Goal: Task Accomplishment & Management: Manage account settings

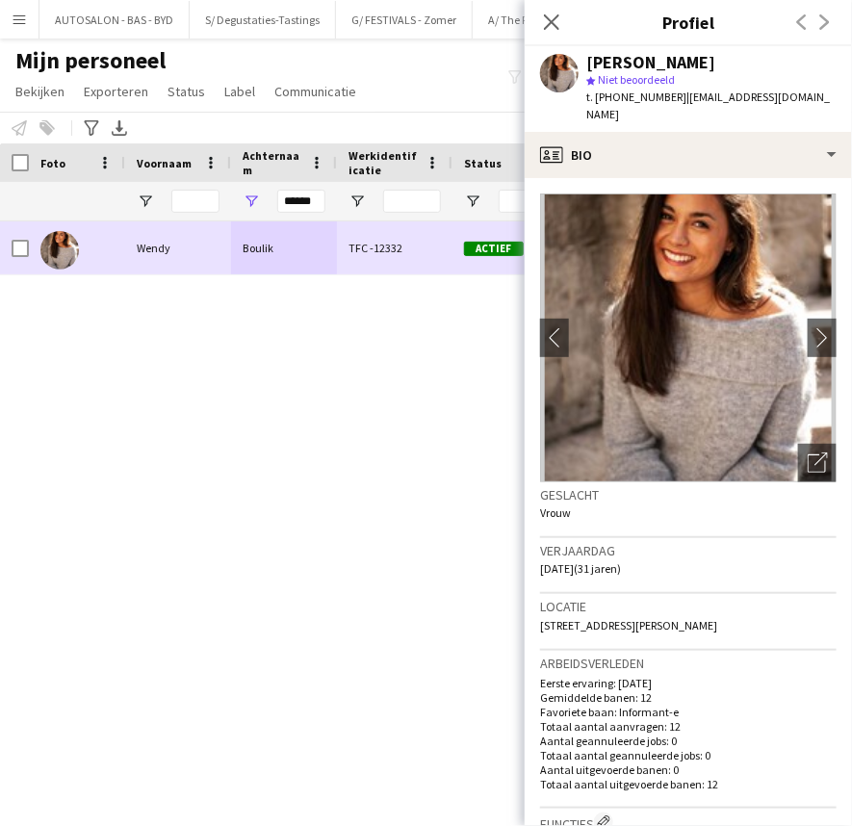
click at [317, 257] on div "Boulik" at bounding box center [284, 247] width 106 height 53
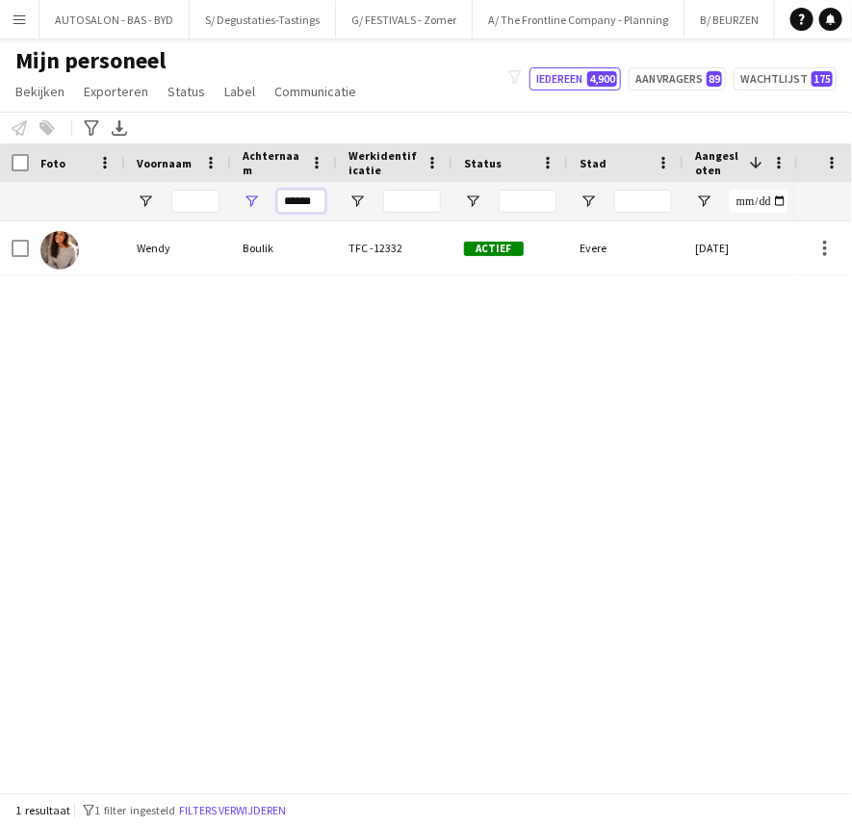
click at [302, 201] on input "******" at bounding box center [301, 201] width 48 height 23
click at [302, 200] on input "******" at bounding box center [301, 201] width 48 height 23
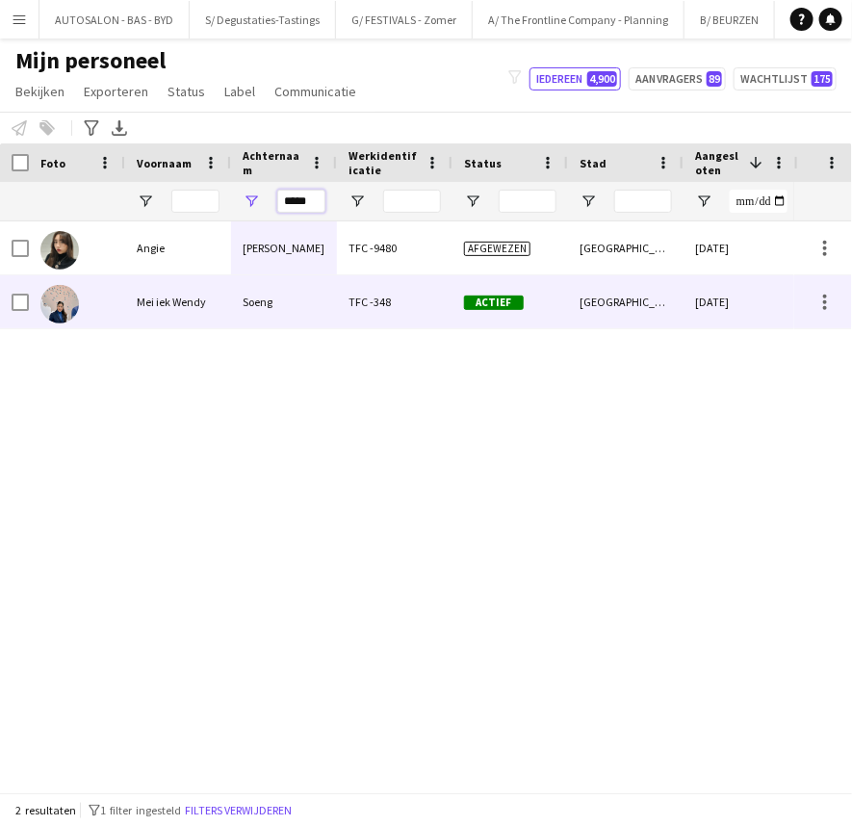
type input "*****"
click at [164, 296] on div "Mei iek Wendy" at bounding box center [178, 301] width 106 height 53
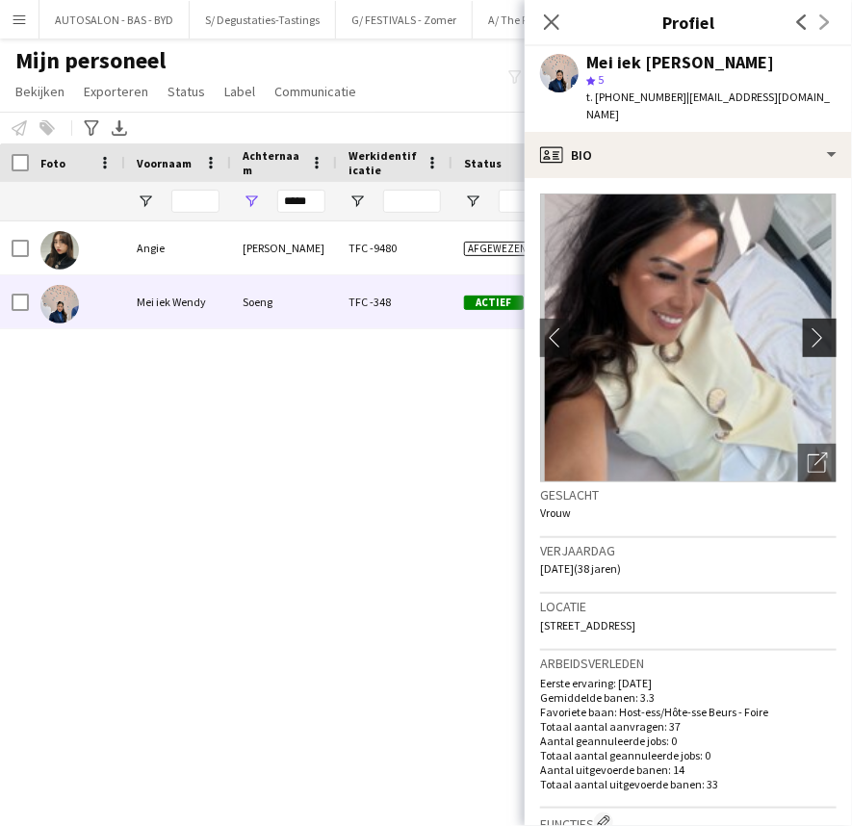
click at [808, 329] on app-icon "chevron-right" at bounding box center [823, 337] width 30 height 20
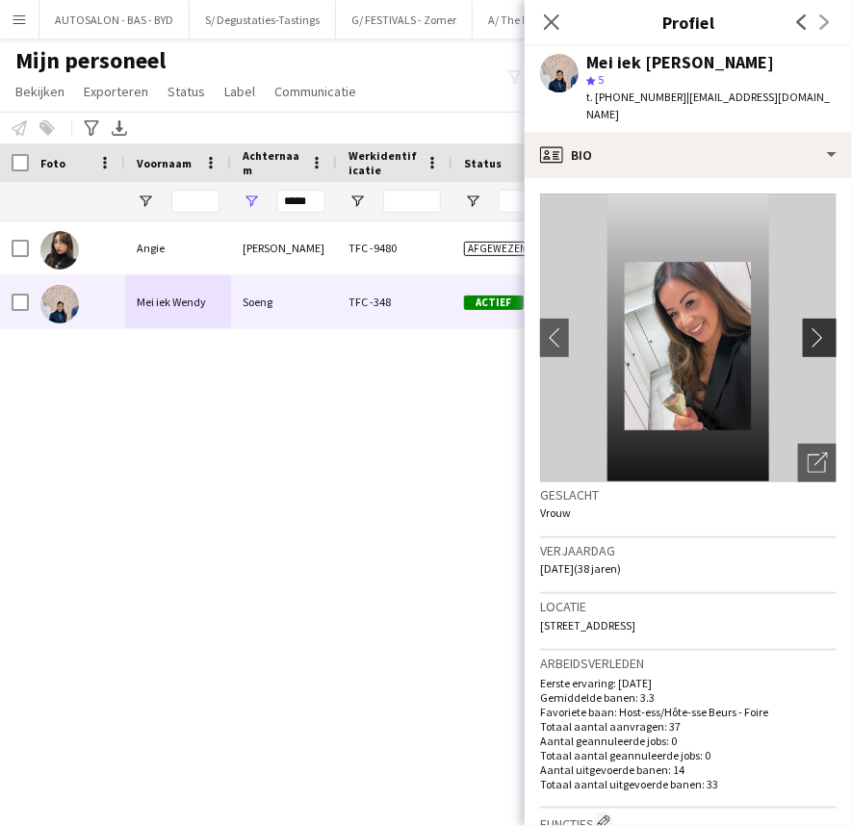
click at [808, 329] on app-icon "chevron-right" at bounding box center [823, 337] width 30 height 20
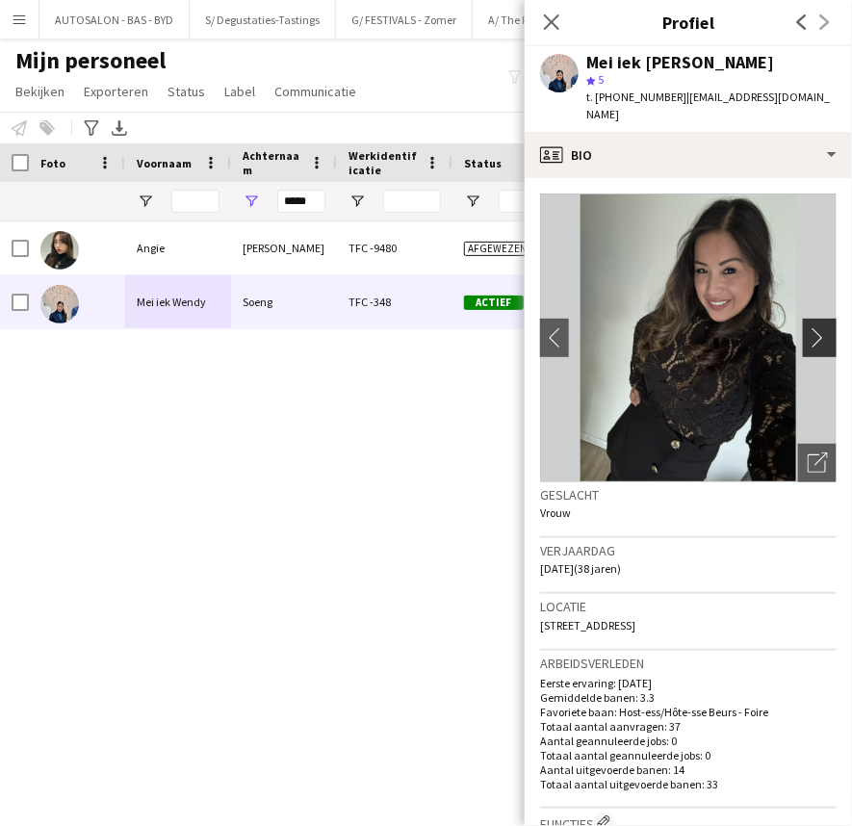
click at [808, 328] on app-icon "chevron-right" at bounding box center [823, 337] width 30 height 20
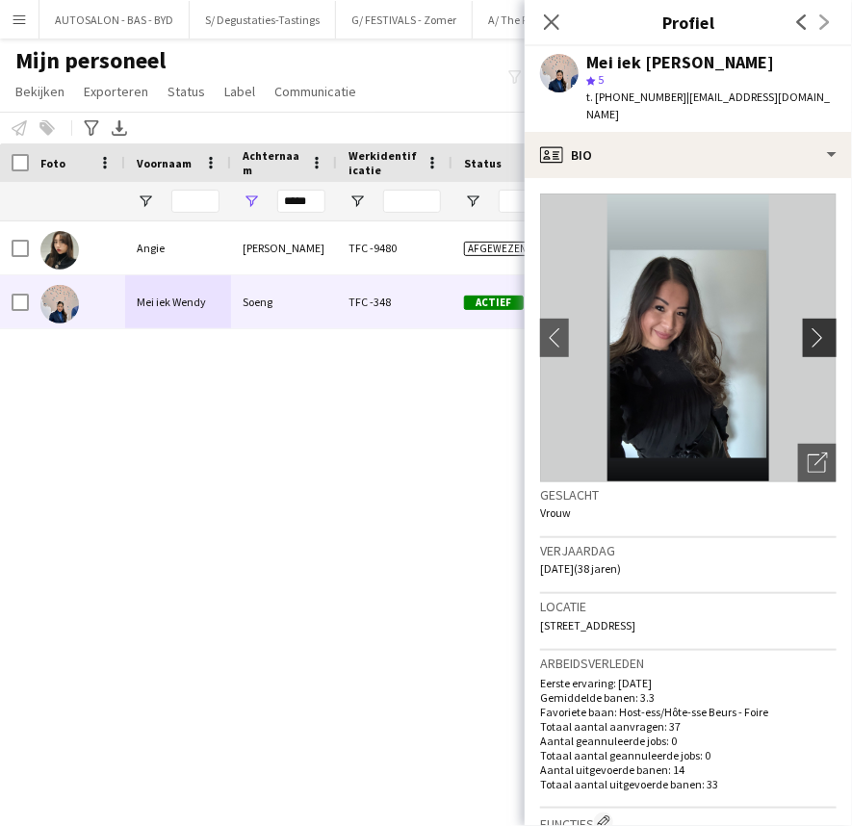
click at [808, 328] on app-icon "chevron-right" at bounding box center [823, 337] width 30 height 20
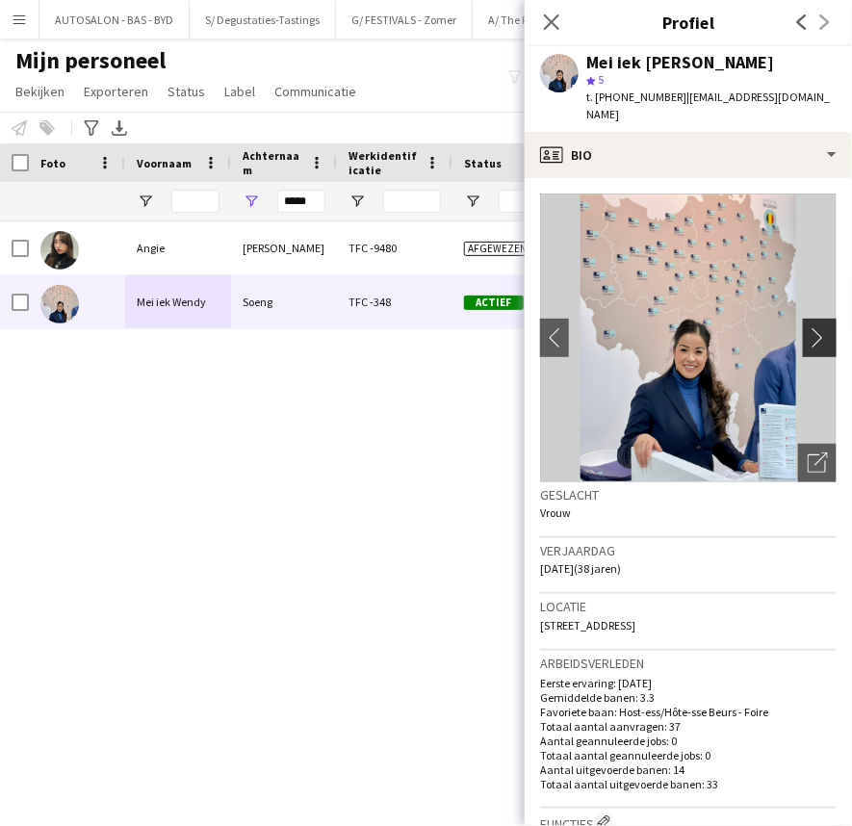
click at [808, 328] on app-icon "chevron-right" at bounding box center [823, 337] width 30 height 20
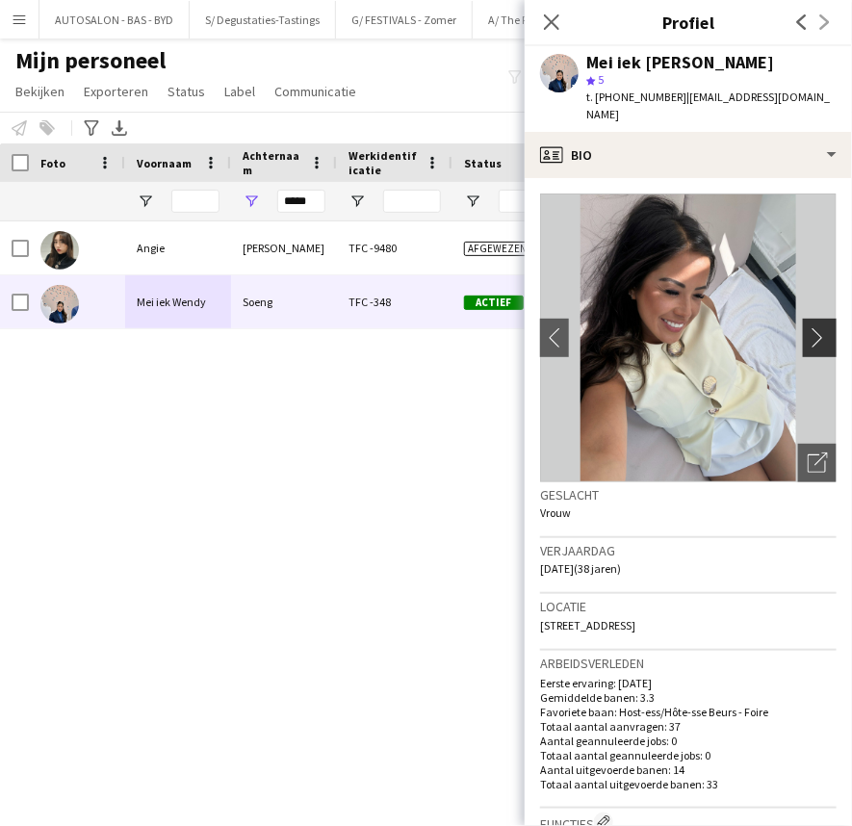
click at [808, 328] on app-icon "chevron-right" at bounding box center [823, 337] width 30 height 20
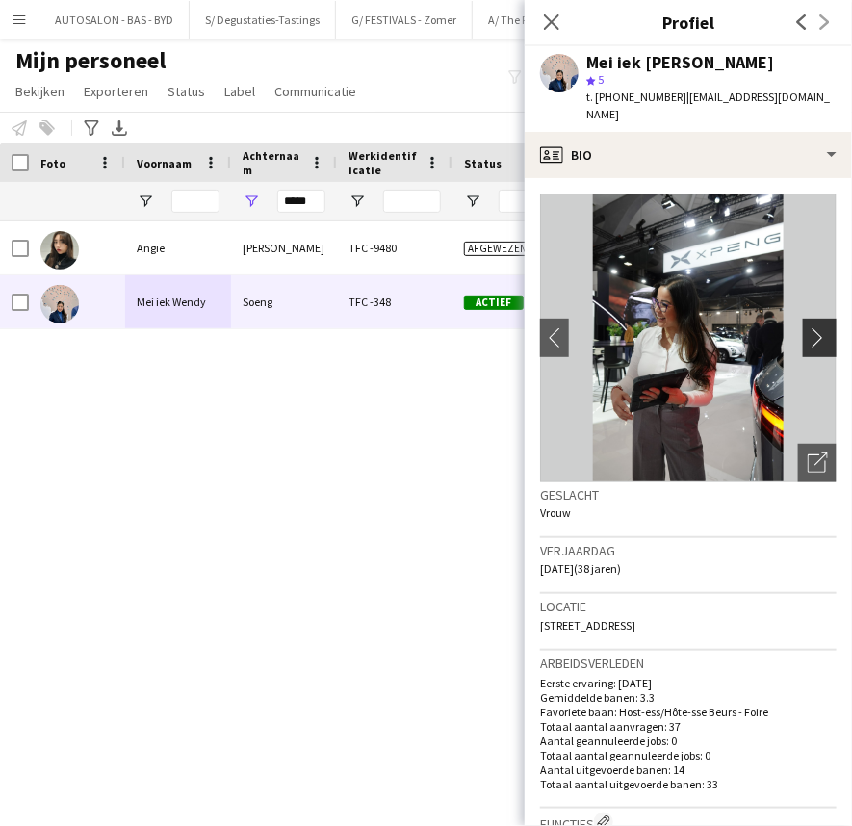
click at [808, 328] on app-icon "chevron-right" at bounding box center [823, 337] width 30 height 20
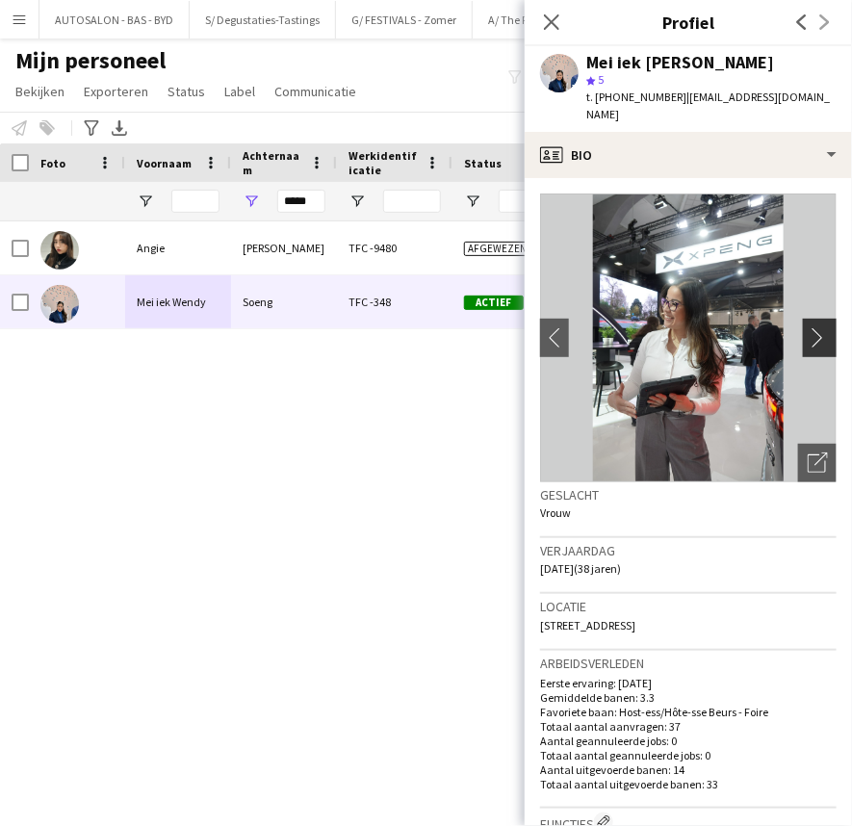
click at [808, 328] on app-icon "chevron-right" at bounding box center [823, 337] width 30 height 20
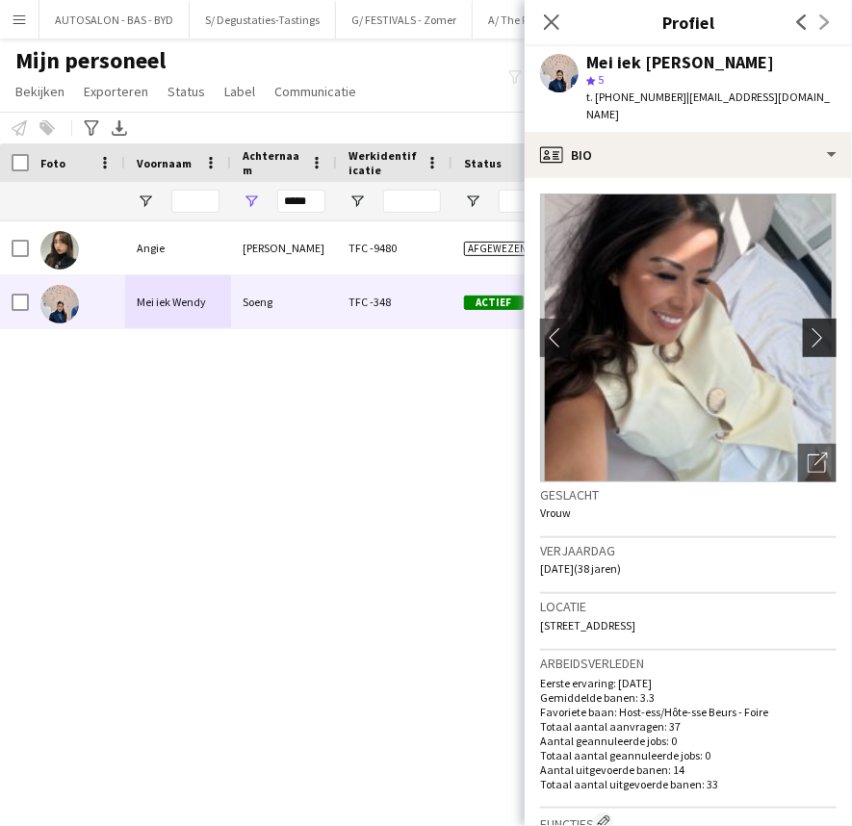
click at [808, 328] on app-icon "chevron-right" at bounding box center [823, 337] width 30 height 20
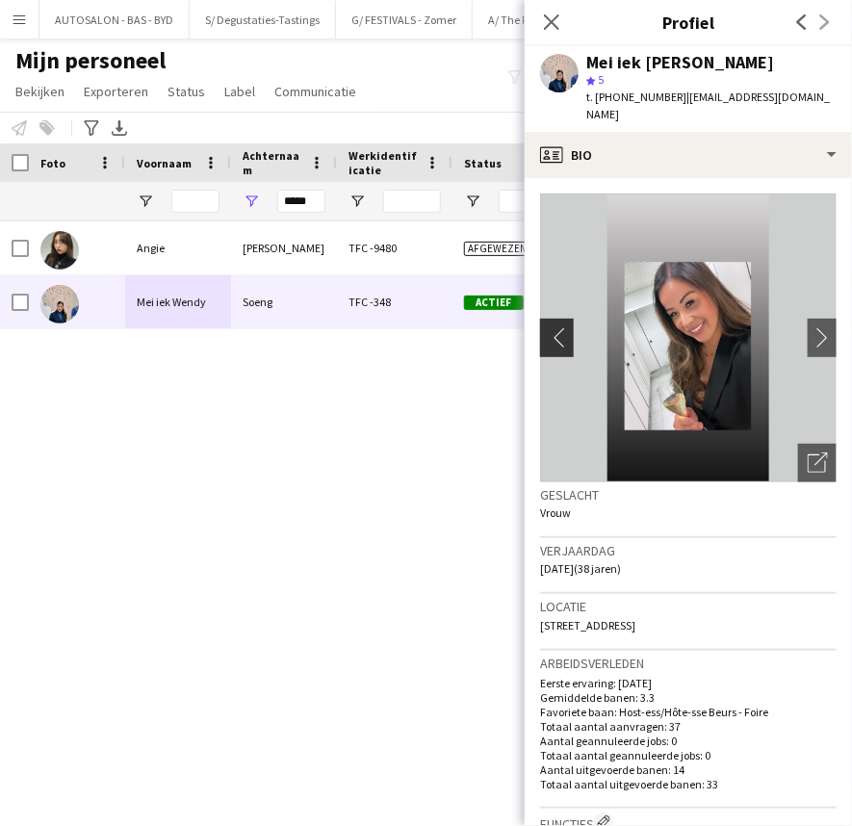
click at [566, 328] on app-icon "chevron-left" at bounding box center [555, 337] width 30 height 20
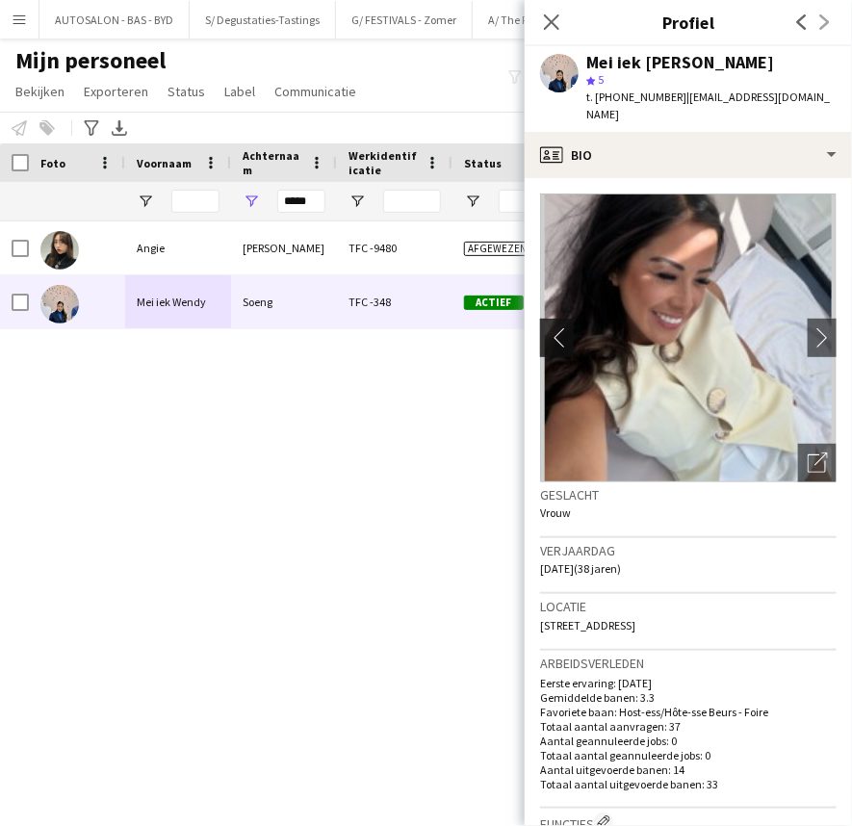
click at [565, 328] on app-icon "chevron-left" at bounding box center [555, 337] width 30 height 20
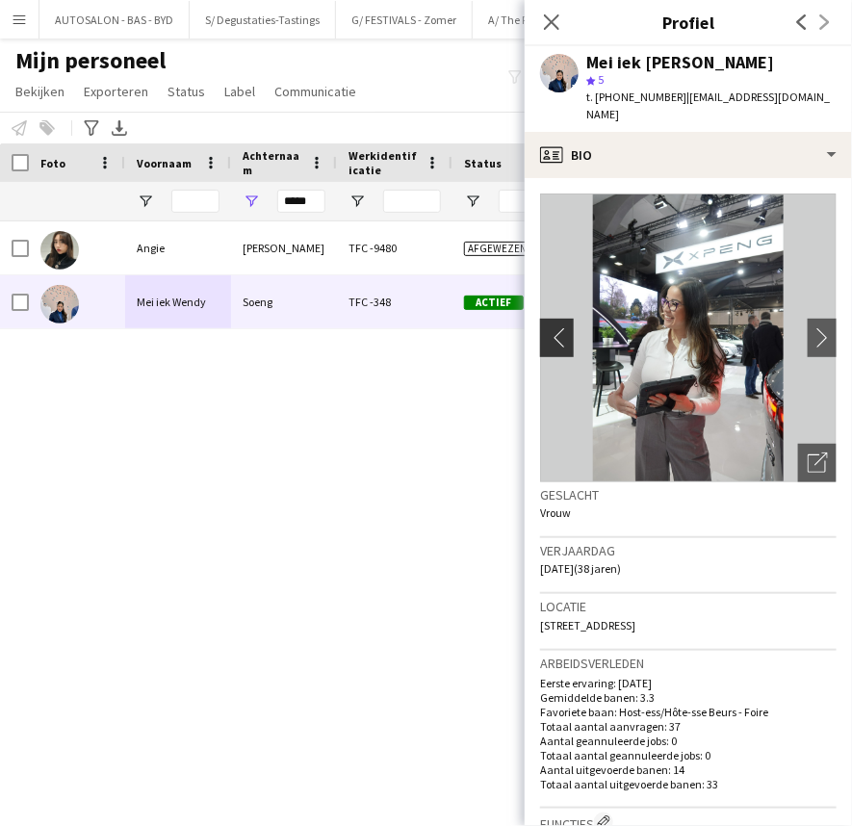
click at [560, 329] on app-icon "chevron-left" at bounding box center [555, 337] width 30 height 20
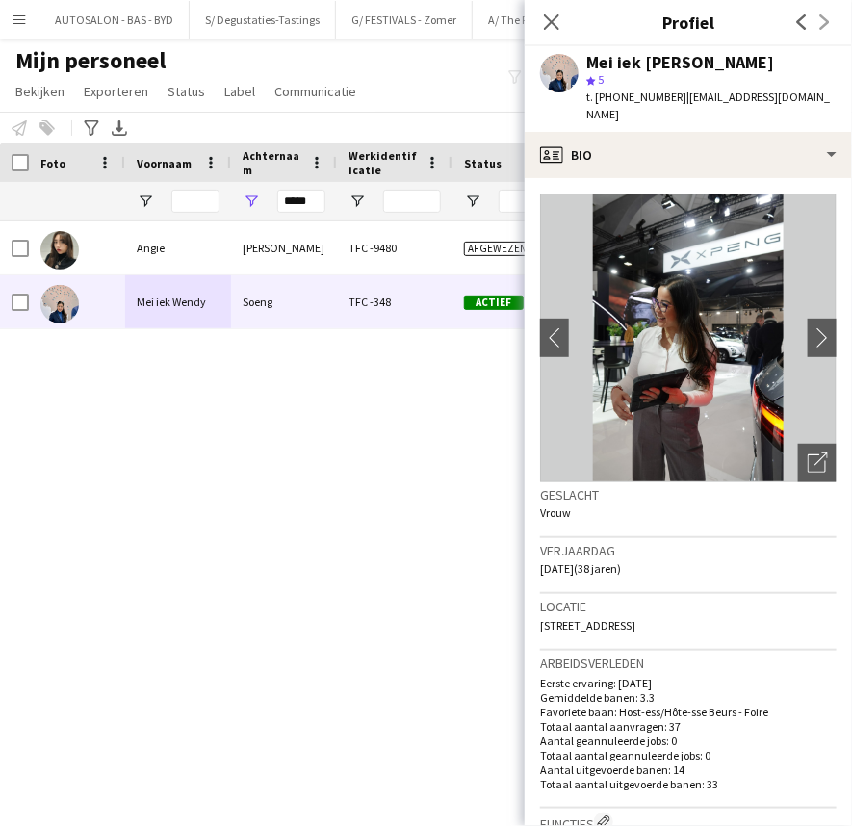
drag, startPoint x: 342, startPoint y: 428, endPoint x: 411, endPoint y: 371, distance: 90.2
click at [342, 428] on div "[PERSON_NAME] TFC -9480 Afgewezen [GEOGRAPHIC_DATA] [DATE] [EMAIL_ADDRESS][DOMA…" at bounding box center [397, 499] width 794 height 557
click at [635, 618] on span "[STREET_ADDRESS]" at bounding box center [587, 625] width 95 height 14
click at [379, 430] on div "[PERSON_NAME] TFC -9480 Afgewezen [GEOGRAPHIC_DATA] [DATE] [EMAIL_ADDRESS][DOMA…" at bounding box center [397, 499] width 794 height 557
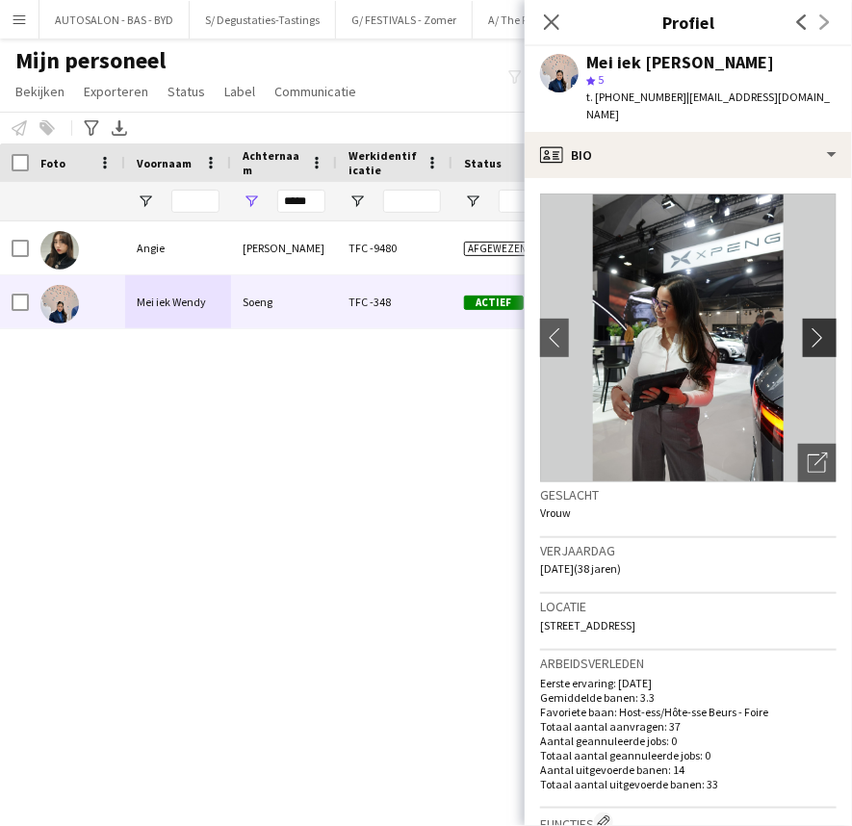
click at [803, 334] on button "chevron-right" at bounding box center [822, 338] width 39 height 39
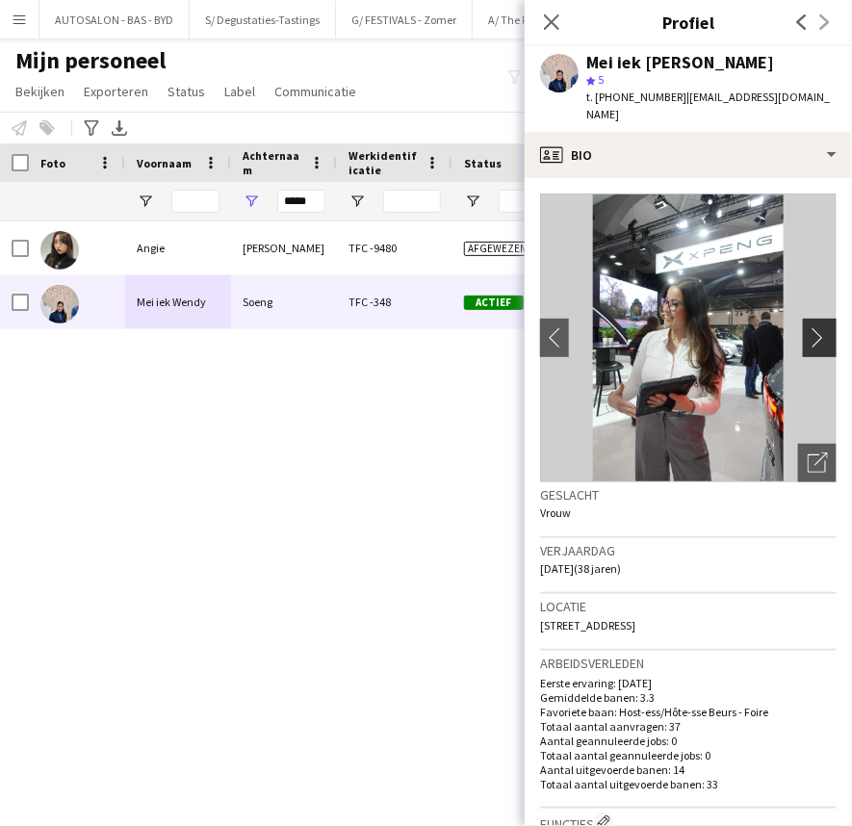
click at [803, 331] on button "chevron-right" at bounding box center [822, 338] width 39 height 39
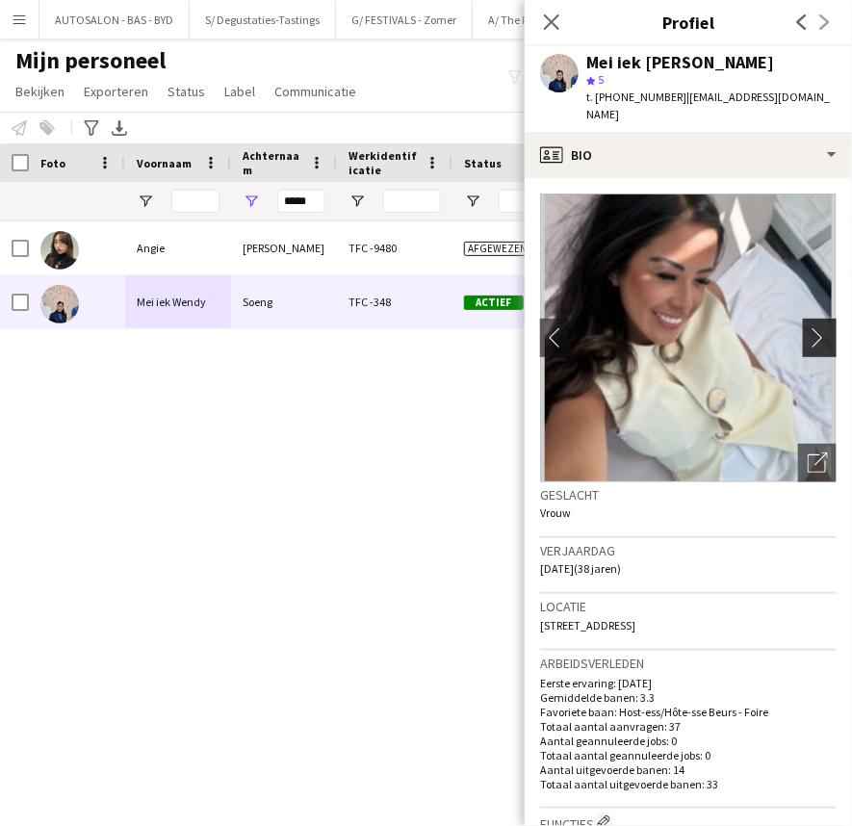
click at [803, 331] on button "chevron-right" at bounding box center [822, 338] width 39 height 39
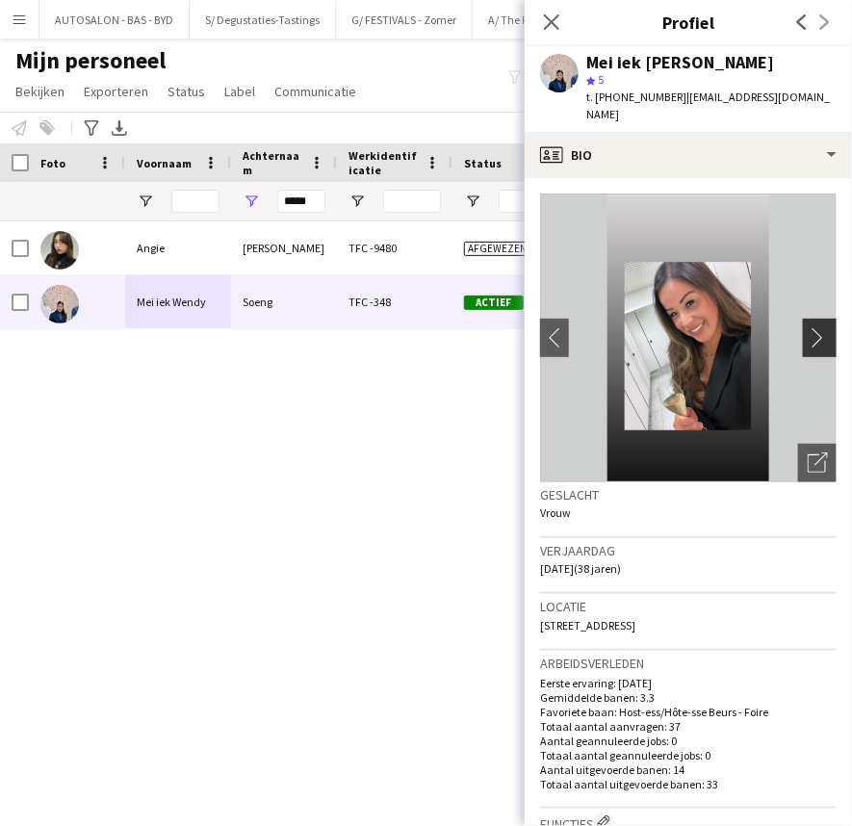
click at [804, 330] on button "chevron-right" at bounding box center [822, 338] width 39 height 39
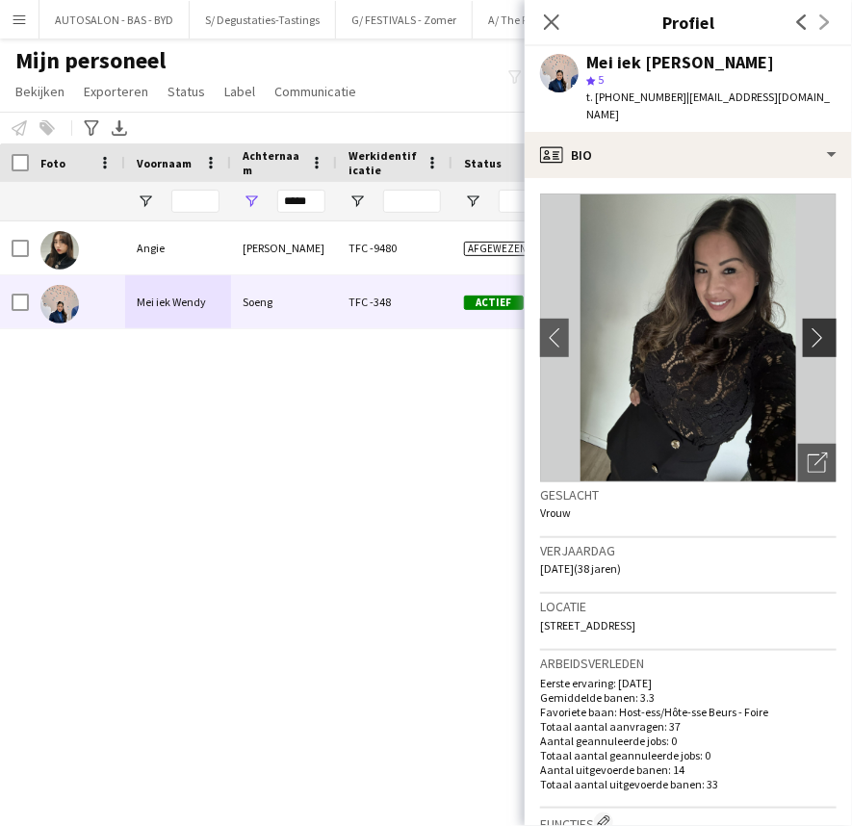
click at [808, 327] on app-icon "chevron-right" at bounding box center [823, 337] width 30 height 20
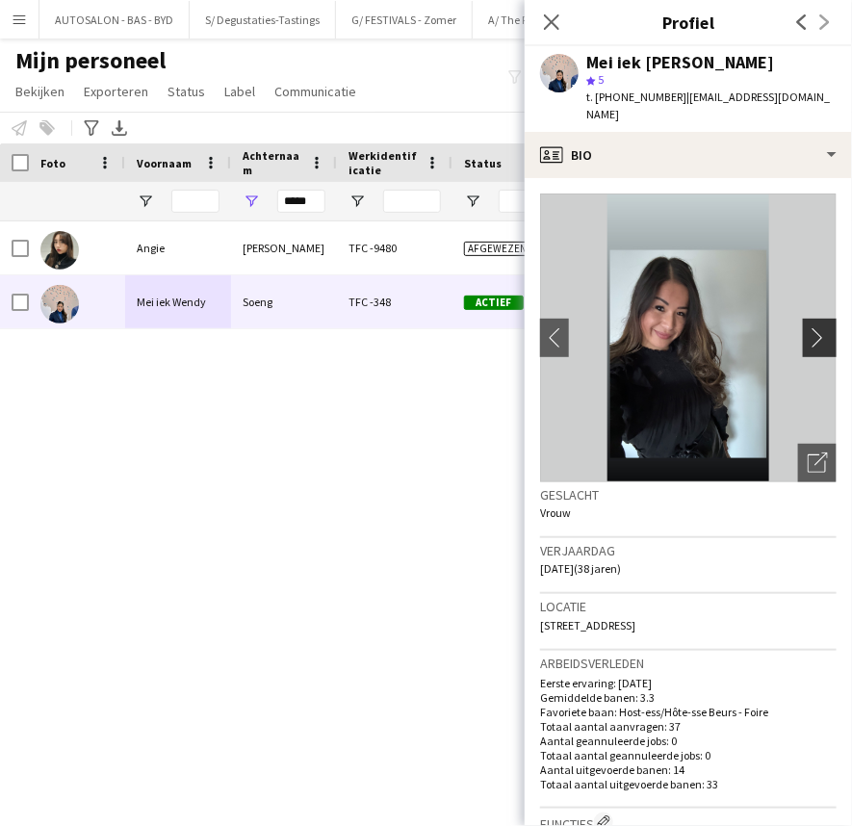
click at [808, 327] on app-icon "chevron-right" at bounding box center [823, 337] width 30 height 20
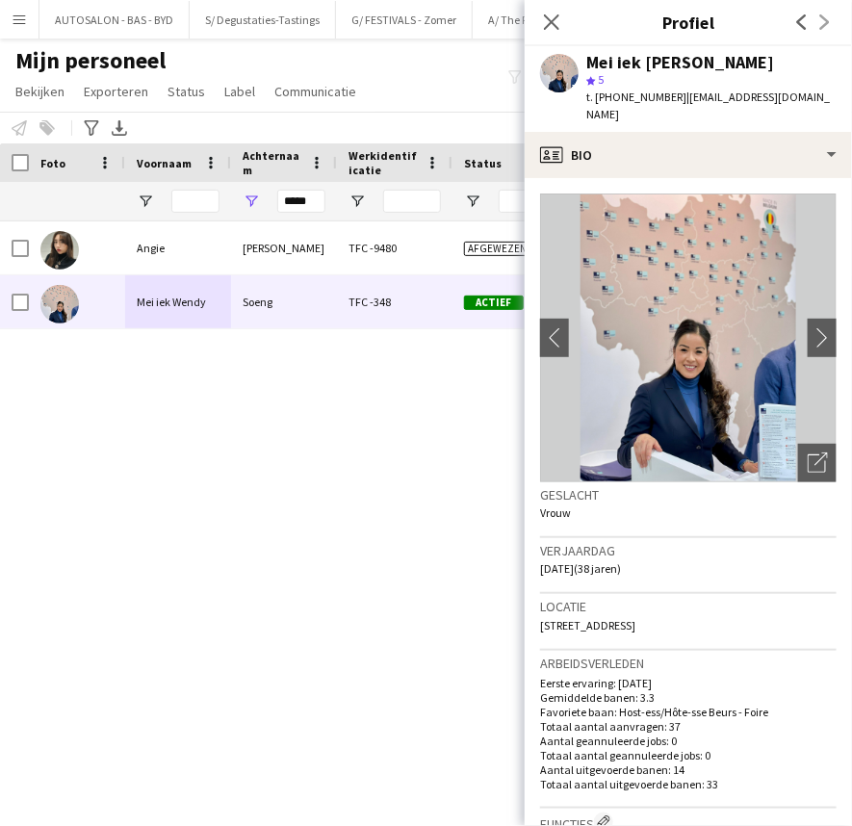
click at [258, 406] on div "[PERSON_NAME] TFC -9480 Afgewezen [GEOGRAPHIC_DATA] [DATE] [EMAIL_ADDRESS][DOMA…" at bounding box center [397, 499] width 794 height 557
click at [808, 329] on app-icon "chevron-right" at bounding box center [823, 337] width 30 height 20
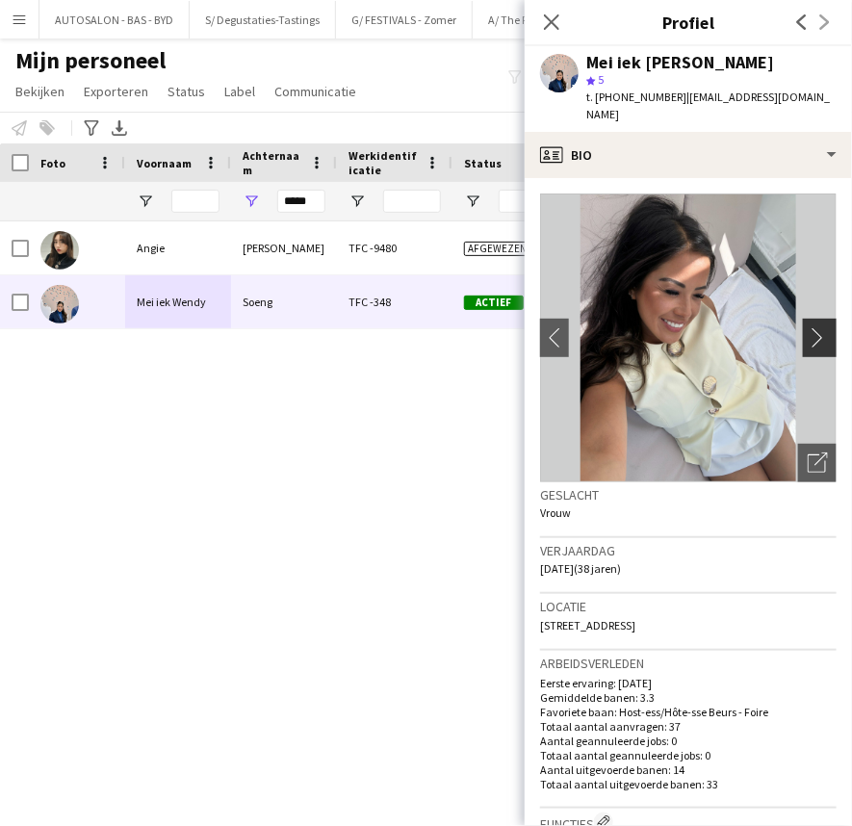
click at [808, 329] on app-icon "chevron-right" at bounding box center [823, 337] width 30 height 20
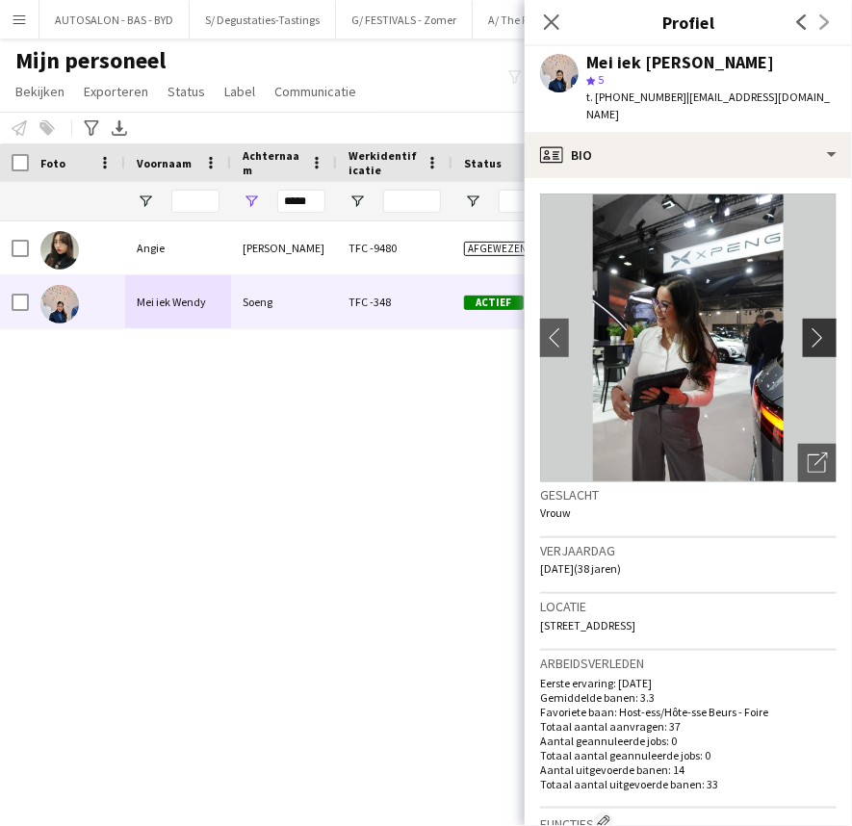
click at [809, 329] on app-icon "chevron-right" at bounding box center [823, 337] width 30 height 20
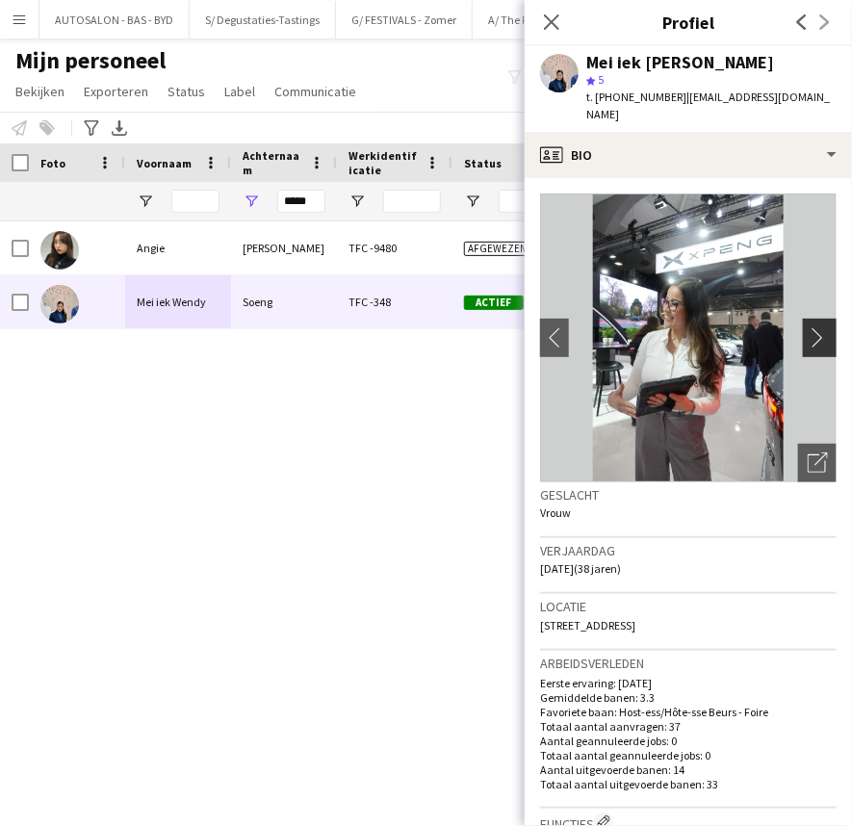
click at [809, 329] on app-icon "chevron-right" at bounding box center [823, 337] width 30 height 20
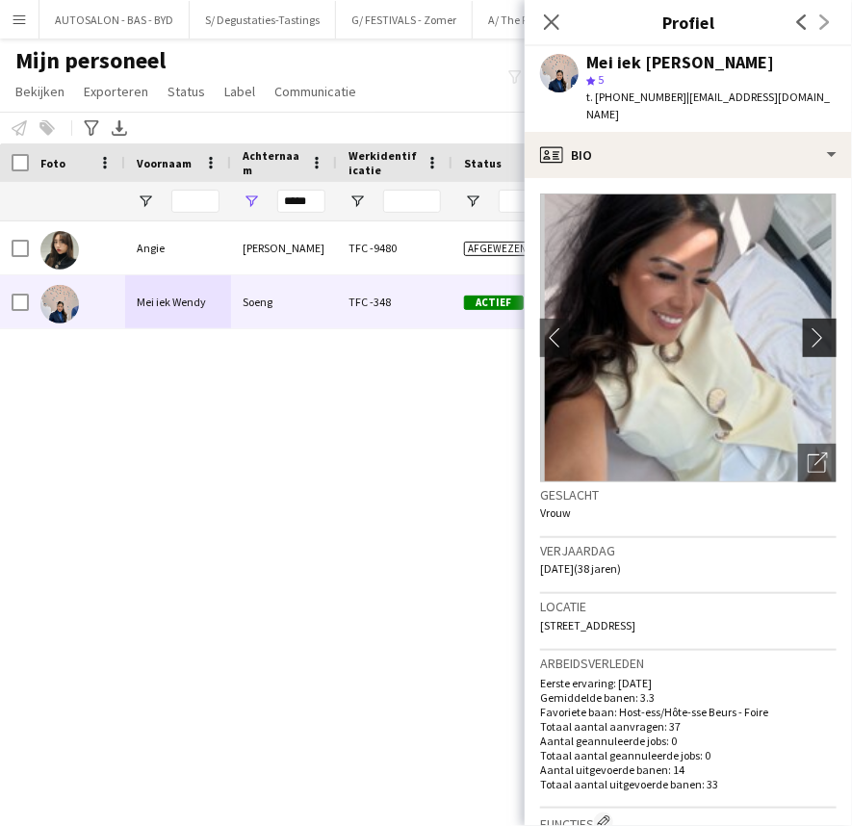
click at [809, 329] on app-icon "chevron-right" at bounding box center [823, 337] width 30 height 20
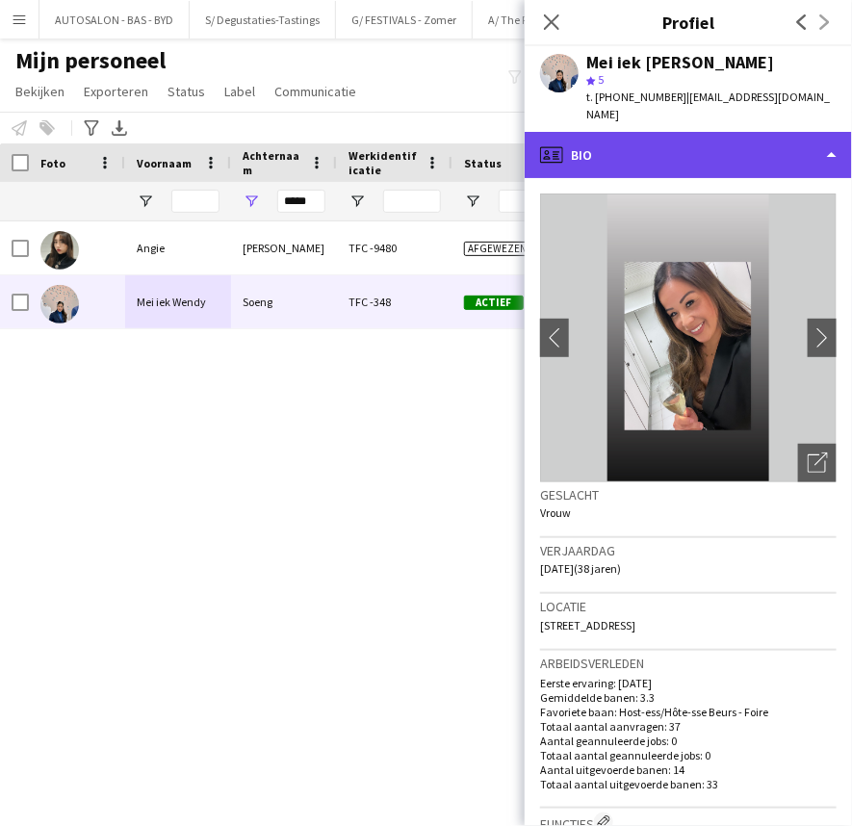
click at [745, 135] on div "profile Bio" at bounding box center [688, 155] width 327 height 46
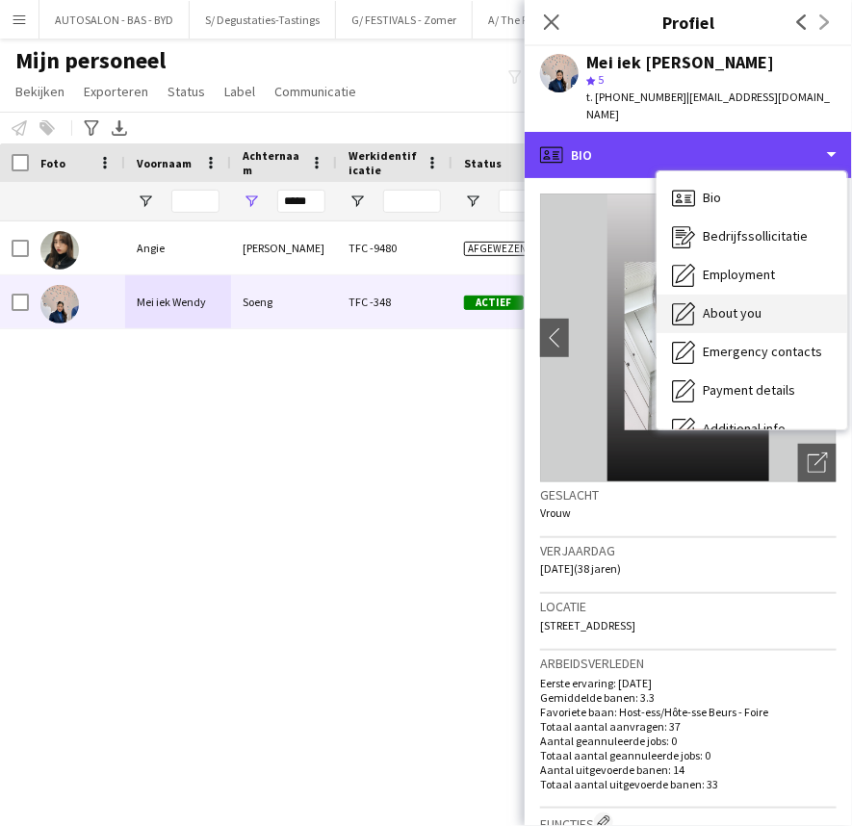
scroll to position [142, 0]
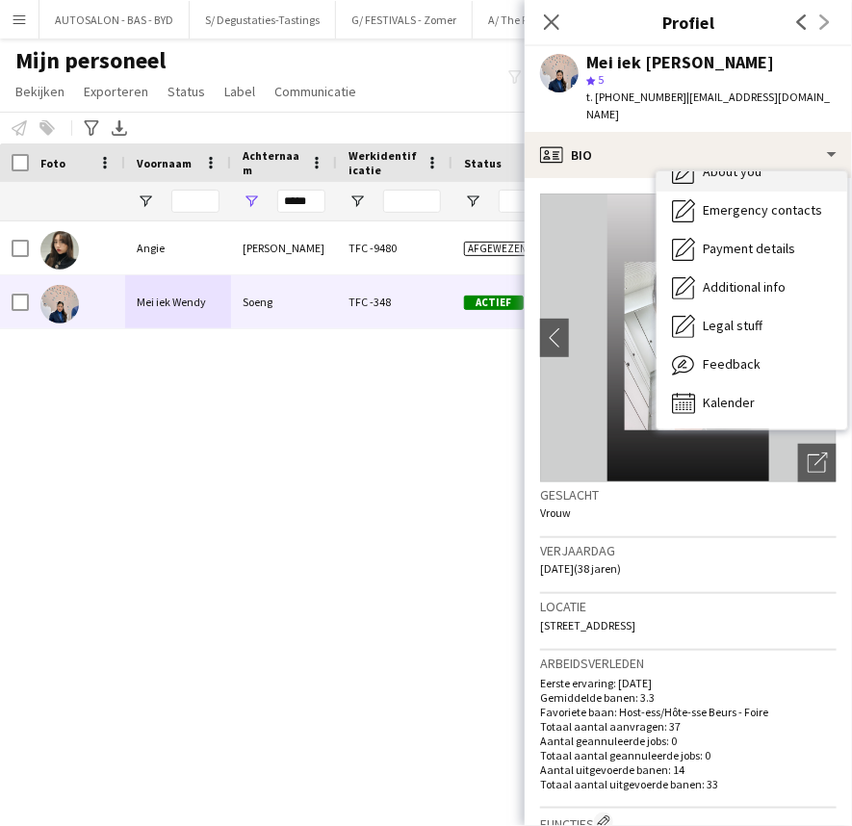
click at [756, 163] on span "About you" at bounding box center [732, 171] width 59 height 17
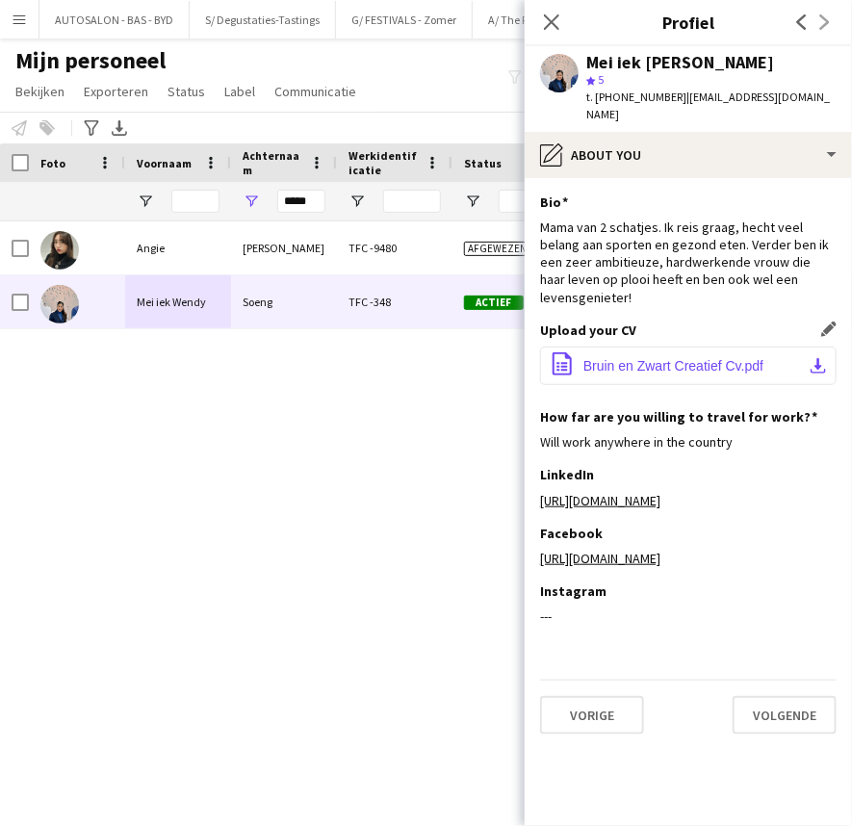
click at [699, 347] on button "office-file-sheet Bruin en Zwart Creatief Cv.pdf download-bottom" at bounding box center [688, 366] width 296 height 39
click at [324, 513] on div "[PERSON_NAME] TFC -9480 Afgewezen [GEOGRAPHIC_DATA] [DATE] [EMAIL_ADDRESS][DOMA…" at bounding box center [397, 499] width 794 height 557
drag, startPoint x: 671, startPoint y: 97, endPoint x: 836, endPoint y: 100, distance: 165.6
click at [836, 100] on app-profile-header "Mei iek [PERSON_NAME] star 5 t. [PHONE_NUMBER] | [PERSON_NAME][EMAIL_ADDRESS][D…" at bounding box center [688, 89] width 327 height 86
copy span "[EMAIL_ADDRESS][DOMAIN_NAME]"
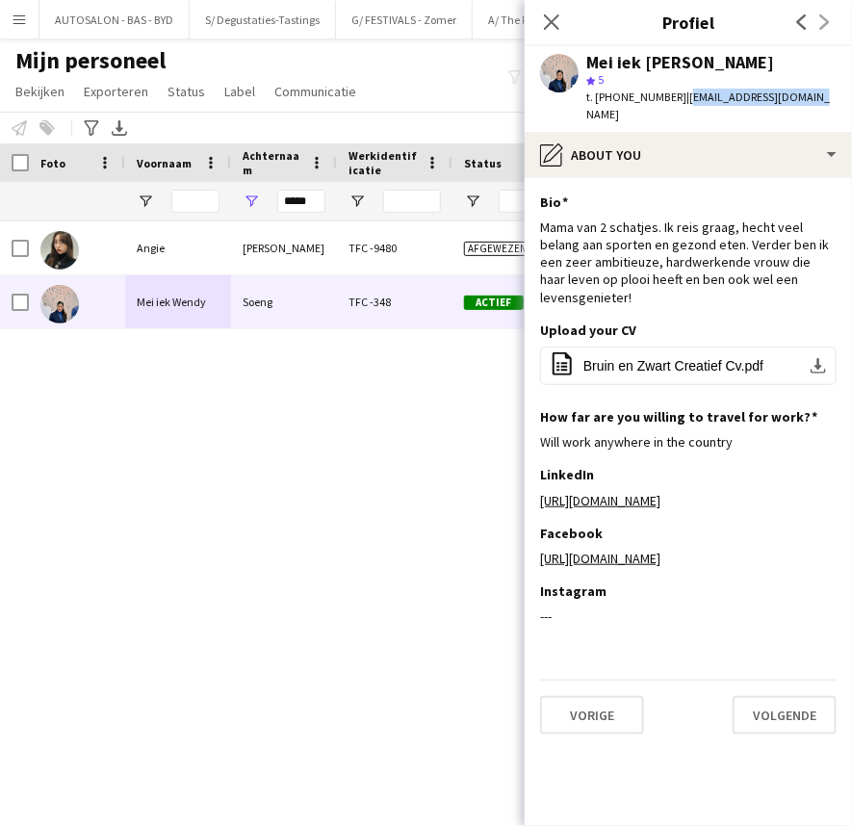
click at [400, 435] on div "[PERSON_NAME] TFC -9480 Afgewezen [GEOGRAPHIC_DATA] [DATE] [EMAIL_ADDRESS][DOMA…" at bounding box center [397, 499] width 794 height 557
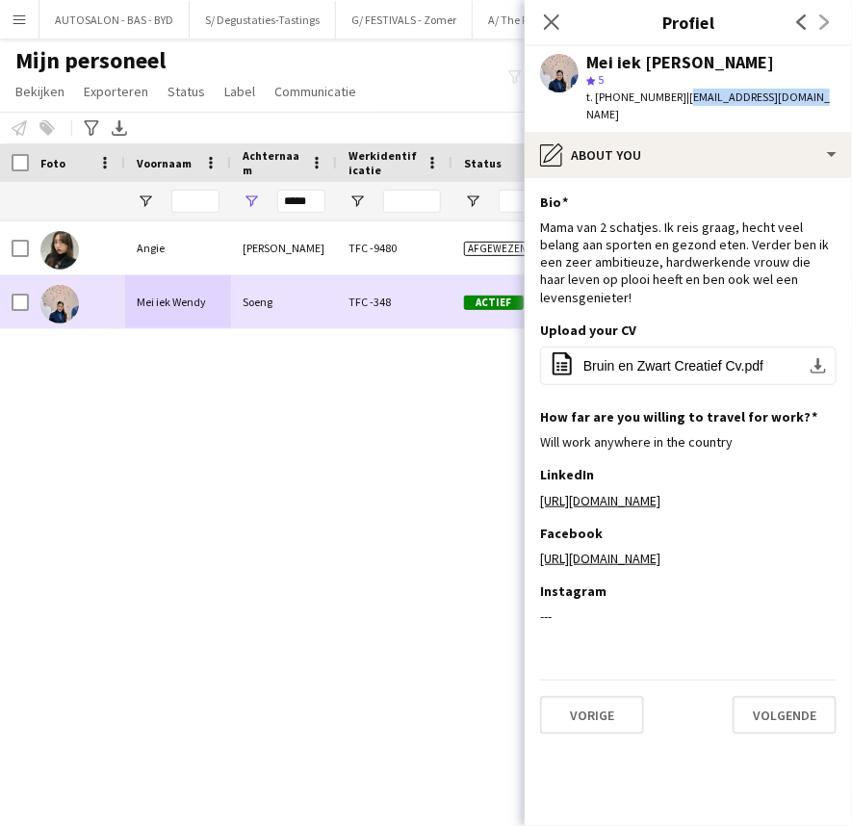
click at [452, 308] on div "Actief" at bounding box center [510, 301] width 116 height 53
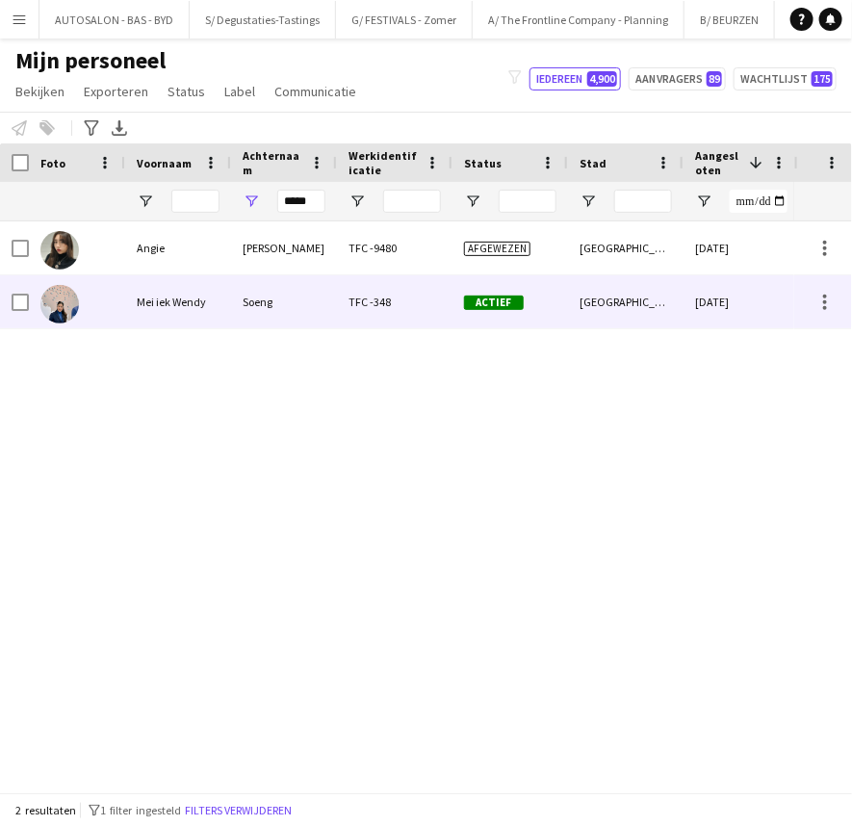
click at [385, 309] on div "TFC -348" at bounding box center [395, 301] width 116 height 53
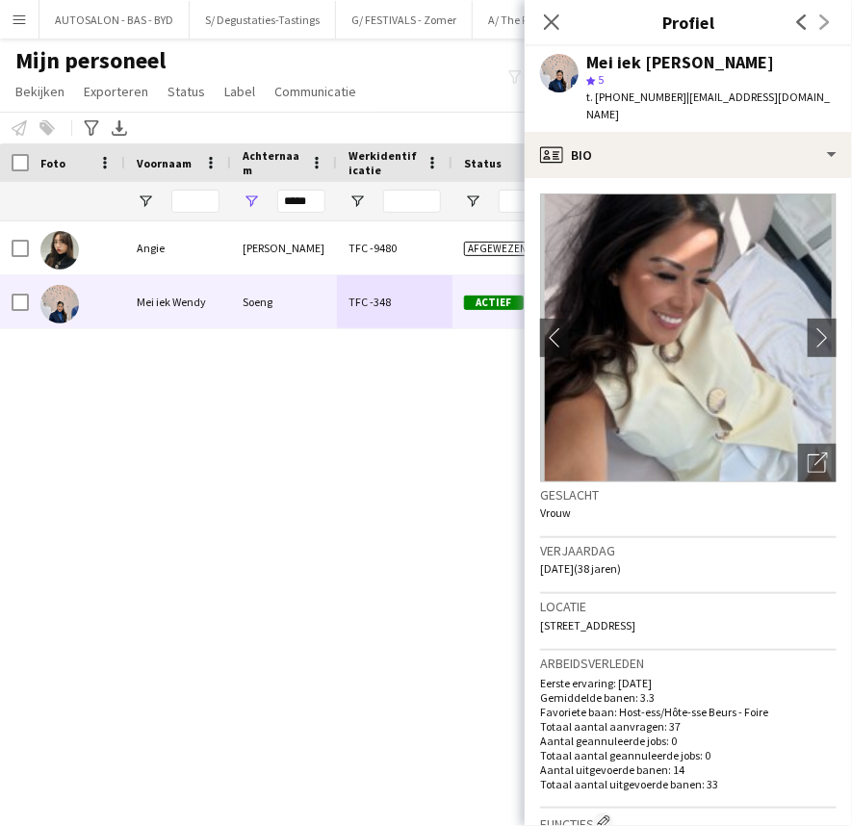
click at [346, 388] on div "[PERSON_NAME] TFC -9480 Afgewezen [GEOGRAPHIC_DATA] [DATE] [EMAIL_ADDRESS][DOMA…" at bounding box center [397, 499] width 794 height 557
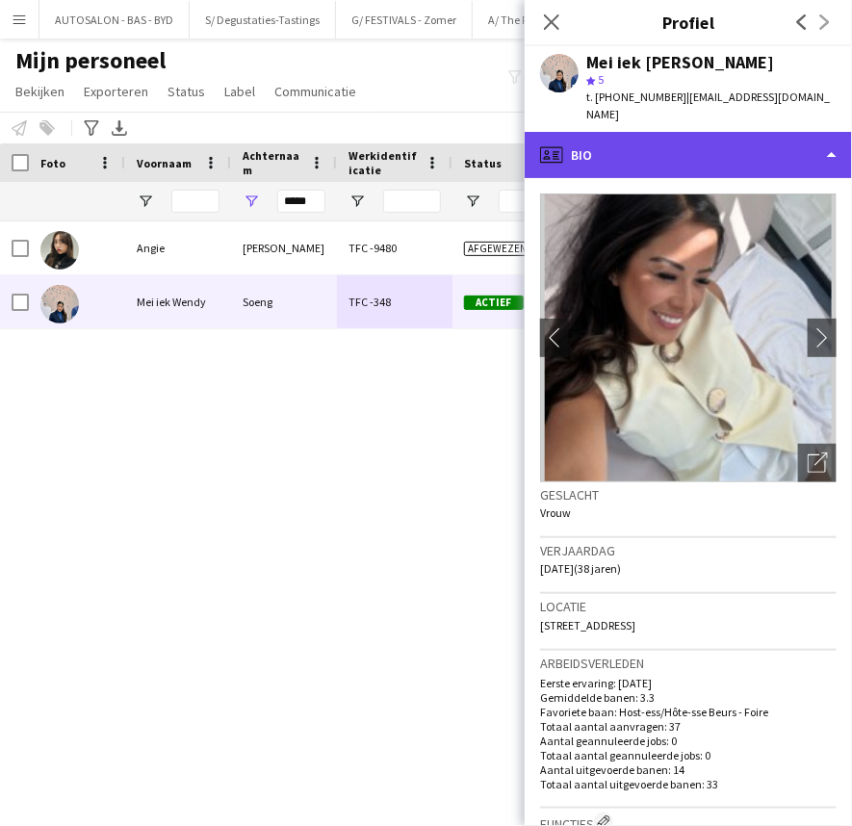
click at [778, 142] on div "profile Bio" at bounding box center [688, 155] width 327 height 46
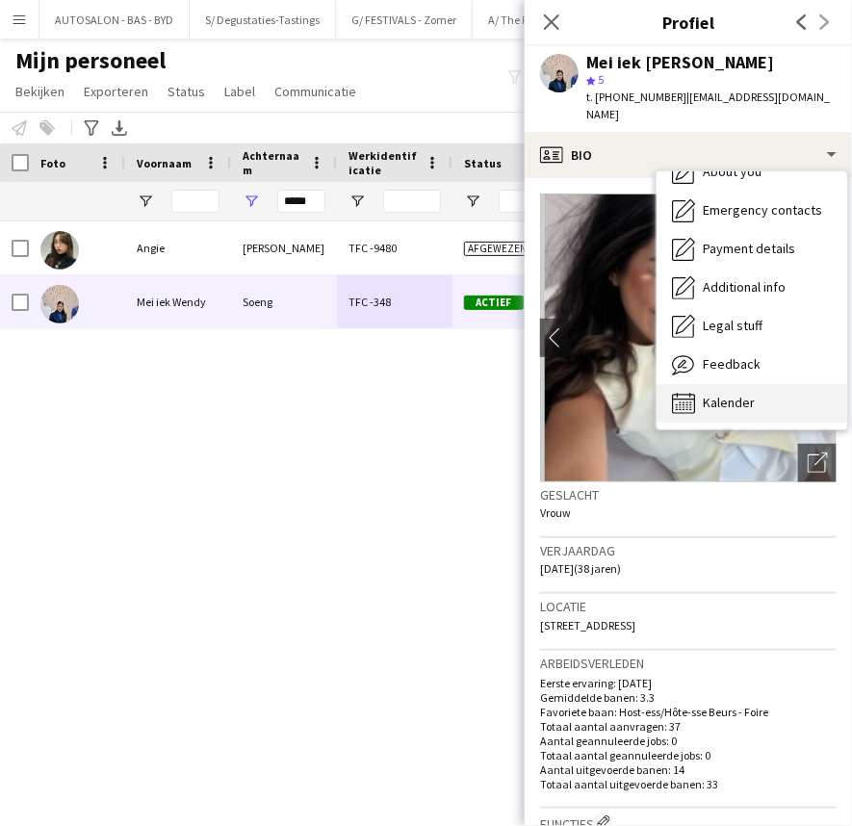
click at [768, 389] on div "Kalender Kalender" at bounding box center [751, 403] width 191 height 39
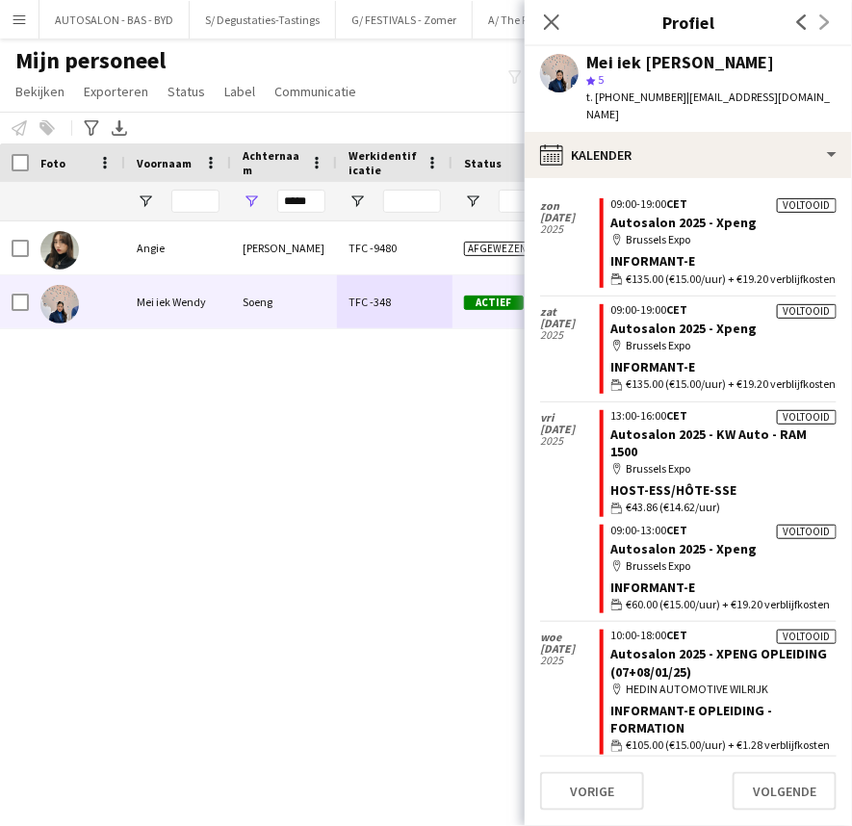
scroll to position [4876, 0]
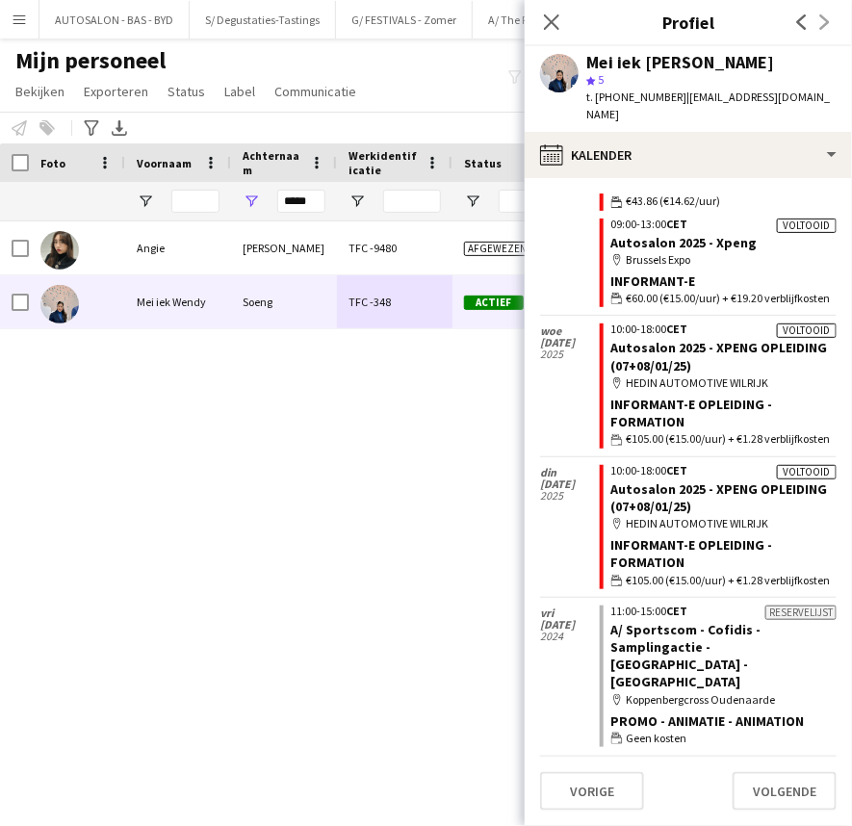
click at [270, 442] on div "[PERSON_NAME] TFC -9480 Afgewezen [GEOGRAPHIC_DATA] [DATE] [EMAIL_ADDRESS][DOMA…" at bounding box center [397, 499] width 794 height 557
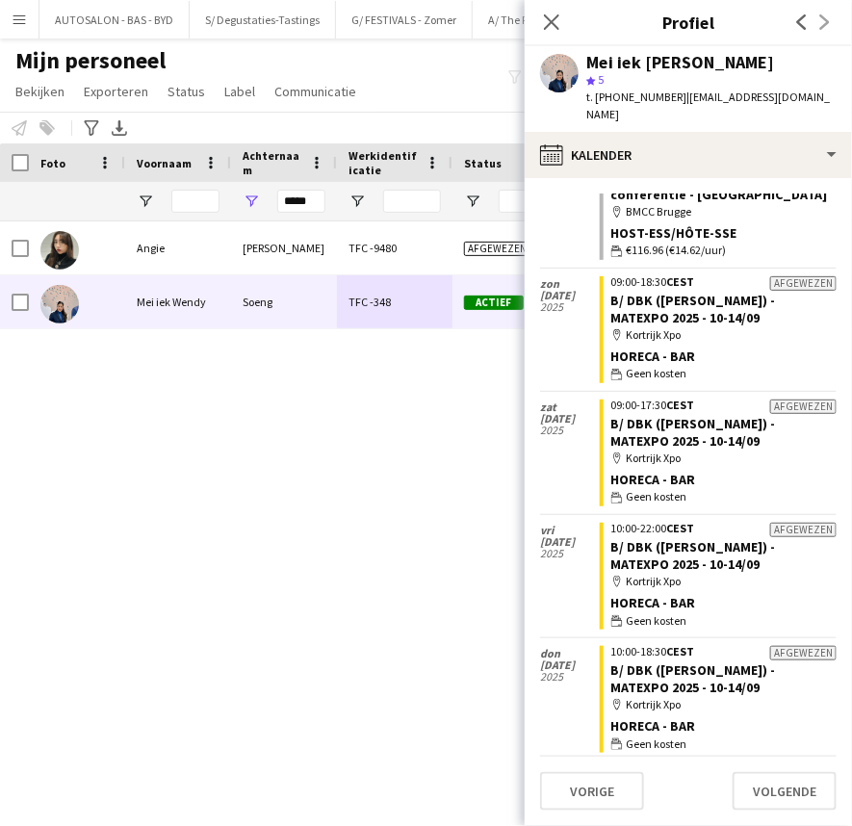
scroll to position [0, 0]
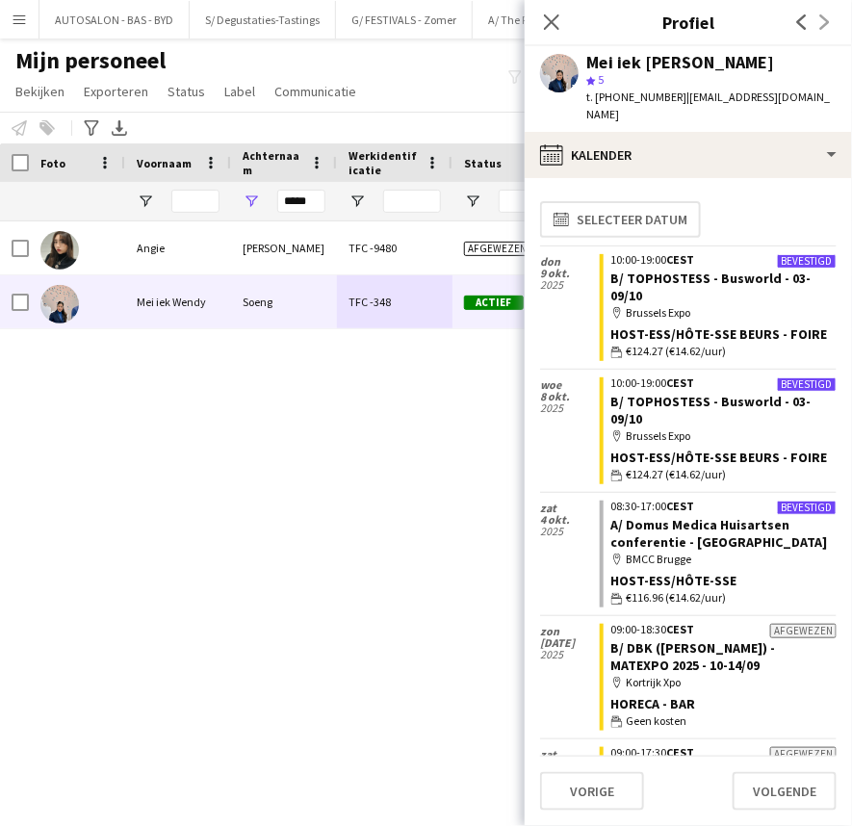
click at [174, 450] on div "[PERSON_NAME] TFC -9480 Afgewezen [GEOGRAPHIC_DATA] [DATE] [EMAIL_ADDRESS][DOMA…" at bounding box center [397, 499] width 794 height 557
click at [75, 400] on div "[PERSON_NAME] TFC -9480 Afgewezen [GEOGRAPHIC_DATA] [DATE] [EMAIL_ADDRESS][DOMA…" at bounding box center [397, 499] width 794 height 557
click at [167, 388] on div "[PERSON_NAME] TFC -9480 Afgewezen [GEOGRAPHIC_DATA] [DATE] [EMAIL_ADDRESS][DOMA…" at bounding box center [397, 499] width 794 height 557
click at [147, 357] on div "[PERSON_NAME] TFC -9480 Afgewezen [GEOGRAPHIC_DATA] [DATE] [EMAIL_ADDRESS][DOMA…" at bounding box center [397, 499] width 794 height 557
click at [556, 28] on icon "Sluit pop-in" at bounding box center [551, 21] width 15 height 15
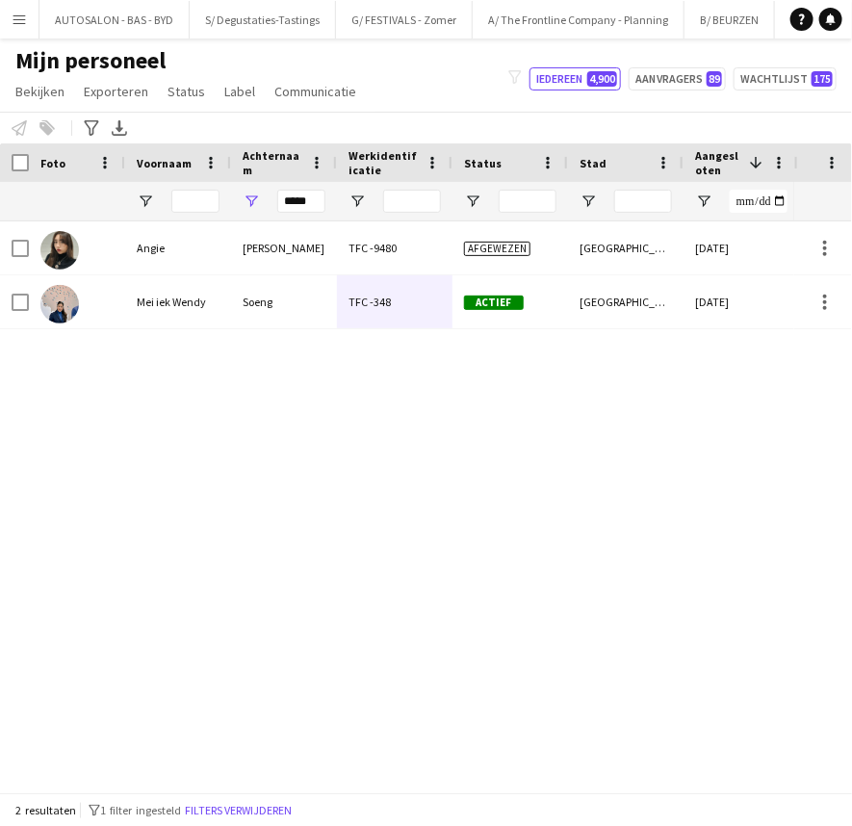
click at [167, 417] on div "[PERSON_NAME] TFC -9480 Afgewezen [GEOGRAPHIC_DATA] [DATE] [EMAIL_ADDRESS][DOMA…" at bounding box center [397, 499] width 794 height 557
click at [566, 594] on div "[PERSON_NAME] TFC -9480 Afgewezen [GEOGRAPHIC_DATA] [DATE] [EMAIL_ADDRESS][DOMA…" at bounding box center [397, 499] width 794 height 557
drag, startPoint x: 115, startPoint y: 452, endPoint x: 183, endPoint y: 202, distance: 259.4
click at [115, 452] on div "[PERSON_NAME] TFC -9480 Afgewezen [GEOGRAPHIC_DATA] [DATE] [EMAIL_ADDRESS][DOMA…" at bounding box center [397, 499] width 794 height 557
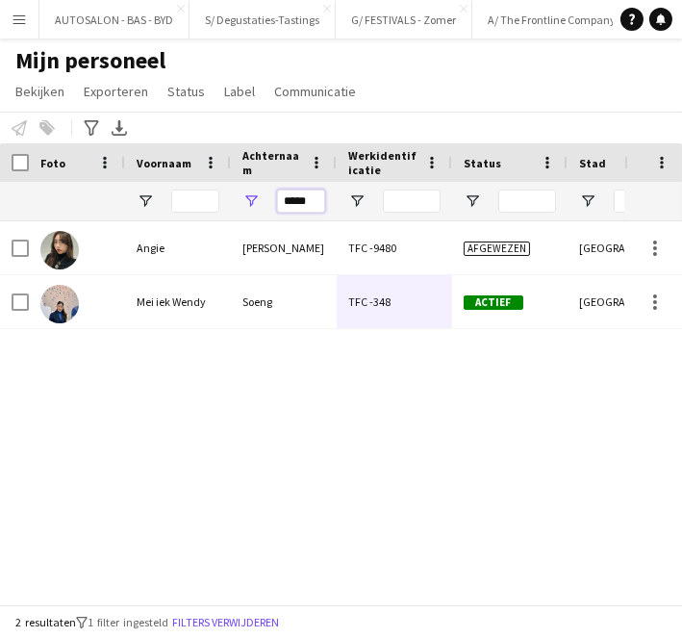
click at [311, 207] on input "*****" at bounding box center [301, 201] width 48 height 23
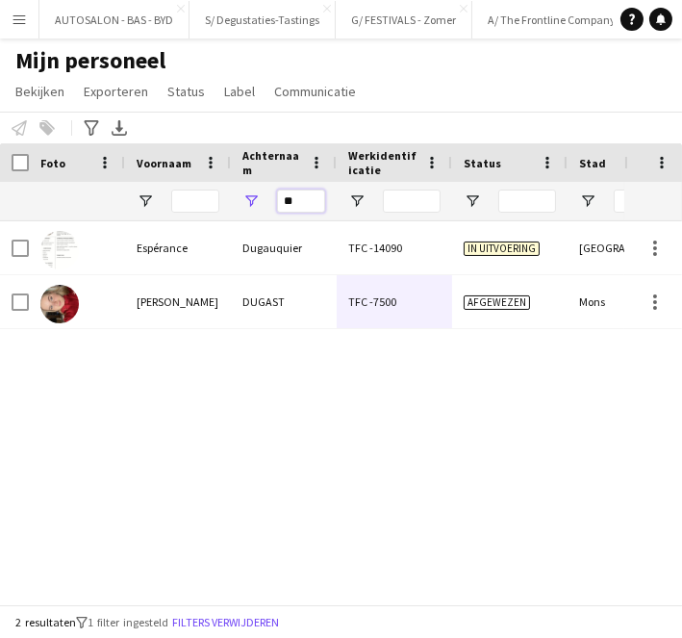
type input "*"
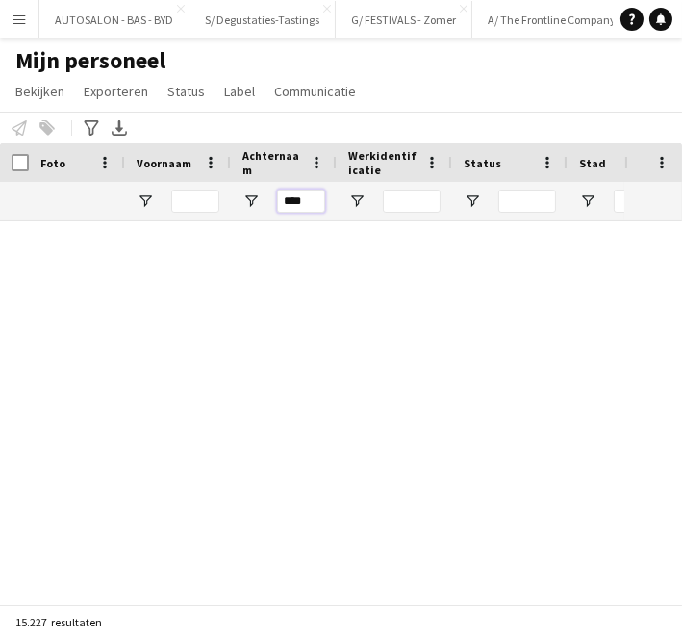
type input "****"
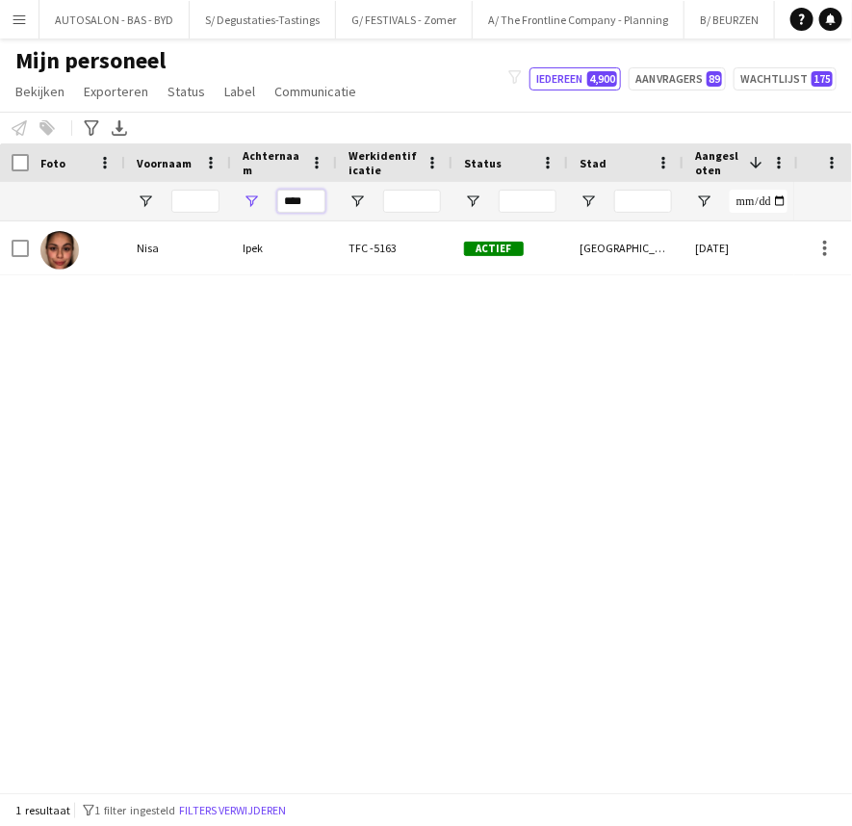
click at [300, 199] on input "****" at bounding box center [301, 201] width 48 height 23
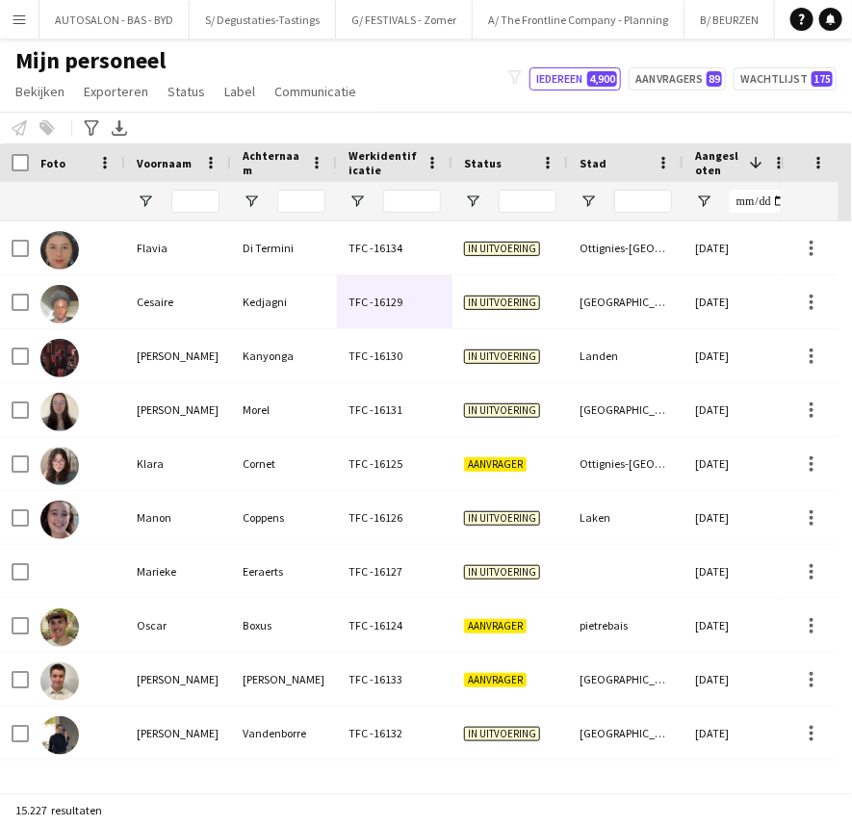
drag, startPoint x: 90, startPoint y: 208, endPoint x: 206, endPoint y: 193, distance: 116.4
click at [90, 207] on div at bounding box center [76, 201] width 73 height 39
click at [200, 205] on input "Voornaam Filter Invoer" at bounding box center [195, 201] width 48 height 23
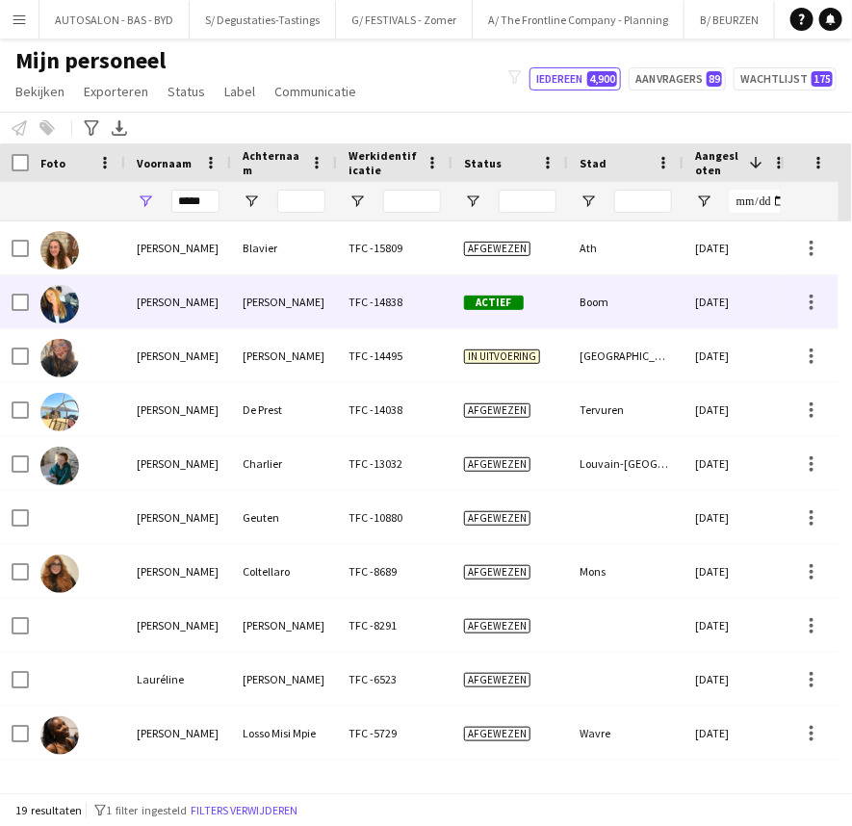
click at [163, 300] on div "[PERSON_NAME]" at bounding box center [178, 301] width 106 height 53
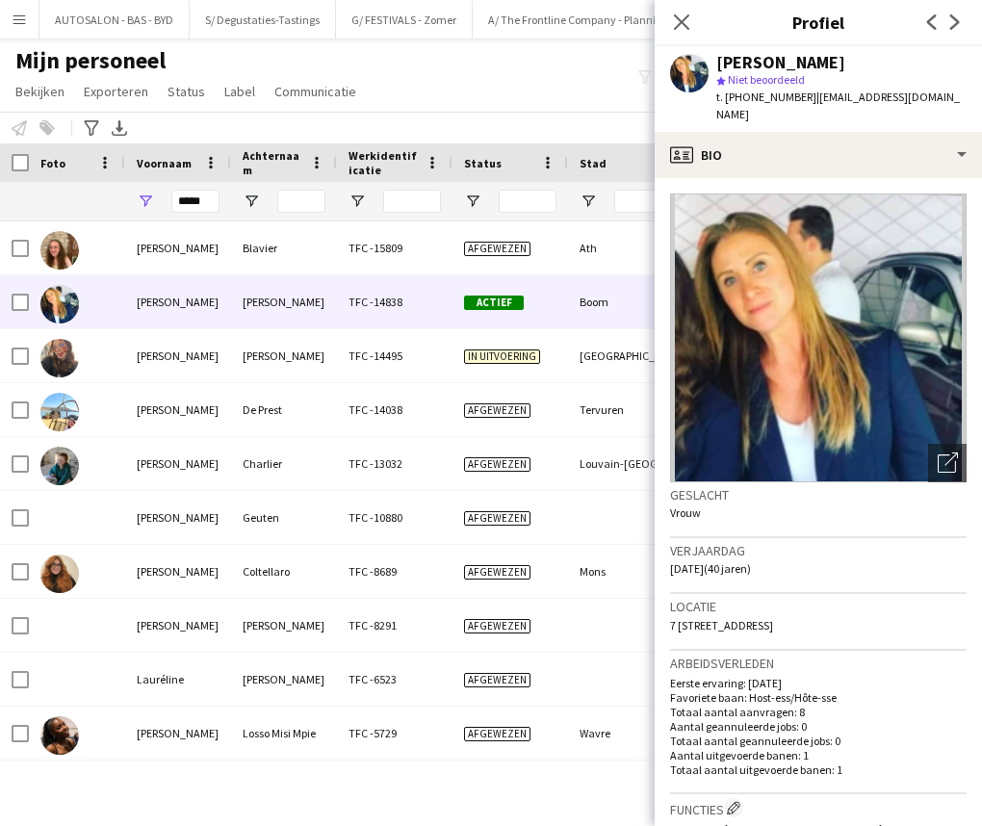
click at [367, 117] on div "Personeel informeren Toevoegen aan label Selecteer minstens één crewlid om hem …" at bounding box center [491, 128] width 982 height 32
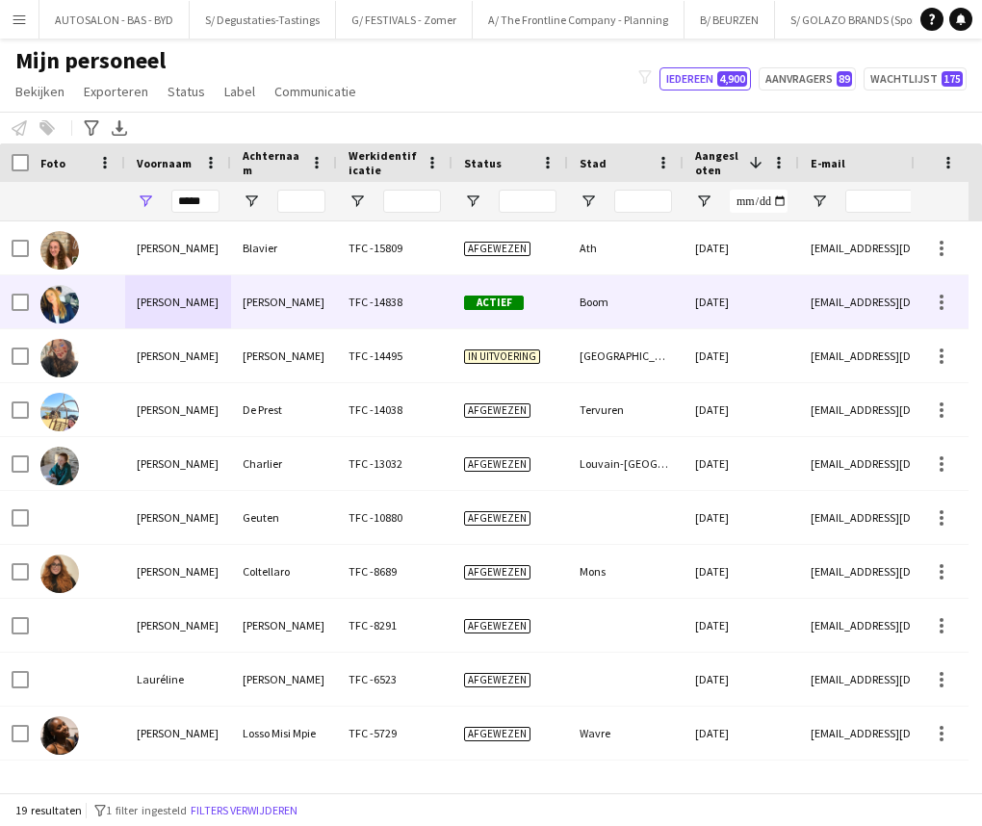
click at [261, 294] on div "[PERSON_NAME]" at bounding box center [284, 301] width 106 height 53
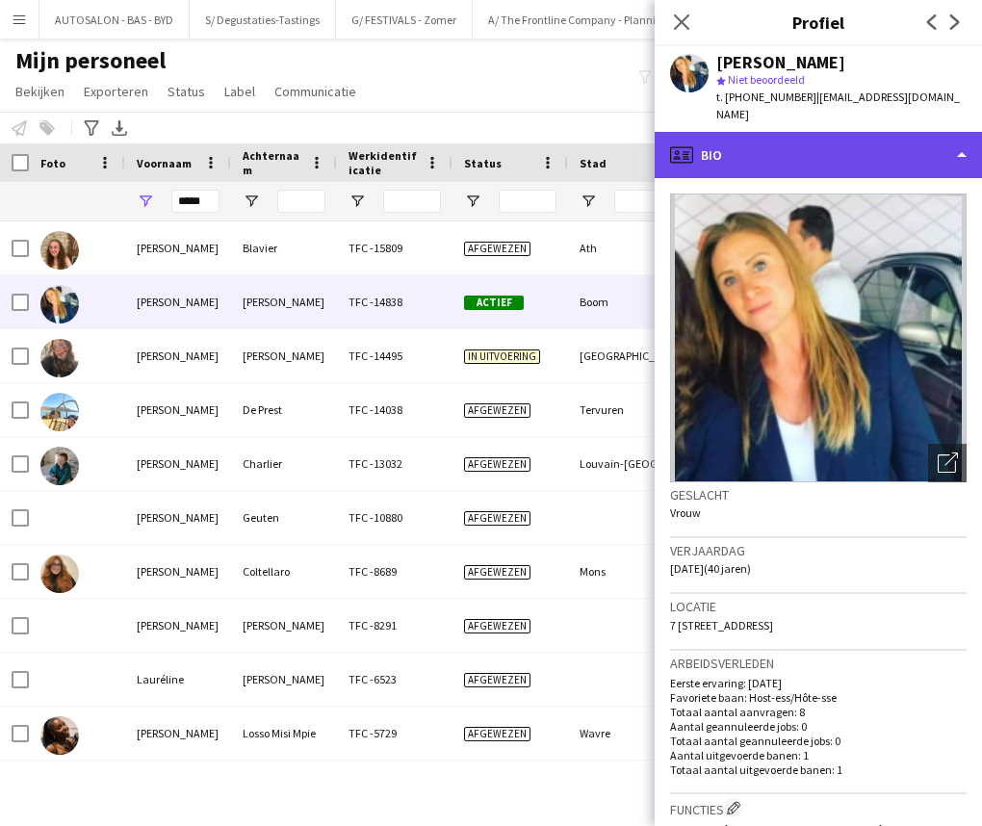
click at [830, 132] on div "profile Bio" at bounding box center [818, 155] width 327 height 46
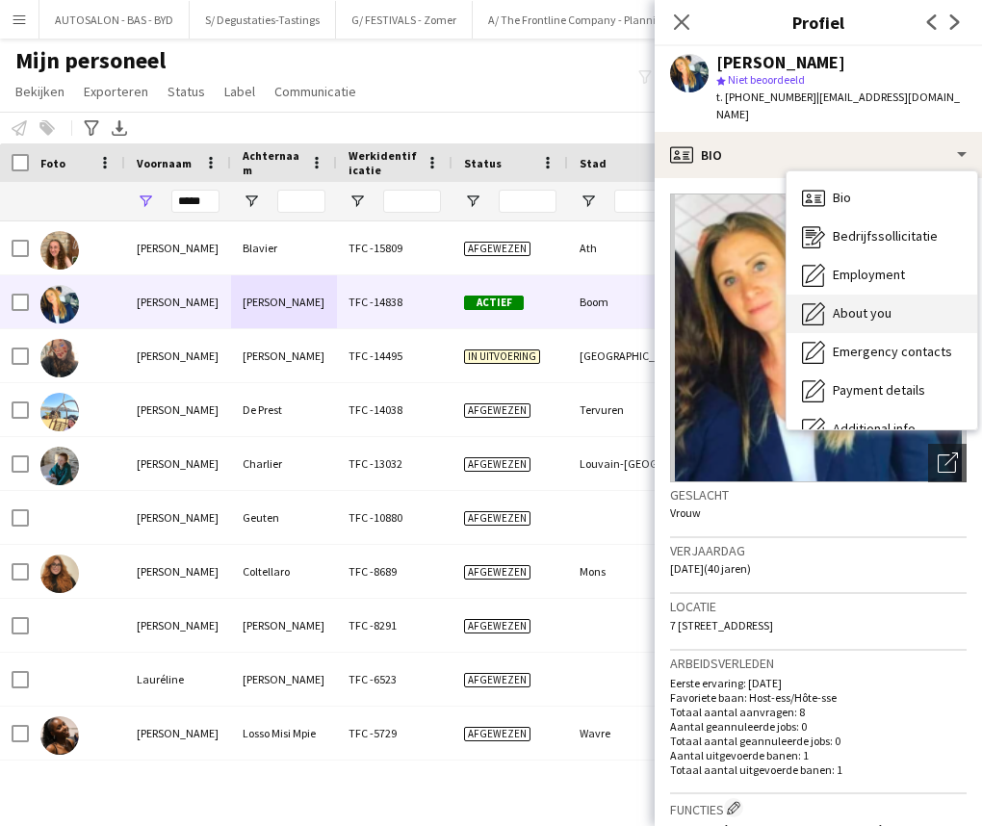
click at [851, 295] on div "About you About you" at bounding box center [881, 314] width 191 height 39
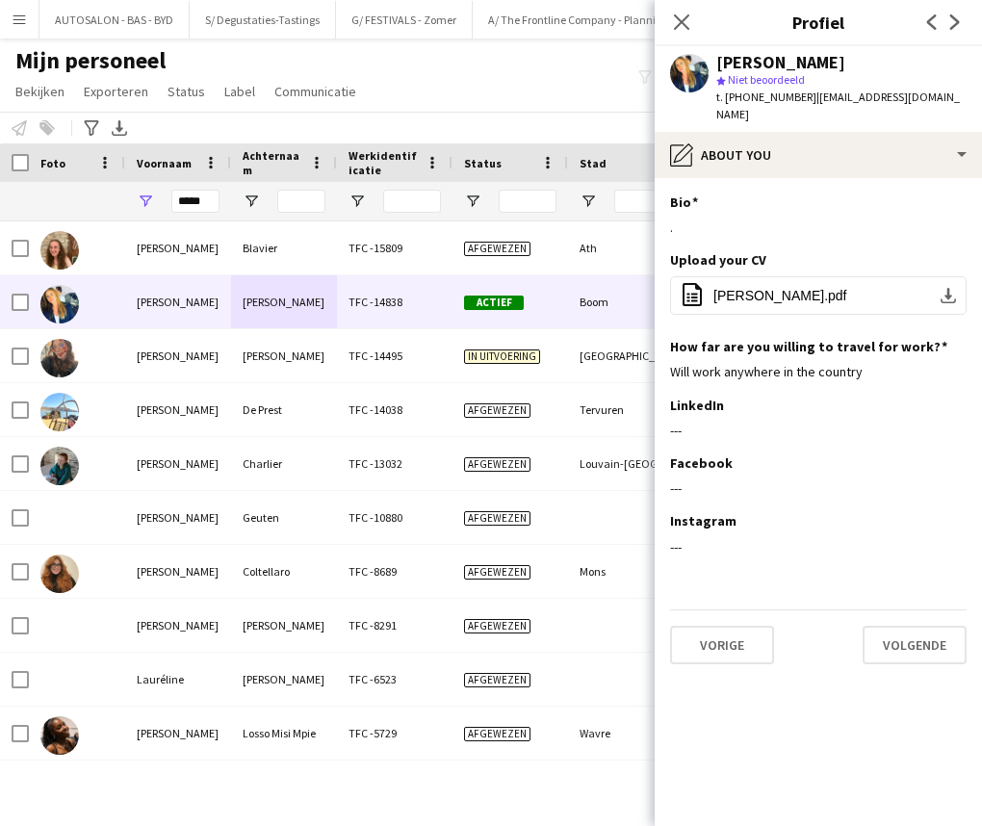
drag, startPoint x: 809, startPoint y: 704, endPoint x: 729, endPoint y: 685, distance: 82.0
click at [809, 704] on app-section-data-types "Bio Dit veld bewerken . Upload your CV Dit veld bewerken office-file-sheet [PER…" at bounding box center [818, 502] width 327 height 648
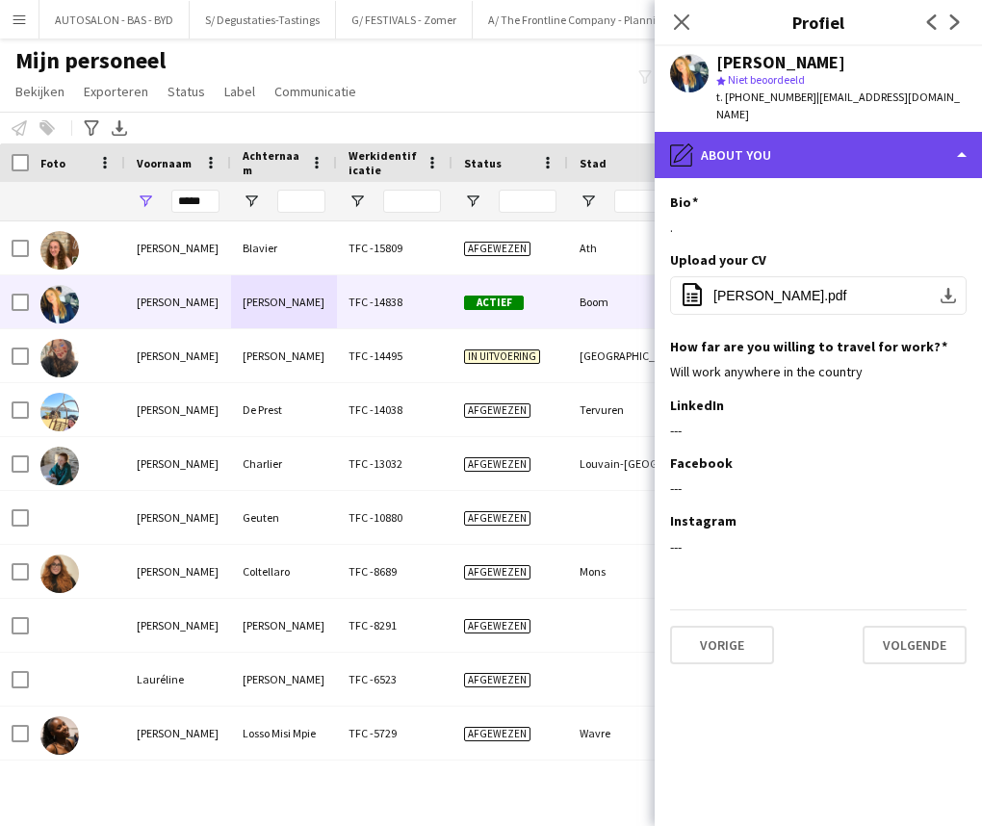
click at [791, 154] on div "pencil4 About you" at bounding box center [818, 155] width 327 height 46
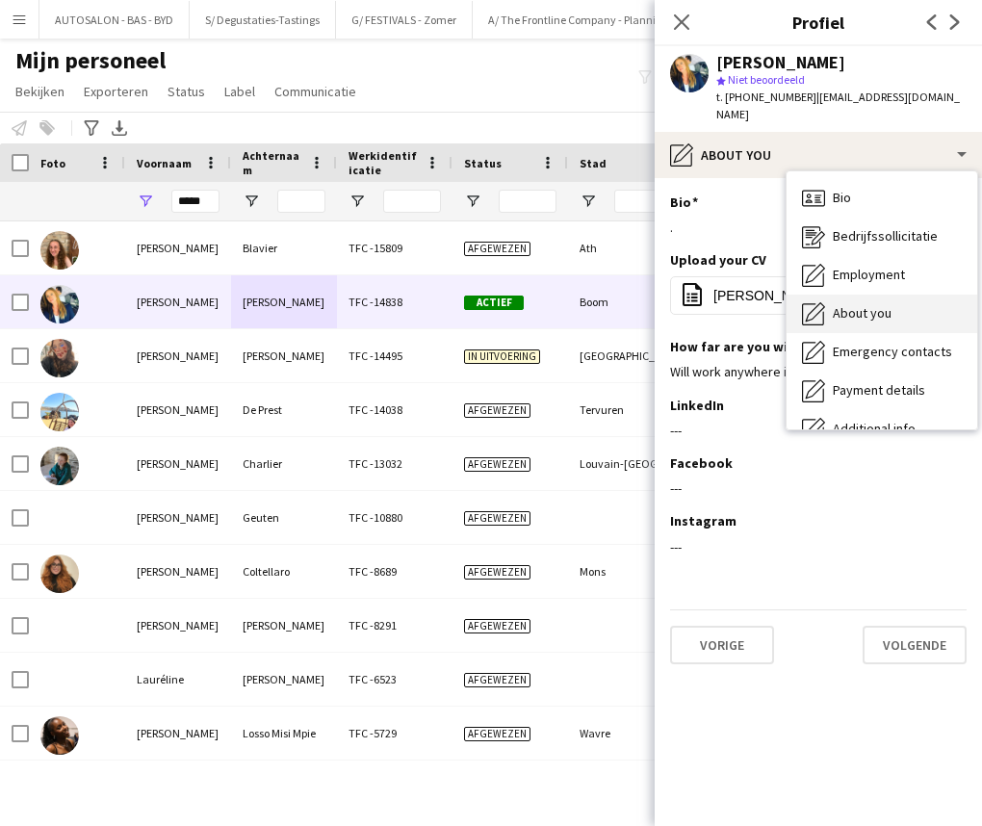
click at [851, 304] on span "About you" at bounding box center [862, 312] width 59 height 17
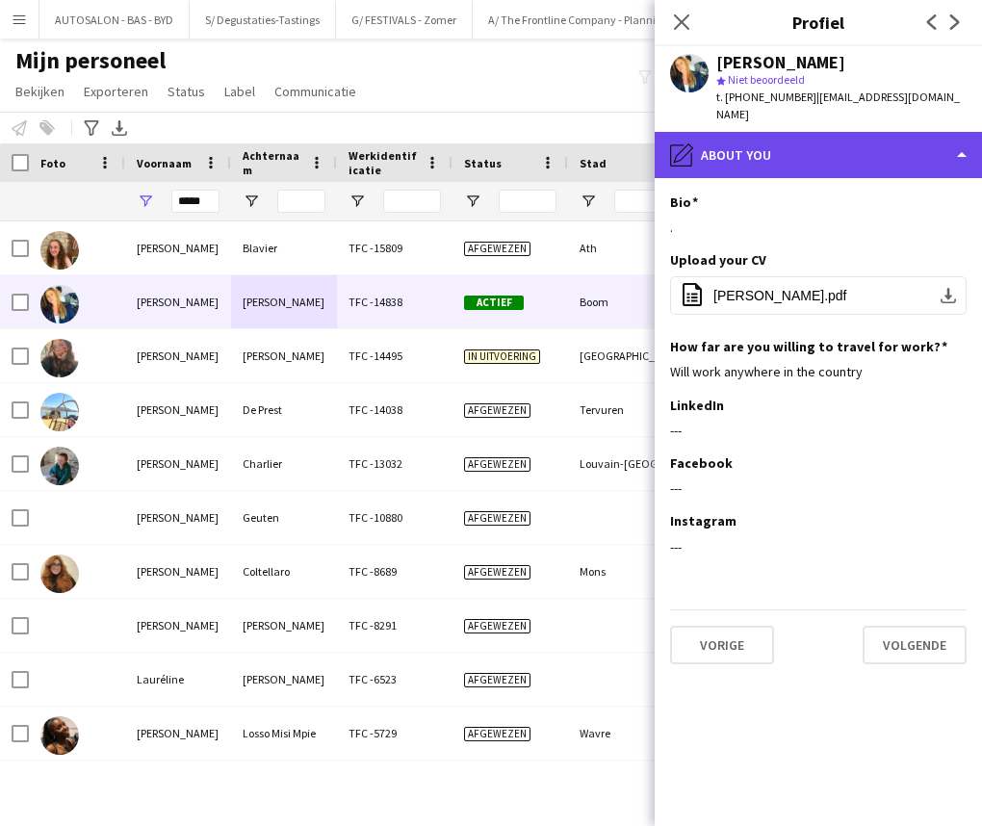
click at [809, 148] on div "pencil4 About you" at bounding box center [818, 155] width 327 height 46
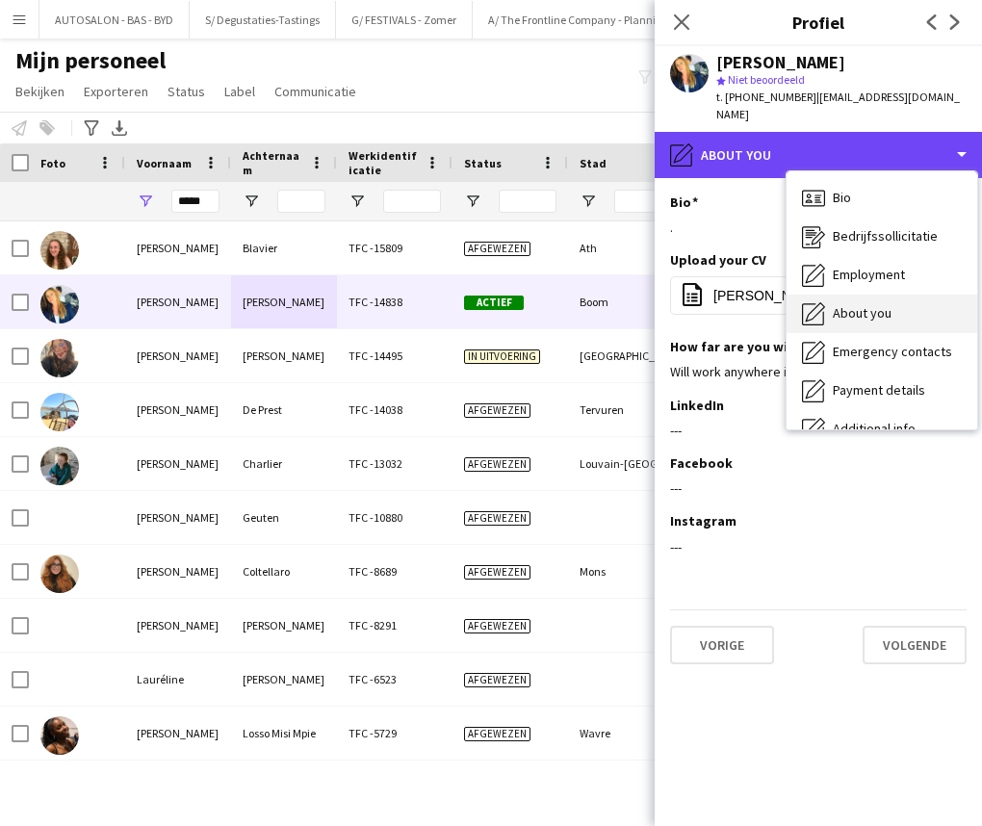
scroll to position [142, 0]
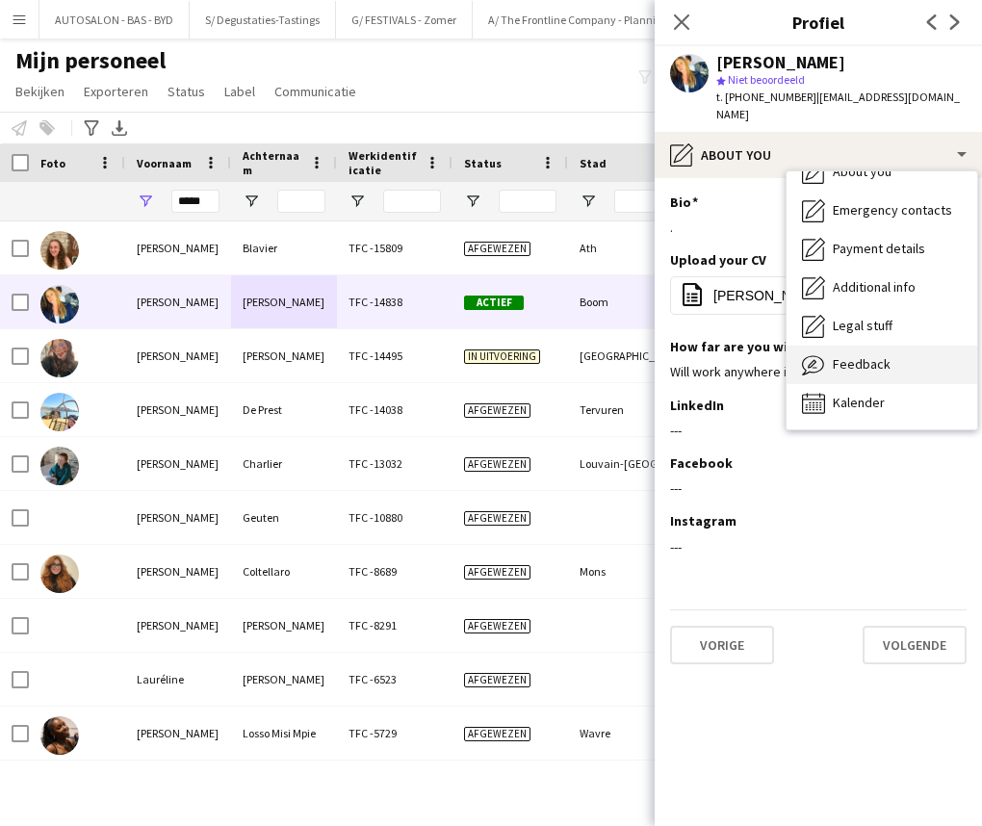
click at [851, 355] on span "Feedback" at bounding box center [862, 363] width 58 height 17
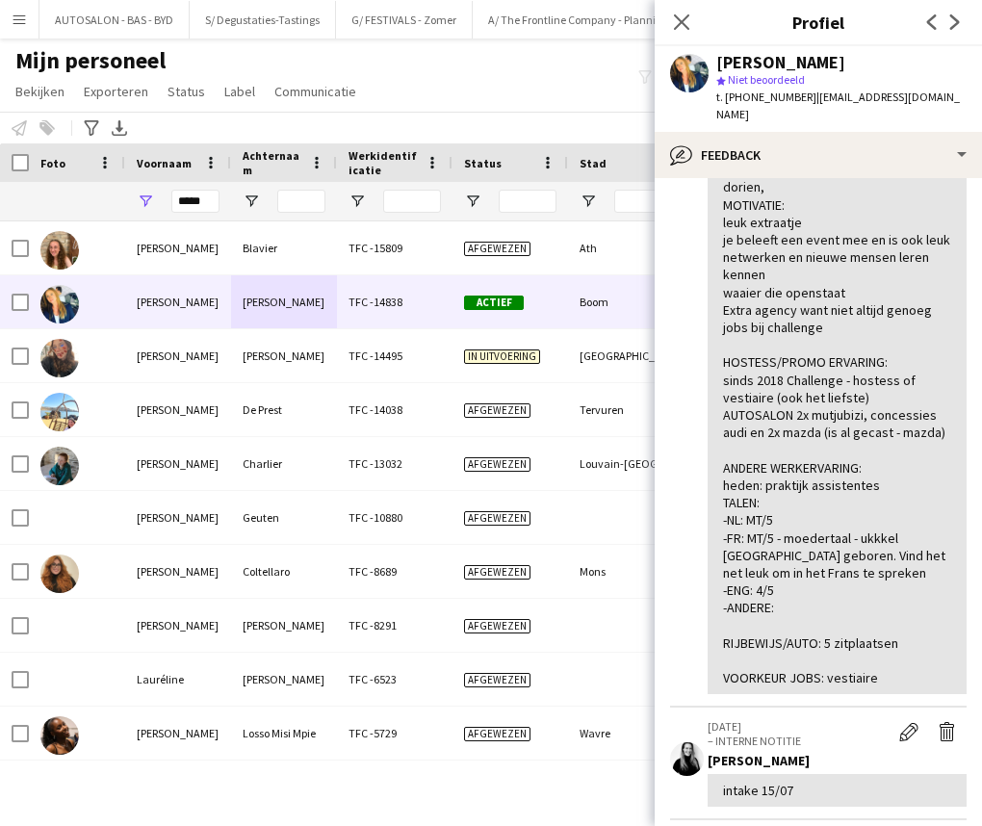
scroll to position [256, 0]
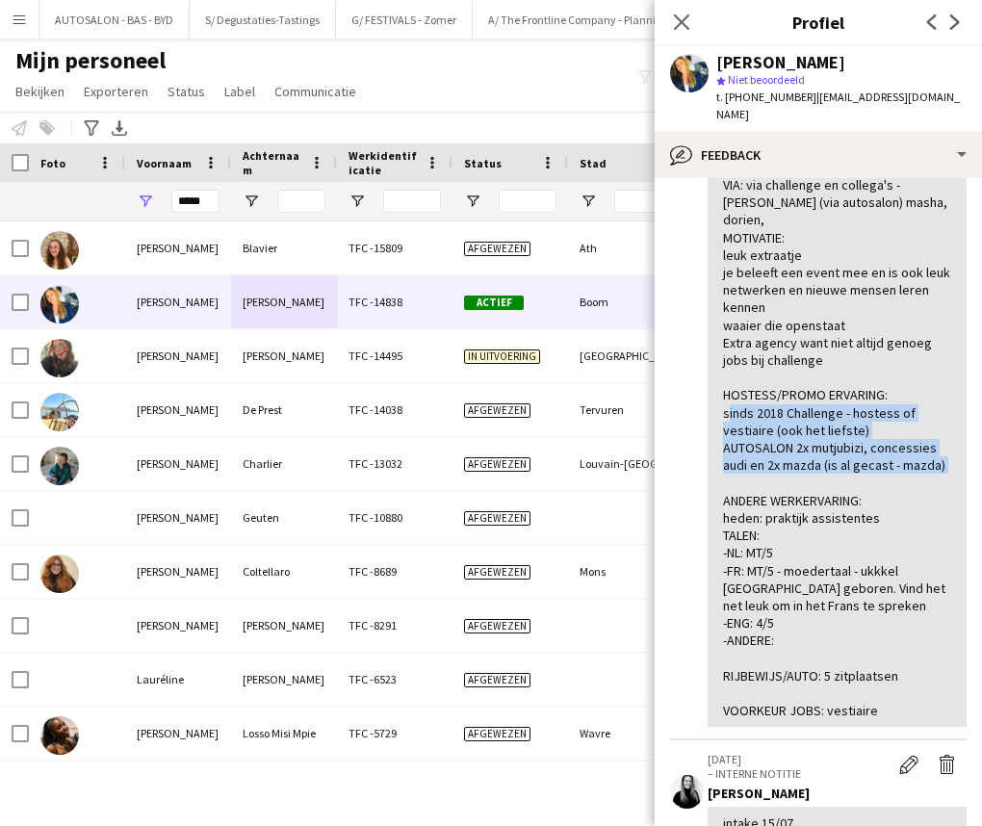
drag, startPoint x: 782, startPoint y: 489, endPoint x: 737, endPoint y: 462, distance: 51.8
click at [712, 407] on div "ALGEMENE INDRUK: SUPER ERVAREN HOSTESS - TALEN TOP (FR, NL en ENG) autosalon pr…" at bounding box center [837, 396] width 259 height 664
click at [777, 488] on div "ALGEMENE INDRUK: SUPER ERVAREN HOSTESS - TALEN TOP (FR, NL en ENG) autosalon pr…" at bounding box center [837, 395] width 228 height 649
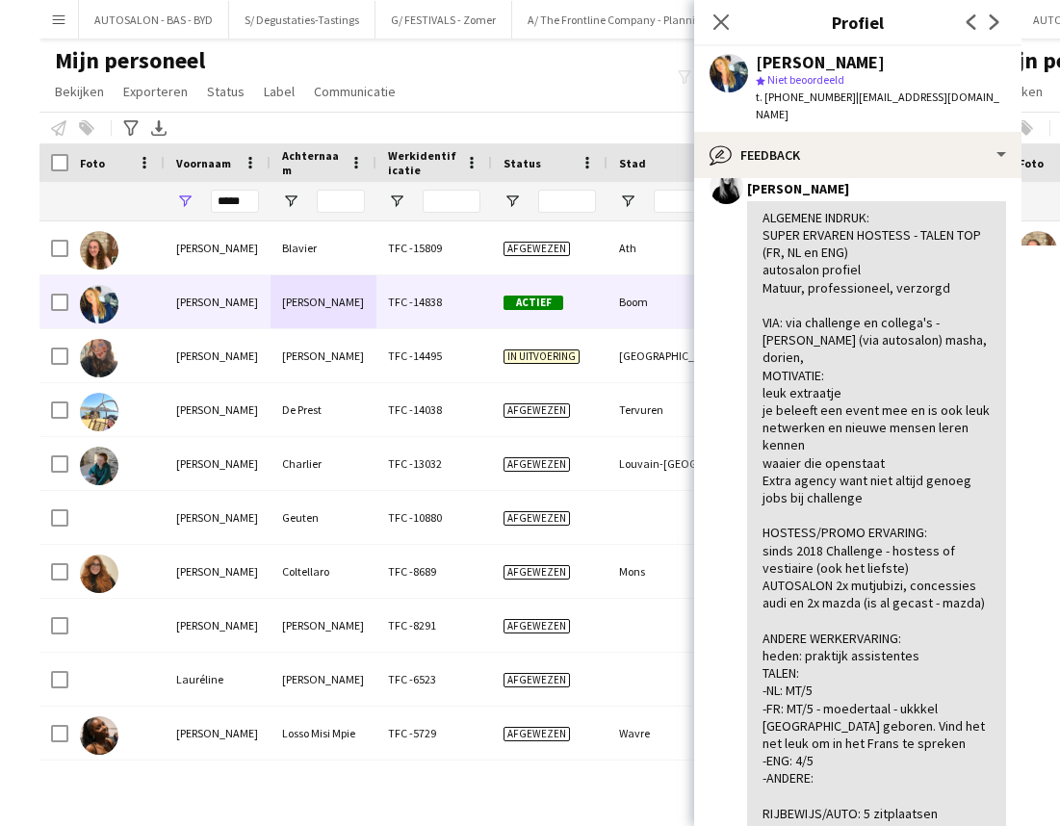
scroll to position [138, 0]
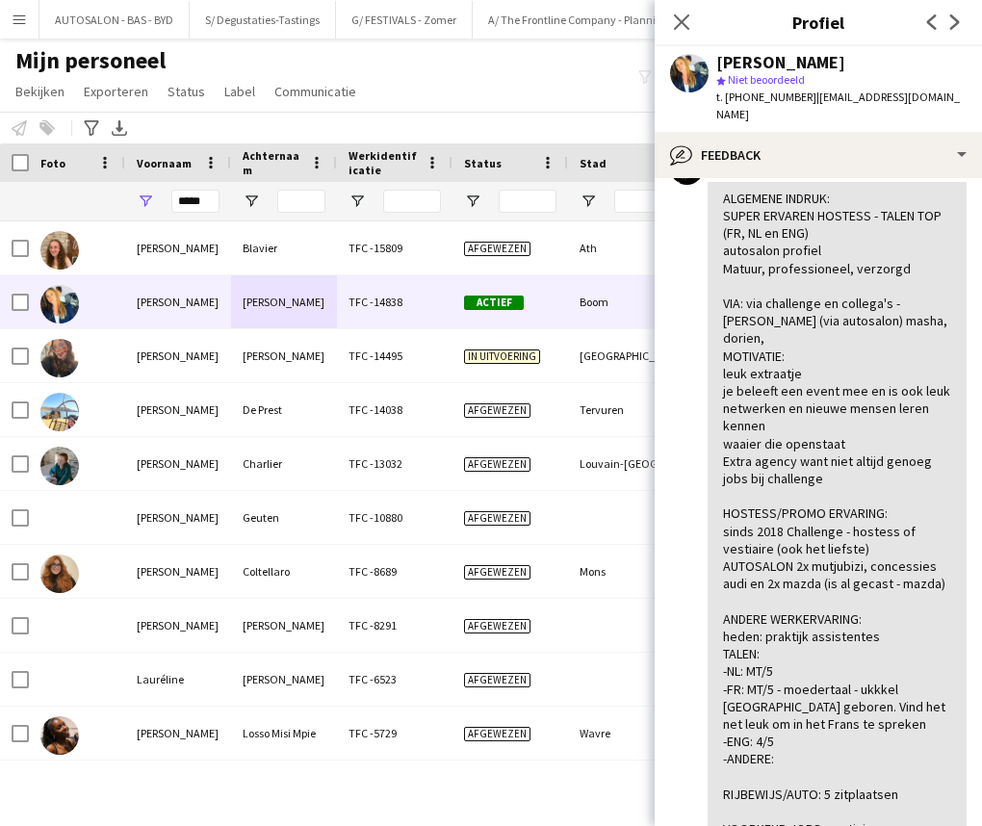
click at [87, 195] on div at bounding box center [76, 201] width 73 height 39
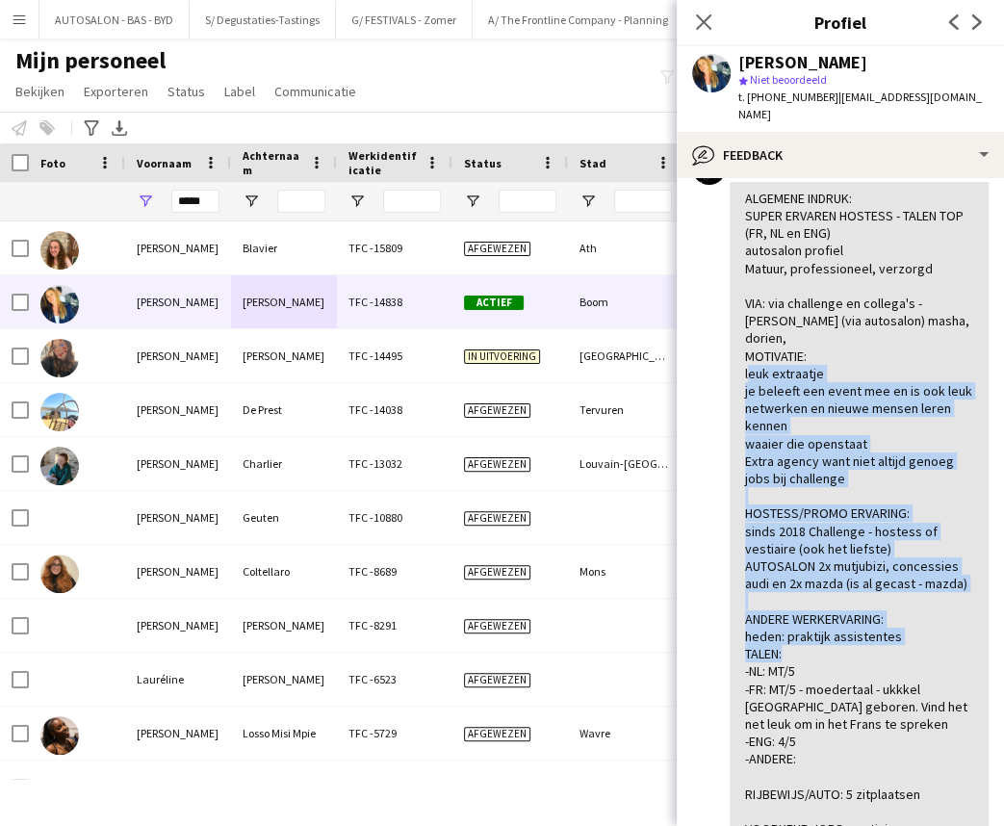
drag, startPoint x: 742, startPoint y: 359, endPoint x: 848, endPoint y: 676, distance: 333.9
click at [848, 676] on div "ALGEMENE INDRUK: SUPER ERVAREN HOSTESS - TALEN TOP (FR, NL en ENG) autosalon pr…" at bounding box center [859, 514] width 259 height 664
click at [851, 546] on div "ALGEMENE INDRUK: SUPER ERVAREN HOSTESS - TALEN TOP (FR, NL en ENG) autosalon pr…" at bounding box center [859, 514] width 228 height 649
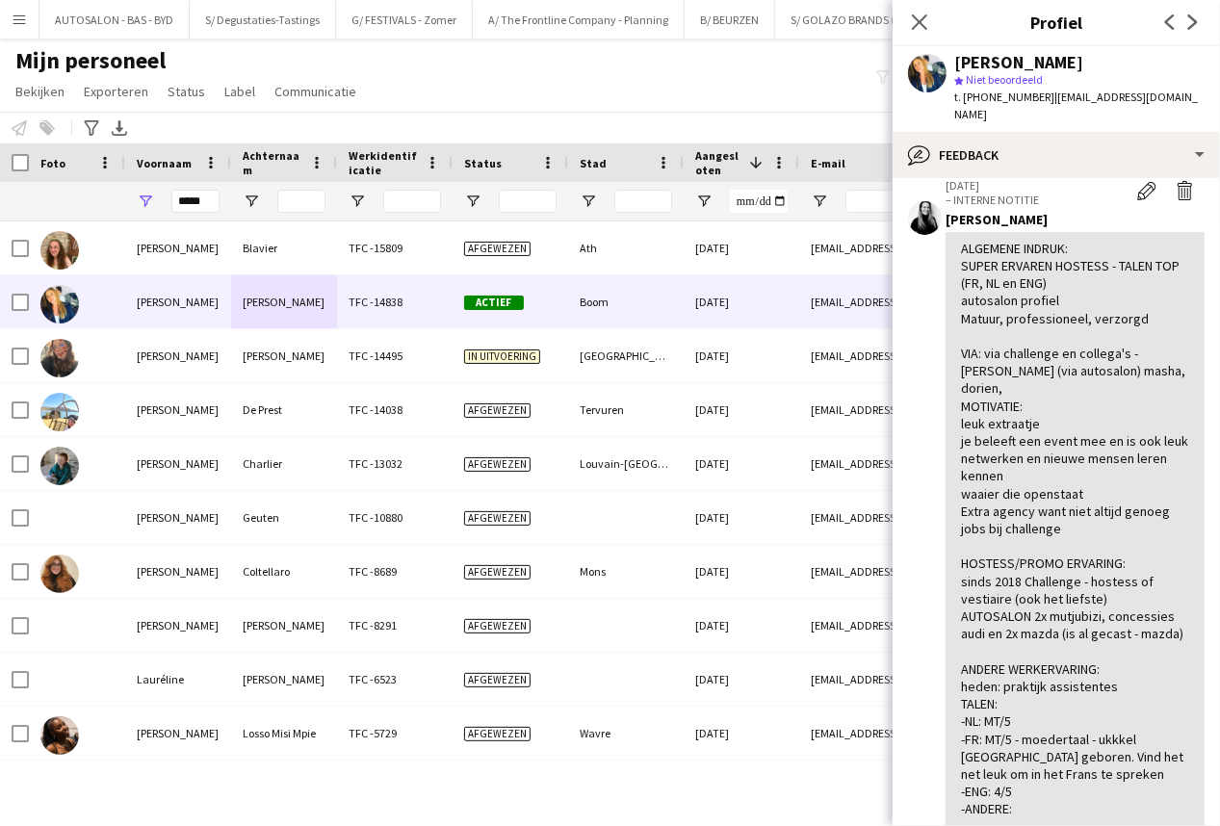
scroll to position [0, 0]
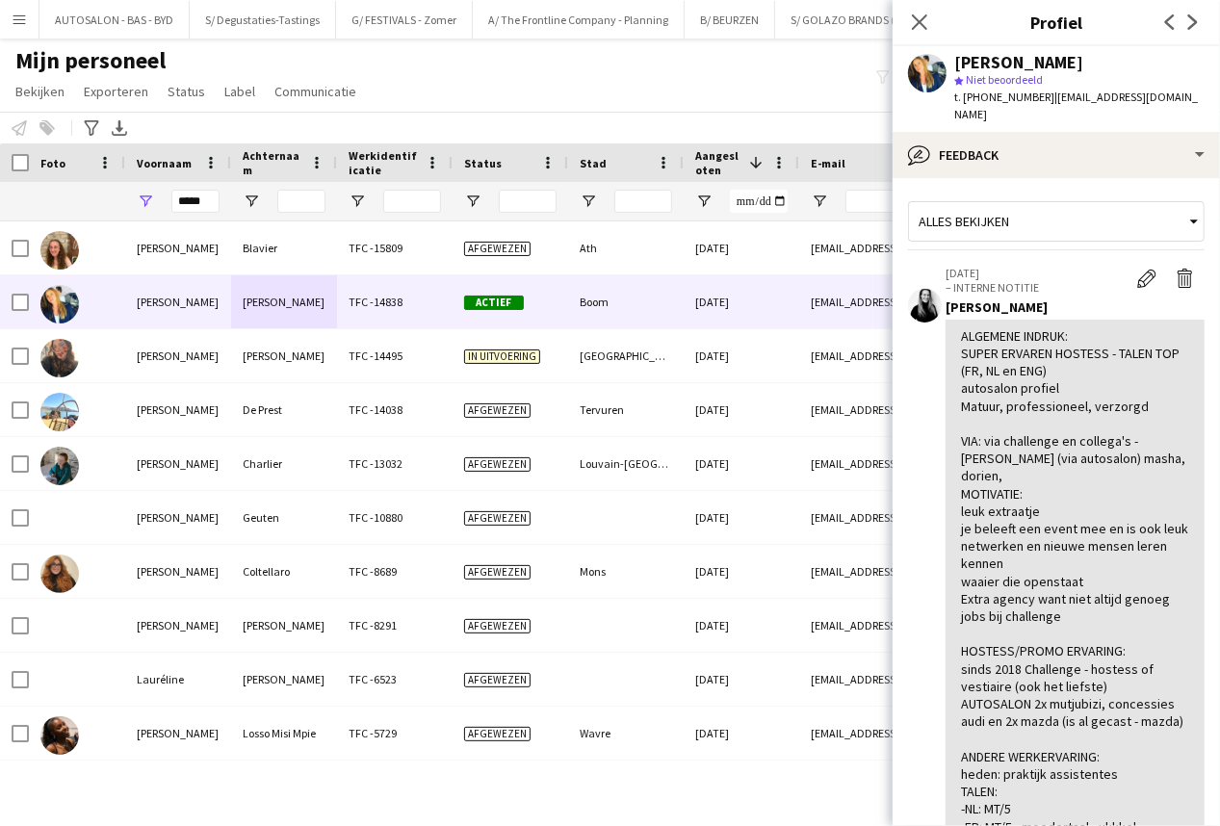
drag, startPoint x: 1124, startPoint y: 411, endPoint x: 1114, endPoint y: 289, distance: 122.7
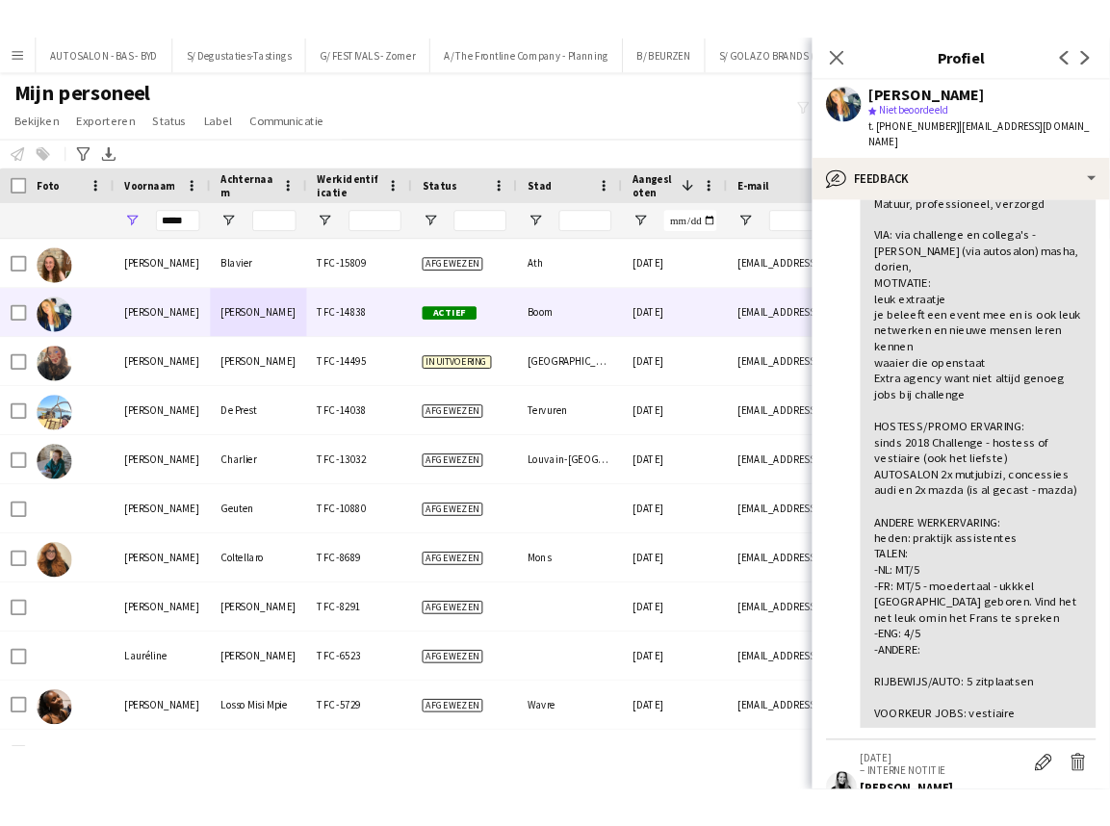
scroll to position [221, 0]
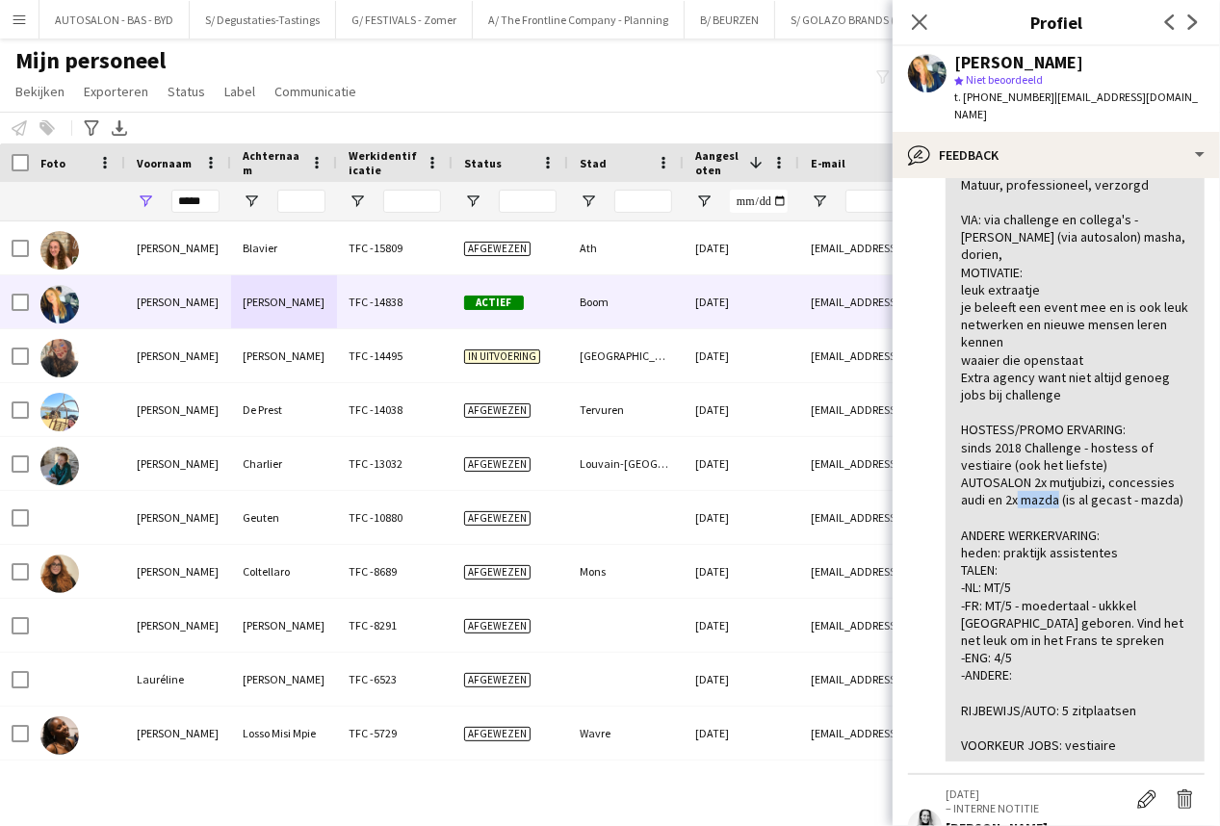
drag, startPoint x: 1014, startPoint y: 501, endPoint x: 1053, endPoint y: 501, distance: 39.5
click at [851, 501] on div "ALGEMENE INDRUK: SUPER ERVAREN HOSTESS - TALEN TOP (FR, NL en ENG) autosalon pr…" at bounding box center [1075, 430] width 228 height 649
click at [851, 502] on div "ALGEMENE INDRUK: SUPER ERVAREN HOSTESS - TALEN TOP (FR, NL en ENG) autosalon pr…" at bounding box center [1075, 430] width 228 height 649
drag, startPoint x: 1107, startPoint y: 476, endPoint x: 1136, endPoint y: 503, distance: 39.5
click at [851, 502] on div "ALGEMENE INDRUK: SUPER ERVAREN HOSTESS - TALEN TOP (FR, NL en ENG) autosalon pr…" at bounding box center [1075, 430] width 228 height 649
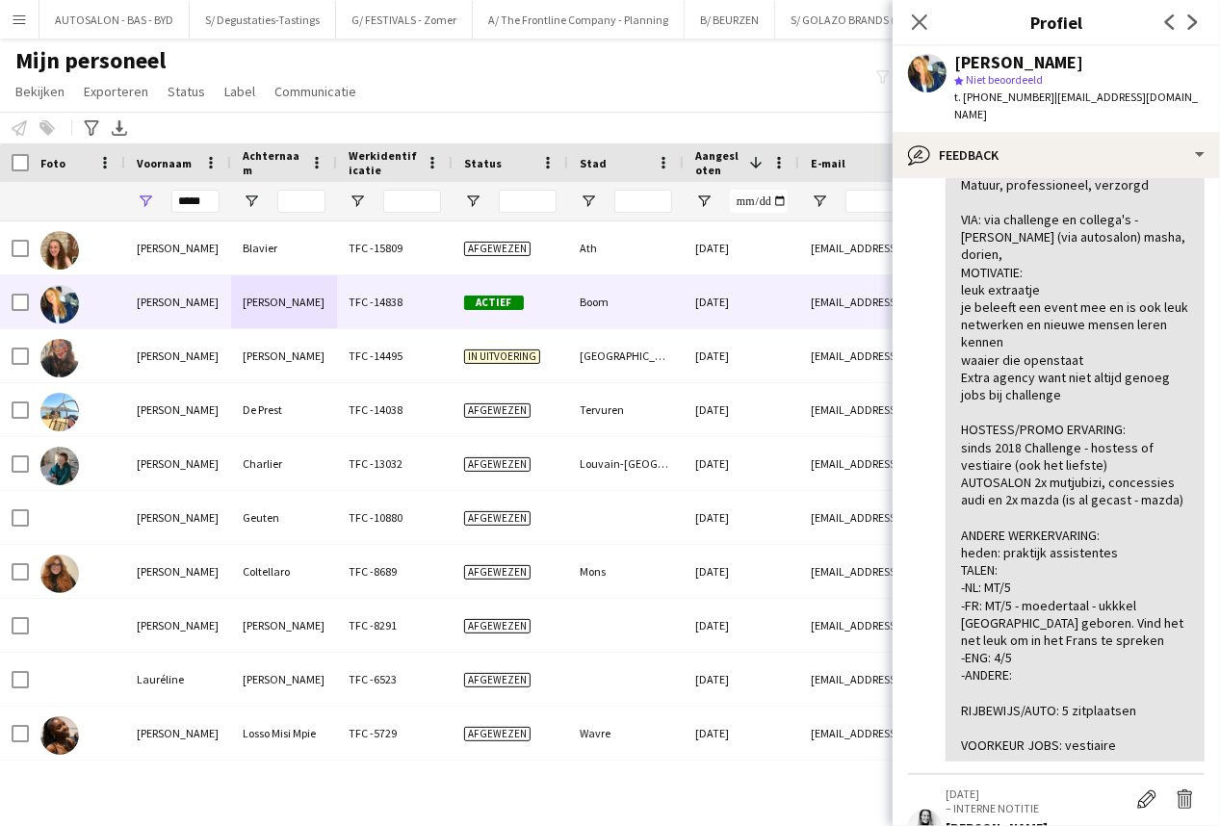
click at [851, 513] on div "ALGEMENE INDRUK: SUPER ERVAREN HOSTESS - TALEN TOP (FR, NL en ENG) autosalon pr…" at bounding box center [1075, 430] width 228 height 649
drag, startPoint x: 960, startPoint y: 446, endPoint x: 1141, endPoint y: 463, distance: 181.8
click at [851, 461] on div "ALGEMENE INDRUK: SUPER ERVAREN HOSTESS - TALEN TOP (FR, NL en ENG) autosalon pr…" at bounding box center [1074, 430] width 259 height 664
click at [851, 469] on div "ALGEMENE INDRUK: SUPER ERVAREN HOSTESS - TALEN TOP (FR, NL en ENG) autosalon pr…" at bounding box center [1075, 430] width 228 height 649
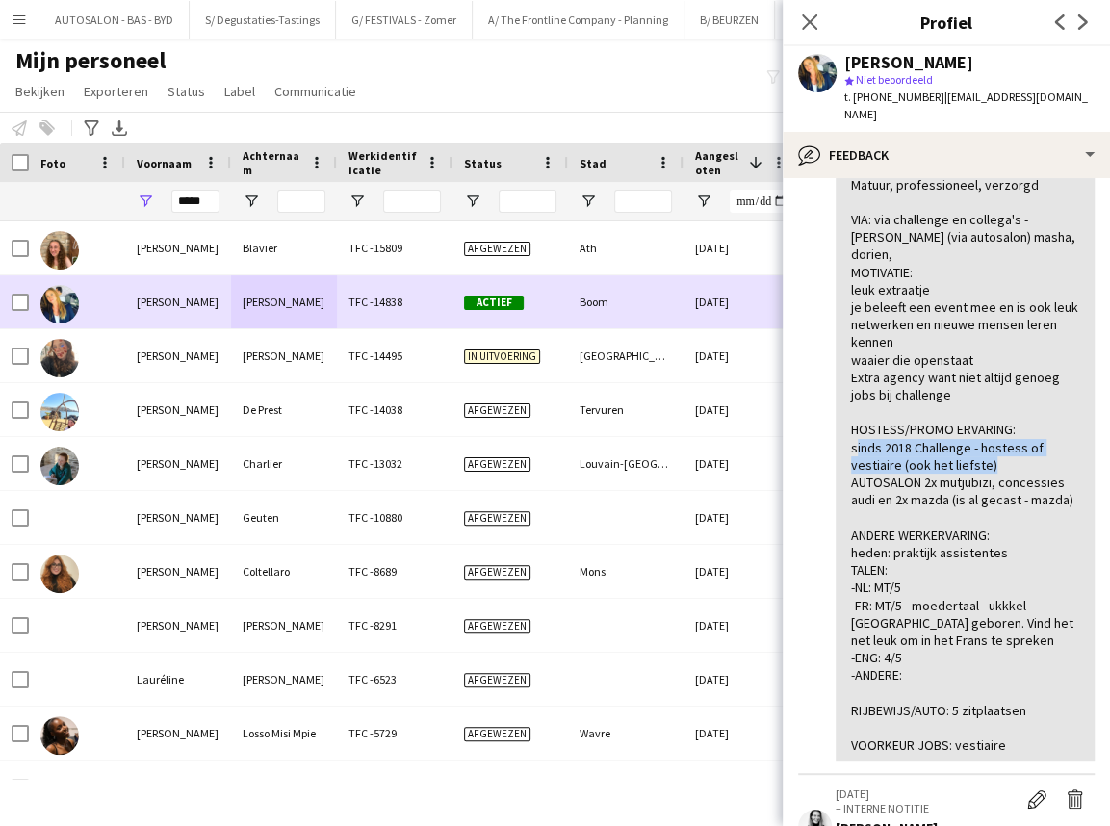
click at [259, 291] on div "[PERSON_NAME]" at bounding box center [284, 301] width 106 height 53
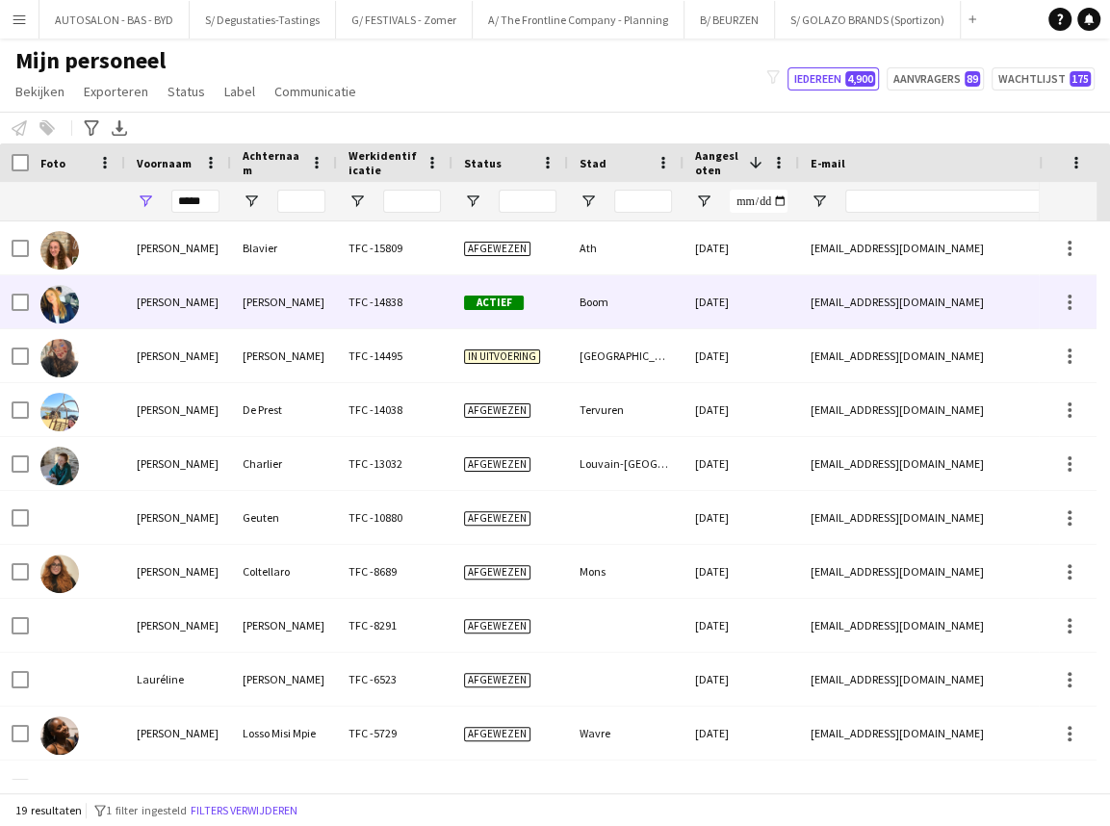
click at [334, 291] on div "[PERSON_NAME]" at bounding box center [284, 301] width 106 height 53
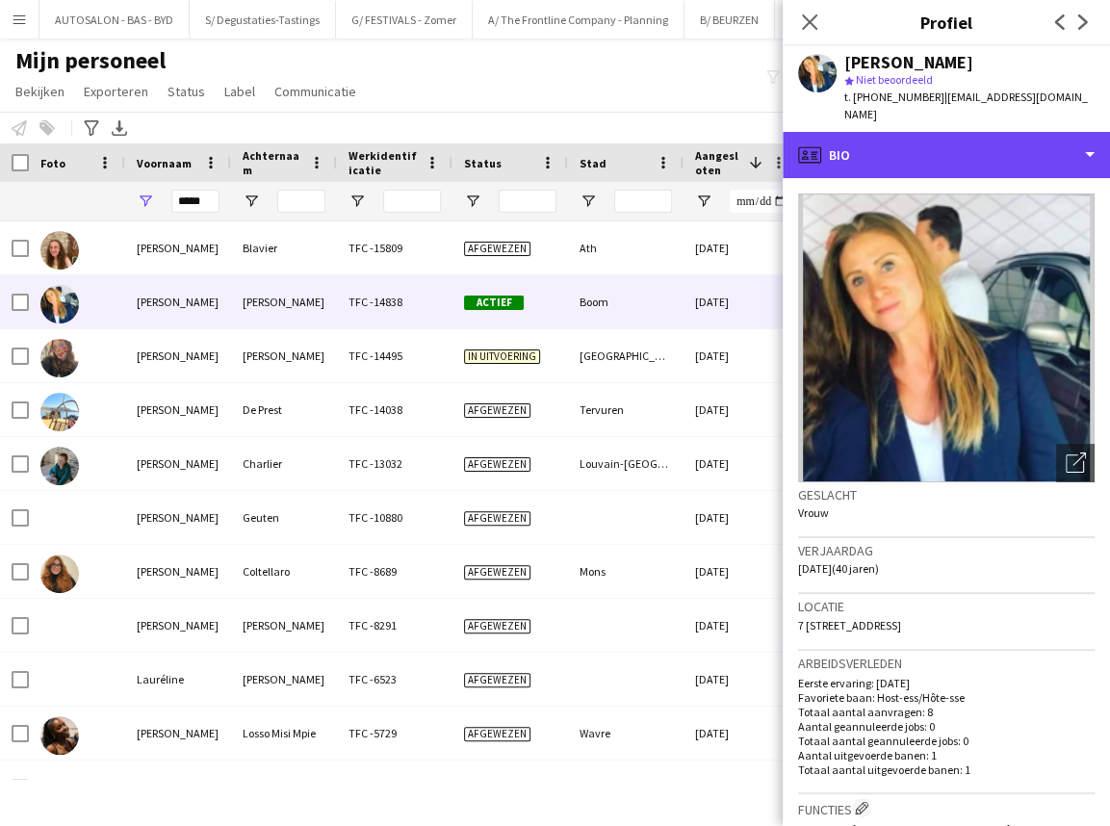
drag, startPoint x: 1006, startPoint y: 130, endPoint x: 1008, endPoint y: 234, distance: 104.0
click at [851, 132] on div "profile Bio" at bounding box center [946, 155] width 327 height 46
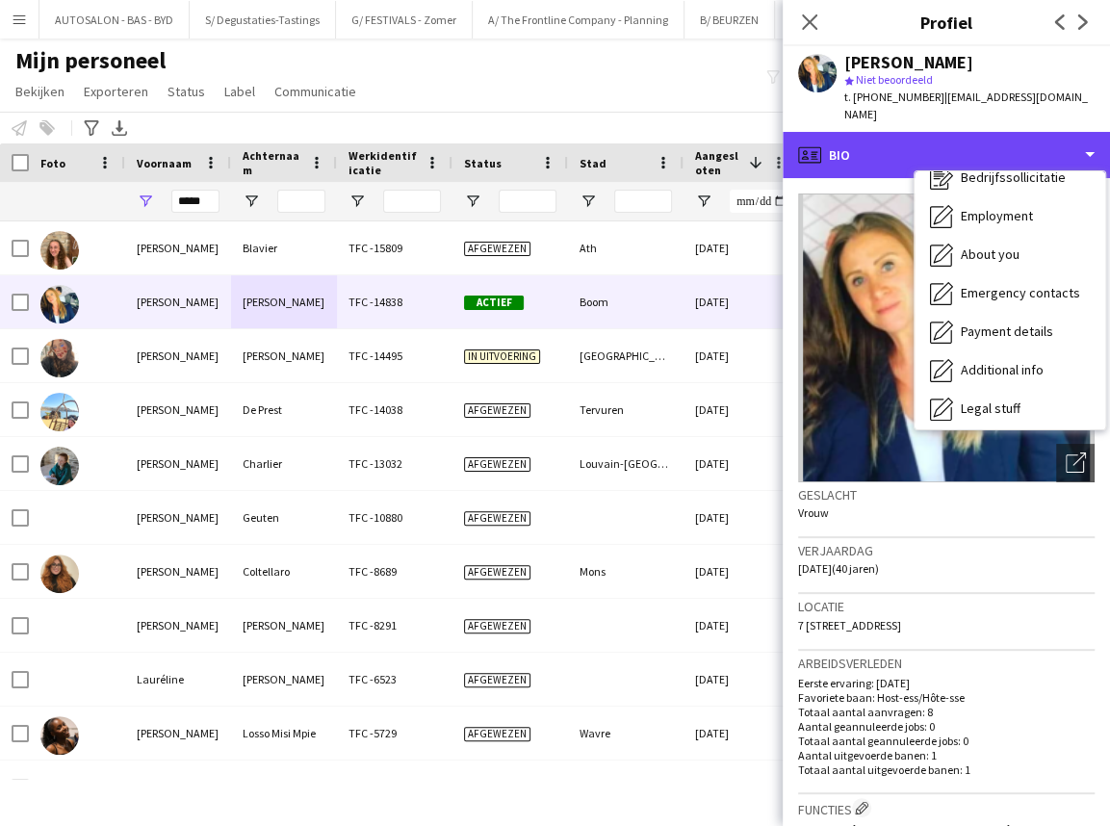
scroll to position [58, 0]
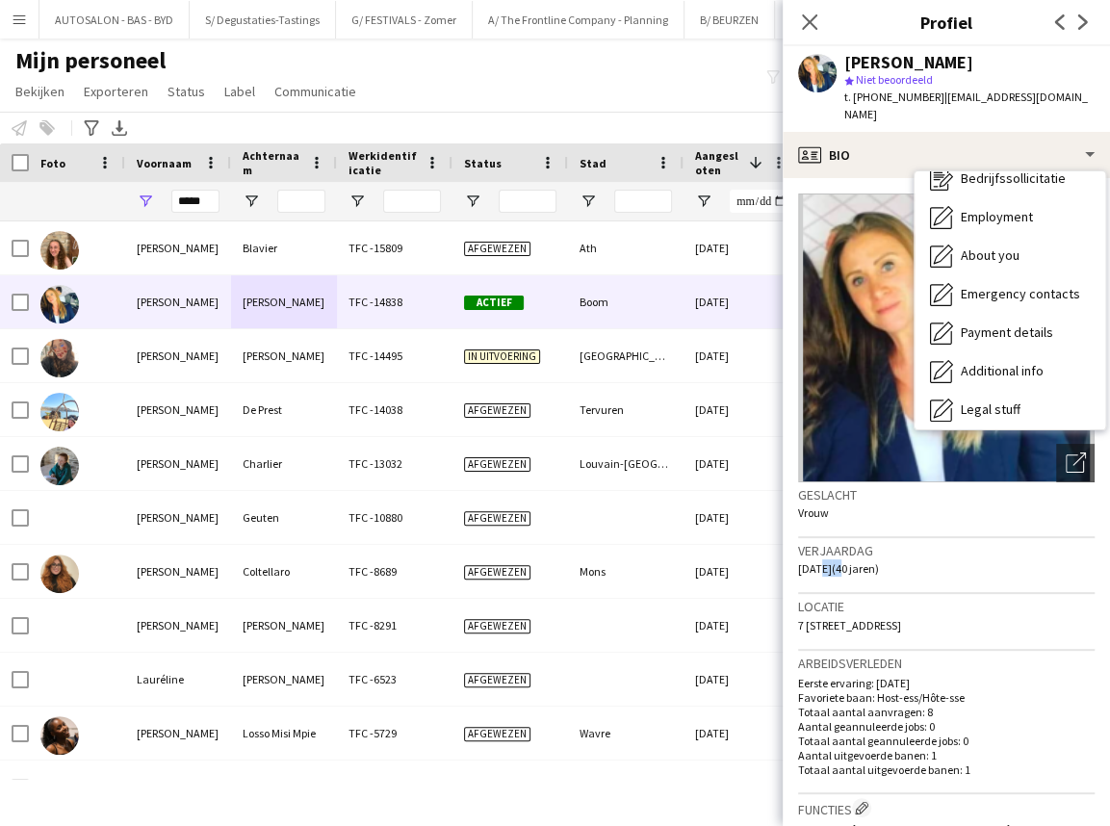
drag, startPoint x: 813, startPoint y: 551, endPoint x: 889, endPoint y: 549, distance: 76.1
click at [851, 561] on span "[DATE] (40 jaren)" at bounding box center [838, 568] width 81 height 14
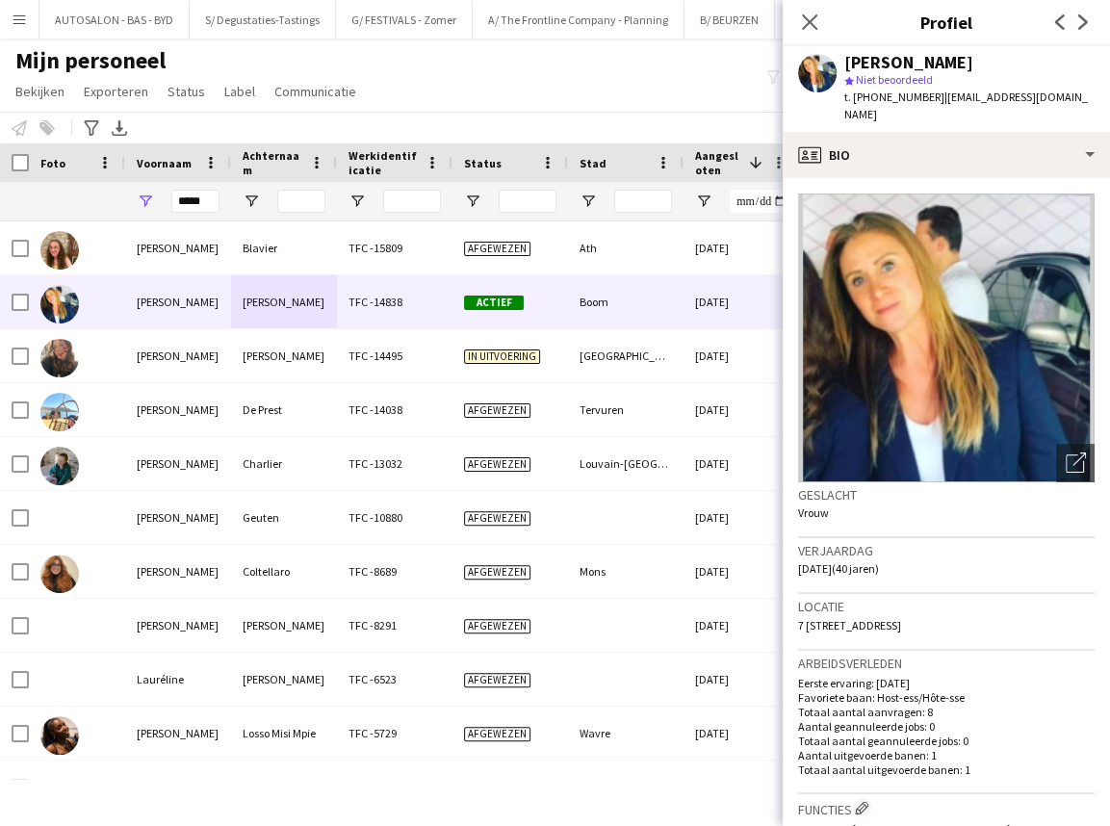
click at [851, 599] on div "Locatie [STREET_ADDRESS]" at bounding box center [946, 622] width 296 height 56
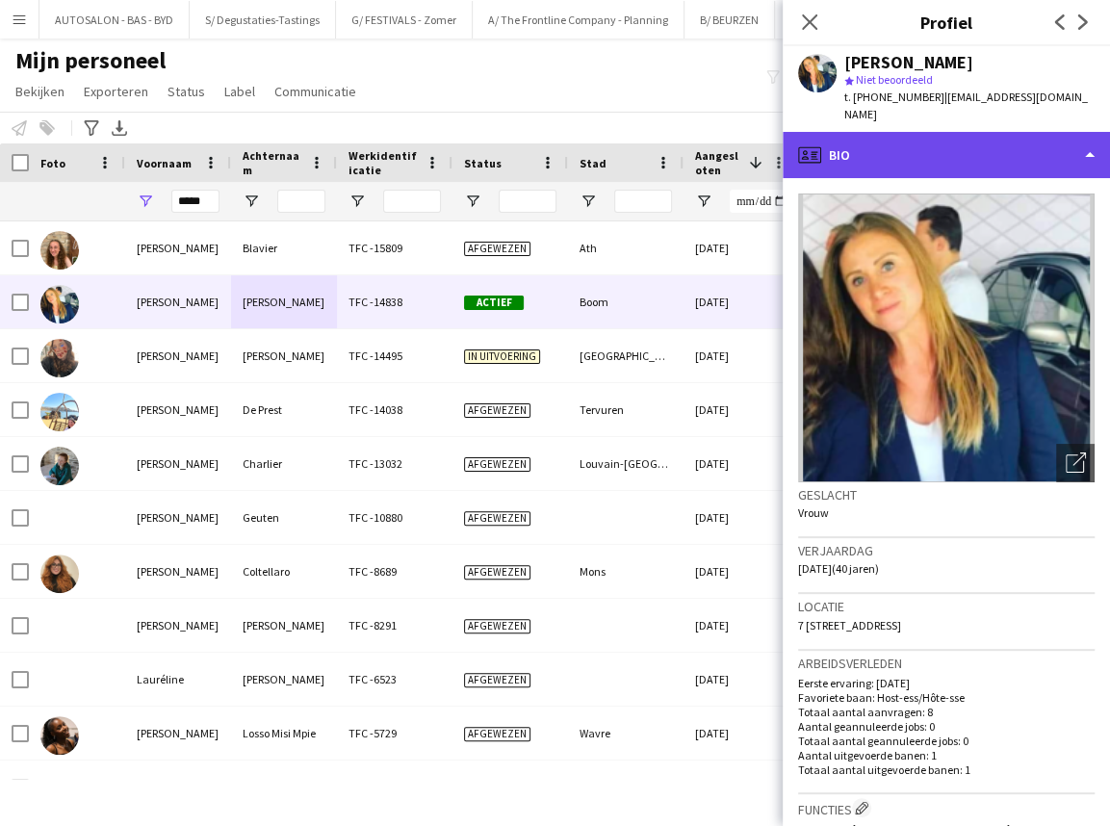
click at [851, 134] on div "profile Bio" at bounding box center [946, 155] width 327 height 46
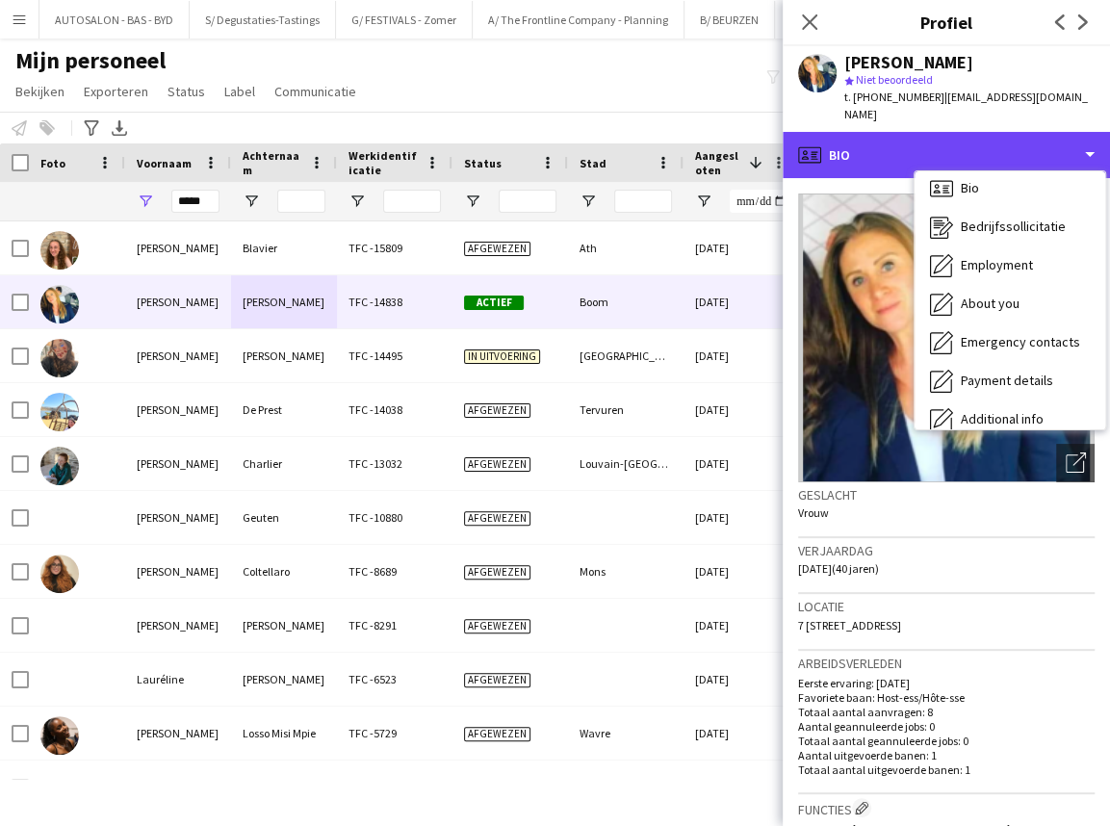
scroll to position [3, 0]
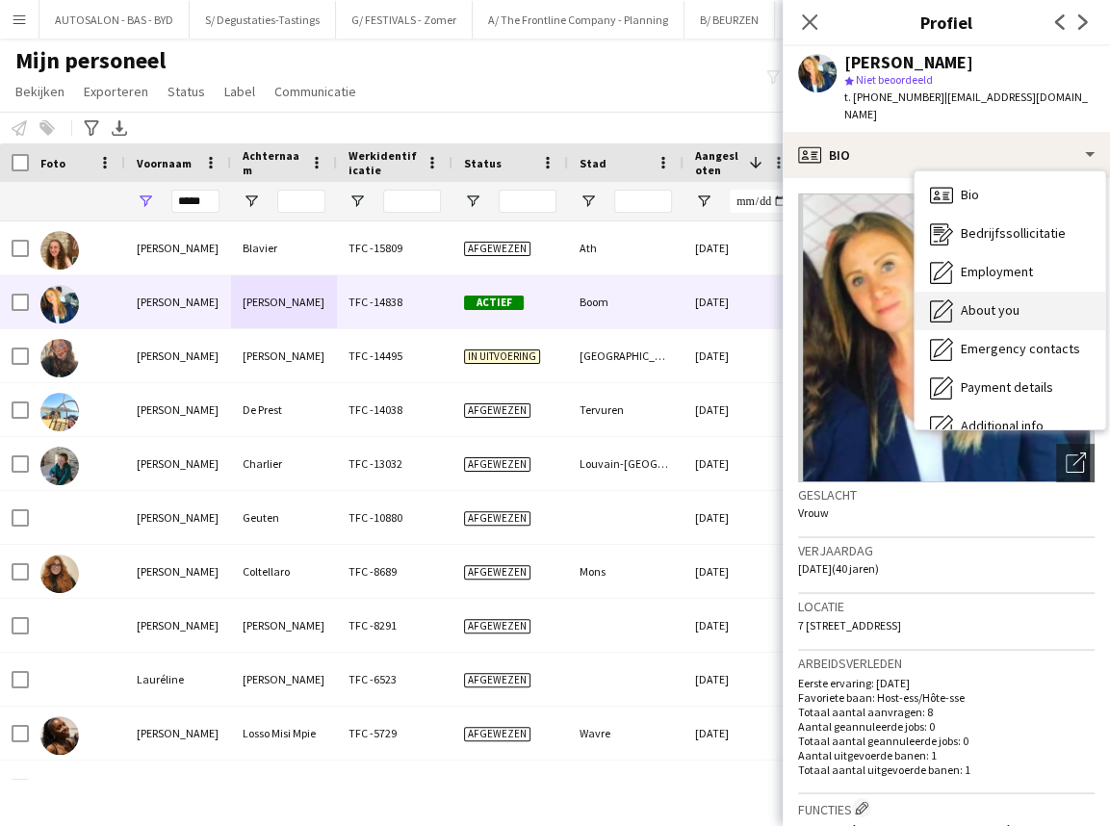
click at [851, 292] on div "About you About you" at bounding box center [1009, 311] width 191 height 39
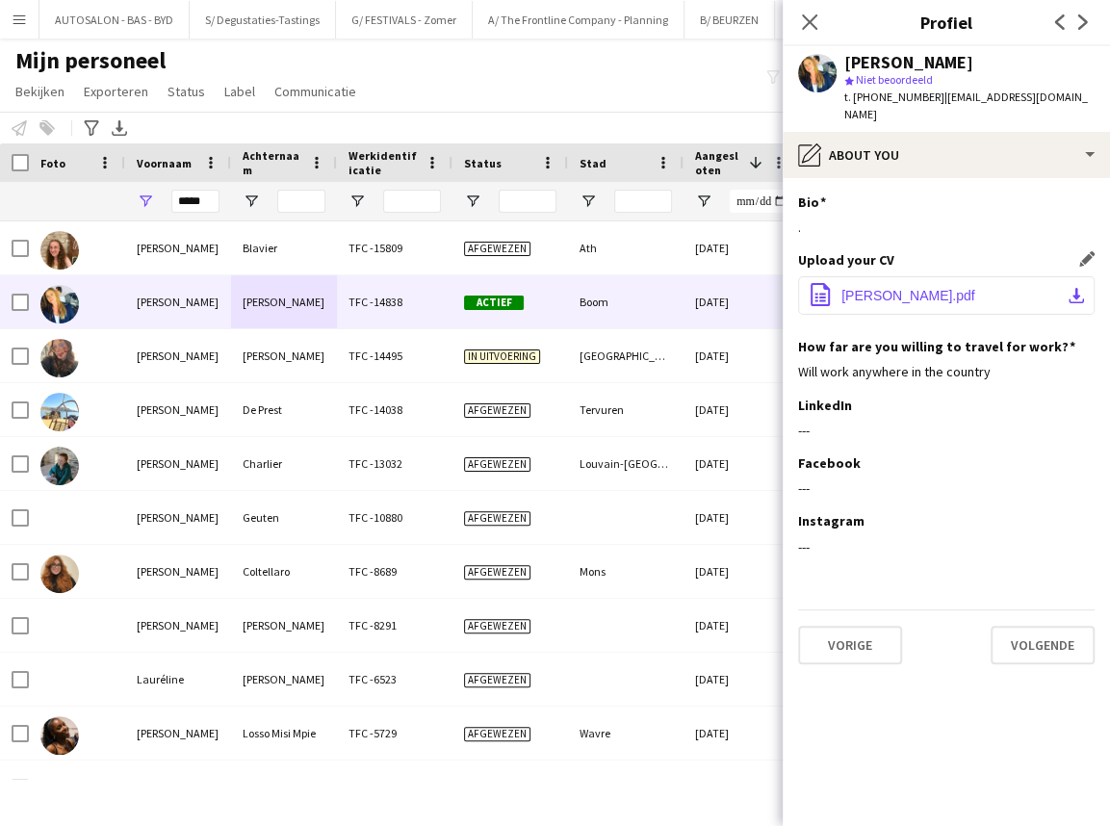
click at [851, 290] on button "office-file-sheet [PERSON_NAME].pdf download-bottom" at bounding box center [946, 295] width 296 height 39
click at [196, 202] on input "*****" at bounding box center [195, 201] width 48 height 23
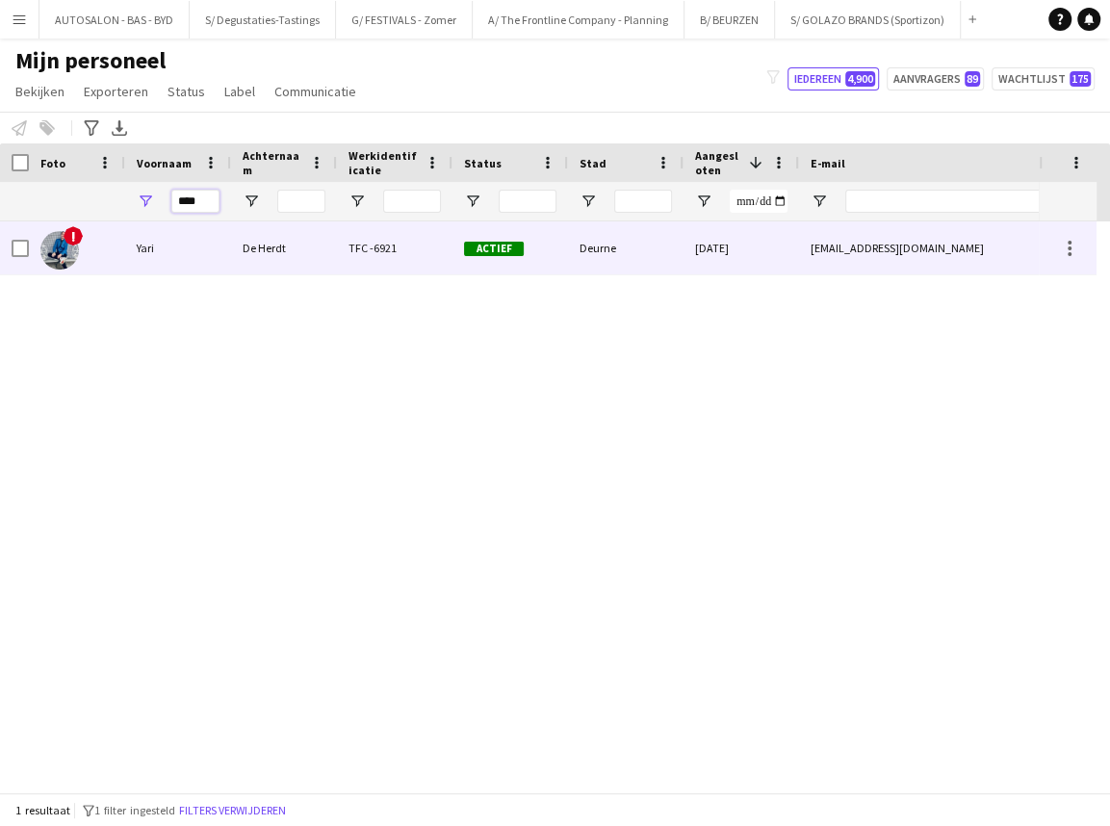
type input "****"
click at [195, 242] on div "Yari" at bounding box center [178, 247] width 106 height 53
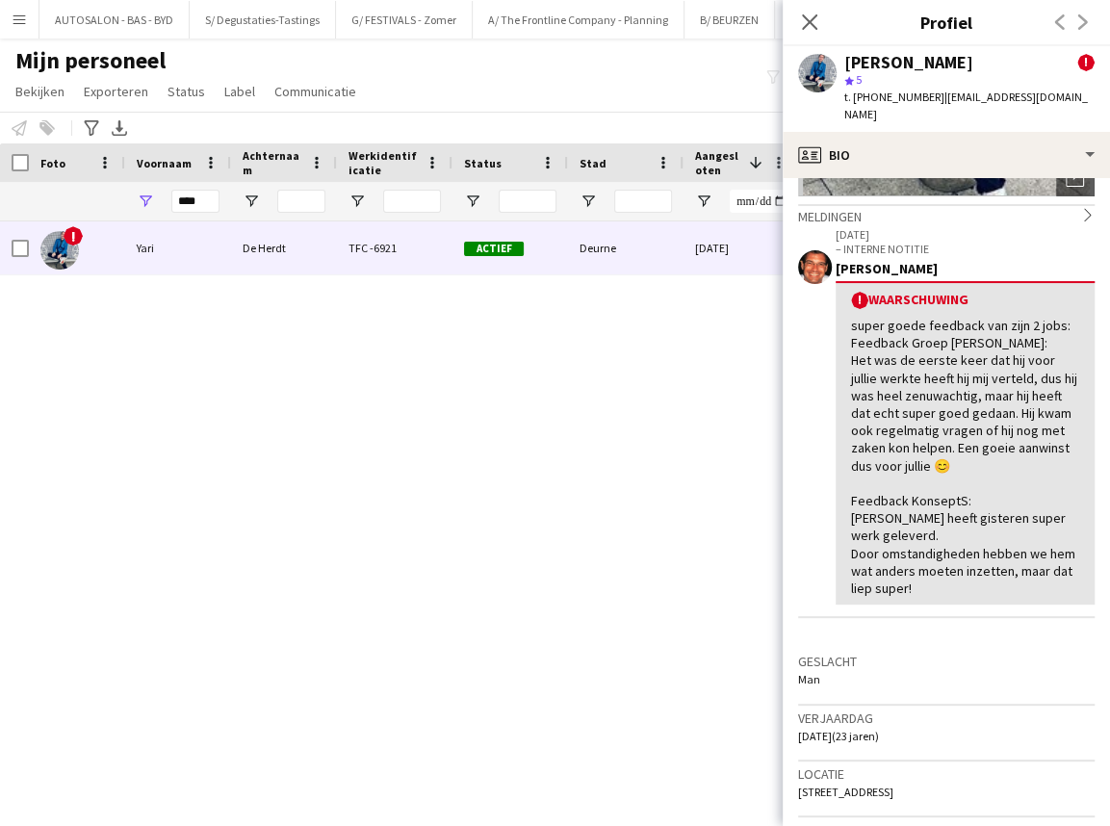
scroll to position [268, 0]
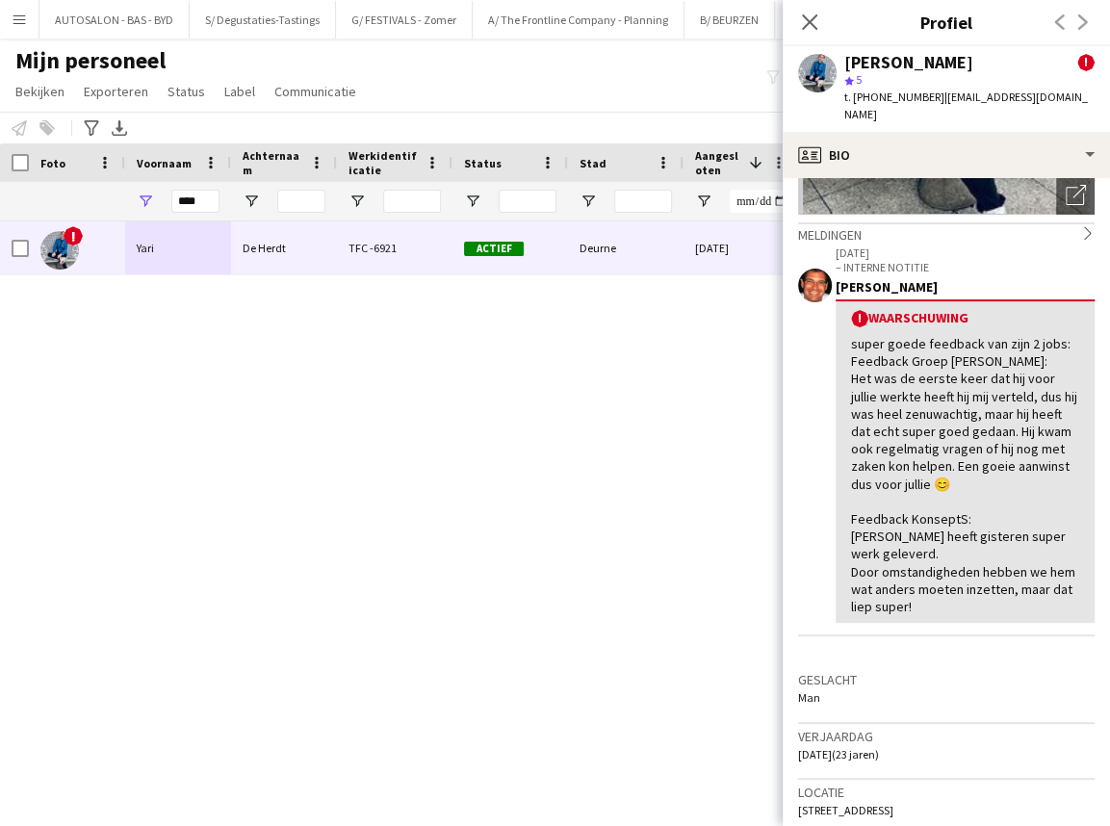
drag, startPoint x: 962, startPoint y: 498, endPoint x: 975, endPoint y: 438, distance: 61.2
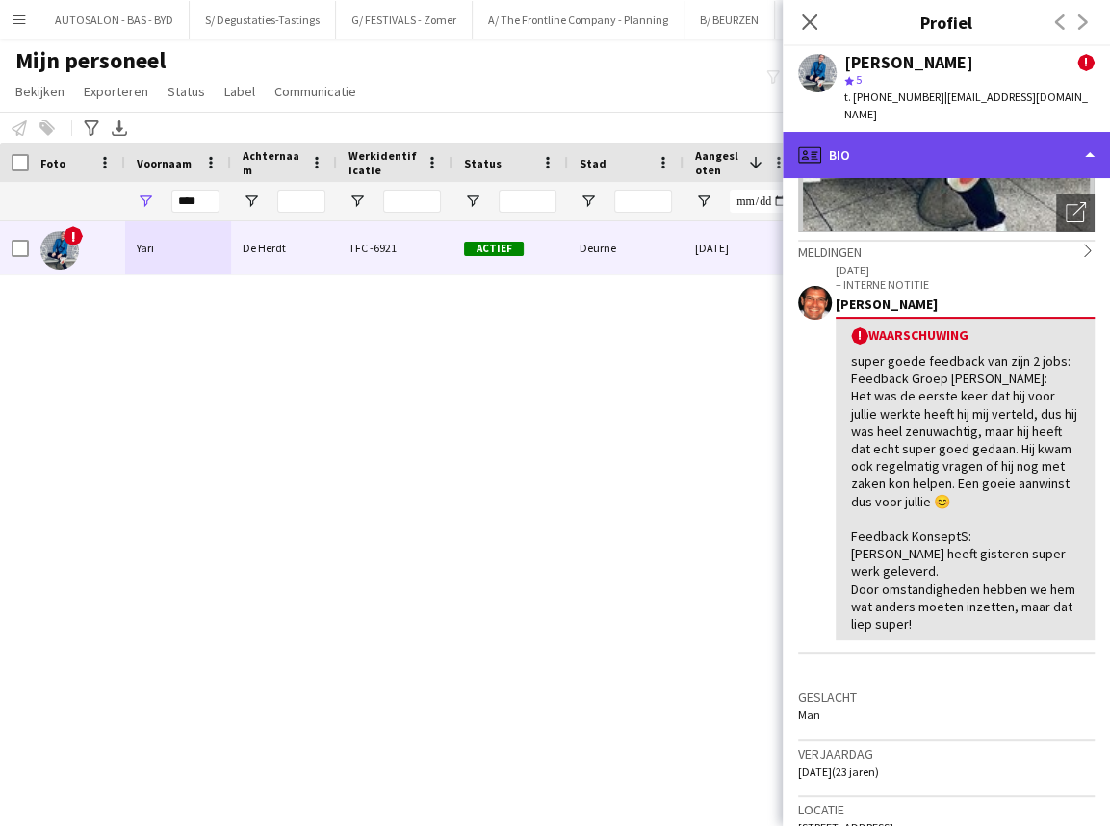
click at [851, 149] on div "profile Bio" at bounding box center [946, 155] width 327 height 46
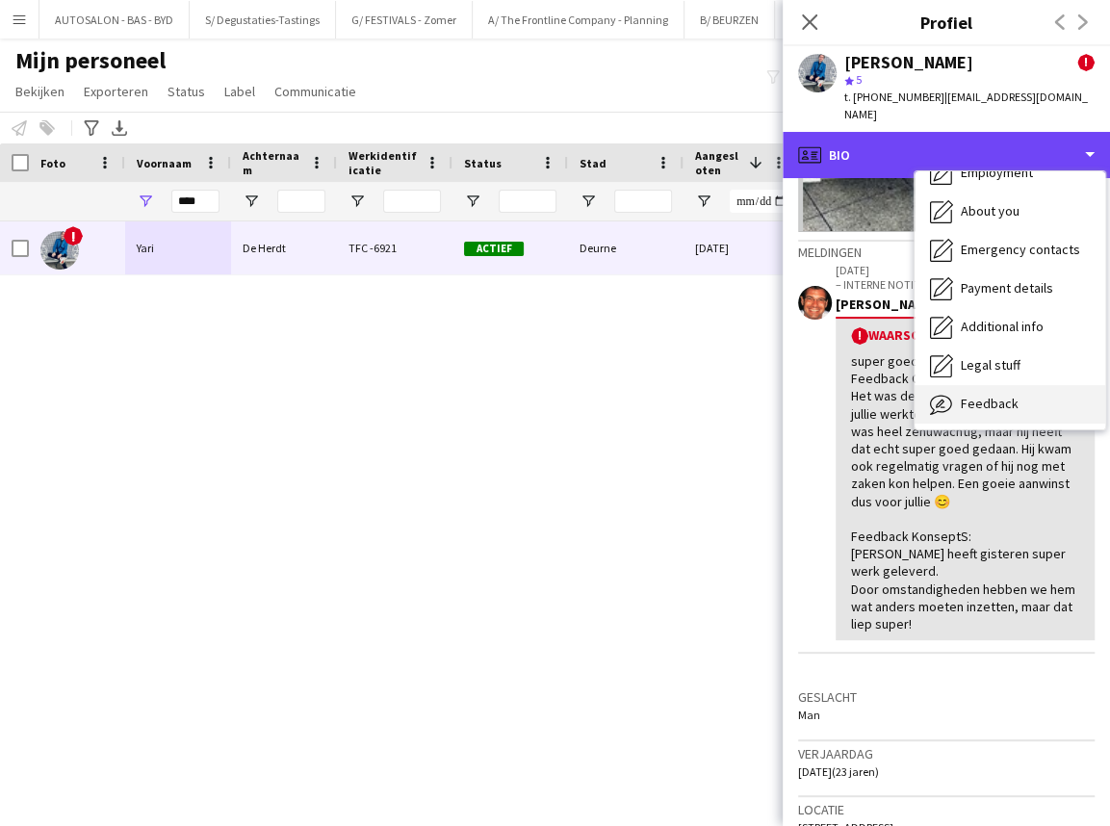
scroll to position [142, 0]
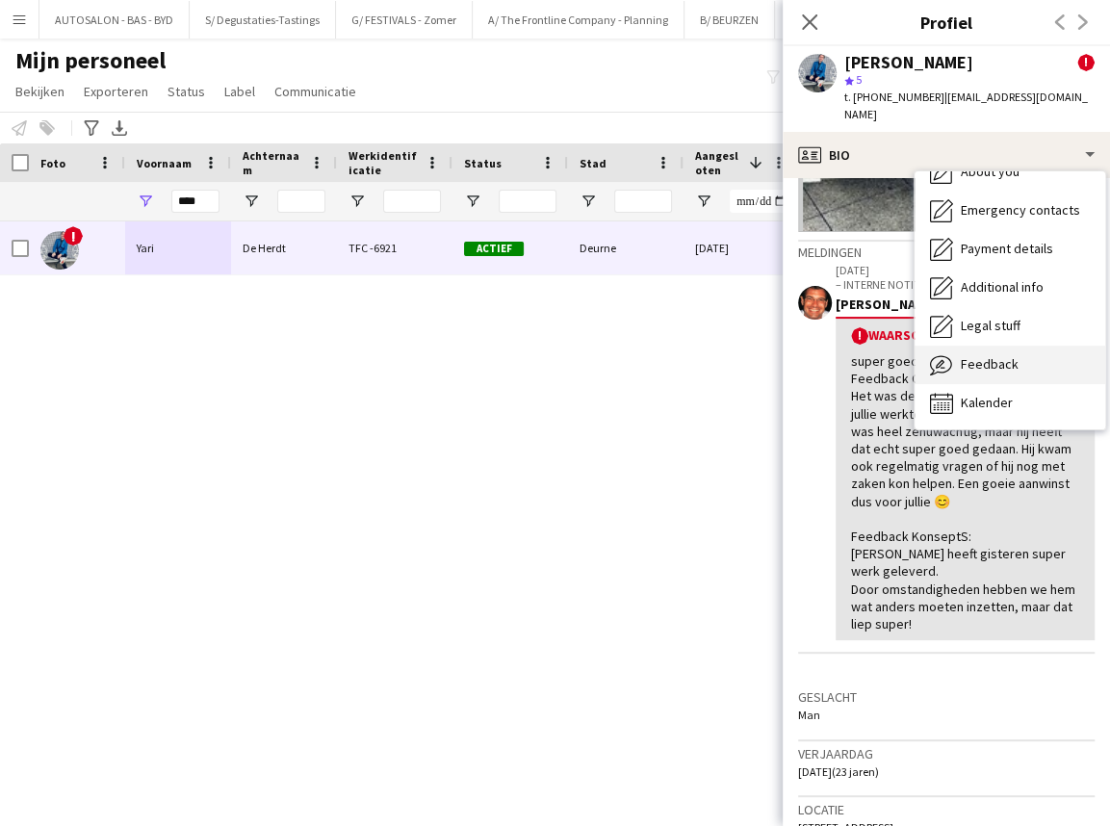
click at [851, 355] on span "Feedback" at bounding box center [990, 363] width 58 height 17
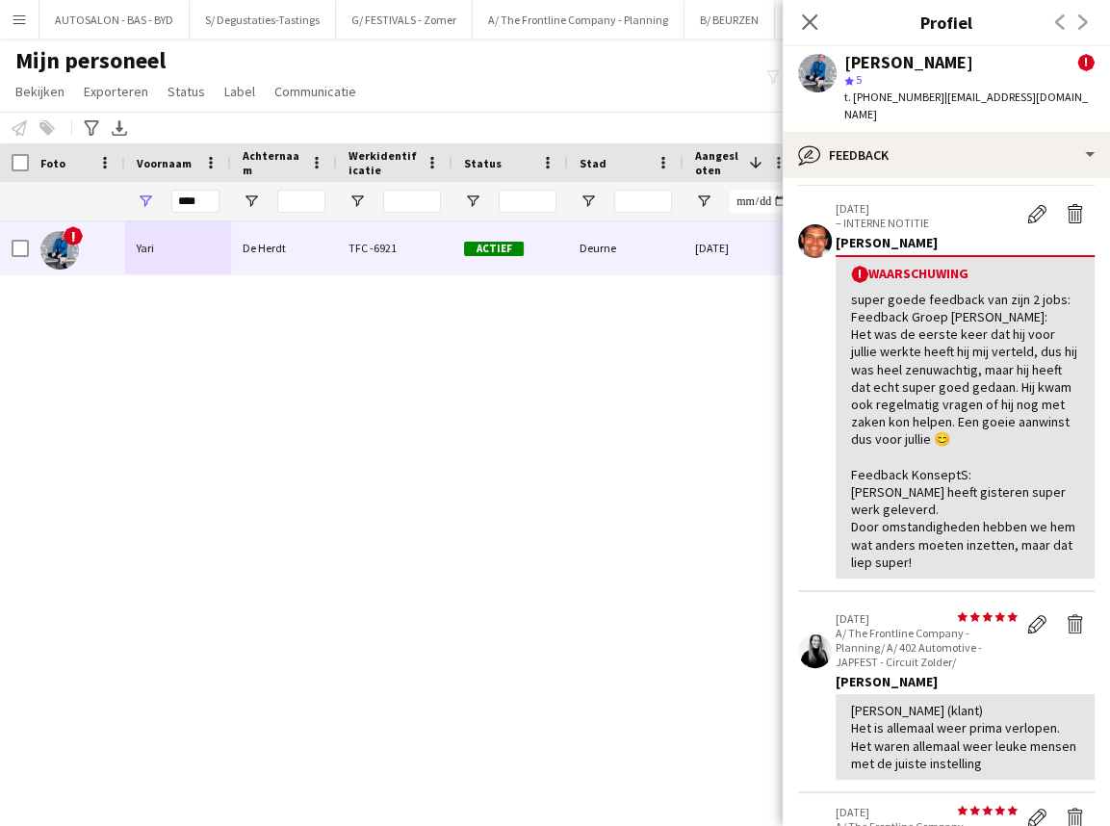
scroll to position [0, 0]
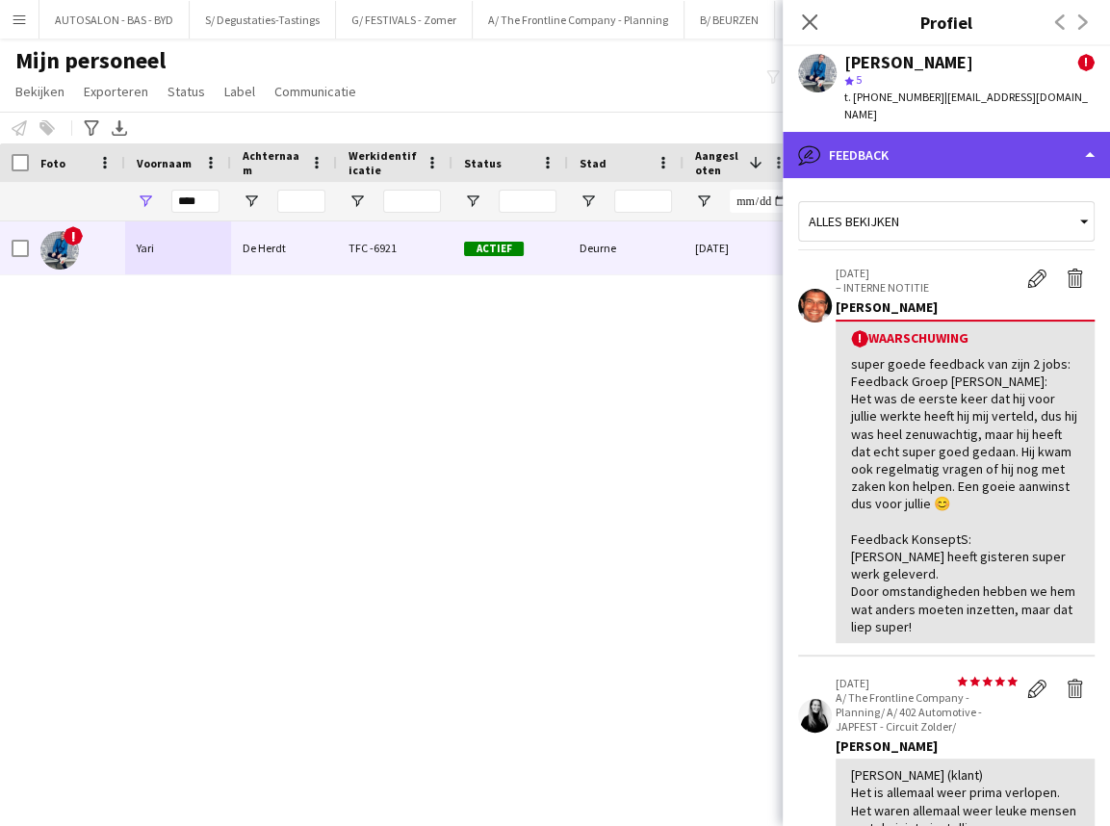
click at [851, 143] on div "bubble-pencil Feedback" at bounding box center [946, 155] width 327 height 46
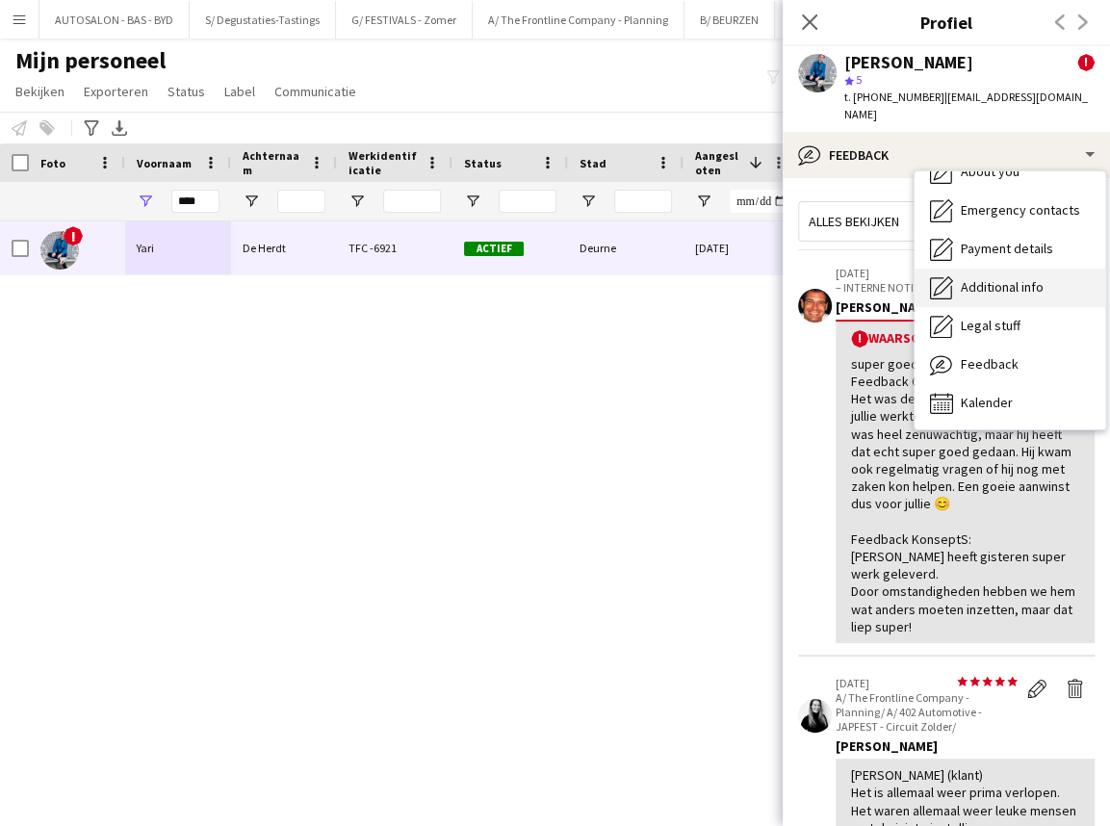
click at [851, 278] on span "Additional info" at bounding box center [1002, 286] width 83 height 17
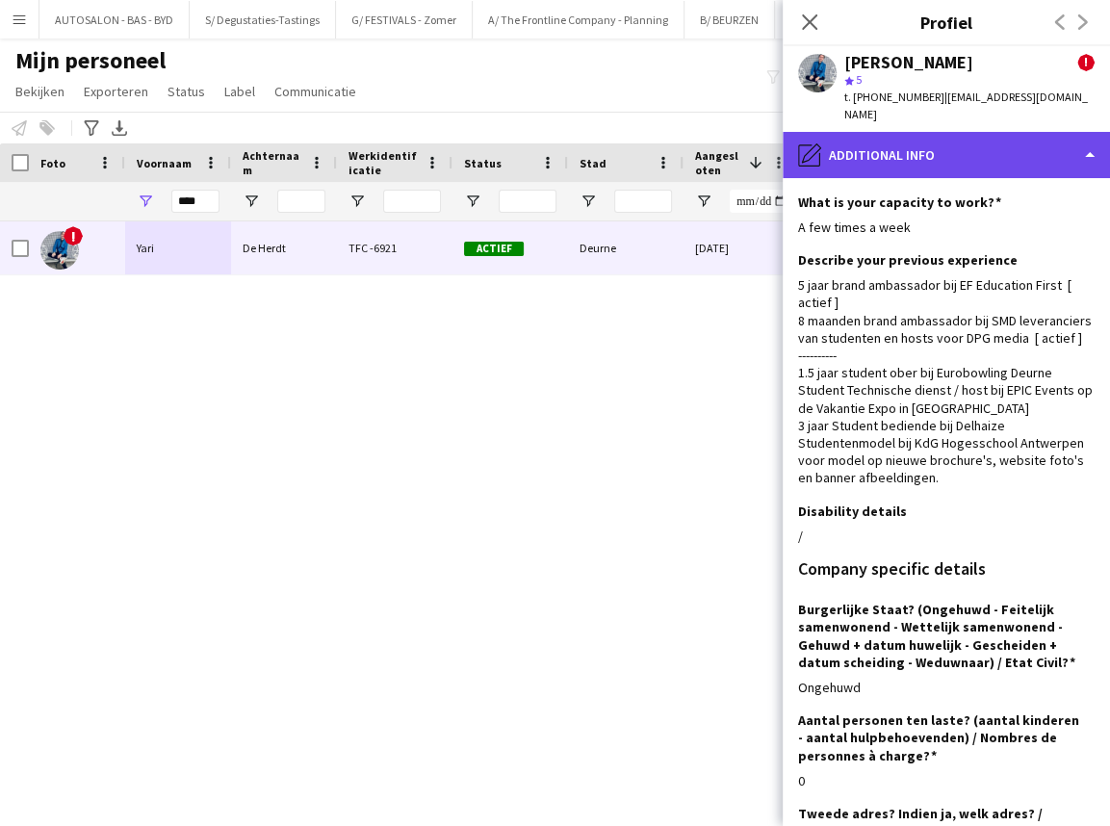
click at [851, 145] on div "pencil4 Additional info" at bounding box center [946, 155] width 327 height 46
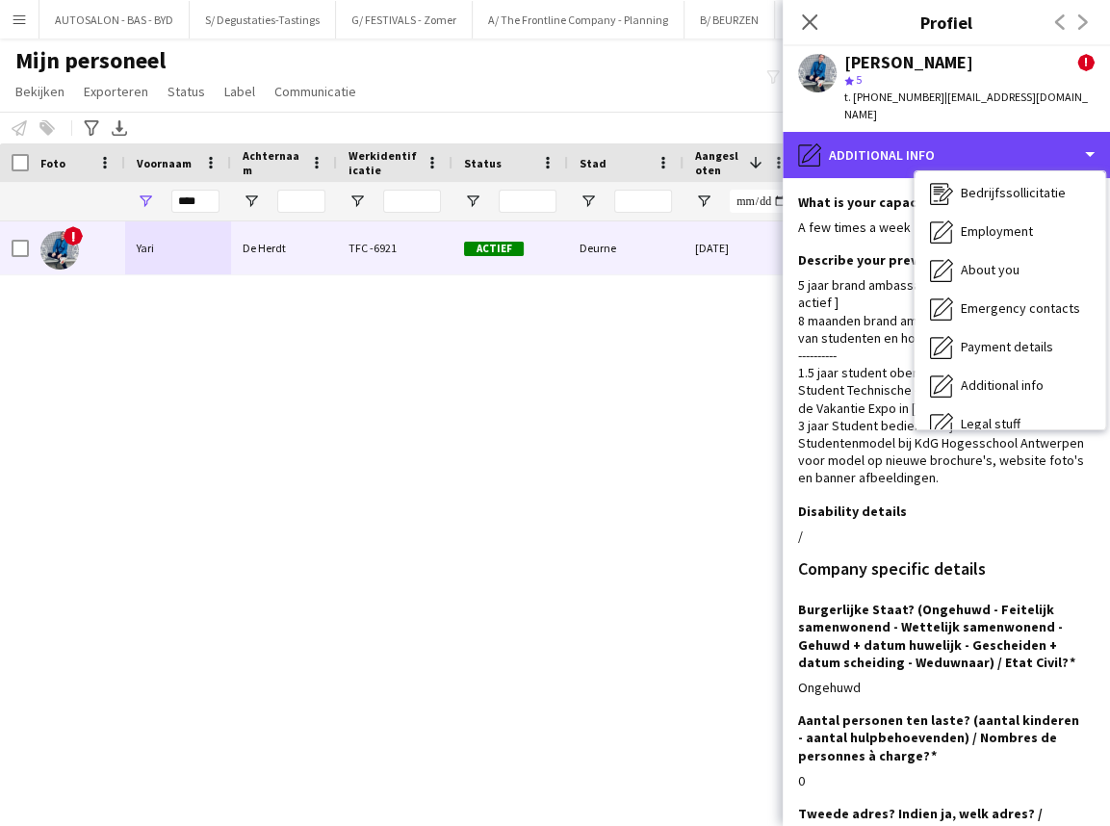
scroll to position [9, 0]
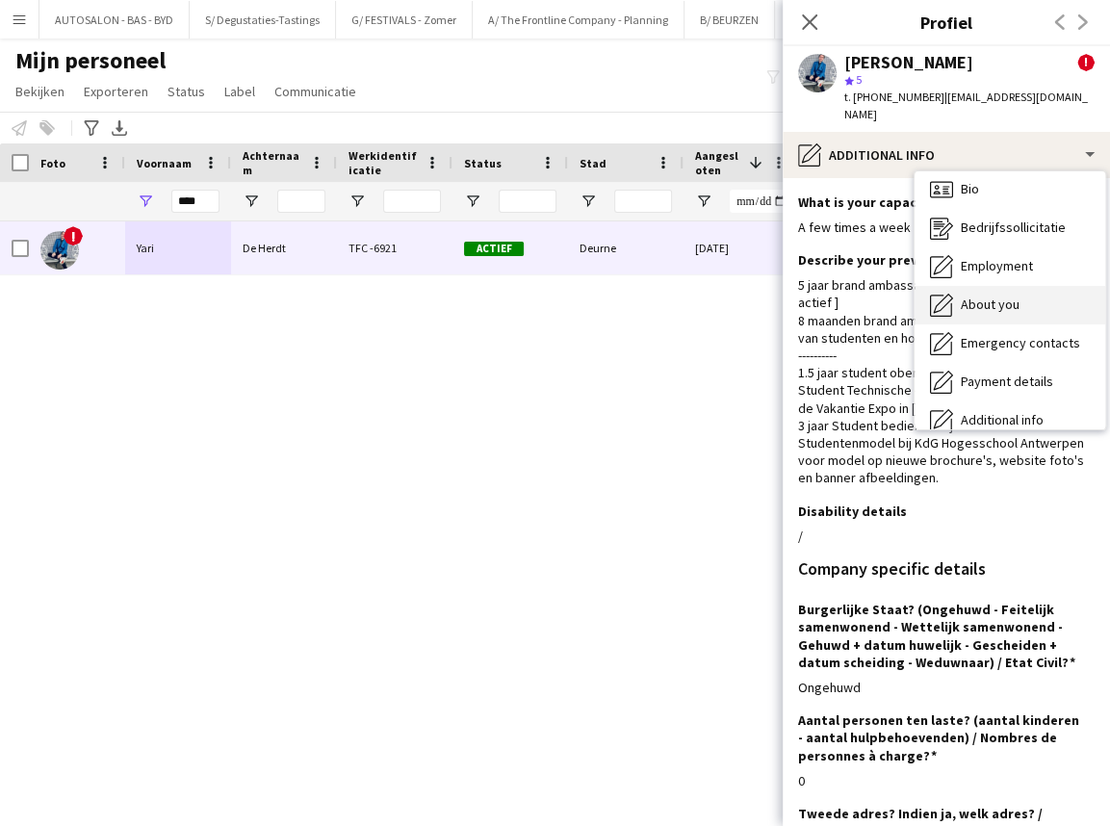
click at [851, 286] on div "About you About you" at bounding box center [1009, 305] width 191 height 39
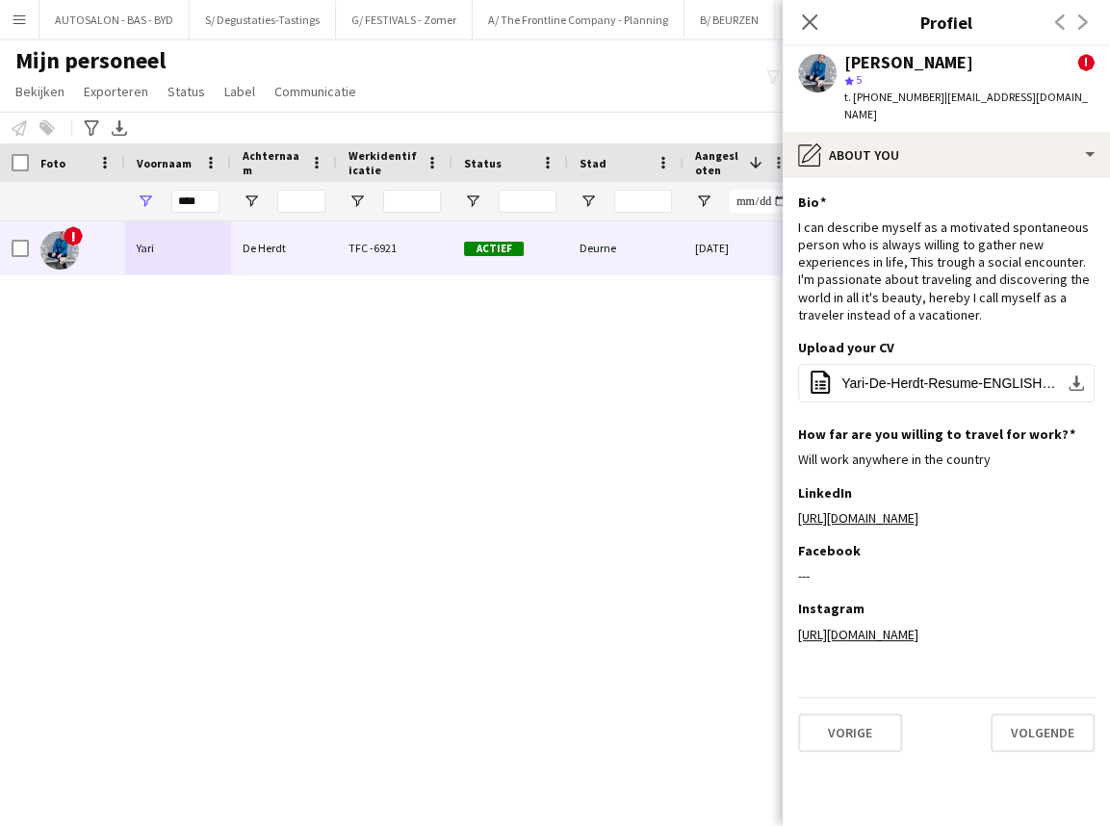
drag, startPoint x: 170, startPoint y: 437, endPoint x: 412, endPoint y: 30, distance: 473.5
click at [170, 437] on div "! [PERSON_NAME] TFC -6921 Actief Deurne [DATE] [EMAIL_ADDRESS][DOMAIN_NAME] 5.0" at bounding box center [526, 499] width 1052 height 557
click at [204, 199] on input "****" at bounding box center [195, 201] width 48 height 23
click at [42, 86] on span "Bekijken" at bounding box center [39, 91] width 49 height 17
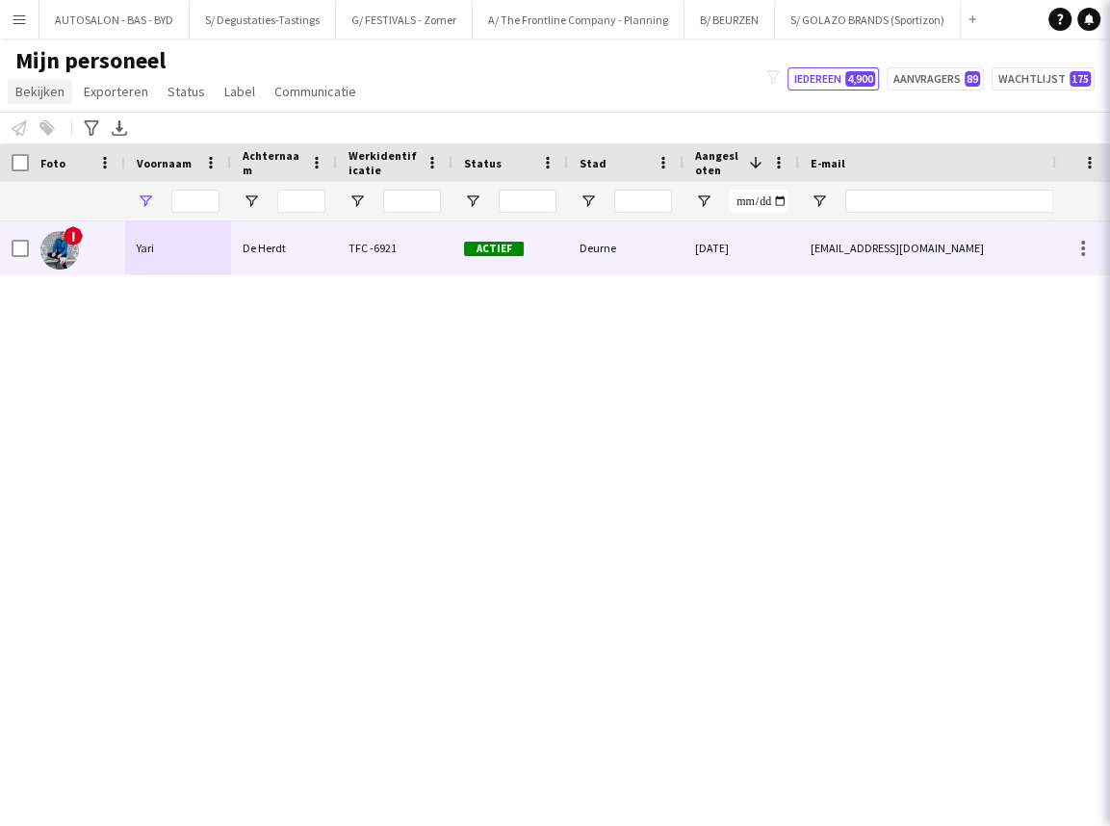
click at [53, 91] on span "Bekijken" at bounding box center [39, 91] width 49 height 17
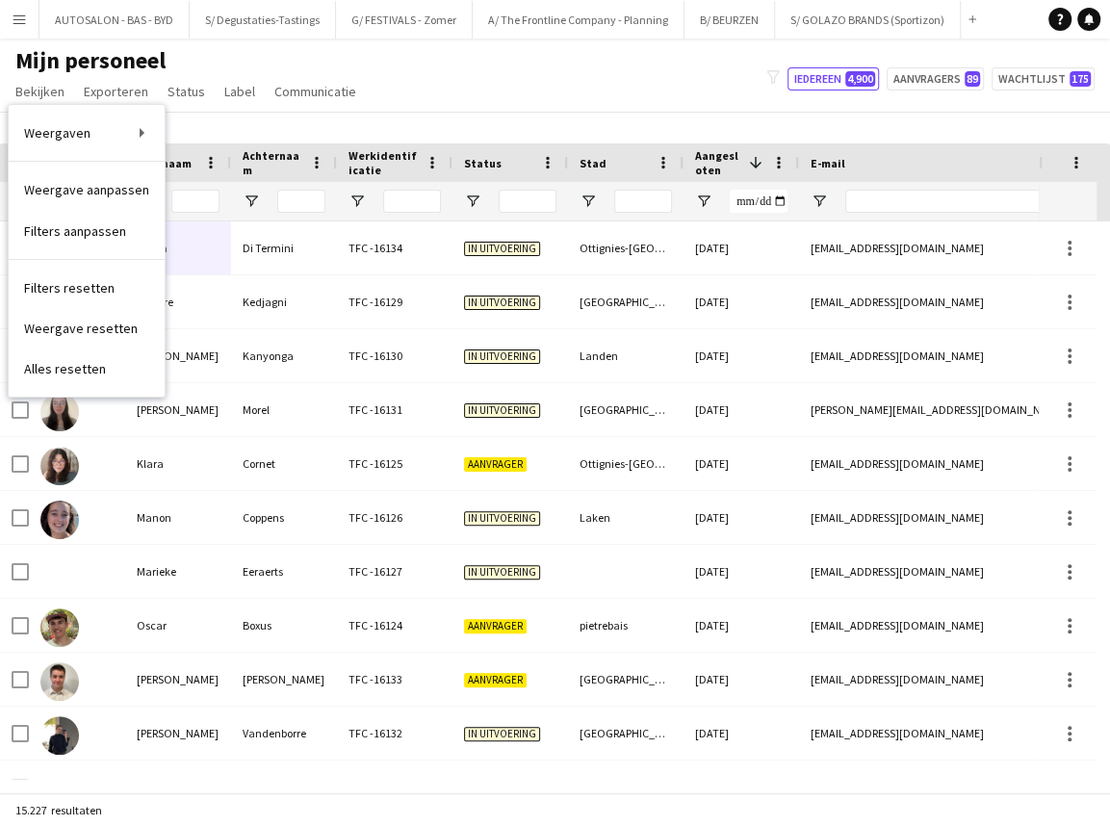
click at [423, 105] on div "Mijn personeel Bekijken Weergaven Standaardweergave Nieuwe weergave Bekijk bijw…" at bounding box center [555, 78] width 1110 height 65
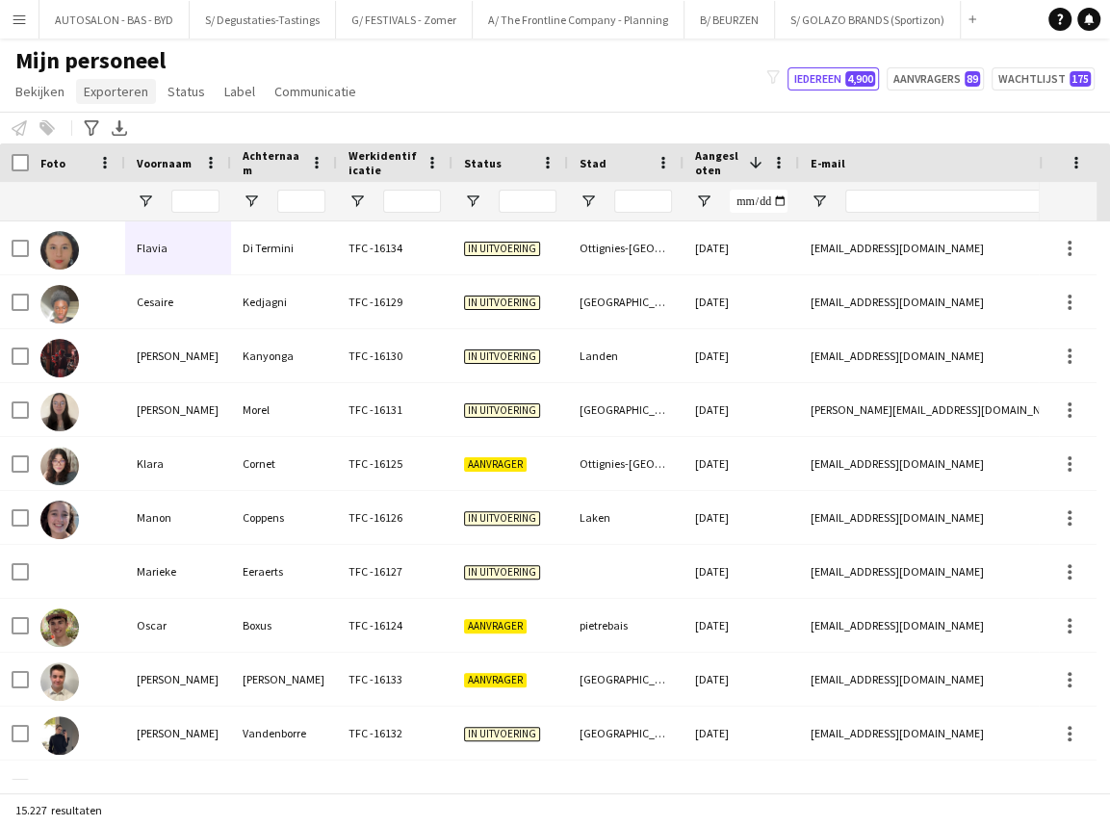
click at [107, 87] on span "Exporteren" at bounding box center [116, 91] width 64 height 17
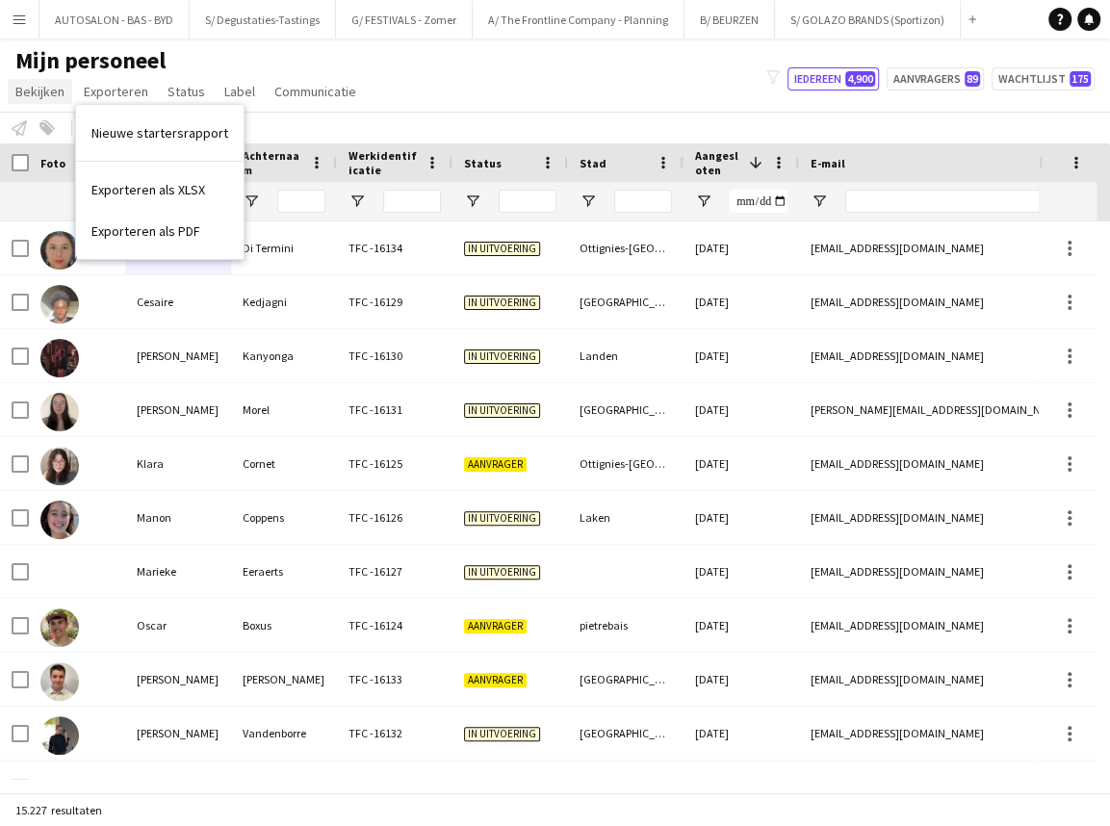
click at [48, 91] on span "Bekijken" at bounding box center [39, 91] width 49 height 17
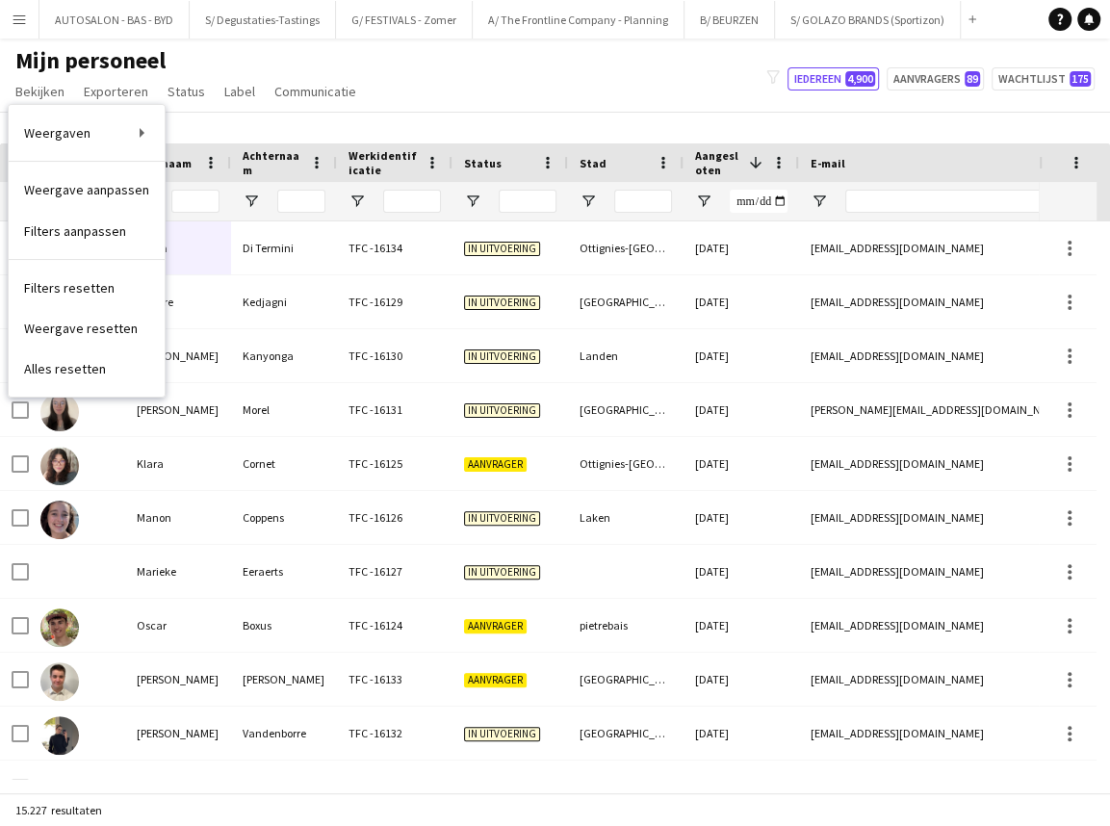
click at [28, 20] on button "Menu" at bounding box center [19, 19] width 39 height 39
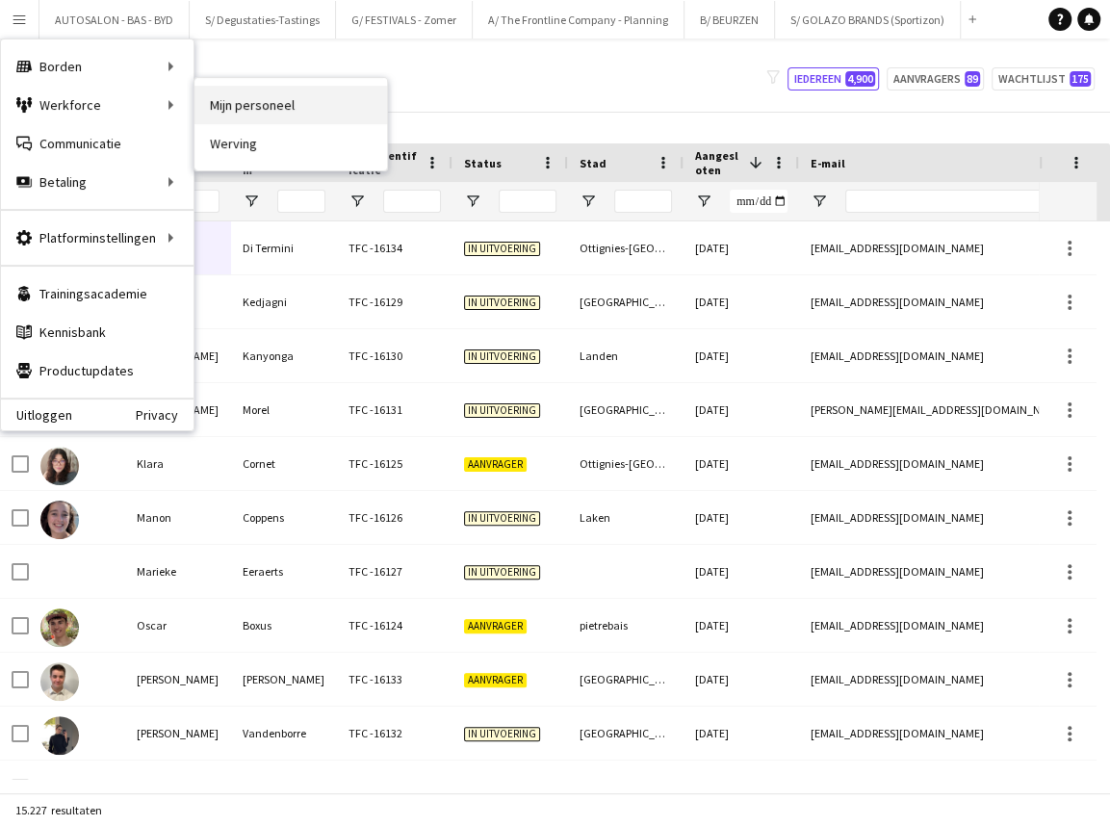
click at [234, 103] on link "Mijn personeel" at bounding box center [290, 105] width 193 height 39
click at [28, 24] on button "Menu" at bounding box center [19, 19] width 39 height 39
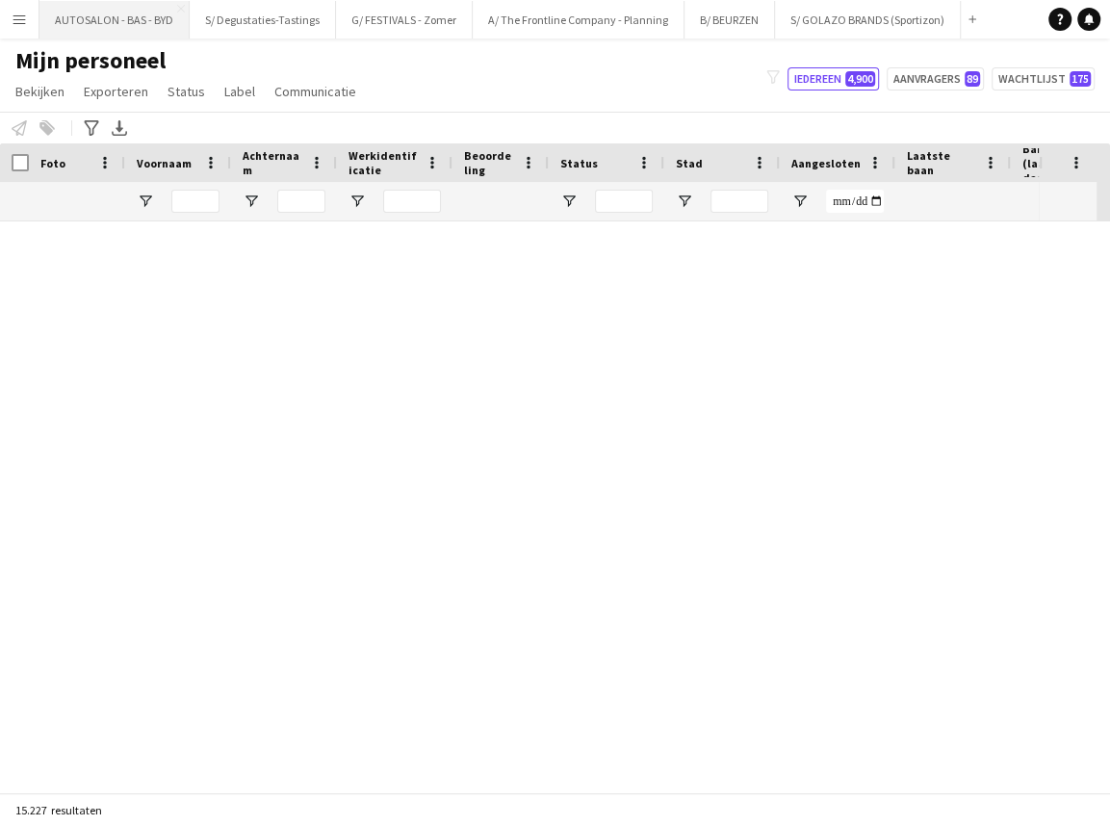
click at [105, 19] on button "AUTOSALON - BAS - BYD [GEOGRAPHIC_DATA]" at bounding box center [114, 20] width 150 height 38
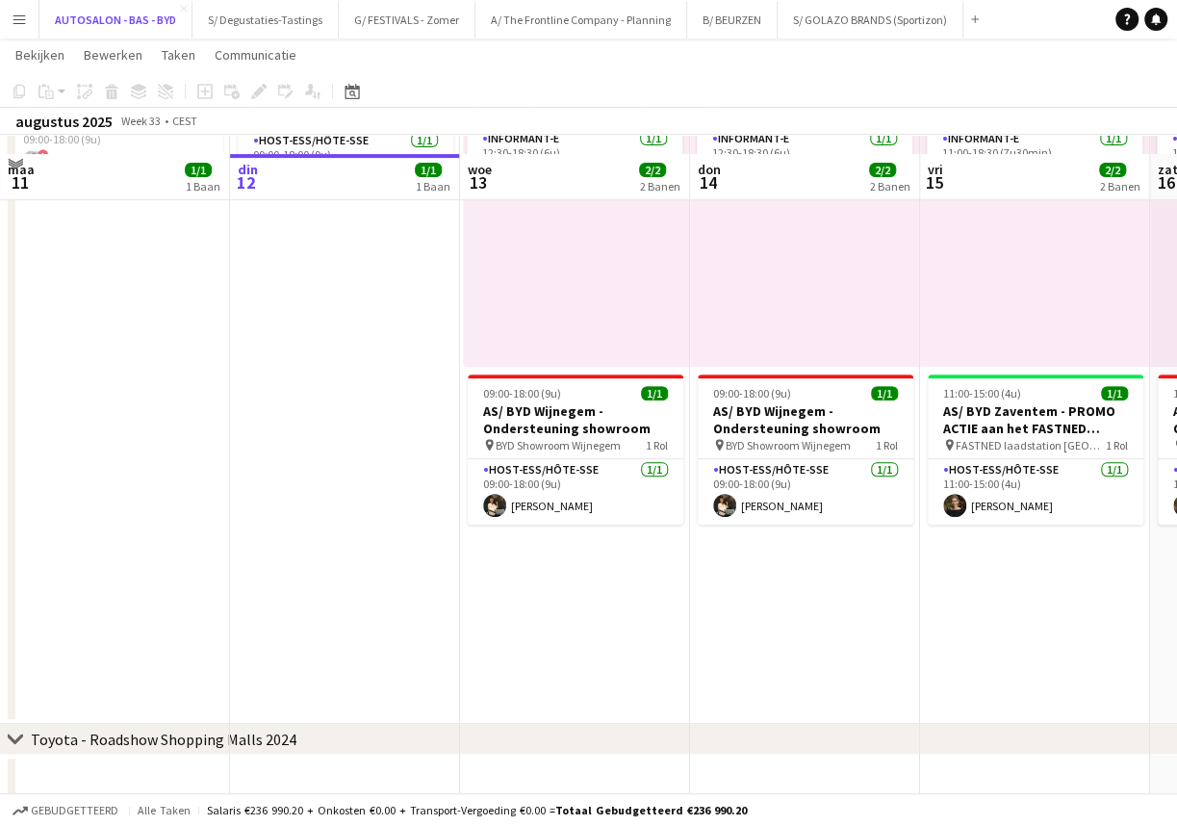
scroll to position [300, 0]
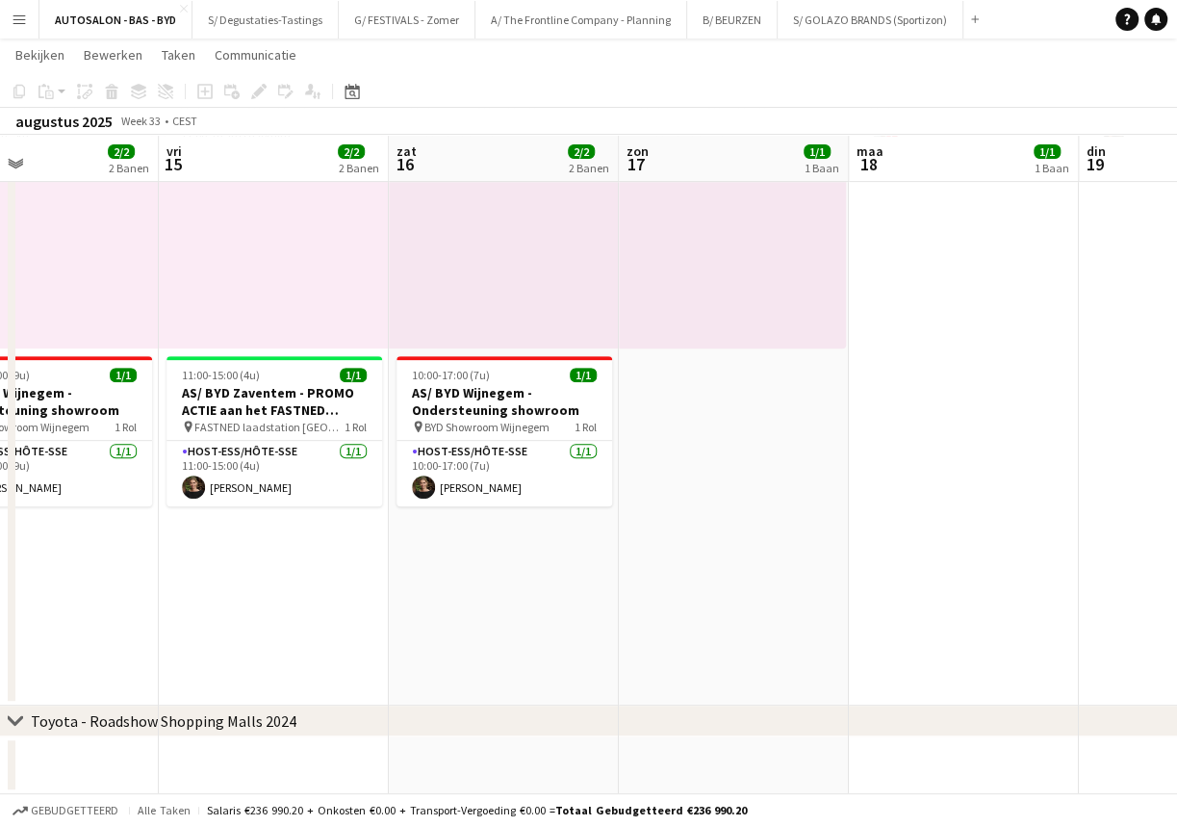
drag, startPoint x: 981, startPoint y: 296, endPoint x: 173, endPoint y: 418, distance: 816.7
click at [173, 418] on app-calendar-viewport "din 12 1/1 1 Baan woe 13 2/2 2 Banen don 14 2/2 2 Banen vri 15 2/2 2 Banen zat …" at bounding box center [588, 284] width 1177 height 1019
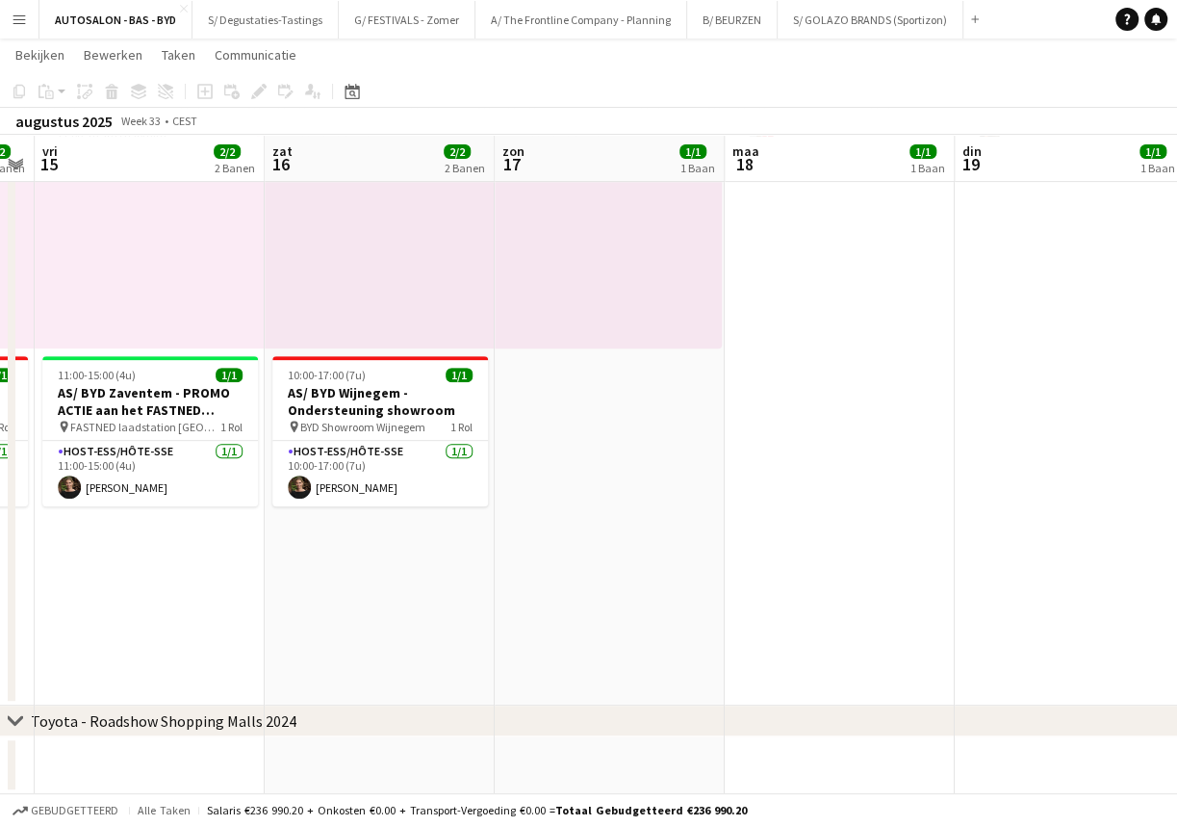
drag, startPoint x: 882, startPoint y: 390, endPoint x: 555, endPoint y: 411, distance: 327.0
click at [342, 443] on app-calendar-viewport "din 12 1/1 1 Baan woe 13 2/2 2 Banen don 14 2/2 2 Banen vri 15 2/2 2 Banen zat …" at bounding box center [588, 284] width 1177 height 1019
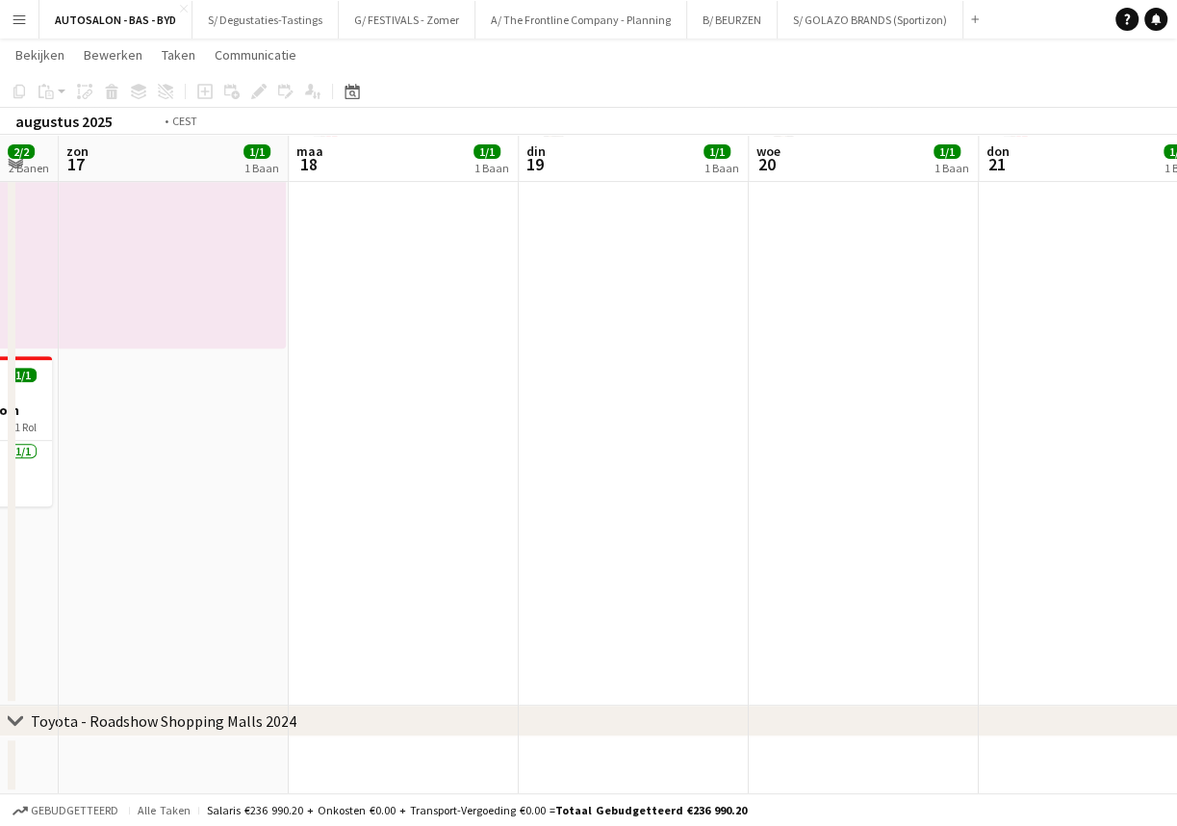
drag, startPoint x: 996, startPoint y: 397, endPoint x: 408, endPoint y: 423, distance: 588.7
click at [408, 423] on app-calendar-viewport "don 14 2/2 2 Banen vri 15 2/2 2 Banen zat 16 2/2 2 Banen zon 17 1/1 1 Baan [DAT…" at bounding box center [588, 284] width 1177 height 1019
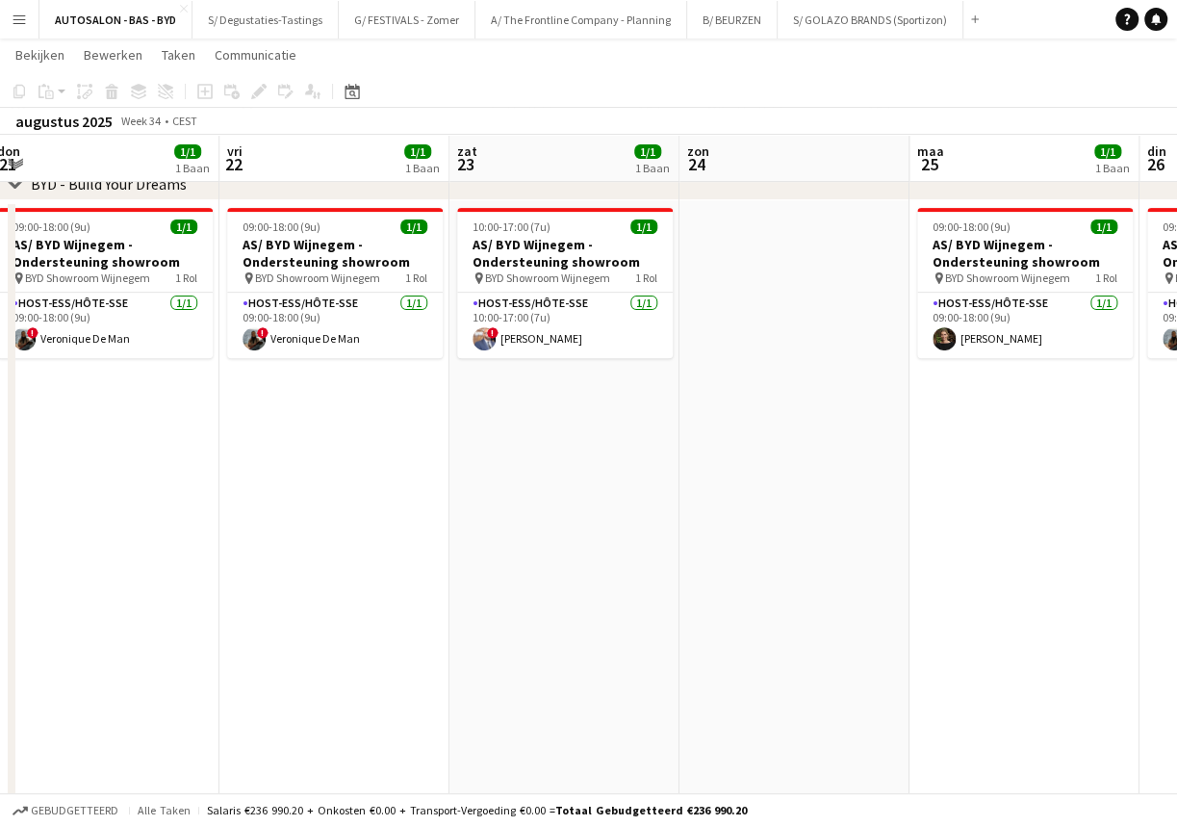
drag, startPoint x: 999, startPoint y: 347, endPoint x: 686, endPoint y: 358, distance: 313.1
click at [361, 404] on app-calendar-viewport "[DATE] 1/1 1 Baan din 19 1/1 1 Baan woe 20 1/1 1 Baan don 21 1/1 1 Baan vri 22 …" at bounding box center [588, 383] width 1177 height 1216
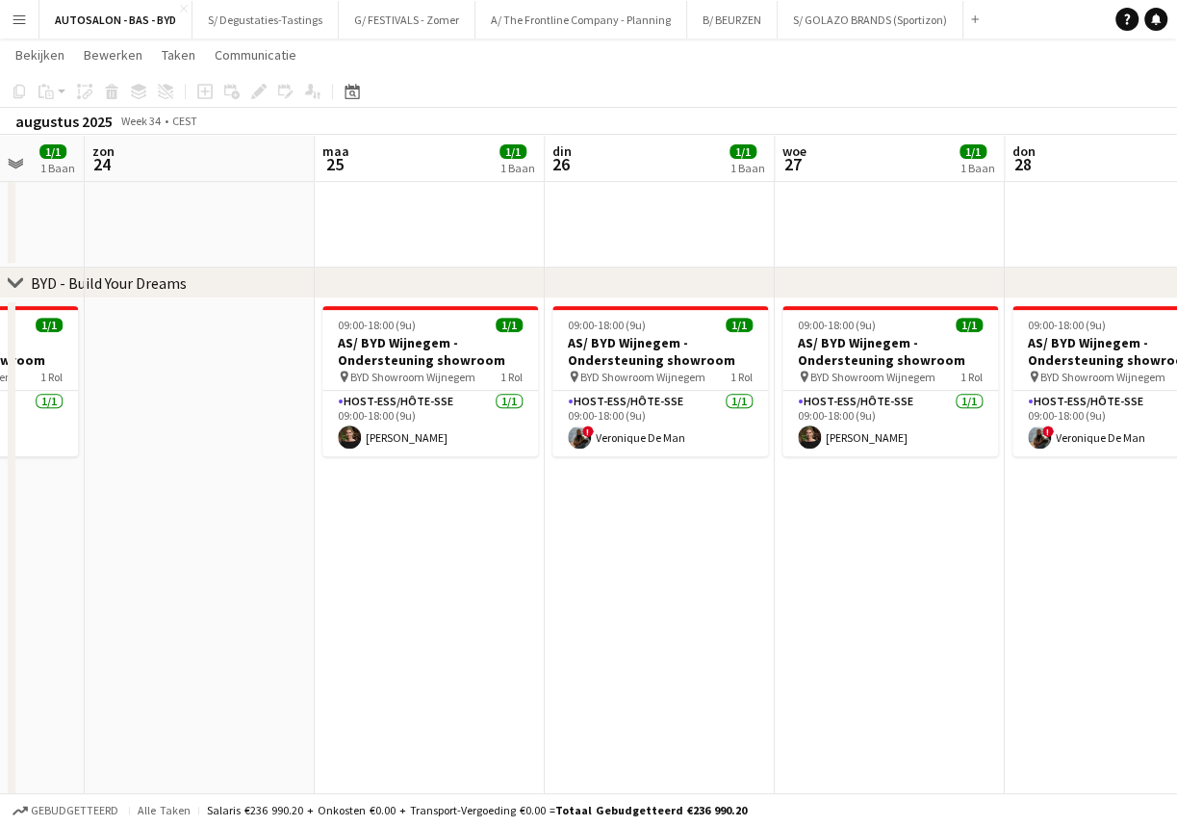
drag, startPoint x: 682, startPoint y: 378, endPoint x: 569, endPoint y: 552, distance: 206.7
click at [455, 489] on app-calendar-viewport "woe 20 1/1 1 Baan don 21 1/1 1 Baan vri 22 1/1 1 Baan zat 23 1/1 1 Baan [DATE] …" at bounding box center [588, 432] width 1177 height 1314
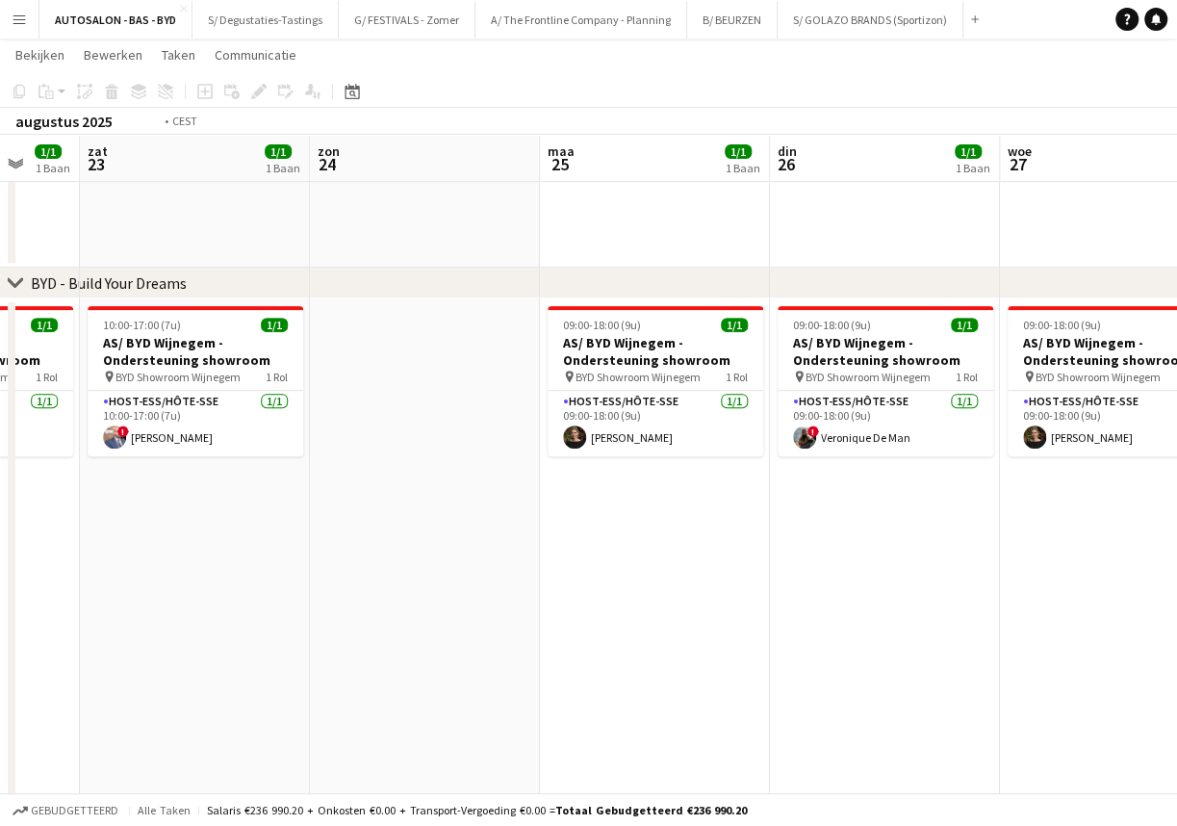
drag, startPoint x: 930, startPoint y: 563, endPoint x: 353, endPoint y: 556, distance: 576.6
click at [353, 556] on app-calendar-viewport "woe 20 1/1 1 Baan don 21 1/1 1 Baan vri 22 1/1 1 Baan zat 23 1/1 1 Baan [DATE] …" at bounding box center [588, 432] width 1177 height 1314
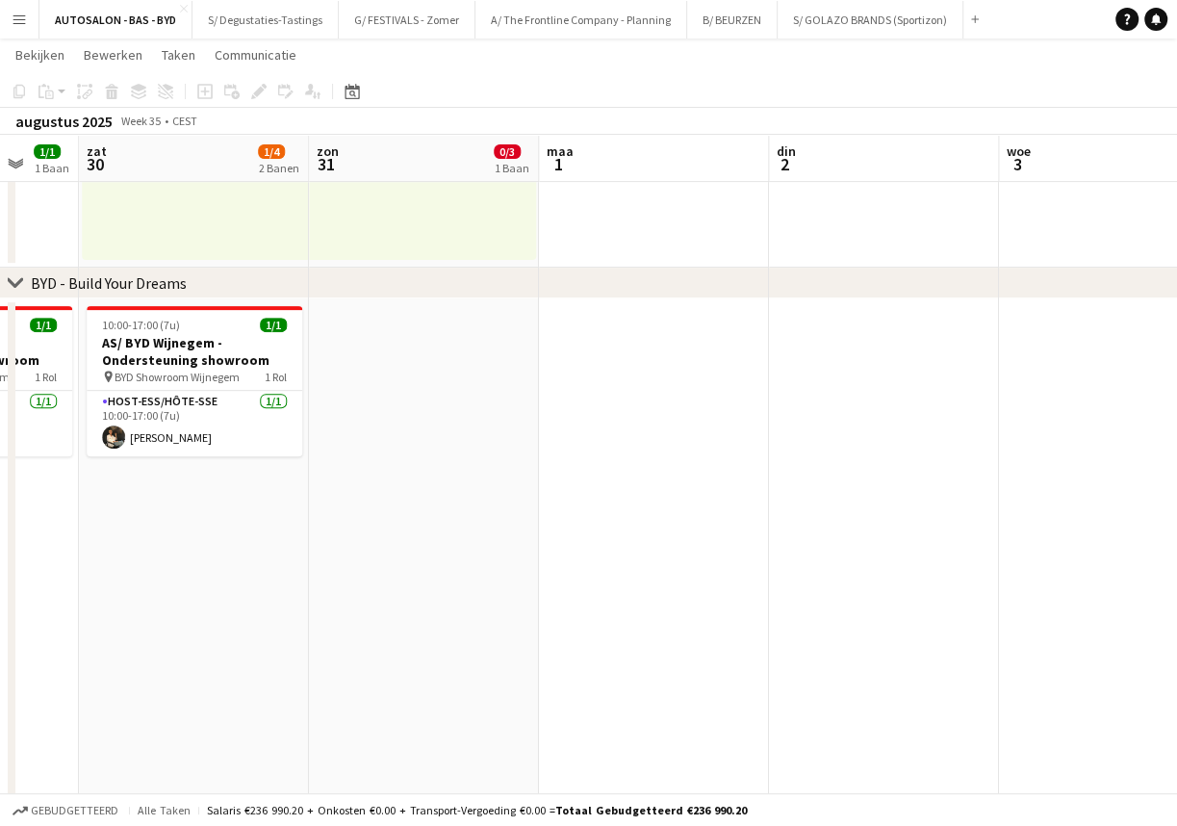
drag, startPoint x: 780, startPoint y: 549, endPoint x: 560, endPoint y: 553, distance: 219.5
click at [241, 559] on app-calendar-viewport "din 26 1/1 1 Baan woe 27 1/1 1 Baan don 28 1/4 2 Banen vri 29 1/1 1 Baan zat 30…" at bounding box center [588, 432] width 1177 height 1314
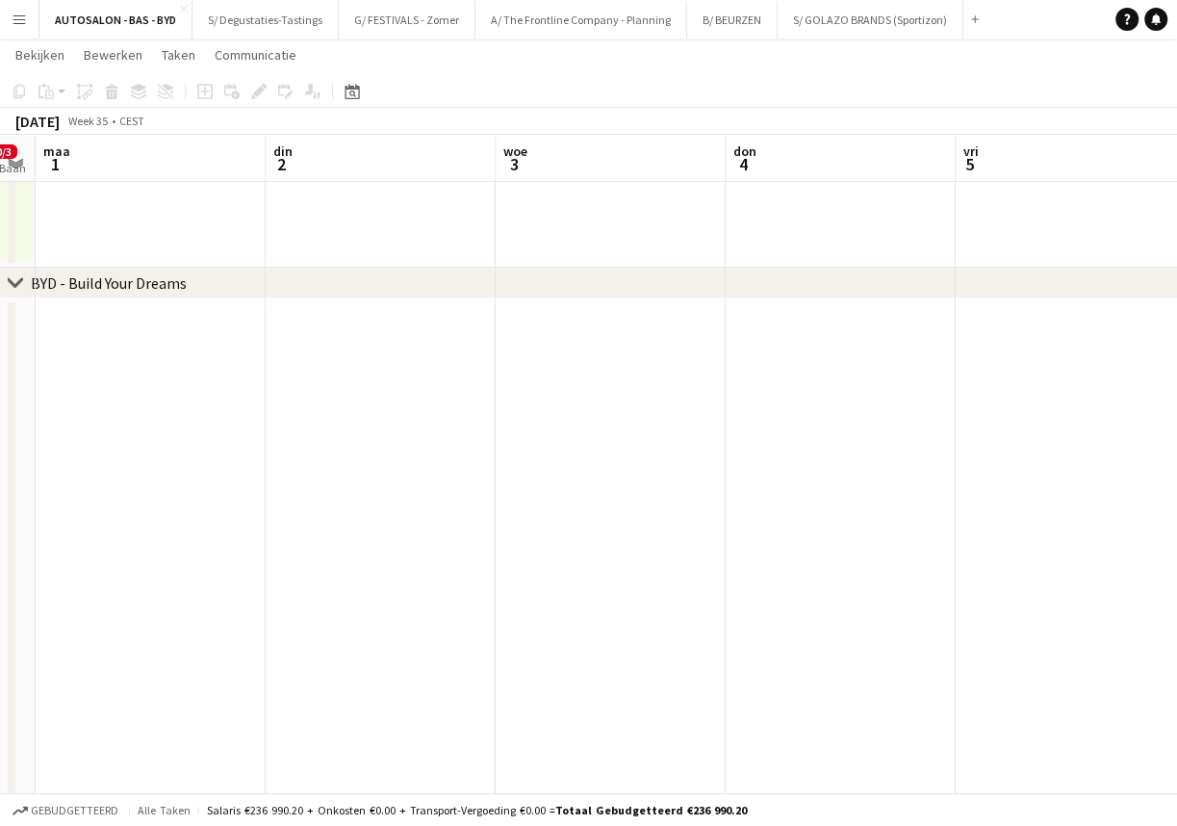
drag, startPoint x: 492, startPoint y: 542, endPoint x: 596, endPoint y: 536, distance: 104.1
click at [429, 543] on app-calendar-viewport "don 28 1/4 2 Banen vri 29 1/1 1 Baan zat 30 1/4 2 Banen zon 31 0/3 1 Baan [DATE…" at bounding box center [588, 432] width 1177 height 1314
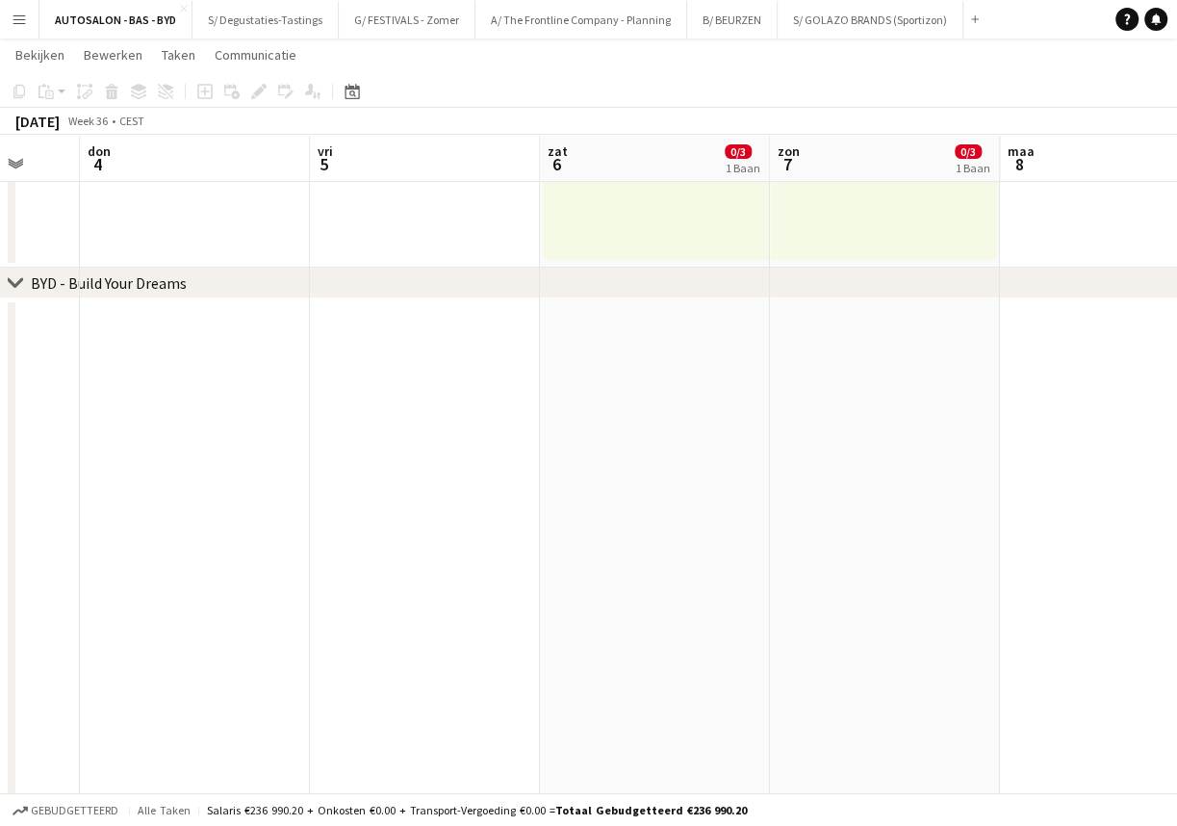
click at [318, 535] on app-calendar-viewport "[DATE] din 2 woe 3 don 4 vri 5 zat 6 0/3 1 Baan zon 7 0/3 1 Baan [DATE] din 9 w…" at bounding box center [588, 432] width 1177 height 1314
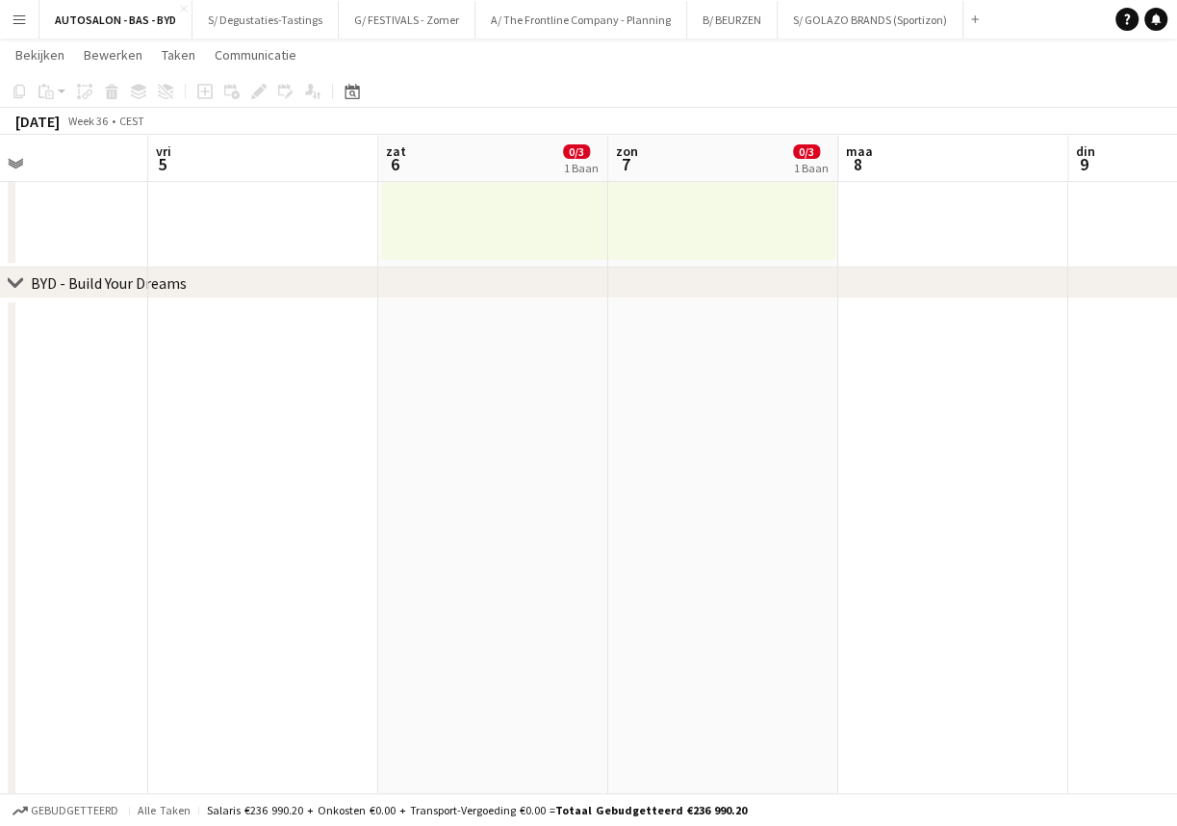
drag, startPoint x: 281, startPoint y: 520, endPoint x: 266, endPoint y: 520, distance: 15.4
click at [266, 520] on app-calendar-viewport "[DATE] din 2 woe 3 don 4 vri 5 zat 6 0/3 1 Baan zon 7 0/3 1 Baan [DATE] din 9 w…" at bounding box center [588, 432] width 1177 height 1314
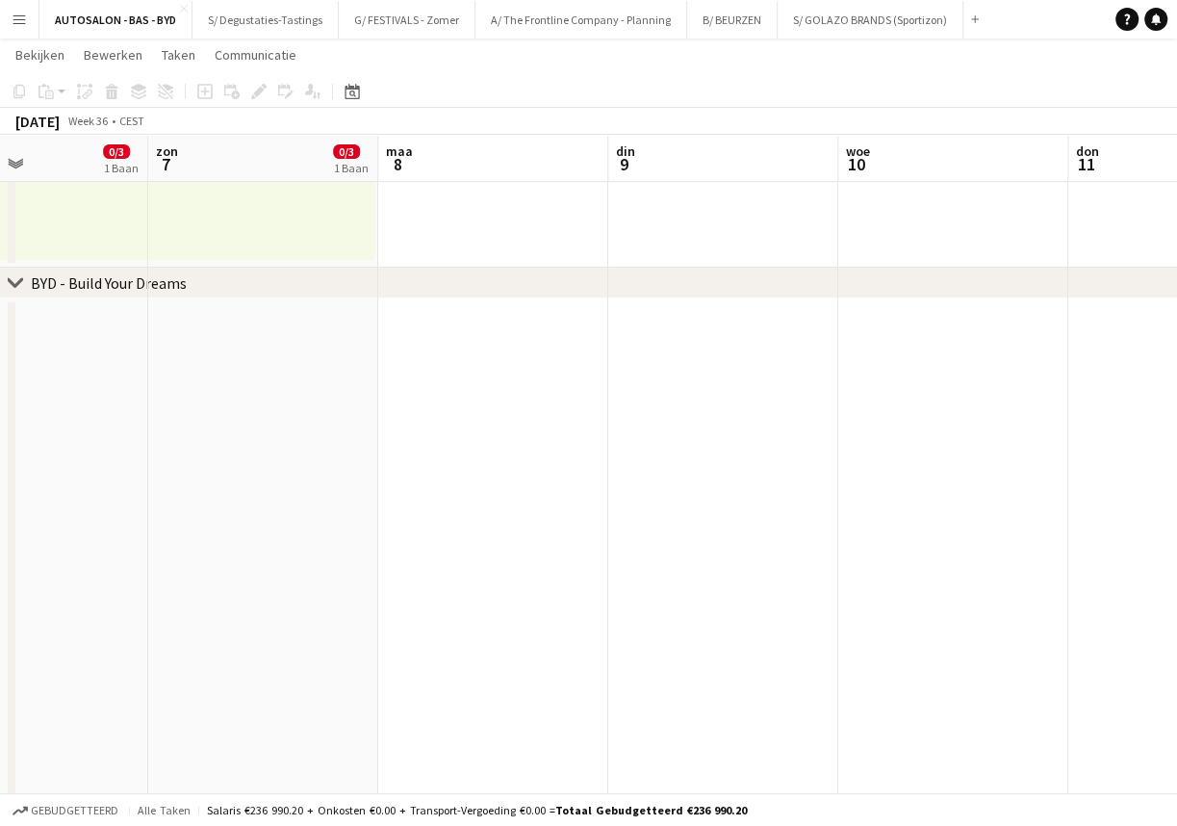
click at [782, 513] on app-calendar-viewport "woe 3 don 4 vri 5 zat 6 0/3 1 Baan zon 7 0/3 1 Baan [DATE] din 9 woe 10 don 11 …" at bounding box center [588, 432] width 1177 height 1314
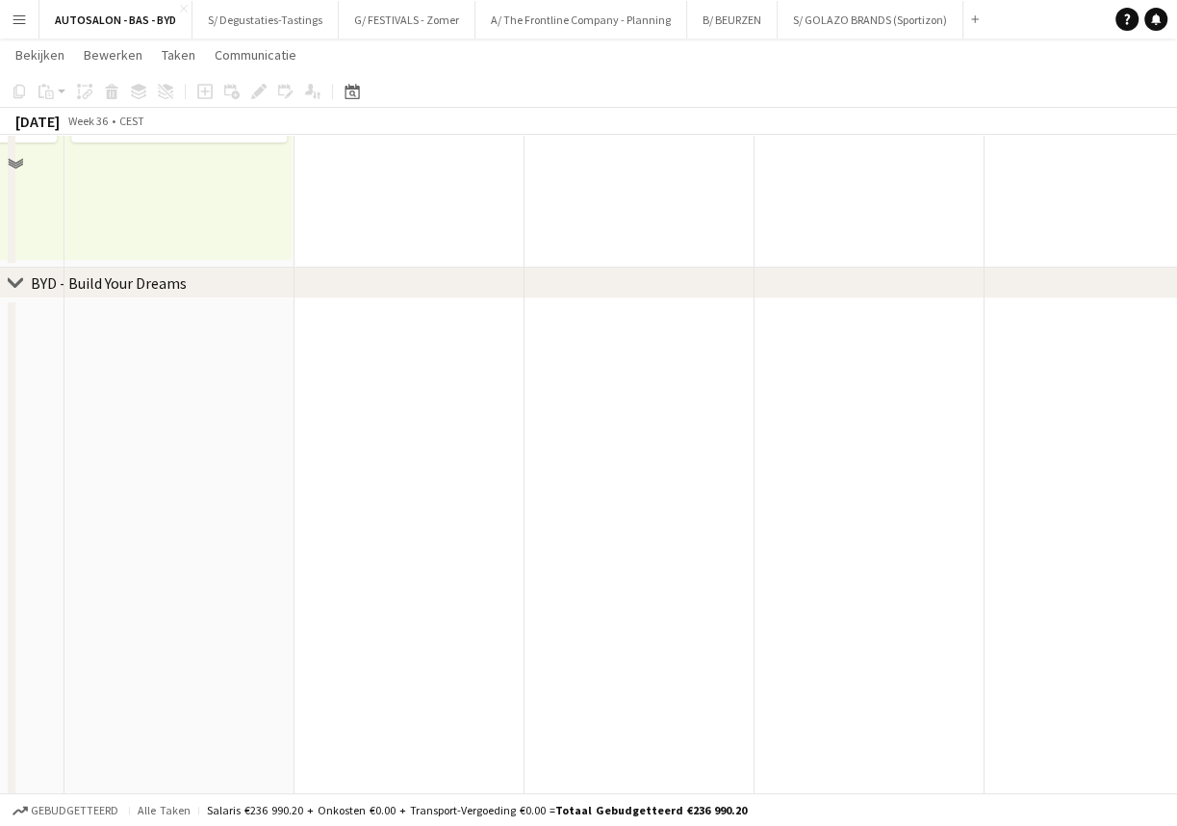
scroll to position [0, 0]
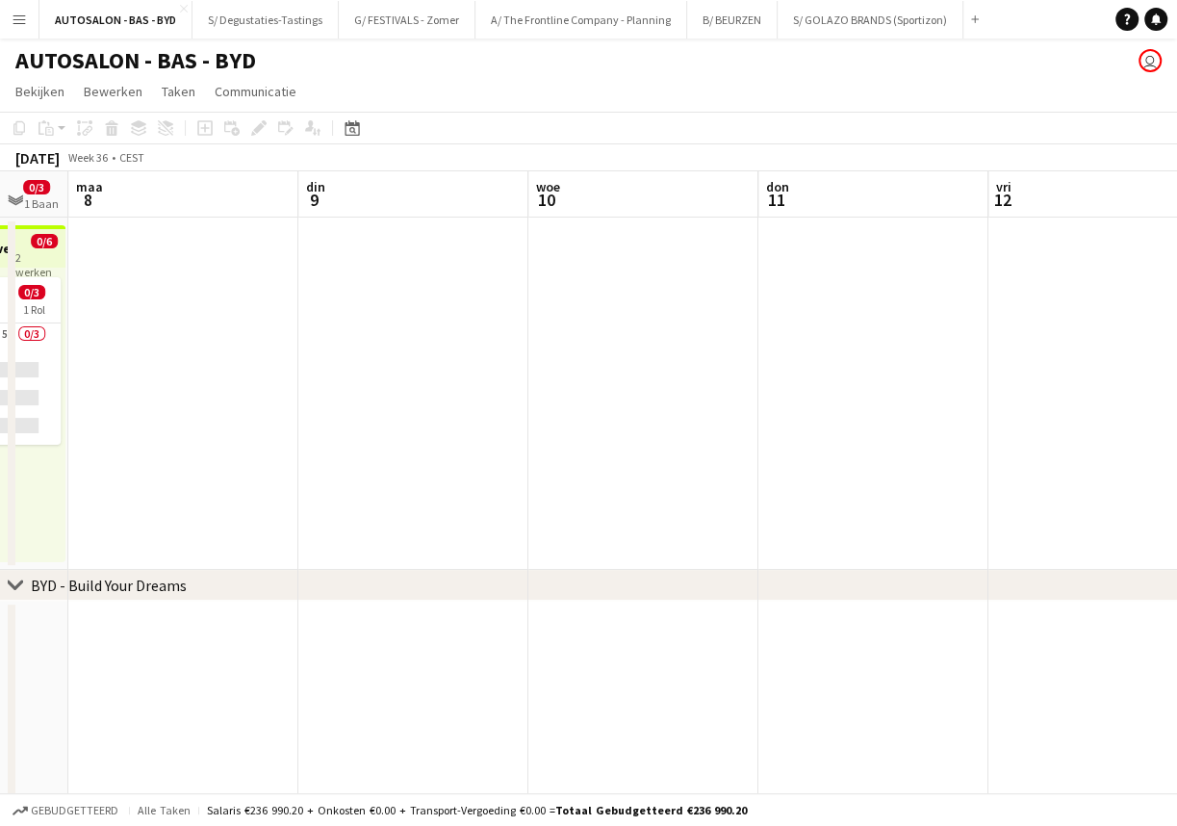
drag, startPoint x: 547, startPoint y: 526, endPoint x: 775, endPoint y: 506, distance: 228.9
click at [319, 549] on app-calendar-viewport "don 4 vri 5 zat 6 0/3 1 Baan zon 7 0/3 1 Baan [DATE] din 9 woe 10 don 11 vri 12…" at bounding box center [588, 781] width 1177 height 1220
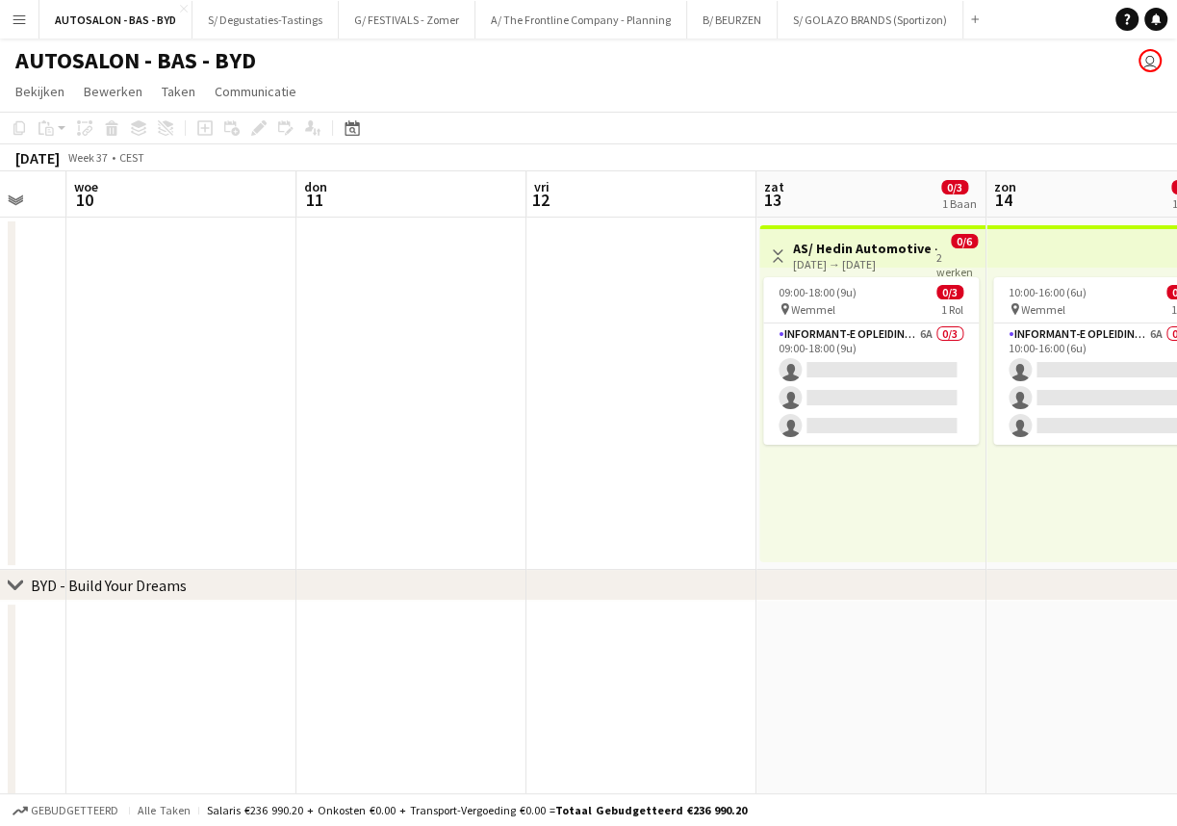
drag, startPoint x: 888, startPoint y: 502, endPoint x: 392, endPoint y: 516, distance: 496.9
click at [392, 516] on app-calendar-viewport "zat 6 0/3 1 Baan zon 7 0/3 1 Baan [DATE] din 9 woe 10 don 11 vri 12 zat 13 0/3 …" at bounding box center [588, 781] width 1177 height 1220
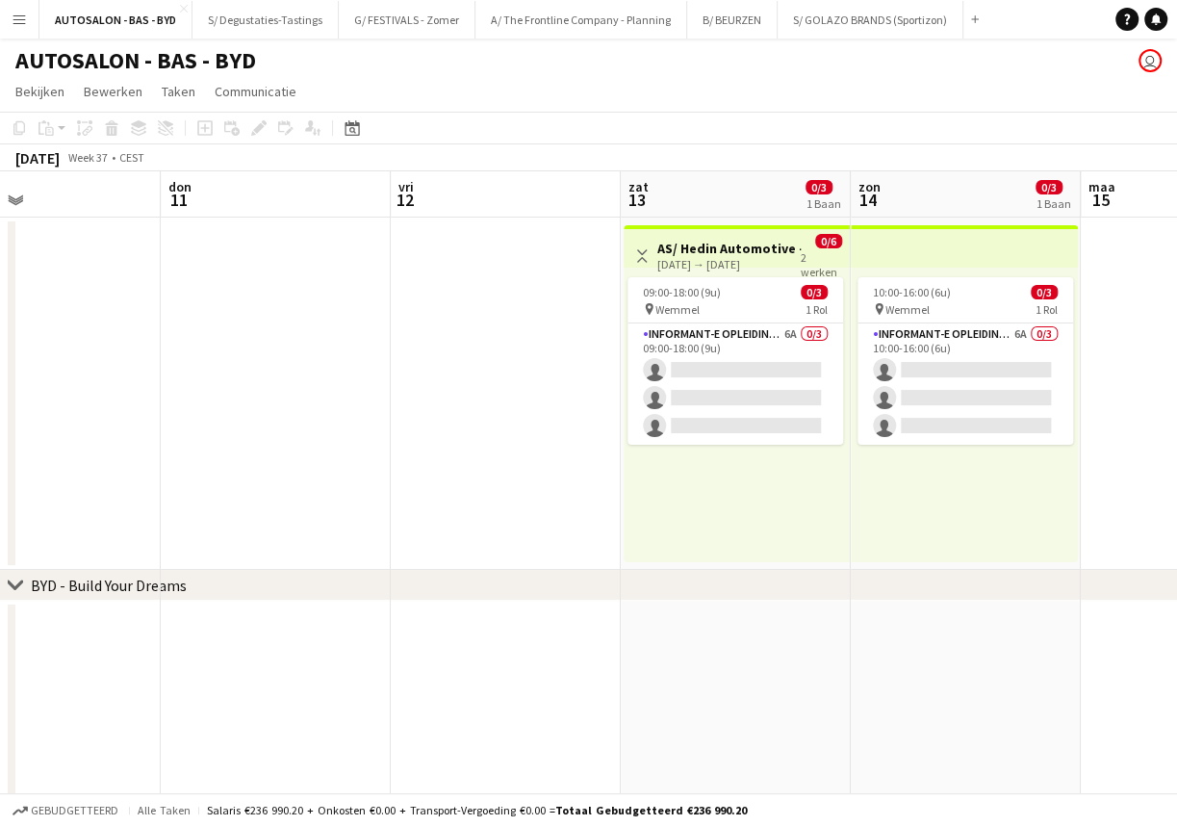
drag, startPoint x: 875, startPoint y: 494, endPoint x: 396, endPoint y: 503, distance: 479.5
click at [378, 503] on app-calendar-viewport "[DATE] din 9 woe 10 don 11 vri 12 zat 13 0/3 1 Baan zon 14 0/3 1 Baan [DATE] di…" at bounding box center [588, 781] width 1177 height 1220
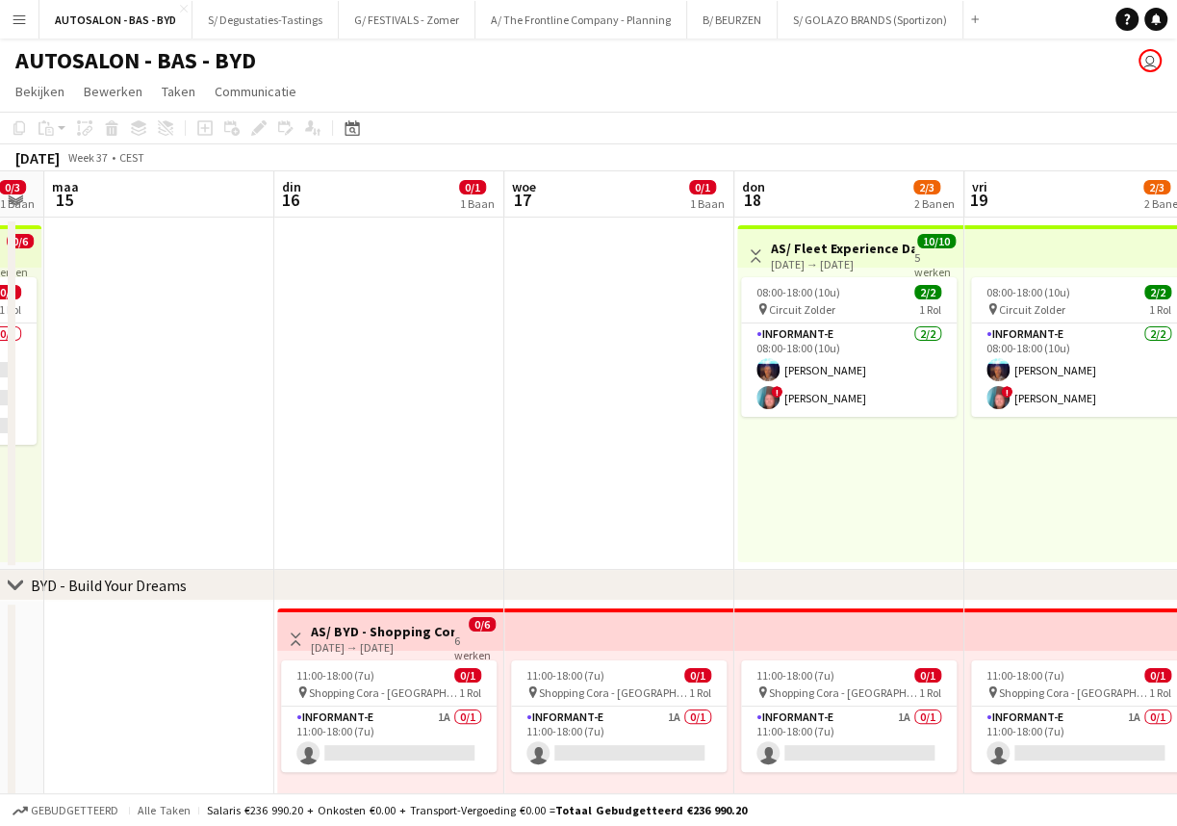
drag, startPoint x: 887, startPoint y: 498, endPoint x: 322, endPoint y: 500, distance: 565.0
click at [322, 500] on app-calendar-viewport "vri 12 zat 13 0/3 1 Baan zon 14 0/3 1 Baan [DATE] din 16 0/1 1 Baan woe 17 0/1 …" at bounding box center [588, 781] width 1177 height 1220
click at [321, 500] on app-date-cell at bounding box center [387, 394] width 230 height 352
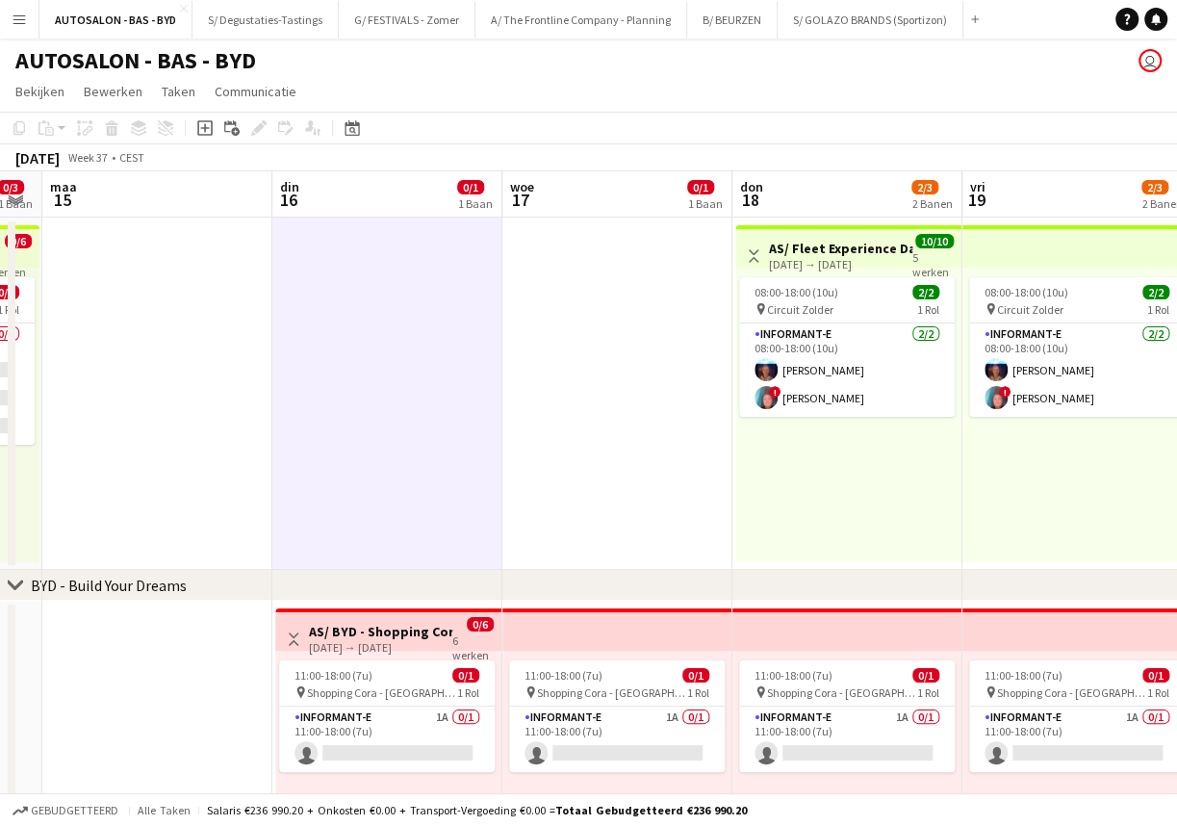
click at [616, 479] on app-date-cell at bounding box center [617, 394] width 230 height 352
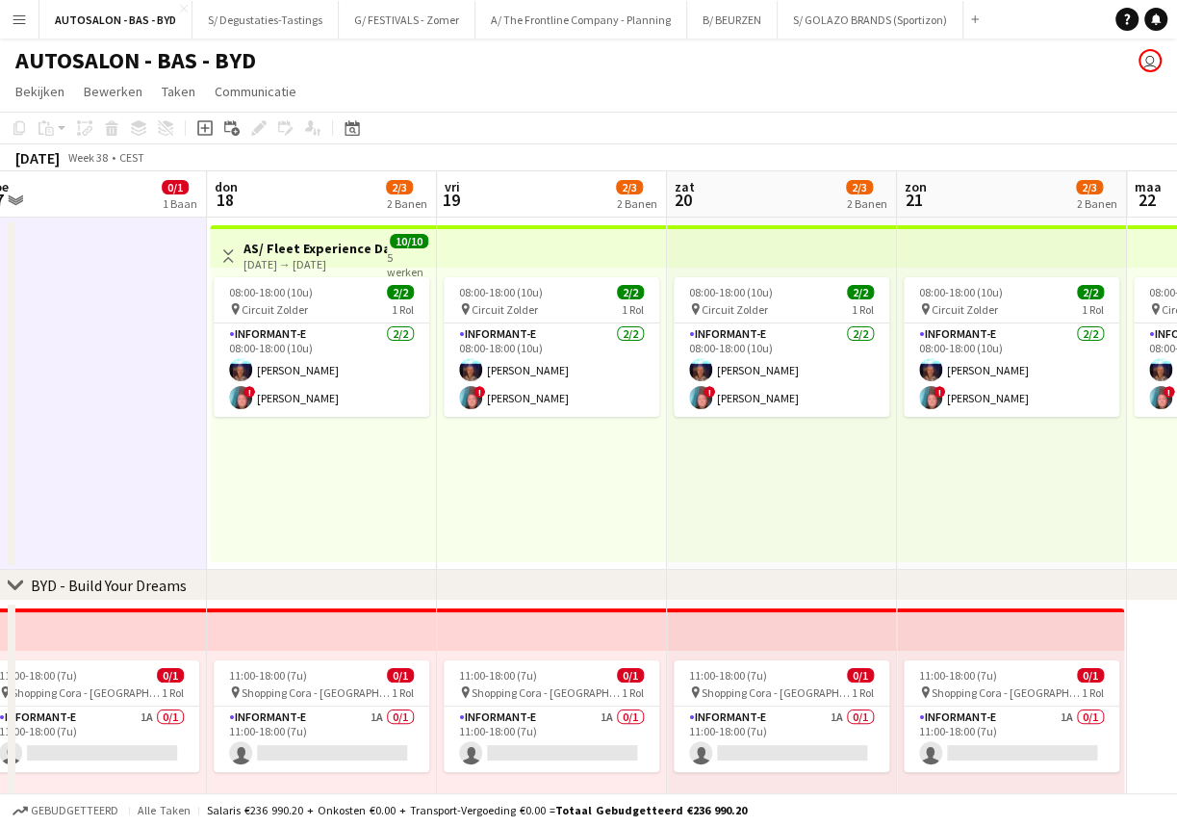
drag, startPoint x: 784, startPoint y: 481, endPoint x: 237, endPoint y: 476, distance: 546.8
click at [230, 477] on app-calendar-viewport "zon 14 0/3 1 Baan [DATE] din 16 0/1 1 Baan woe 17 0/1 1 Baan don 18 2/3 2 Banen…" at bounding box center [588, 781] width 1177 height 1220
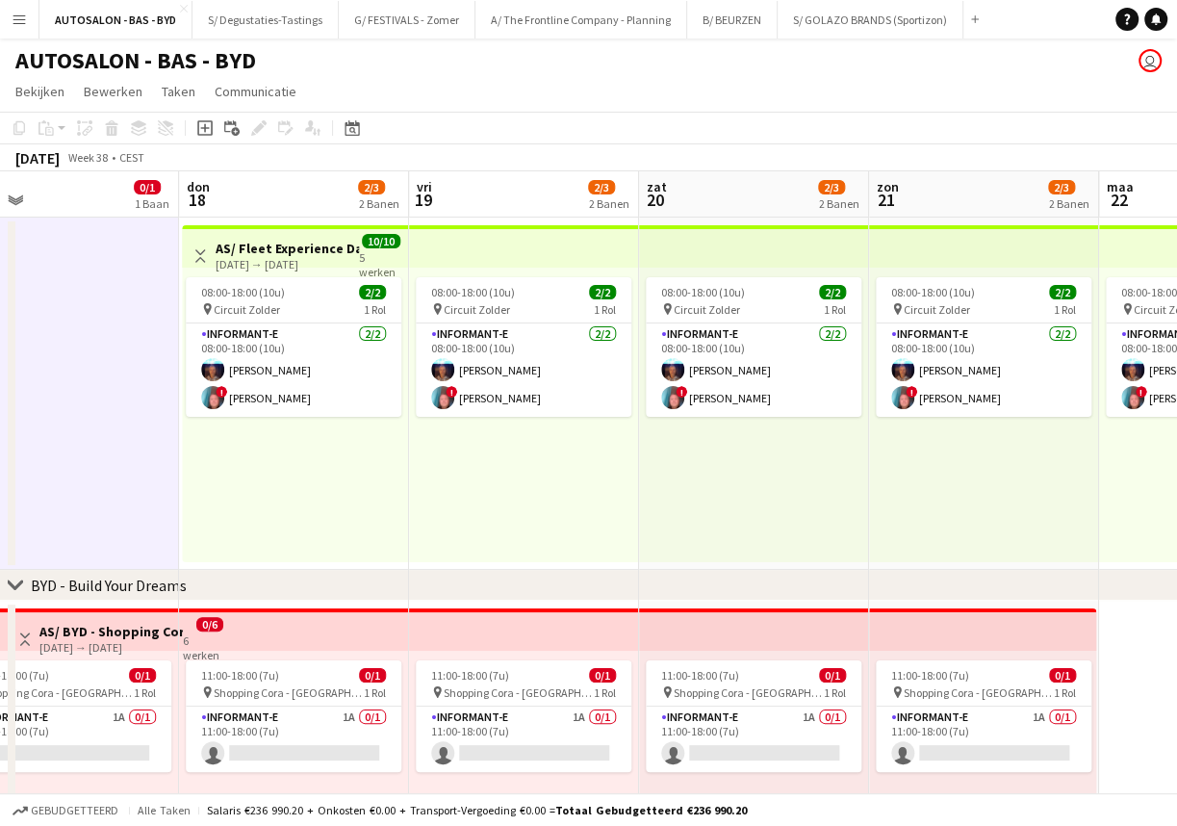
scroll to position [0, 846]
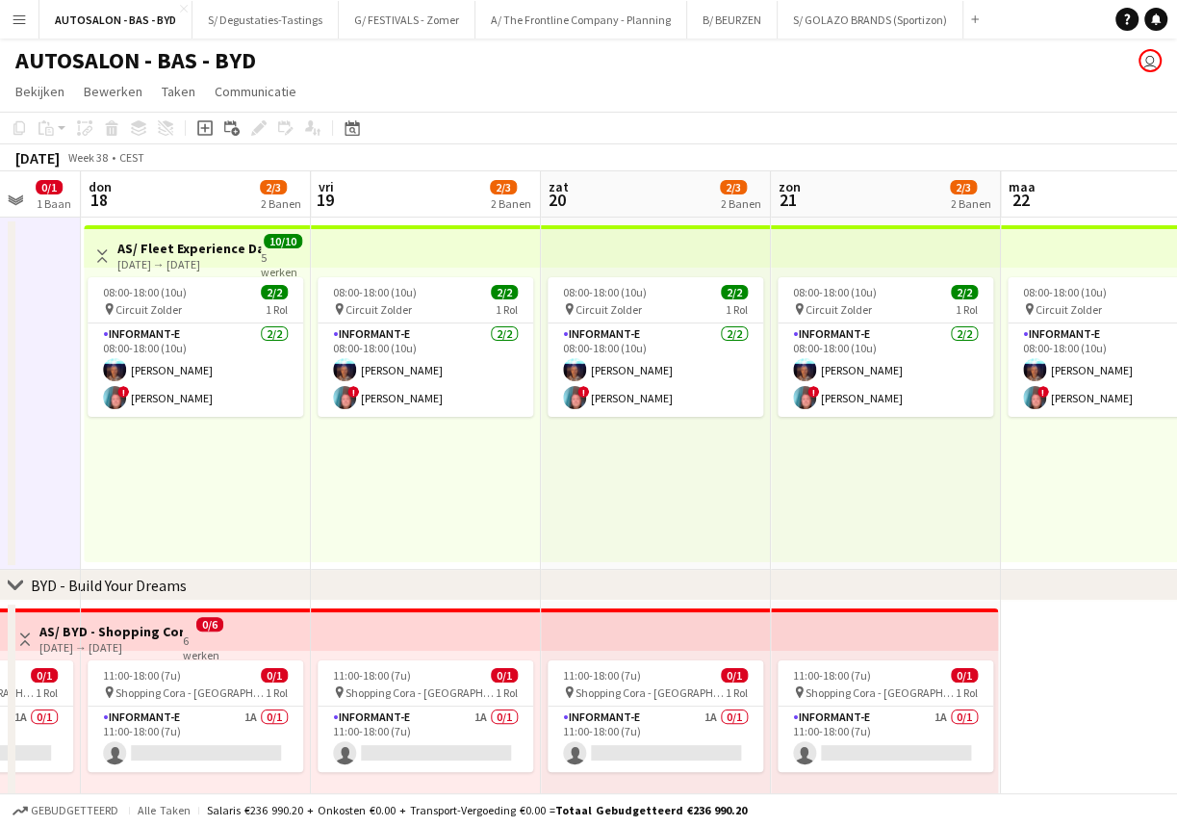
drag, startPoint x: 631, startPoint y: 477, endPoint x: 212, endPoint y: 479, distance: 419.7
click at [212, 479] on app-calendar-viewport "zon 14 0/3 1 Baan [DATE] din 16 0/1 1 Baan woe 17 0/1 1 Baan don 18 2/3 2 Banen…" at bounding box center [588, 781] width 1177 height 1220
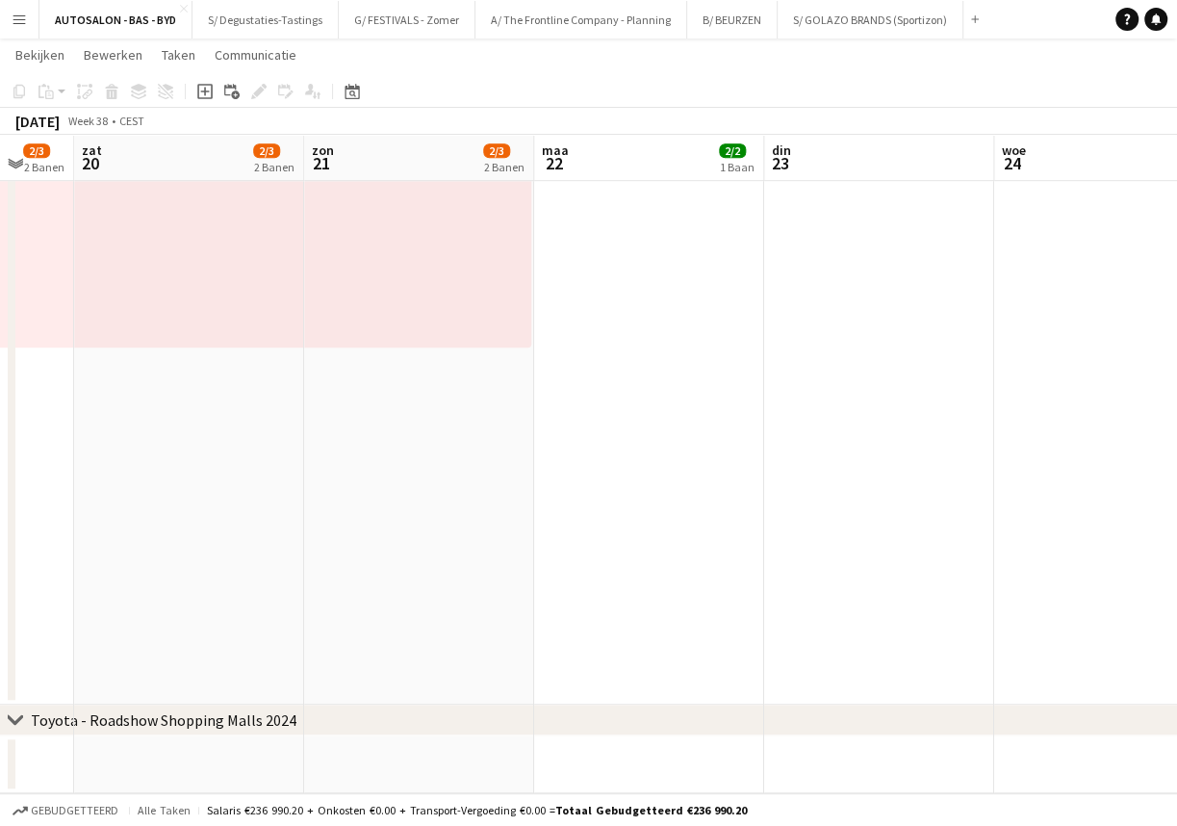
scroll to position [0, 0]
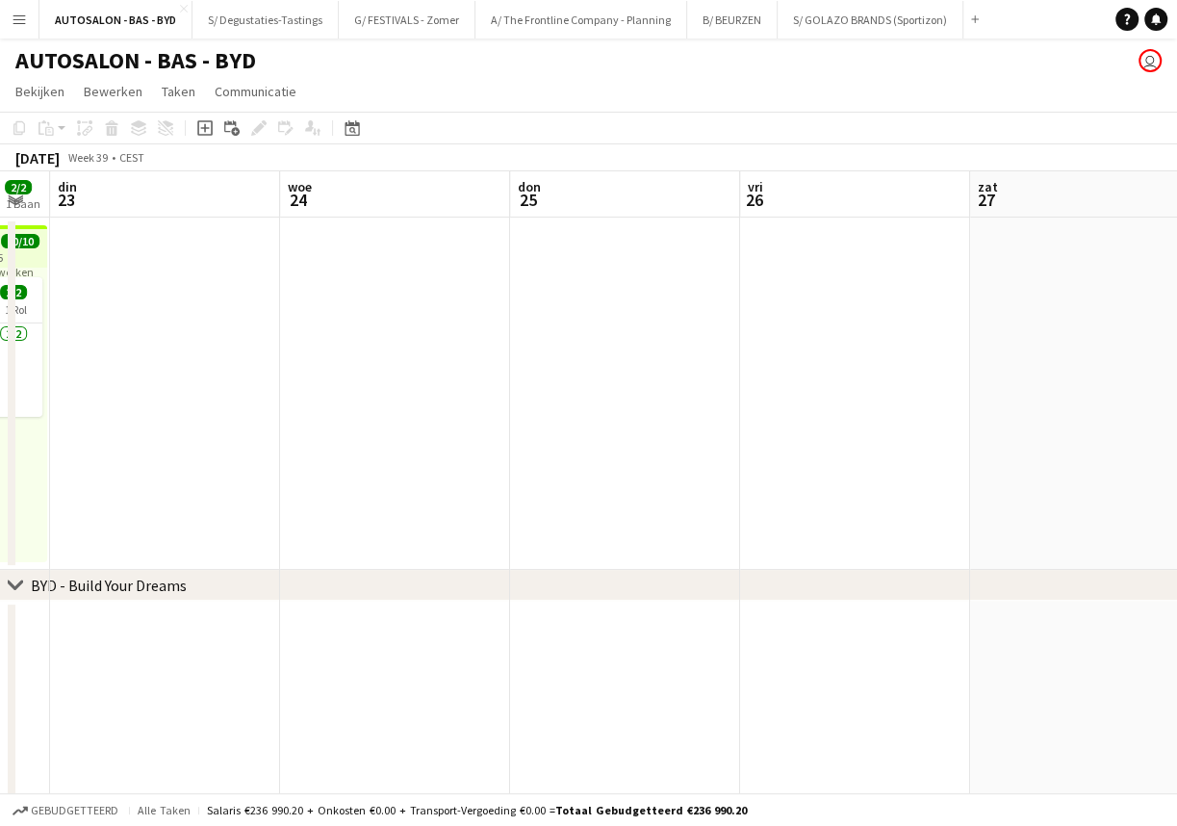
drag, startPoint x: 722, startPoint y: 472, endPoint x: 358, endPoint y: 451, distance: 364.4
click at [117, 480] on app-calendar-viewport "zat 20 2/3 2 Banen zon 21 2/3 2 Banen [DATE] 2/2 1 Baan din 23 woe 24 don 25 vr…" at bounding box center [588, 781] width 1177 height 1220
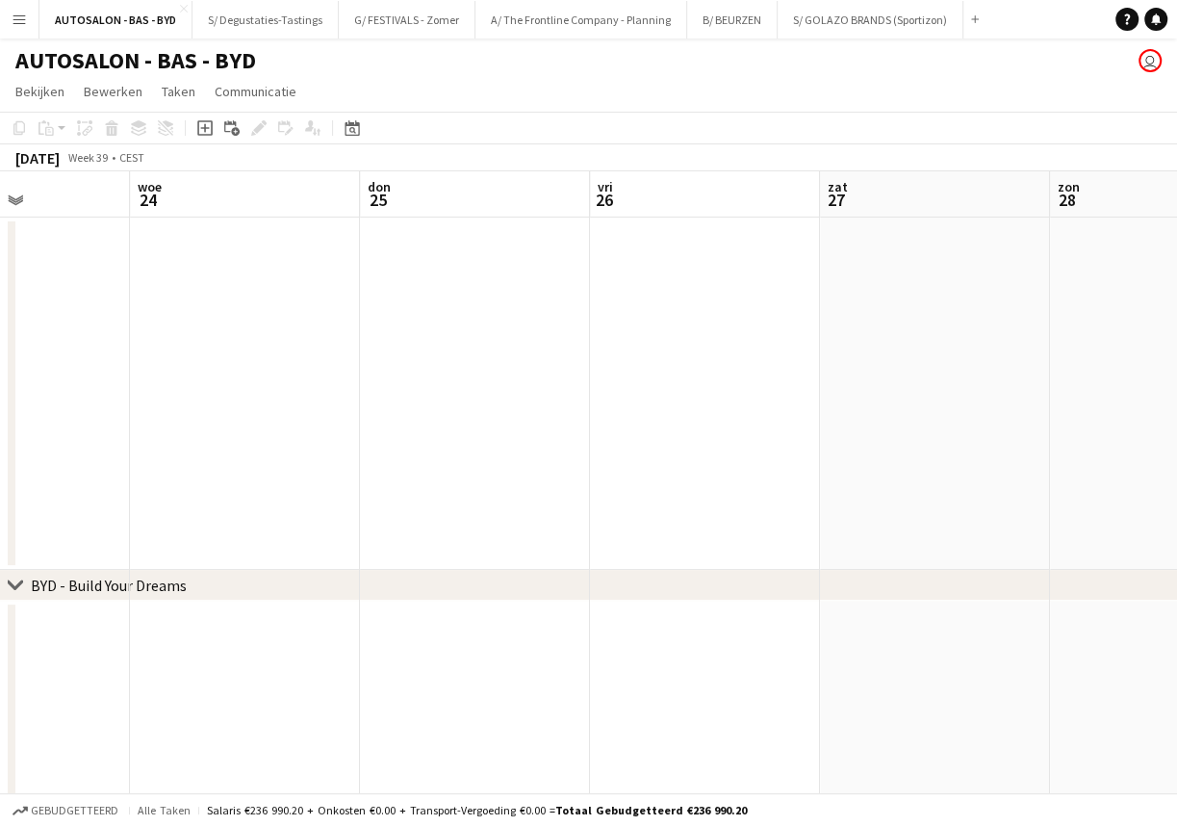
drag, startPoint x: 601, startPoint y: 434, endPoint x: 226, endPoint y: 461, distance: 375.4
click at [227, 461] on app-calendar-viewport "zat 20 2/3 2 Banen zon 21 2/3 2 Banen [DATE] 2/2 1 Baan din 23 woe 24 don 25 vr…" at bounding box center [588, 781] width 1177 height 1220
drag, startPoint x: 616, startPoint y: 422, endPoint x: 282, endPoint y: 452, distance: 335.4
click at [222, 461] on app-calendar-viewport "[DATE] 2/2 1 Baan din 23 woe 24 don 25 vri 26 zat 27 [DATE] din 30 woe 1 don 2 …" at bounding box center [588, 781] width 1177 height 1220
drag, startPoint x: 933, startPoint y: 438, endPoint x: 466, endPoint y: 450, distance: 467.0
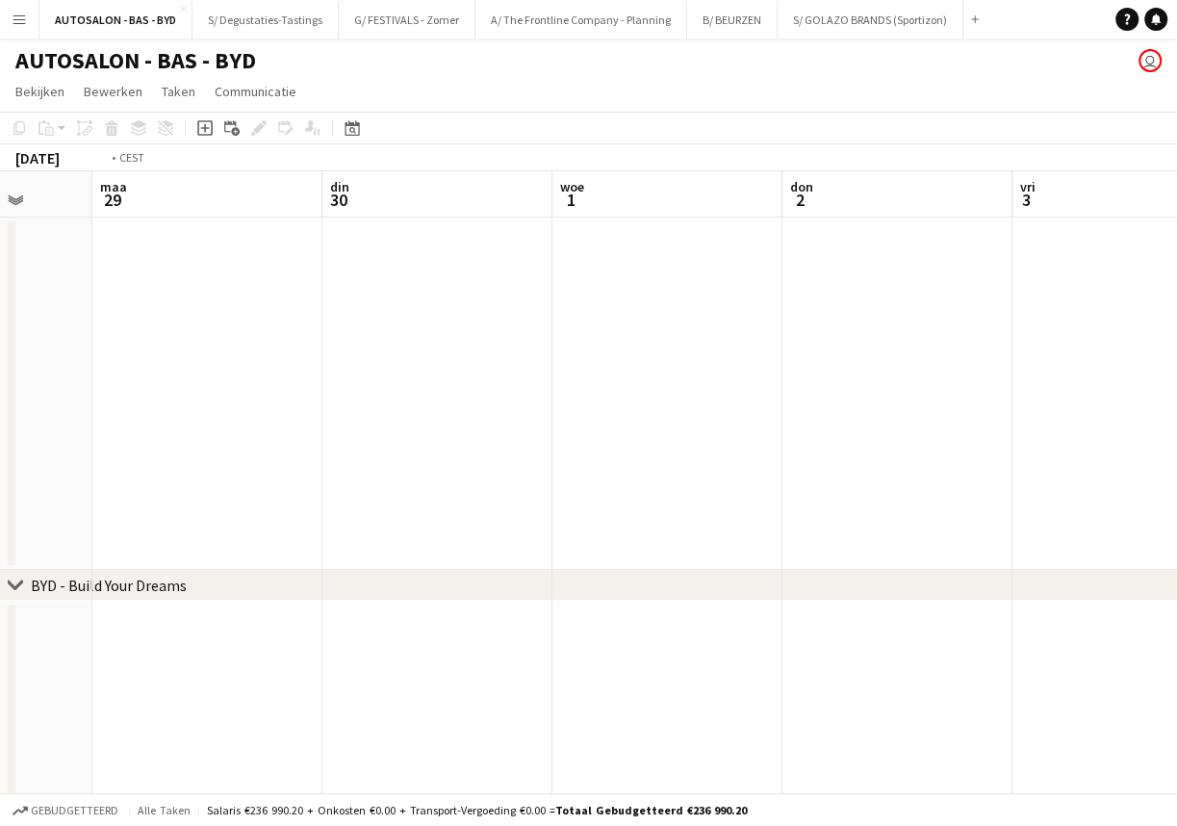
click at [466, 450] on app-calendar-viewport "vri 26 zat 27 [DATE] din 30 woe 1 don 2 vri 3 zat 4 [DATE] 6" at bounding box center [588, 781] width 1177 height 1220
drag, startPoint x: 555, startPoint y: 449, endPoint x: 630, endPoint y: 467, distance: 76.3
click at [274, 471] on app-calendar-viewport "din 30 woe 1 don 2 vri 3 zat 4 [DATE] 6 din 7 woe 8 don 9 vri 10" at bounding box center [588, 781] width 1177 height 1220
drag, startPoint x: 679, startPoint y: 466, endPoint x: 267, endPoint y: 466, distance: 412.0
click at [267, 466] on app-calendar-viewport "don 2 vri 3 zat 4 [DATE] 6 din 7 woe 8 don 9 vri 10 zat 11 zon 12" at bounding box center [588, 781] width 1177 height 1220
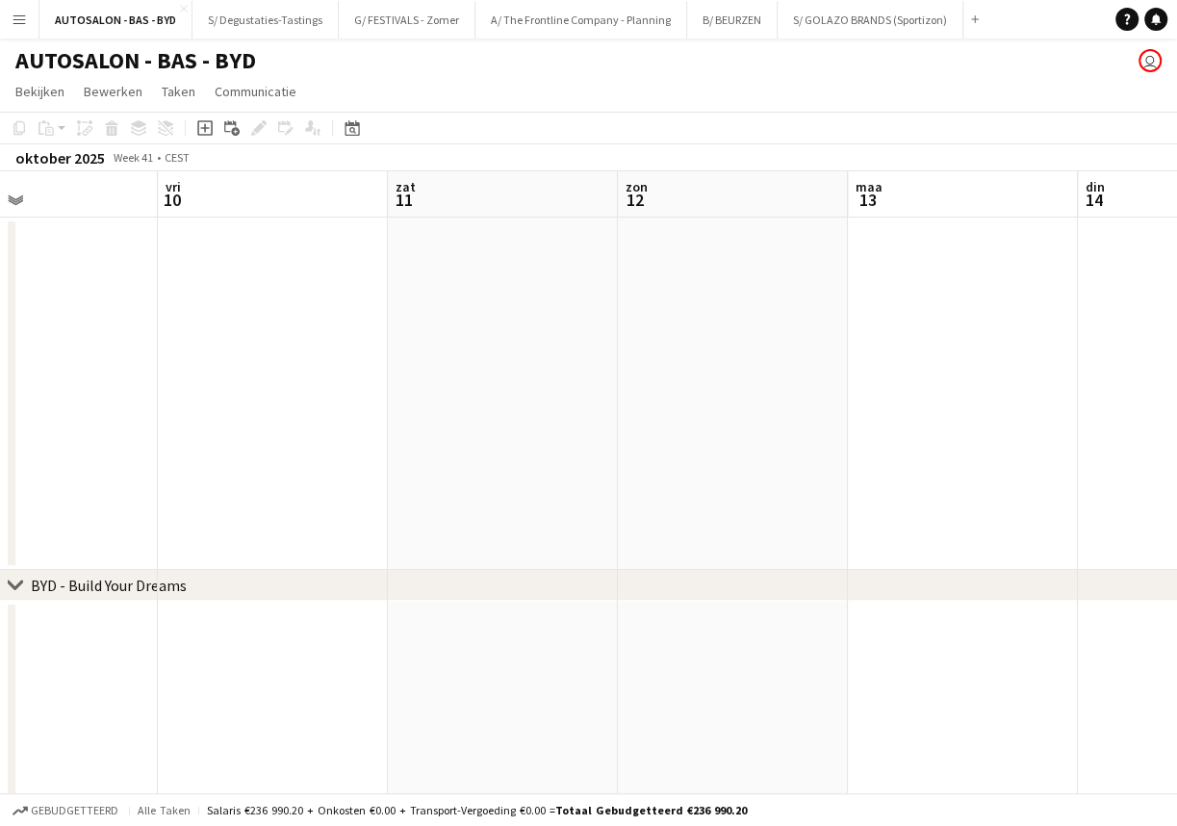
drag, startPoint x: 446, startPoint y: 478, endPoint x: 261, endPoint y: 494, distance: 185.5
click at [247, 501] on app-calendar-viewport "[DATE] din 7 woe 8 don 9 vri 10 zat 11 [DATE] din 14 woe 15 don 16" at bounding box center [588, 781] width 1177 height 1220
drag, startPoint x: 967, startPoint y: 422, endPoint x: 222, endPoint y: 441, distance: 745.3
click at [224, 461] on app-calendar-viewport "[DATE] din 7 woe 8 don 9 vri 10 zat 11 [DATE] din 14 woe 15 don 16" at bounding box center [588, 781] width 1177 height 1220
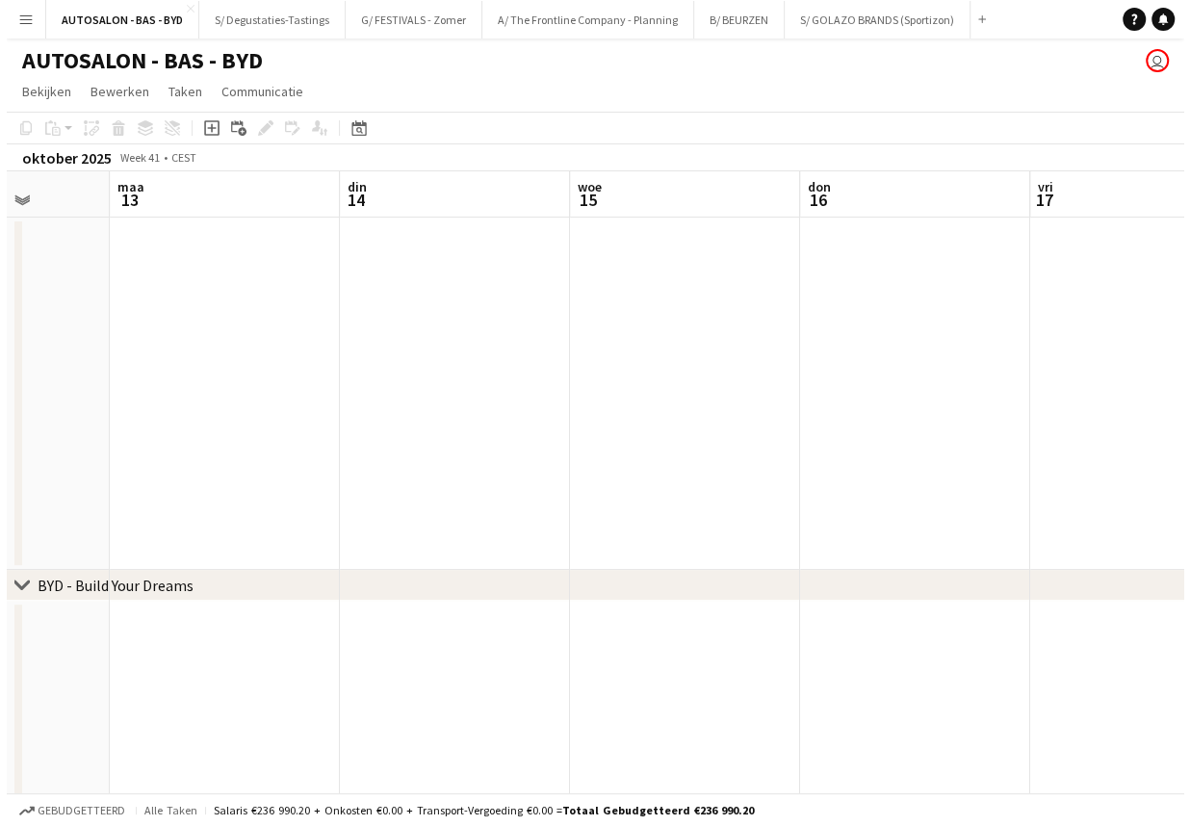
scroll to position [0, 589]
click at [88, 18] on button "AUTOSALON - BAS - BYD [GEOGRAPHIC_DATA]" at bounding box center [115, 20] width 153 height 38
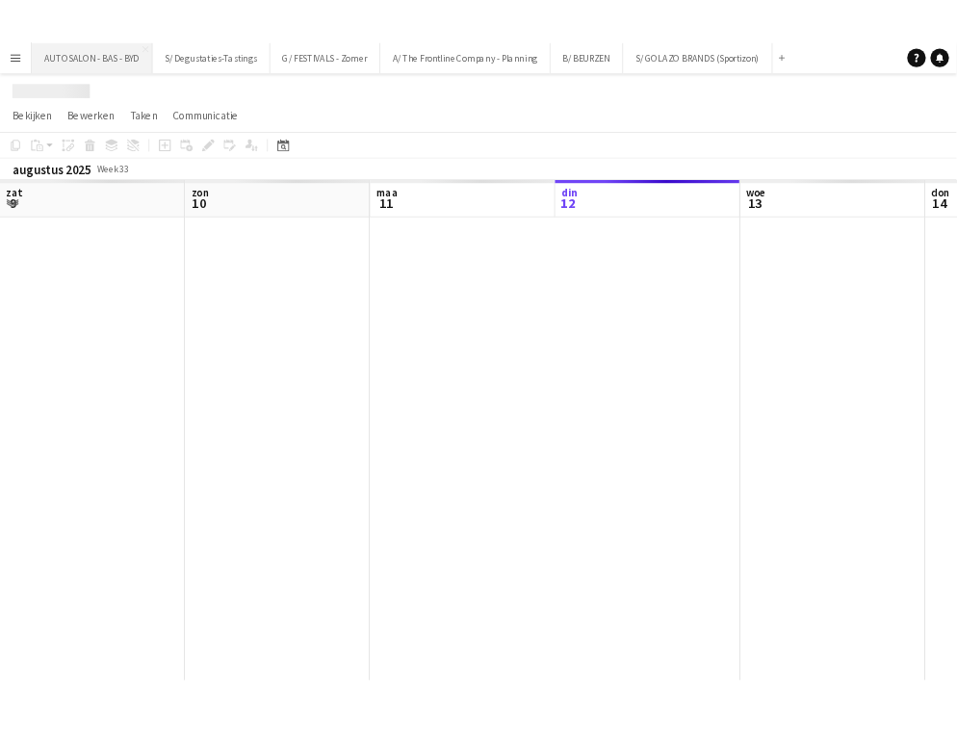
scroll to position [0, 460]
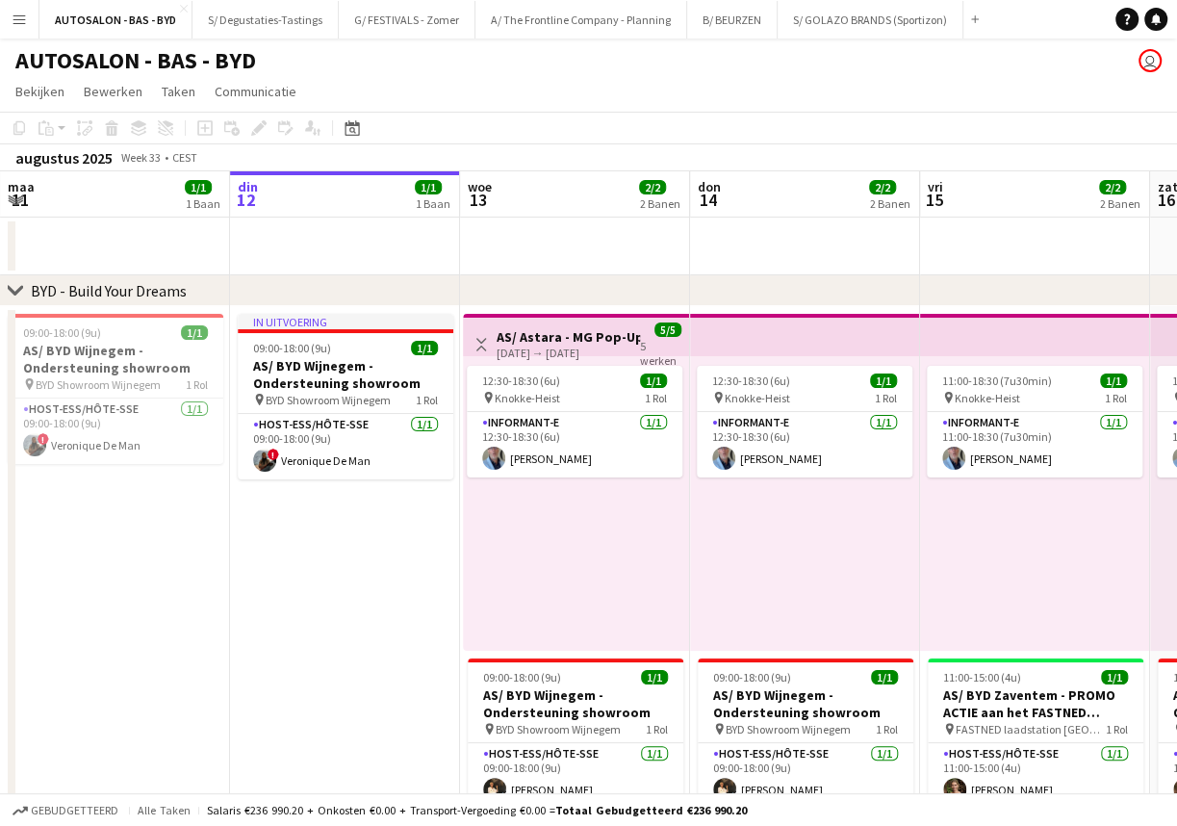
click at [20, 17] on app-icon "Menu" at bounding box center [19, 19] width 15 height 15
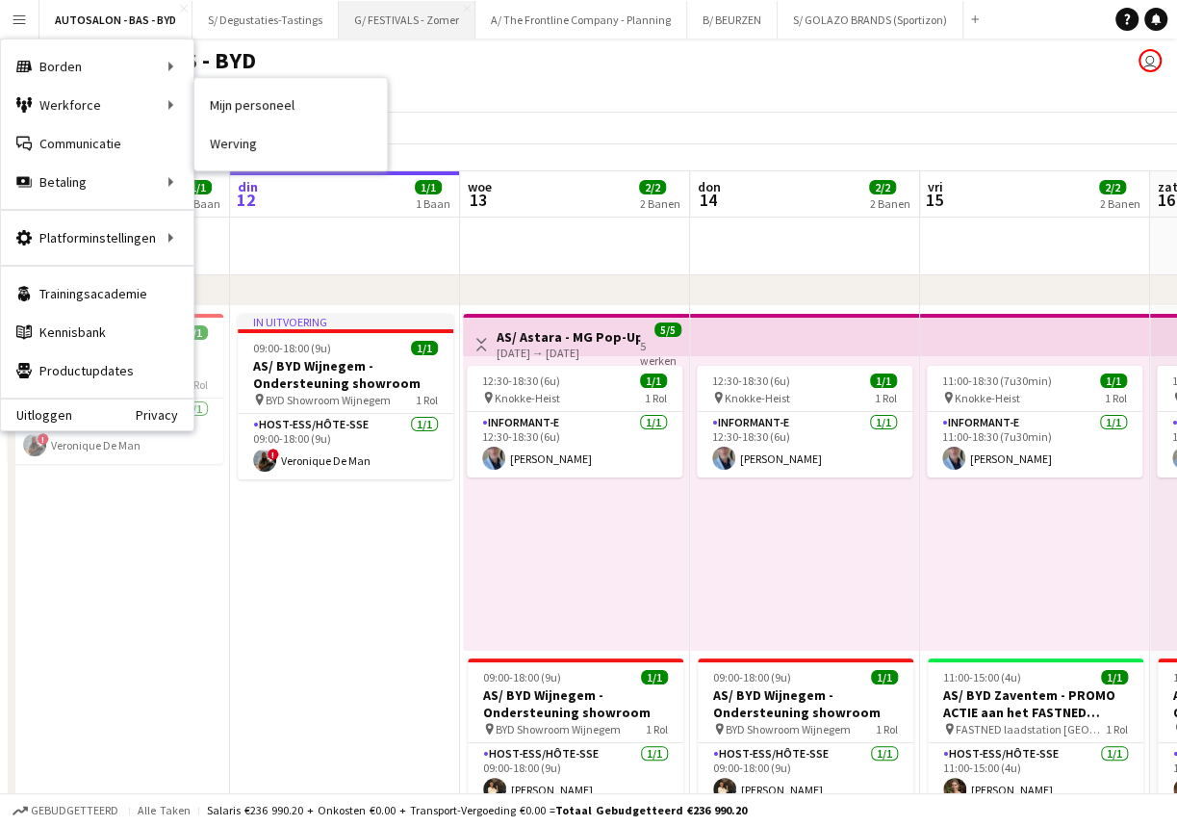
drag, startPoint x: 273, startPoint y: 105, endPoint x: 456, endPoint y: 11, distance: 205.8
click at [272, 105] on link "Mijn personeel" at bounding box center [290, 105] width 193 height 39
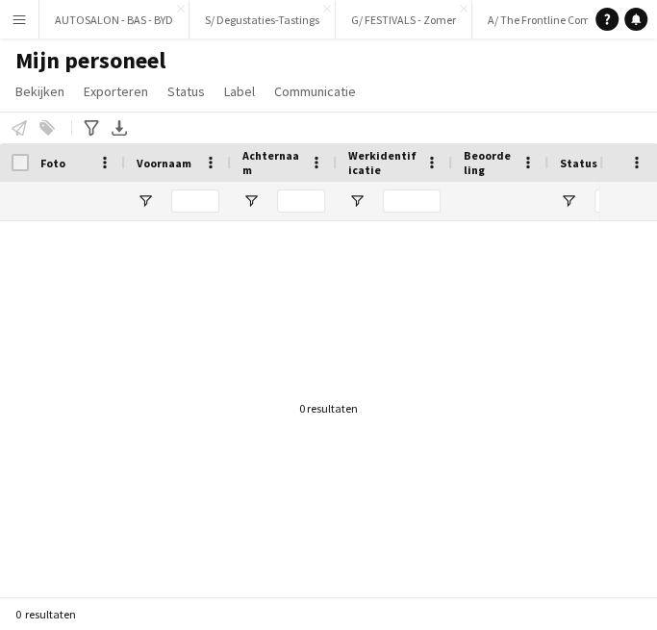
drag, startPoint x: 414, startPoint y: 99, endPoint x: 388, endPoint y: 96, distance: 26.1
click at [414, 99] on div "Mijn personeel Bekijken Weergaven Standaardweergave Nieuwe weergave Bekijk bijw…" at bounding box center [328, 78] width 657 height 65
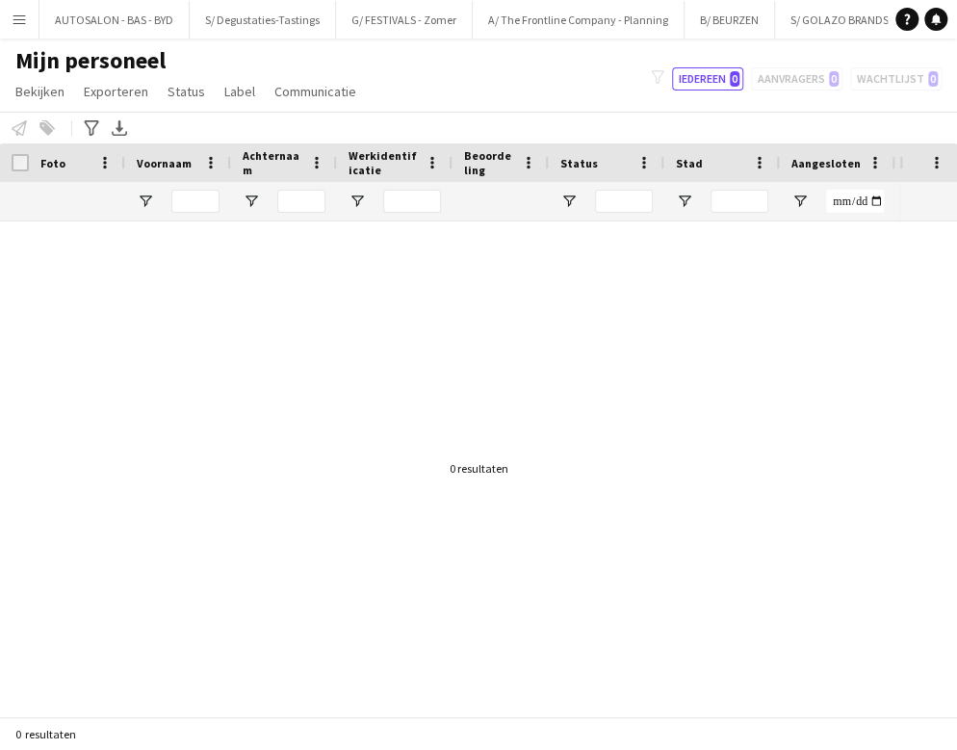
drag, startPoint x: 168, startPoint y: 396, endPoint x: 42, endPoint y: 385, distance: 126.5
click at [183, 203] on input "Voornaam Filter Invoer" at bounding box center [195, 201] width 48 height 23
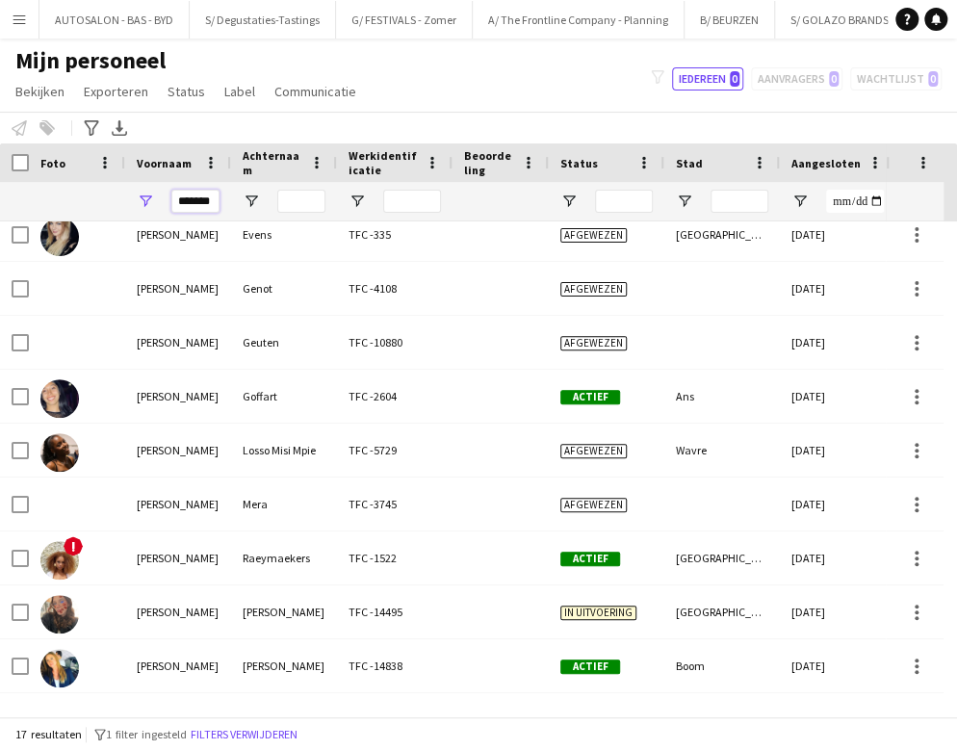
scroll to position [434, 0]
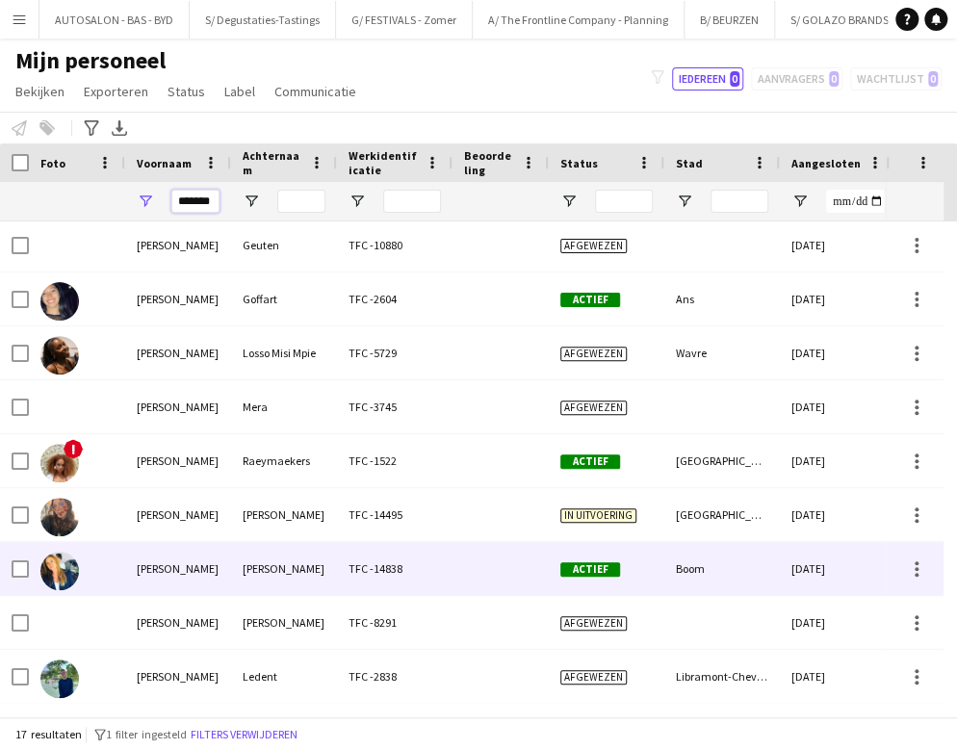
type input "*******"
click at [233, 559] on div "[PERSON_NAME]" at bounding box center [284, 568] width 106 height 53
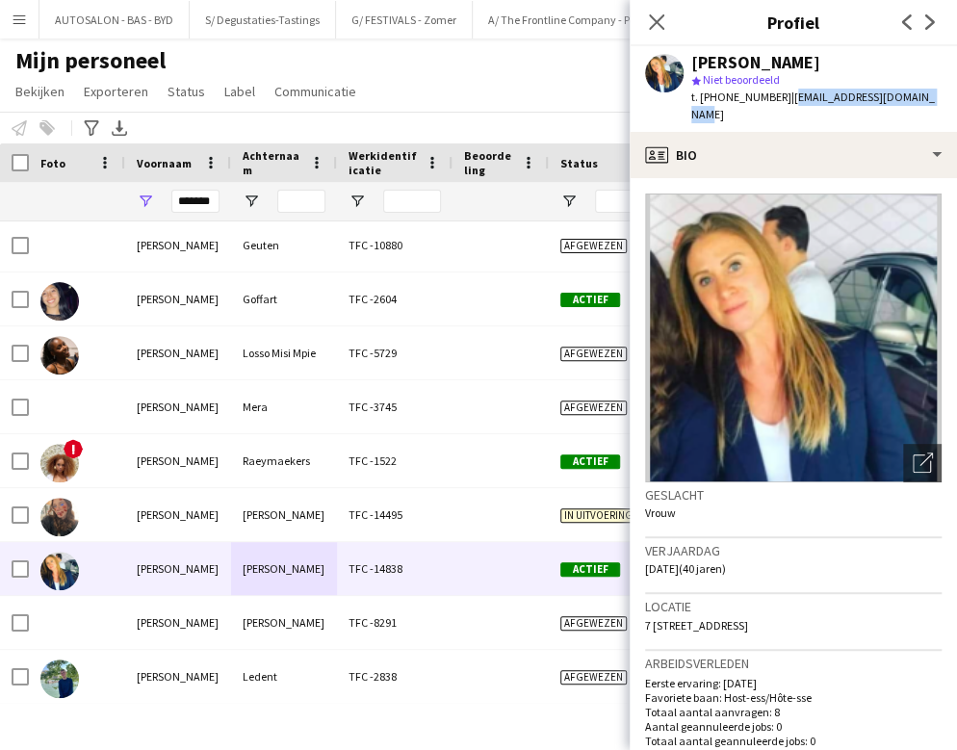
drag, startPoint x: 921, startPoint y: 94, endPoint x: 784, endPoint y: 104, distance: 138.0
click at [784, 104] on div "[PERSON_NAME] star Niet beoordeeld t. [PHONE_NUMBER] | [EMAIL_ADDRESS][DOMAIN_N…" at bounding box center [793, 89] width 327 height 86
copy span "[EMAIL_ADDRESS][DOMAIN_NAME]"
click at [851, 541] on div "Verjaardag [DATE] (40 jaren)" at bounding box center [793, 566] width 296 height 56
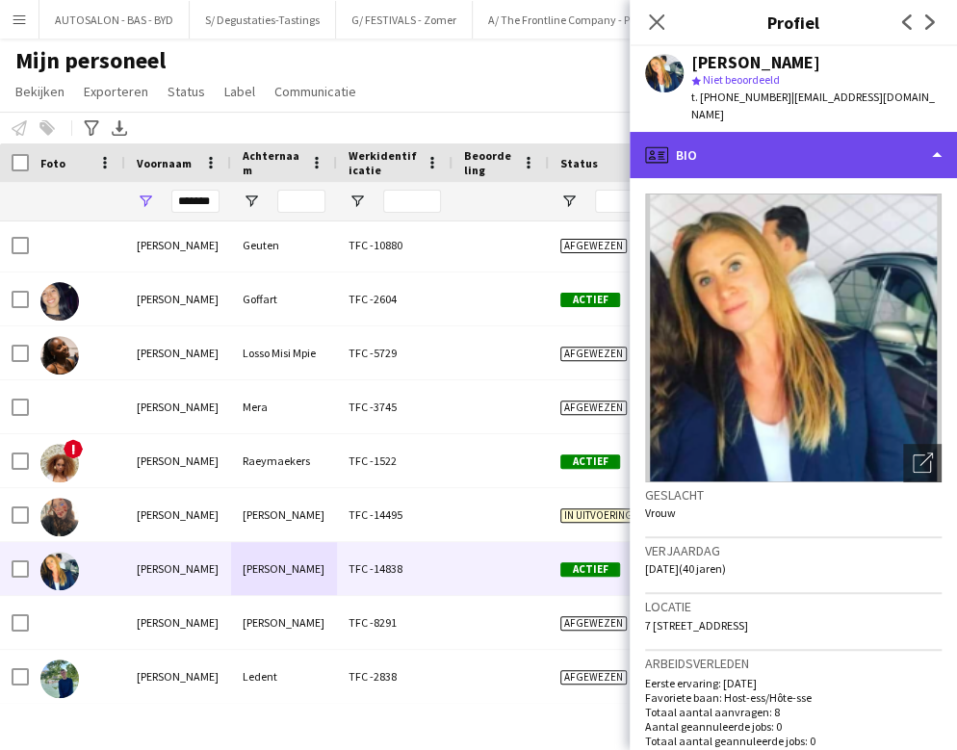
click at [741, 135] on div "profile Bio" at bounding box center [793, 155] width 327 height 46
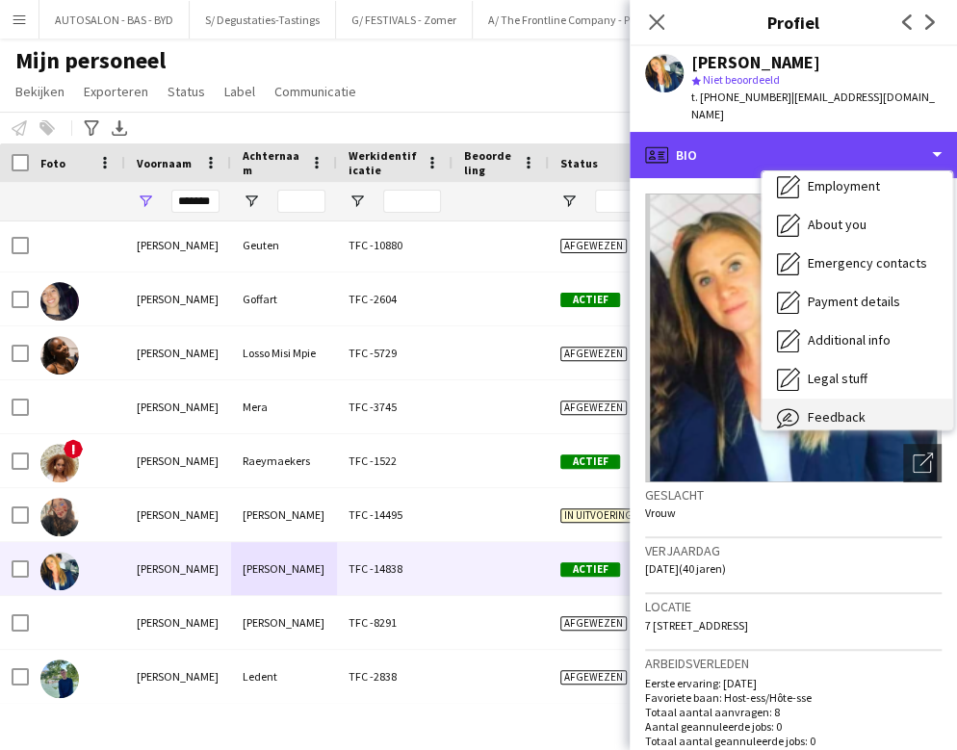
scroll to position [142, 0]
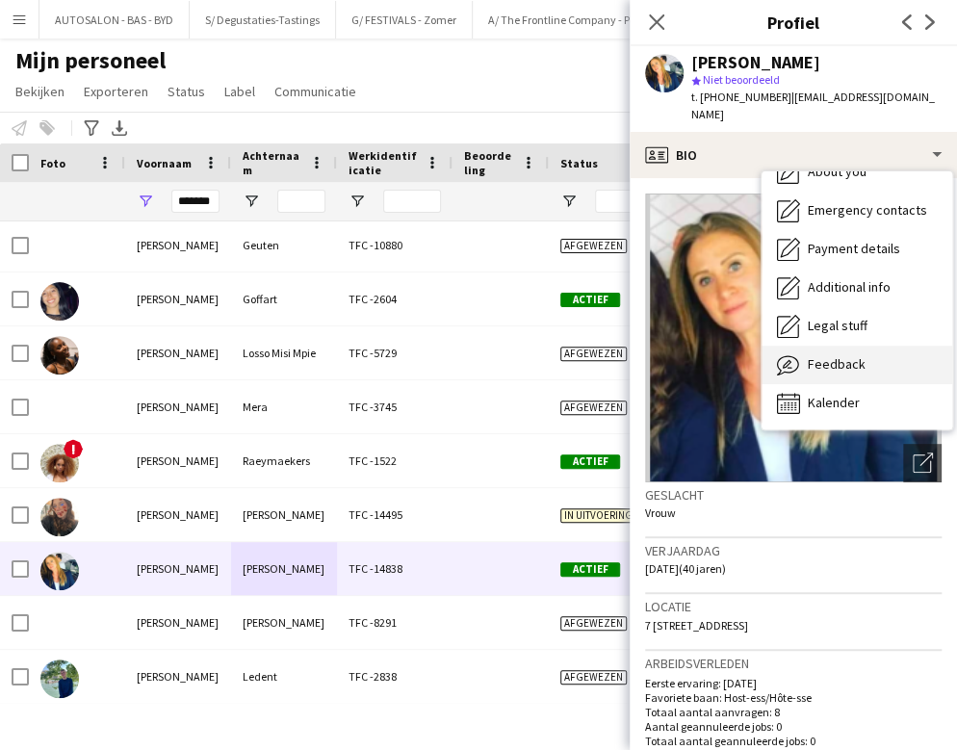
click at [851, 355] on span "Feedback" at bounding box center [837, 363] width 58 height 17
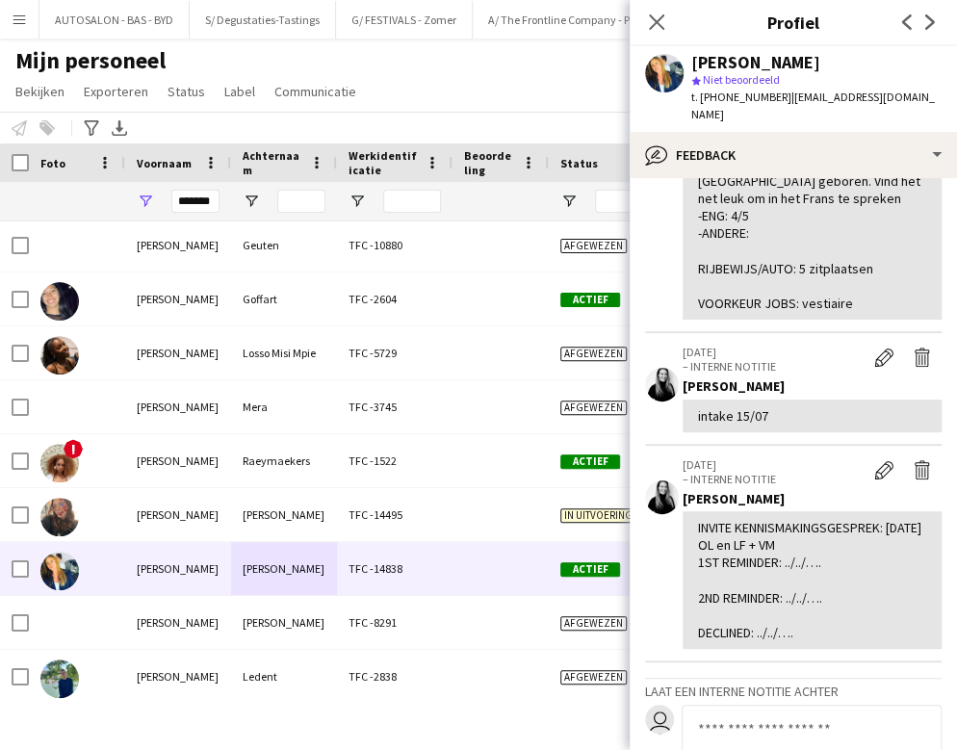
scroll to position [947, 0]
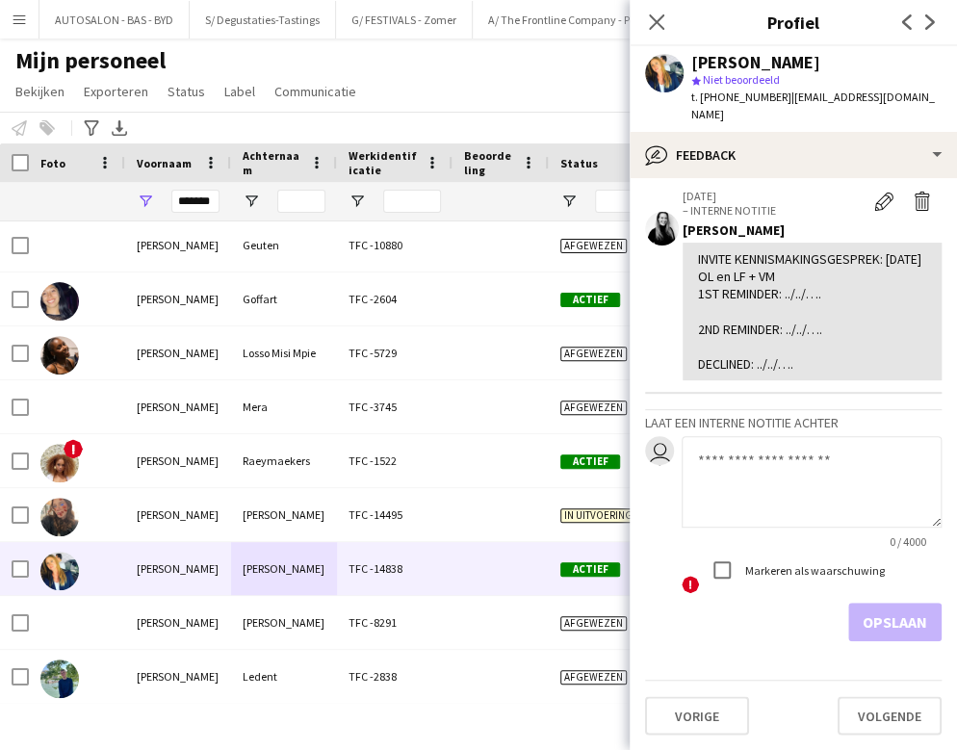
click at [773, 454] on textarea at bounding box center [812, 481] width 260 height 91
paste textarea "**********"
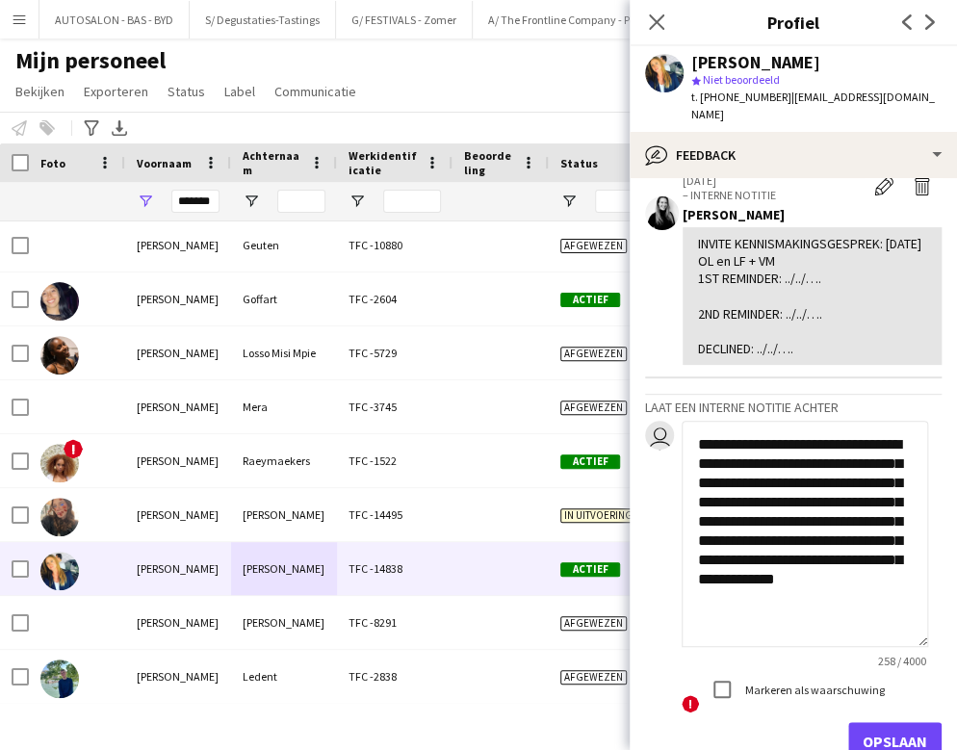
scroll to position [0, 0]
drag, startPoint x: 917, startPoint y: 519, endPoint x: 1024, endPoint y: 715, distance: 223.6
click at [851, 715] on html "Menu [GEOGRAPHIC_DATA] Borden Borden Alle taken Status Werkforce Werkforce [PER…" at bounding box center [478, 375] width 957 height 750
click at [762, 464] on textarea "**********" at bounding box center [805, 565] width 246 height 288
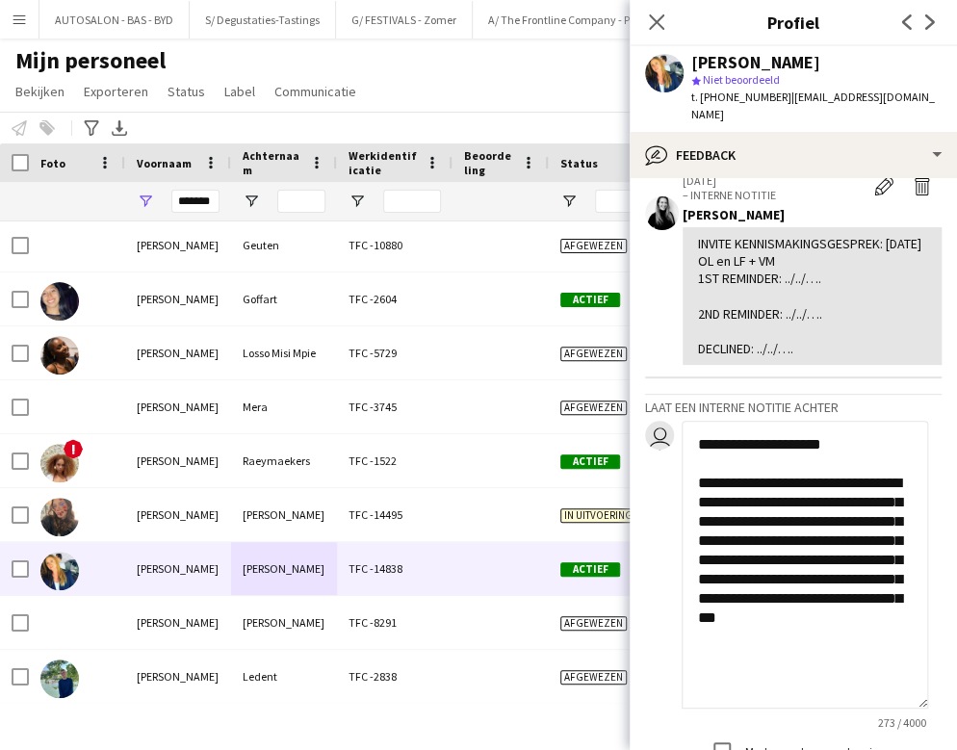
click at [792, 654] on textarea "**********" at bounding box center [805, 565] width 246 height 288
click at [827, 501] on textarea "**********" at bounding box center [805, 565] width 246 height 288
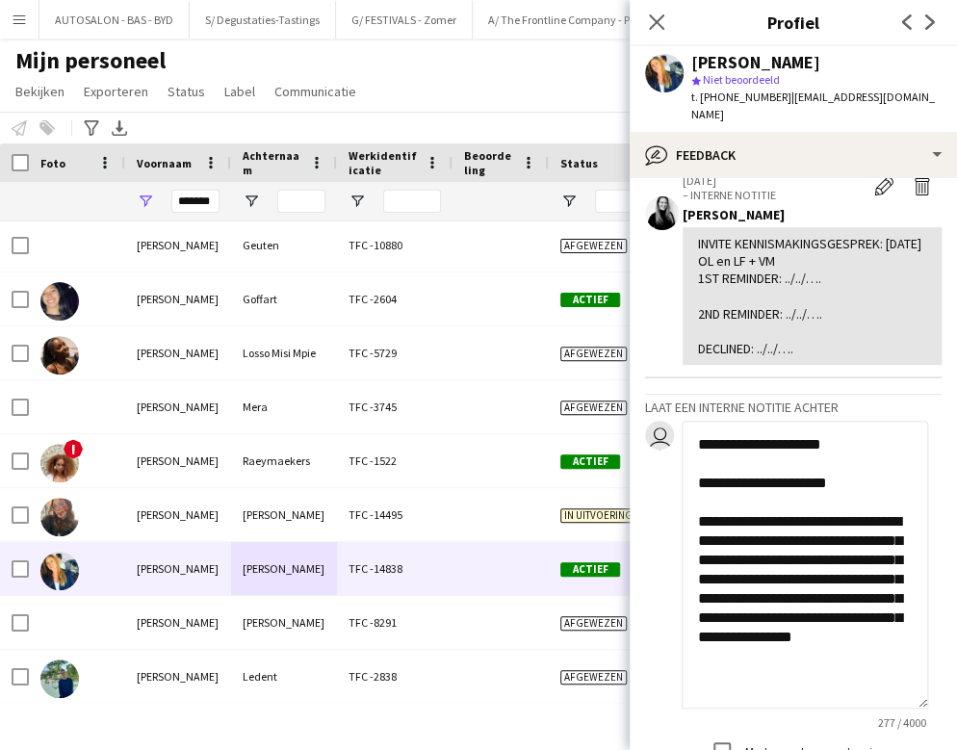
click at [836, 682] on textarea "**********" at bounding box center [805, 565] width 246 height 288
type textarea "**********"
click at [561, 107] on div "Mijn personeel Bekijken Weergaven Standaardweergave Nieuwe weergave Bekijk bijw…" at bounding box center [478, 78] width 957 height 65
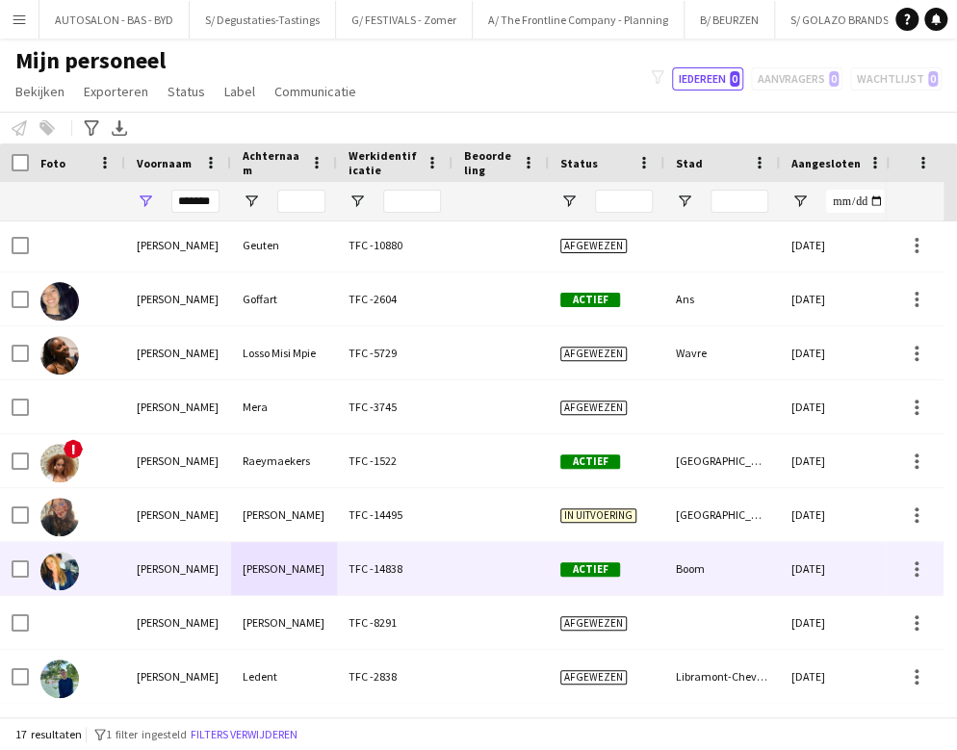
click at [250, 561] on div "[PERSON_NAME]" at bounding box center [284, 568] width 106 height 53
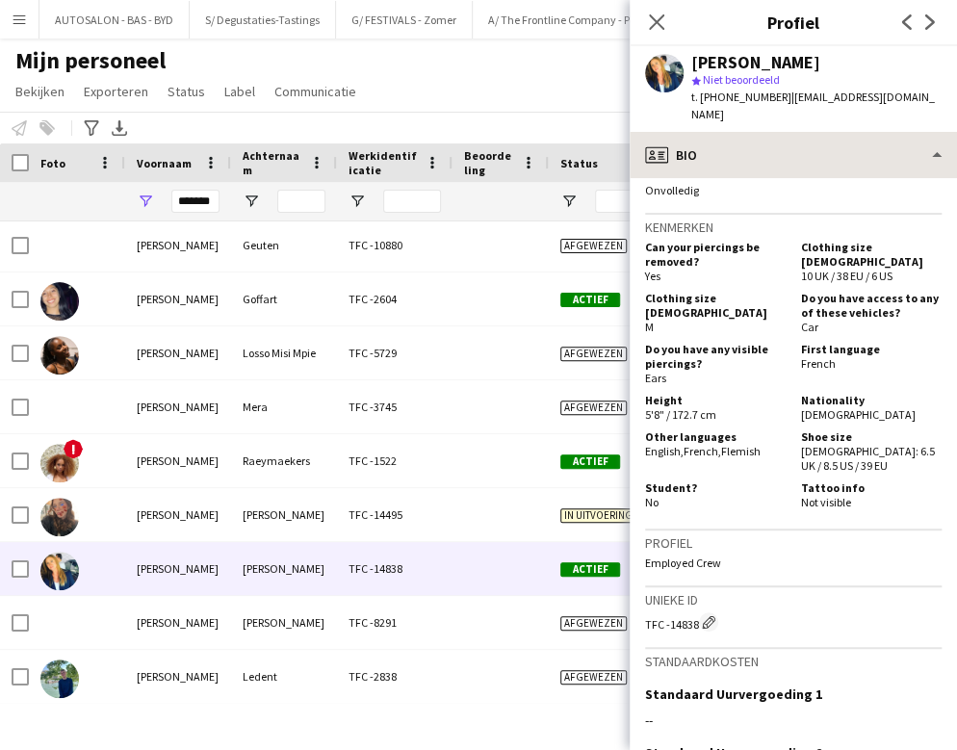
scroll to position [782, 0]
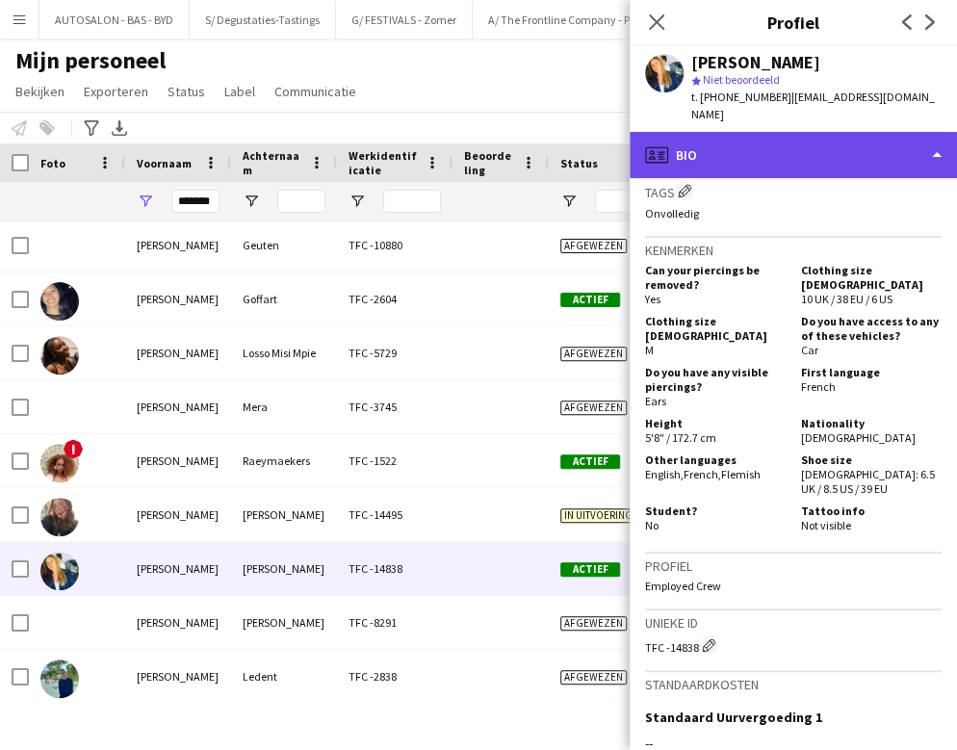
click at [809, 132] on div "profile Bio" at bounding box center [793, 155] width 327 height 46
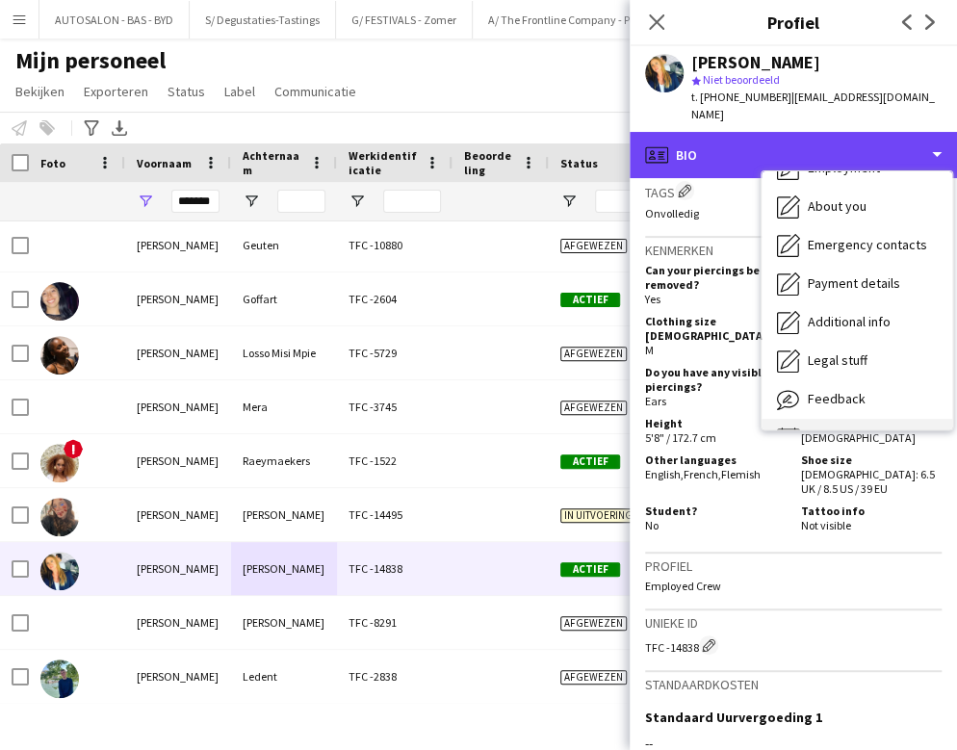
scroll to position [142, 0]
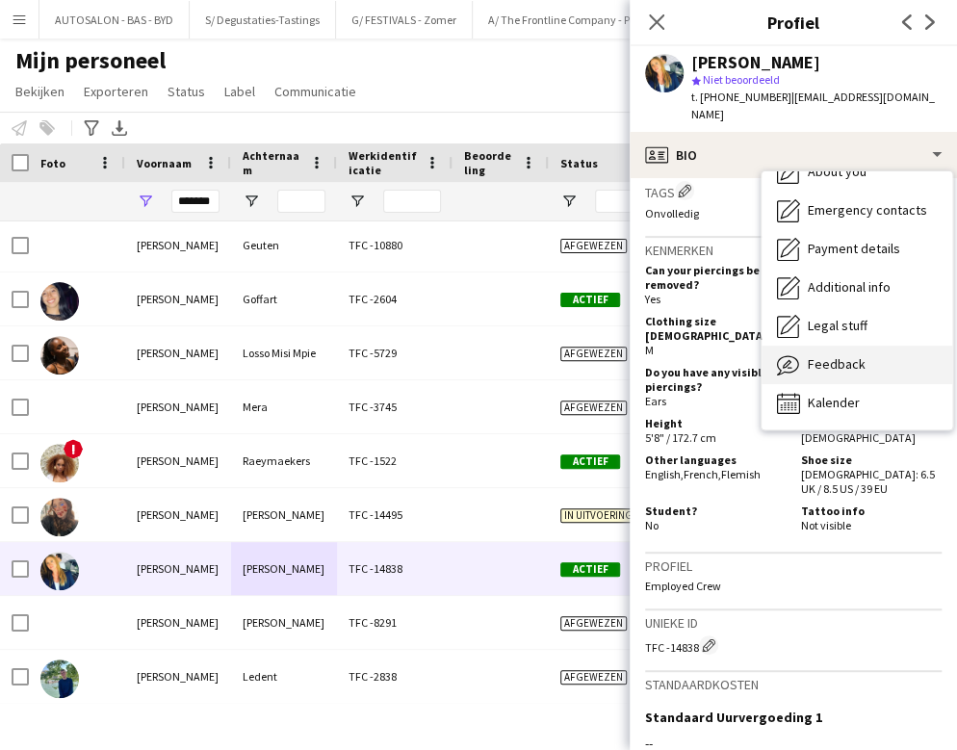
click at [845, 355] on span "Feedback" at bounding box center [837, 363] width 58 height 17
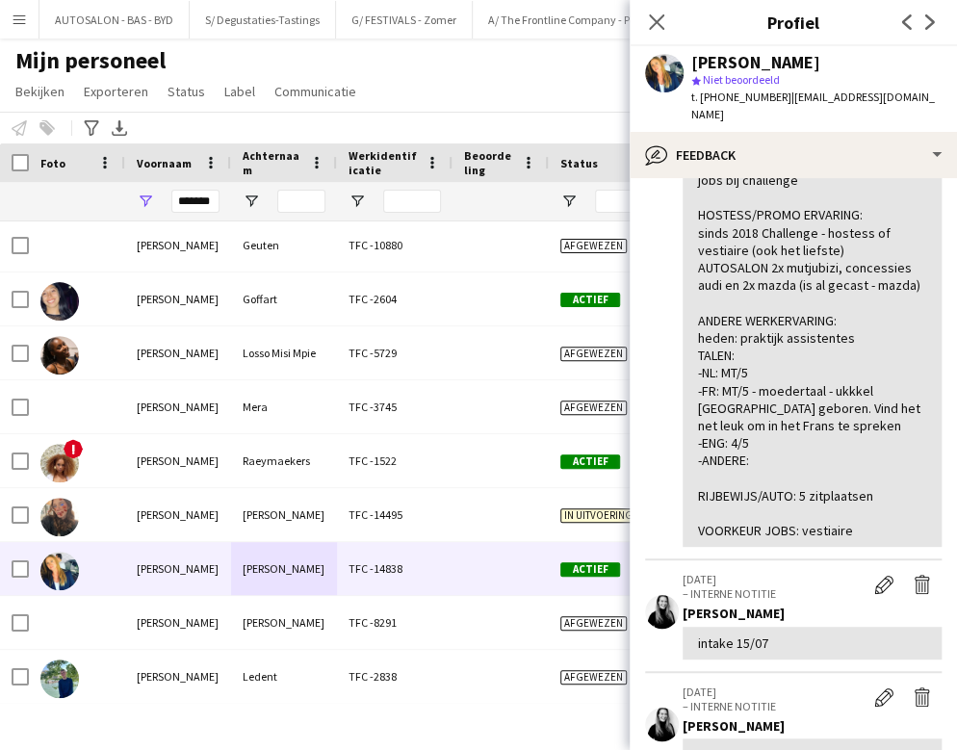
scroll to position [947, 0]
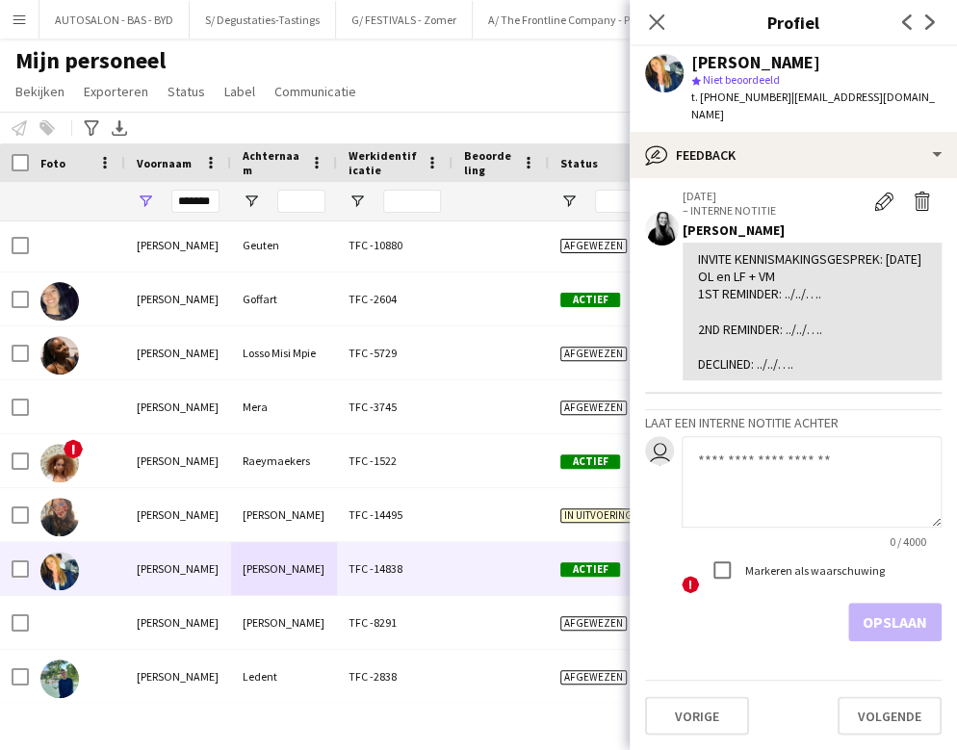
click at [718, 474] on textarea at bounding box center [812, 481] width 260 height 91
paste textarea "**********"
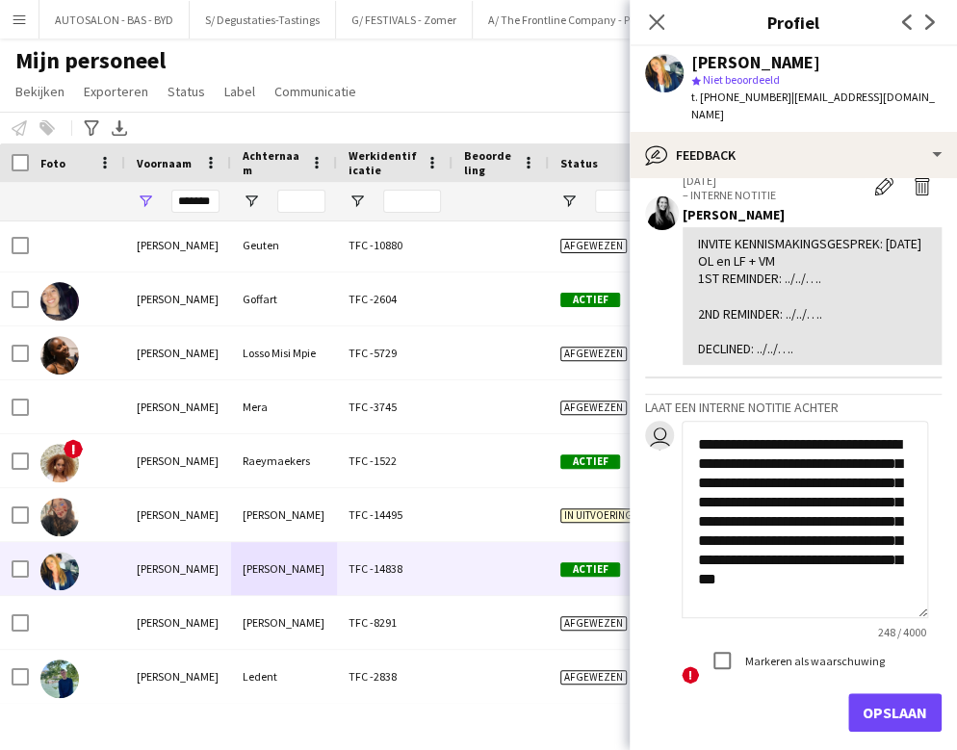
scroll to position [0, 0]
drag, startPoint x: 920, startPoint y: 524, endPoint x: 954, endPoint y: 664, distance: 144.5
click at [851, 681] on html "Menu [GEOGRAPHIC_DATA] Borden Borden Alle taken Status Werkforce Werkforce [PER…" at bounding box center [478, 375] width 957 height 750
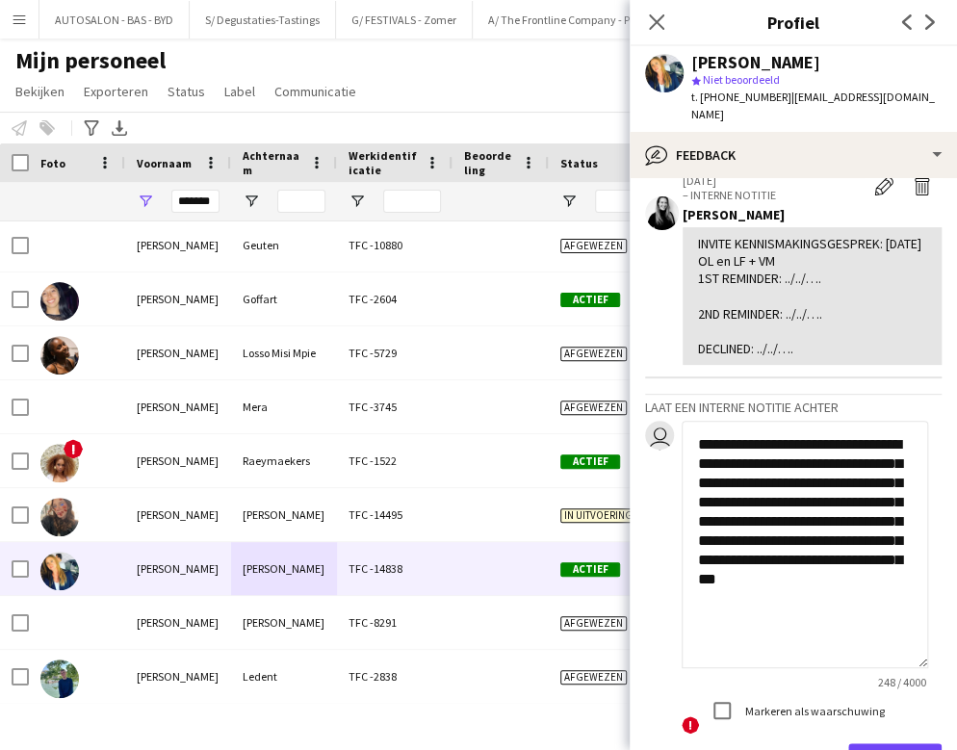
click at [818, 460] on textarea "**********" at bounding box center [805, 544] width 246 height 247
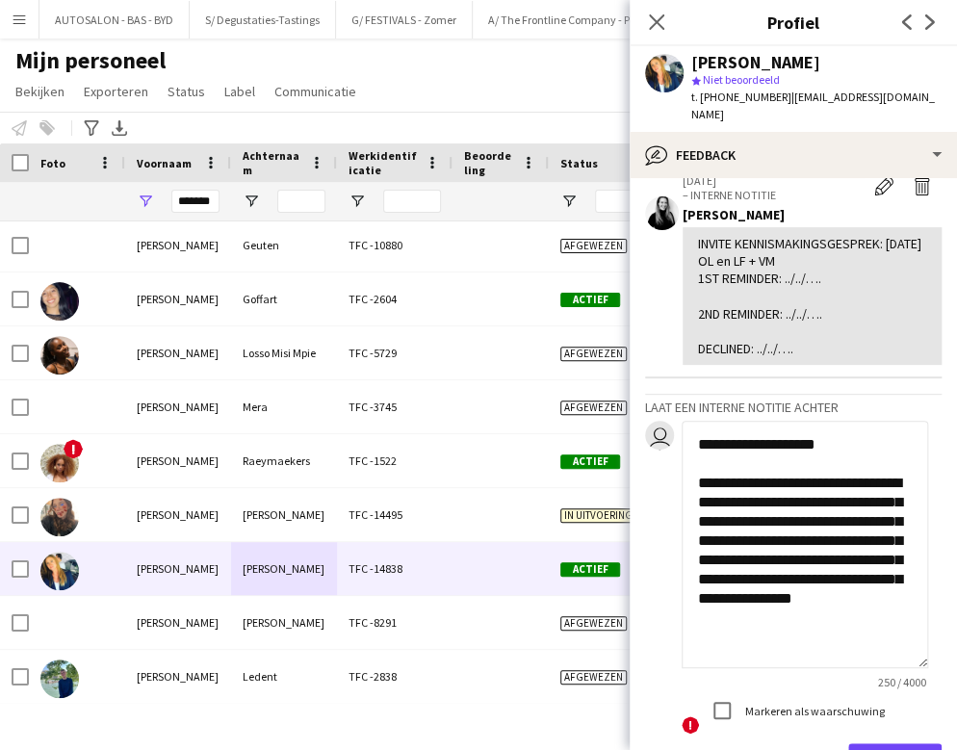
type textarea "**********"
drag, startPoint x: 941, startPoint y: 532, endPoint x: 946, endPoint y: 555, distance: 23.6
click at [851, 555] on app-crew-profile-feedback-tab "Alles bekijken [DATE] – INTERNE NOTITIE Bewerk interne notitie Verwijder intern…" at bounding box center [793, 464] width 327 height 572
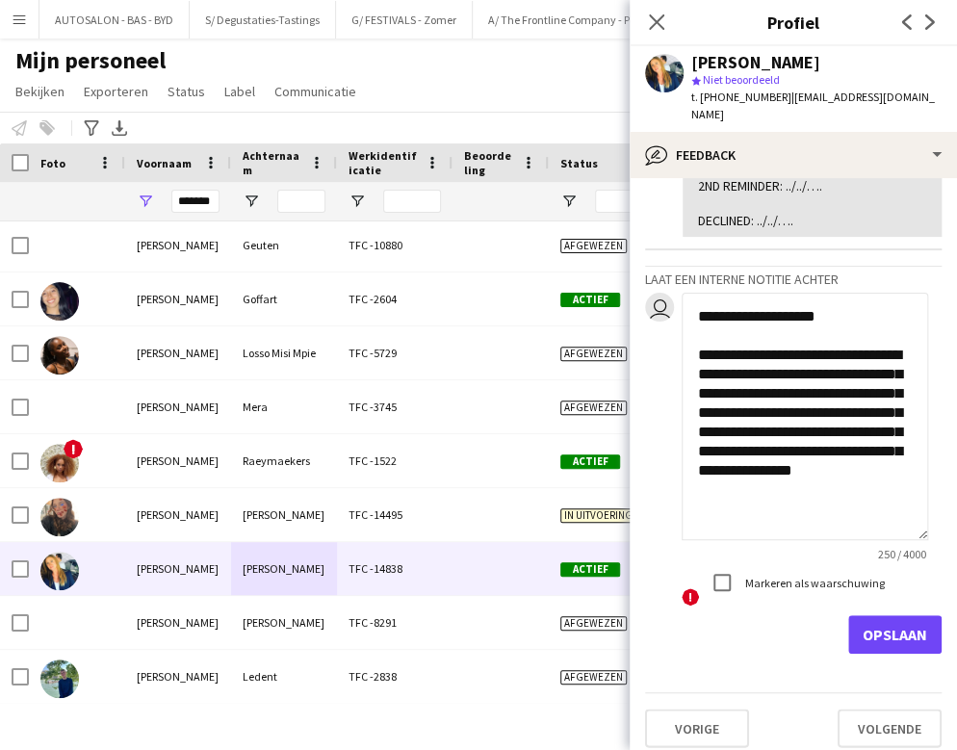
scroll to position [1045, 0]
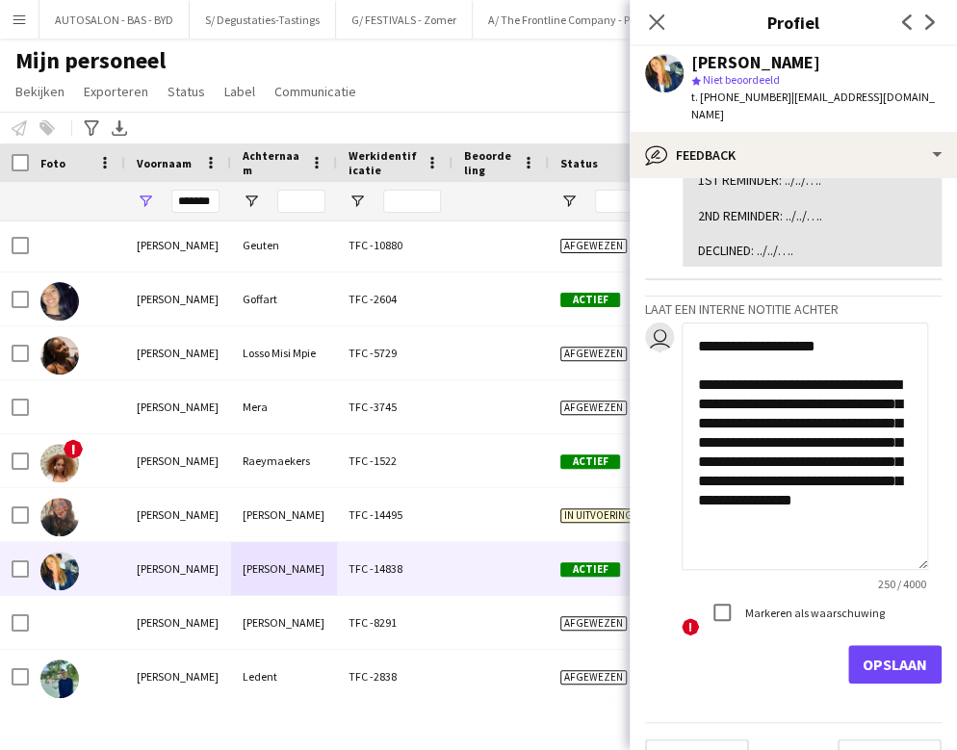
drag, startPoint x: 733, startPoint y: 501, endPoint x: 879, endPoint y: 590, distance: 171.5
click at [659, 444] on div "**********" at bounding box center [793, 479] width 296 height 315
click at [851, 554] on textarea "**********" at bounding box center [805, 445] width 246 height 247
click at [851, 666] on button "Opslaan" at bounding box center [894, 664] width 93 height 39
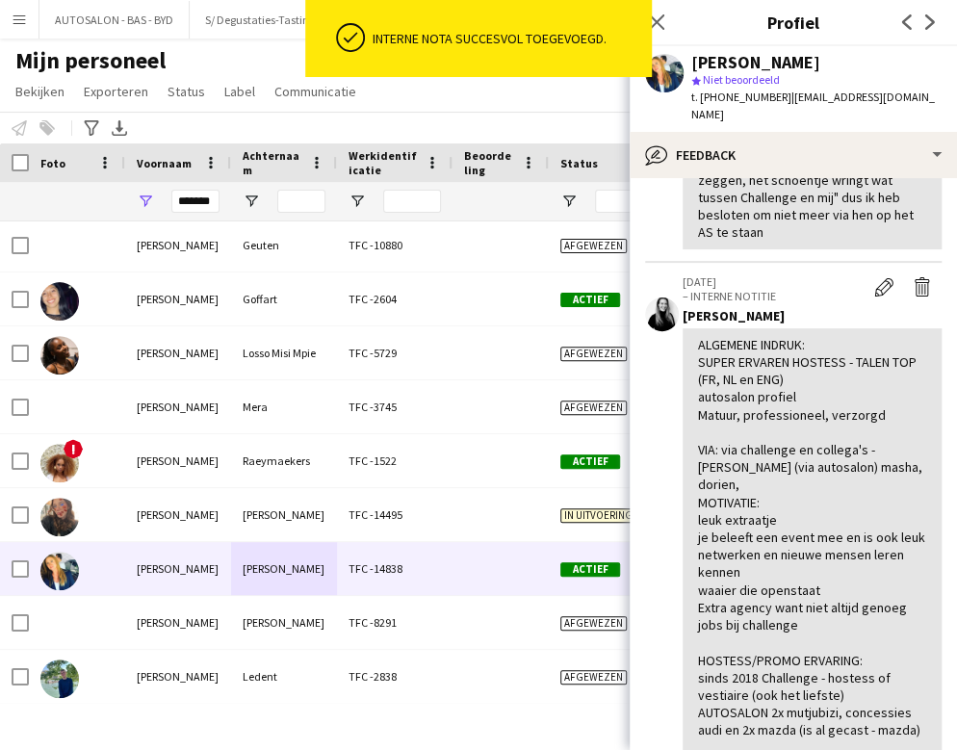
scroll to position [0, 0]
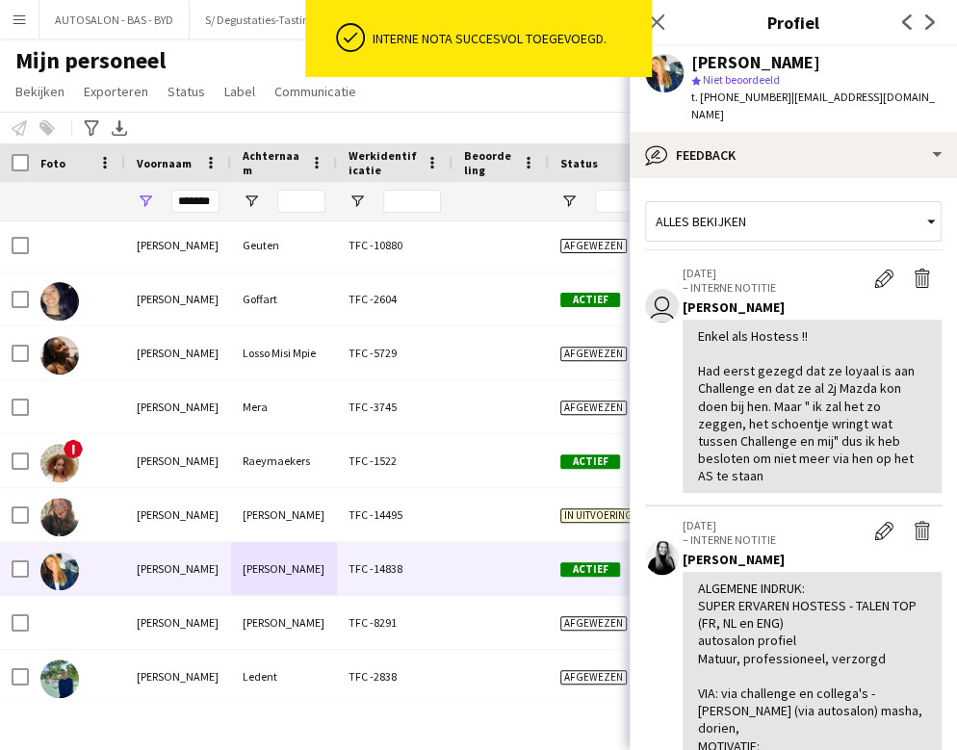
click at [789, 365] on div "Enkel als Hostess !! Had eerst gezegd dat ze loyaal is aan Challenge en dat ze …" at bounding box center [812, 406] width 228 height 158
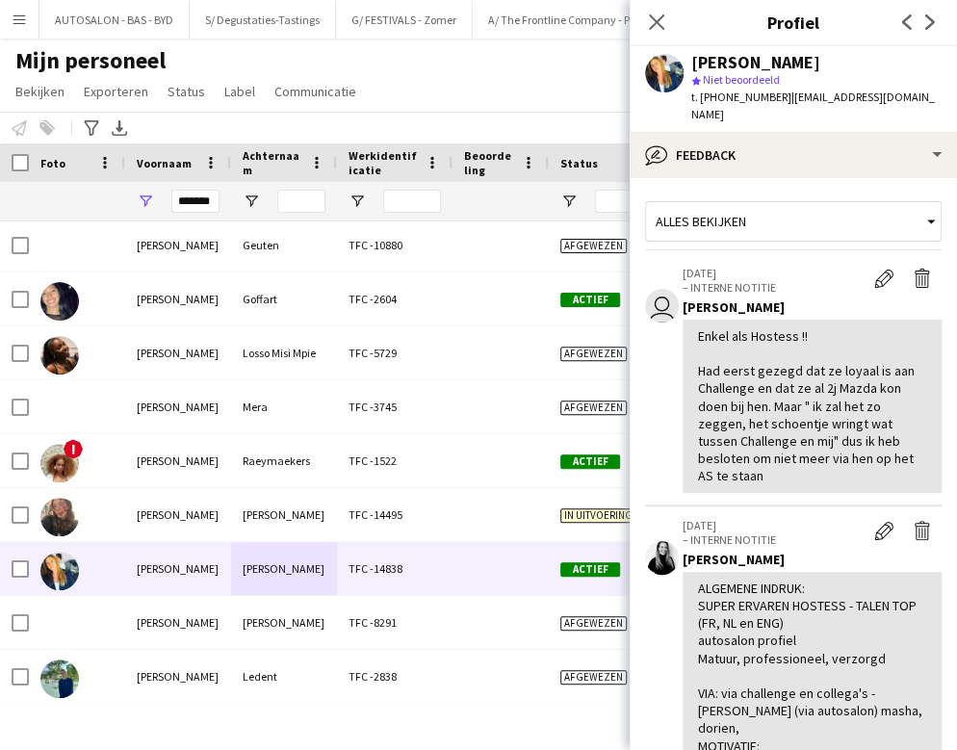
click at [849, 280] on p "– INTERNE NOTITIE" at bounding box center [773, 287] width 182 height 14
click at [851, 270] on button "Bewerk interne notitie" at bounding box center [883, 278] width 39 height 25
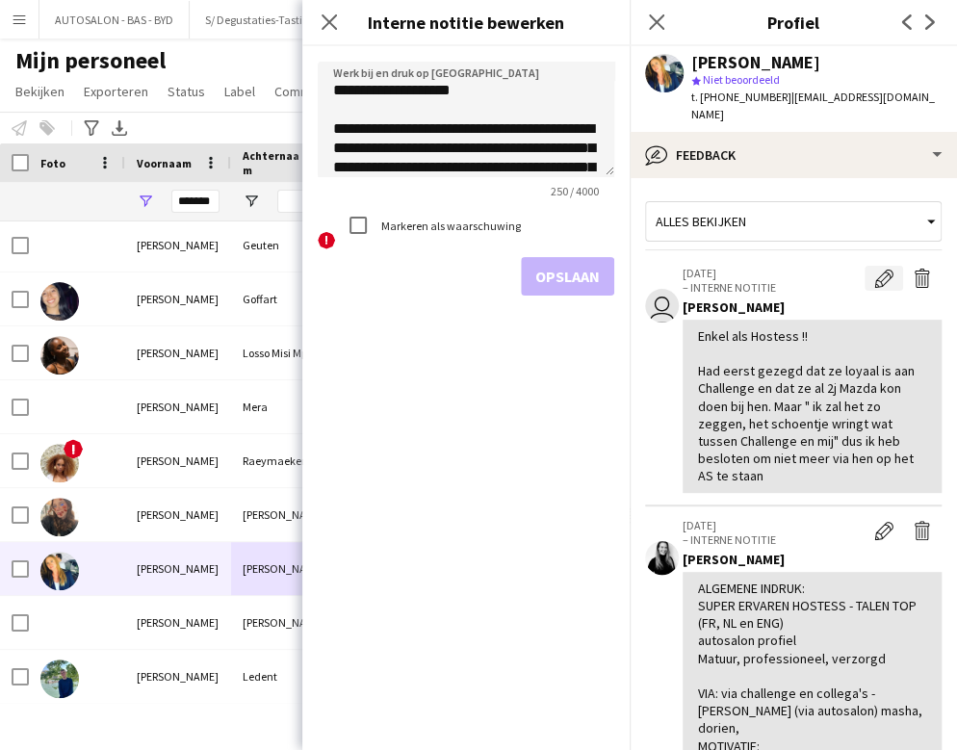
click at [851, 270] on button "Bewerk interne notitie" at bounding box center [883, 278] width 39 height 25
click at [790, 356] on div "Enkel als Hostess !! Had eerst gezegd dat ze loyaal is aan Challenge en dat ze …" at bounding box center [812, 406] width 228 height 158
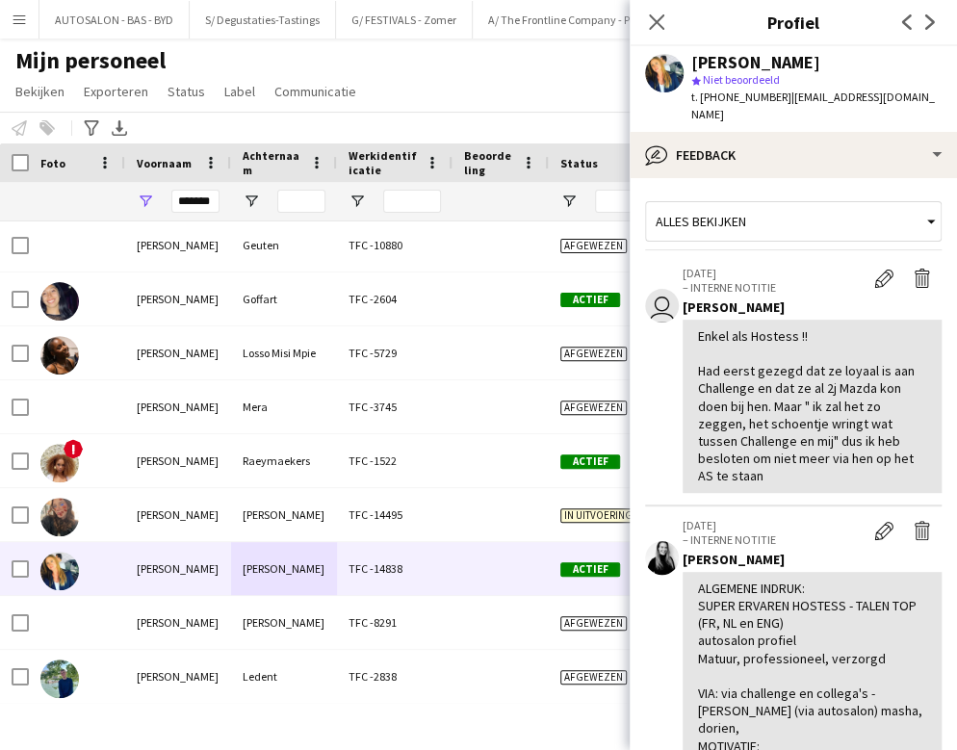
click at [851, 269] on app-icon "Bewerk interne notitie" at bounding box center [883, 278] width 19 height 19
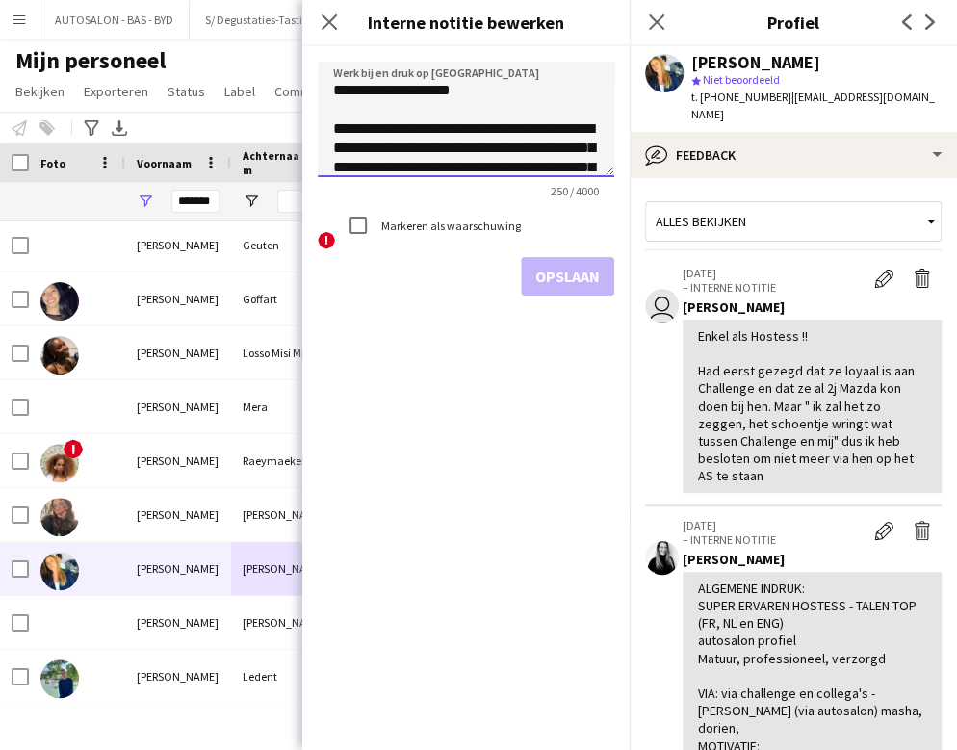
click at [333, 88] on textarea "**********" at bounding box center [466, 120] width 296 height 116
type textarea "**********"
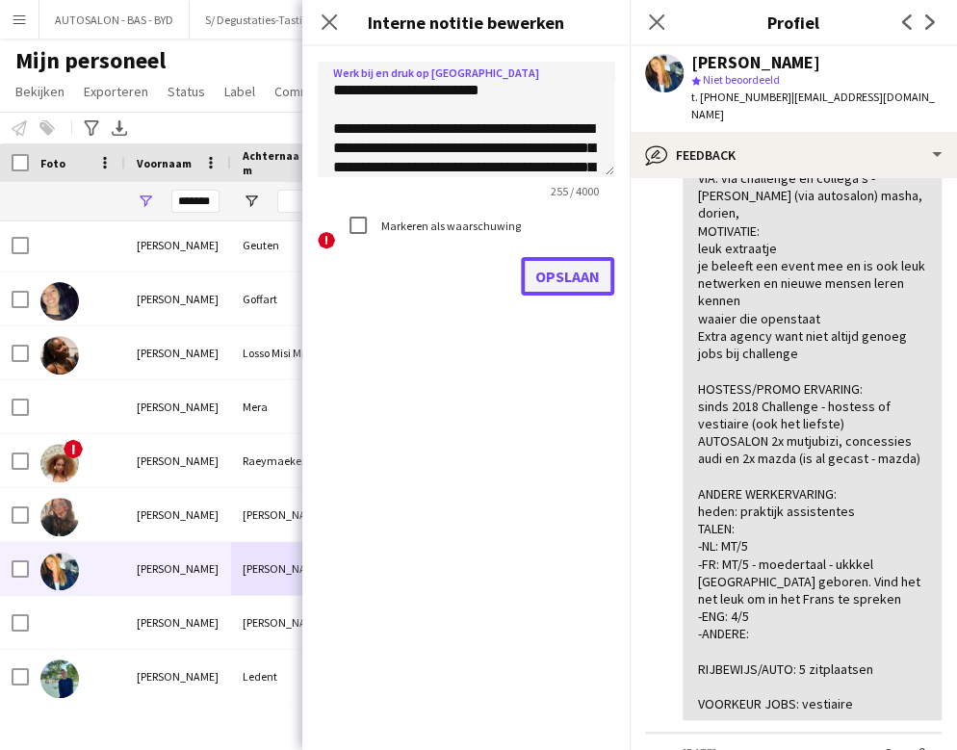
click at [562, 273] on button "Opslaan" at bounding box center [567, 276] width 93 height 39
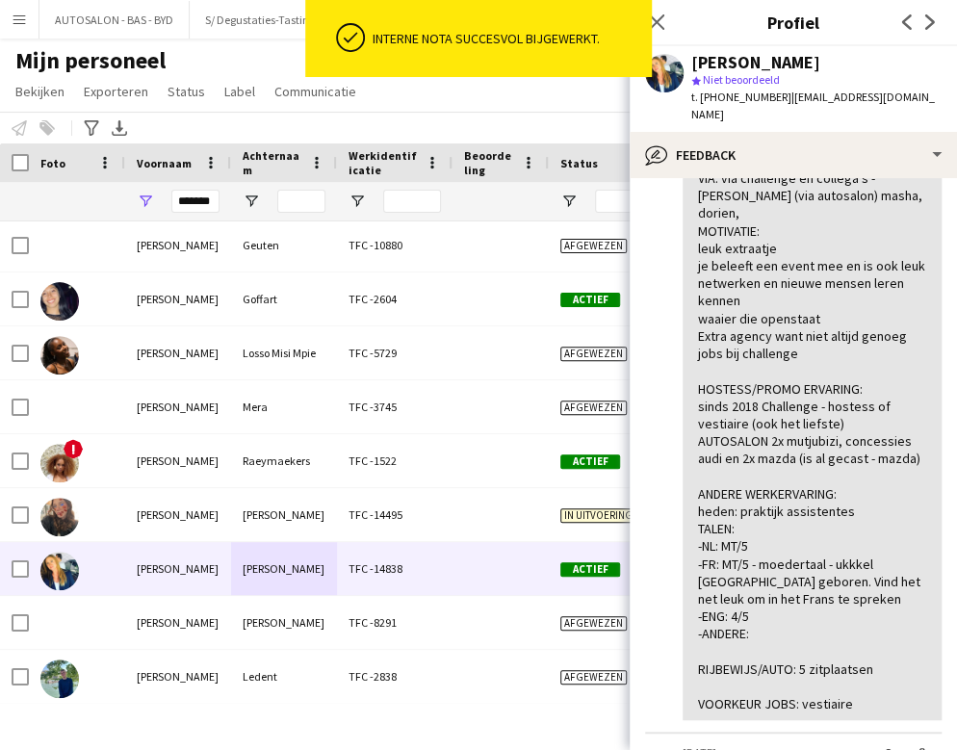
scroll to position [0, 0]
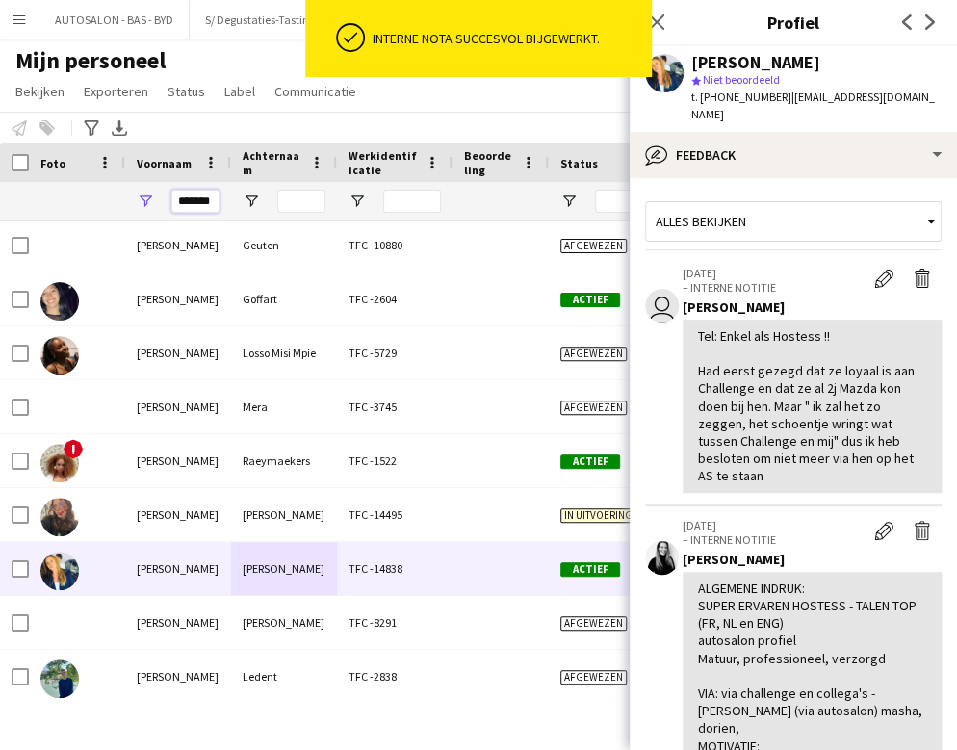
click at [202, 200] on input "*******" at bounding box center [195, 201] width 48 height 23
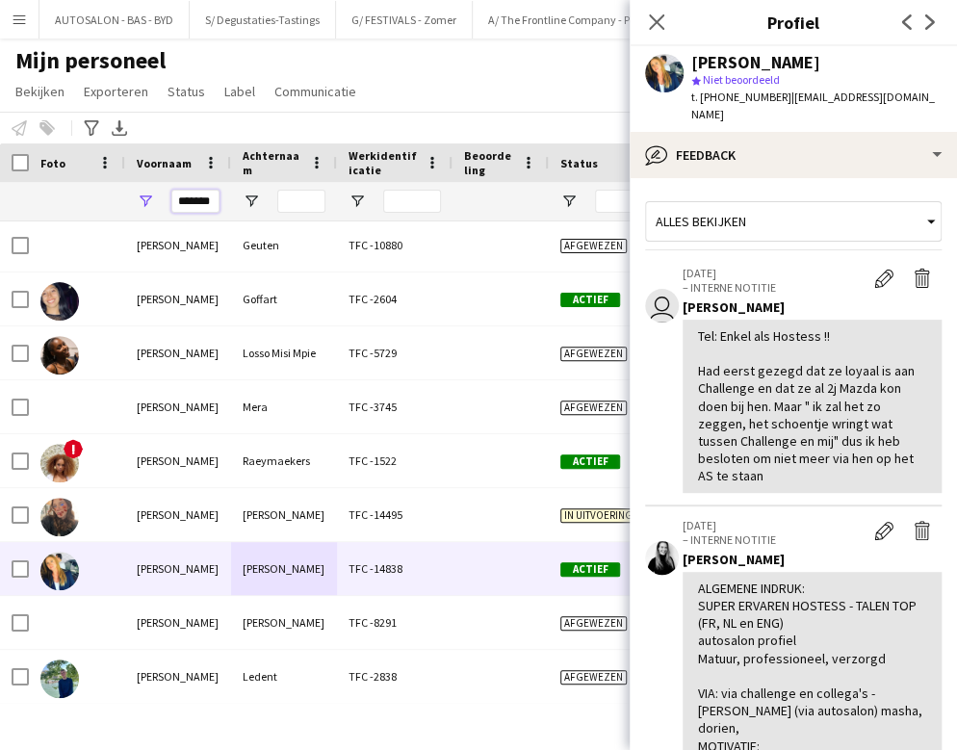
click at [202, 200] on input "*******" at bounding box center [195, 201] width 48 height 23
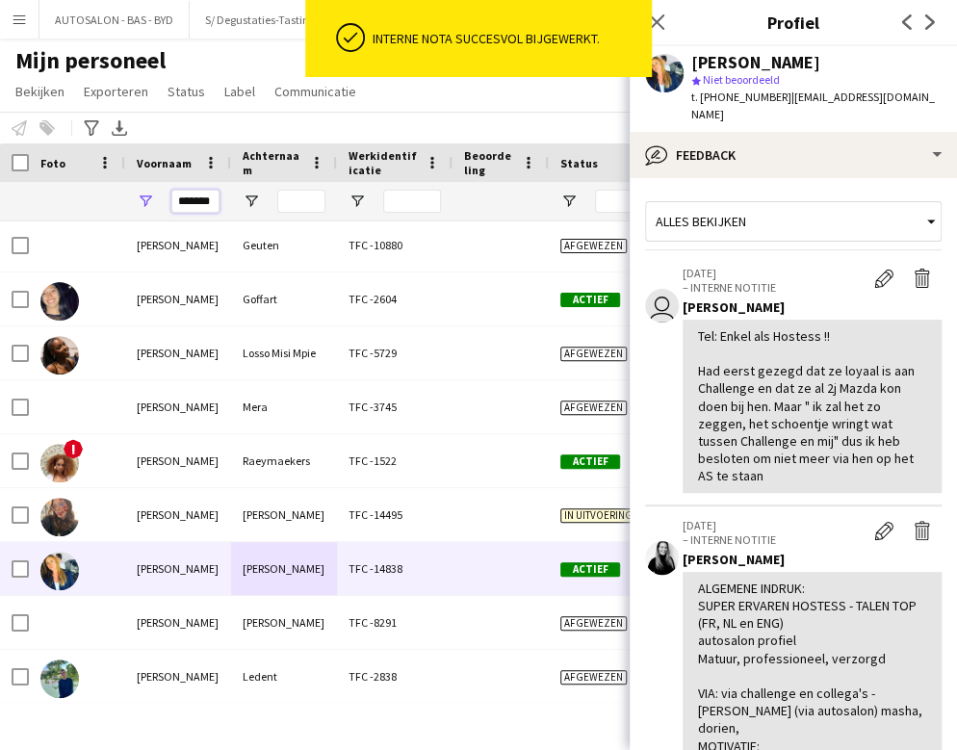
click at [202, 200] on input "*******" at bounding box center [195, 201] width 48 height 23
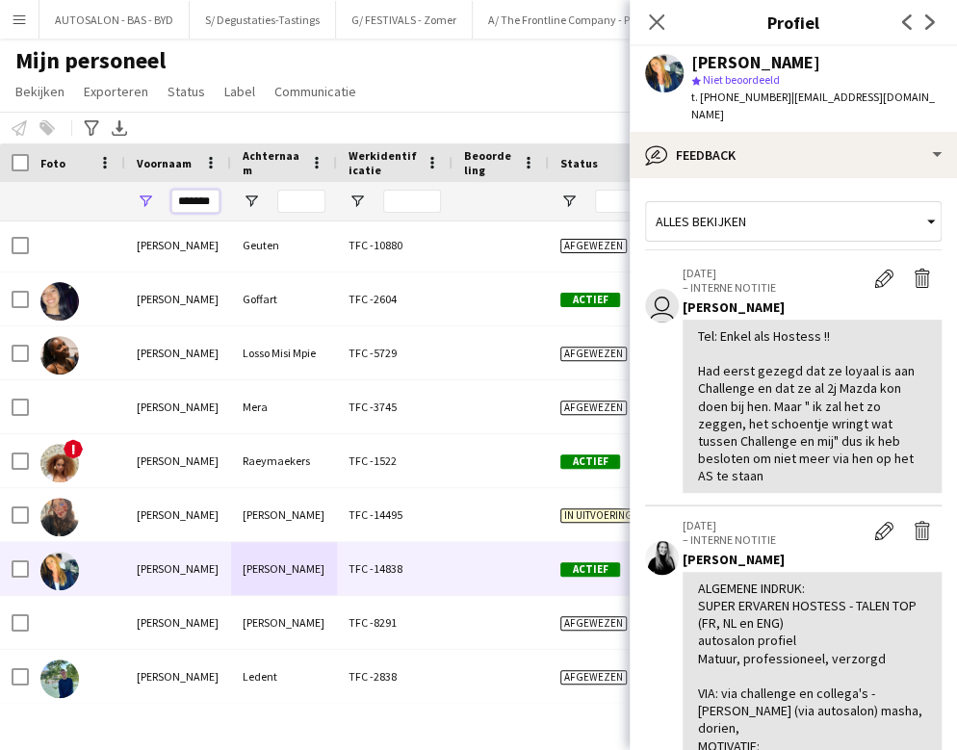
paste input "*"
type input "********"
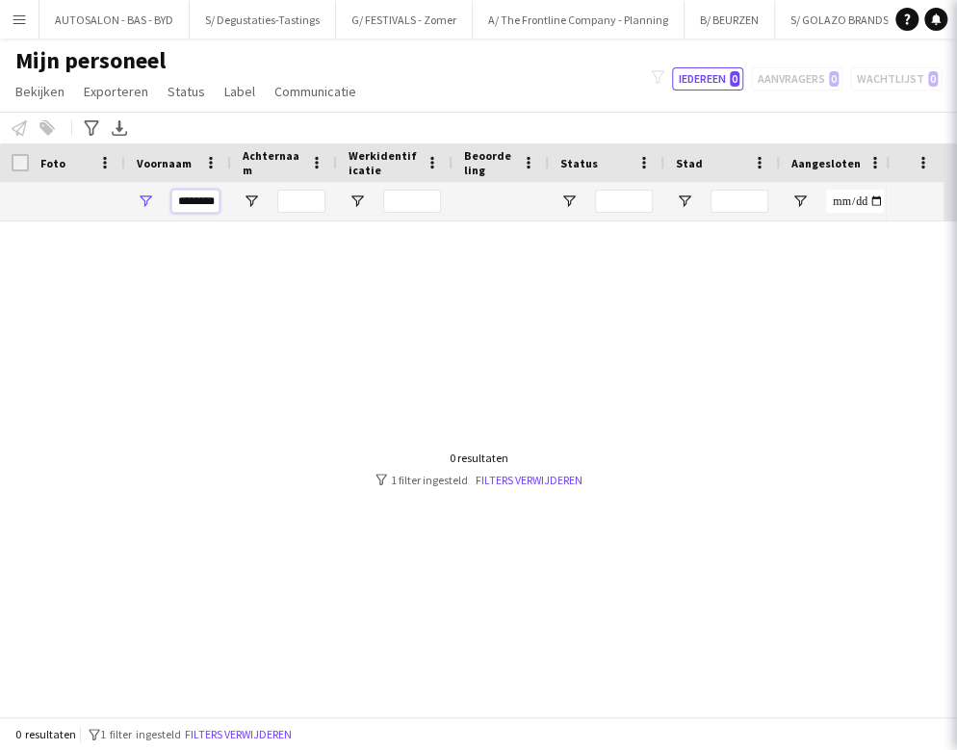
click at [203, 204] on input "********" at bounding box center [195, 201] width 48 height 23
click at [331, 199] on div at bounding box center [284, 201] width 106 height 39
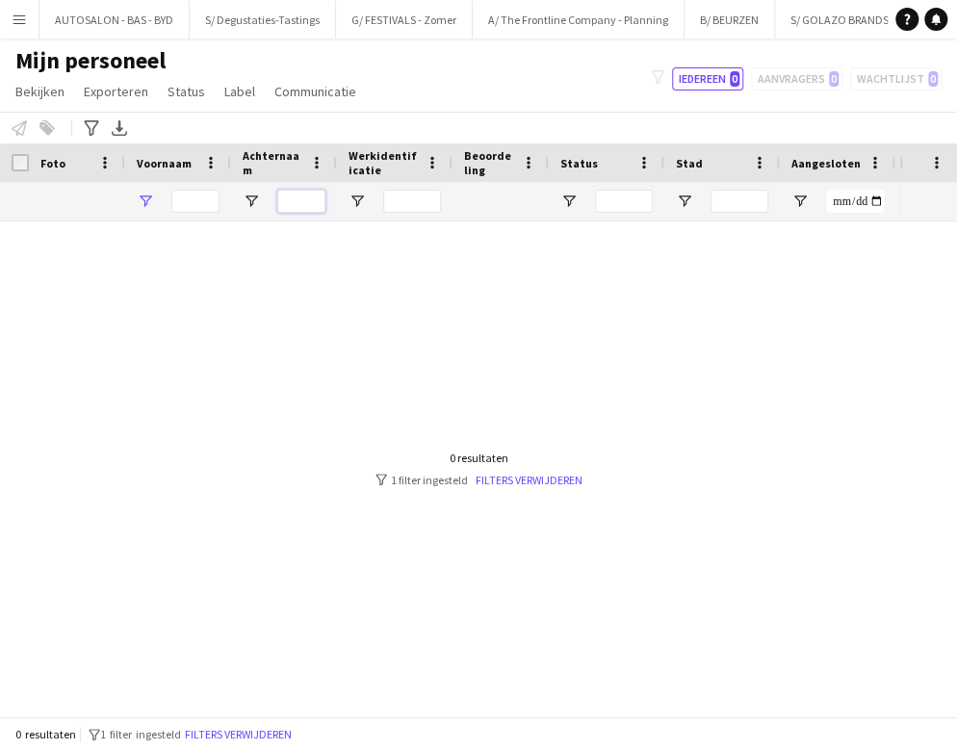
click at [296, 196] on input "Achternaam Filter Invoer" at bounding box center [301, 201] width 48 height 23
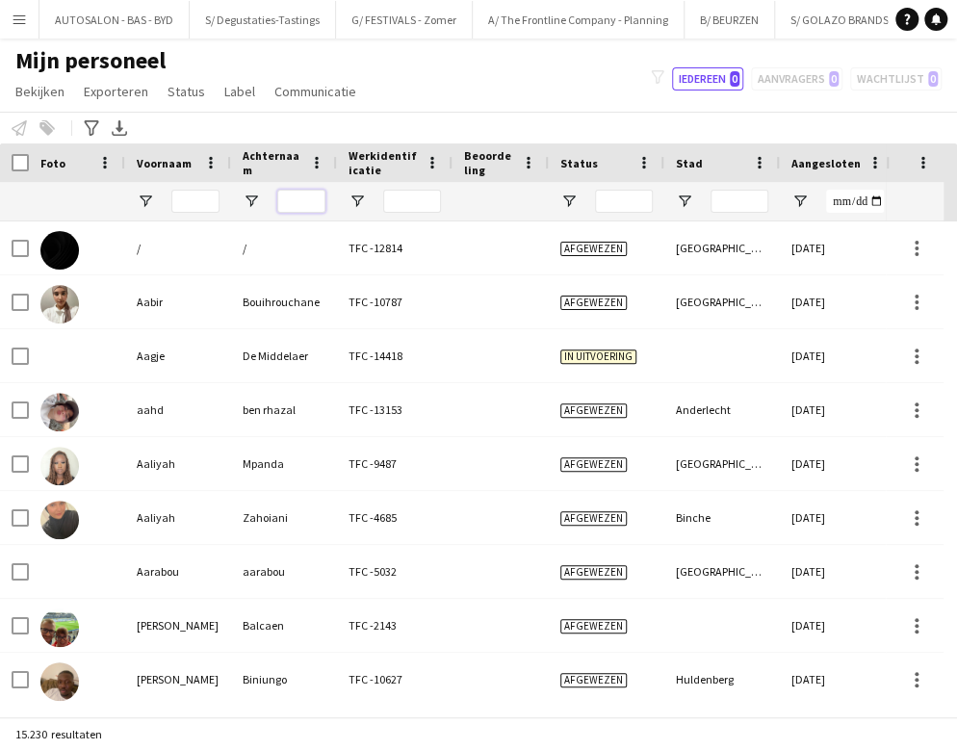
paste input "********"
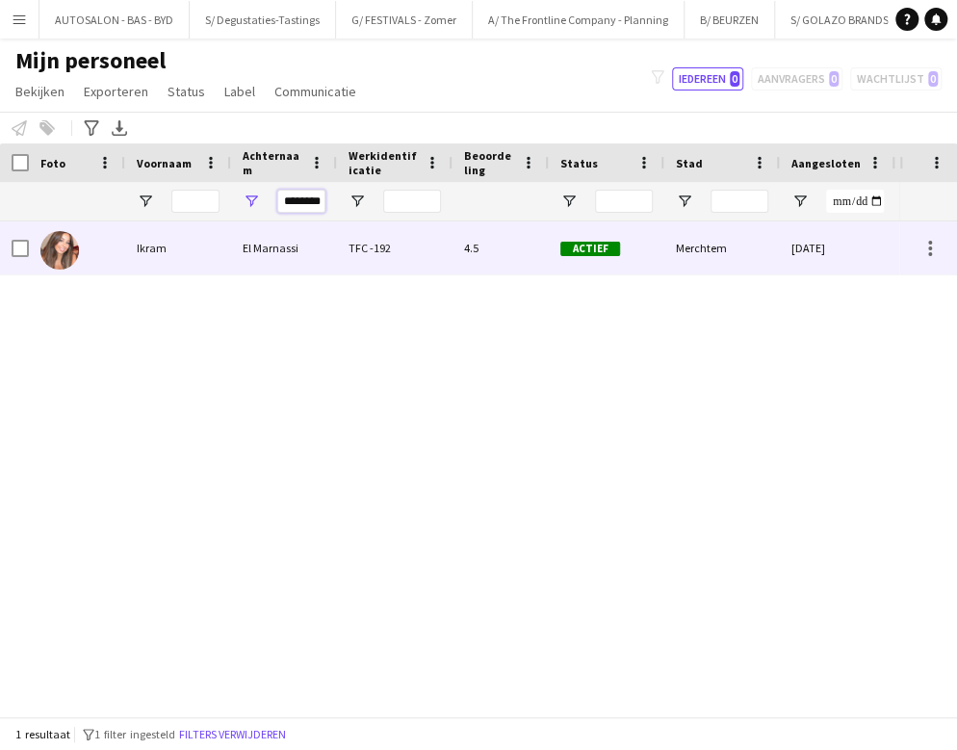
type input "********"
click at [236, 266] on div "El Marnassi" at bounding box center [284, 247] width 106 height 53
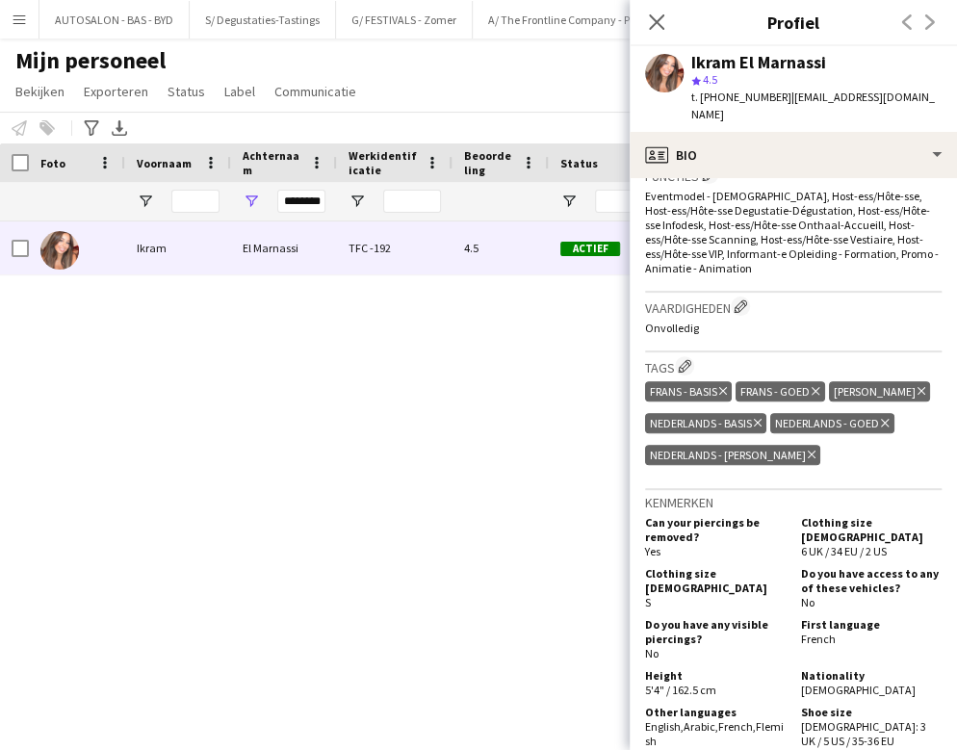
scroll to position [643, 0]
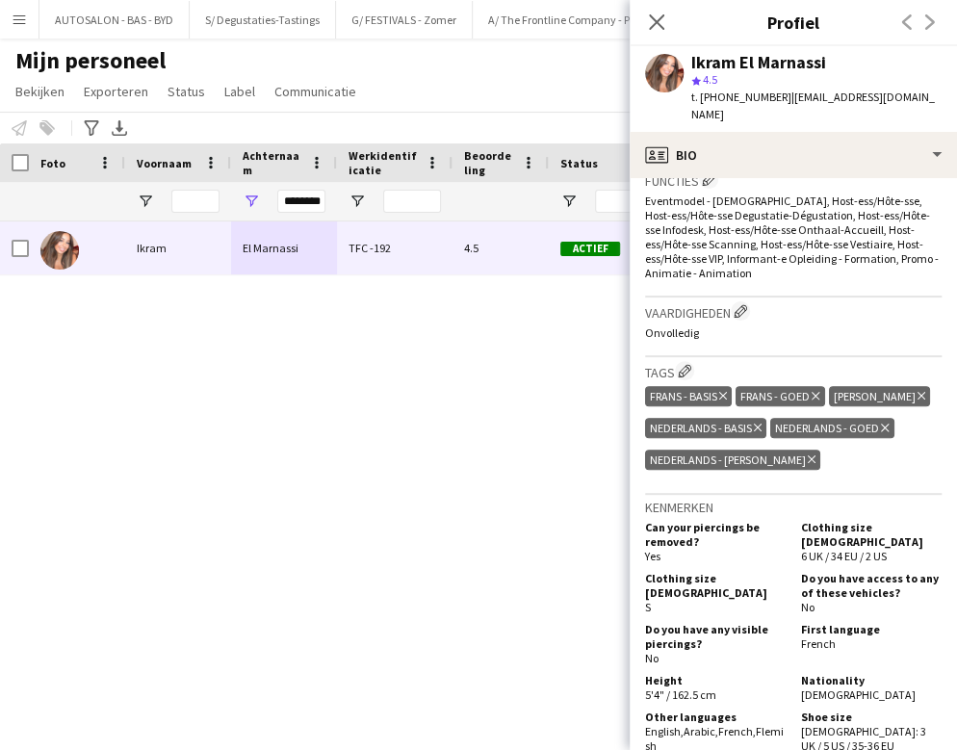
click at [851, 329] on div "Vaardigheden Vaardigheden van bemanningsbedrijf bewerken Onvolledig" at bounding box center [793, 327] width 296 height 60
click at [851, 357] on div "Tags Tags van crew bedrijf bewerken Frans - Basis Tag verwijderen [PERSON_NAME]…" at bounding box center [793, 425] width 296 height 137
click at [334, 198] on div "********" at bounding box center [284, 201] width 106 height 39
click at [317, 199] on input "********" at bounding box center [301, 201] width 48 height 23
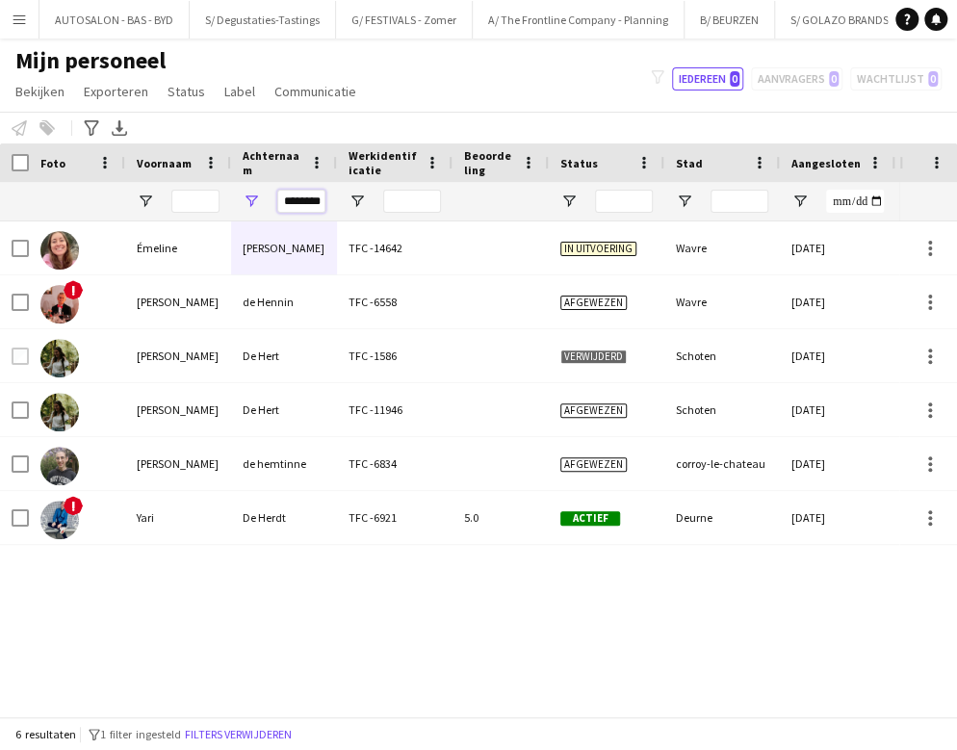
scroll to position [0, 1]
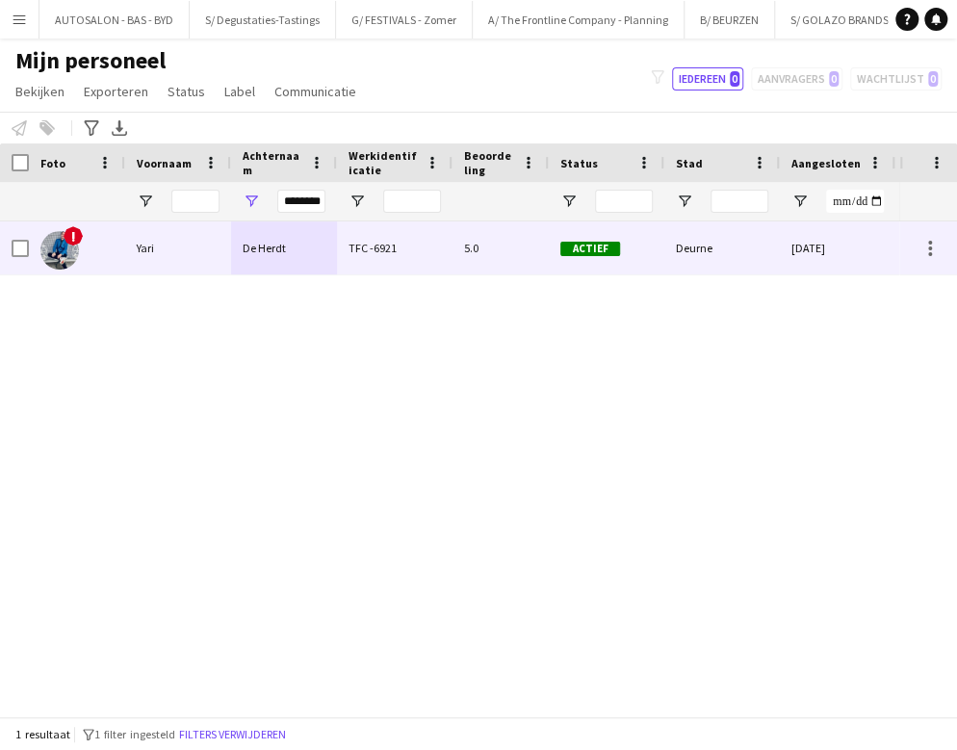
click at [294, 253] on div "De Herdt" at bounding box center [284, 247] width 106 height 53
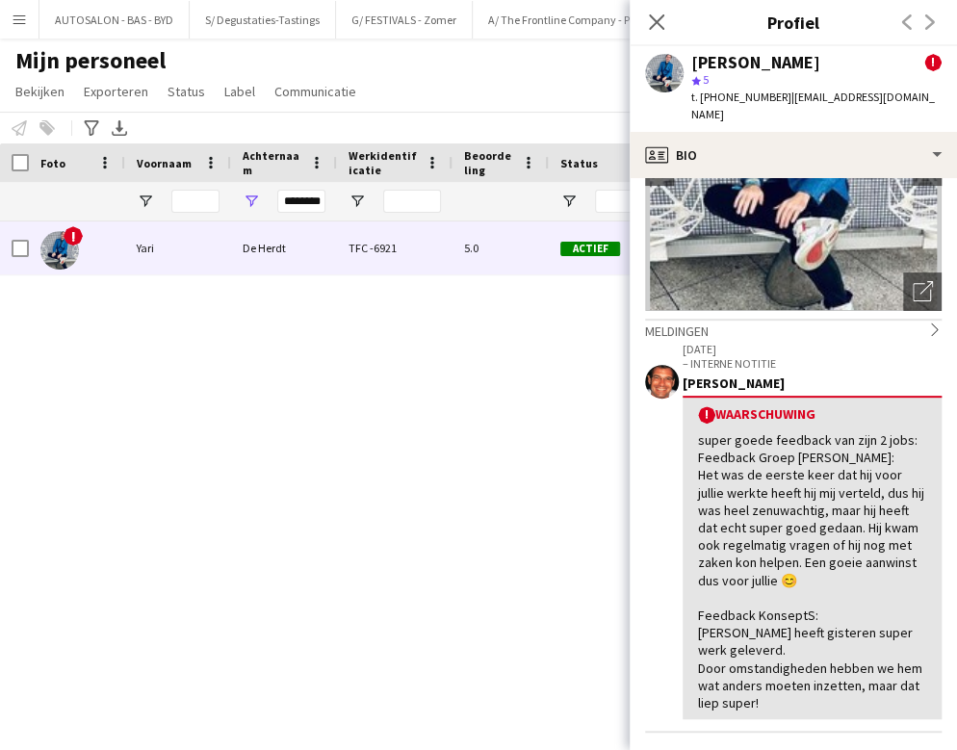
scroll to position [24, 0]
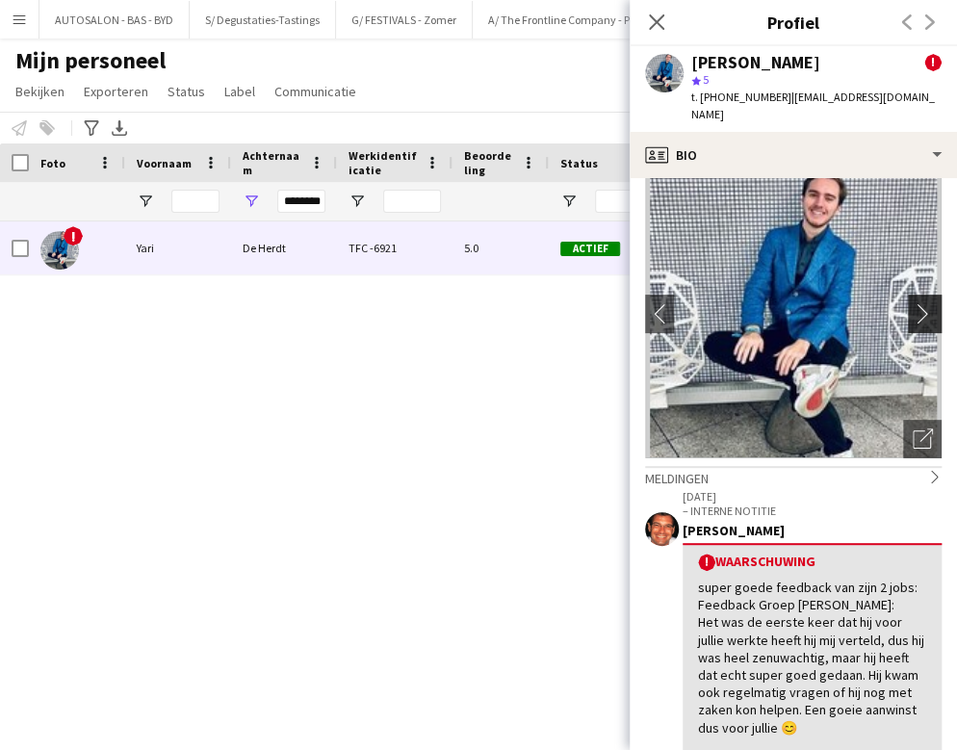
click at [851, 303] on app-icon "chevron-right" at bounding box center [928, 313] width 30 height 20
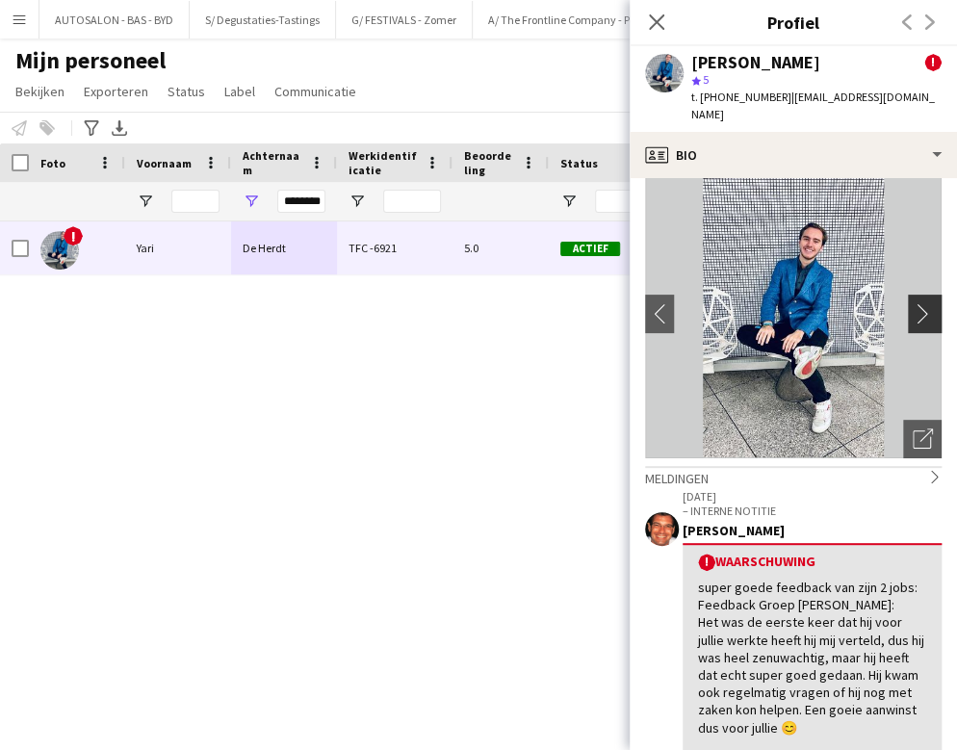
click at [851, 303] on app-icon "chevron-right" at bounding box center [928, 313] width 30 height 20
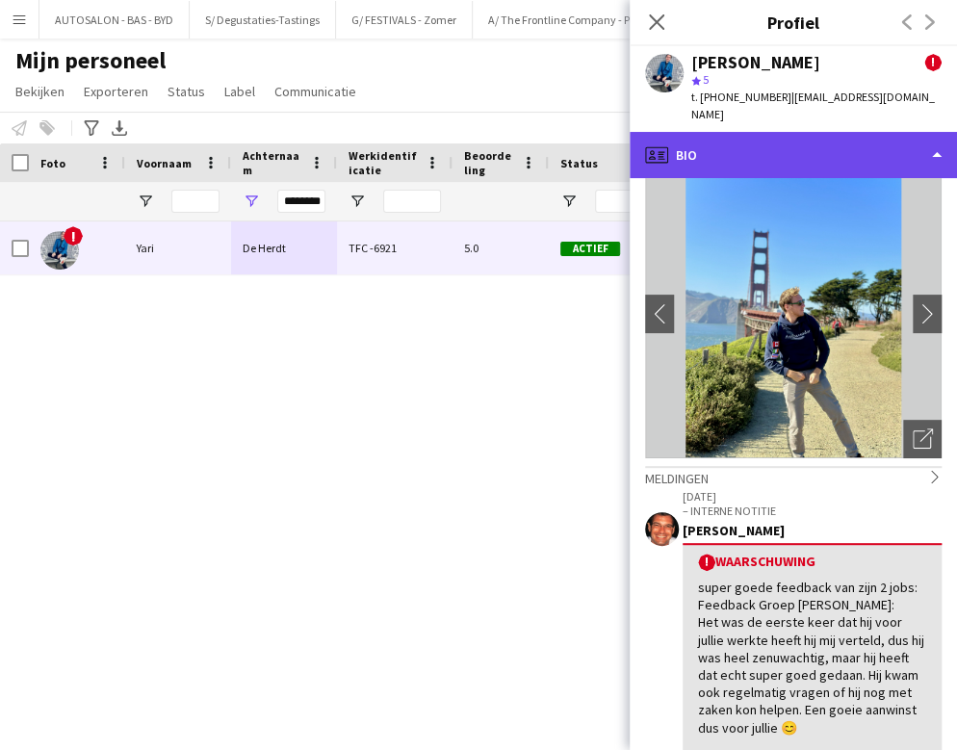
click at [753, 152] on div "profile Bio" at bounding box center [793, 155] width 327 height 46
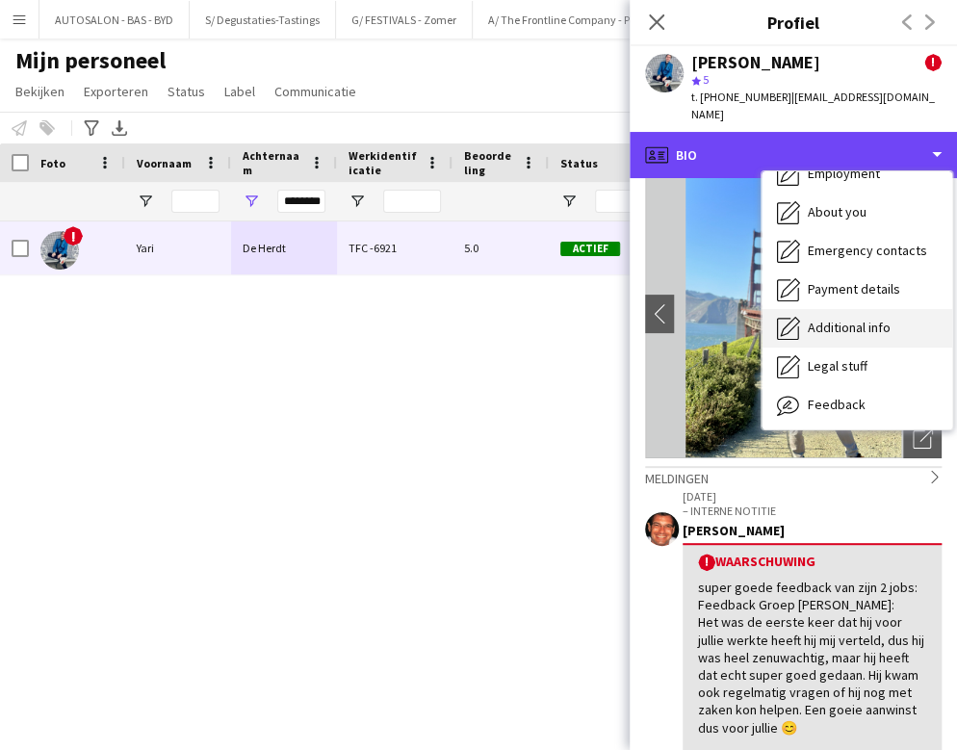
scroll to position [142, 0]
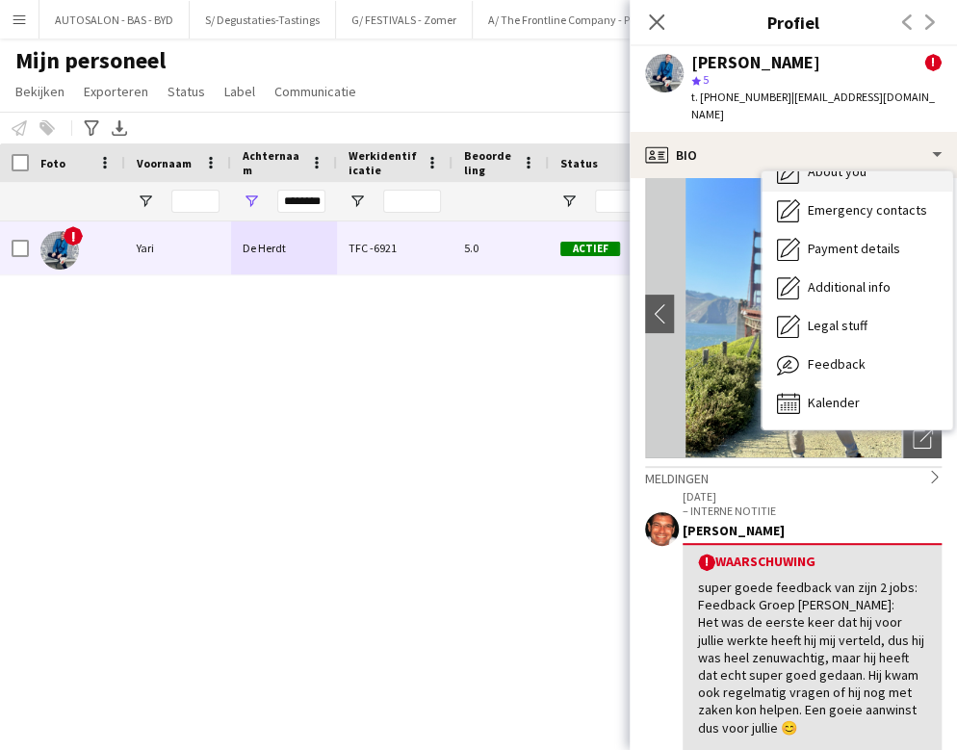
click at [835, 163] on span "About you" at bounding box center [837, 171] width 59 height 17
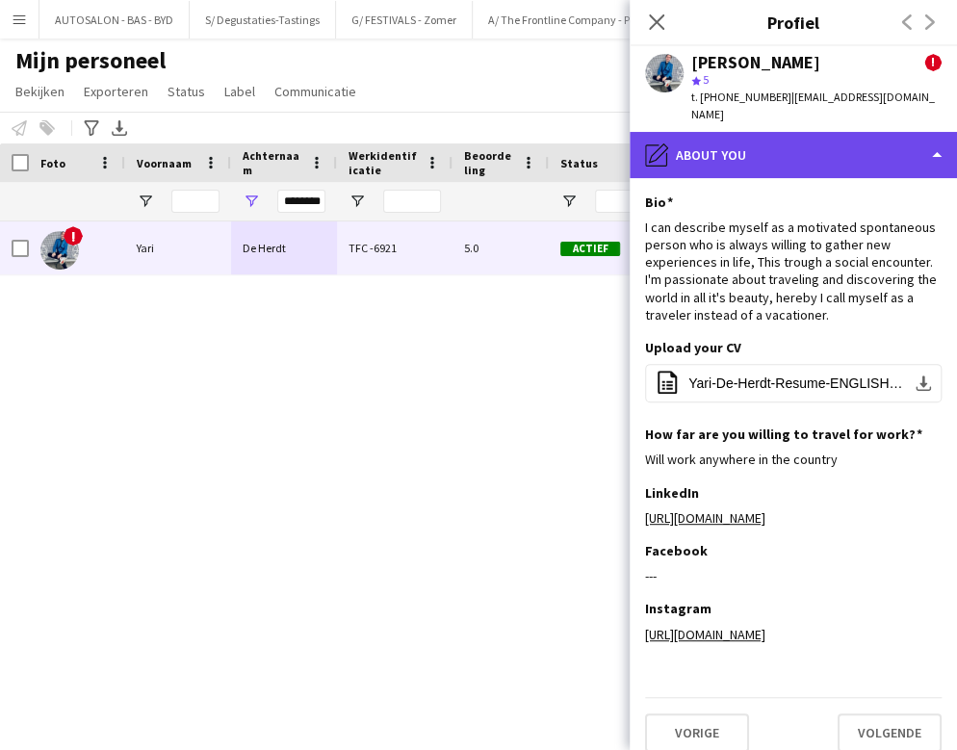
click at [765, 136] on div "pencil4 About you" at bounding box center [793, 155] width 327 height 46
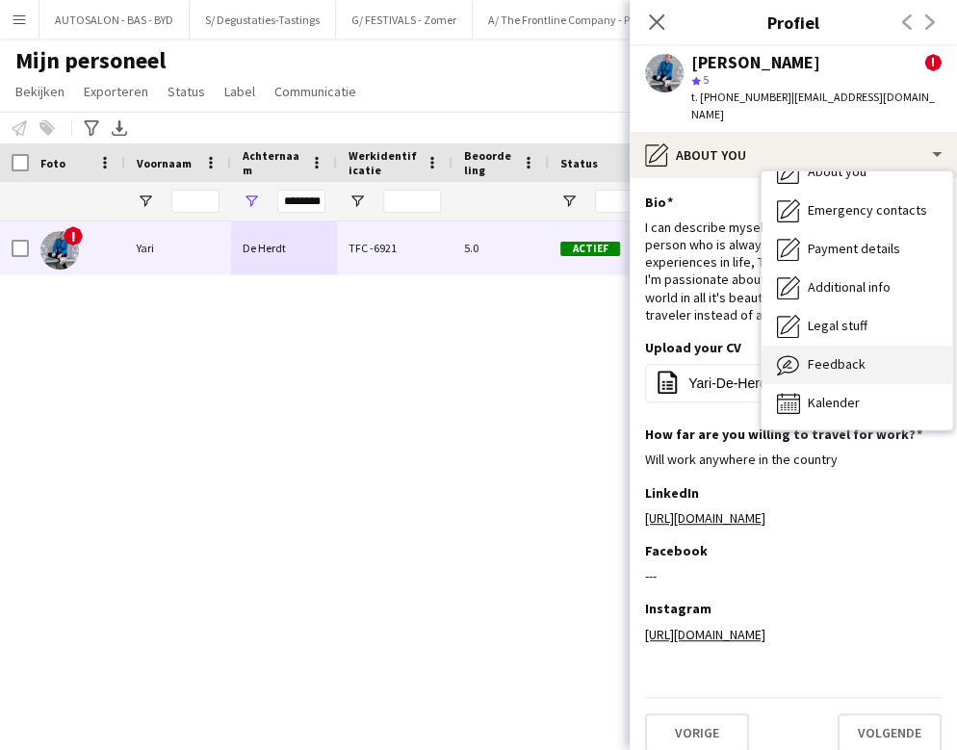
click at [840, 355] on span "Feedback" at bounding box center [837, 363] width 58 height 17
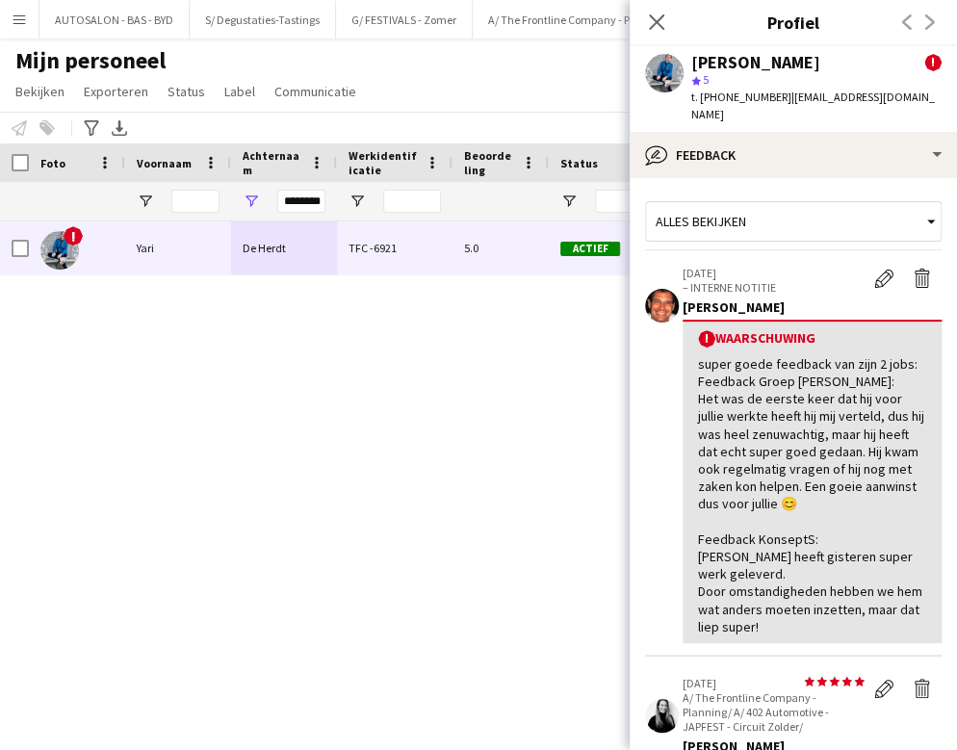
click at [851, 415] on div "super goede feedback van zijn 2 jobs: Feedback Groep [PERSON_NAME]: Het was de …" at bounding box center [812, 495] width 228 height 280
drag, startPoint x: 933, startPoint y: 294, endPoint x: 927, endPoint y: 313, distance: 20.1
click at [851, 369] on app-crew-profile-feedback-tab "Alles bekijken [DATE] – INTERNE NOTITIE Waarschuwing bewerken Waarschuwing verw…" at bounding box center [793, 464] width 327 height 572
click at [851, 320] on div "! Waarschuwing super goede feedback van zijn 2 jobs: Feedback Groep [PERSON_NAM…" at bounding box center [811, 481] width 259 height 323
click at [851, 304] on app-crew-profile-feedback-tab "Alles bekijken [DATE] – INTERNE NOTITIE Waarschuwing bewerken Waarschuwing verw…" at bounding box center [793, 464] width 327 height 572
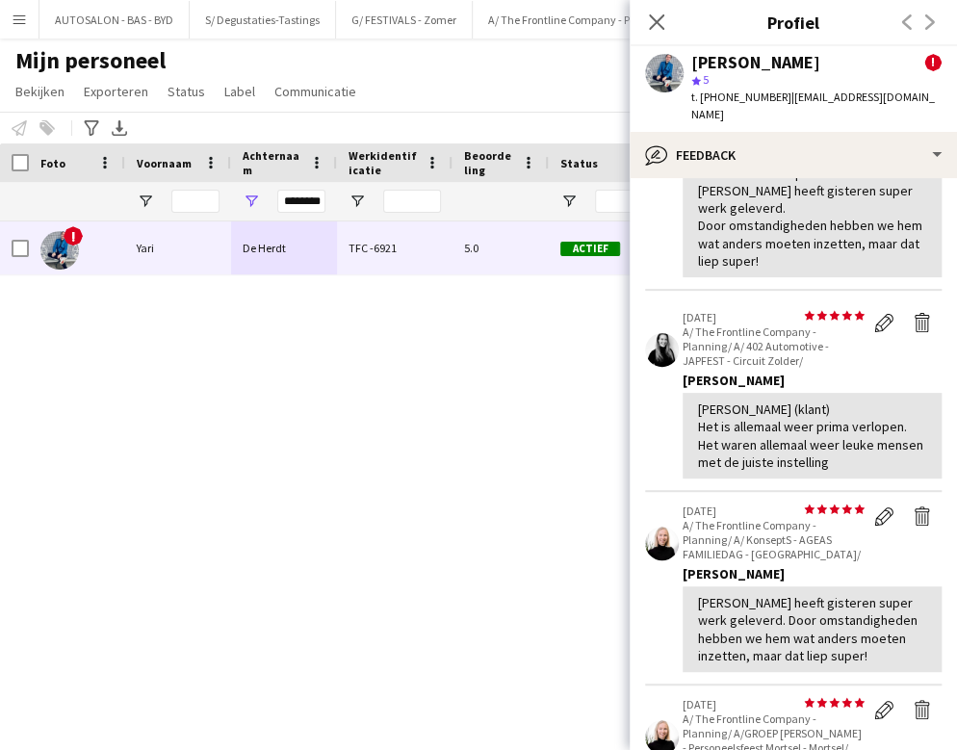
scroll to position [0, 0]
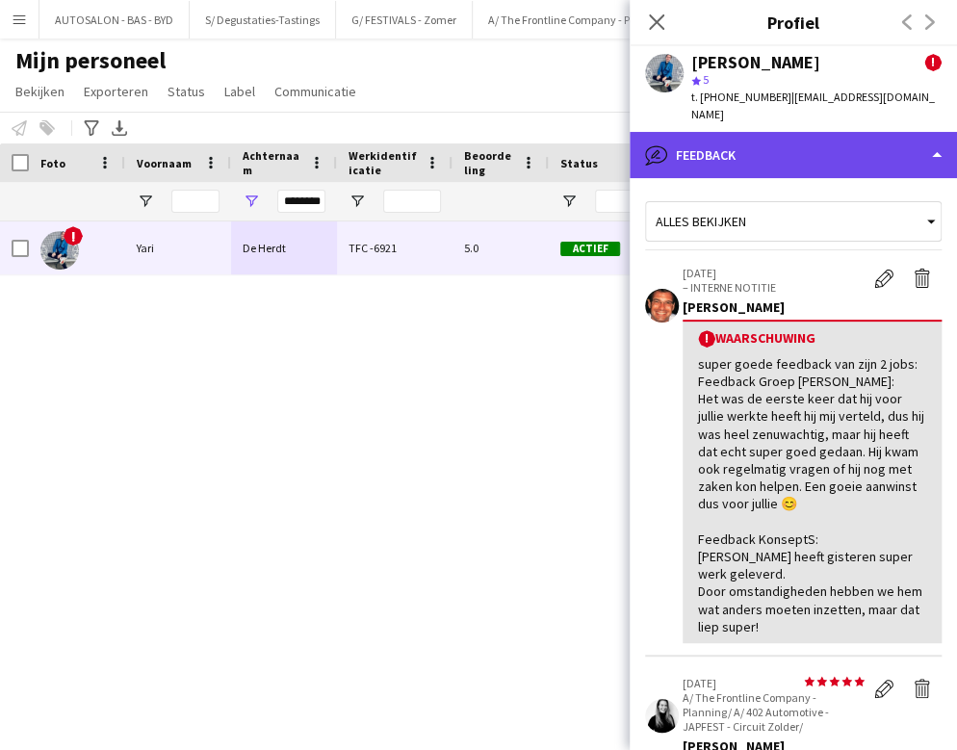
click at [767, 141] on div "bubble-pencil Feedback" at bounding box center [793, 155] width 327 height 46
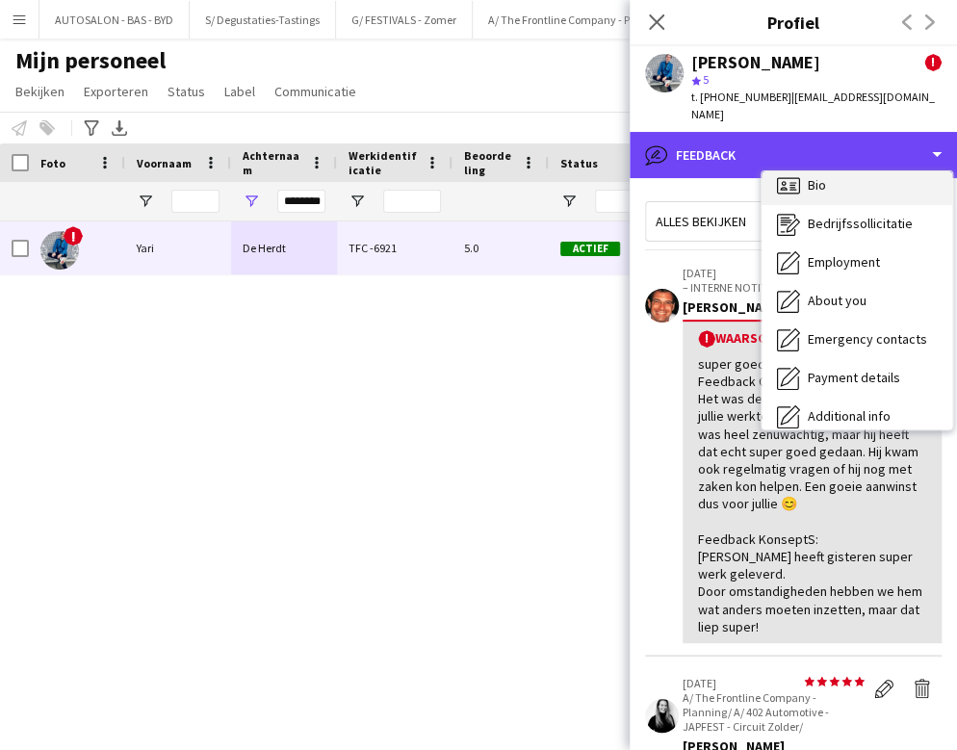
scroll to position [2, 0]
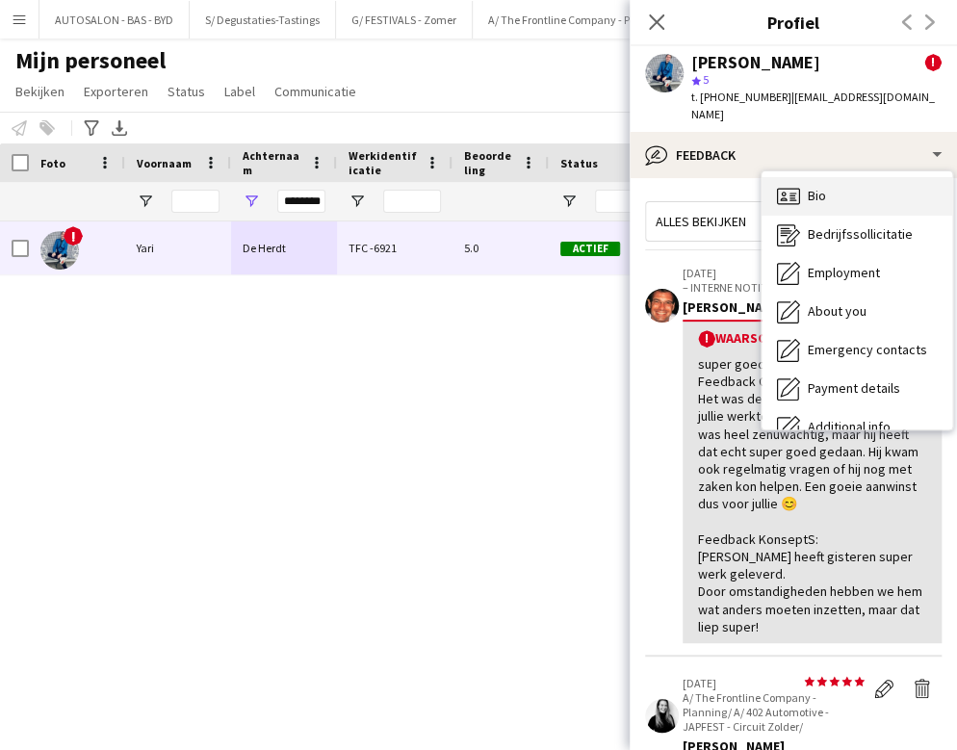
click at [851, 186] on div "Bio Bio" at bounding box center [856, 196] width 191 height 39
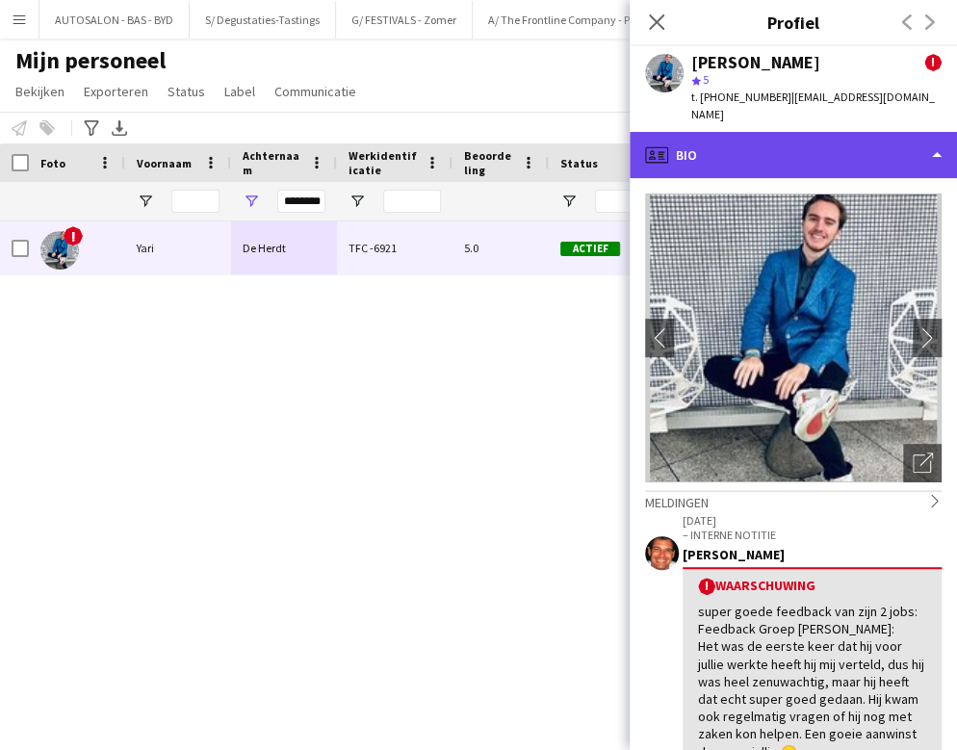
click at [851, 148] on div "profile Bio" at bounding box center [793, 155] width 327 height 46
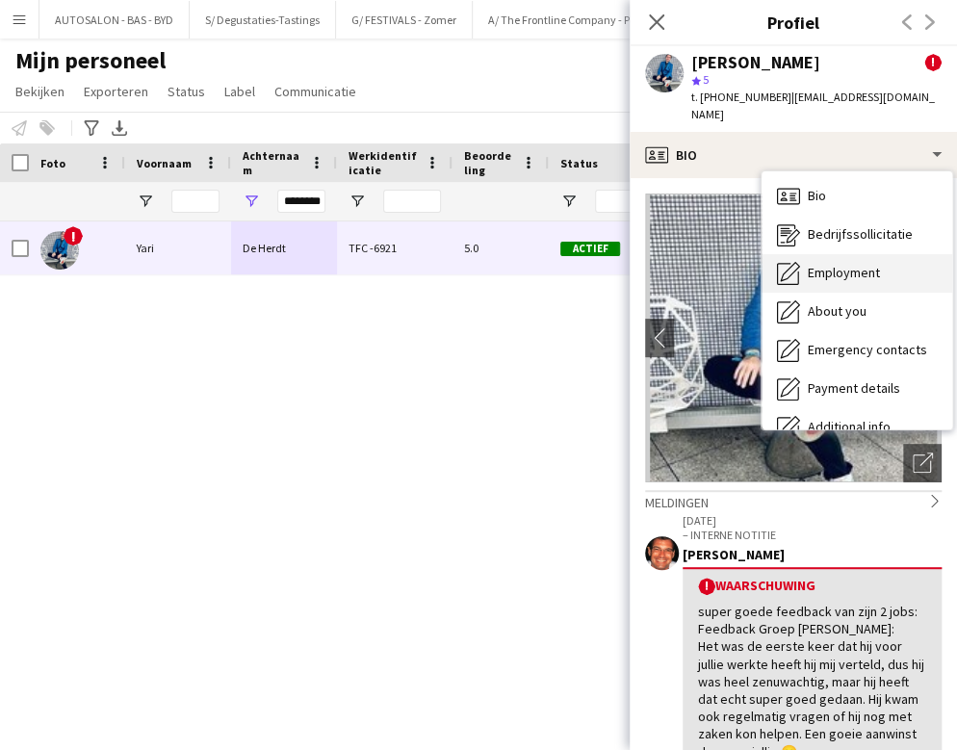
click at [851, 254] on div "Employment Employment" at bounding box center [856, 273] width 191 height 39
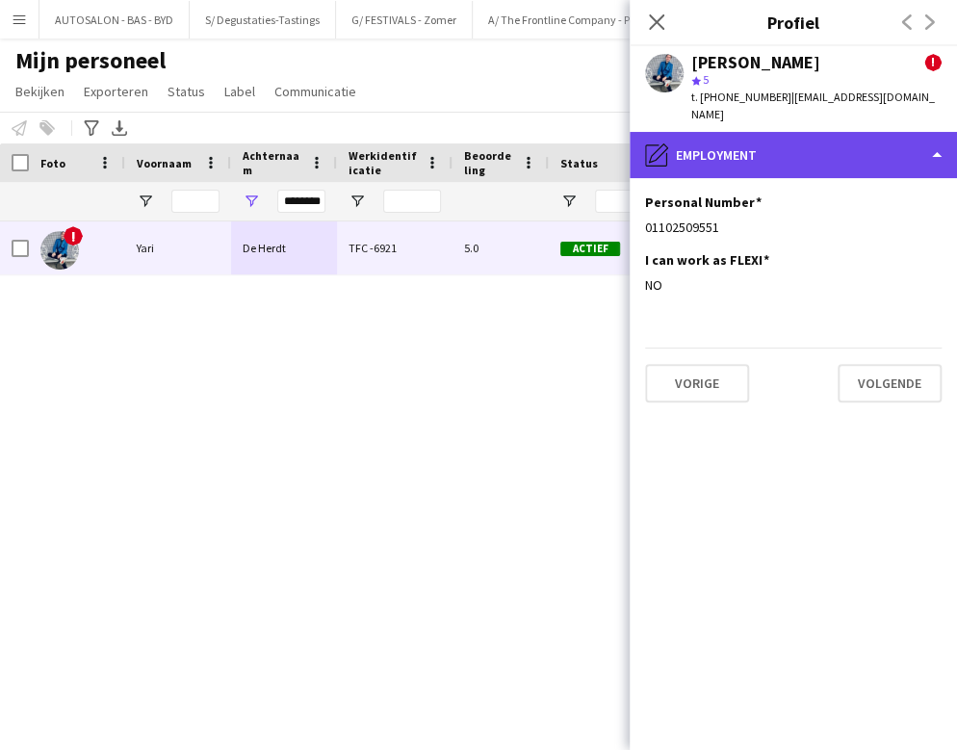
click at [770, 139] on div "pencil4 Employment" at bounding box center [793, 155] width 327 height 46
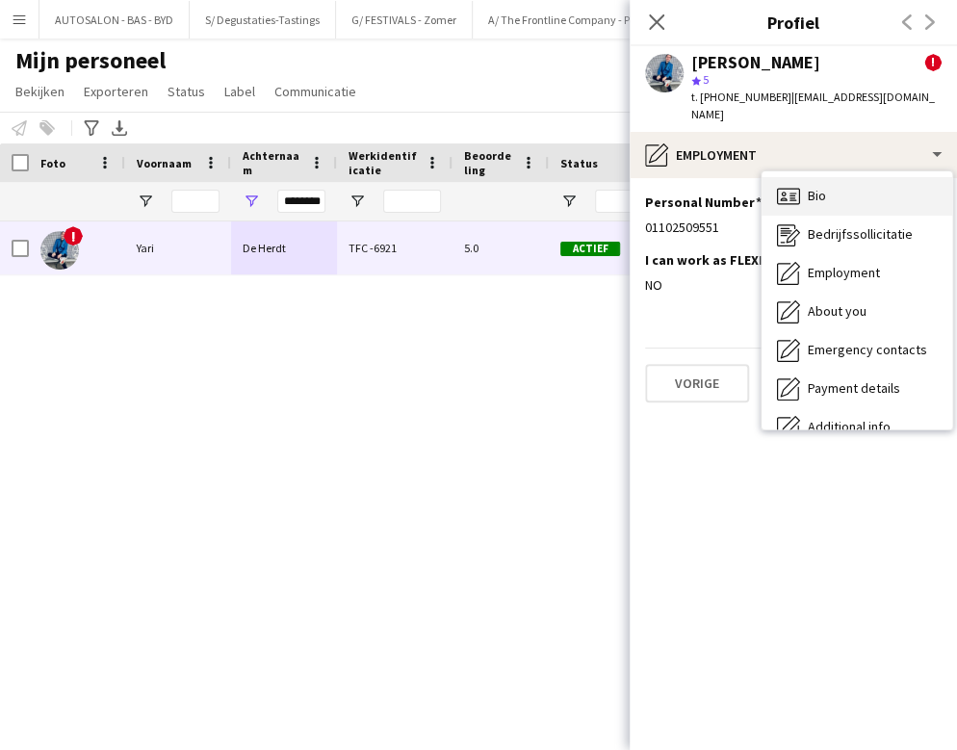
click at [836, 183] on div "Bio Bio" at bounding box center [856, 196] width 191 height 39
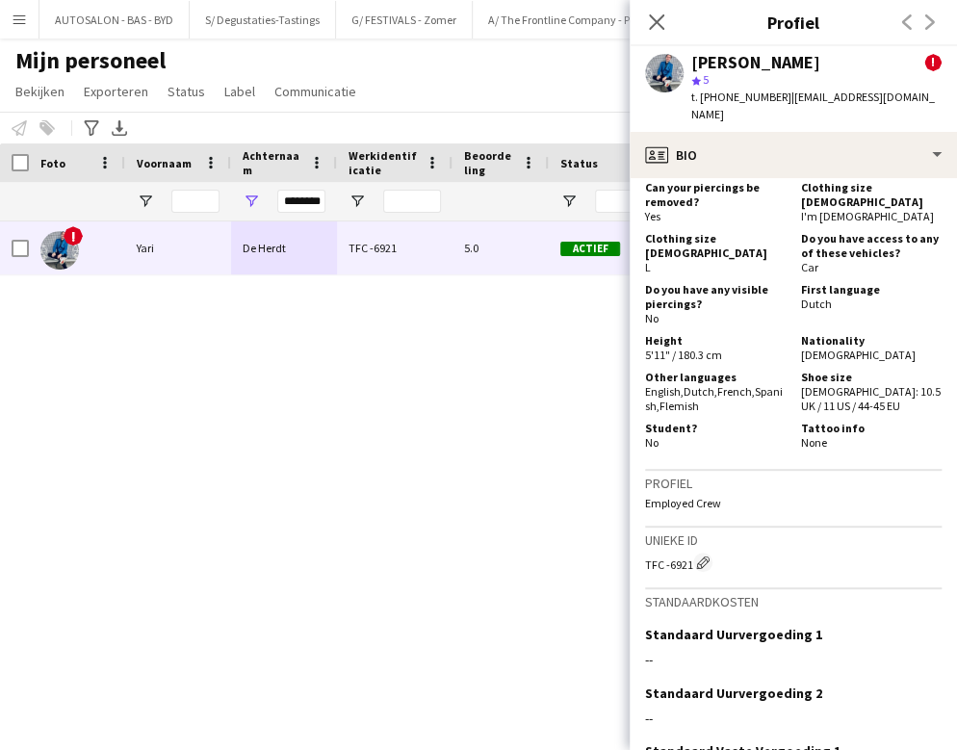
scroll to position [1642, 0]
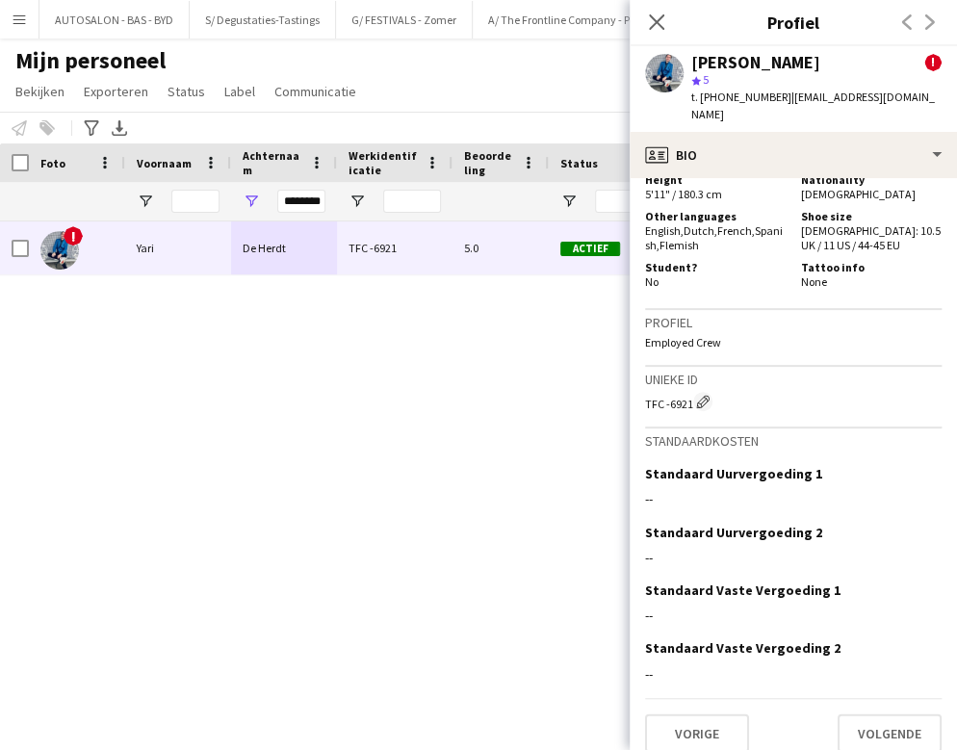
click at [851, 433] on app-default-crew-fees "Standaardkosten Standaard Uurvergoeding 1 Dit veld bewerken -- Standaard Uurver…" at bounding box center [793, 563] width 296 height 270
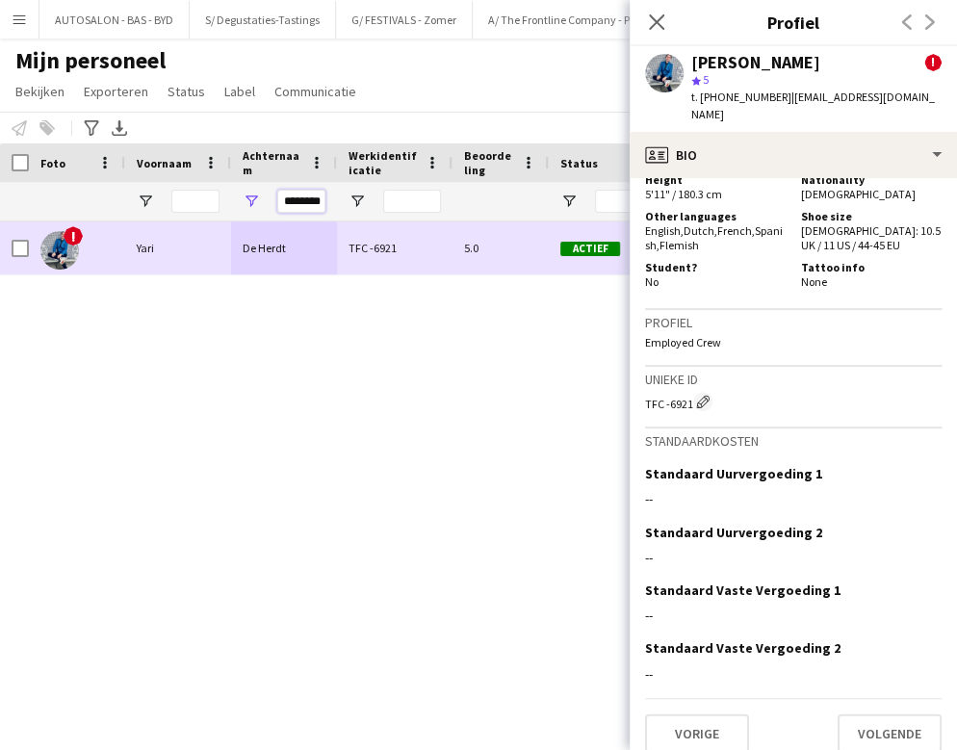
click at [303, 204] on input "********" at bounding box center [301, 201] width 48 height 23
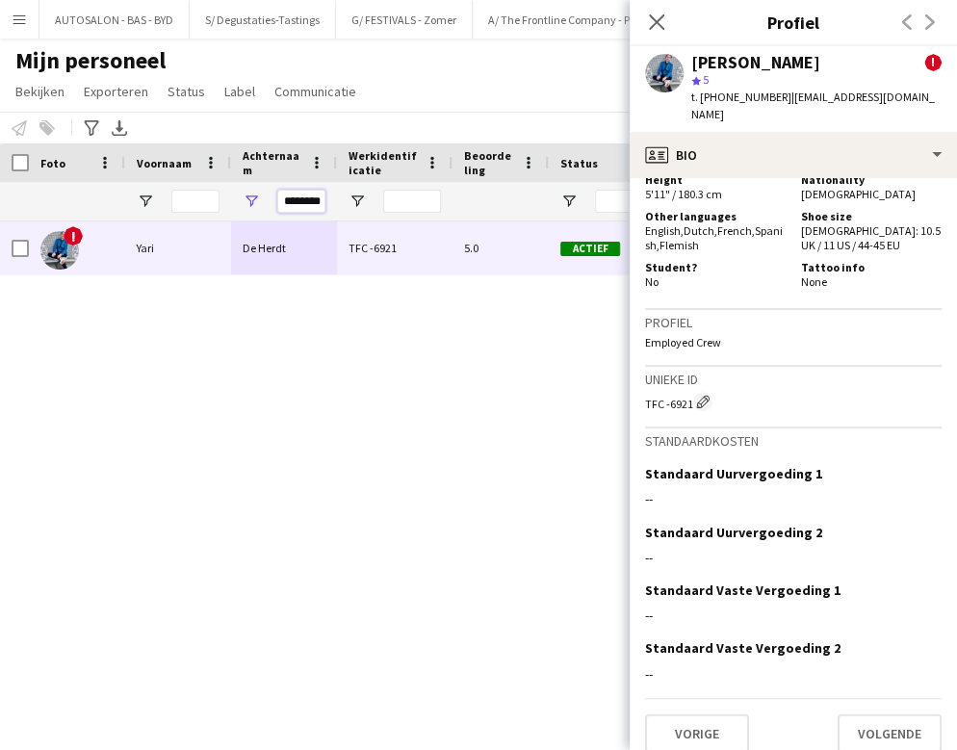
click at [303, 204] on input "********" at bounding box center [301, 201] width 48 height 23
paste input "Achternaam Filter Invoer"
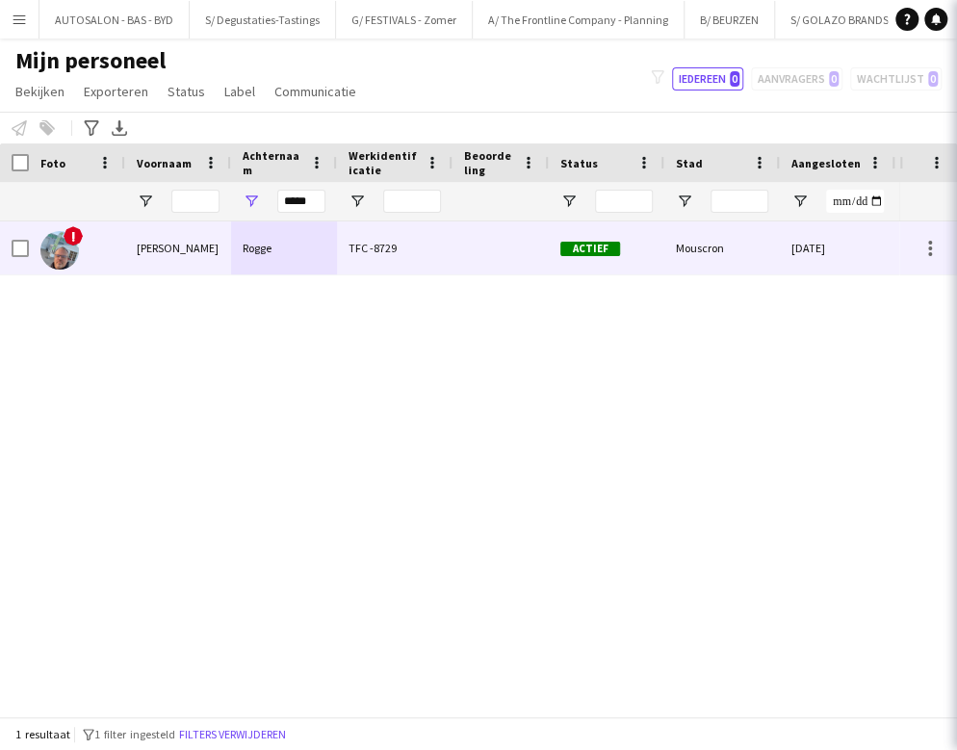
click at [280, 255] on div "Rogge" at bounding box center [284, 247] width 106 height 53
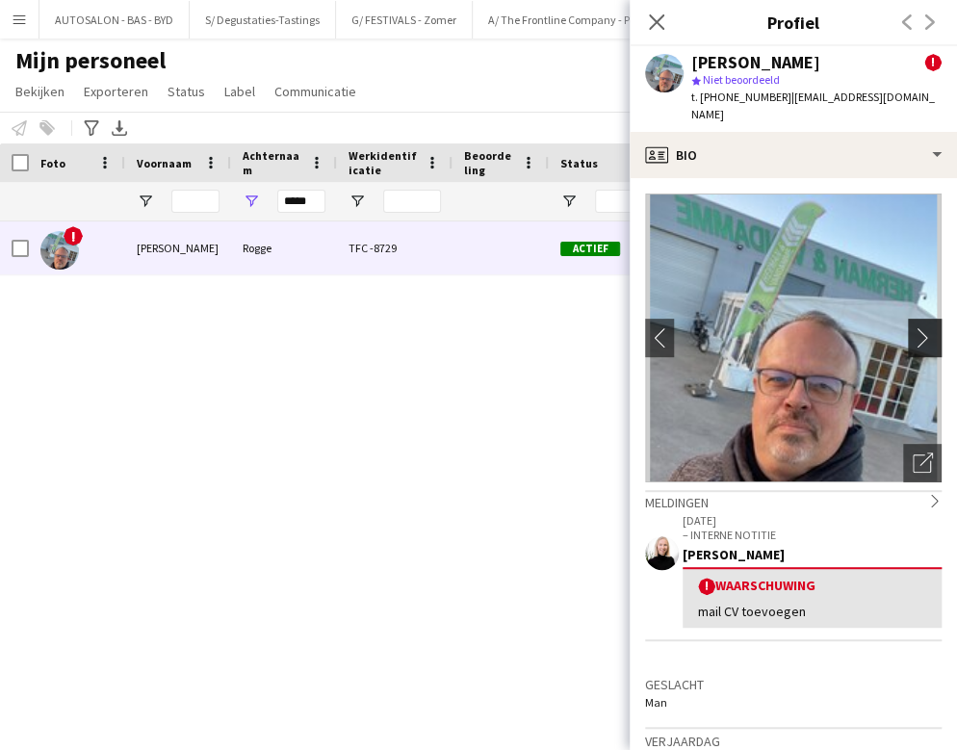
click at [851, 327] on app-icon "chevron-right" at bounding box center [928, 337] width 30 height 20
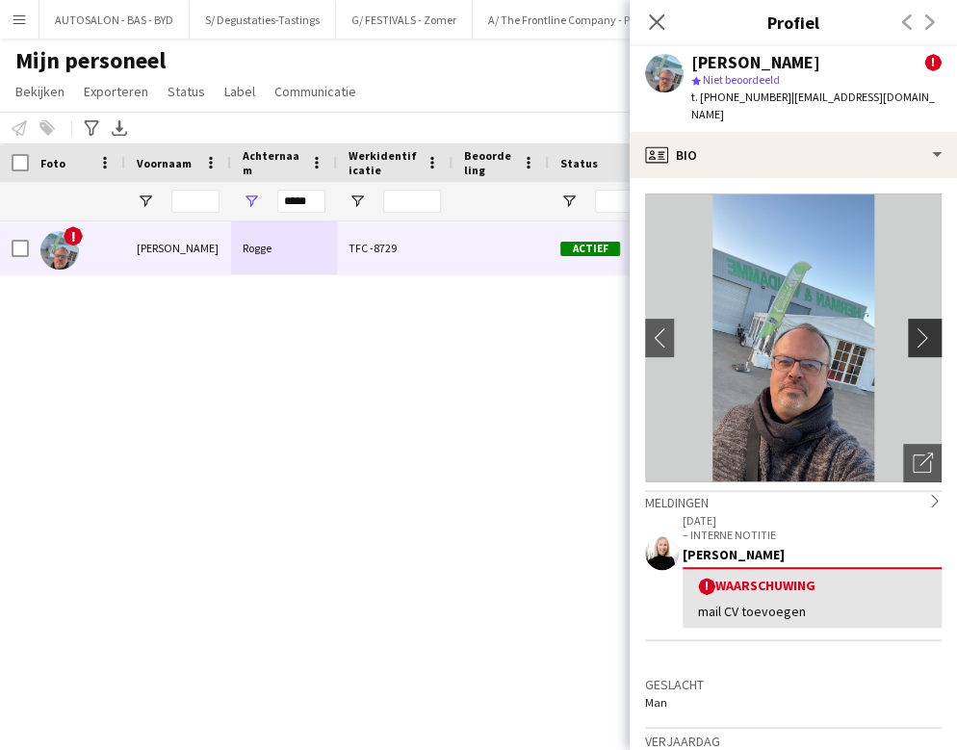
click at [851, 327] on app-icon "chevron-right" at bounding box center [928, 337] width 30 height 20
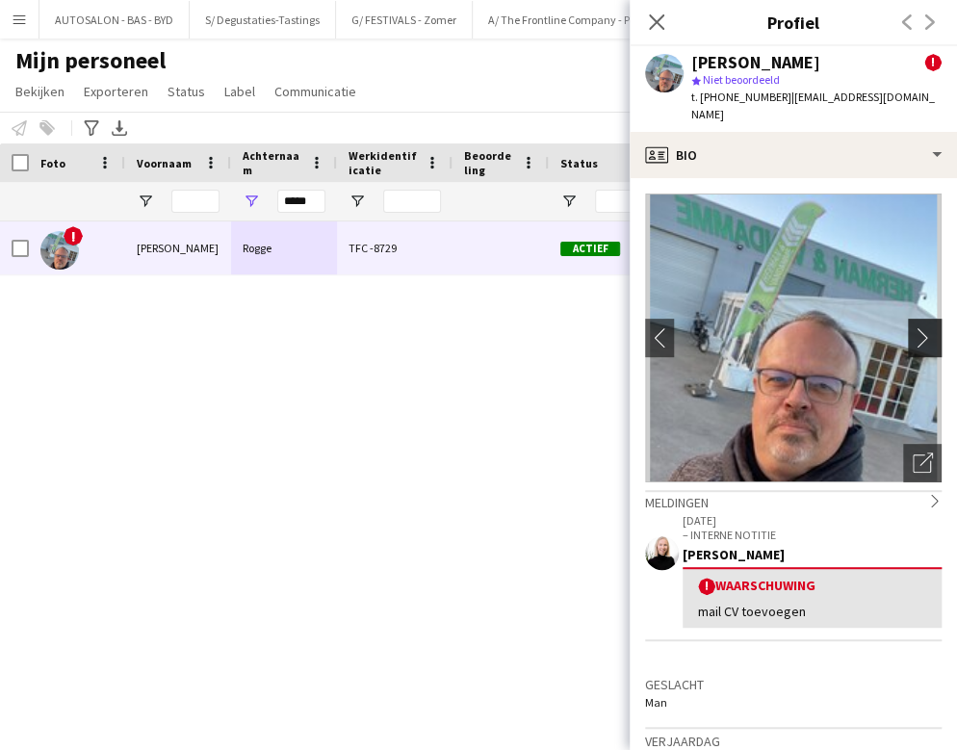
click at [851, 327] on app-icon "chevron-right" at bounding box center [928, 337] width 30 height 20
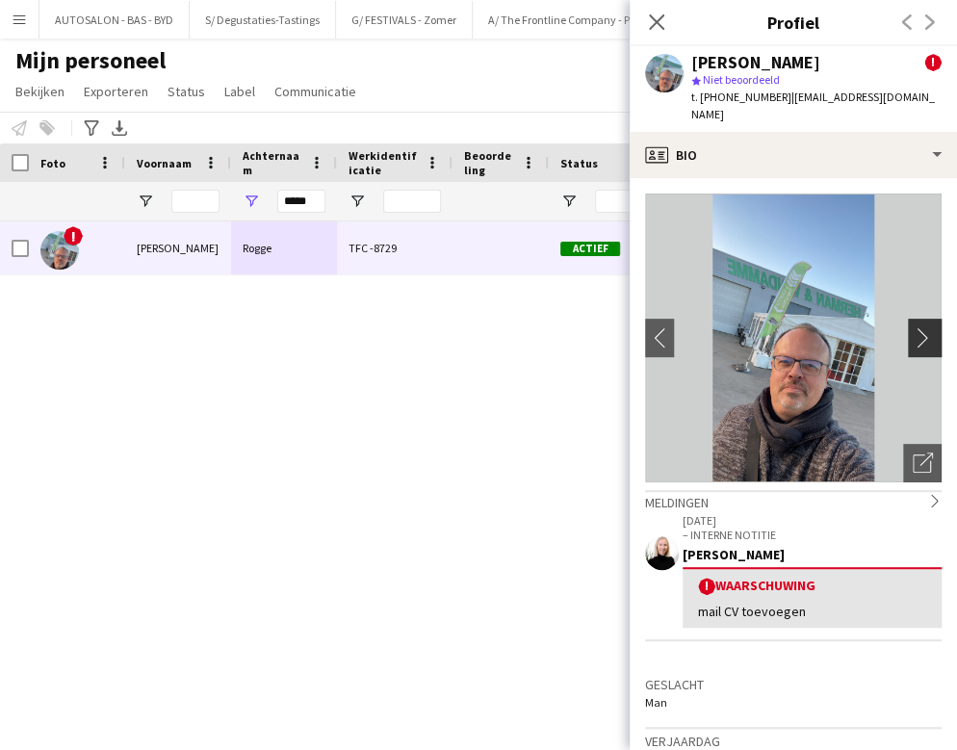
click at [851, 327] on app-icon "chevron-right" at bounding box center [928, 337] width 30 height 20
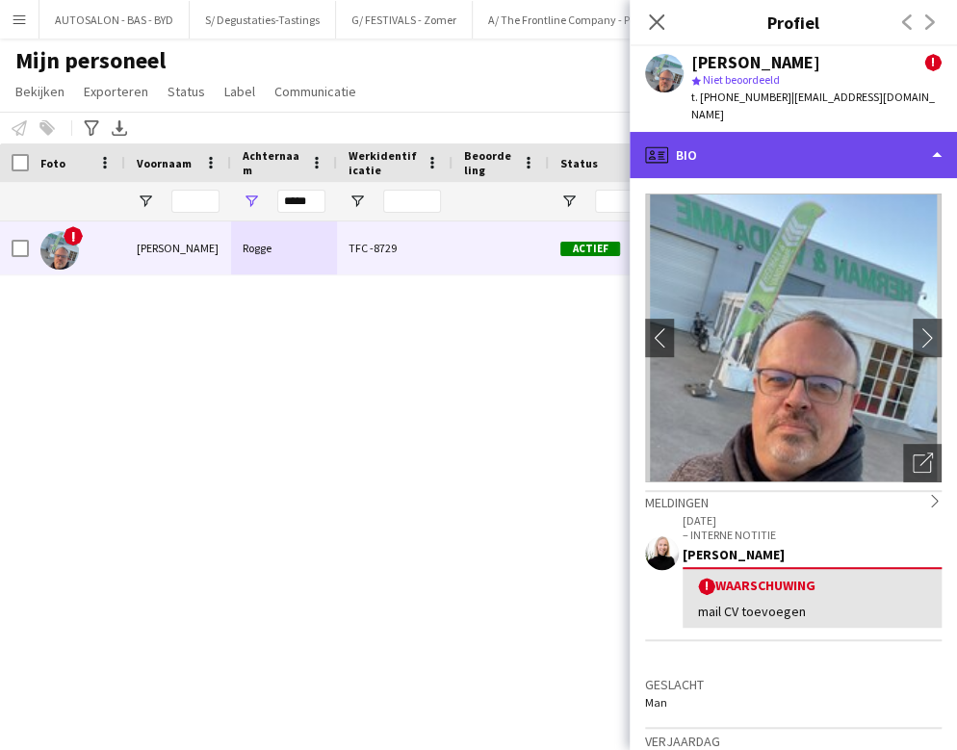
click at [730, 142] on div "profile Bio" at bounding box center [793, 155] width 327 height 46
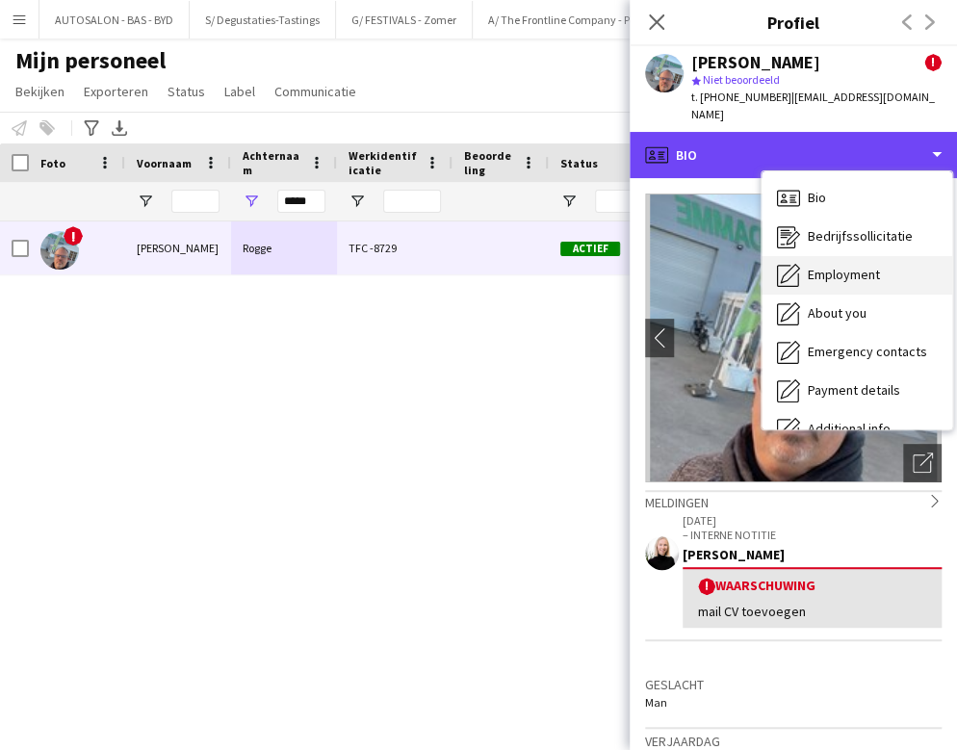
scroll to position [142, 0]
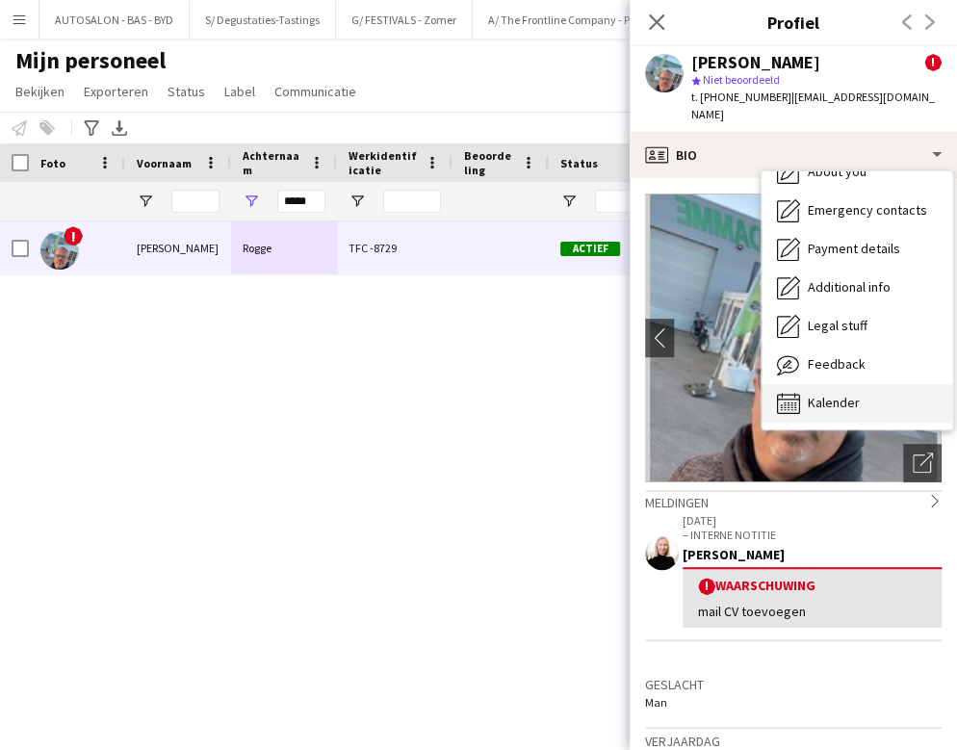
click at [851, 384] on div "Kalender Kalender" at bounding box center [856, 403] width 191 height 39
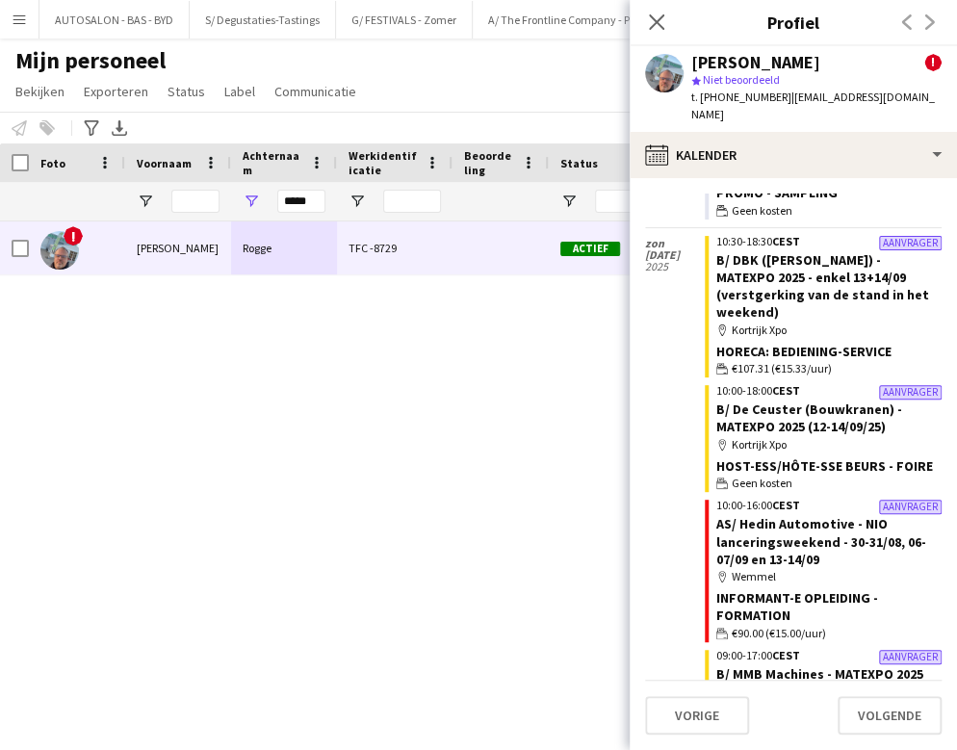
scroll to position [0, 0]
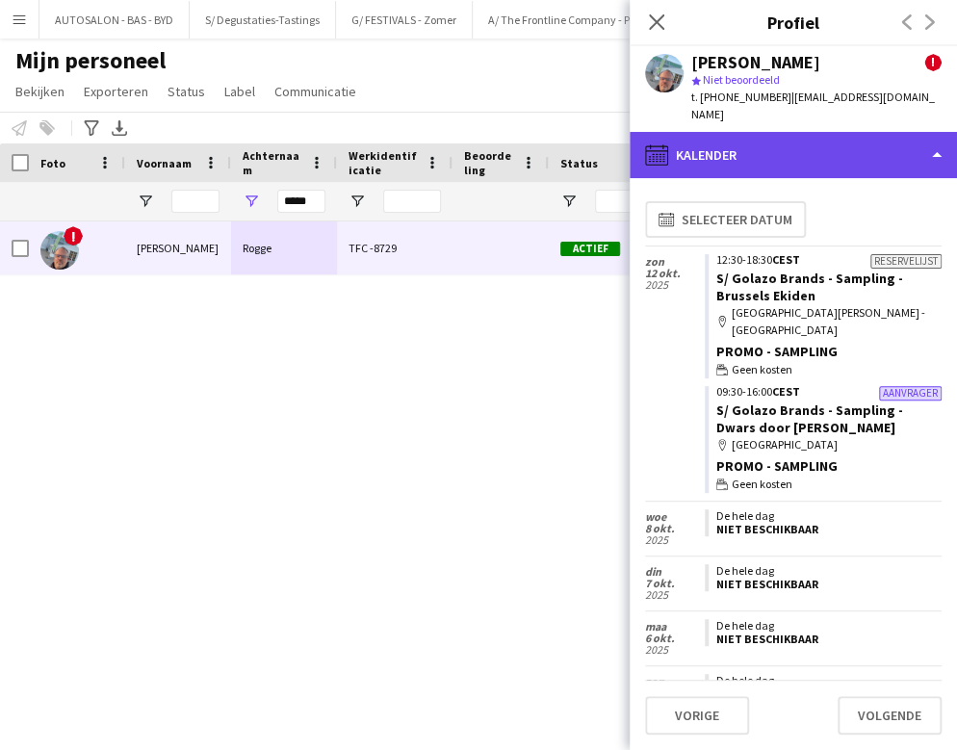
click at [809, 132] on div "calendar-full Kalender" at bounding box center [793, 155] width 327 height 46
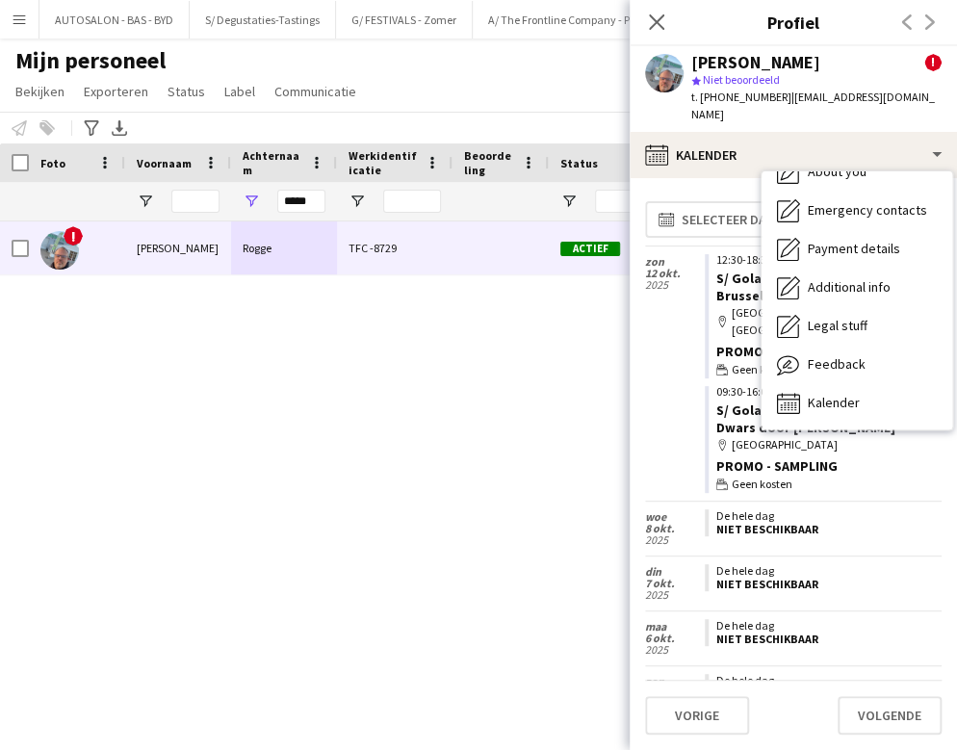
click at [231, 332] on div "! [PERSON_NAME] TFC -8729 Actief Mouscron [DATE] 52 dagen 5" at bounding box center [449, 461] width 899 height 481
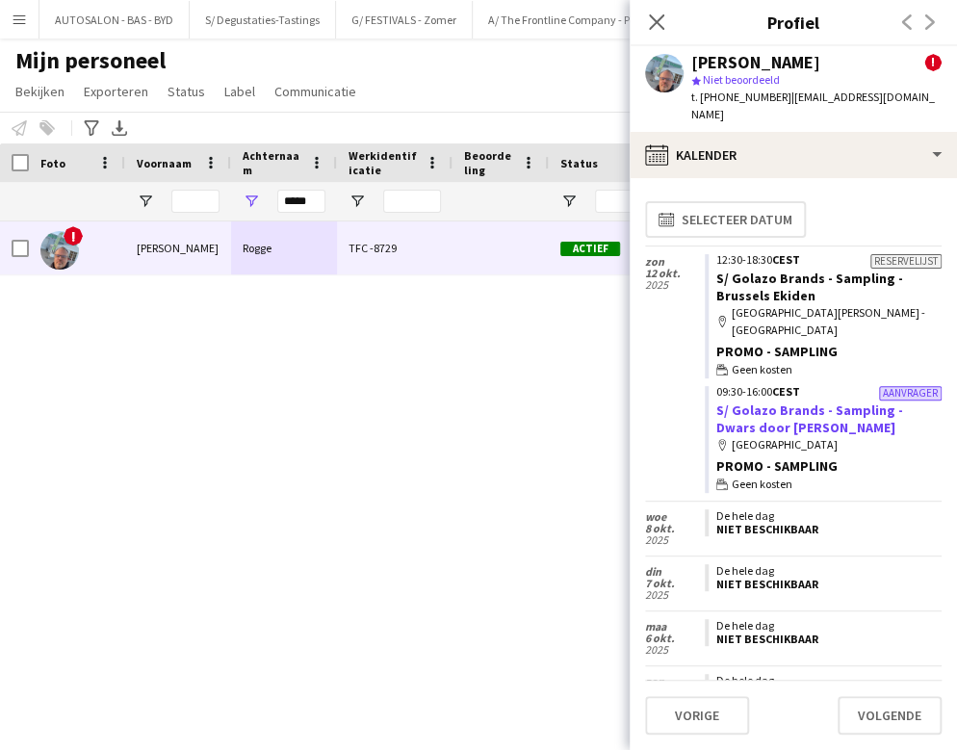
drag, startPoint x: 913, startPoint y: 428, endPoint x: 894, endPoint y: 380, distance: 51.8
click at [851, 457] on div "Promo - Sampling" at bounding box center [828, 465] width 225 height 17
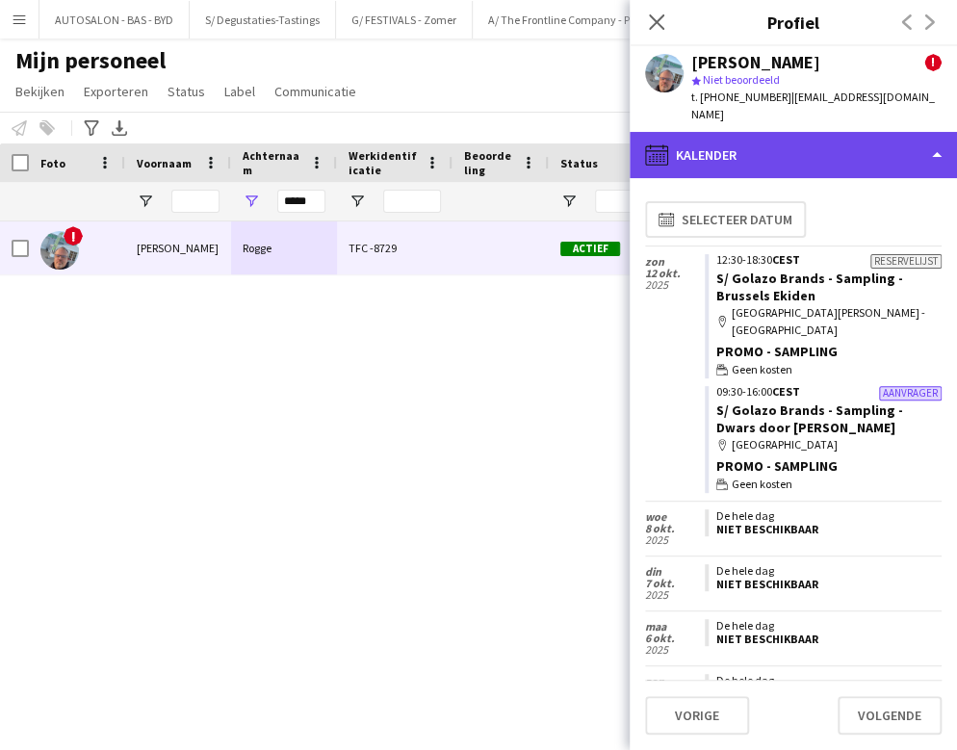
click at [759, 140] on div "calendar-full Kalender" at bounding box center [793, 155] width 327 height 46
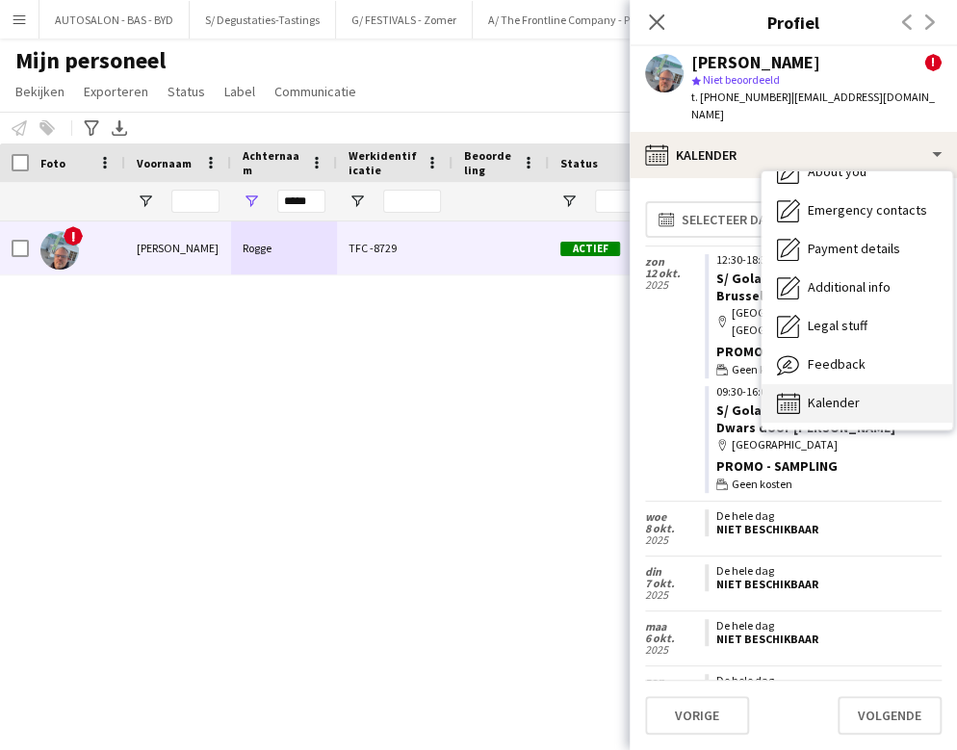
click at [846, 394] on span "Kalender" at bounding box center [834, 402] width 52 height 17
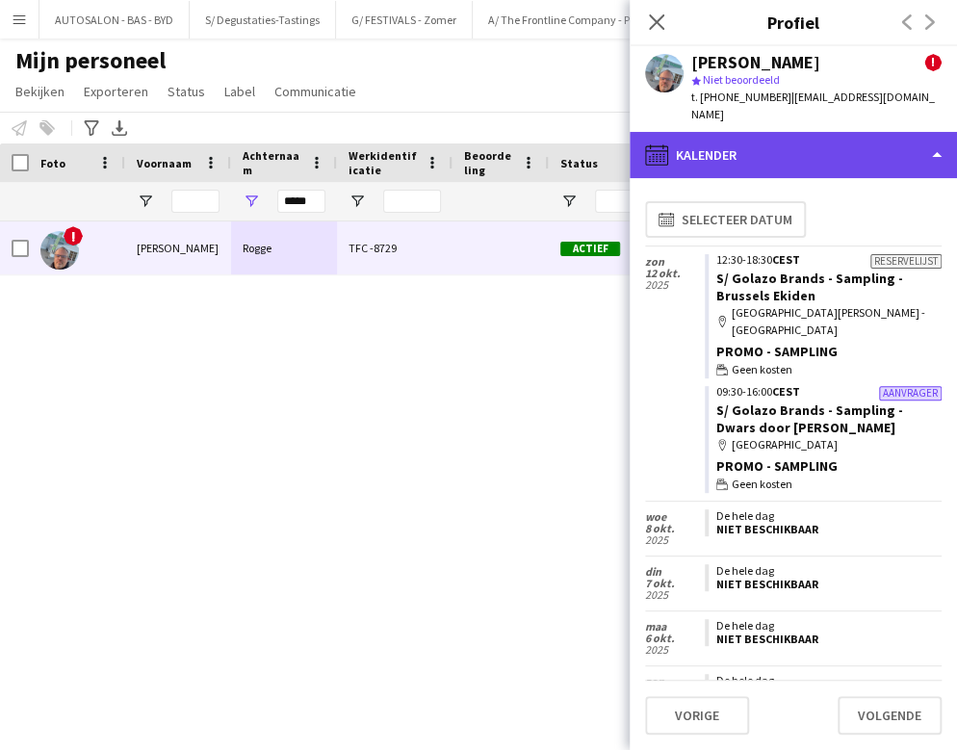
click at [815, 138] on div "calendar-full Kalender" at bounding box center [793, 155] width 327 height 46
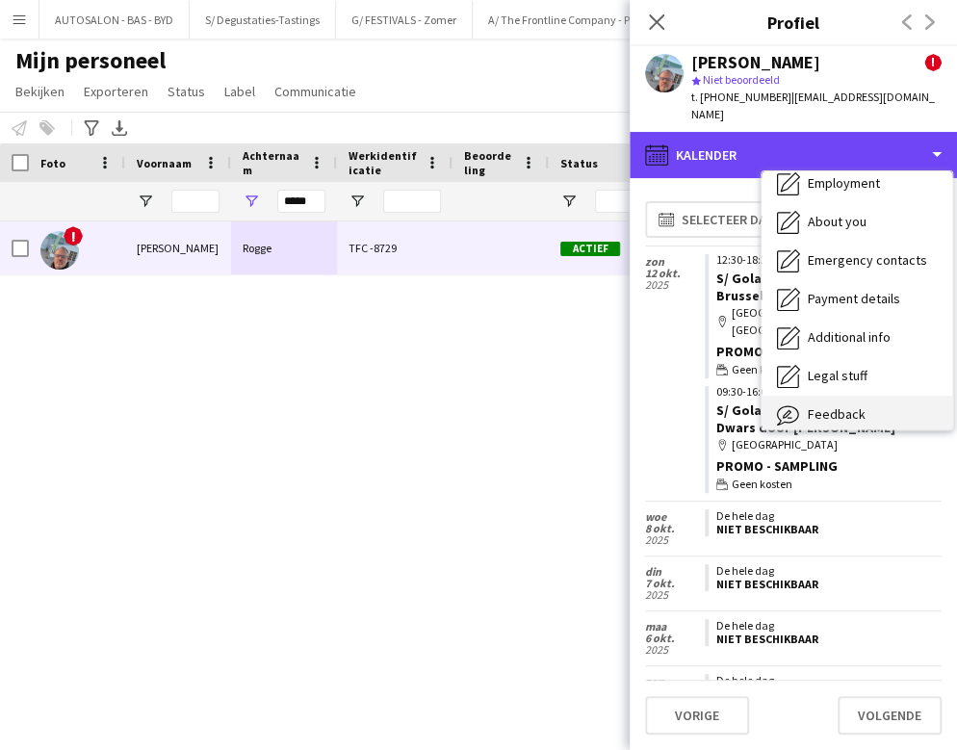
scroll to position [142, 0]
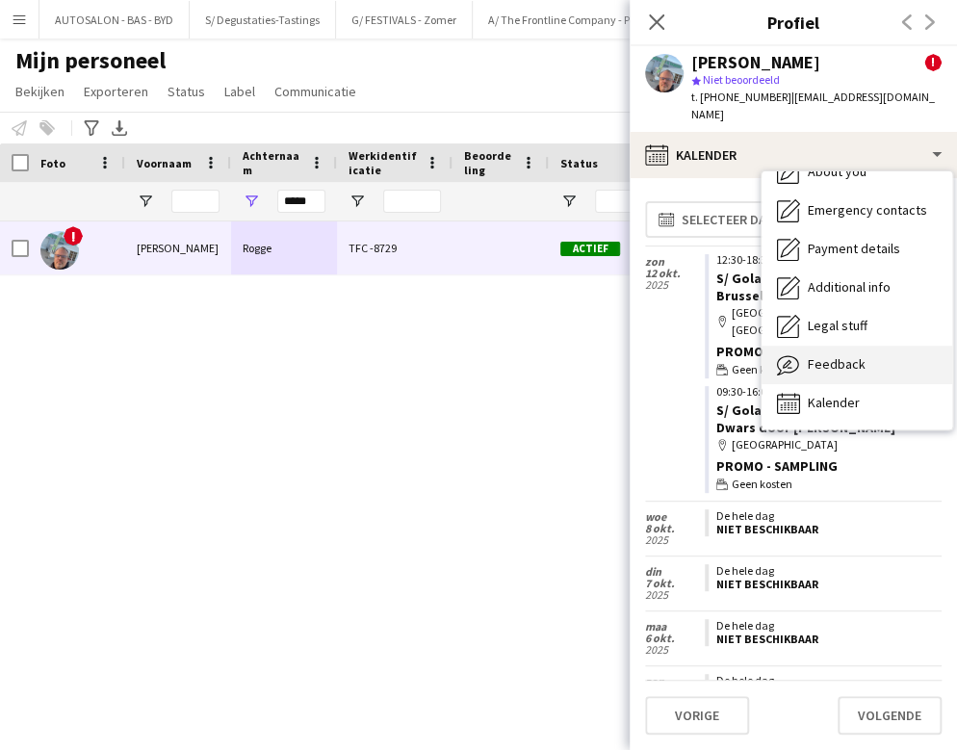
click at [851, 355] on span "Feedback" at bounding box center [837, 363] width 58 height 17
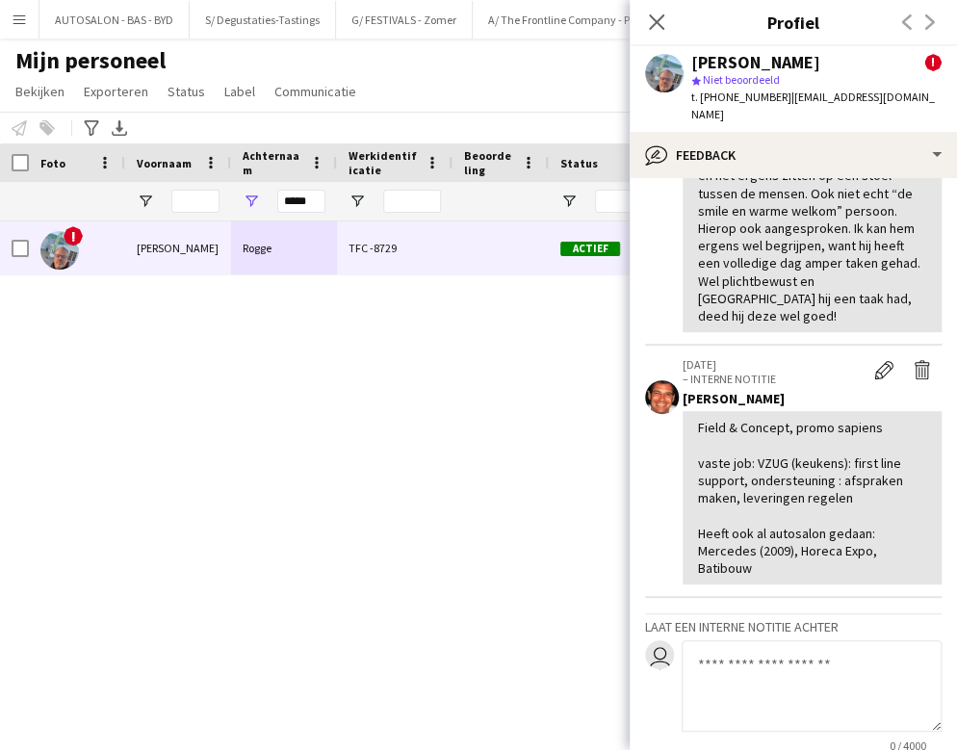
scroll to position [414, 0]
drag, startPoint x: 702, startPoint y: 510, endPoint x: 808, endPoint y: 512, distance: 105.9
click at [808, 512] on div "Field & Concept, promo sapiens vaste job: VZUG (keukens): first line support, o…" at bounding box center [812, 497] width 228 height 158
click at [757, 529] on div "Field & Concept, promo sapiens vaste job: VZUG (keukens): first line support, o…" at bounding box center [812, 497] width 228 height 158
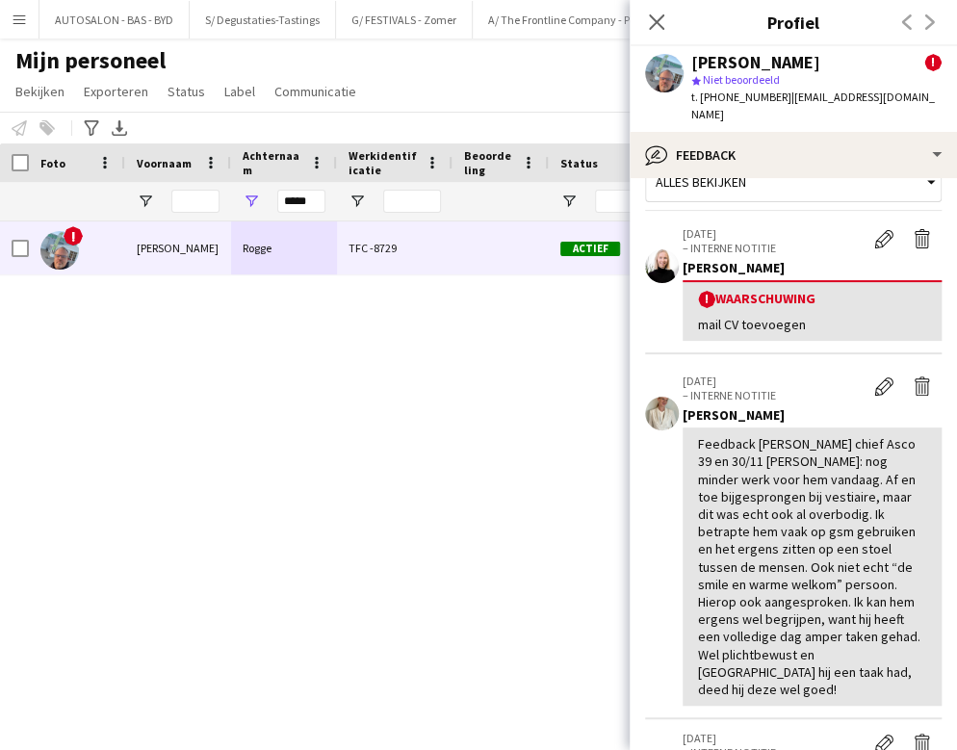
scroll to position [0, 0]
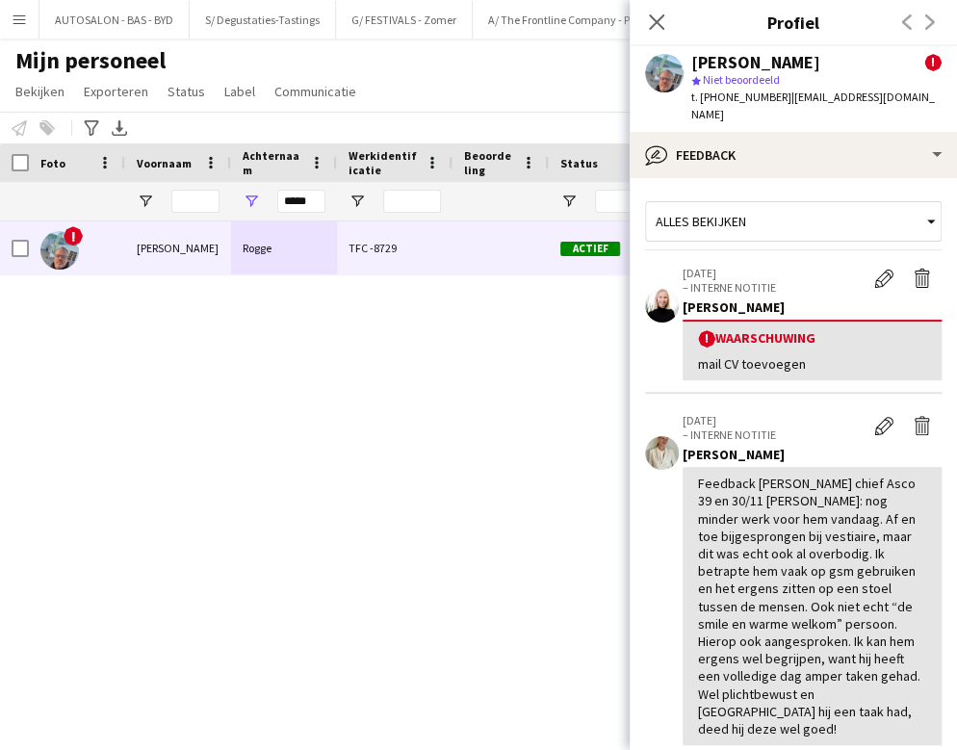
click at [851, 504] on div "Feedback [PERSON_NAME] chief Asco 39 en 30/11 [PERSON_NAME]: nog minder werk vo…" at bounding box center [812, 606] width 228 height 263
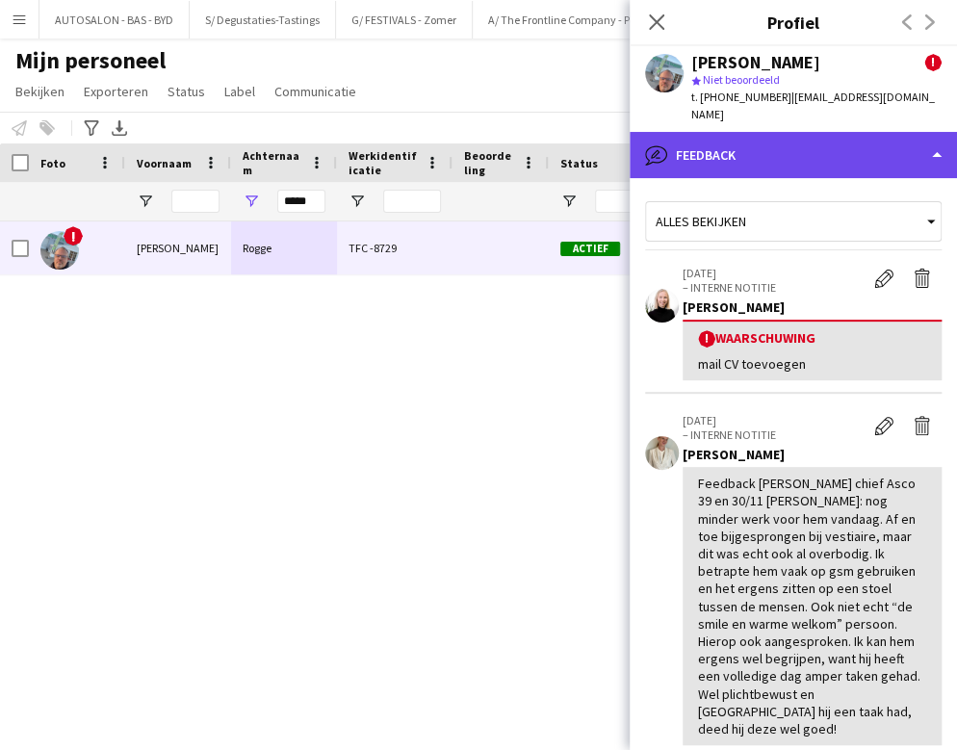
click at [789, 143] on div "bubble-pencil Feedback" at bounding box center [793, 155] width 327 height 46
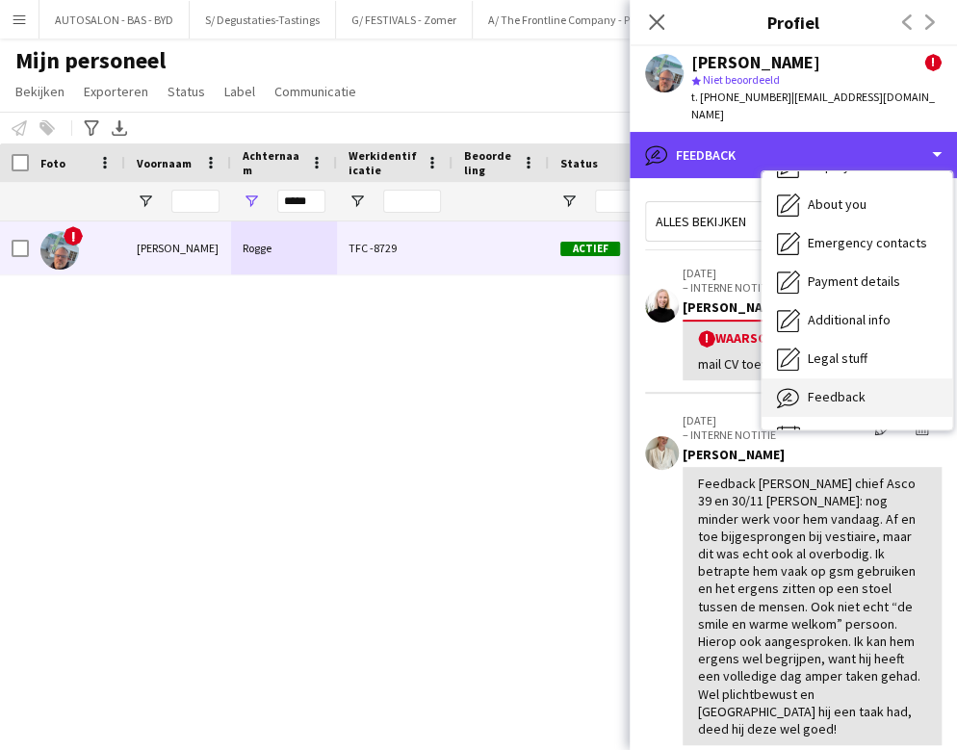
scroll to position [142, 0]
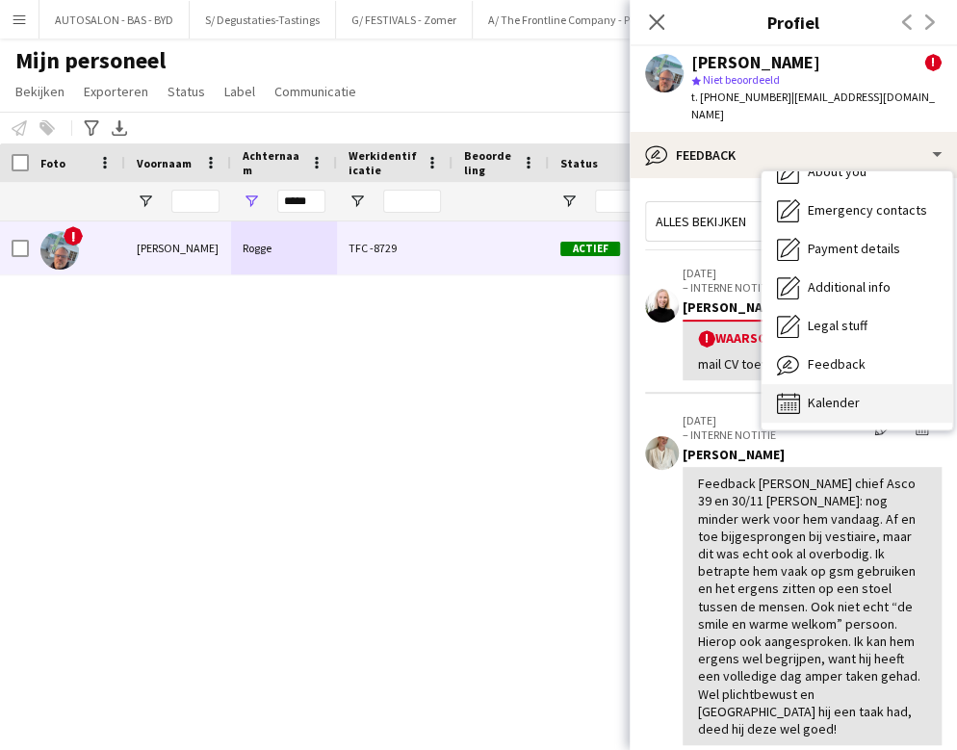
click at [825, 394] on span "Kalender" at bounding box center [834, 402] width 52 height 17
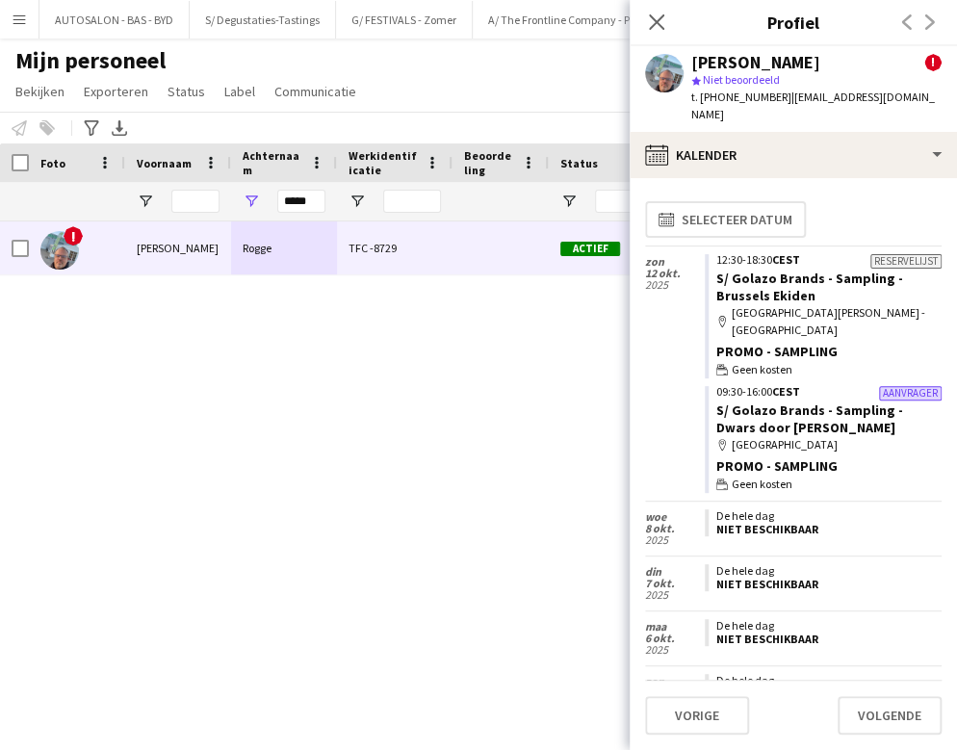
click at [187, 414] on div "! [PERSON_NAME] TFC -8729 Actief Mouscron [DATE] 52 dagen 5" at bounding box center [449, 461] width 899 height 481
click at [851, 436] on div "map-marker [GEOGRAPHIC_DATA]" at bounding box center [828, 444] width 225 height 17
drag, startPoint x: 926, startPoint y: 406, endPoint x: 913, endPoint y: 256, distance: 150.7
click at [851, 260] on div "Reservelijst 12:30-18:30 CEST S/ Golazo Brands - Sampling - Brussels Ekiden map…" at bounding box center [823, 373] width 237 height 254
click at [760, 67] on div "[PERSON_NAME]" at bounding box center [755, 62] width 129 height 17
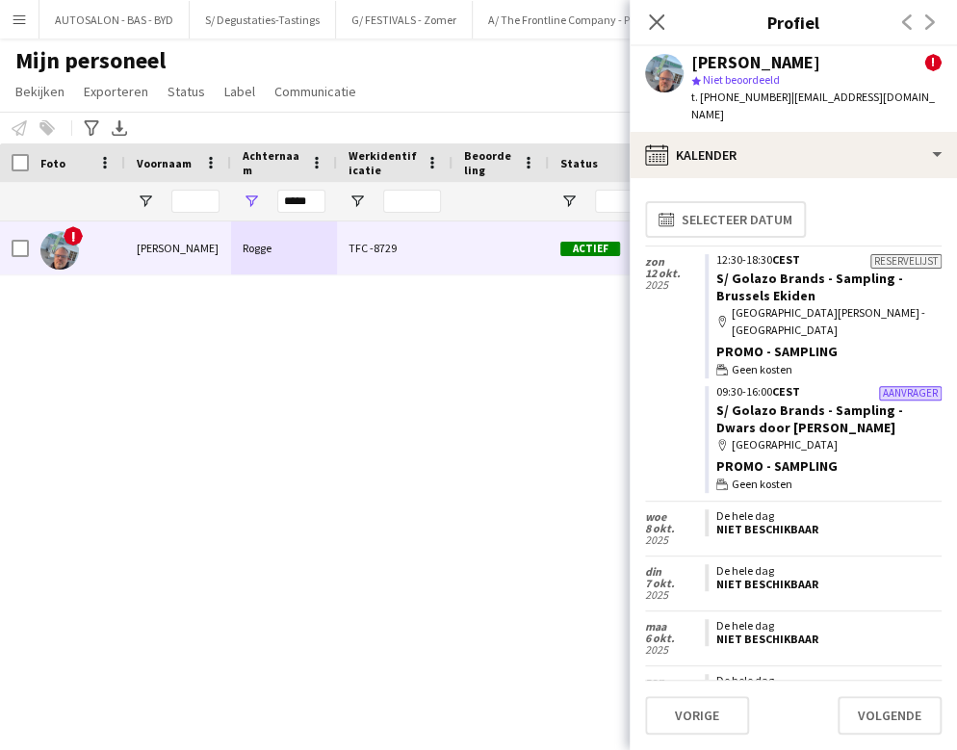
click at [638, 71] on div "[PERSON_NAME] ! star Niet beoordeeld t. [PHONE_NUMBER] | [EMAIL_ADDRESS][DOMAIN…" at bounding box center [793, 89] width 327 height 86
click at [661, 71] on app-user-avatar at bounding box center [664, 73] width 39 height 39
click at [659, 24] on icon at bounding box center [656, 22] width 18 height 18
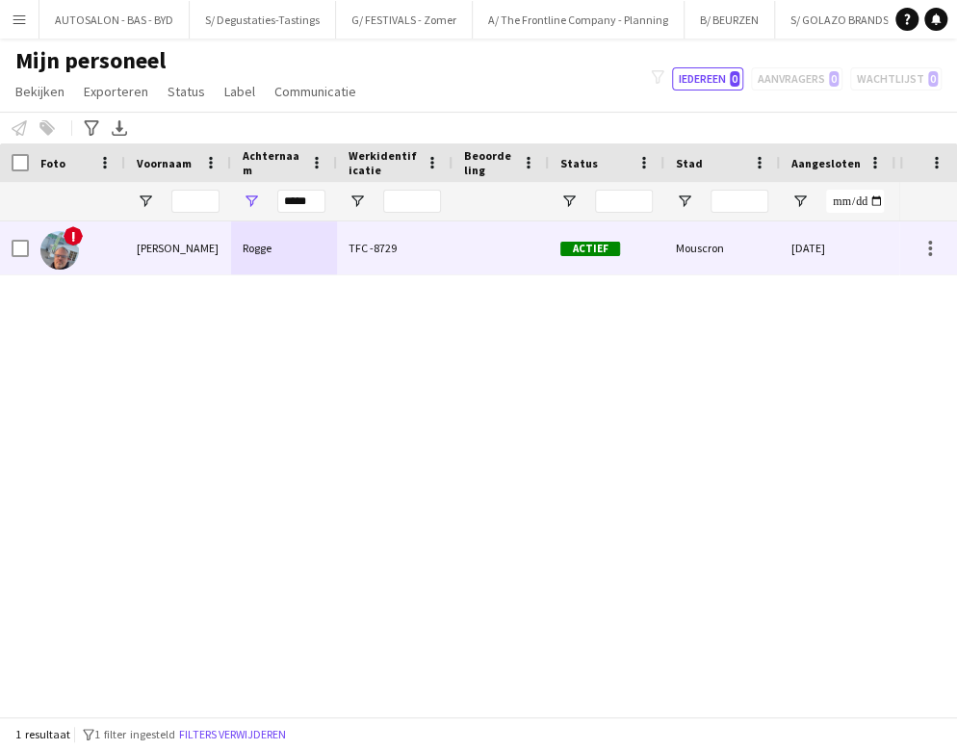
click at [324, 255] on div "Rogge" at bounding box center [284, 247] width 106 height 53
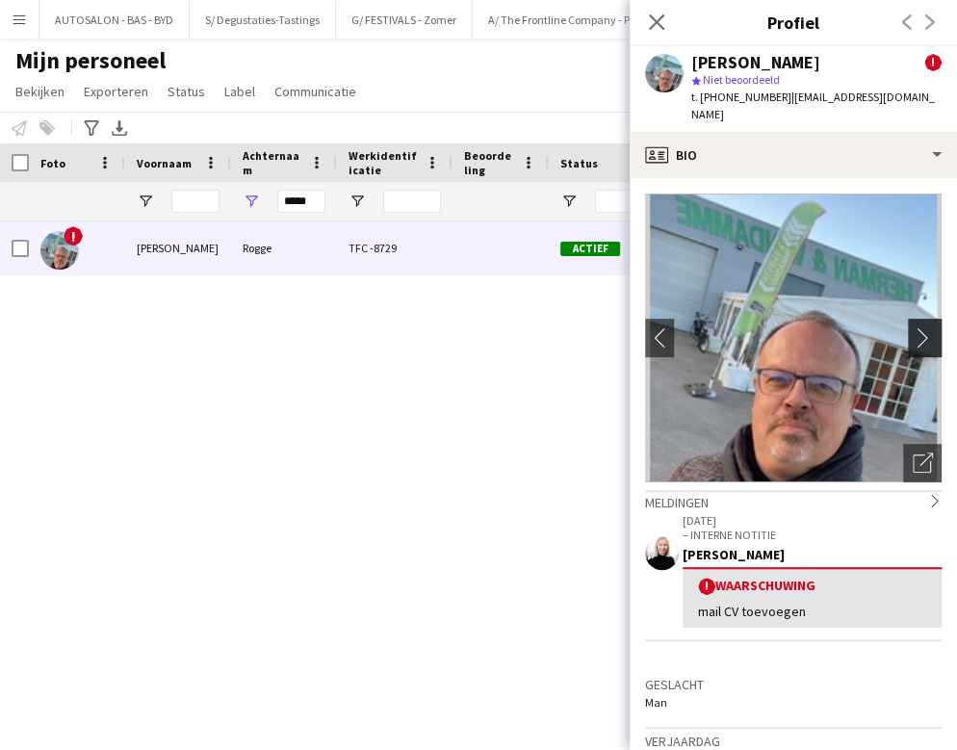
click at [851, 327] on app-icon "chevron-right" at bounding box center [928, 337] width 30 height 20
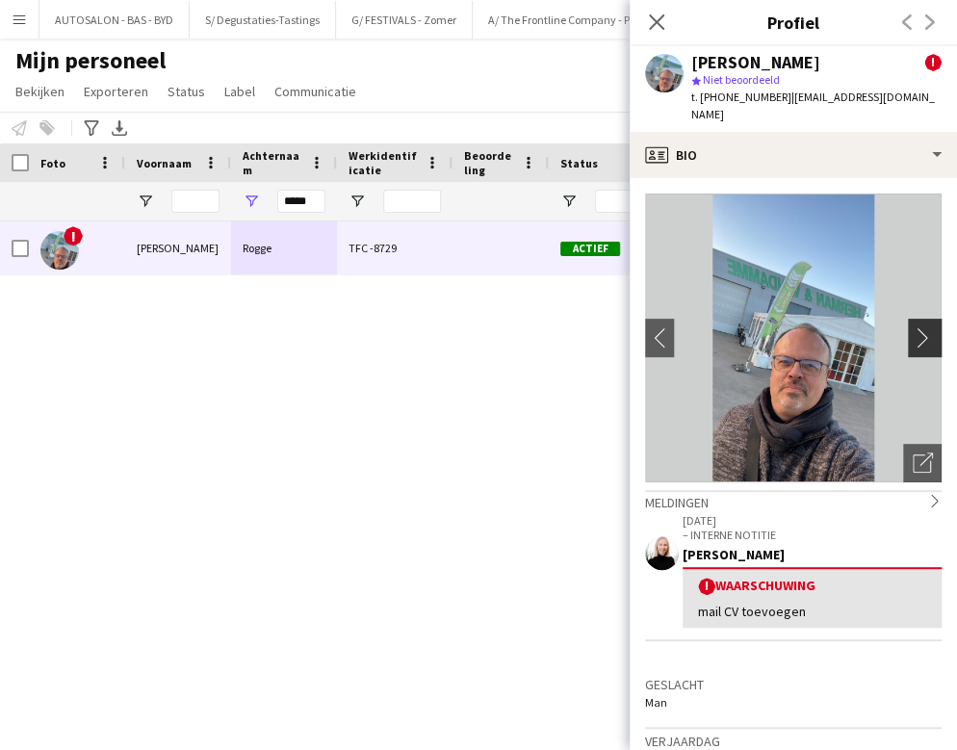
click at [851, 329] on app-icon "chevron-right" at bounding box center [928, 337] width 30 height 20
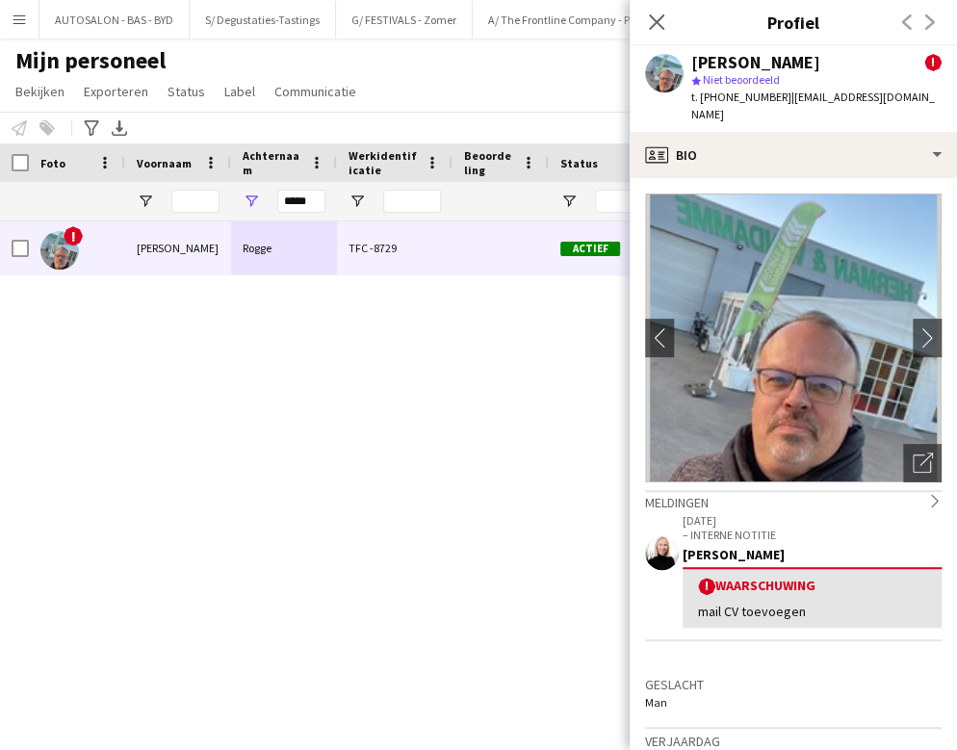
drag, startPoint x: 896, startPoint y: 530, endPoint x: 721, endPoint y: 250, distance: 330.4
click at [851, 546] on div "[PERSON_NAME]" at bounding box center [811, 554] width 259 height 17
click at [302, 201] on input "*****" at bounding box center [301, 201] width 48 height 23
paste input "****"
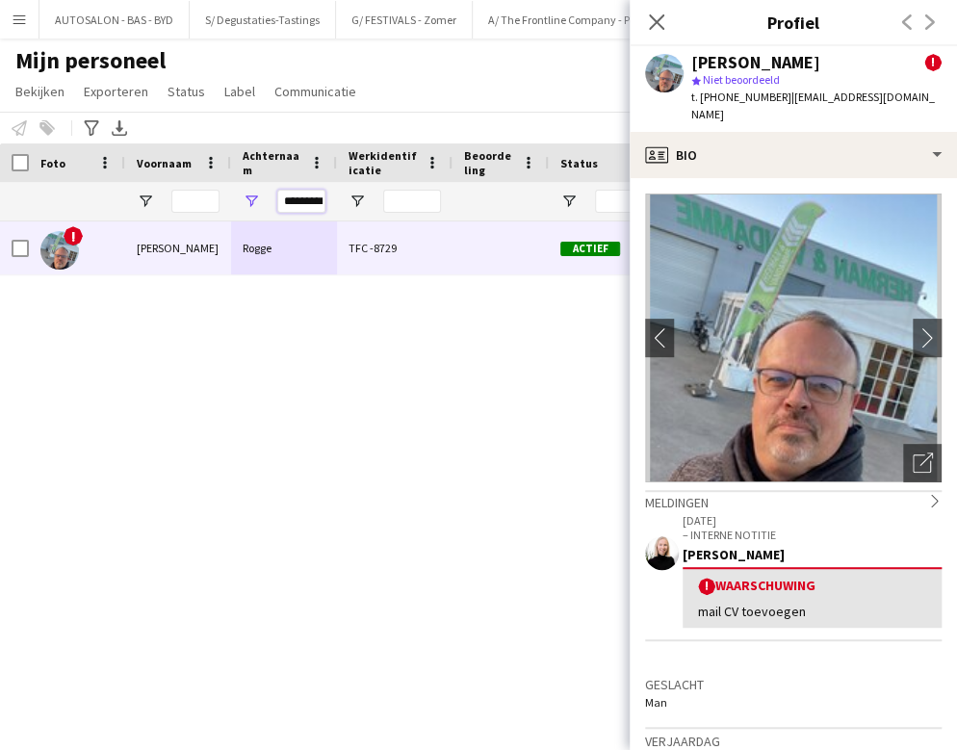
scroll to position [0, 10]
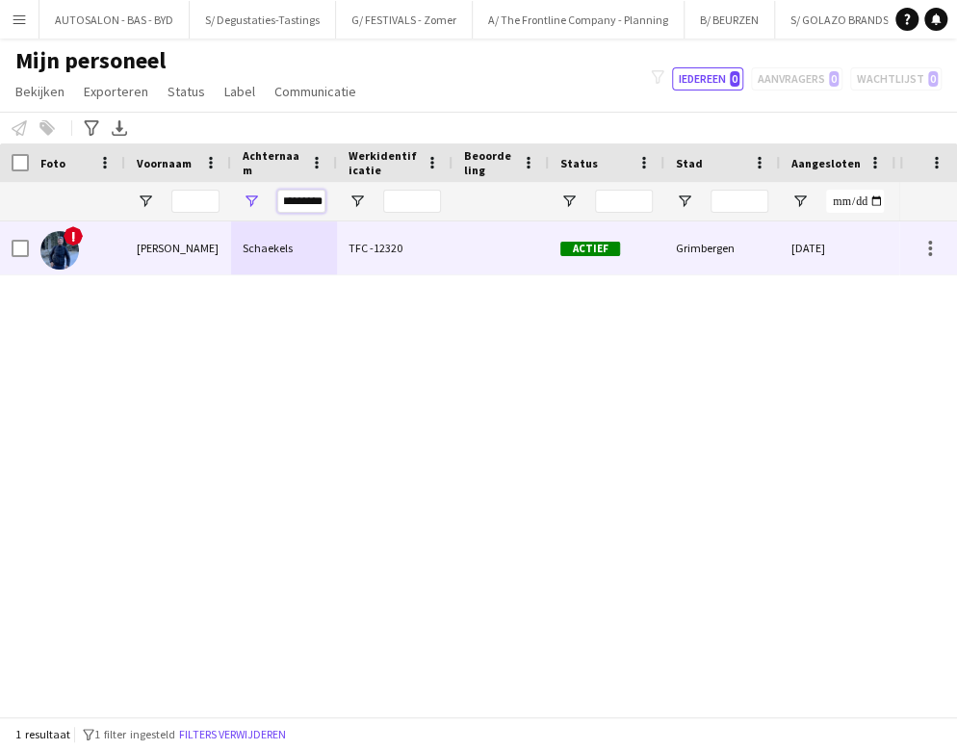
type input "*********"
click at [283, 244] on div "Schaekels" at bounding box center [284, 247] width 106 height 53
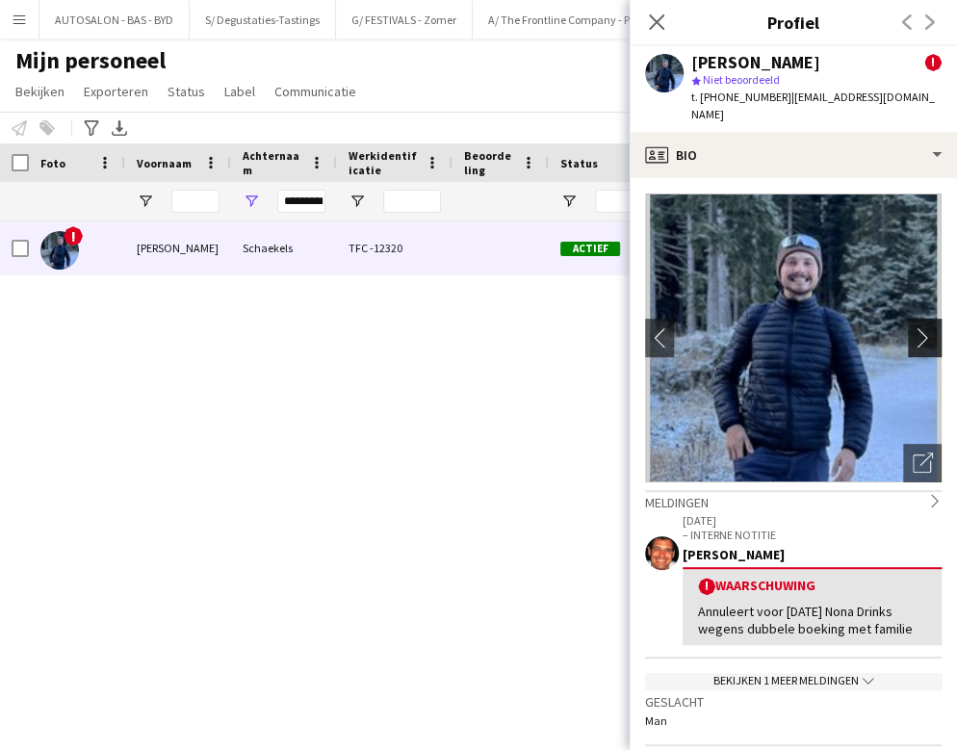
click at [851, 327] on app-icon "chevron-right" at bounding box center [928, 337] width 30 height 20
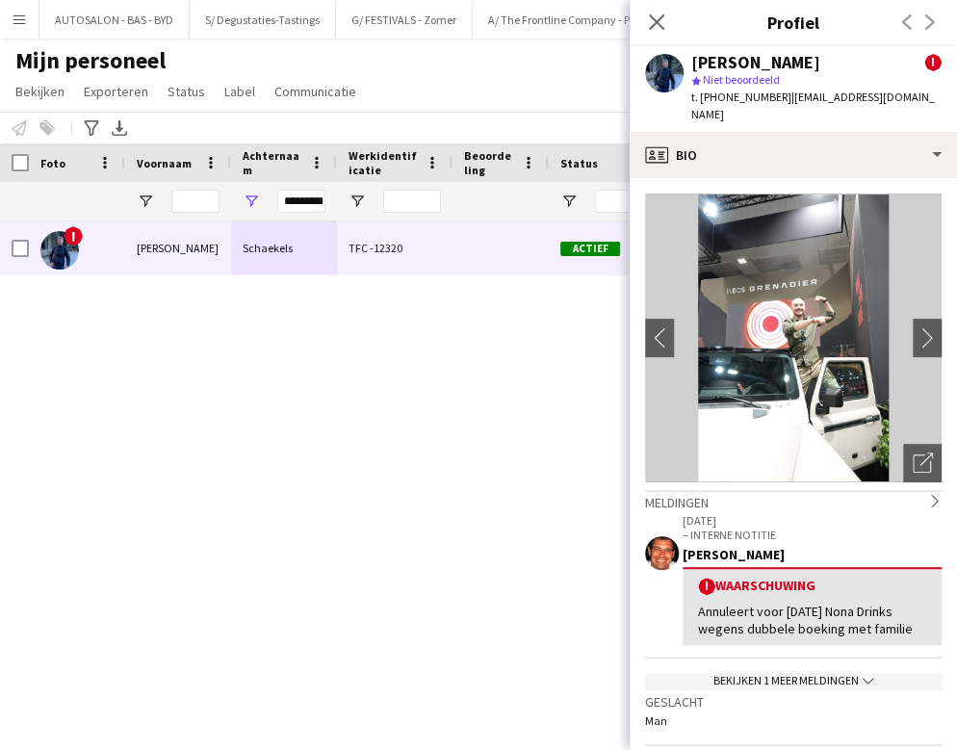
click at [851, 528] on p "– INTERNE NOTITIE" at bounding box center [811, 535] width 259 height 14
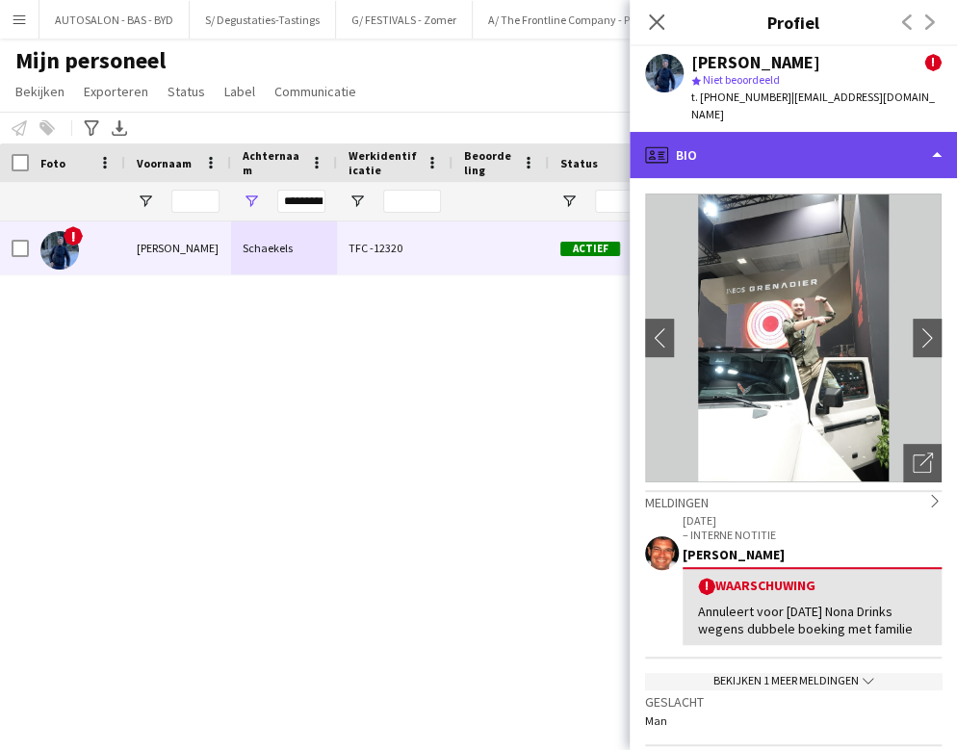
click at [798, 138] on div "profile Bio" at bounding box center [793, 155] width 327 height 46
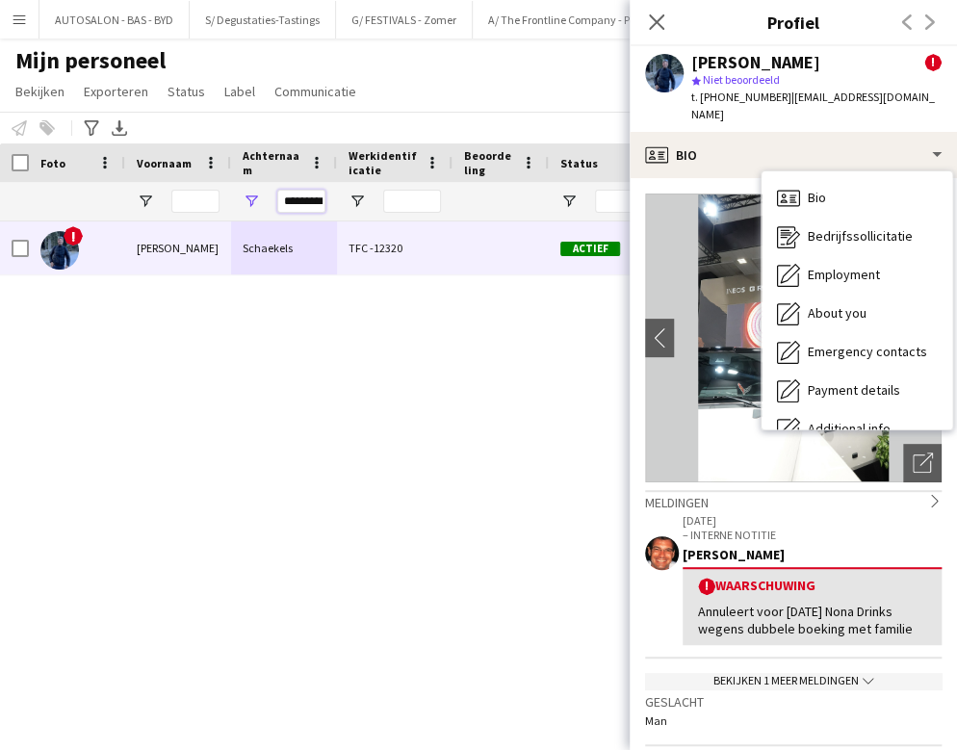
click at [300, 202] on input "*********" at bounding box center [301, 201] width 48 height 23
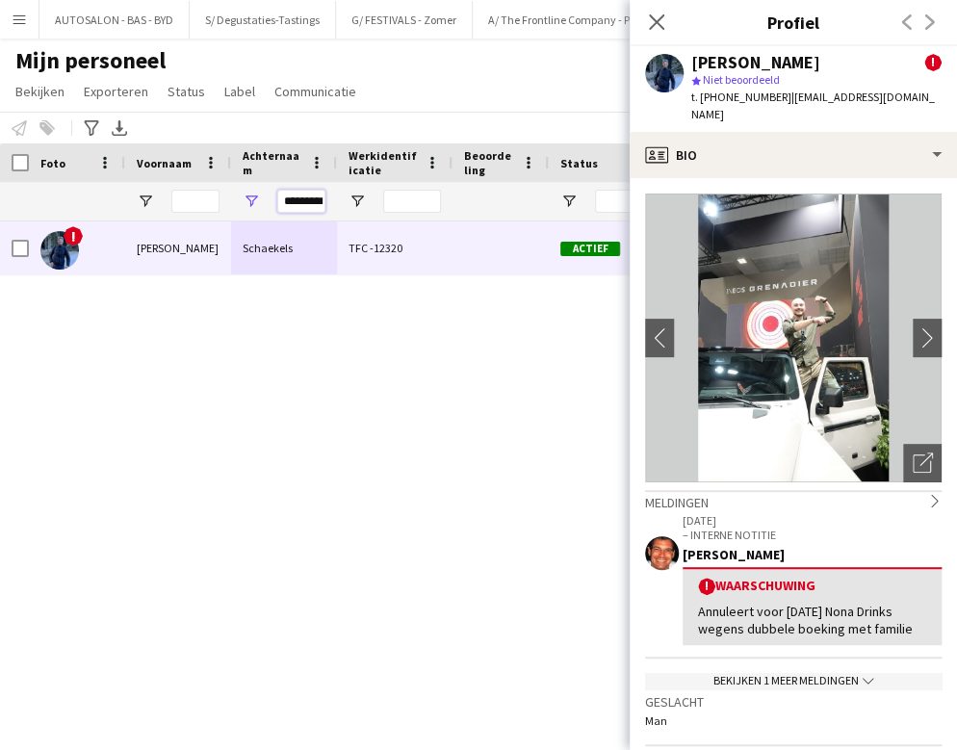
click at [300, 202] on input "*********" at bounding box center [301, 201] width 48 height 23
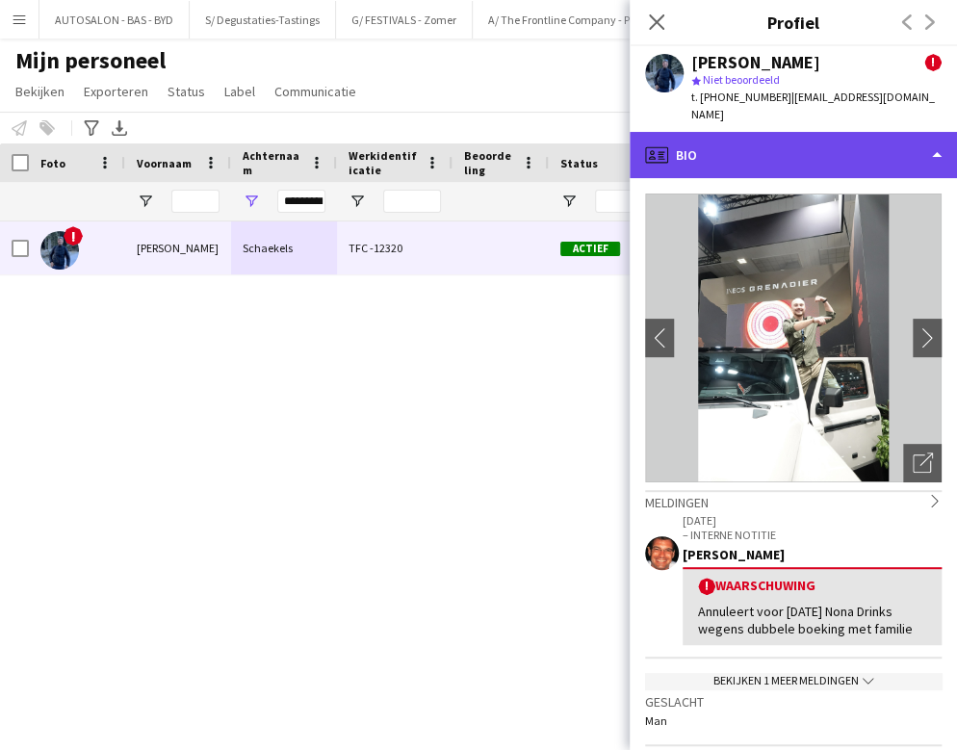
click at [851, 142] on div "profile Bio" at bounding box center [793, 155] width 327 height 46
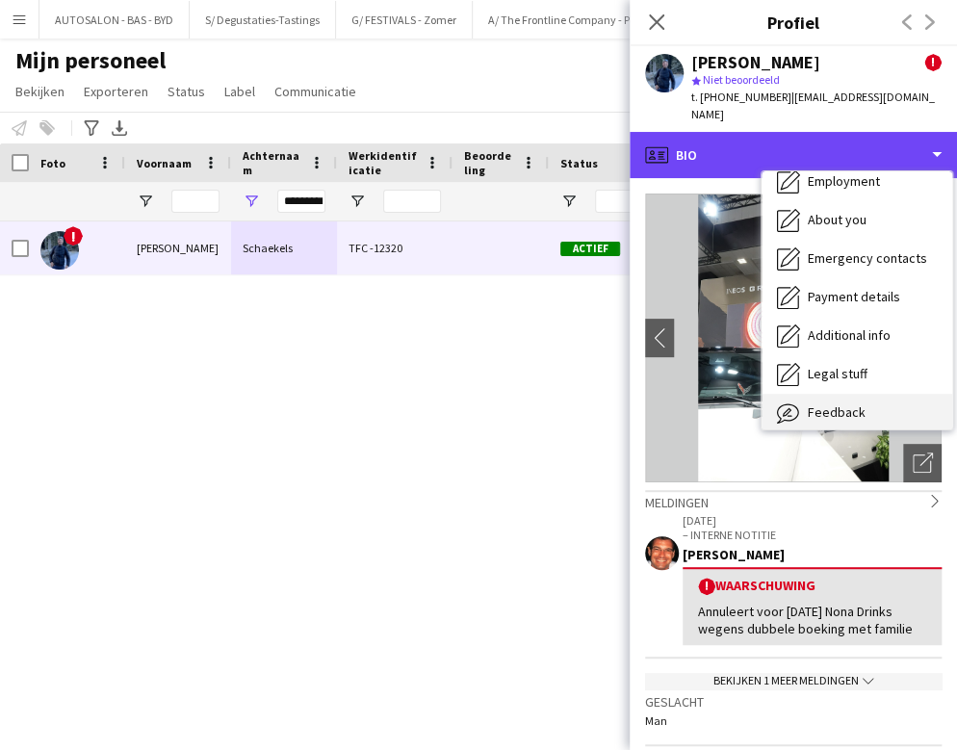
scroll to position [142, 0]
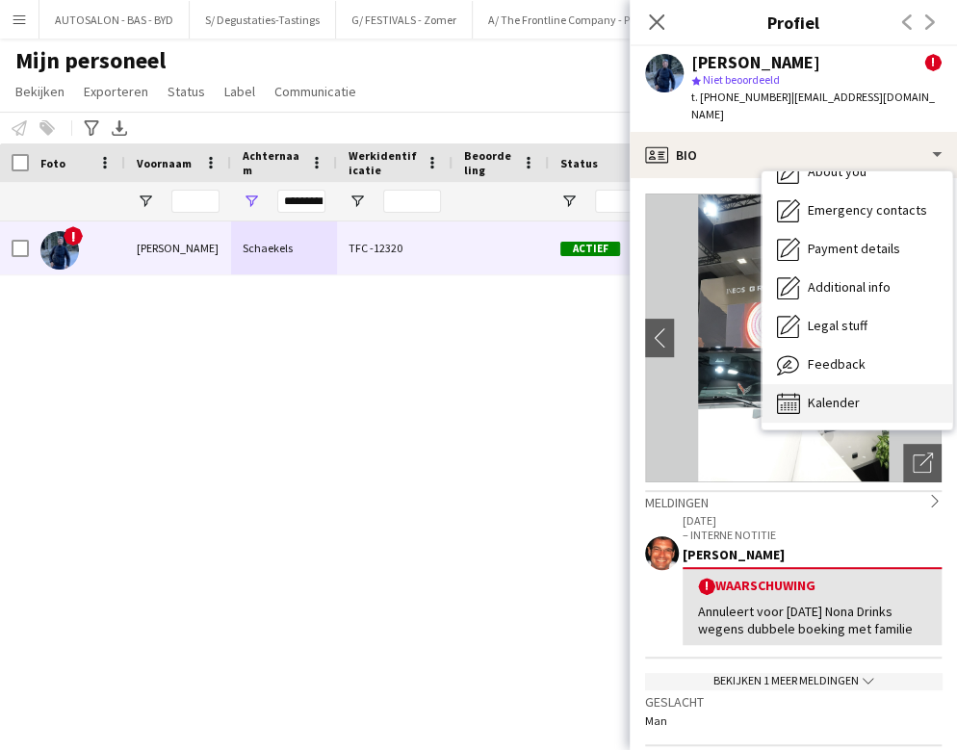
click at [835, 394] on span "Kalender" at bounding box center [834, 402] width 52 height 17
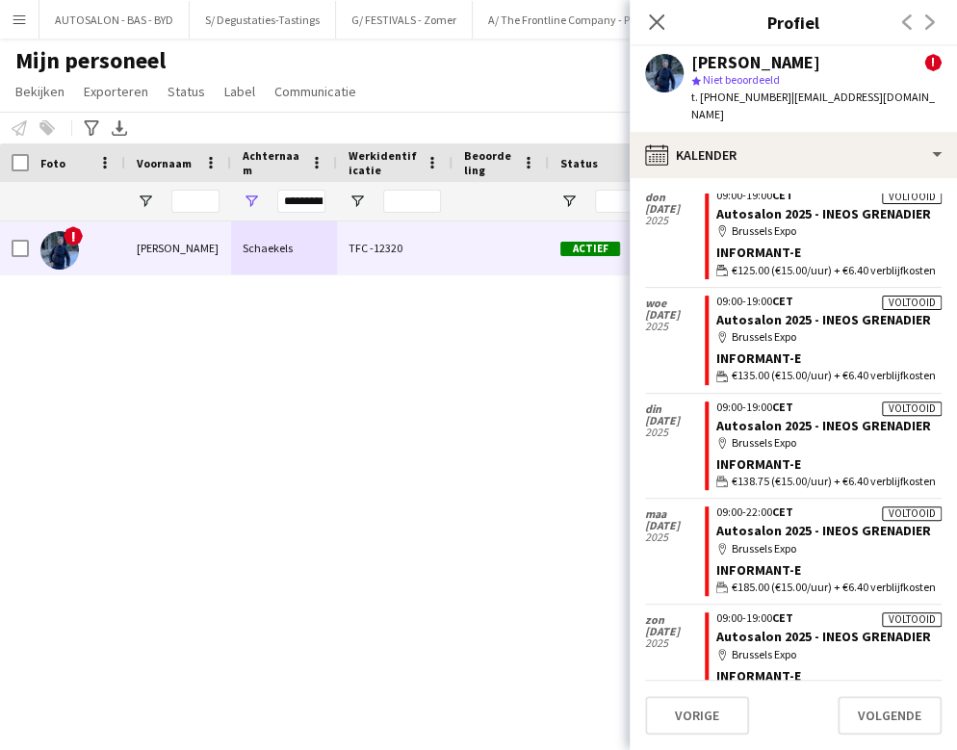
scroll to position [0, 0]
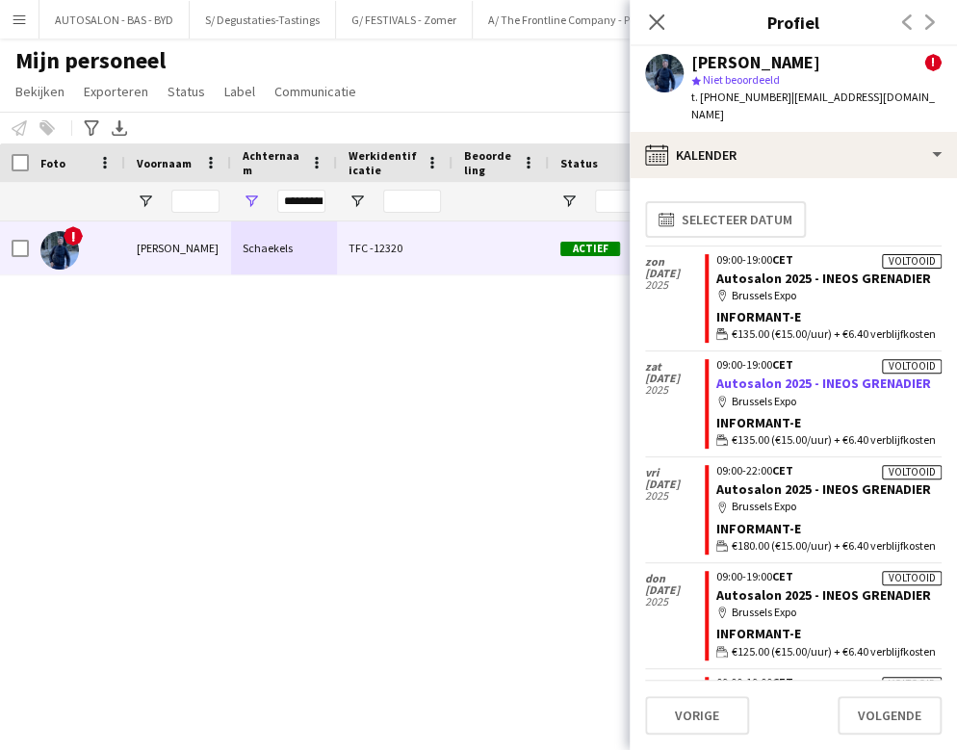
drag, startPoint x: 904, startPoint y: 391, endPoint x: 874, endPoint y: 376, distance: 33.2
click at [851, 392] on app-crew-calendar-job-card "Voltooid 09:00-19:00 CET Autosalon 2025 - INEOS GRENADIER map-marker Brussels E…" at bounding box center [823, 404] width 237 height 90
click at [302, 199] on input "*********" at bounding box center [301, 201] width 48 height 23
type input "*****"
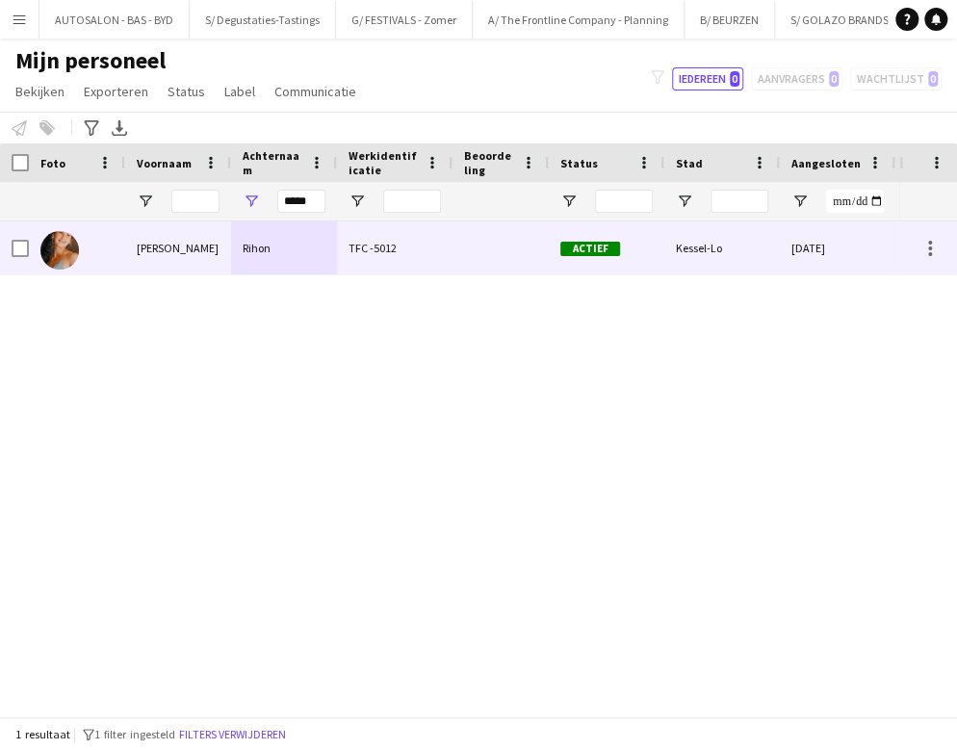
click at [283, 260] on div "Rihon" at bounding box center [284, 247] width 106 height 53
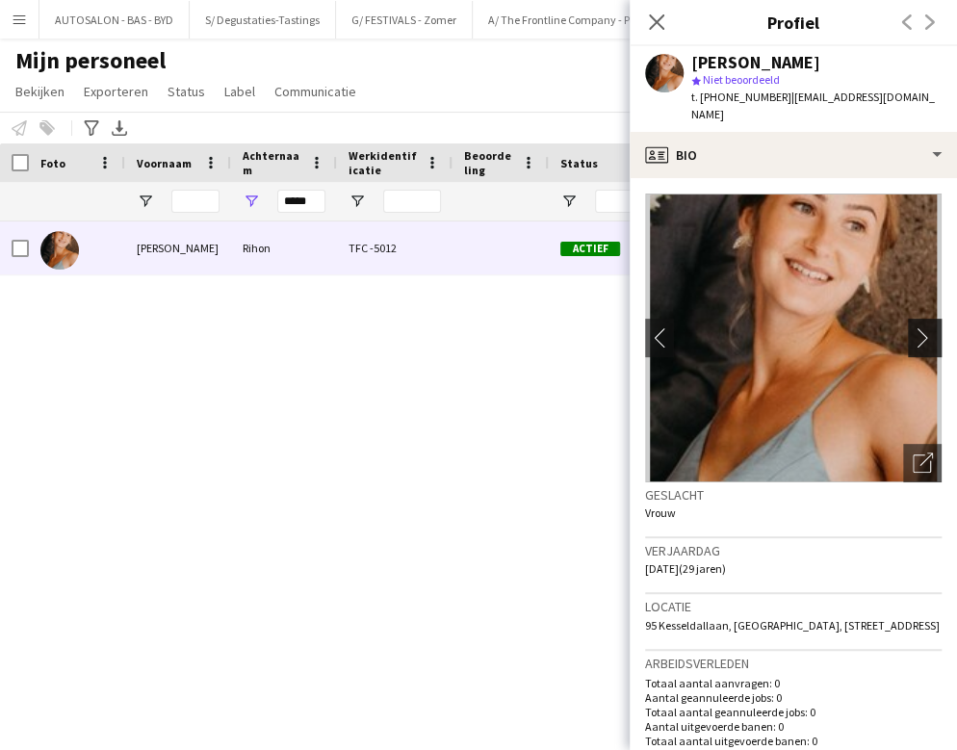
click at [851, 327] on app-icon "chevron-right" at bounding box center [928, 337] width 30 height 20
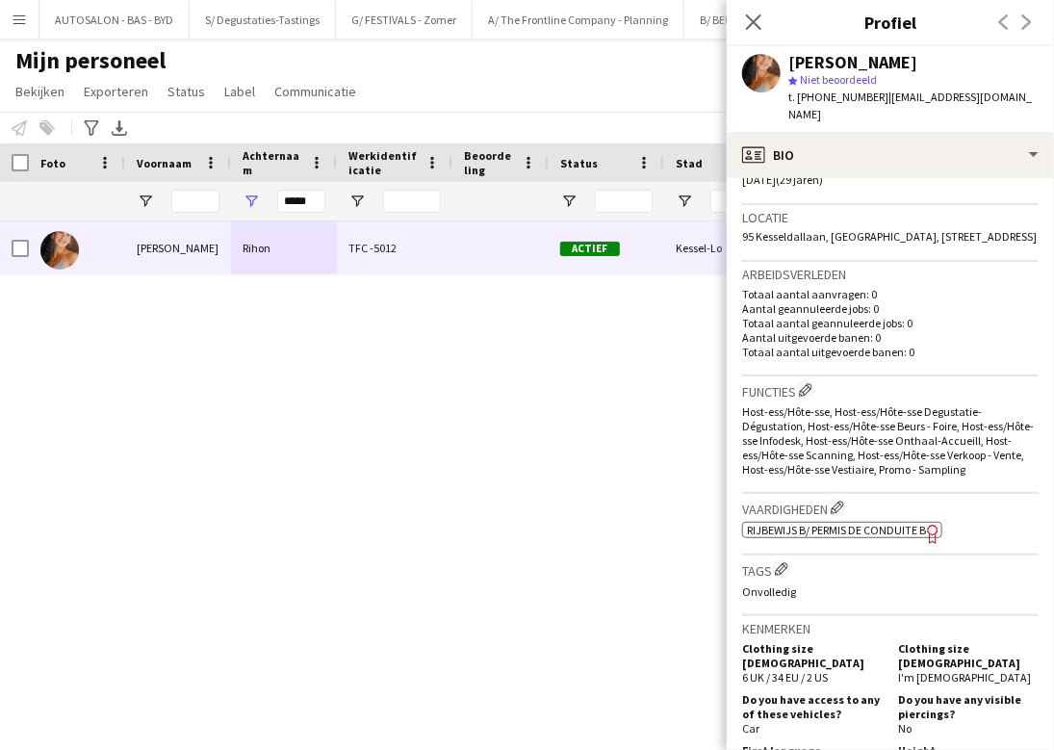
scroll to position [394, 0]
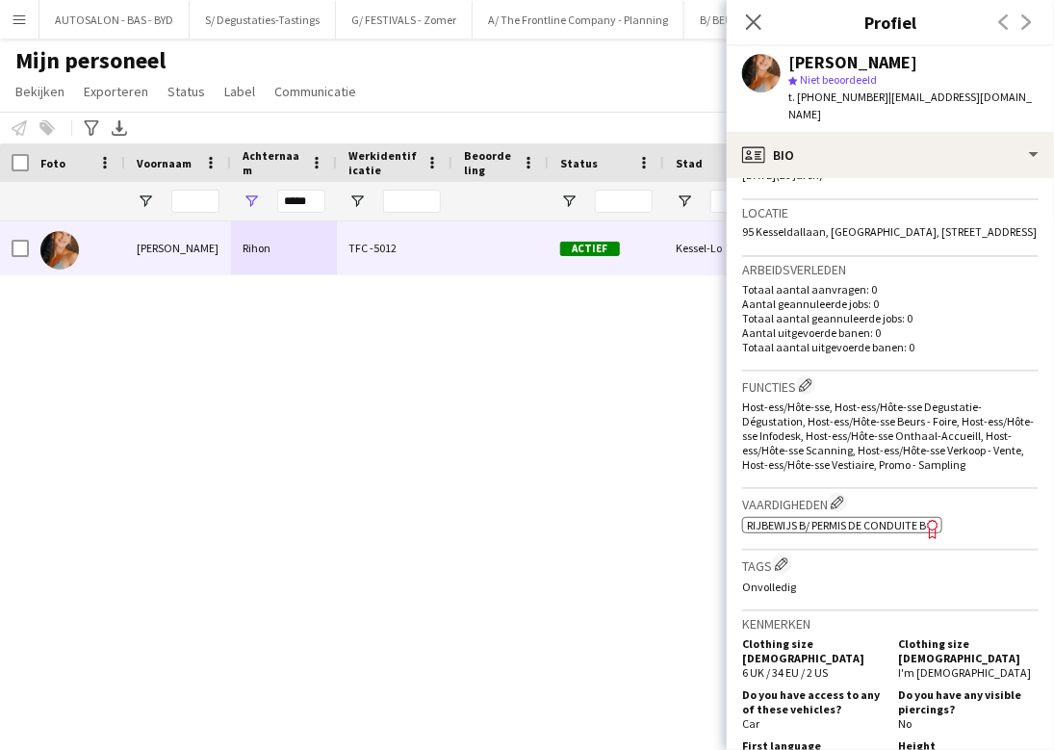
drag, startPoint x: 914, startPoint y: 425, endPoint x: 377, endPoint y: 172, distance: 593.4
click at [851, 423] on span "Host-ess/Hôte-sse, Host-ess/Hôte-sse Degustatie-Dégustation, Host-ess/Hôte-sse …" at bounding box center [888, 435] width 292 height 72
click at [312, 199] on input "*****" at bounding box center [301, 201] width 48 height 23
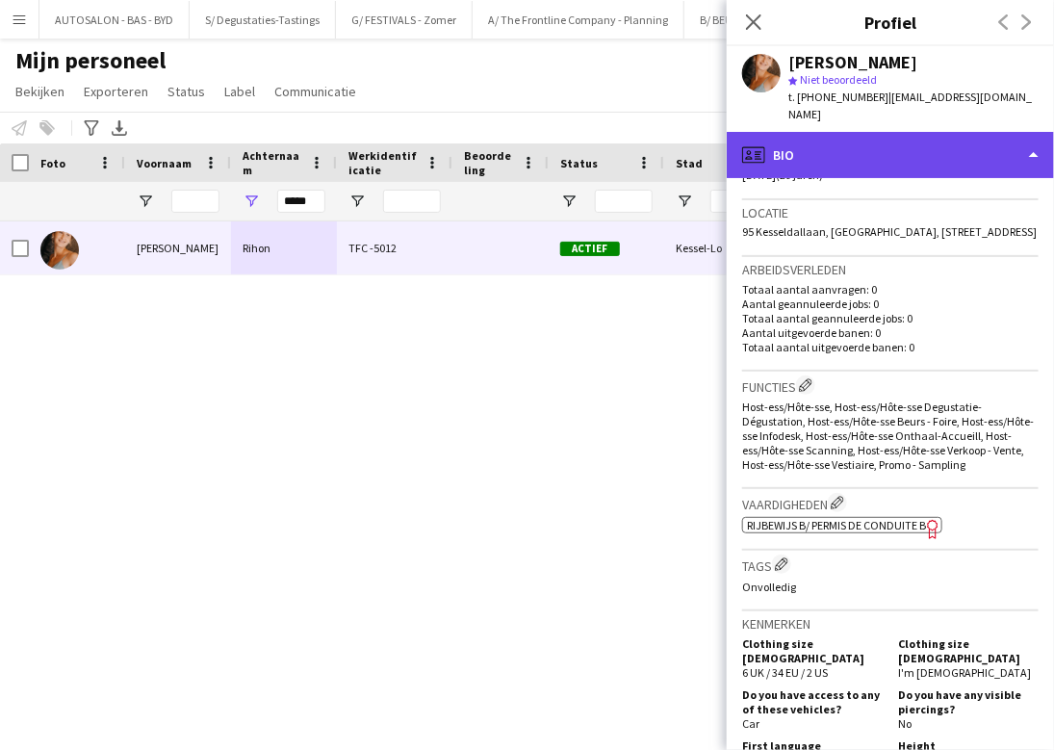
click at [831, 139] on div "profile Bio" at bounding box center [890, 155] width 327 height 46
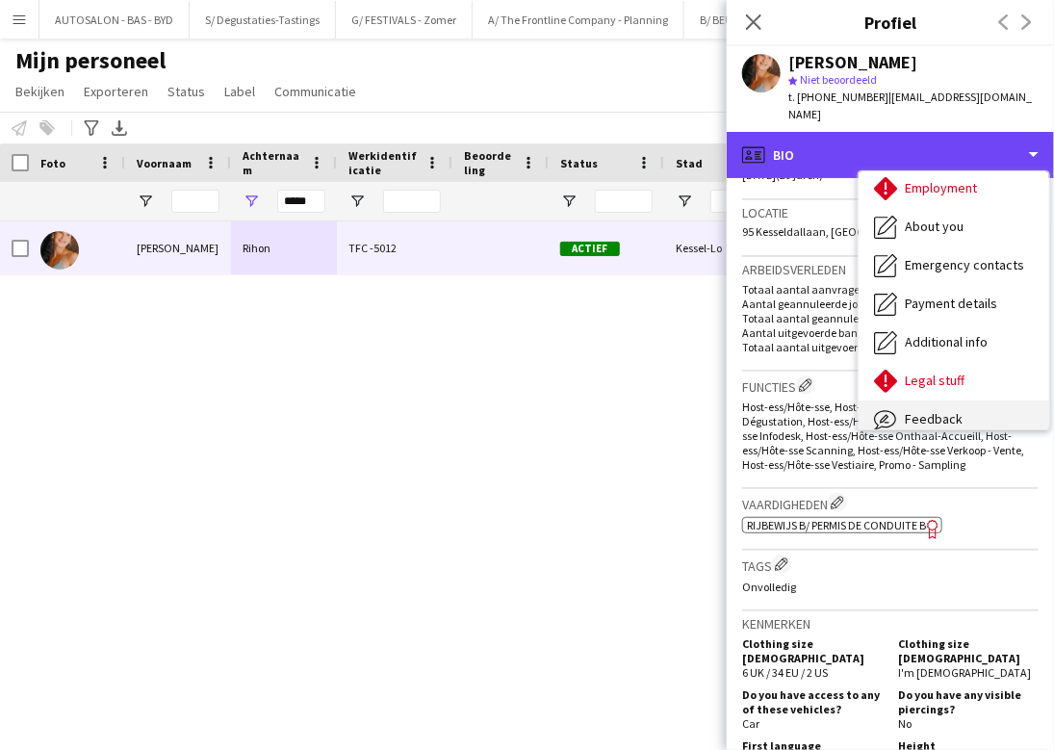
scroll to position [142, 0]
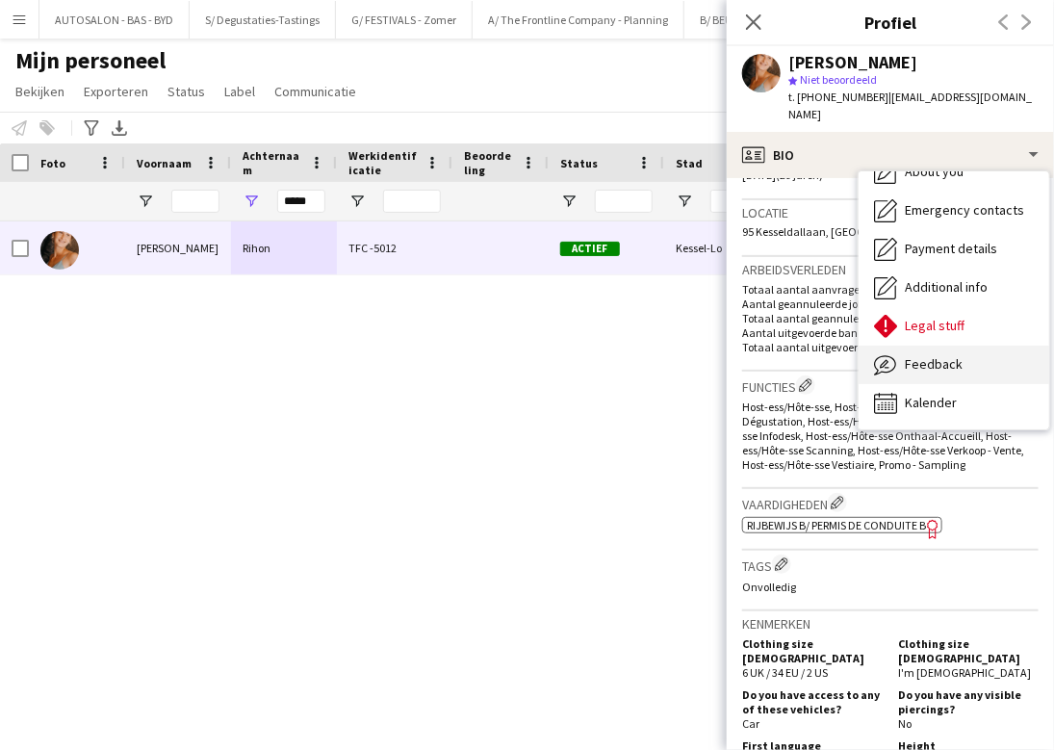
click at [851, 355] on span "Feedback" at bounding box center [934, 363] width 58 height 17
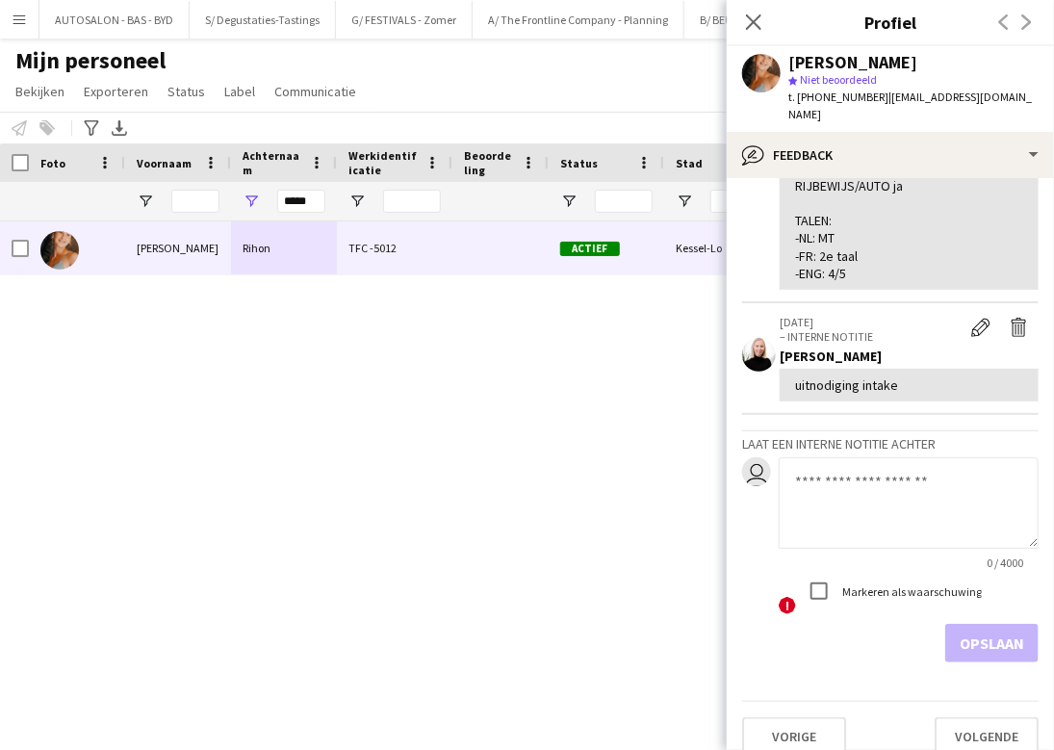
scroll to position [573, 0]
click at [842, 475] on textarea at bounding box center [909, 500] width 260 height 91
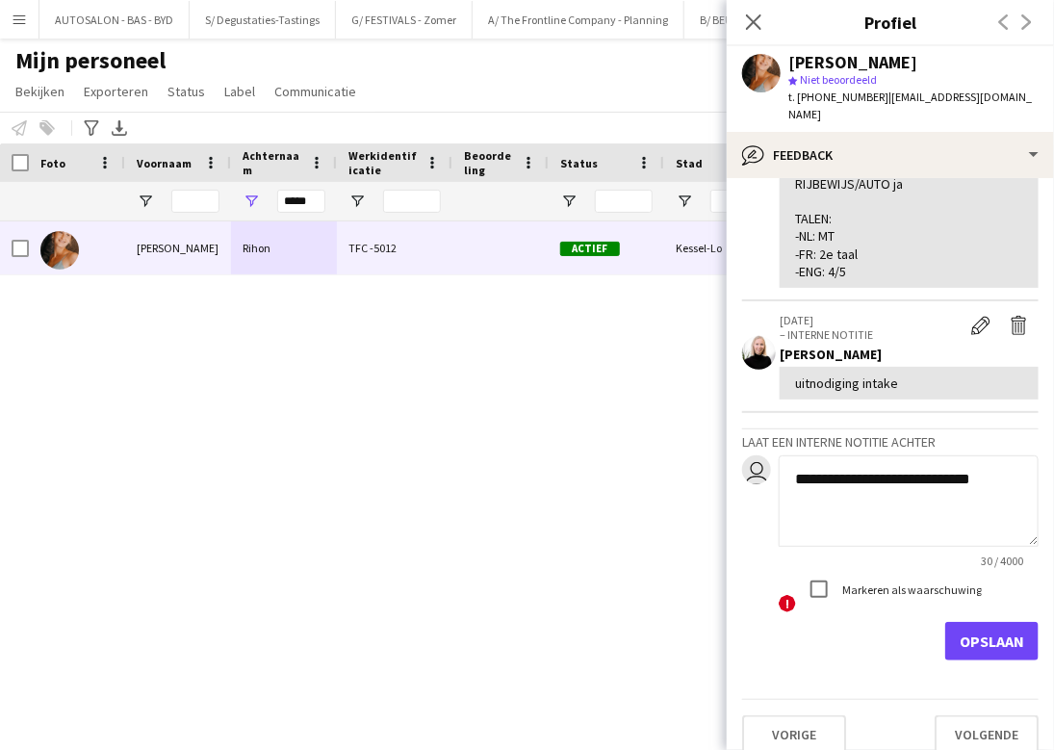
type textarea "**********"
click at [851, 622] on button "Opslaan" at bounding box center [991, 641] width 93 height 39
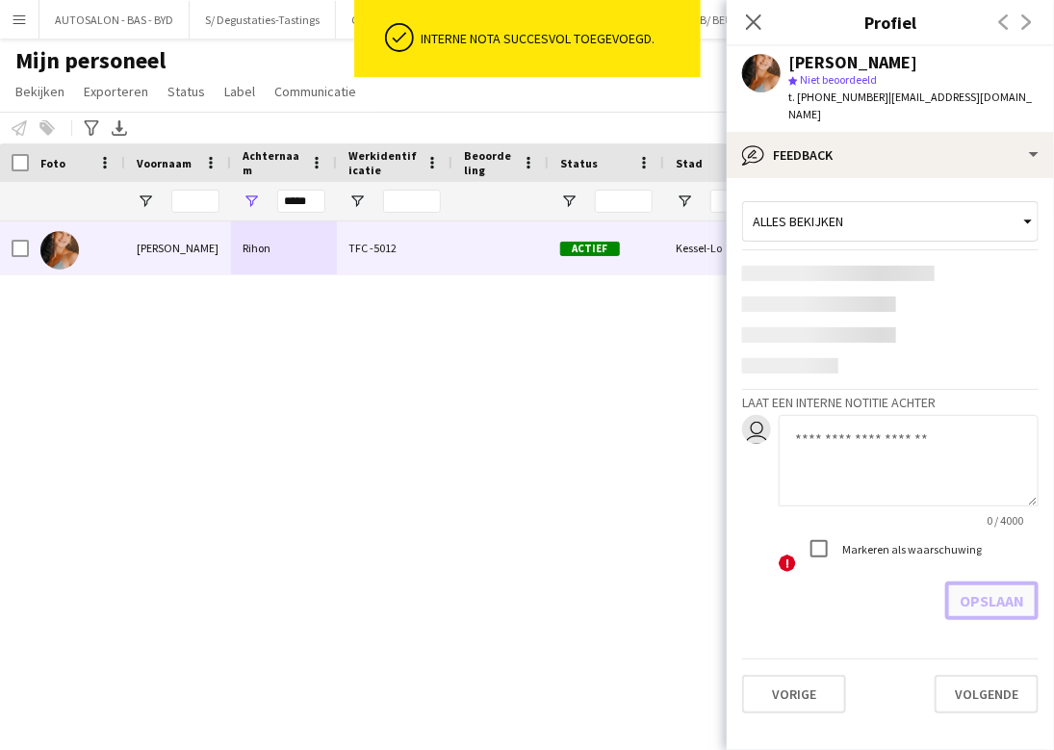
scroll to position [0, 0]
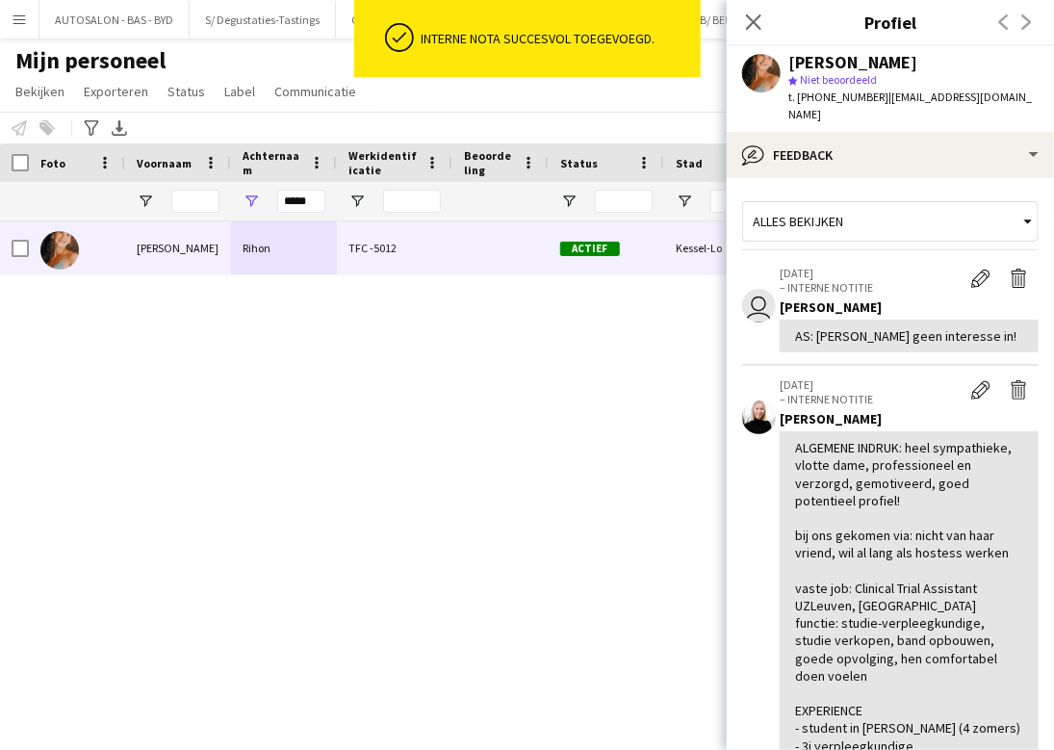
click at [490, 425] on div "[PERSON_NAME] TFC -5012 Actief Kessel-Lo [DATE] 0 [EMAIL_ADDRESS][DOMAIN_NAME]" at bounding box center [498, 461] width 996 height 481
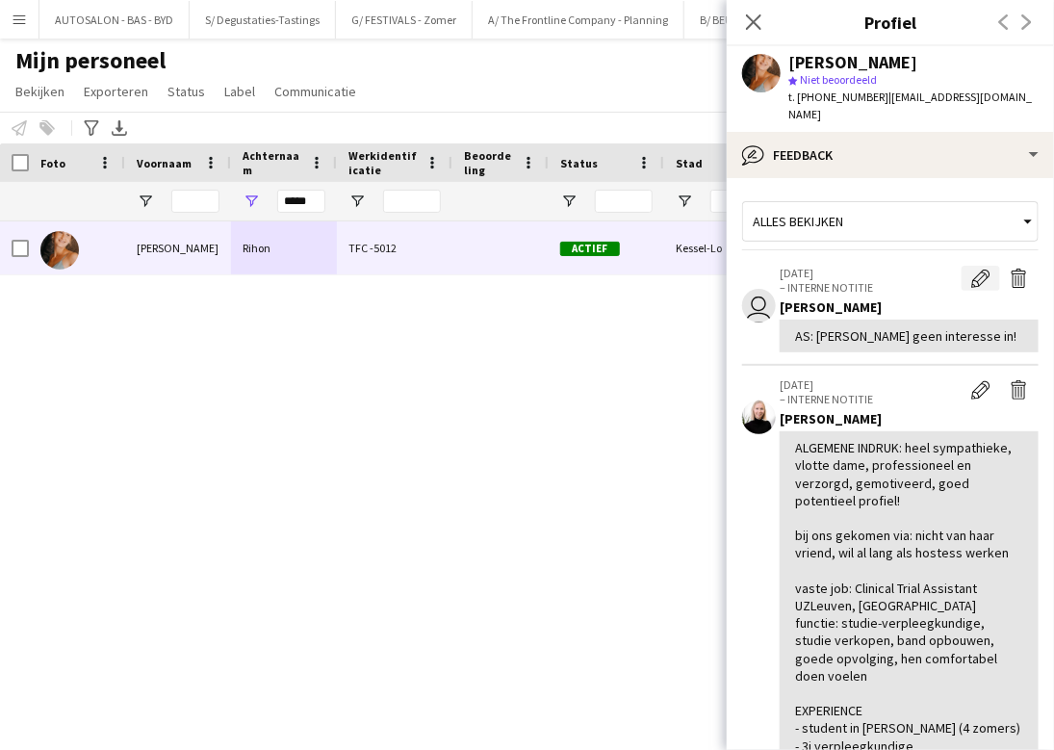
drag, startPoint x: 963, startPoint y: 267, endPoint x: 942, endPoint y: 330, distance: 66.7
click at [851, 269] on app-icon "Bewerk interne notitie" at bounding box center [980, 278] width 19 height 19
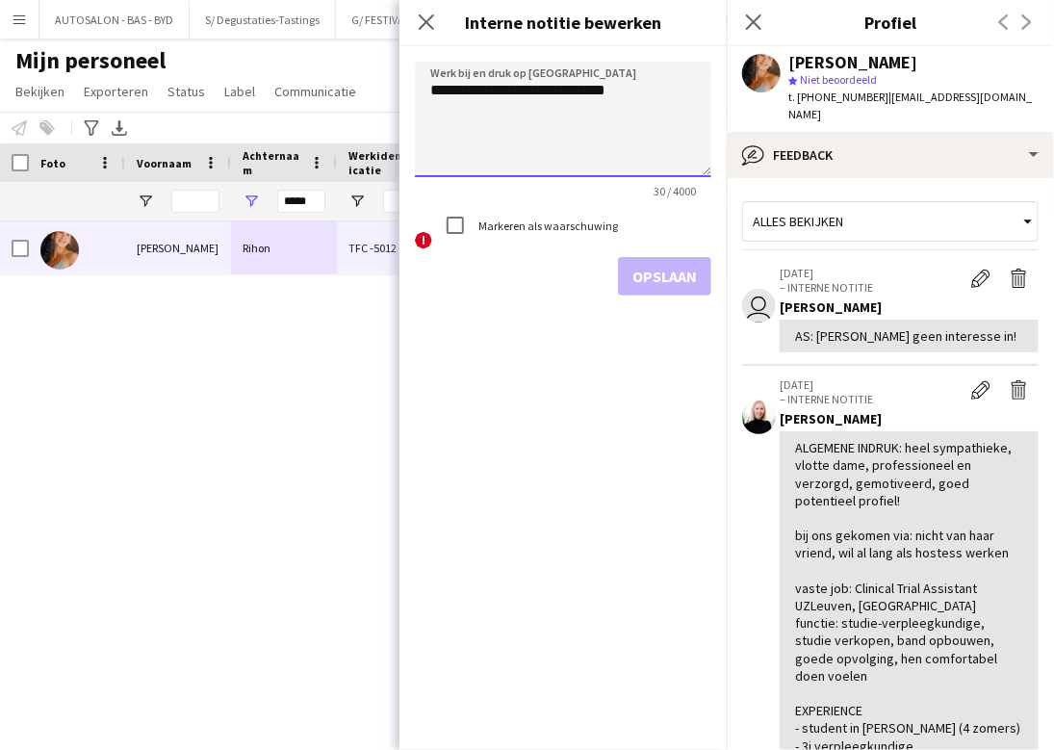
click at [600, 96] on textarea "**********" at bounding box center [563, 120] width 296 height 116
click at [600, 94] on textarea "**********" at bounding box center [563, 120] width 296 height 116
drag, startPoint x: 451, startPoint y: 92, endPoint x: 421, endPoint y: 96, distance: 31.0
click at [421, 96] on textarea "**********" at bounding box center [563, 120] width 296 height 116
type textarea "**********"
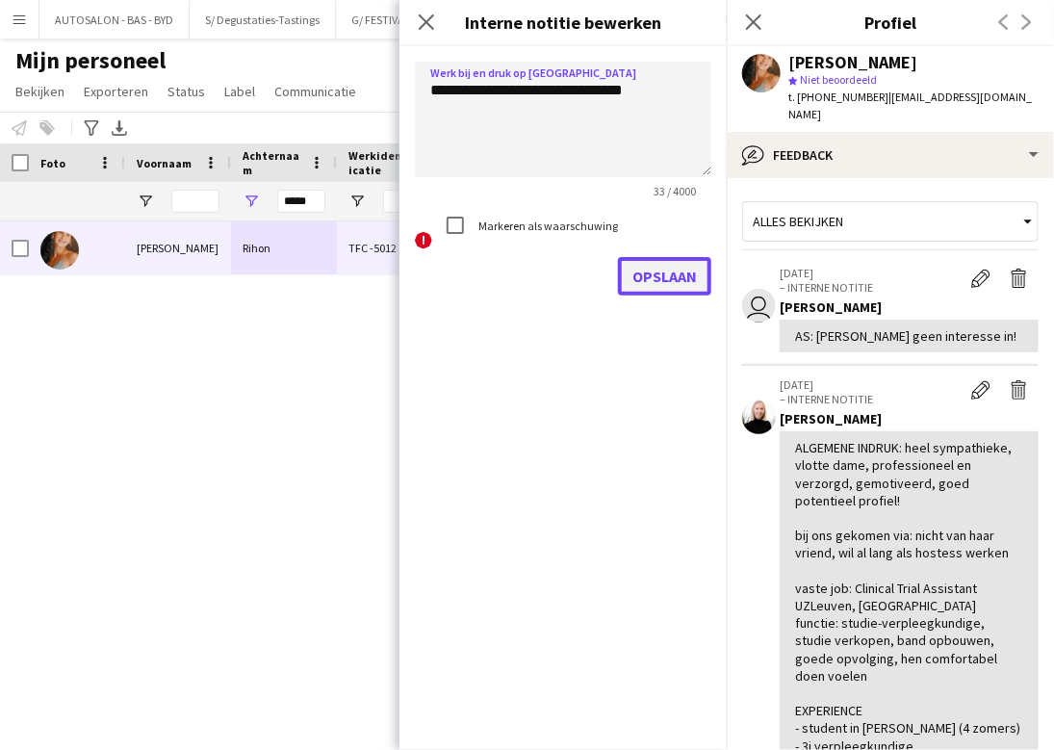
click at [651, 257] on button "Opslaan" at bounding box center [664, 276] width 93 height 39
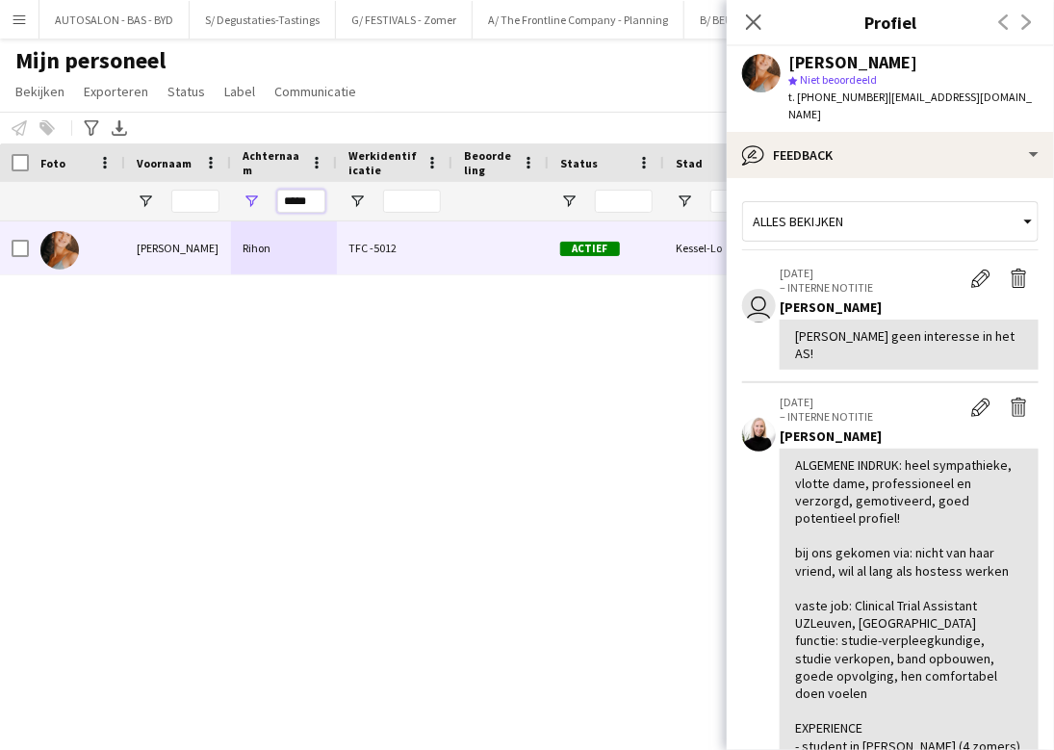
click at [309, 202] on input "*****" at bounding box center [301, 201] width 48 height 23
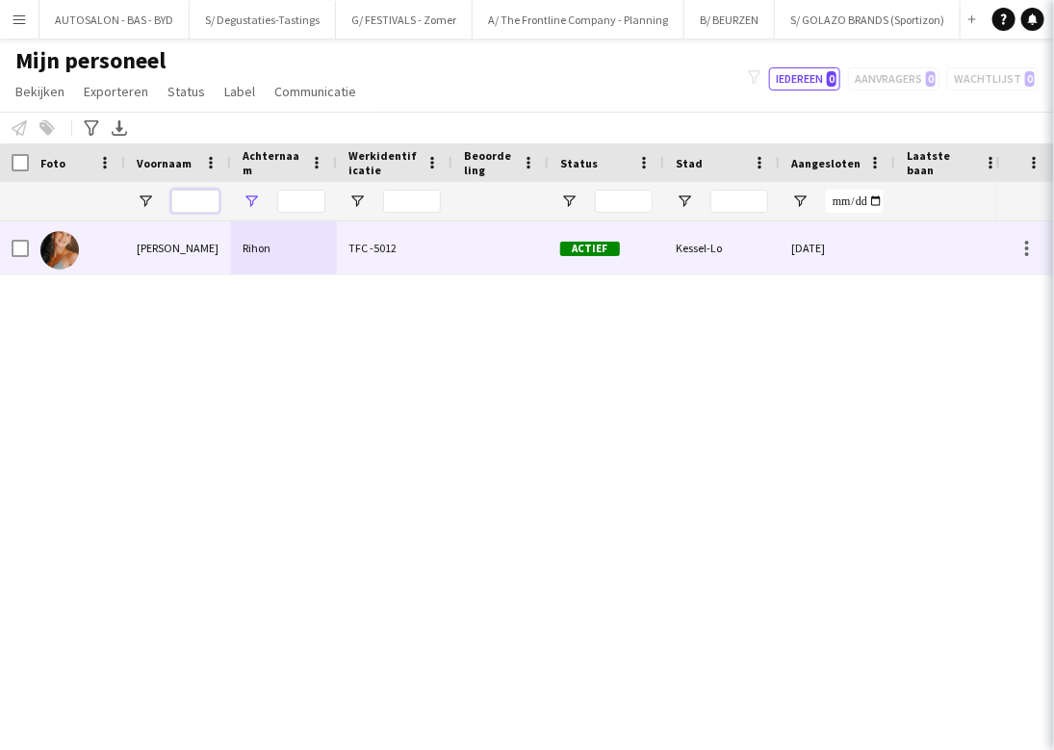
click at [196, 193] on input "Voornaam Filter Invoer" at bounding box center [195, 201] width 48 height 23
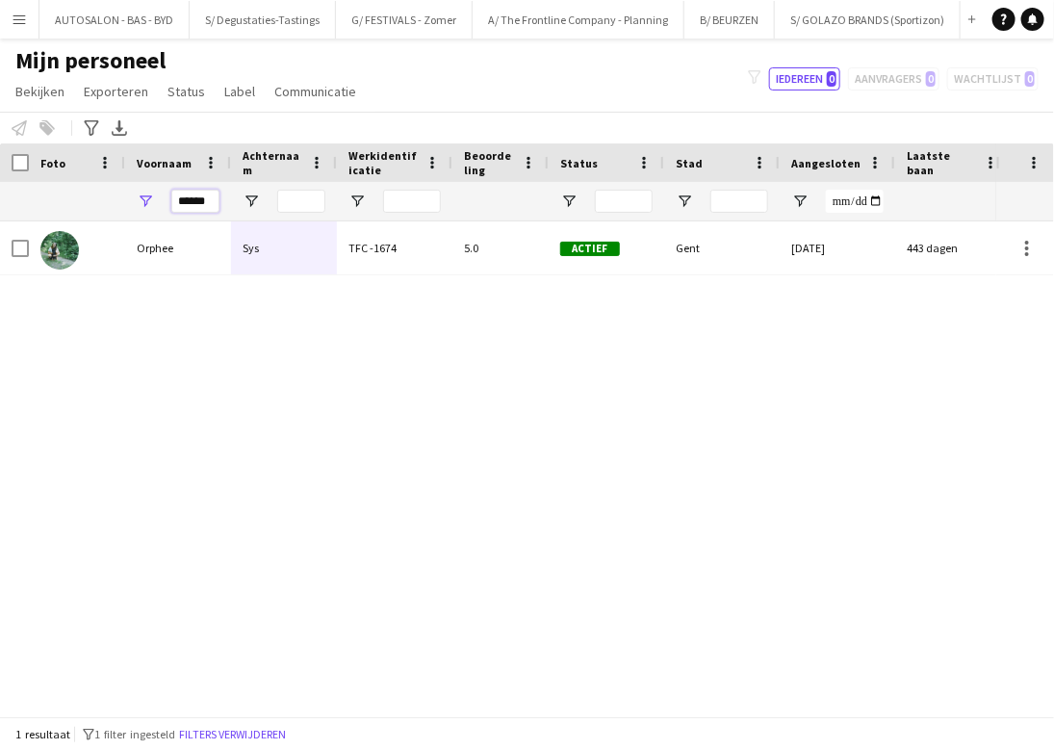
type input "******"
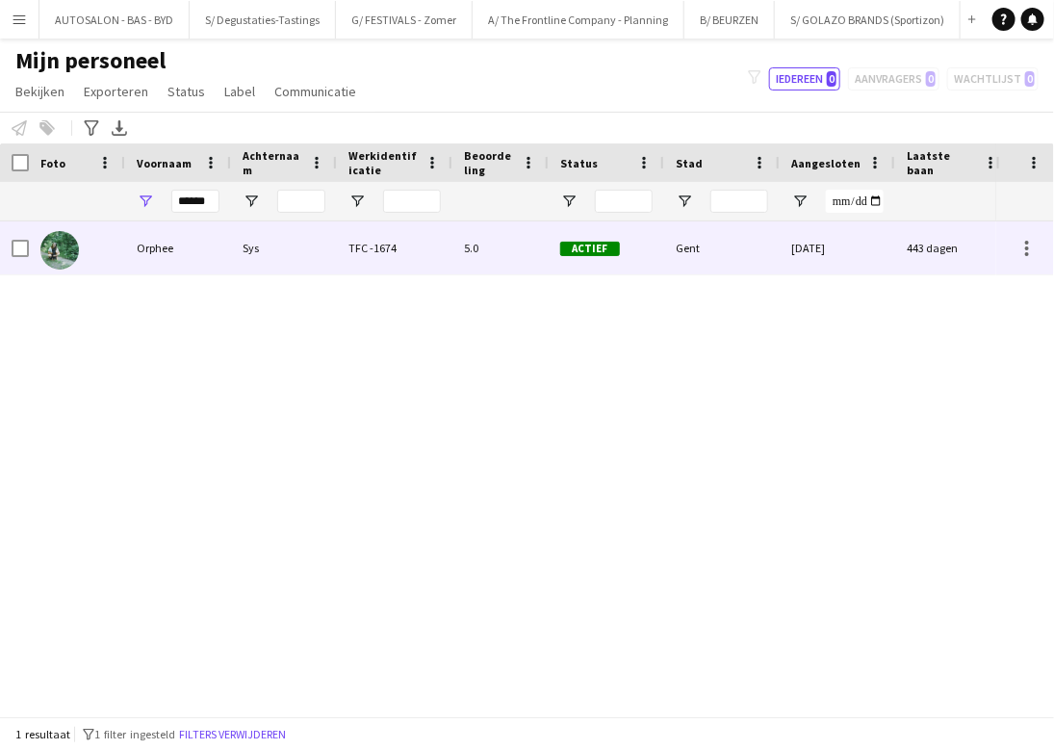
click at [172, 260] on div "Orphee" at bounding box center [178, 247] width 106 height 53
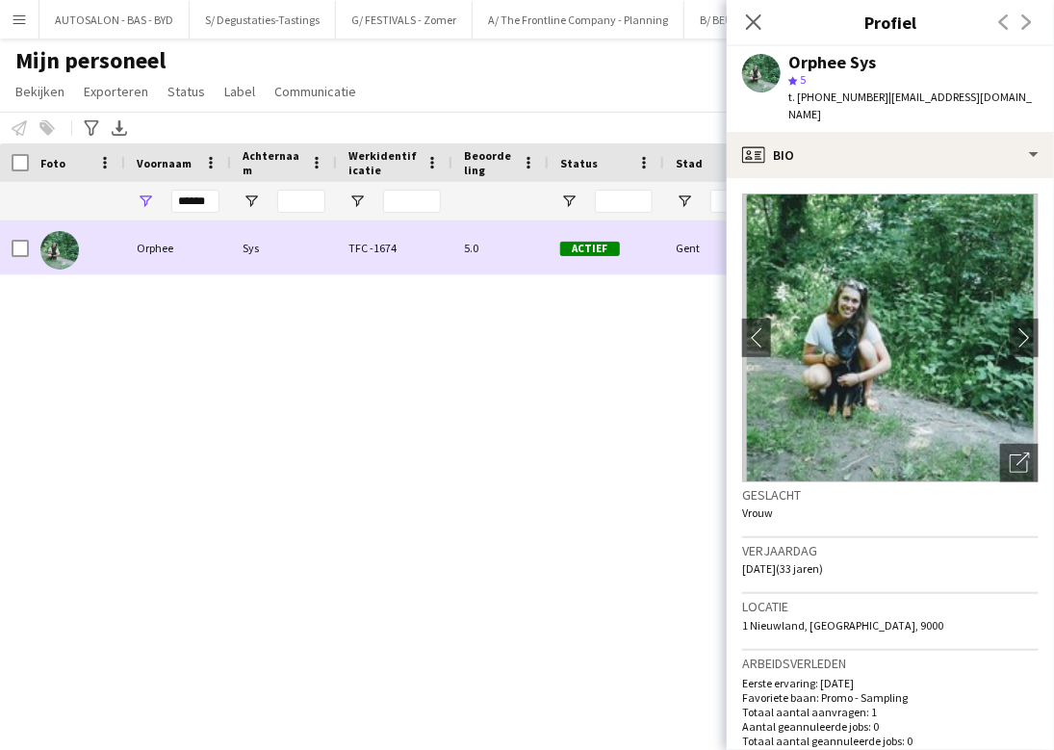
click at [170, 260] on div "Orphee" at bounding box center [178, 247] width 106 height 53
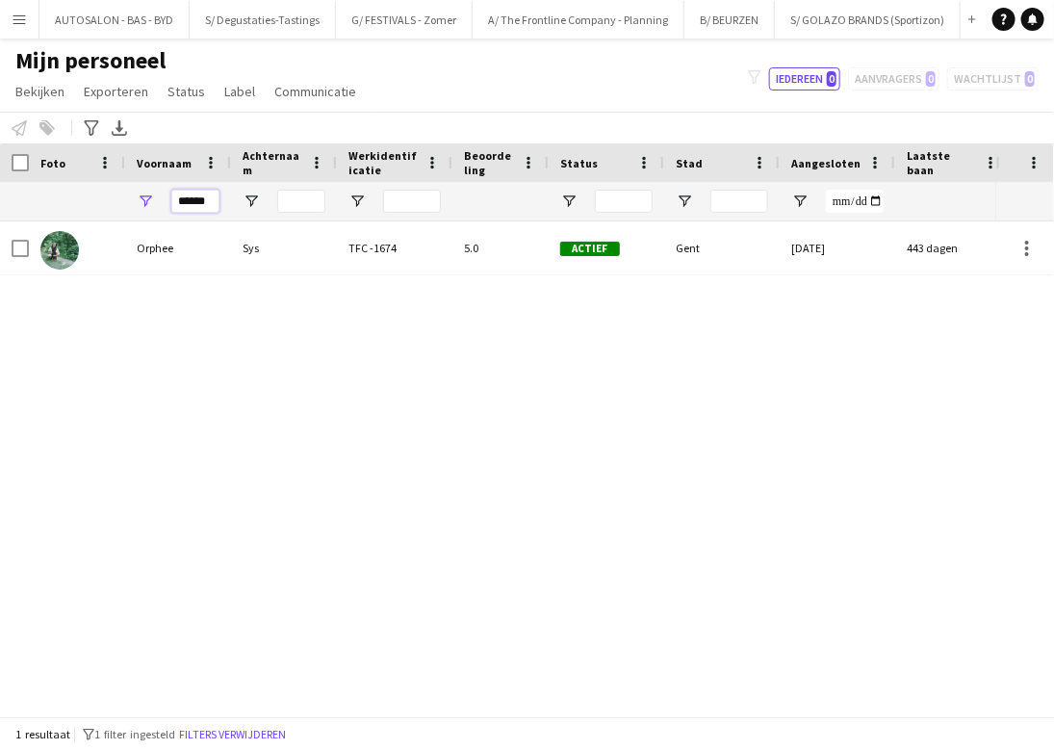
click at [206, 206] on input "******" at bounding box center [195, 201] width 48 height 23
click at [232, 385] on div "Orphee Sys TFC -1674 5.0 Actief Gent [DATE] 443 dagen 0 [EMAIL_ADDRESS][DOMAIN_…" at bounding box center [498, 461] width 996 height 481
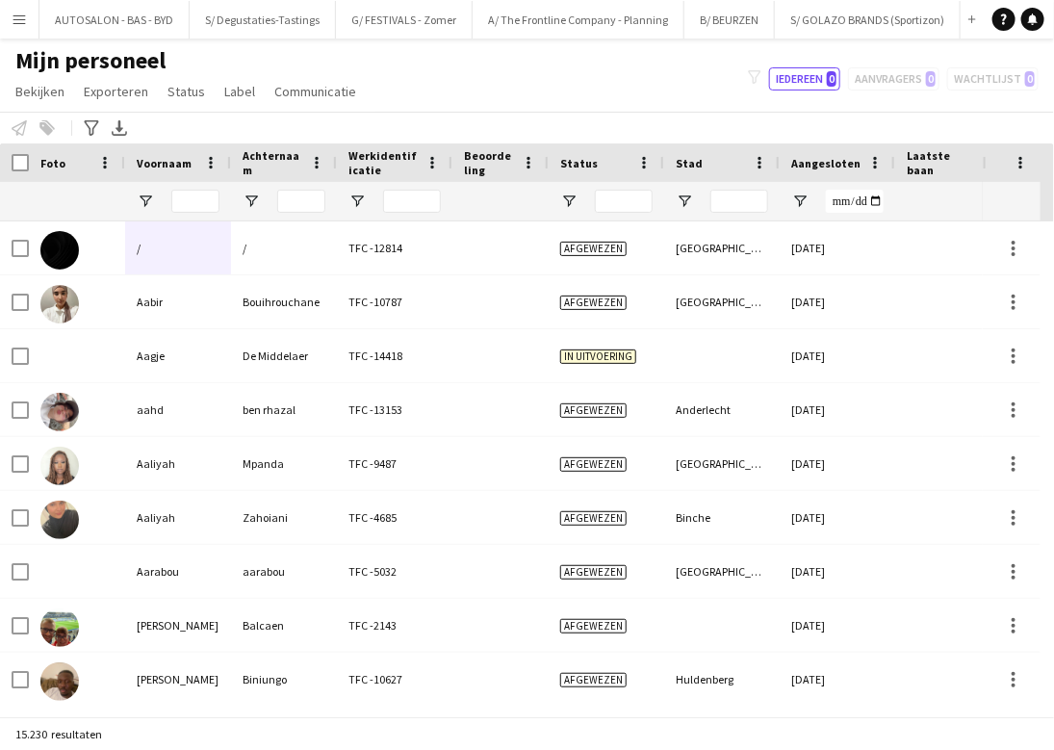
drag, startPoint x: 871, startPoint y: 111, endPoint x: 881, endPoint y: 129, distance: 20.7
click at [851, 112] on div "Personeel informeren Toevoegen aan label Selecteer minstens één crewlid om hem …" at bounding box center [527, 128] width 1054 height 32
click at [198, 202] on input "Voornaam Filter Invoer" at bounding box center [195, 201] width 48 height 23
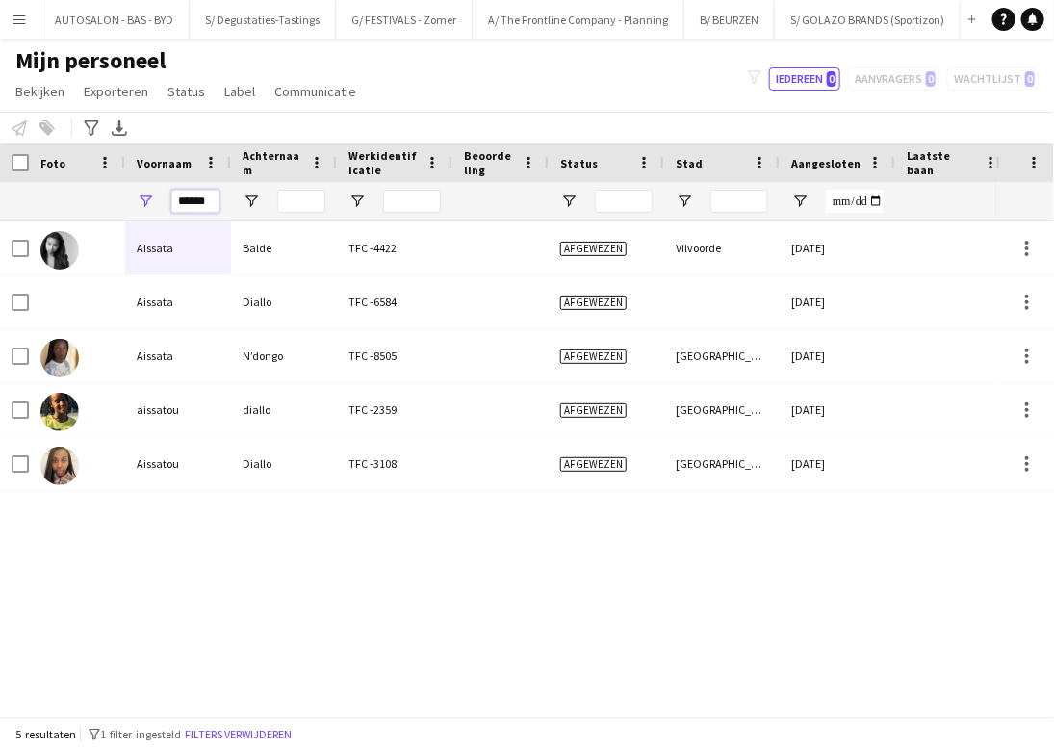
click at [189, 198] on input "******" at bounding box center [195, 201] width 48 height 23
click at [188, 198] on input "******" at bounding box center [195, 201] width 48 height 23
type input "*****"
click at [199, 198] on input "*****" at bounding box center [195, 201] width 48 height 23
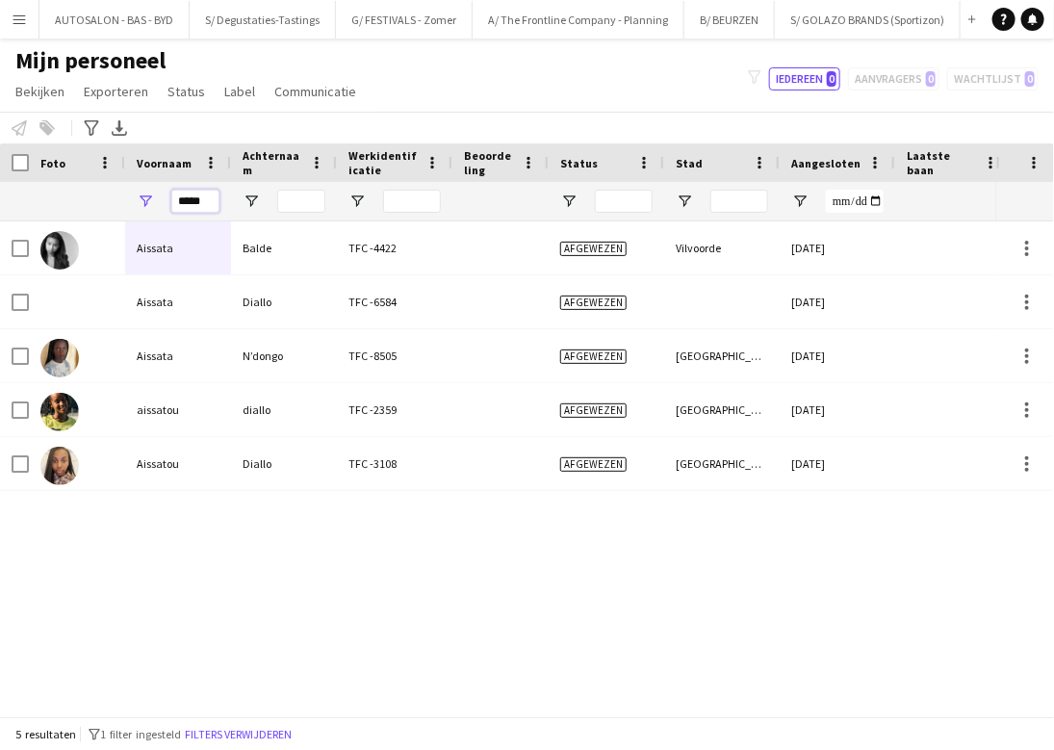
click at [199, 198] on input "*****" at bounding box center [195, 201] width 48 height 23
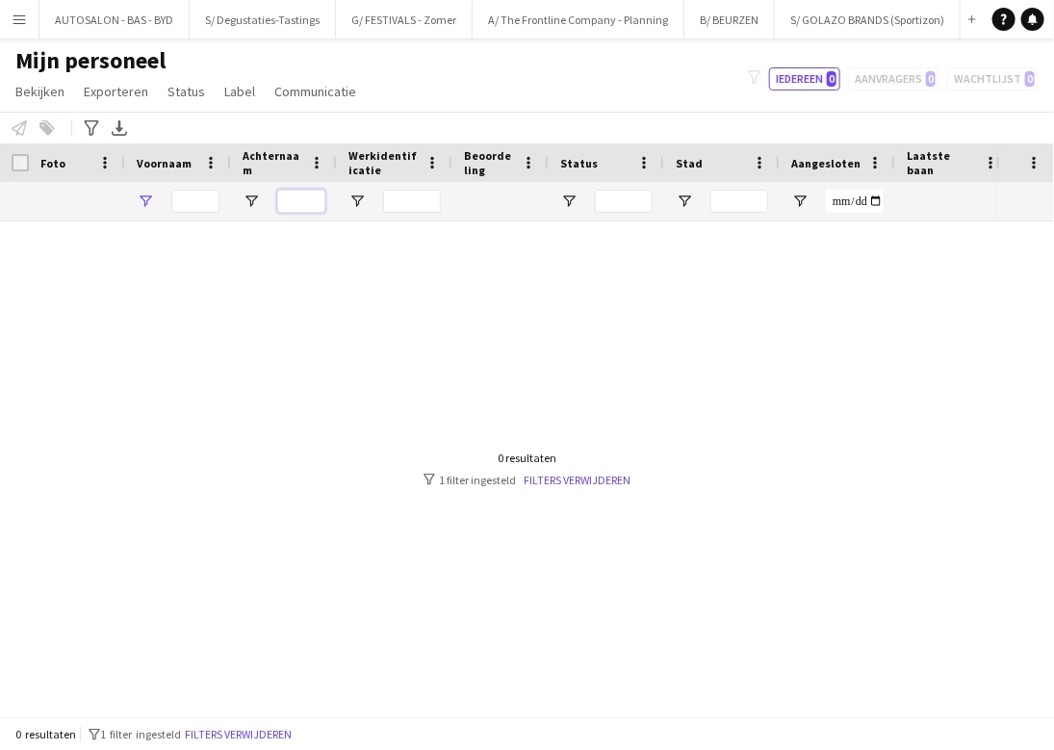
click at [287, 194] on input "Achternaam Filter Invoer" at bounding box center [301, 201] width 48 height 23
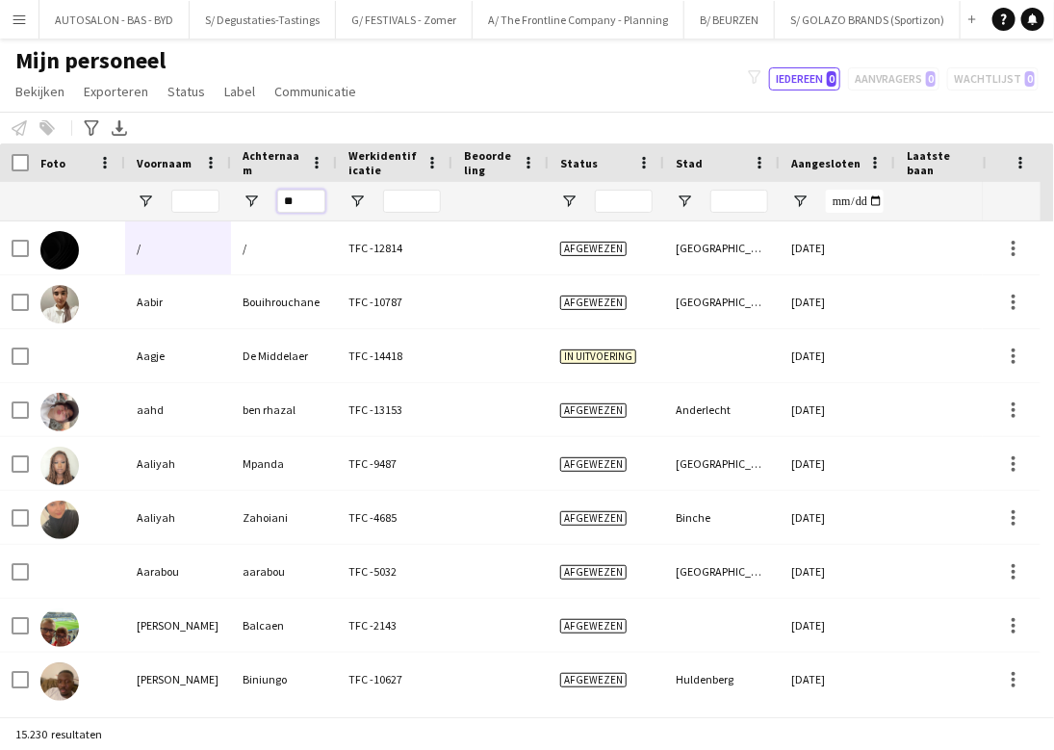
type input "*"
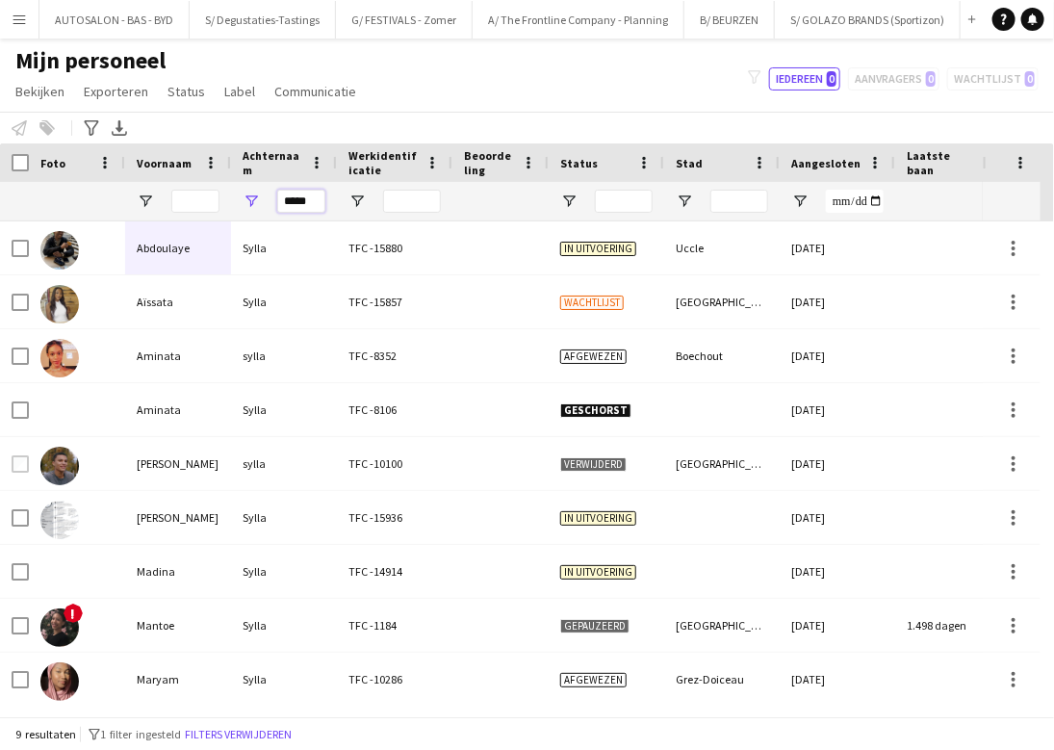
type input "*****"
click at [255, 197] on span "Open Filtermenu" at bounding box center [251, 201] width 17 height 17
click at [258, 200] on span "Open Filtermenu" at bounding box center [251, 201] width 17 height 17
click at [414, 198] on input "Werkidentificatie Filter Invoer" at bounding box center [412, 201] width 58 height 23
click at [573, 204] on span "Open Filtermenu" at bounding box center [568, 201] width 17 height 17
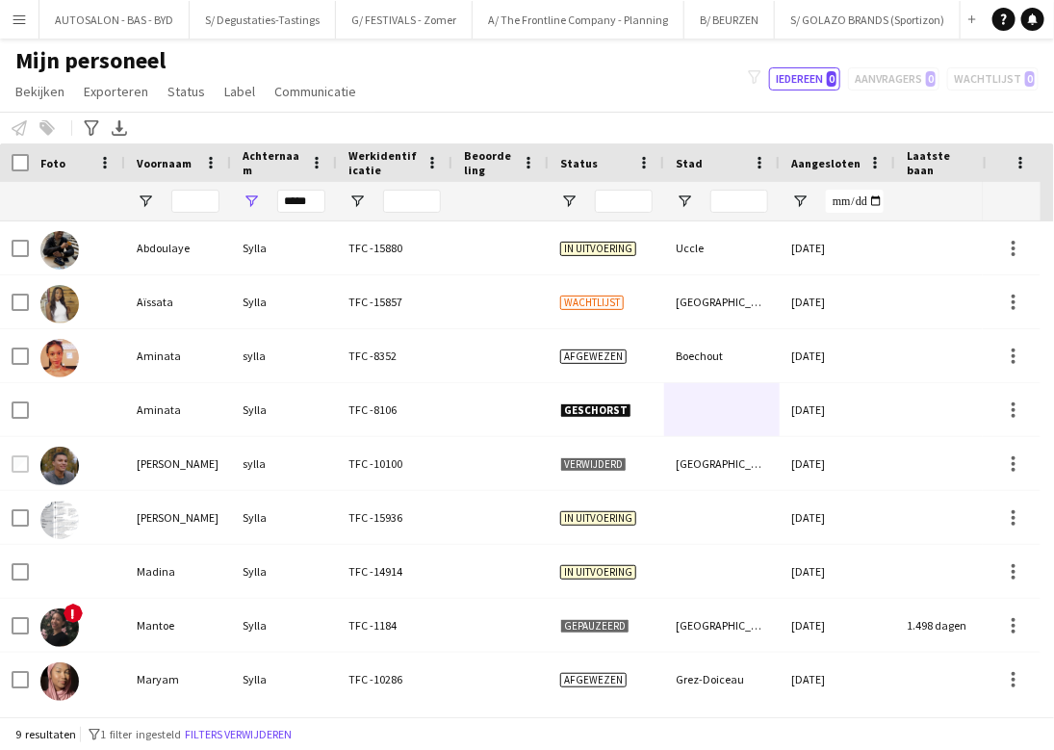
drag, startPoint x: 741, startPoint y: 412, endPoint x: 668, endPoint y: 302, distance: 131.9
click at [732, 404] on div "[PERSON_NAME] TFC -15880 In uitvoering Uccle [DATE] 0 [EMAIL_ADDRESS][DOMAIN_NA…" at bounding box center [1043, 463] width 2087 height 485
click at [184, 192] on input "Voornaam Filter Invoer" at bounding box center [195, 201] width 48 height 23
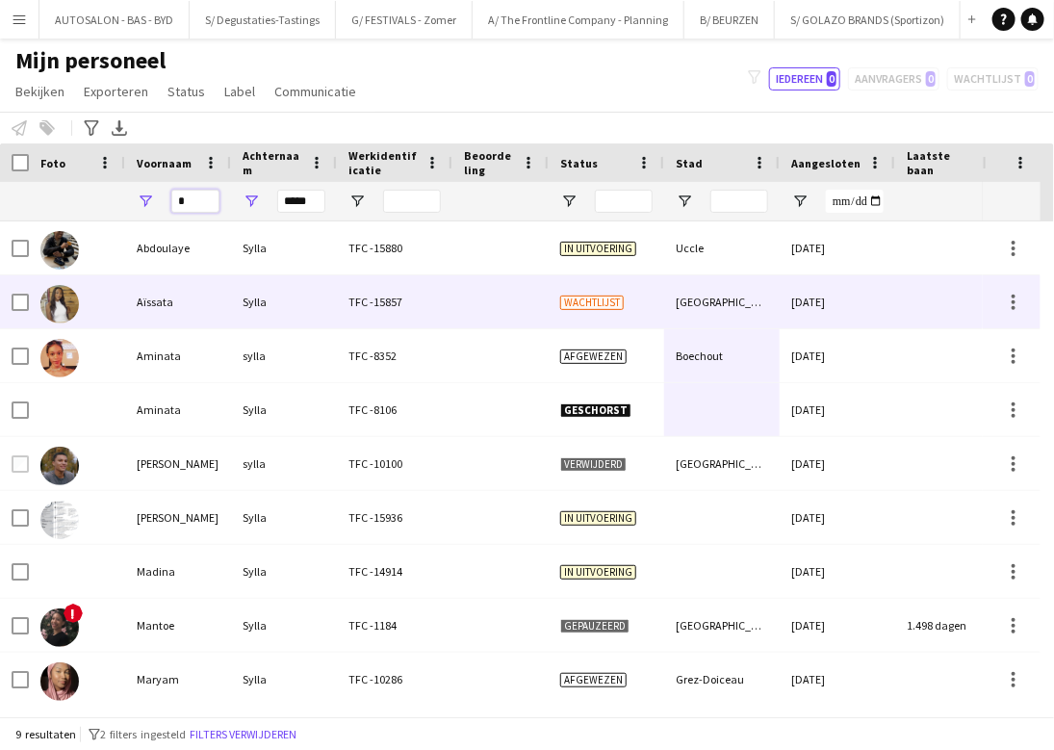
type input "*"
click at [159, 296] on div "Aïssata" at bounding box center [178, 301] width 106 height 53
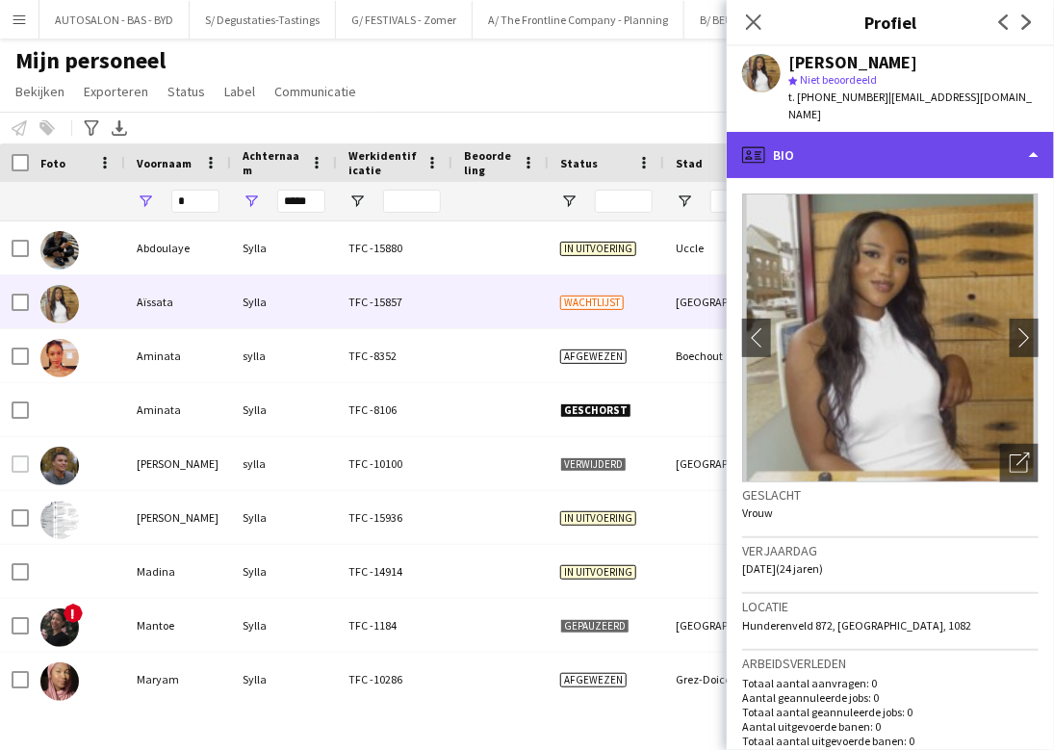
click at [851, 140] on div "profile Bio" at bounding box center [890, 155] width 327 height 46
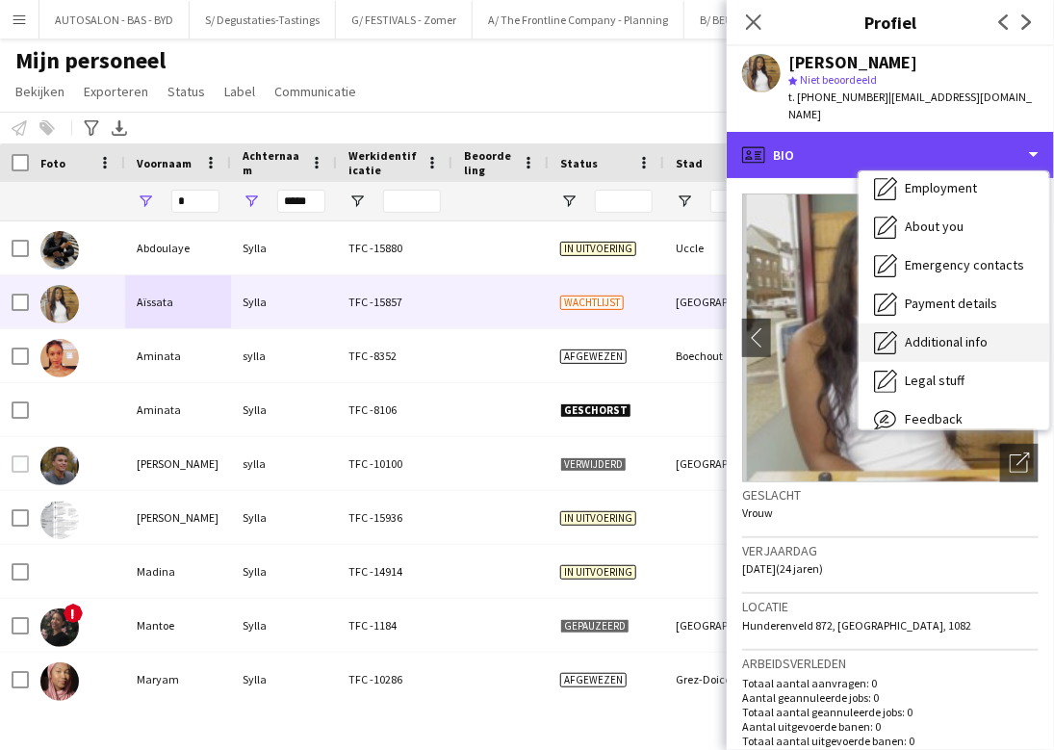
scroll to position [142, 0]
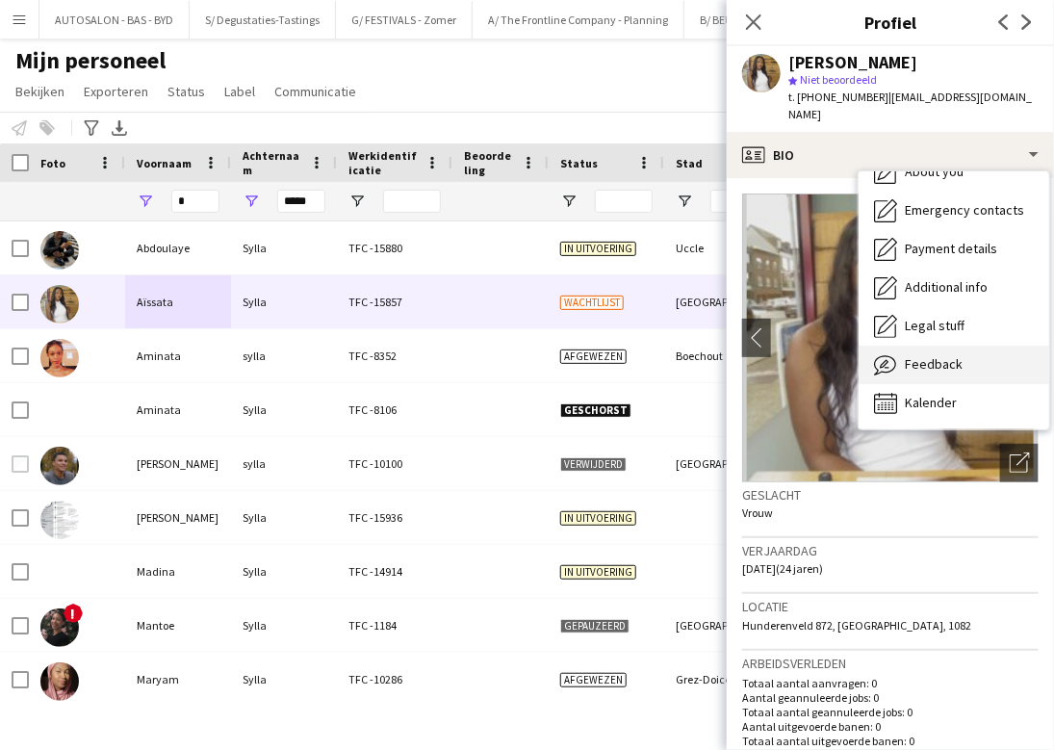
click at [851, 348] on div "Feedback Feedback" at bounding box center [954, 365] width 191 height 39
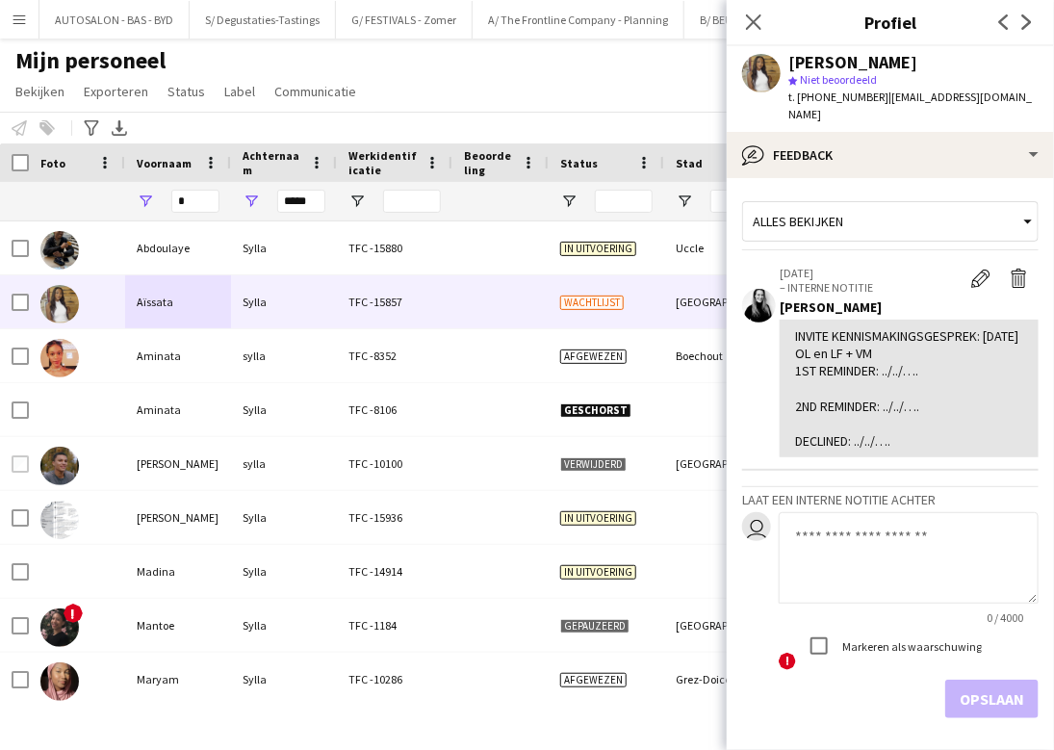
click at [851, 525] on textarea at bounding box center [909, 557] width 260 height 91
type textarea "*"
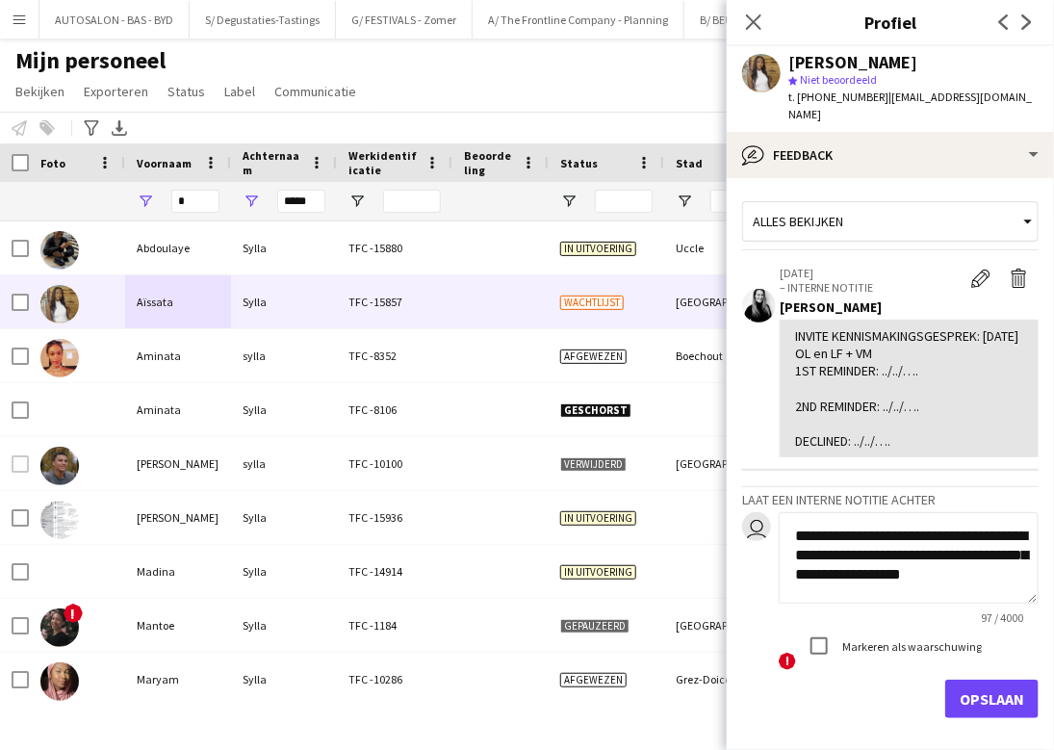
scroll to position [1, 0]
type textarea "**********"
click at [851, 680] on button "Opslaan" at bounding box center [991, 699] width 93 height 39
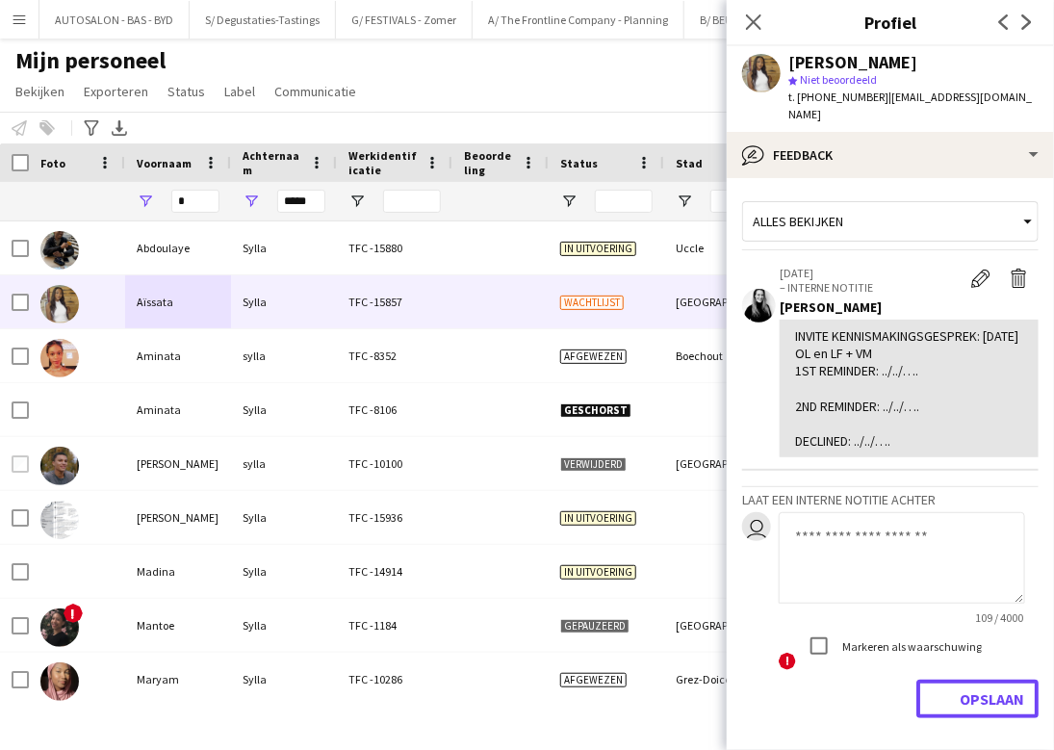
scroll to position [0, 0]
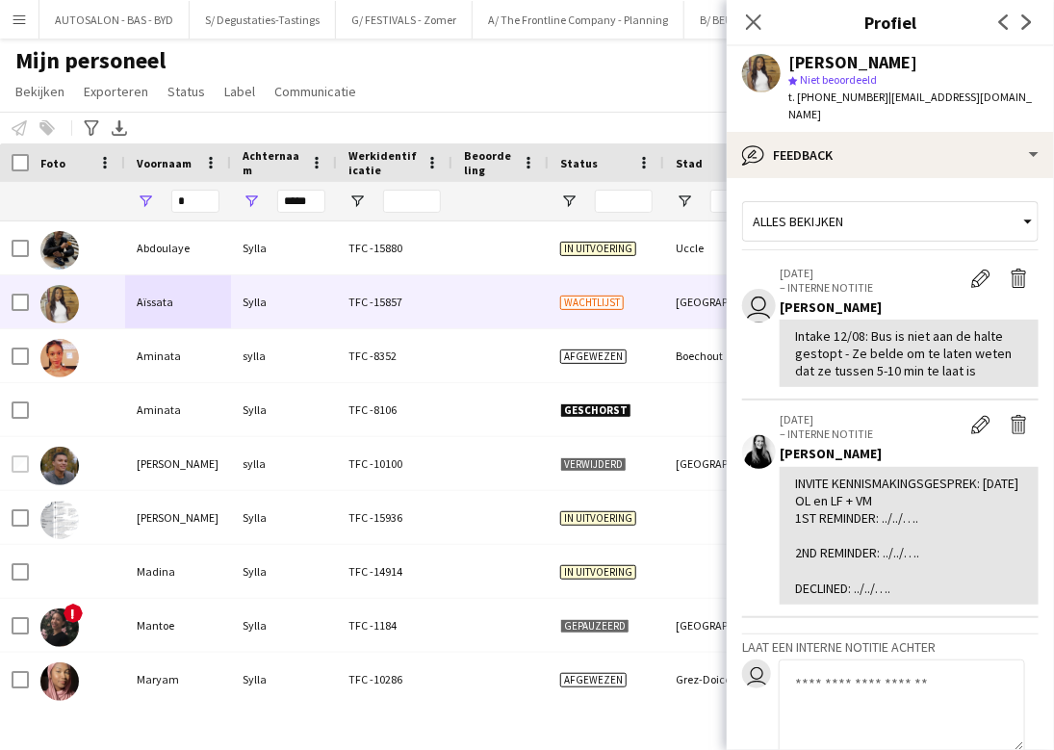
click at [851, 64] on div "[PERSON_NAME]" at bounding box center [852, 62] width 129 height 17
copy div "Sylla"
click at [851, 96] on span "| [EMAIL_ADDRESS][DOMAIN_NAME]" at bounding box center [910, 106] width 244 height 32
drag, startPoint x: 882, startPoint y: 95, endPoint x: 1034, endPoint y: 96, distance: 152.1
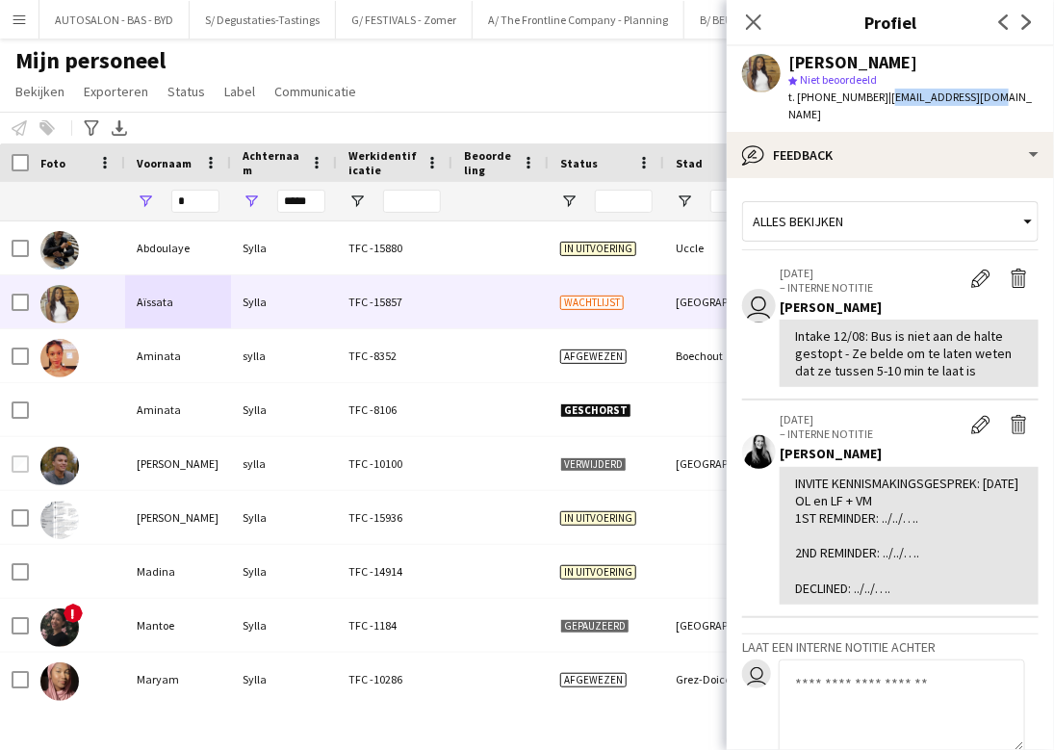
click at [851, 96] on app-profile-header "[PERSON_NAME] star Niet beoordeeld t. [PHONE_NUMBER] | [EMAIL_ADDRESS][DOMAIN_N…" at bounding box center [890, 89] width 327 height 86
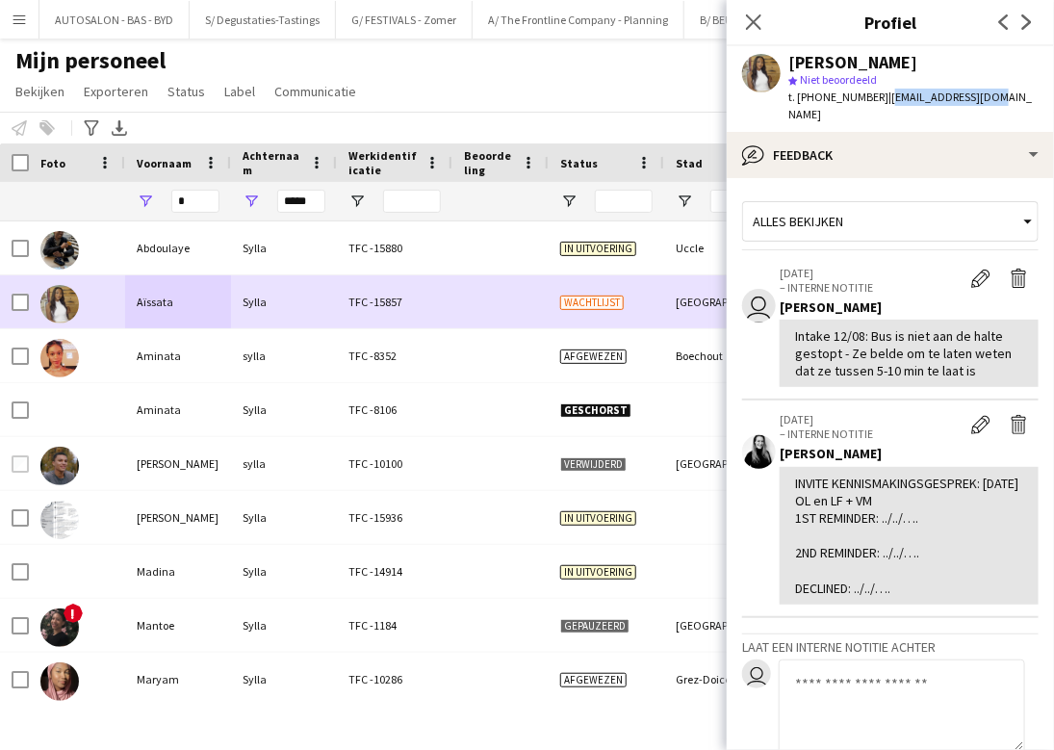
copy span "[EMAIL_ADDRESS][DOMAIN_NAME]"
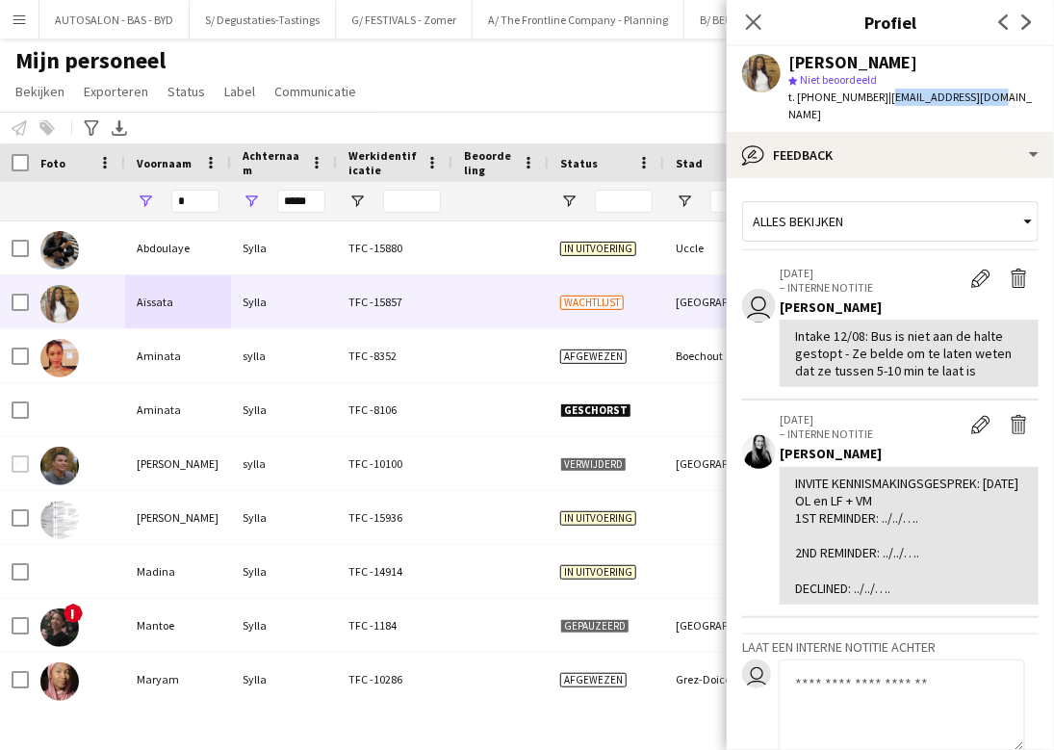
click at [851, 91] on div "[PERSON_NAME] star Niet beoordeeld t. [PHONE_NUMBER] | [EMAIL_ADDRESS][DOMAIN_N…" at bounding box center [890, 89] width 327 height 86
drag, startPoint x: 969, startPoint y: 96, endPoint x: 875, endPoint y: 110, distance: 95.3
click at [851, 110] on div "[PERSON_NAME] star Niet beoordeeld t. [PHONE_NUMBER] | [EMAIL_ADDRESS][DOMAIN_N…" at bounding box center [890, 89] width 327 height 86
copy span "[EMAIL_ADDRESS][DOMAIN_NAME]"
click at [834, 94] on span "t. [PHONE_NUMBER]" at bounding box center [838, 97] width 100 height 14
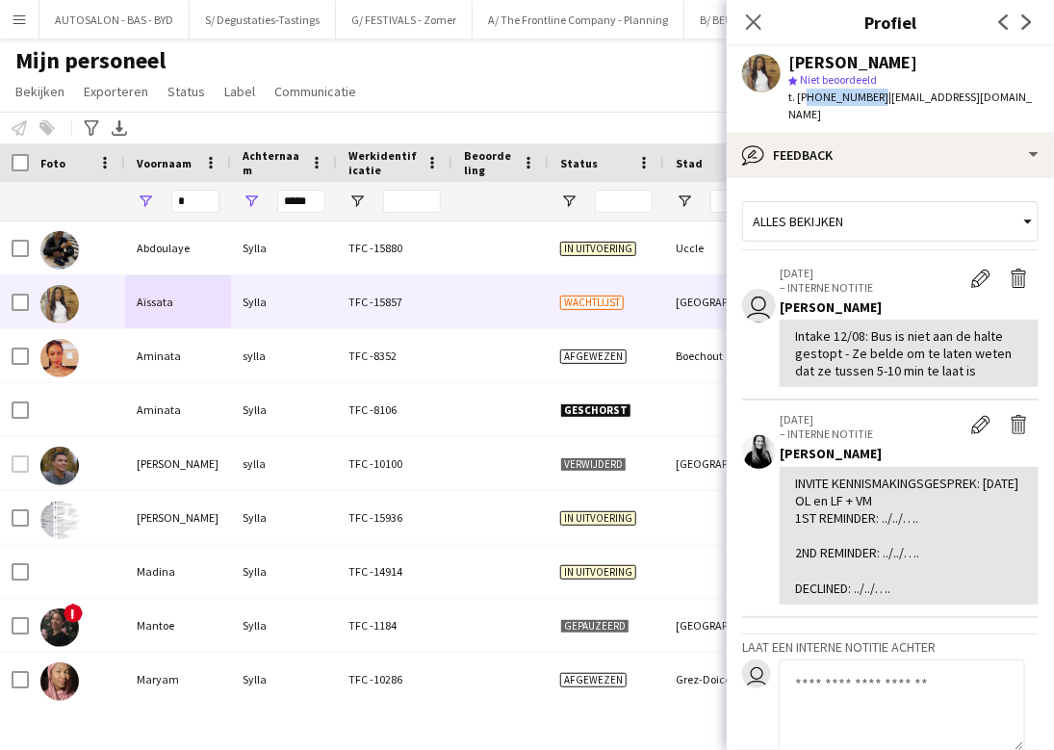
click at [834, 94] on span "t. [PHONE_NUMBER]" at bounding box center [838, 97] width 100 height 14
copy span "32486576454"
drag, startPoint x: 941, startPoint y: 342, endPoint x: 918, endPoint y: 337, distance: 23.6
click at [851, 342] on div "Intake 12/08: Bus is niet aan de halte gestopt - Ze belde om te laten weten dat…" at bounding box center [909, 353] width 228 height 53
drag, startPoint x: 872, startPoint y: 313, endPoint x: 868, endPoint y: 362, distance: 49.2
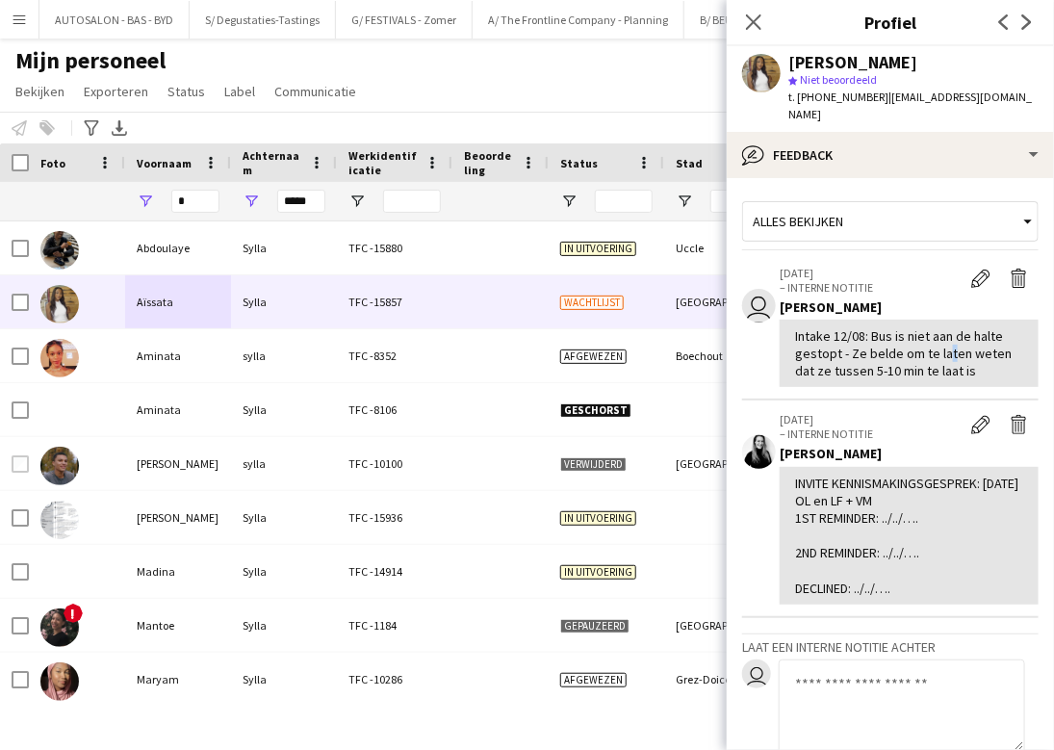
click at [851, 378] on app-crew-profile-feedback-item "user [DATE] – INTERNE NOTITIE Bewerk interne notitie Verwijder interne notitie …" at bounding box center [890, 327] width 296 height 147
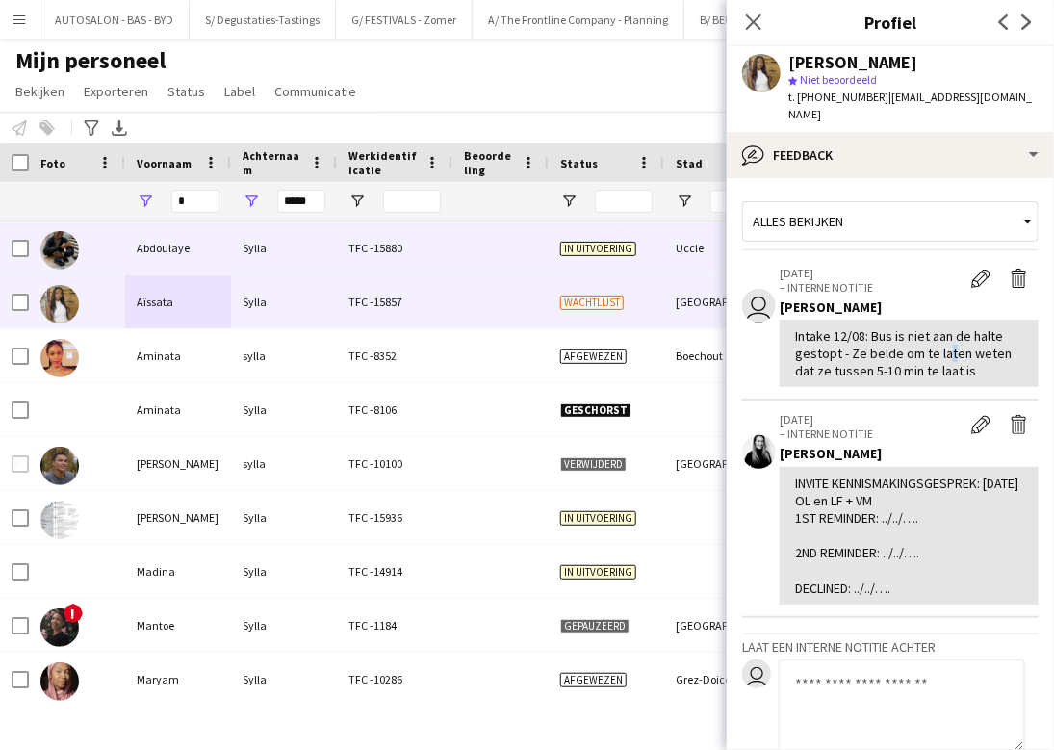
copy div "Bus is niet aan de halte gestopt - Ze belde om te laten weten dat ze tussen 5-1…"
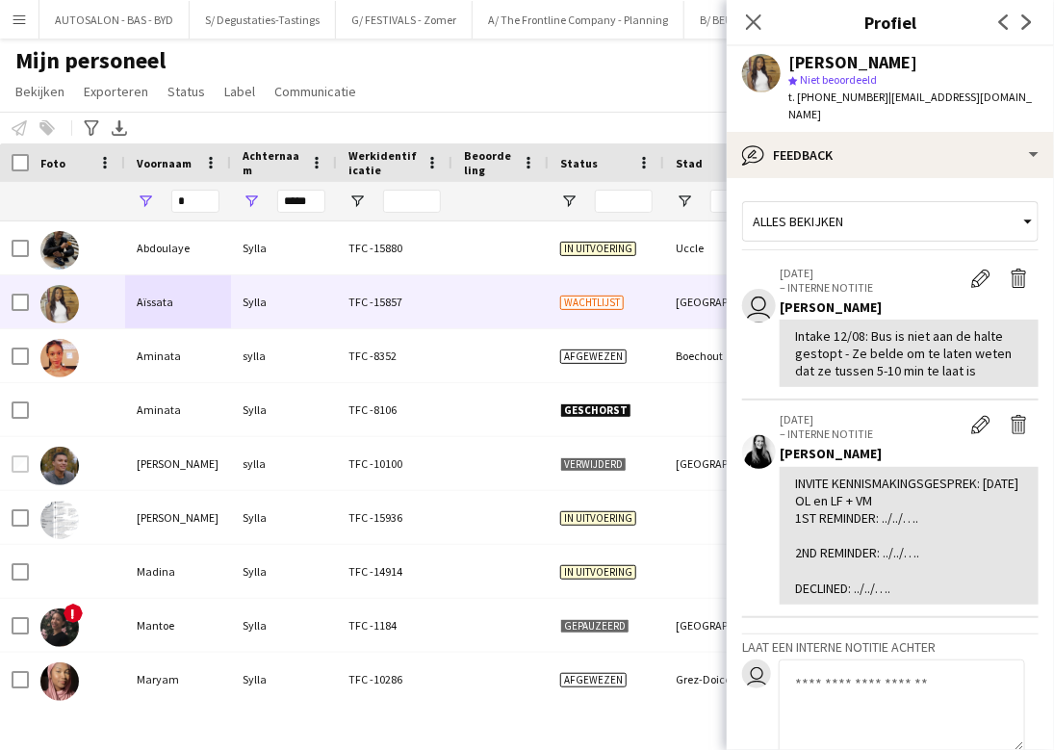
click at [851, 518] on div "INVITE KENNISMAKINGSGESPREK: [DATE] OL en LF + VM 1ST REMINDER: ../../…. 2ND RE…" at bounding box center [909, 536] width 228 height 122
click at [851, 445] on div "[PERSON_NAME]" at bounding box center [909, 453] width 259 height 17
click at [851, 203] on div "Alles bekijken" at bounding box center [880, 221] width 275 height 37
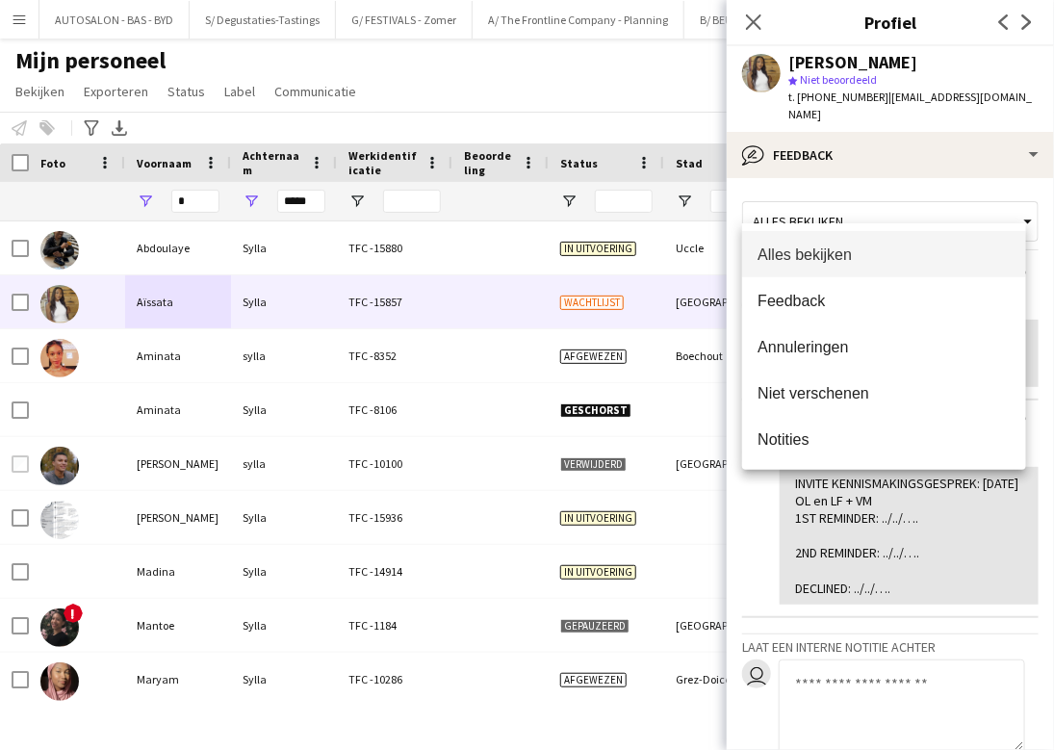
click at [851, 195] on div at bounding box center [527, 375] width 1054 height 750
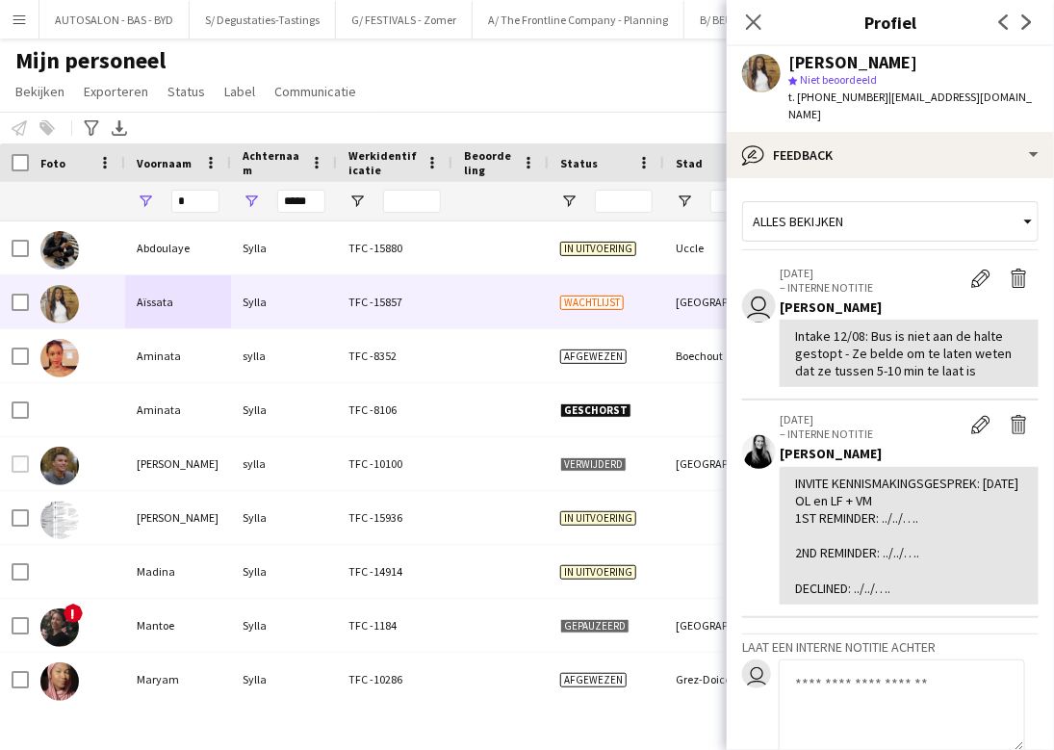
click at [511, 123] on div "Personeel informeren Toevoegen aan label Selecteer minstens één crewlid om hem …" at bounding box center [527, 128] width 1054 height 32
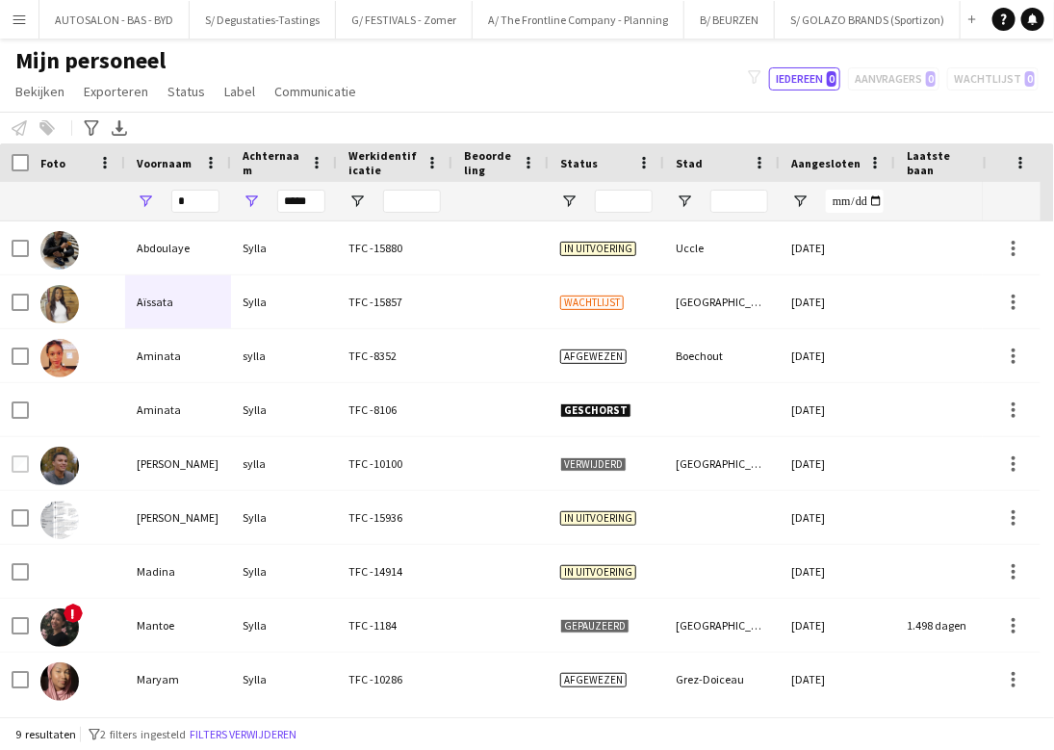
click at [851, 71] on div "filter-1 Iedereen 0 Aanvragers 0 Wachtlijst 0" at bounding box center [894, 78] width 322 height 23
click at [798, 84] on button "Iedereen 0" at bounding box center [804, 78] width 71 height 23
type input "**********"
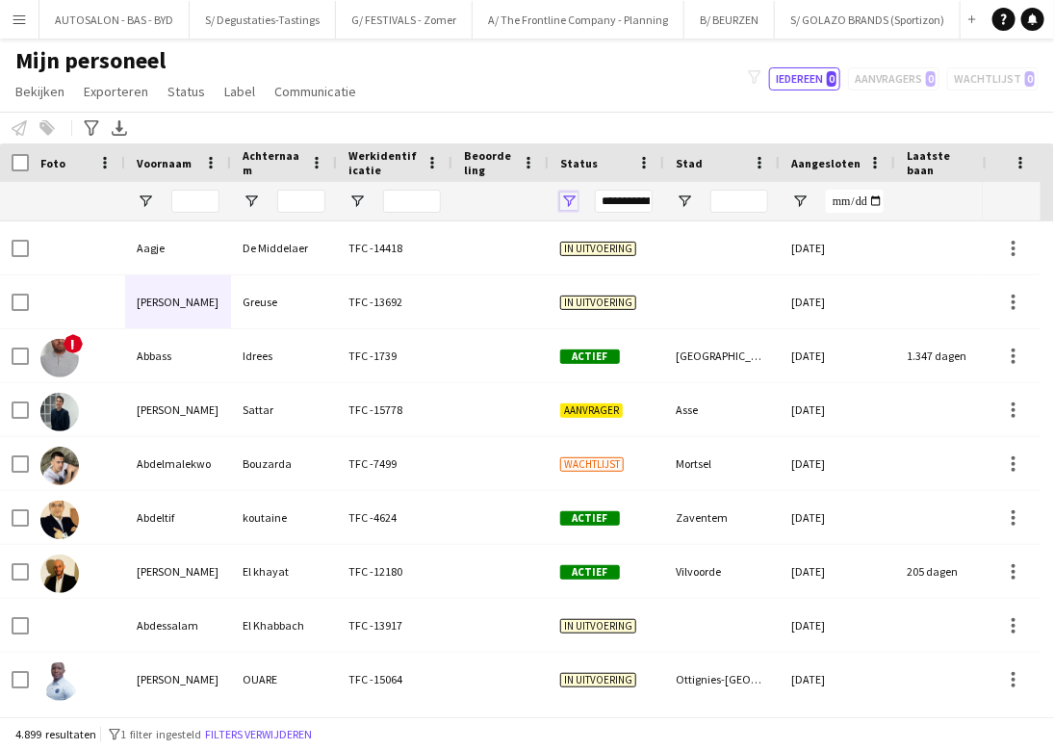
click at [562, 203] on span "Open Filtermenu" at bounding box center [568, 201] width 17 height 17
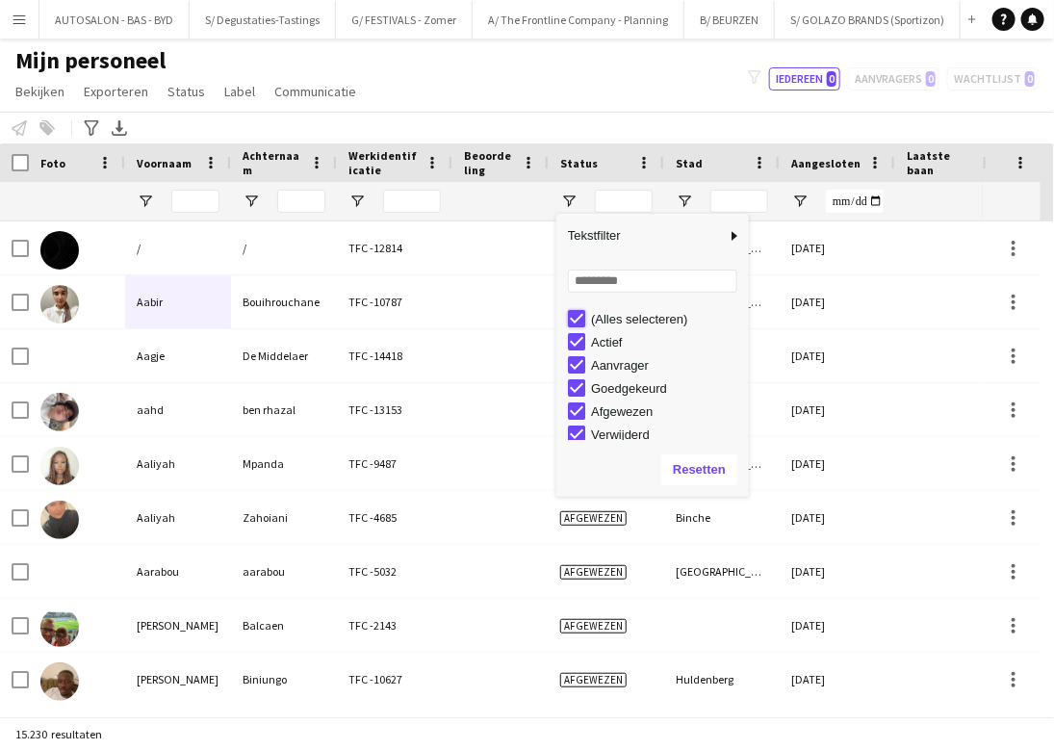
type input "***"
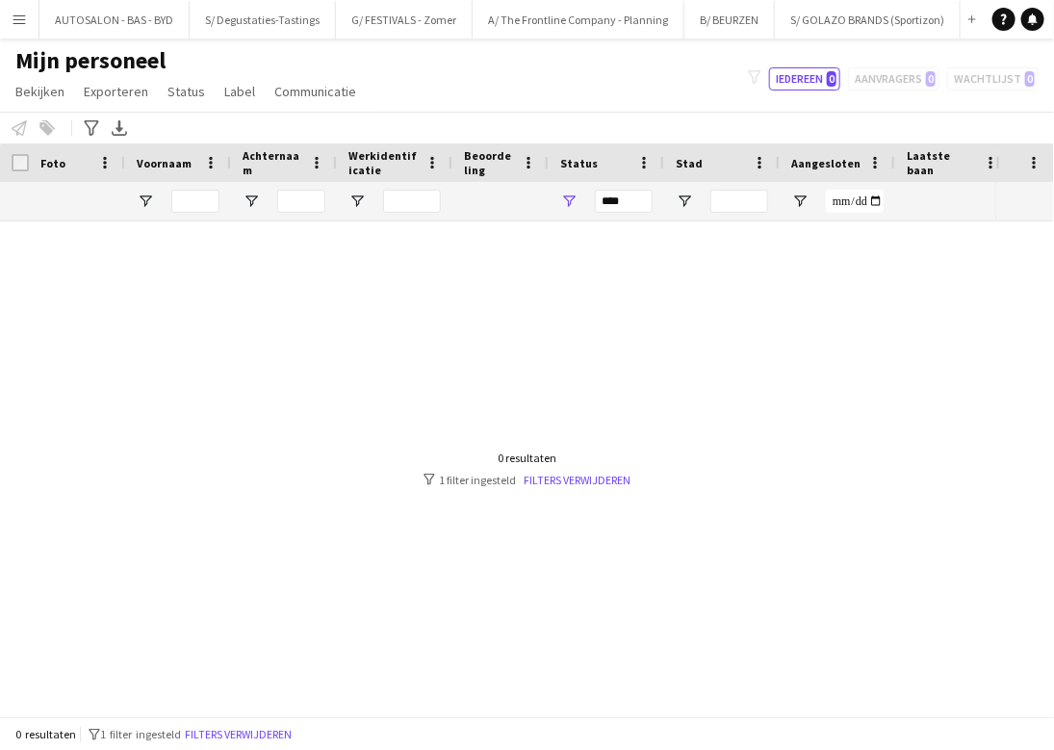
click at [851, 92] on div "Mijn personeel Bekijken Weergaven Standaardweergave Nieuwe weergave Bekijk bijw…" at bounding box center [527, 78] width 1054 height 65
click at [30, 27] on button "Menu" at bounding box center [19, 19] width 39 height 39
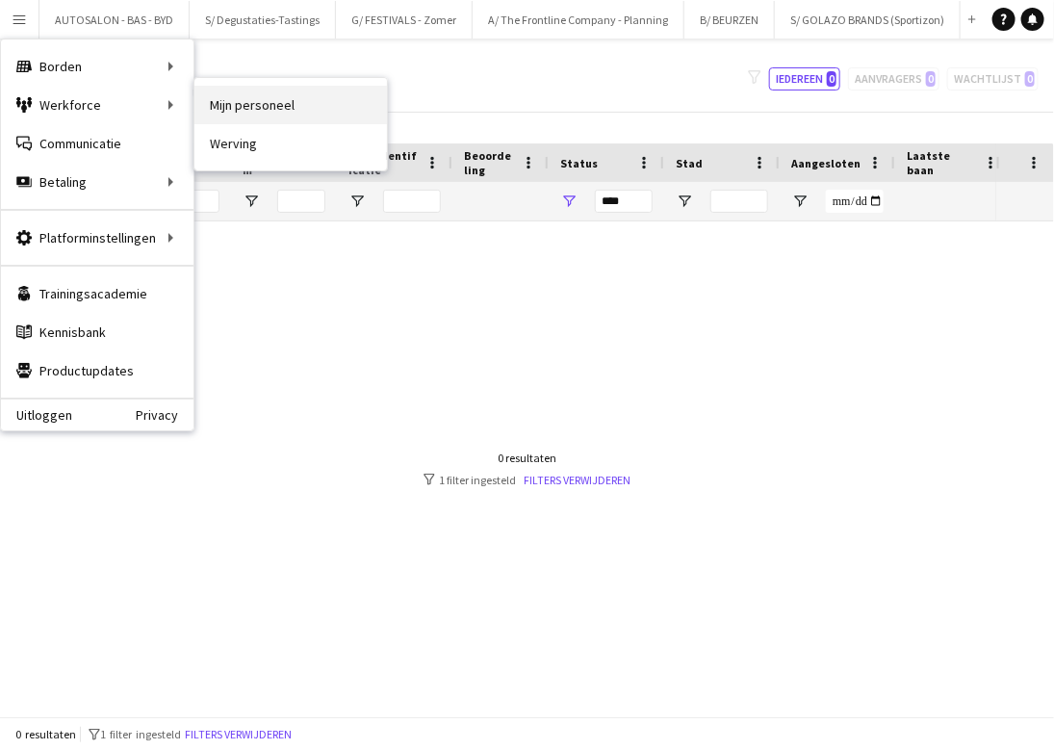
click at [236, 110] on link "Mijn personeel" at bounding box center [290, 105] width 193 height 39
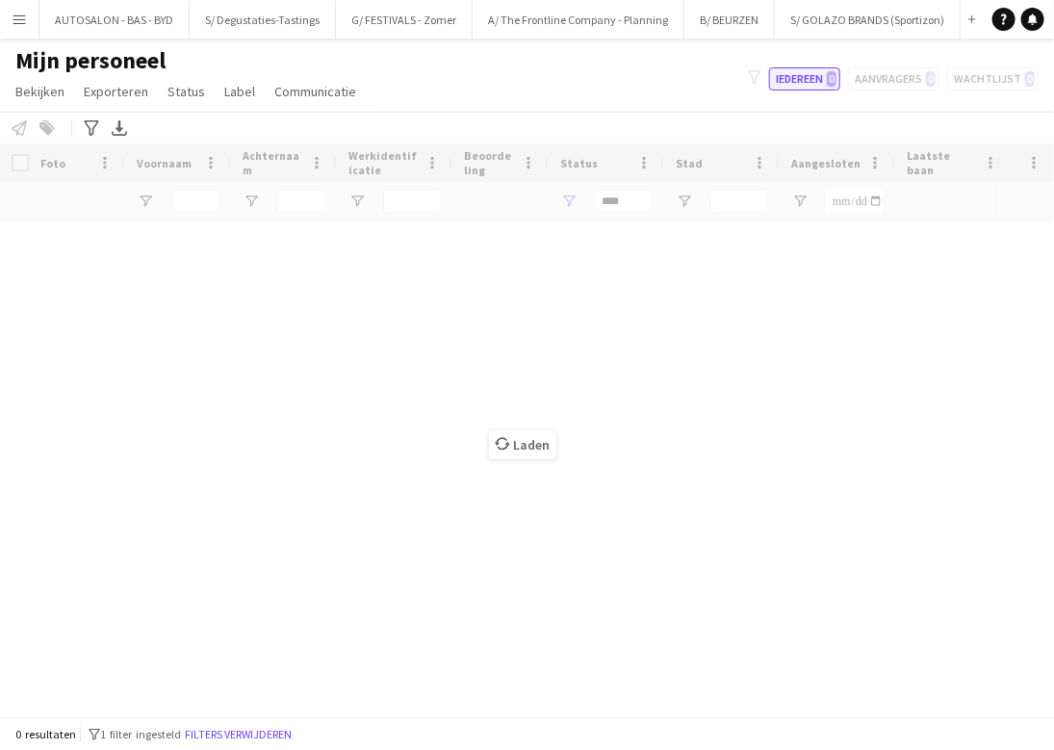
click at [800, 77] on button "Iedereen 0" at bounding box center [804, 78] width 71 height 23
click at [764, 77] on div "filter-1 Iedereen 0 Aanvragers 0 Wachtlijst 0" at bounding box center [894, 78] width 322 height 23
click at [759, 77] on icon at bounding box center [754, 76] width 13 height 13
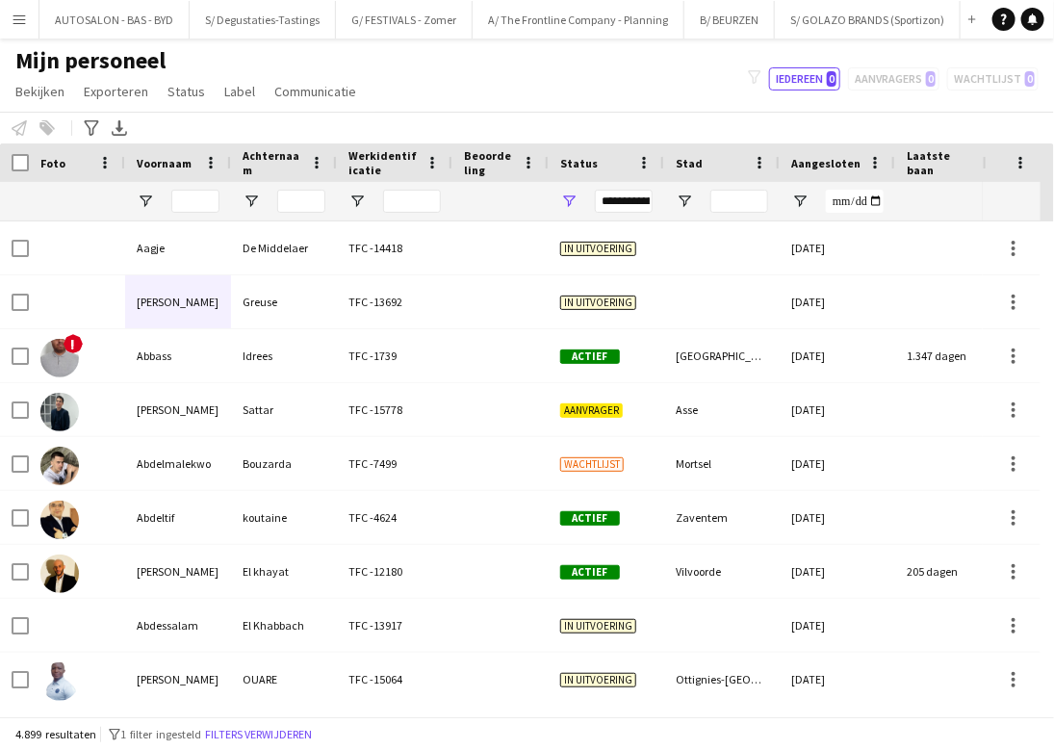
click at [754, 74] on icon at bounding box center [754, 76] width 13 height 13
click at [801, 79] on button "Iedereen 0" at bounding box center [804, 78] width 71 height 23
click at [561, 197] on span "Open Filtermenu" at bounding box center [568, 201] width 17 height 17
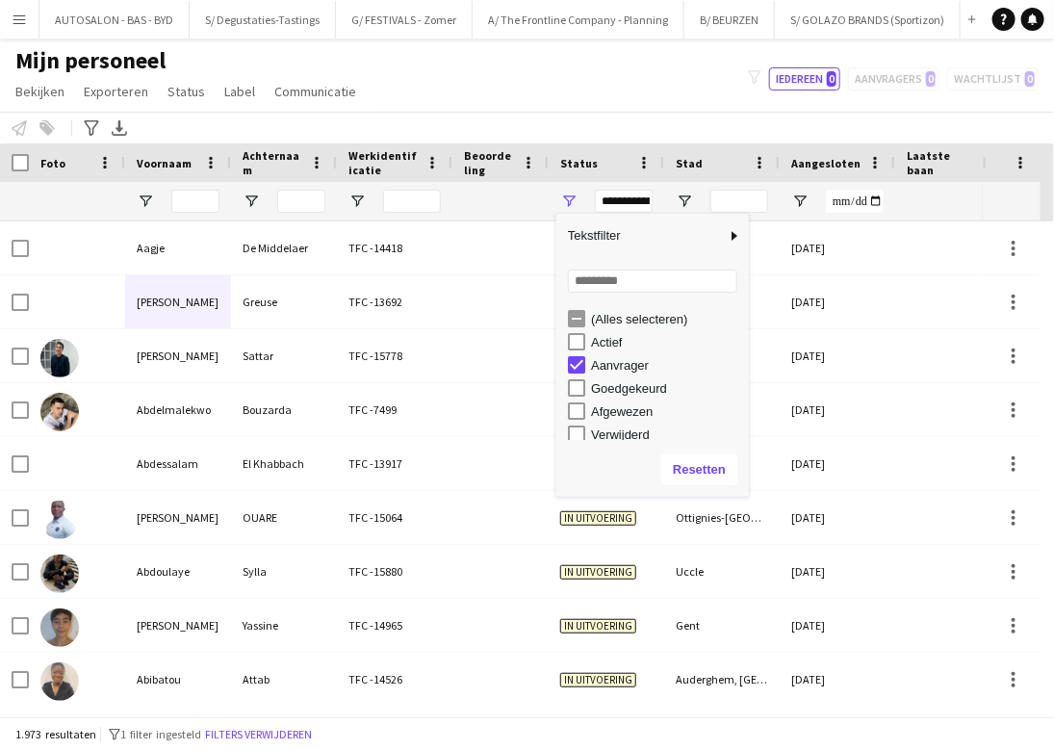
scroll to position [120, 0]
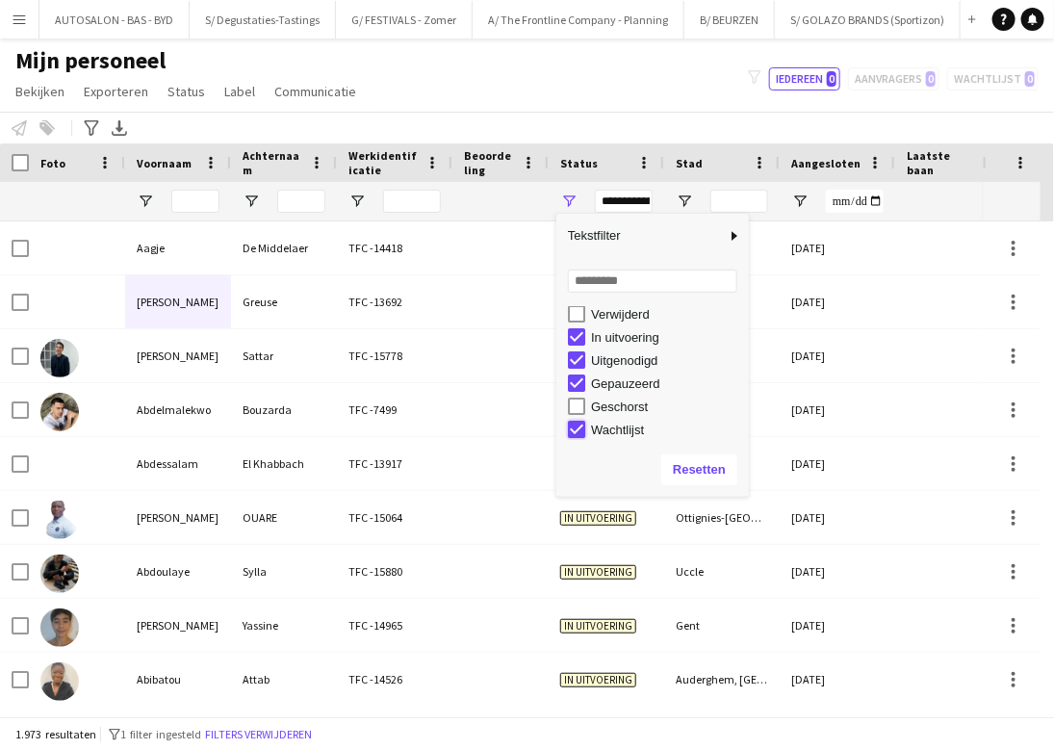
type input "**********"
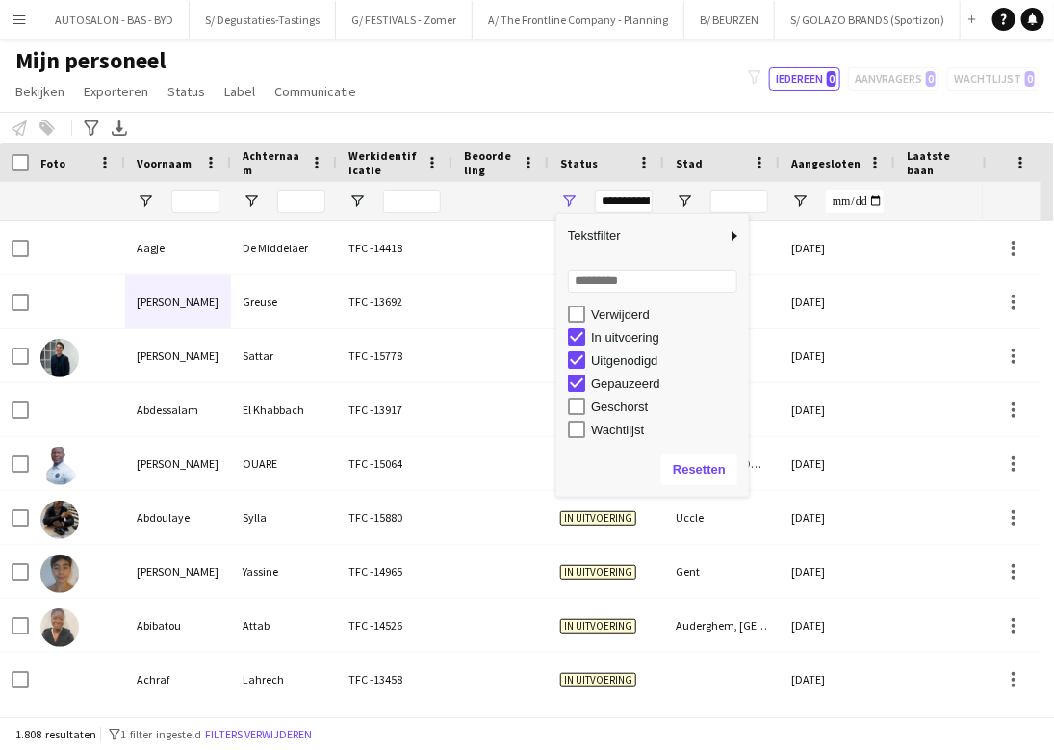
scroll to position [0, 0]
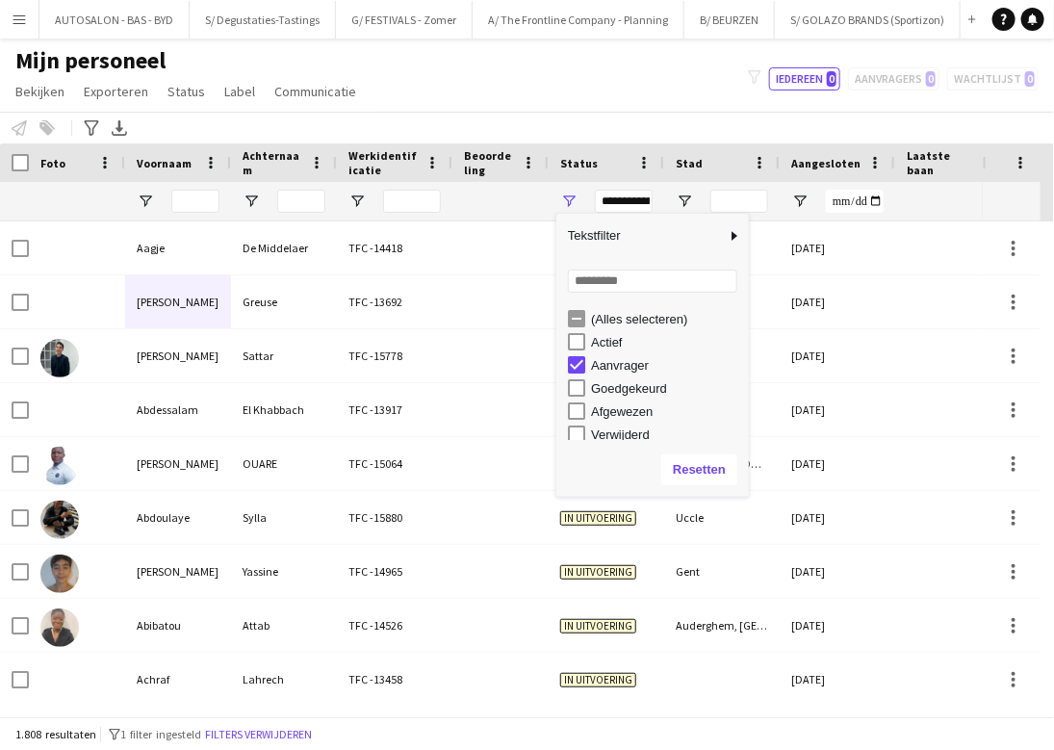
click at [591, 319] on div "(Alles selecteren)" at bounding box center [667, 319] width 152 height 14
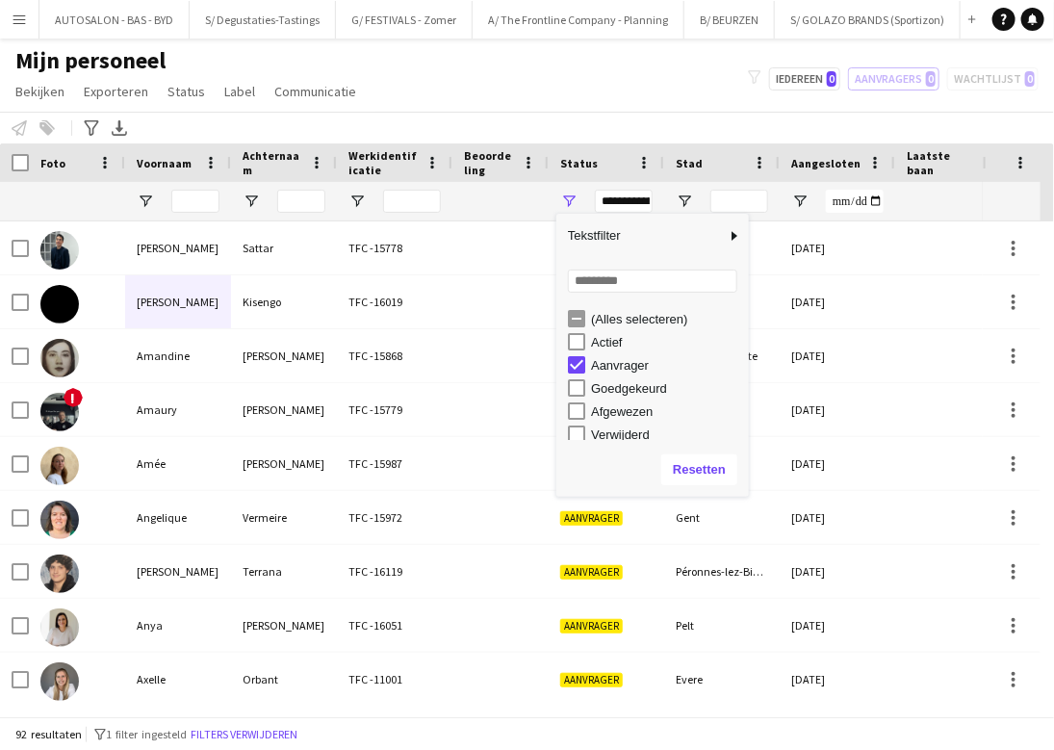
drag, startPoint x: 740, startPoint y: 368, endPoint x: 738, endPoint y: 379, distance: 11.7
click at [738, 379] on div "(Alles selecteren) Actief Aanvrager Goedgekeurd Afgewezen Verwijderd" at bounding box center [652, 373] width 193 height 139
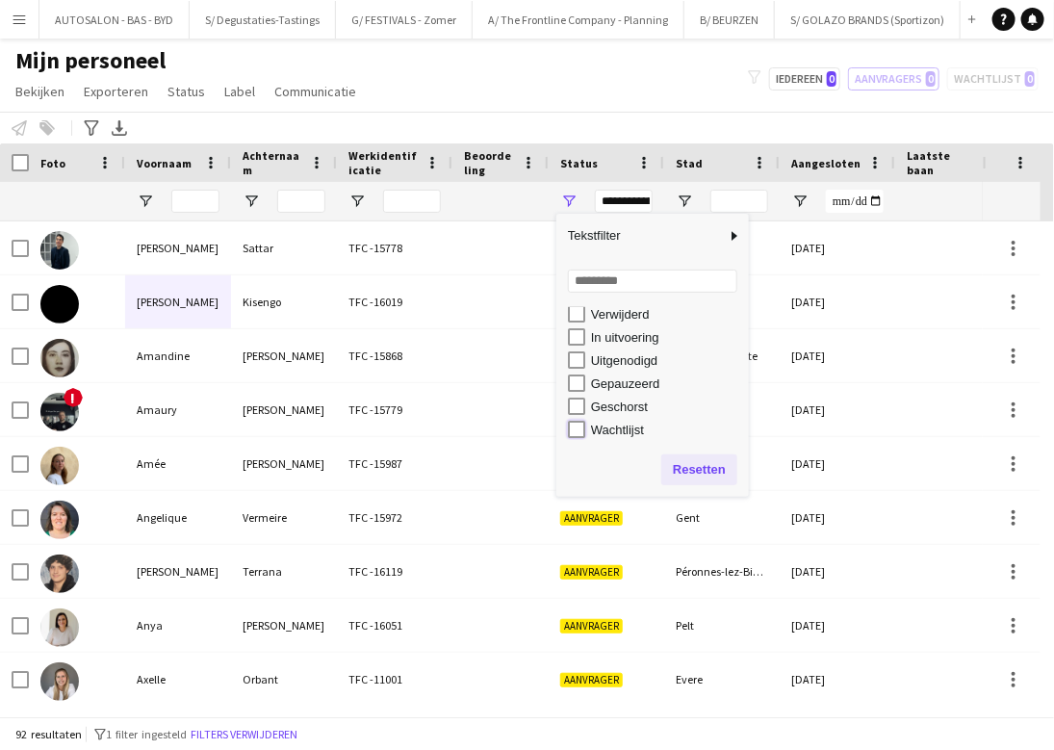
type input "**********"
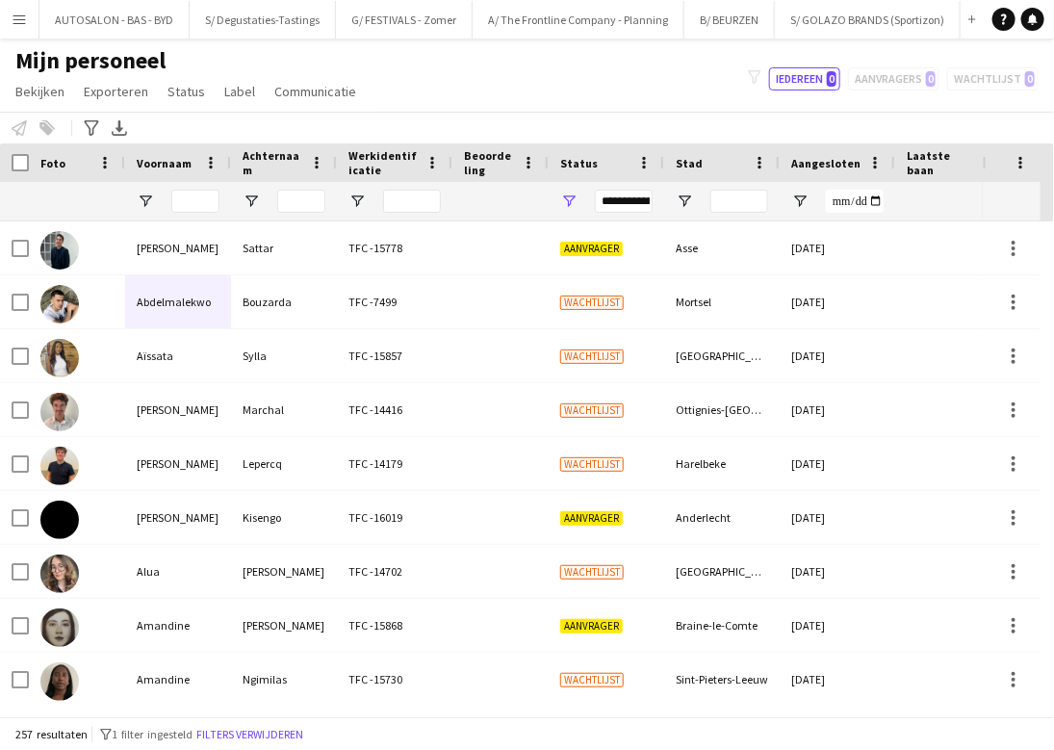
click at [549, 113] on div "Personeel informeren Toevoegen aan label Selecteer minstens één crewlid om hem …" at bounding box center [527, 128] width 1054 height 32
click at [851, 82] on div "filter-1 Iedereen 0 Aanvragers 0 Wachtlijst 0" at bounding box center [894, 78] width 322 height 23
click at [851, 206] on div at bounding box center [953, 201] width 92 height 39
click at [28, 23] on button "Menu" at bounding box center [19, 19] width 39 height 39
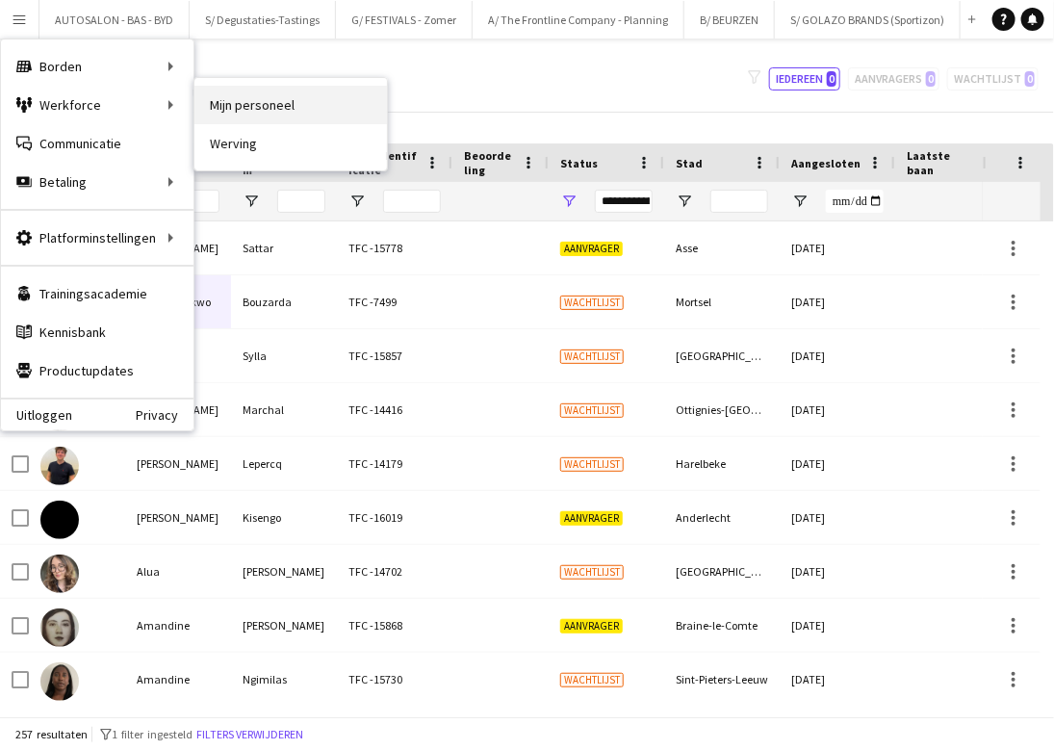
click at [299, 105] on link "Mijn personeel" at bounding box center [290, 105] width 193 height 39
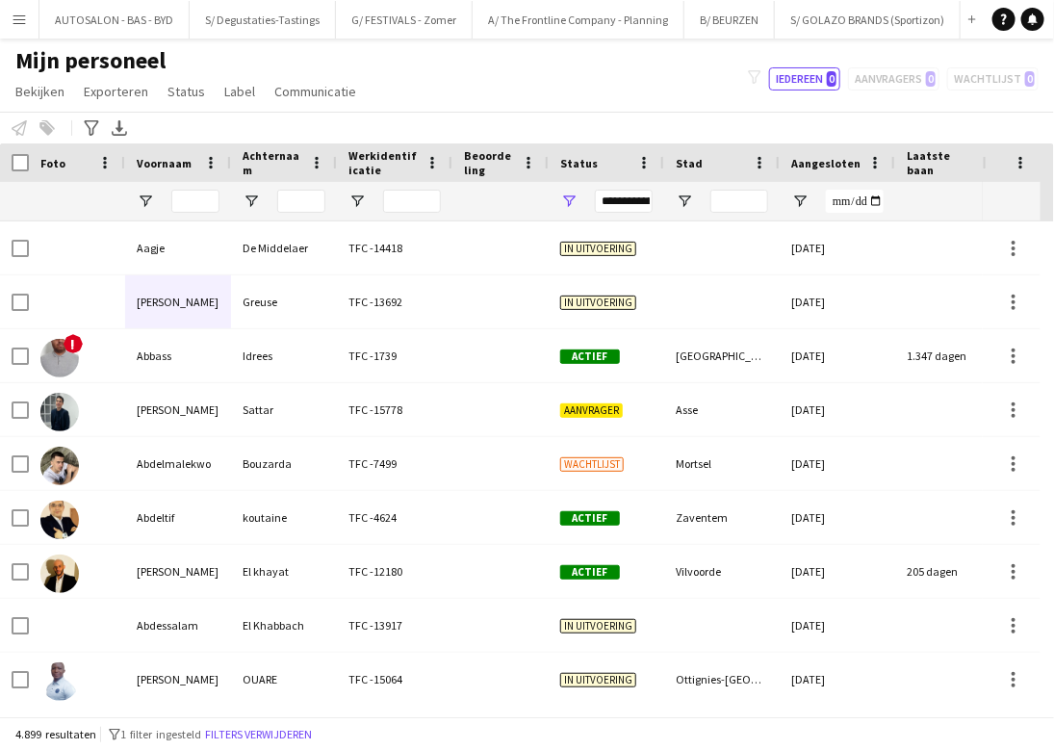
type input "**********"
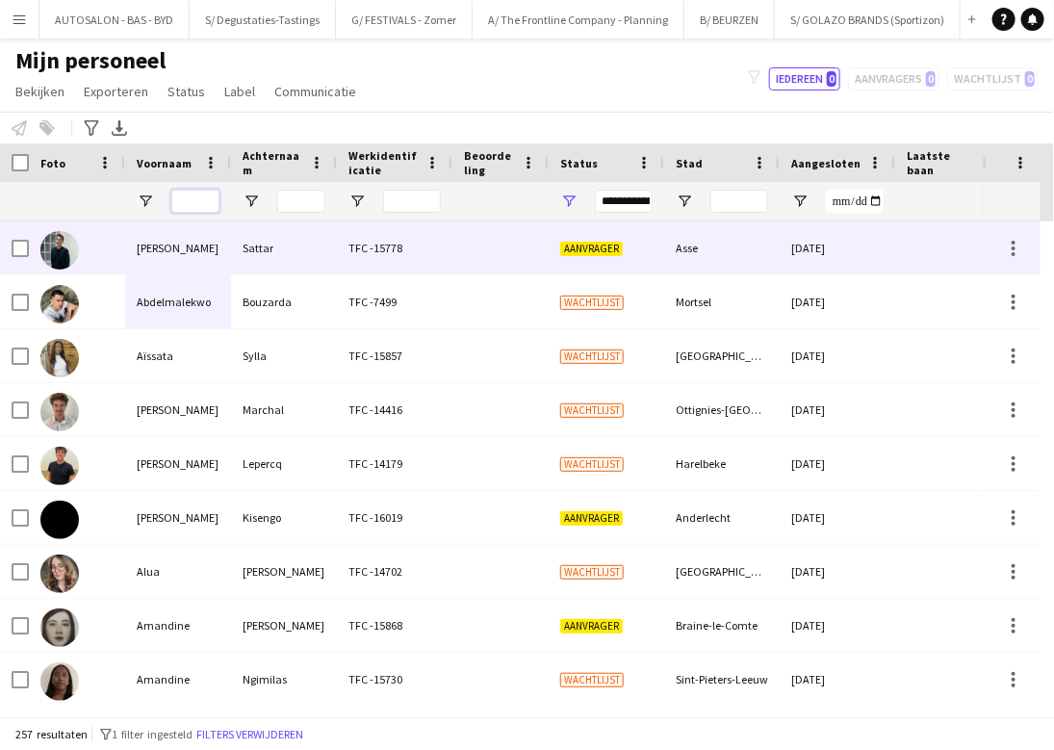
click at [203, 202] on input "Voornaam Filter Invoer" at bounding box center [195, 201] width 48 height 23
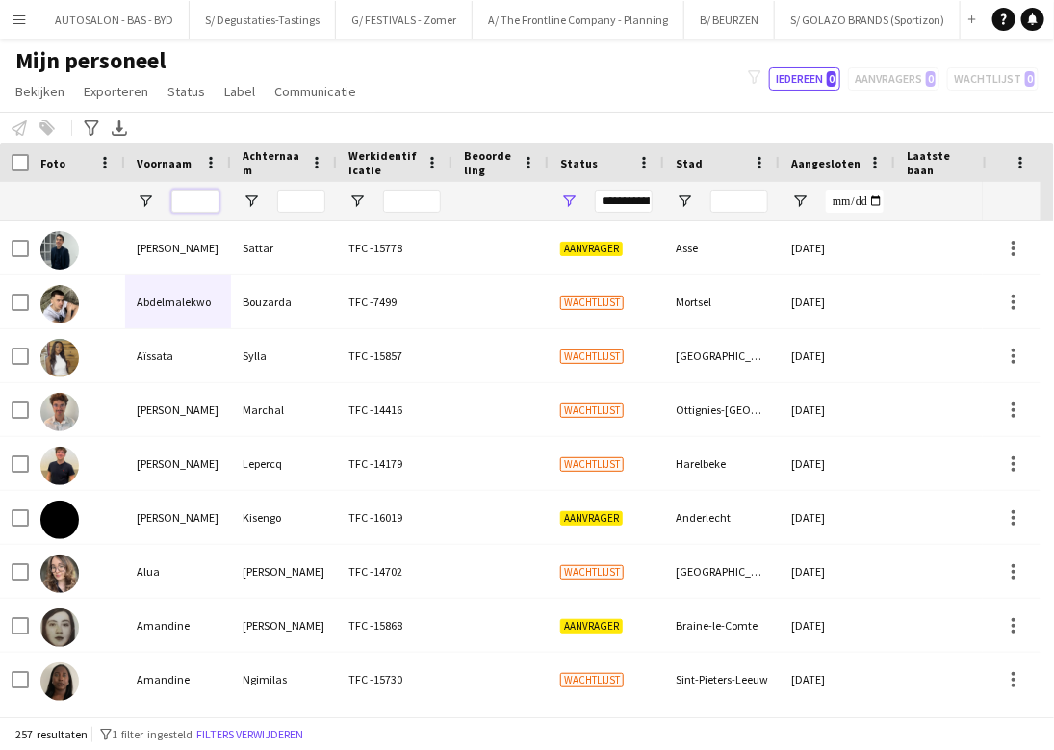
paste input "**********"
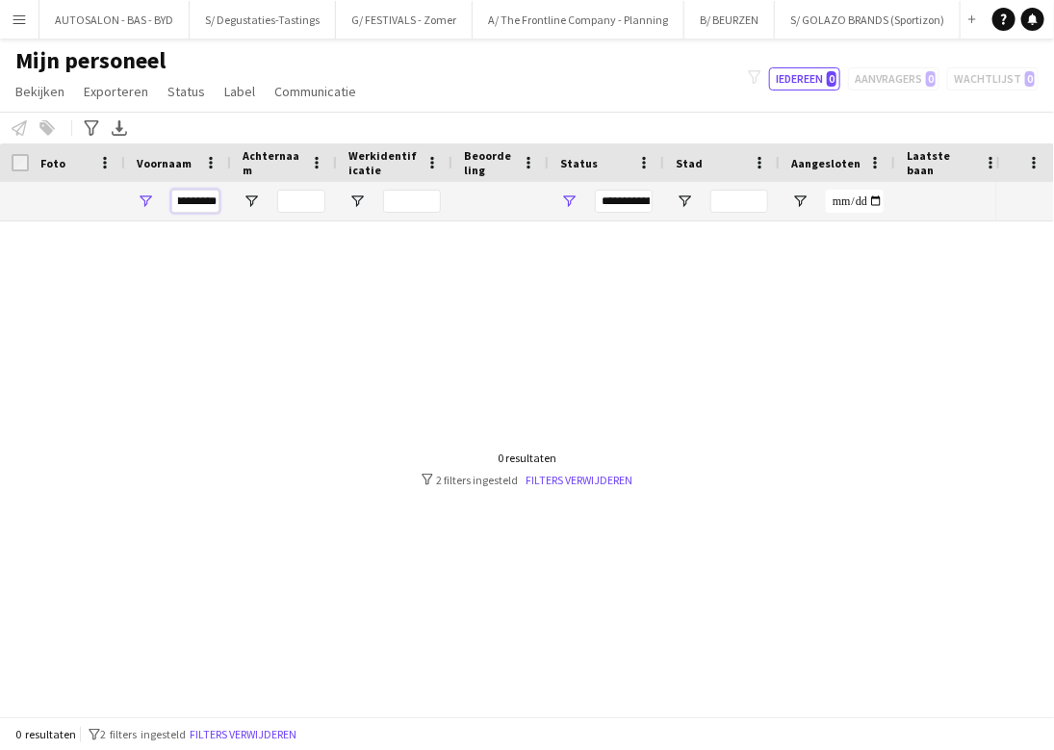
drag, startPoint x: 192, startPoint y: 201, endPoint x: 240, endPoint y: 214, distance: 49.7
click at [243, 210] on div "**********" at bounding box center [1043, 201] width 2087 height 39
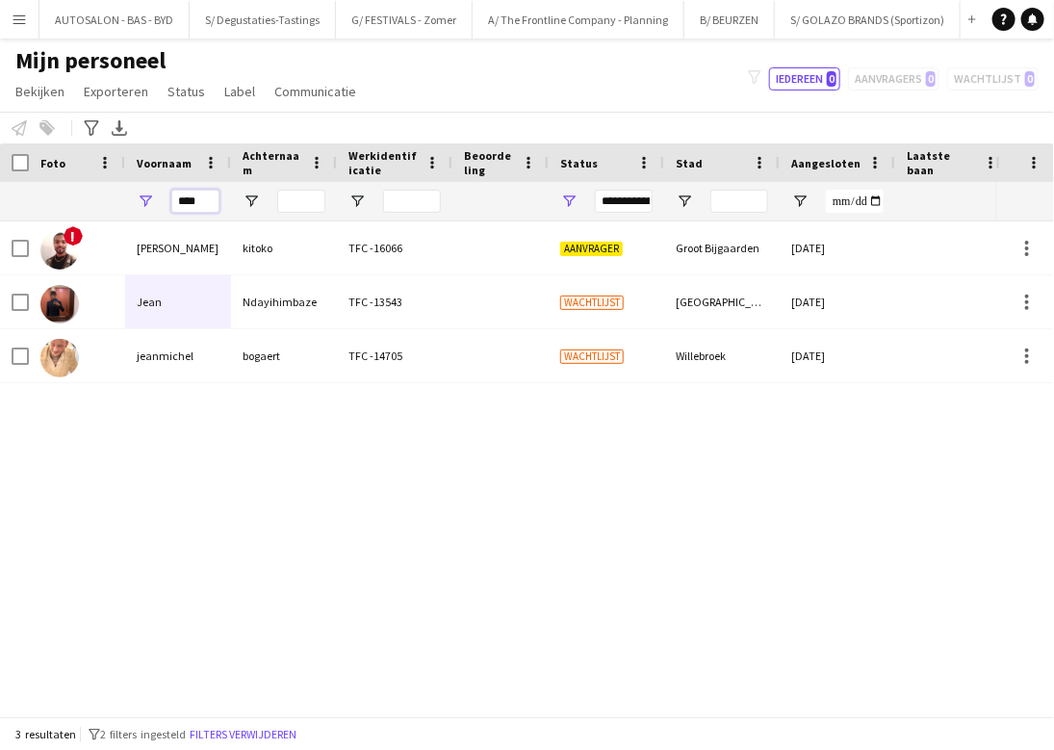
type input "****"
click at [571, 194] on span "Open Filtermenu" at bounding box center [568, 201] width 17 height 17
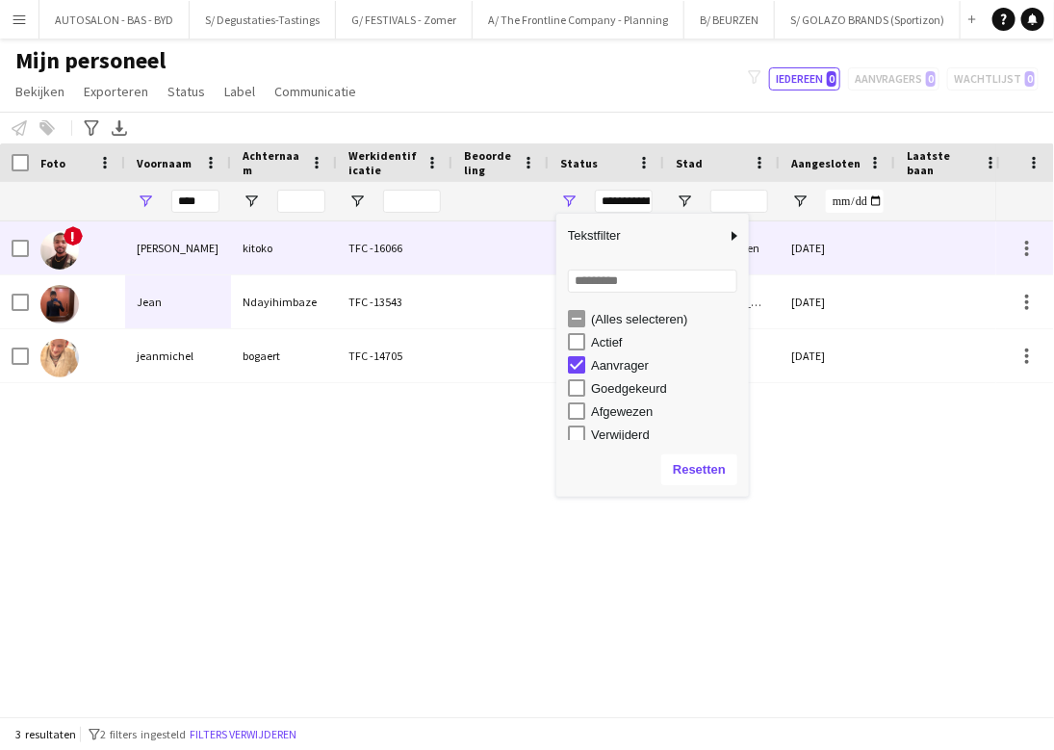
click at [220, 243] on div "[PERSON_NAME]" at bounding box center [178, 247] width 106 height 53
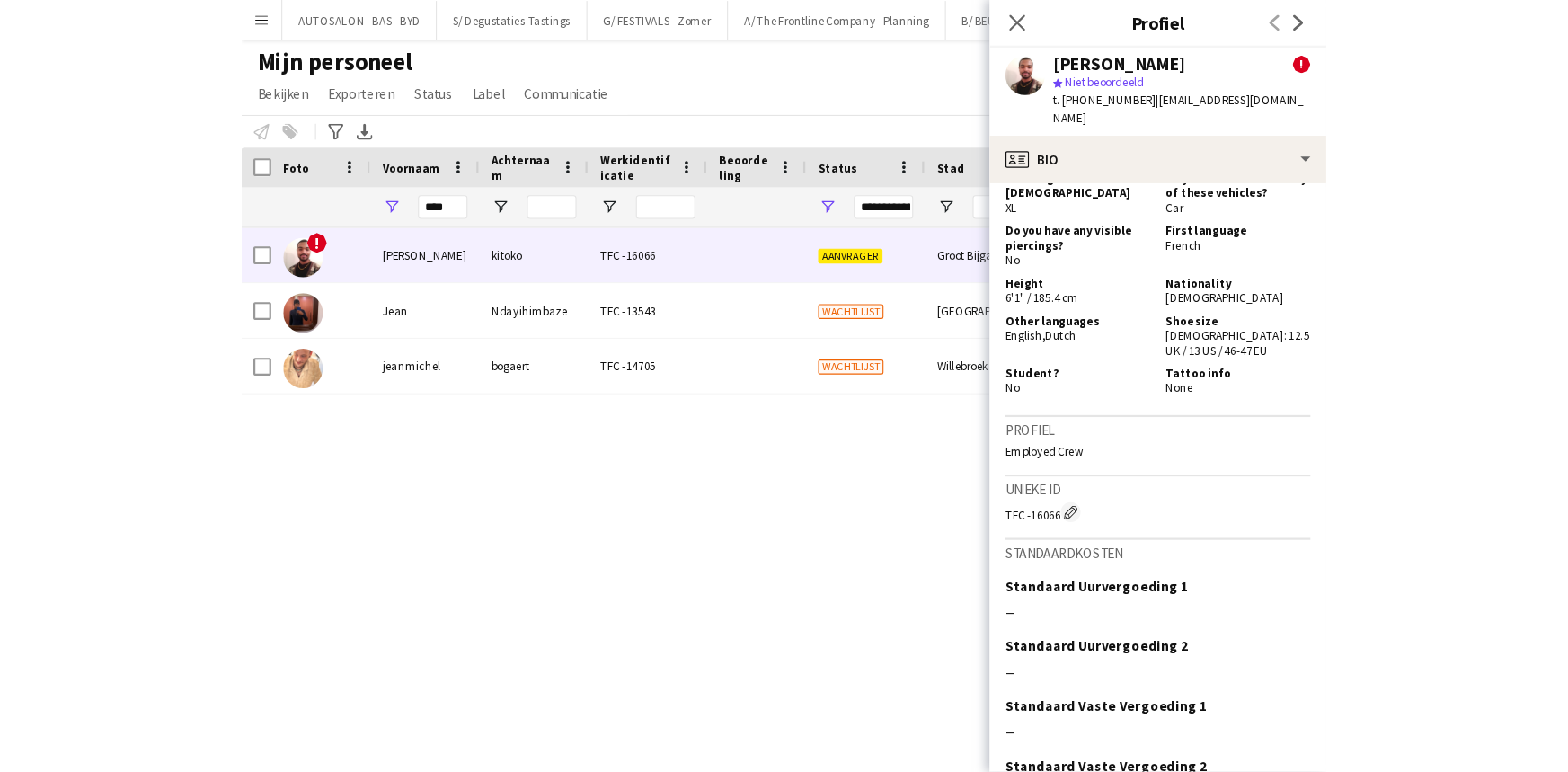
scroll to position [1080, 0]
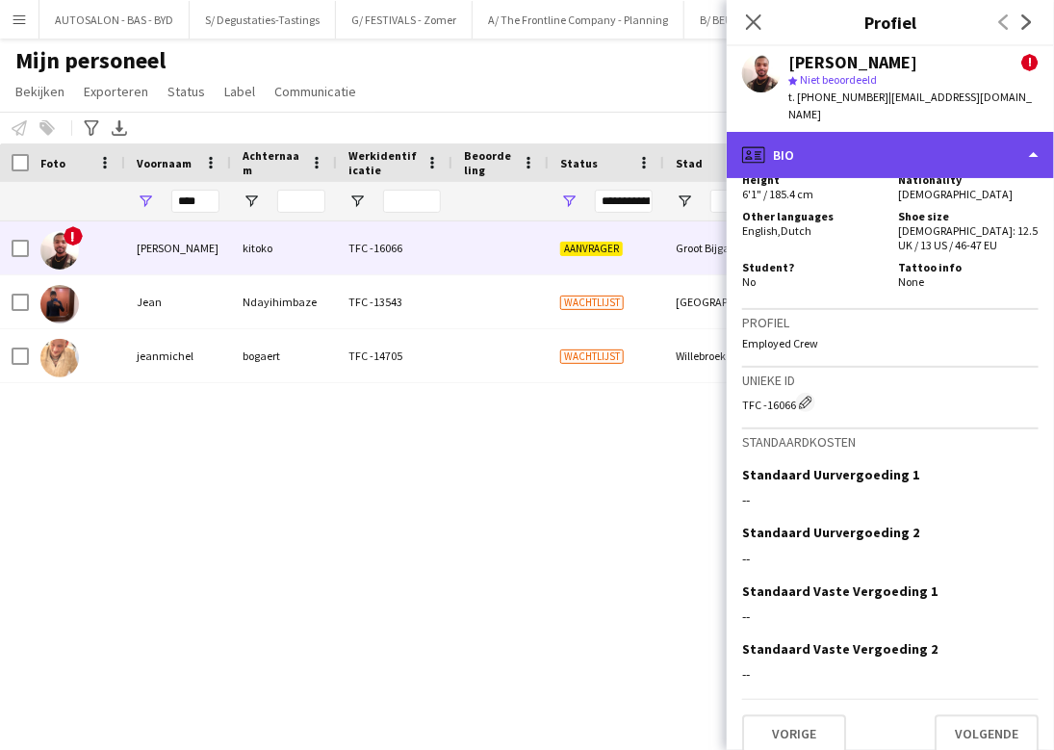
click at [851, 133] on div "profile Bio" at bounding box center [890, 155] width 327 height 46
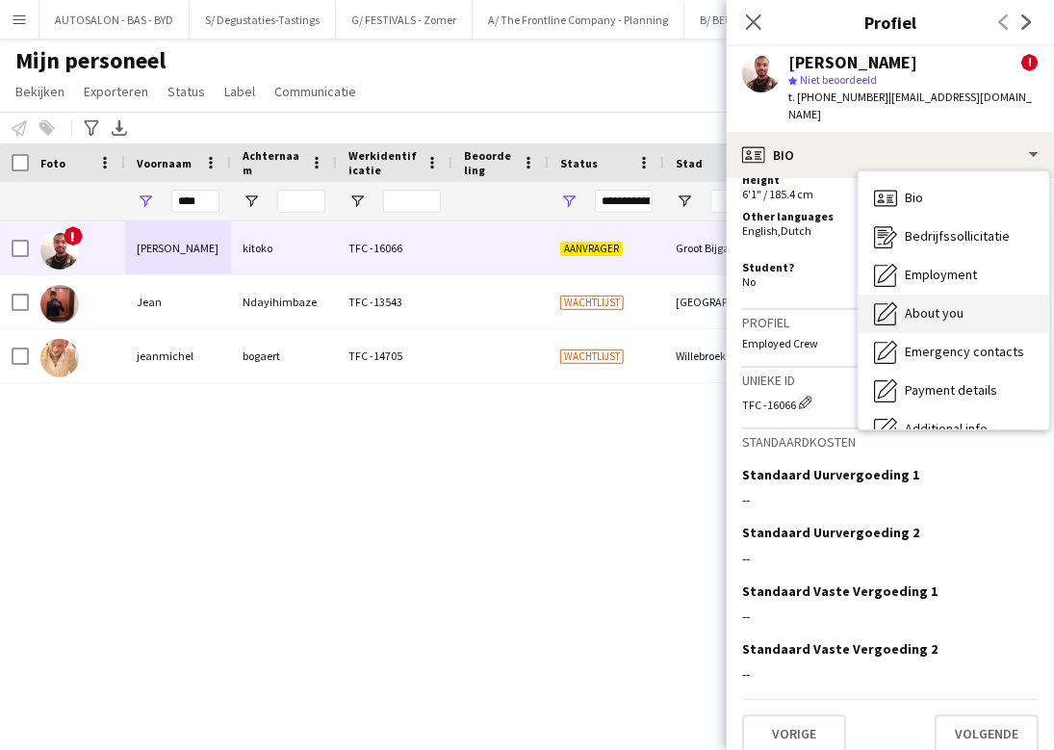
click at [851, 304] on span "About you" at bounding box center [934, 312] width 59 height 17
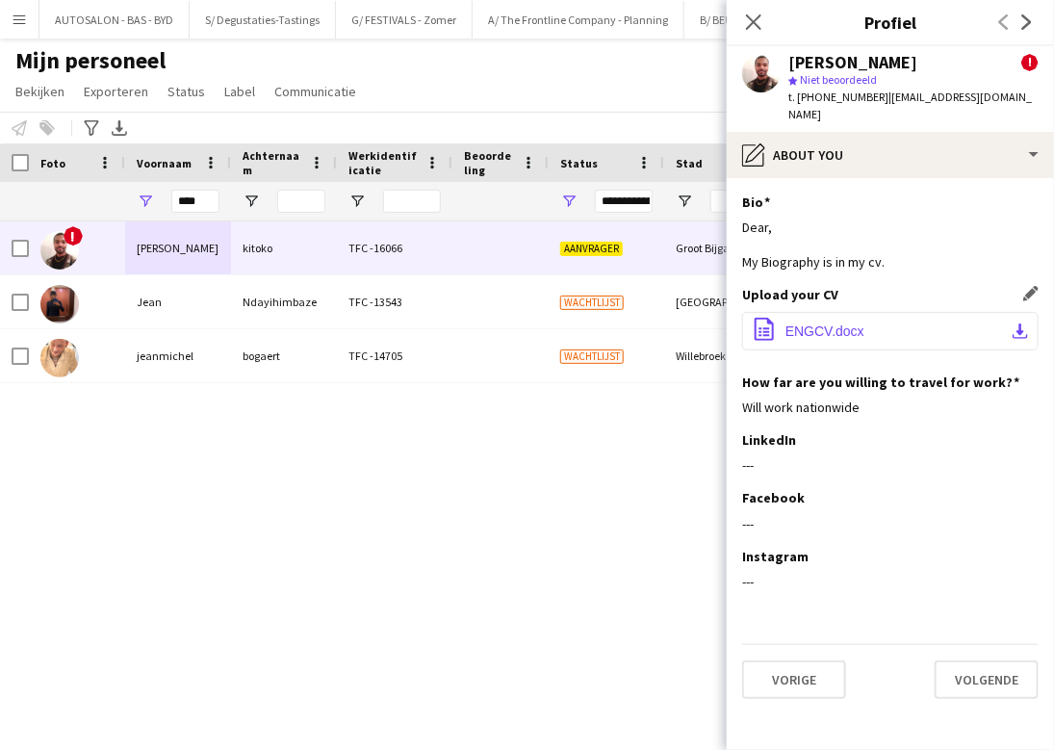
click at [851, 325] on button "office-file-sheet ENGCV.docx download-bottom" at bounding box center [890, 331] width 296 height 39
click at [442, 471] on div "! [PERSON_NAME] TFC -16066 [PERSON_NAME] Bijgaarden [DATE] 0 [EMAIL_ADDRESS][DO…" at bounding box center [498, 461] width 996 height 481
click at [596, 106] on div "Mijn personeel Bekijken Weergaven Standaardweergave Nieuwe weergave Bekijk bijw…" at bounding box center [527, 78] width 1054 height 65
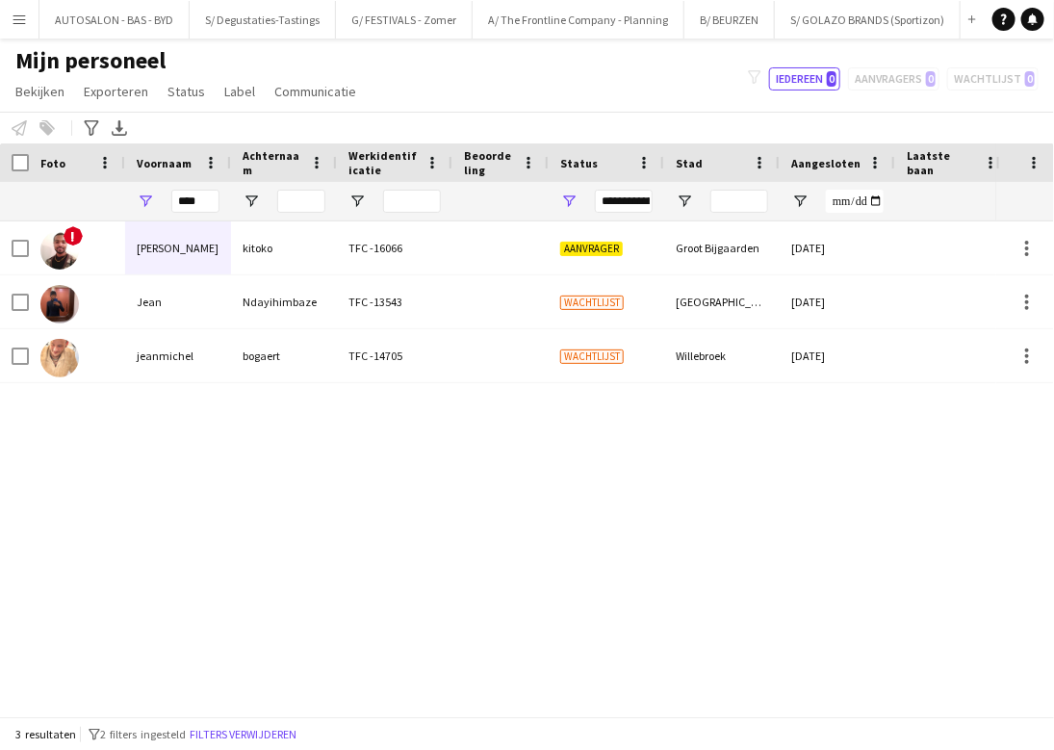
click at [579, 199] on div "**********" at bounding box center [607, 201] width 116 height 39
click at [578, 199] on div "**********" at bounding box center [607, 201] width 116 height 39
click at [572, 200] on span "Open Filtermenu" at bounding box center [568, 201] width 17 height 17
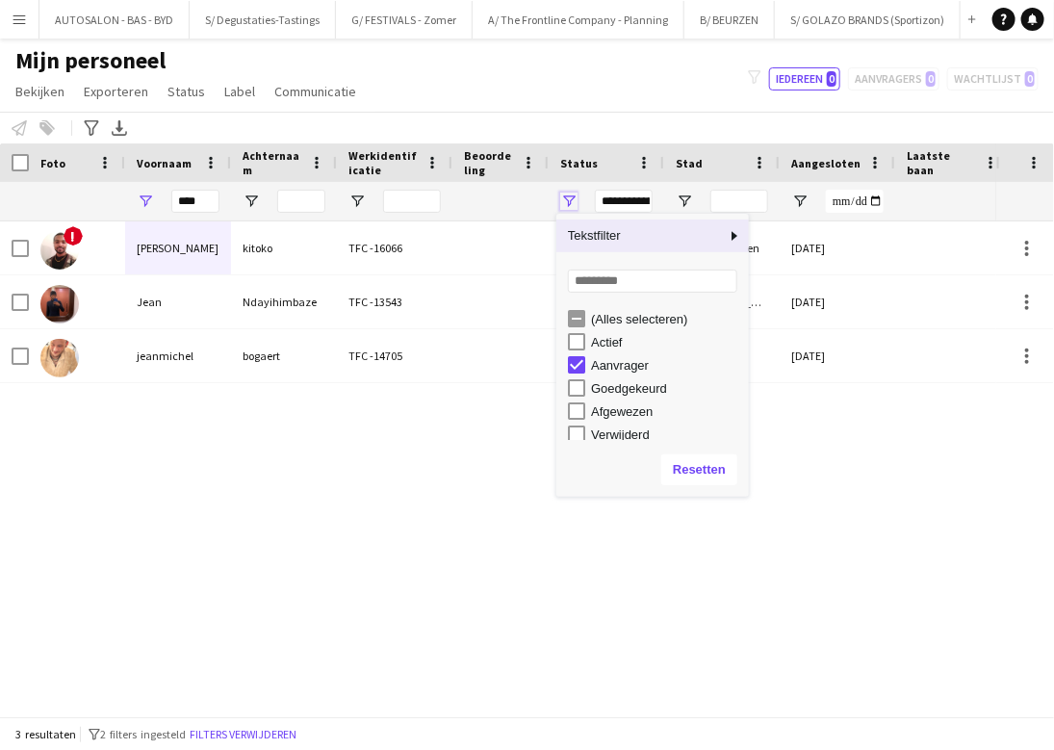
click at [572, 200] on span "Open Filtermenu" at bounding box center [568, 201] width 17 height 17
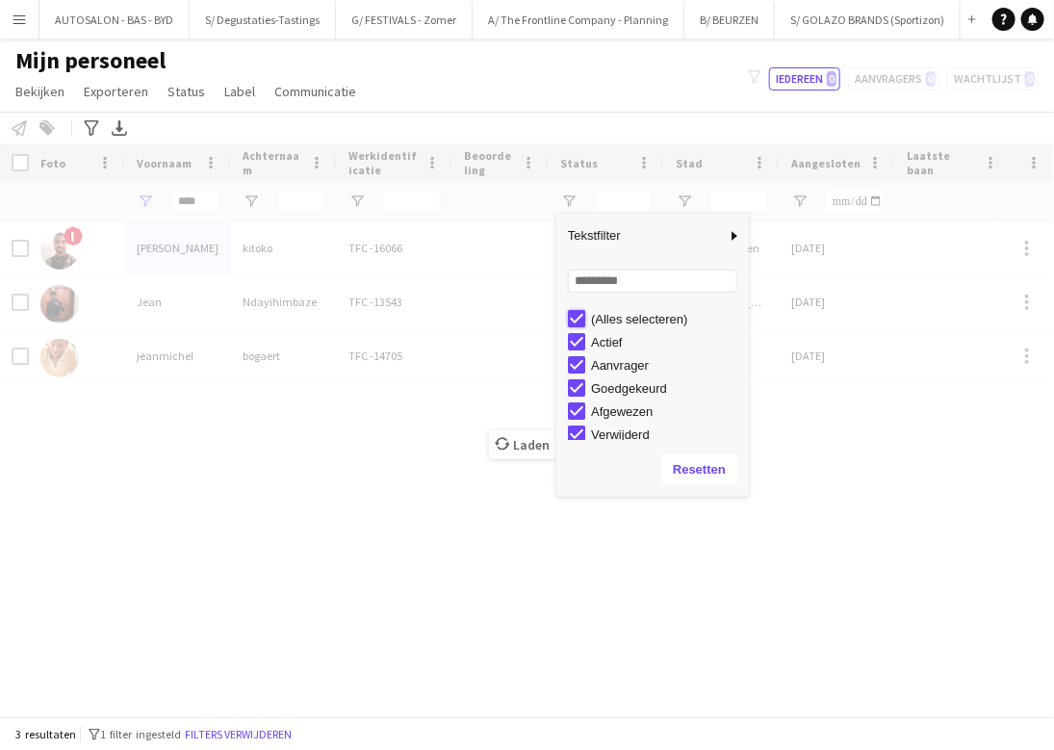
type input "***"
click at [815, 517] on div "Laden" at bounding box center [527, 429] width 1054 height 573
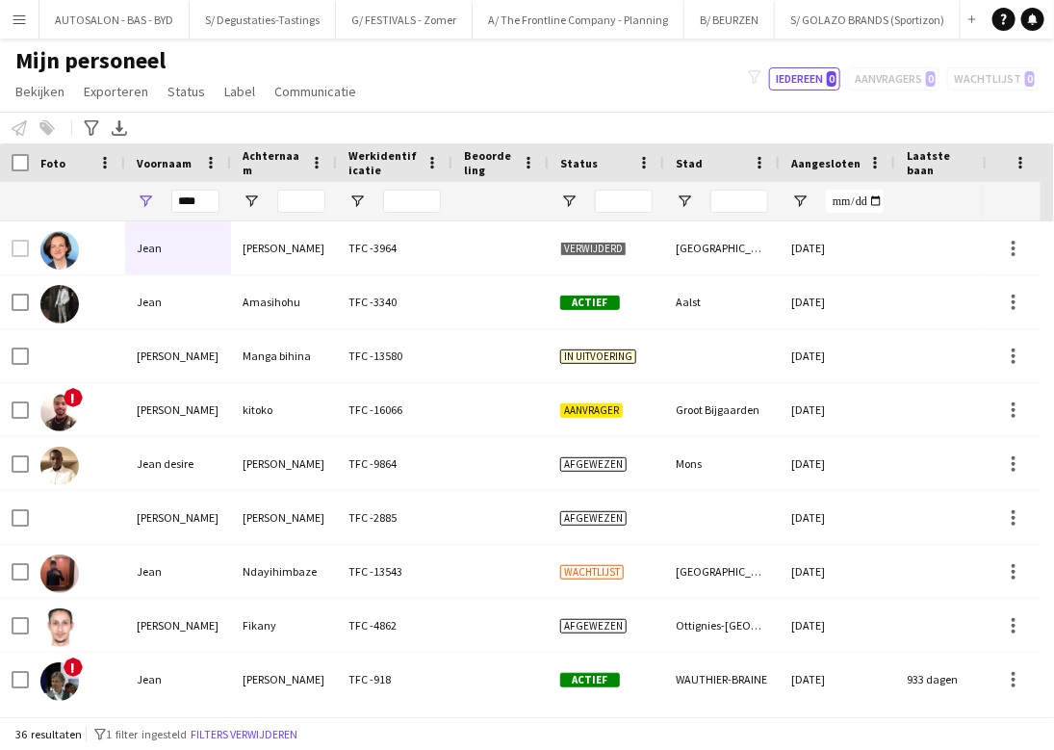
click at [851, 77] on div "filter-1 Iedereen 0 Aanvragers 0 Wachtlijst 0" at bounding box center [894, 78] width 322 height 23
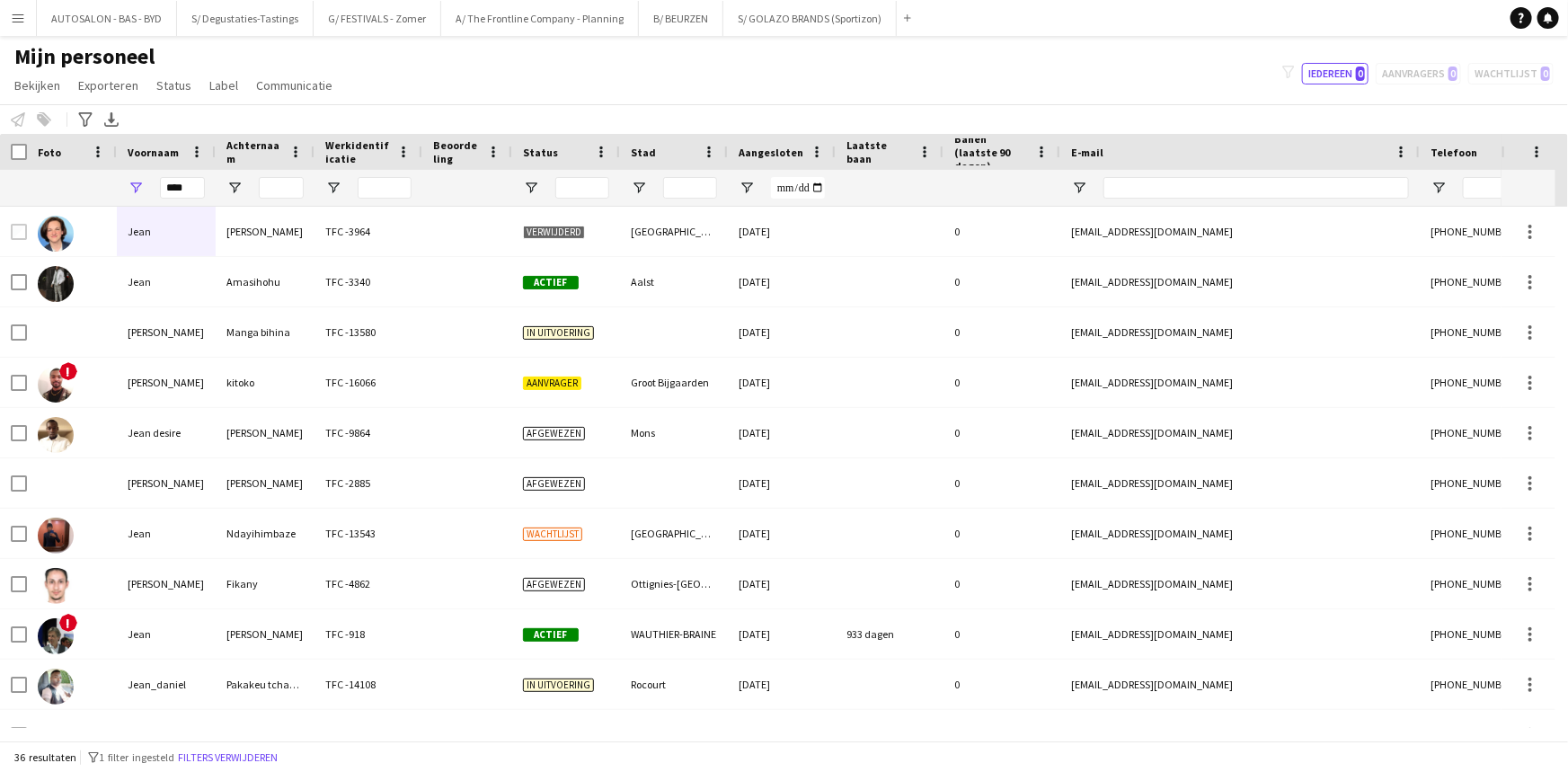
click at [12, 18] on app-icon "Menu" at bounding box center [18, 18] width 14 height 14
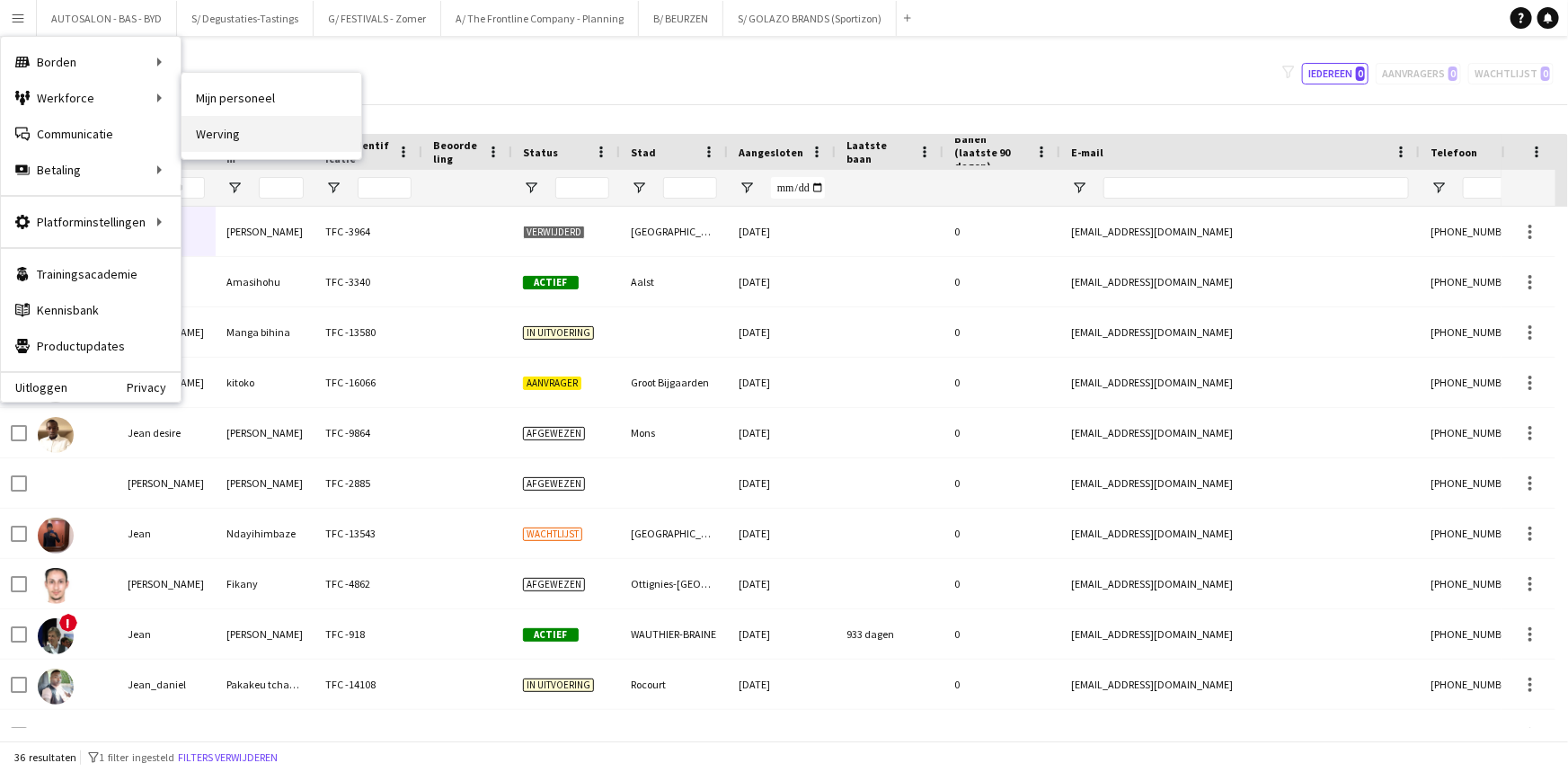
click at [259, 129] on link "Werving" at bounding box center [271, 133] width 180 height 36
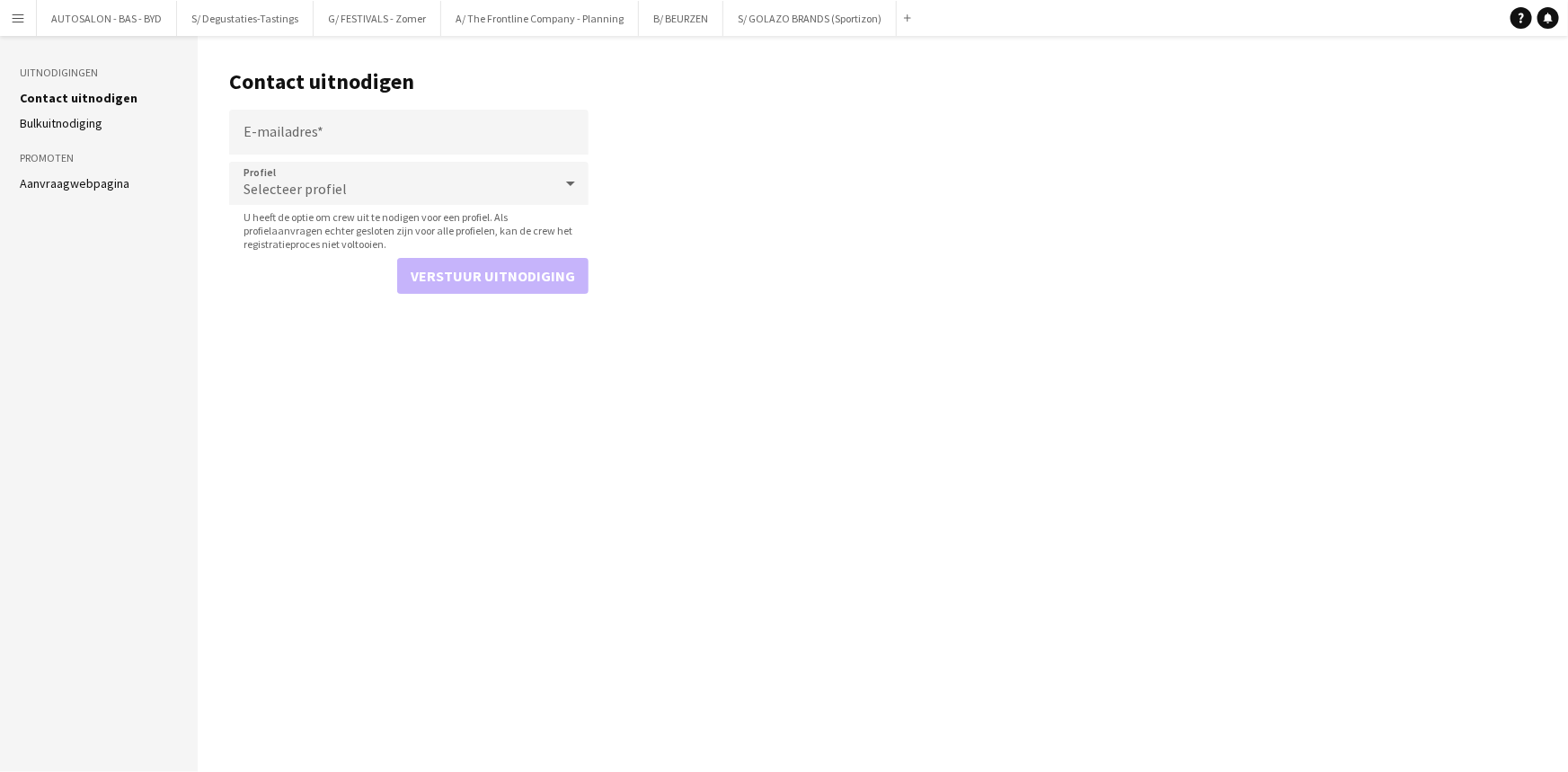
click at [23, 17] on app-icon "Menu" at bounding box center [18, 18] width 14 height 14
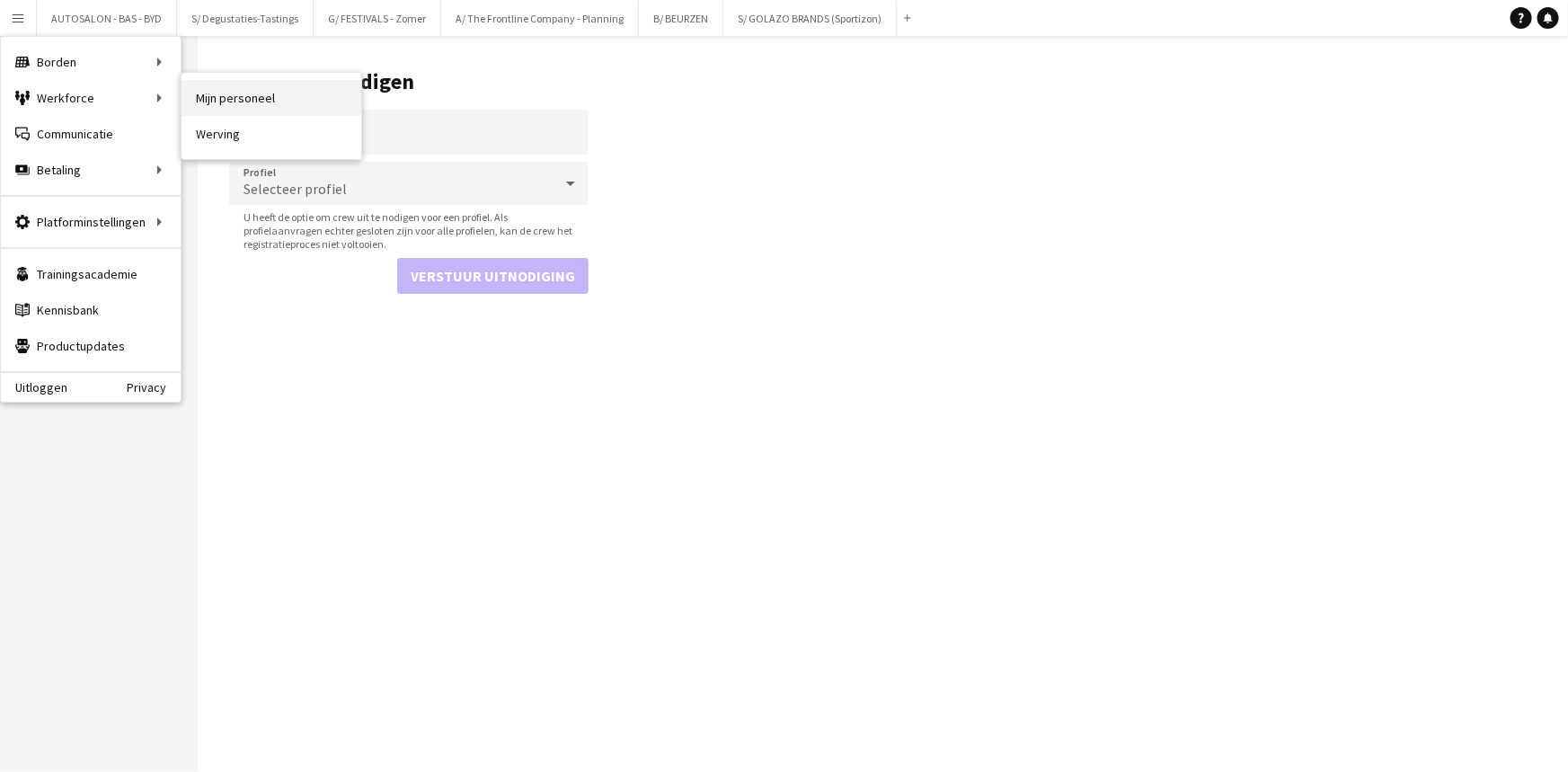
click at [204, 98] on link "Mijn personeel" at bounding box center [271, 98] width 180 height 36
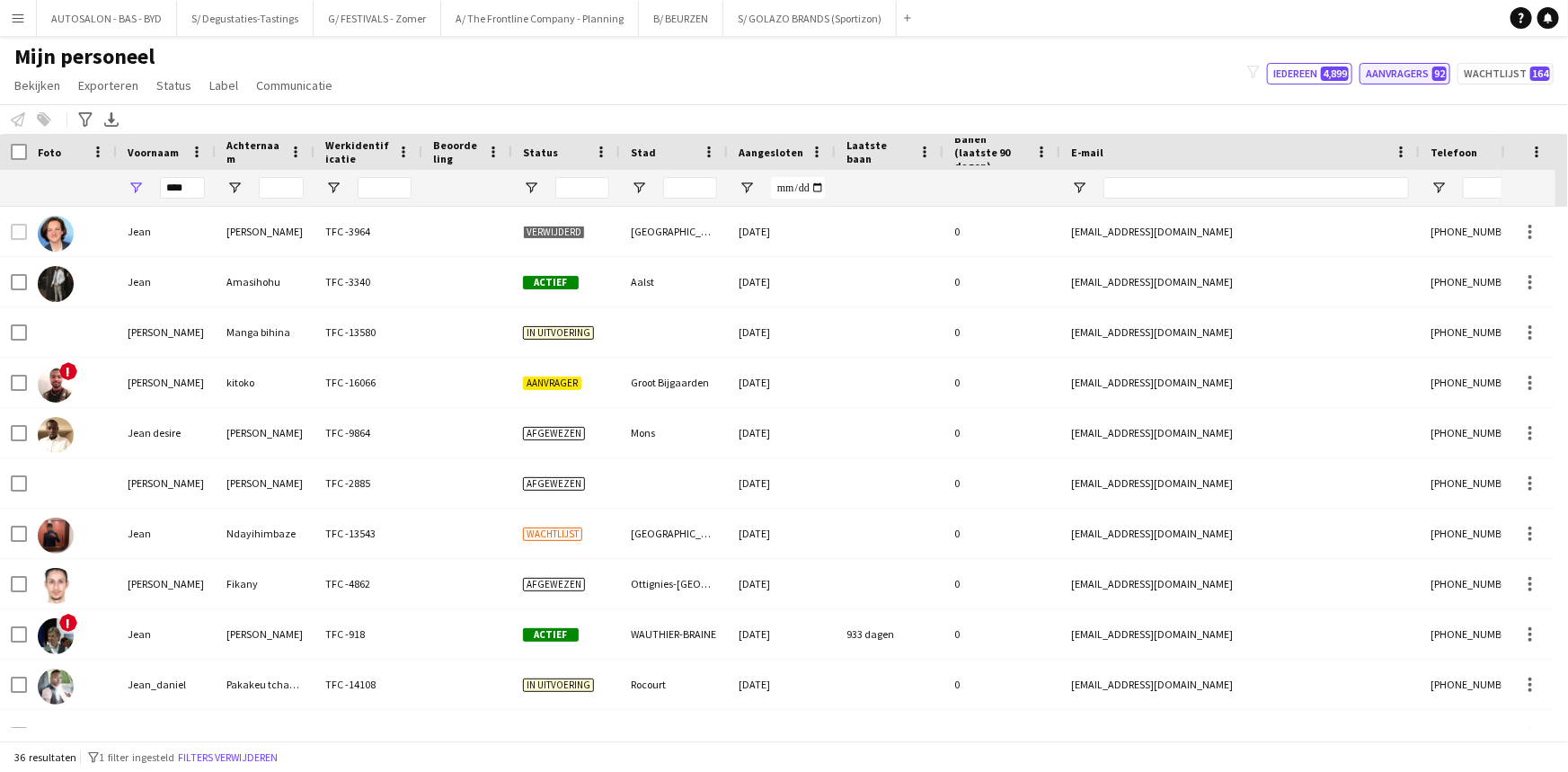
click at [794, 72] on span "92" at bounding box center [1438, 73] width 14 height 14
type input "**********"
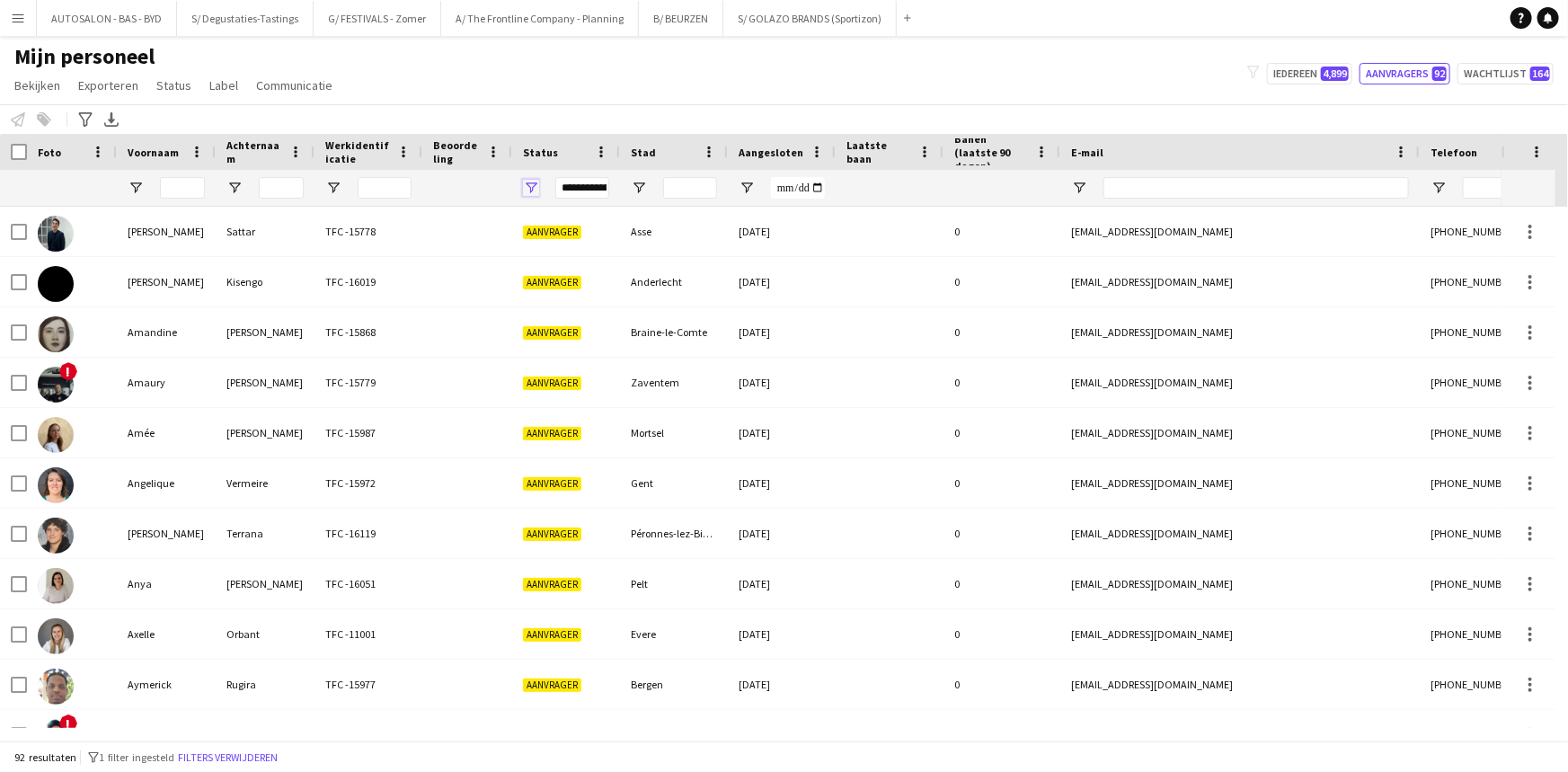
click at [537, 187] on span "Open Filtermenu" at bounding box center [530, 188] width 16 height 16
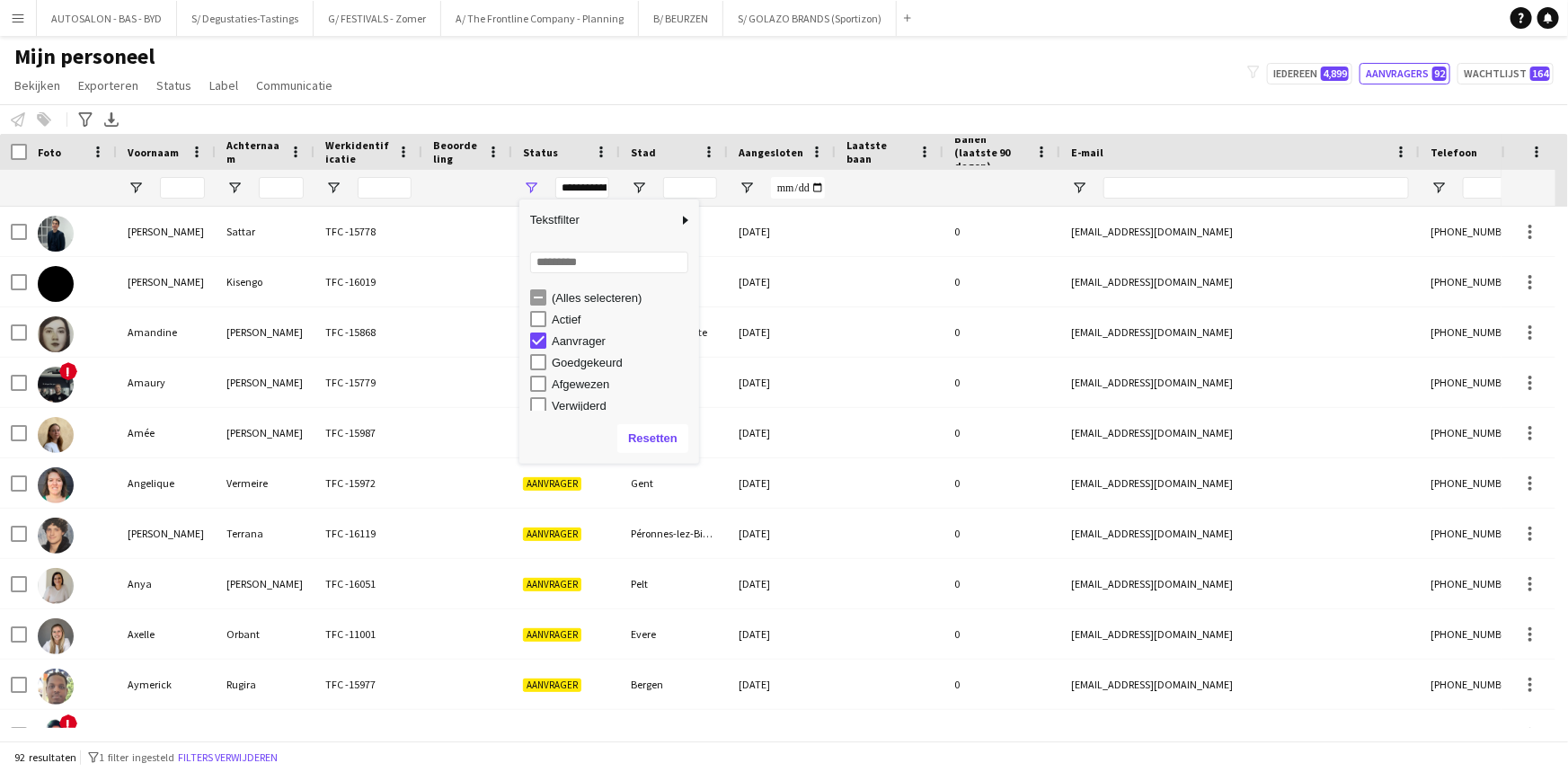
scroll to position [112, 0]
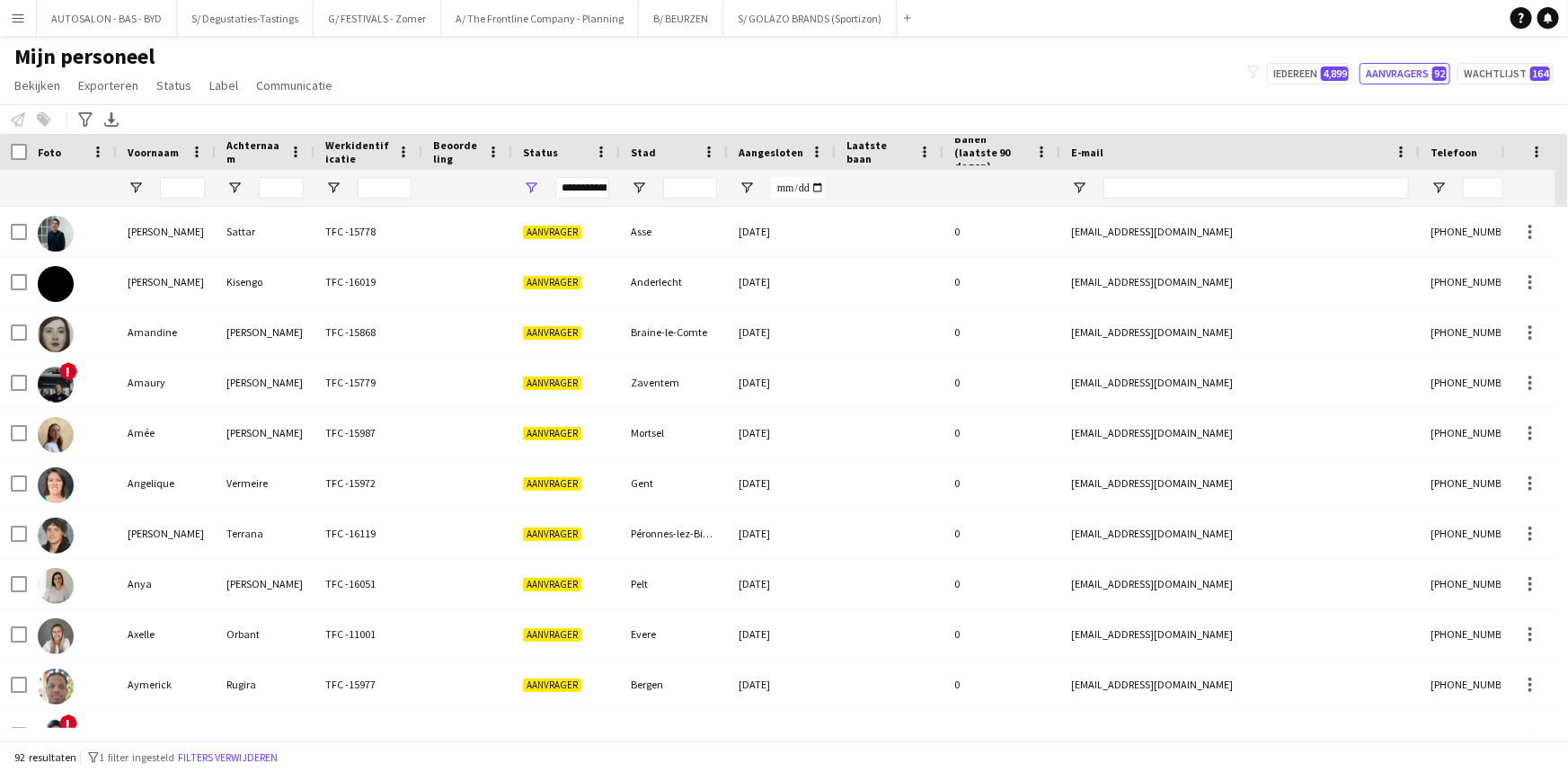
click at [620, 90] on div "Mijn personeel Bekijken Weergaven Standaardweergave Nieuwe weergave Bekijk bijw…" at bounding box center [784, 73] width 1568 height 61
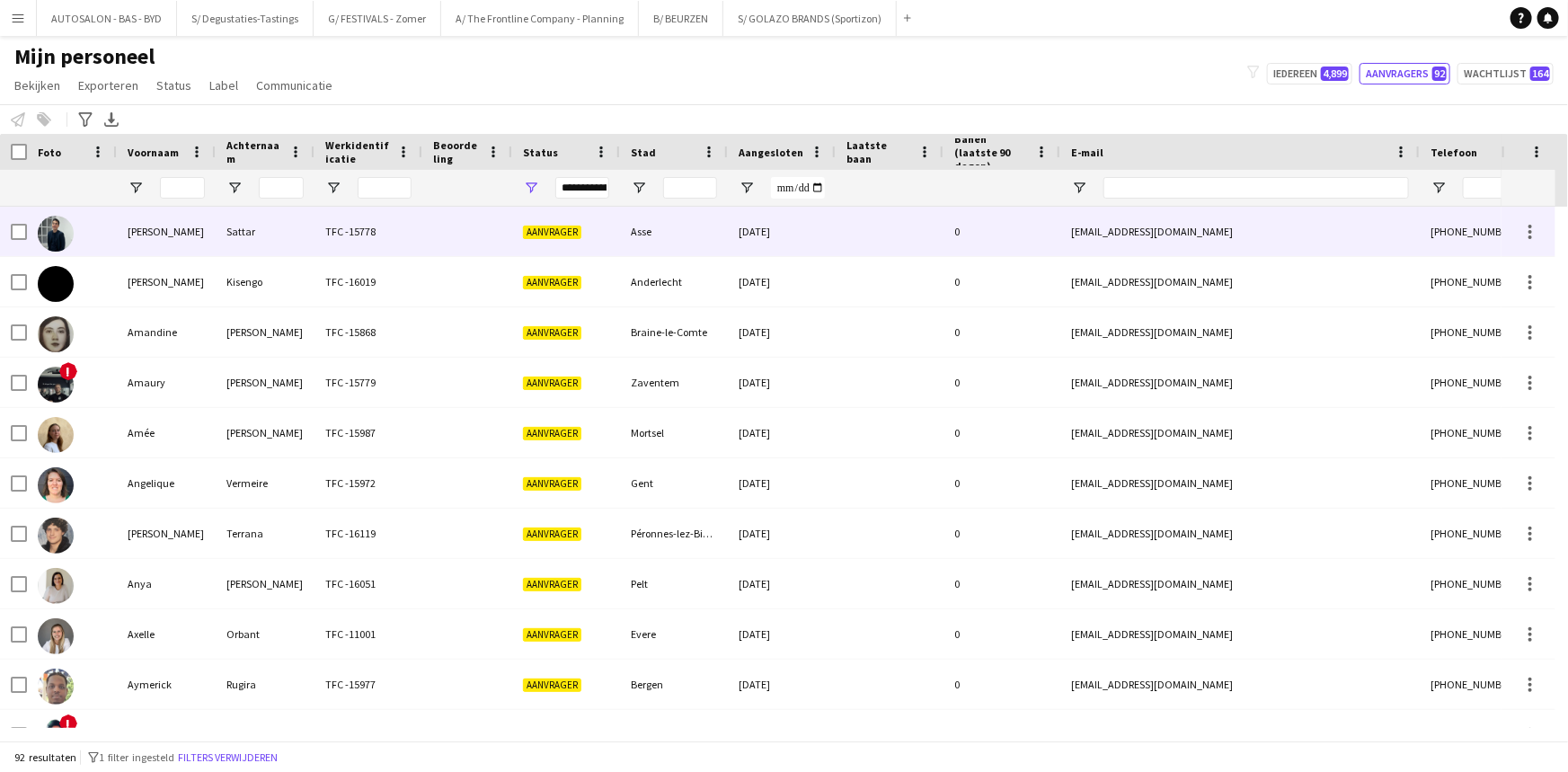
click at [270, 241] on div "Sattar" at bounding box center [265, 231] width 99 height 49
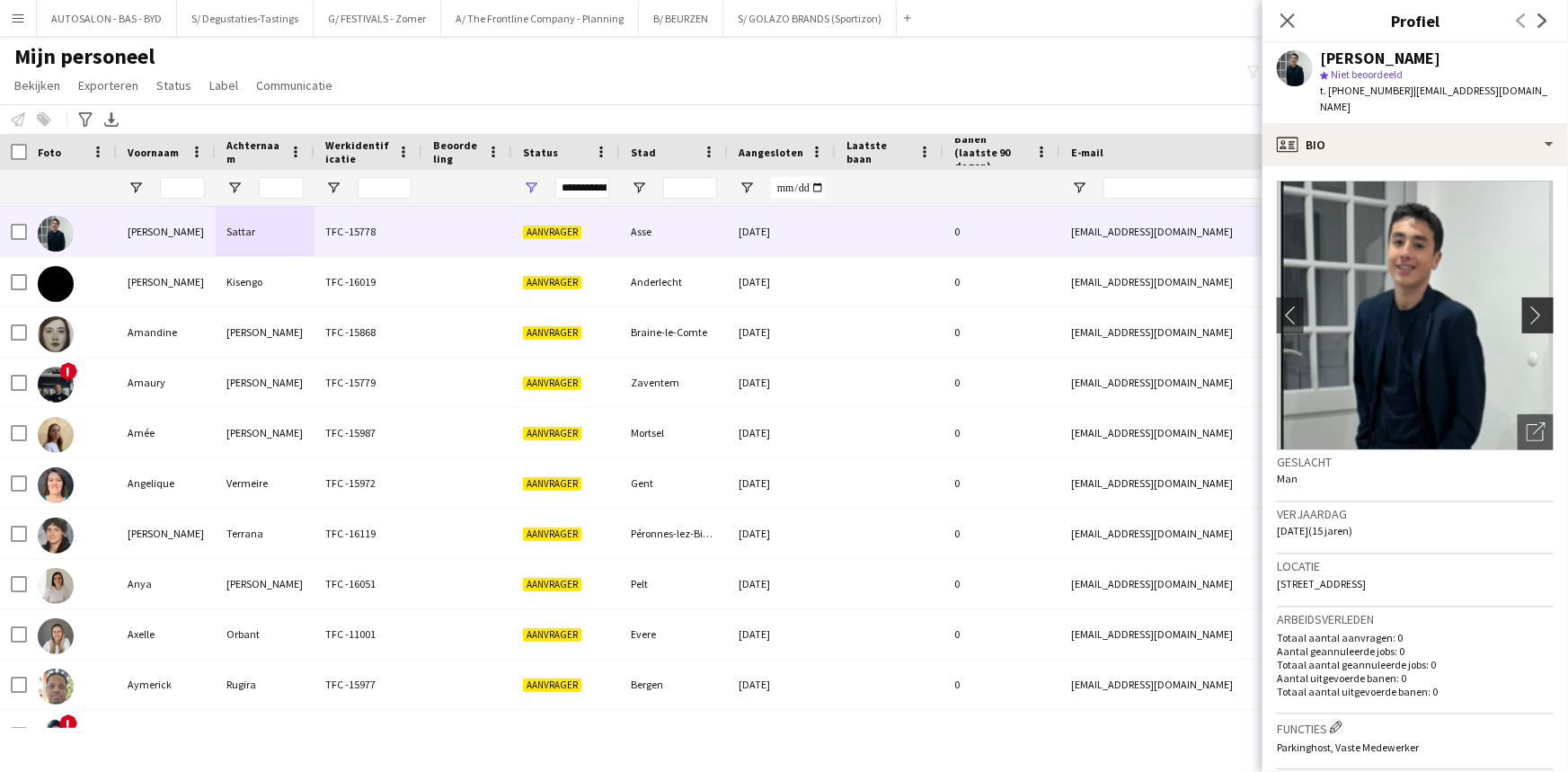
click at [794, 305] on app-icon "chevron-right" at bounding box center [1540, 315] width 28 height 19
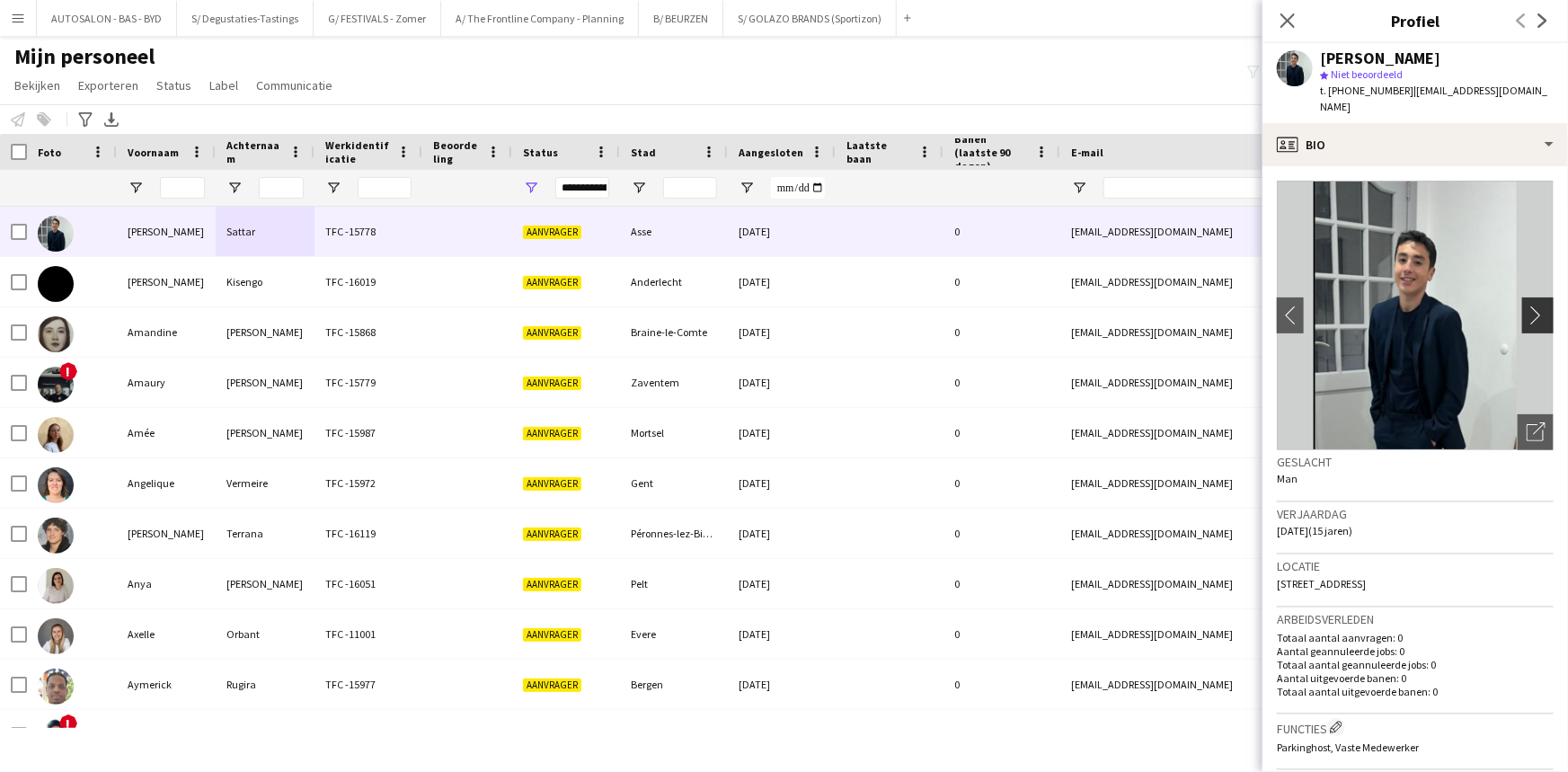
click at [794, 305] on app-icon "chevron-right" at bounding box center [1540, 315] width 28 height 19
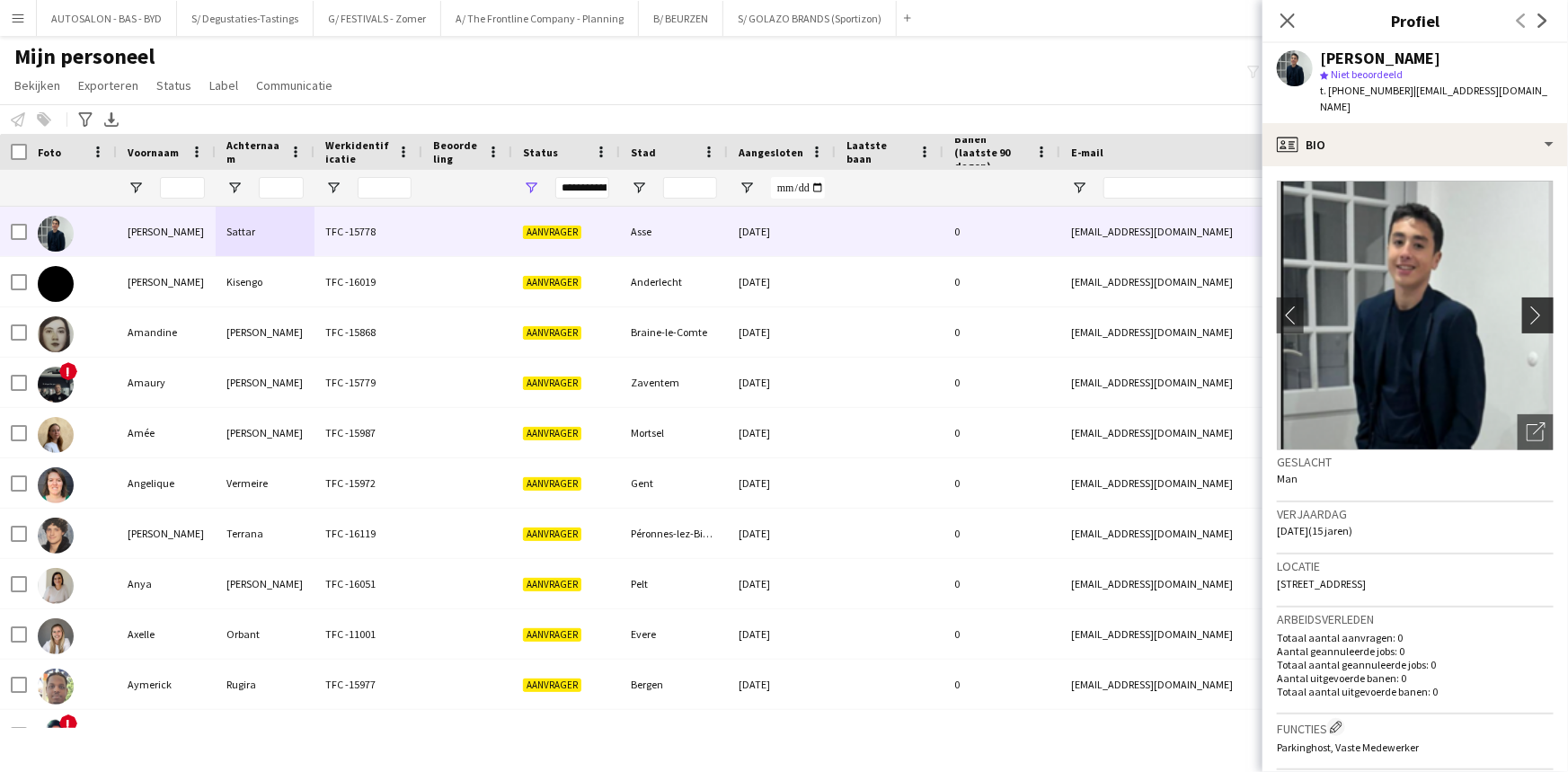
click at [794, 305] on app-icon "chevron-right" at bounding box center [1540, 315] width 28 height 19
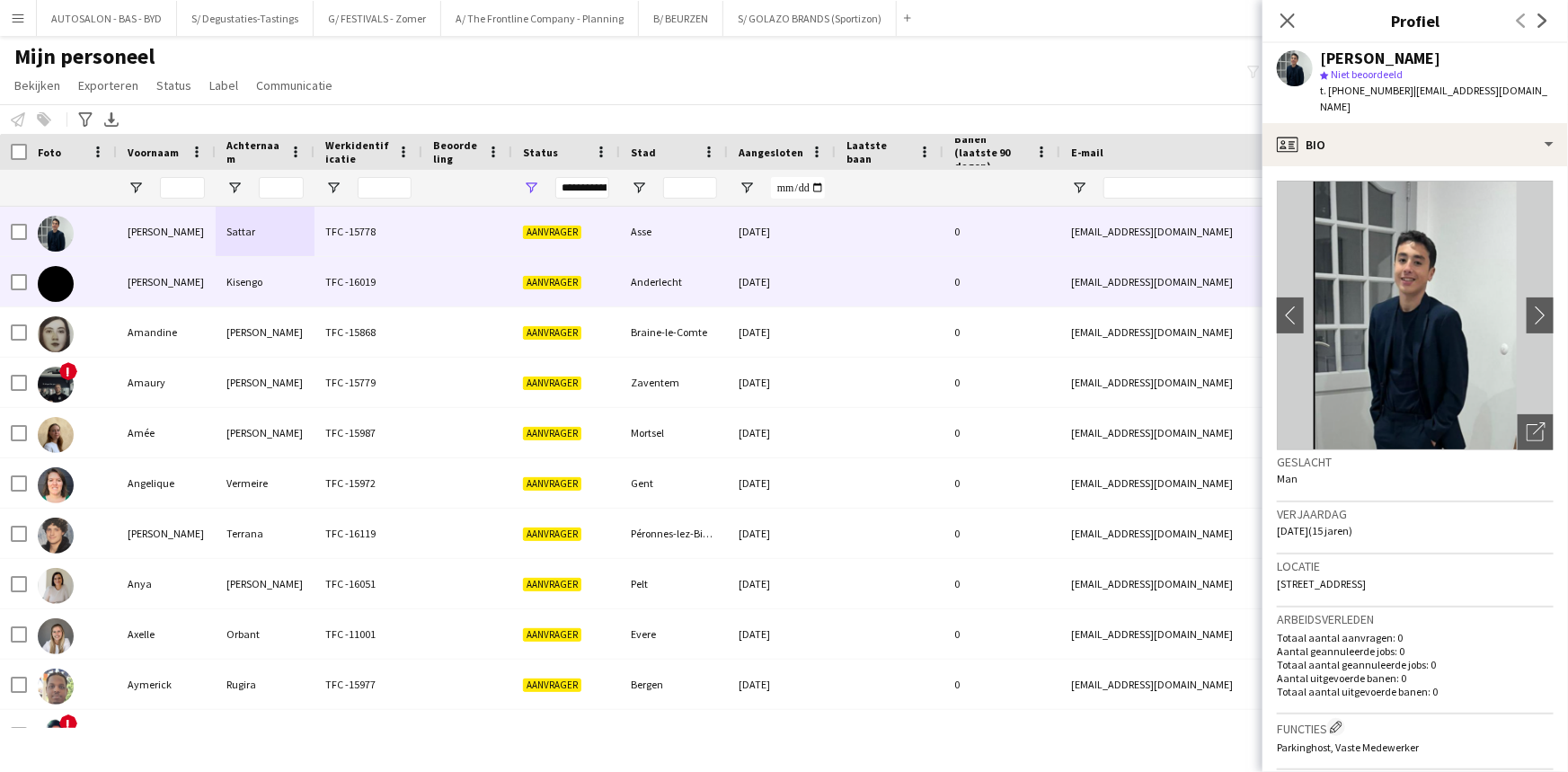
click at [234, 284] on div "Kisengo" at bounding box center [265, 281] width 99 height 49
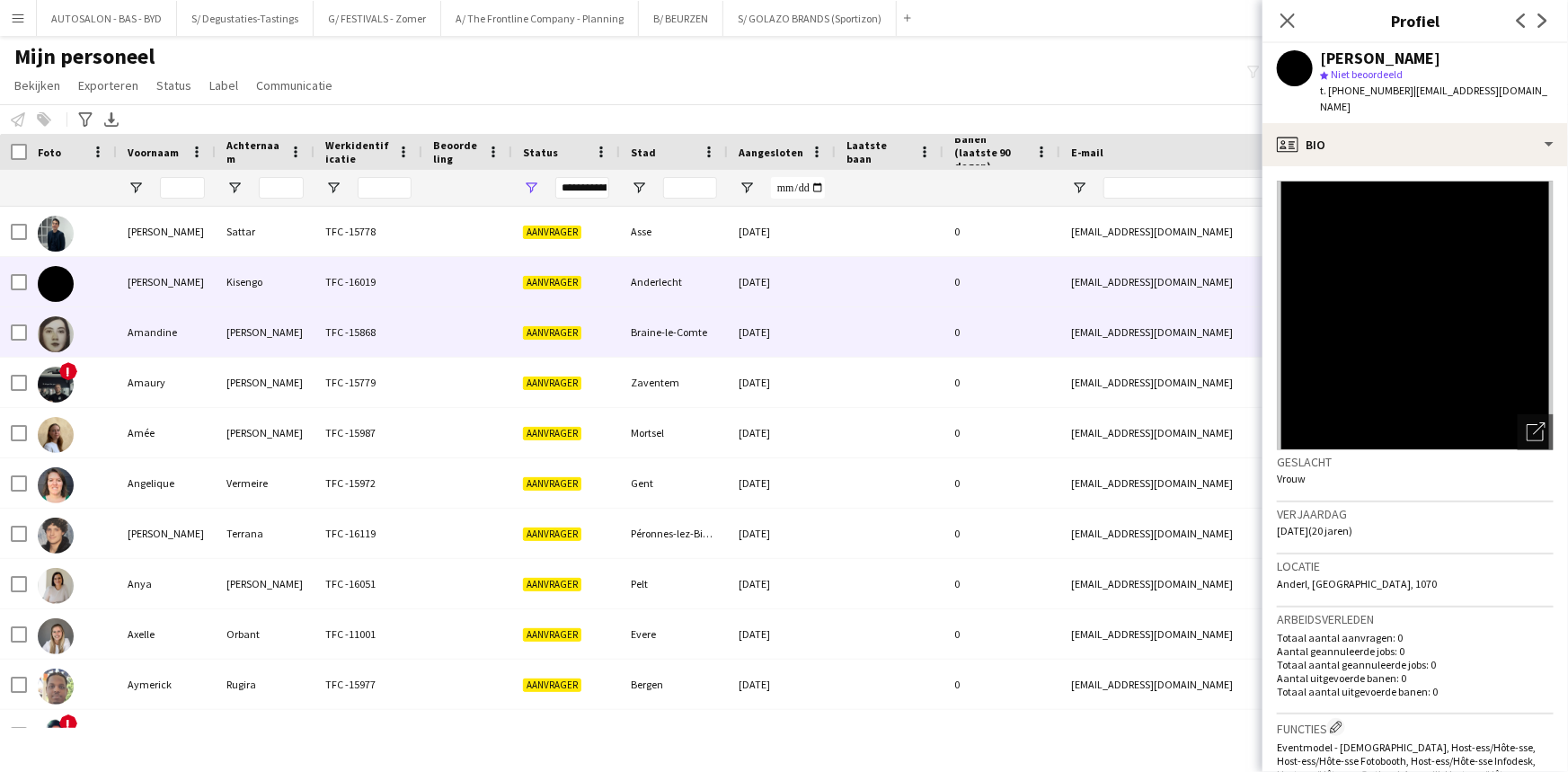
click at [264, 332] on div "[PERSON_NAME]" at bounding box center [265, 331] width 99 height 49
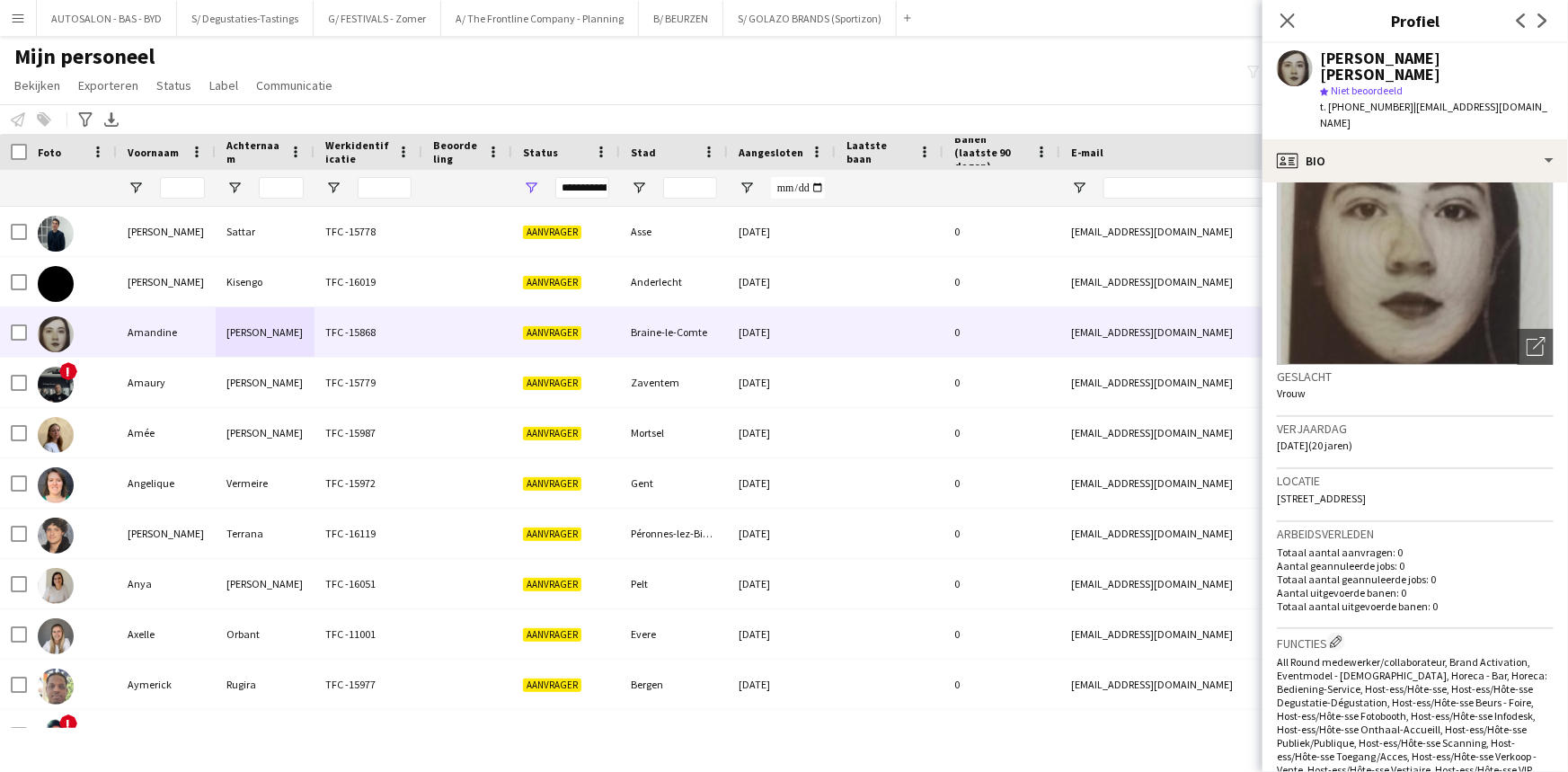
drag, startPoint x: 1416, startPoint y: 610, endPoint x: 1414, endPoint y: 636, distance: 26.1
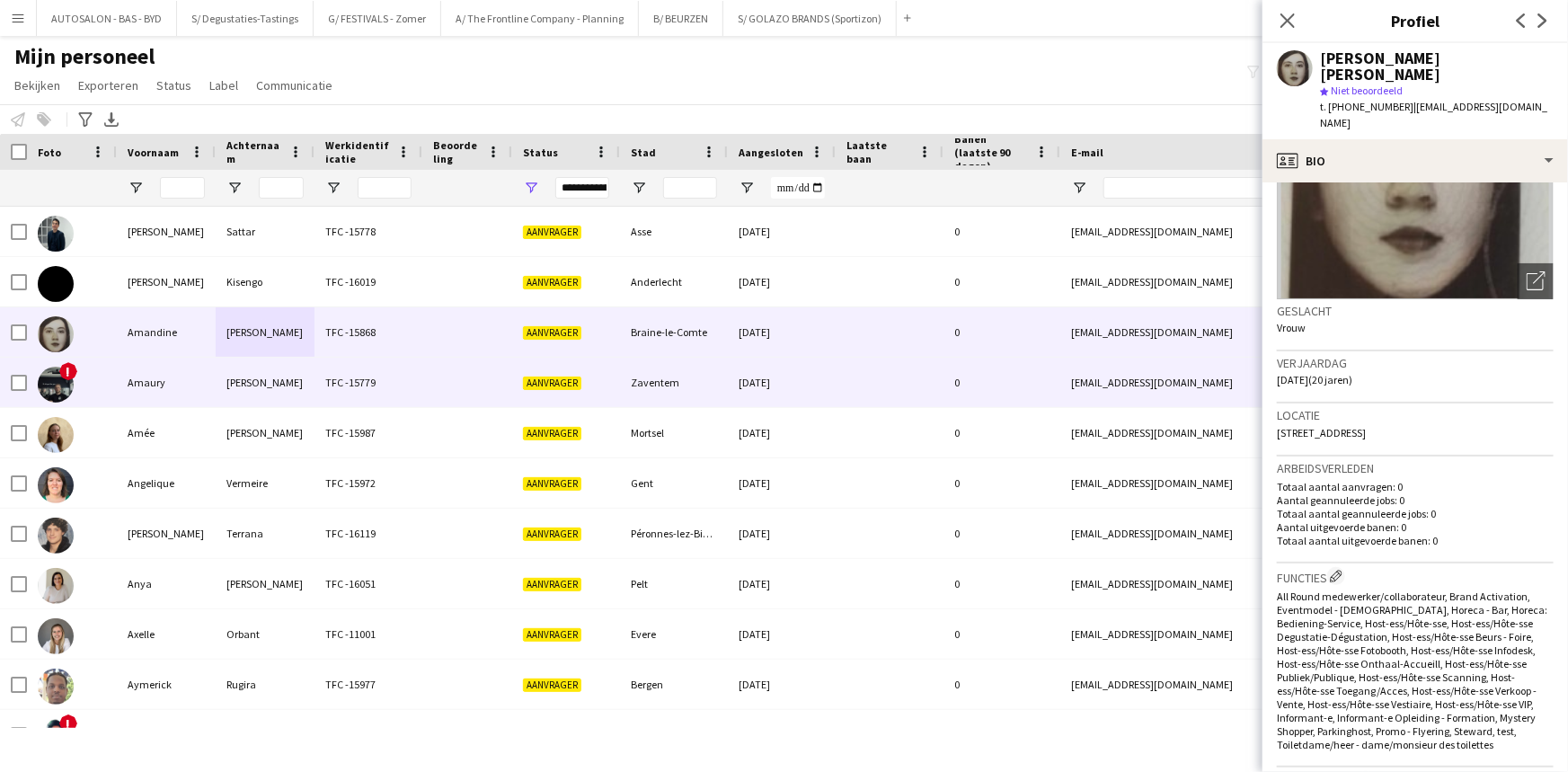
click at [362, 393] on div "TFC -15779" at bounding box center [369, 382] width 108 height 49
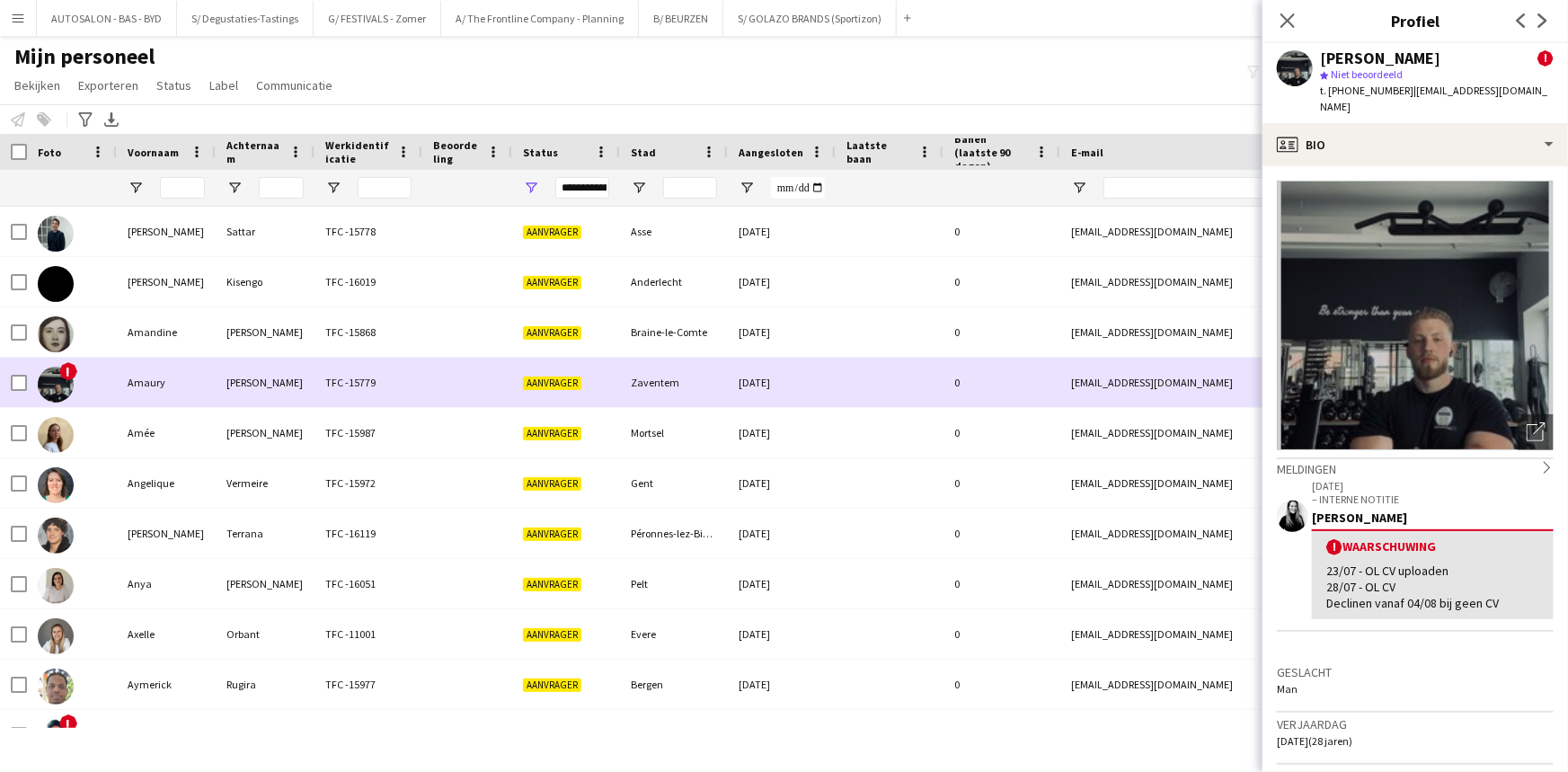
click at [353, 350] on div "TFC -15868" at bounding box center [369, 331] width 108 height 49
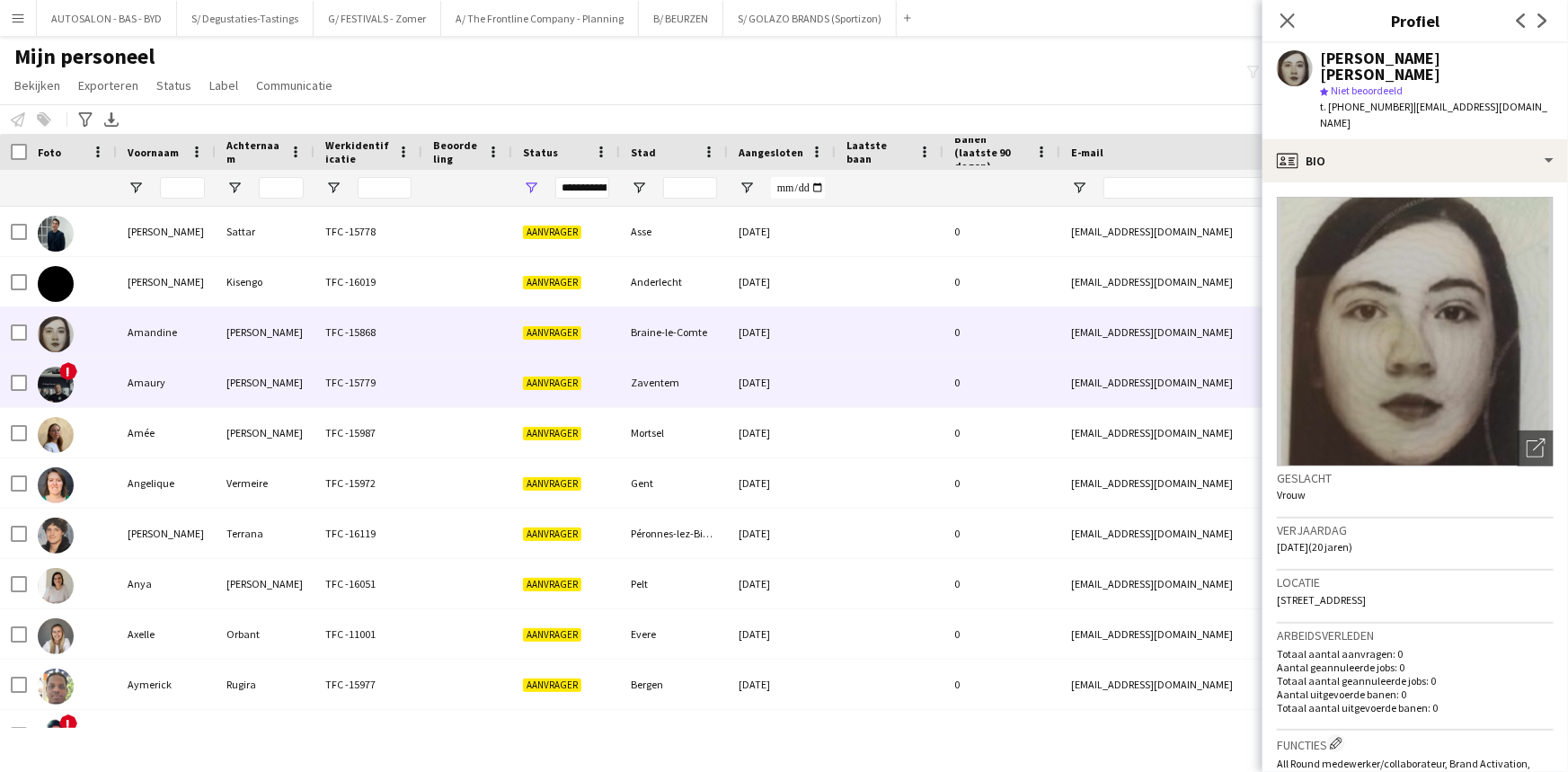
click at [343, 382] on div "TFC -15779" at bounding box center [369, 382] width 108 height 49
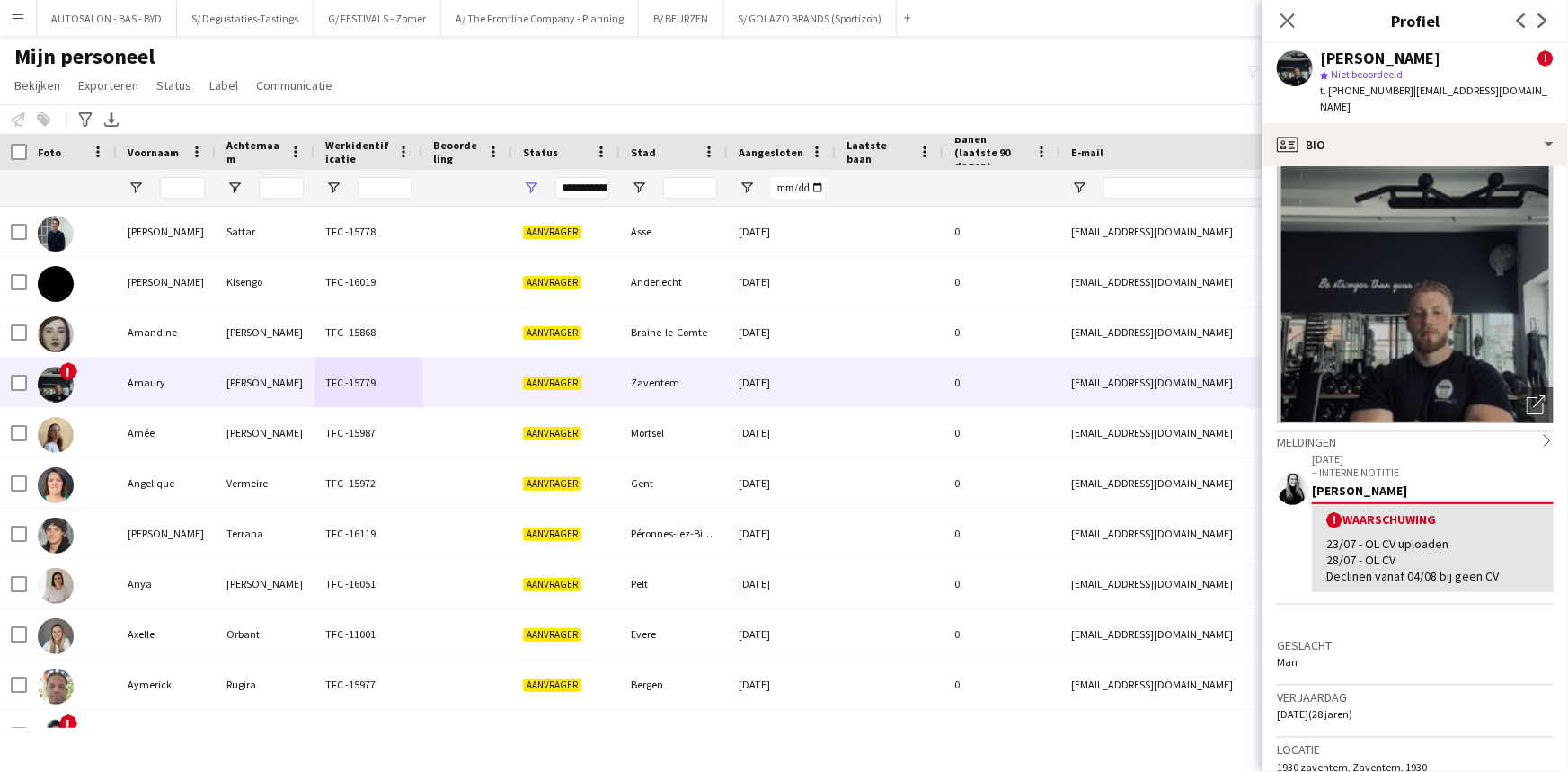
scroll to position [165, 0]
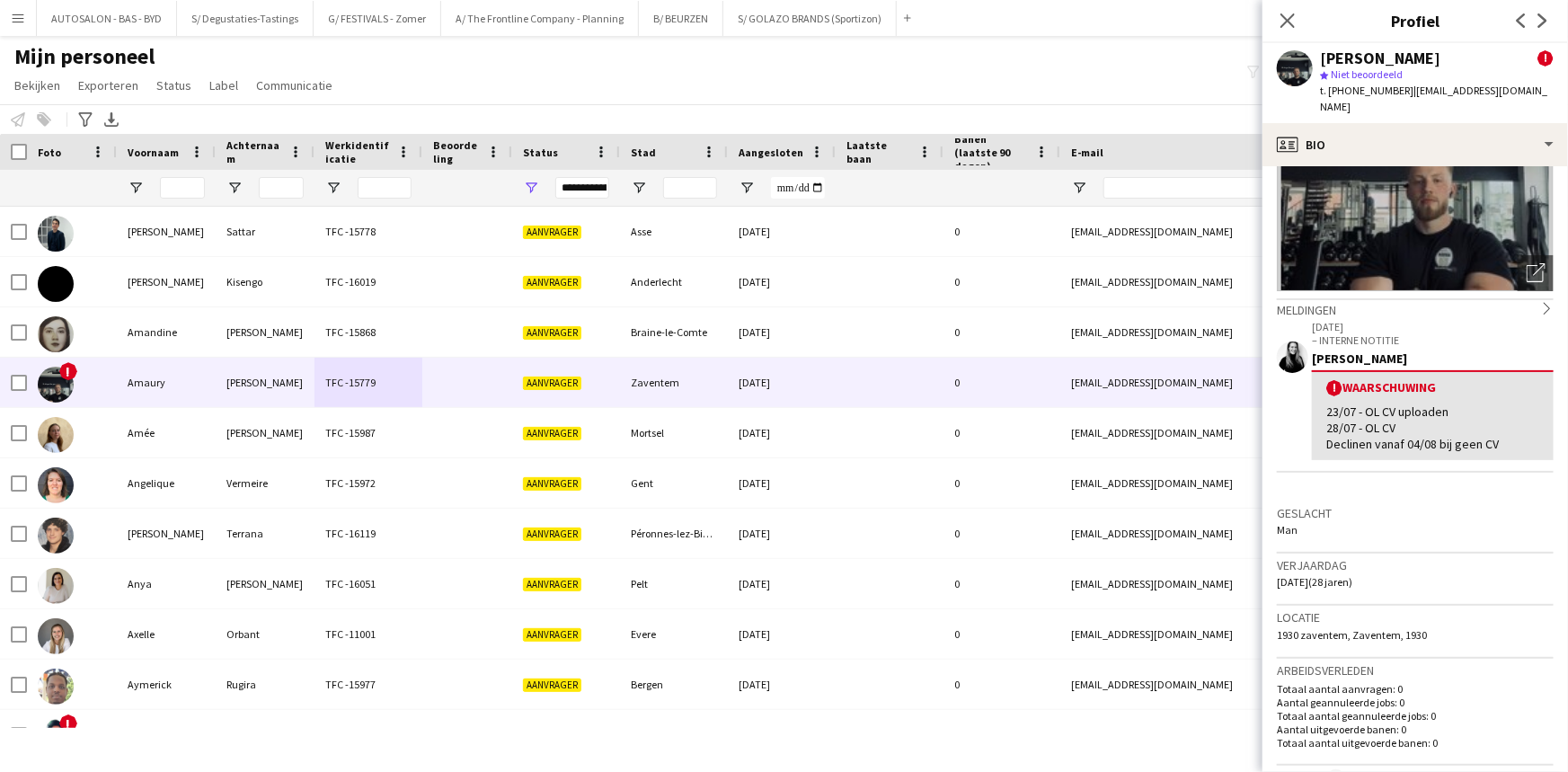
drag, startPoint x: 1464, startPoint y: 575, endPoint x: 1357, endPoint y: 605, distance: 111.1
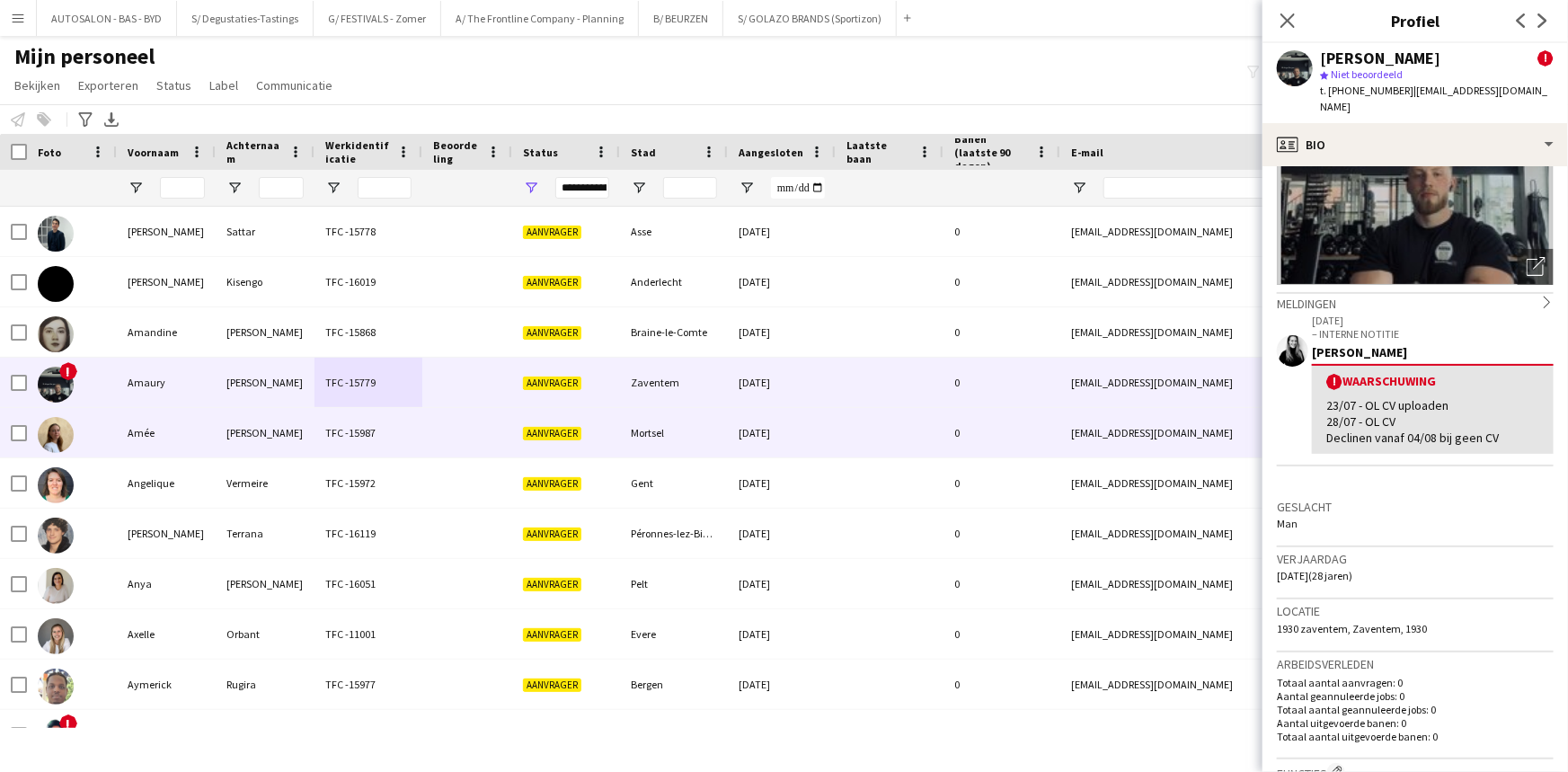
click at [454, 437] on div at bounding box center [467, 432] width 90 height 49
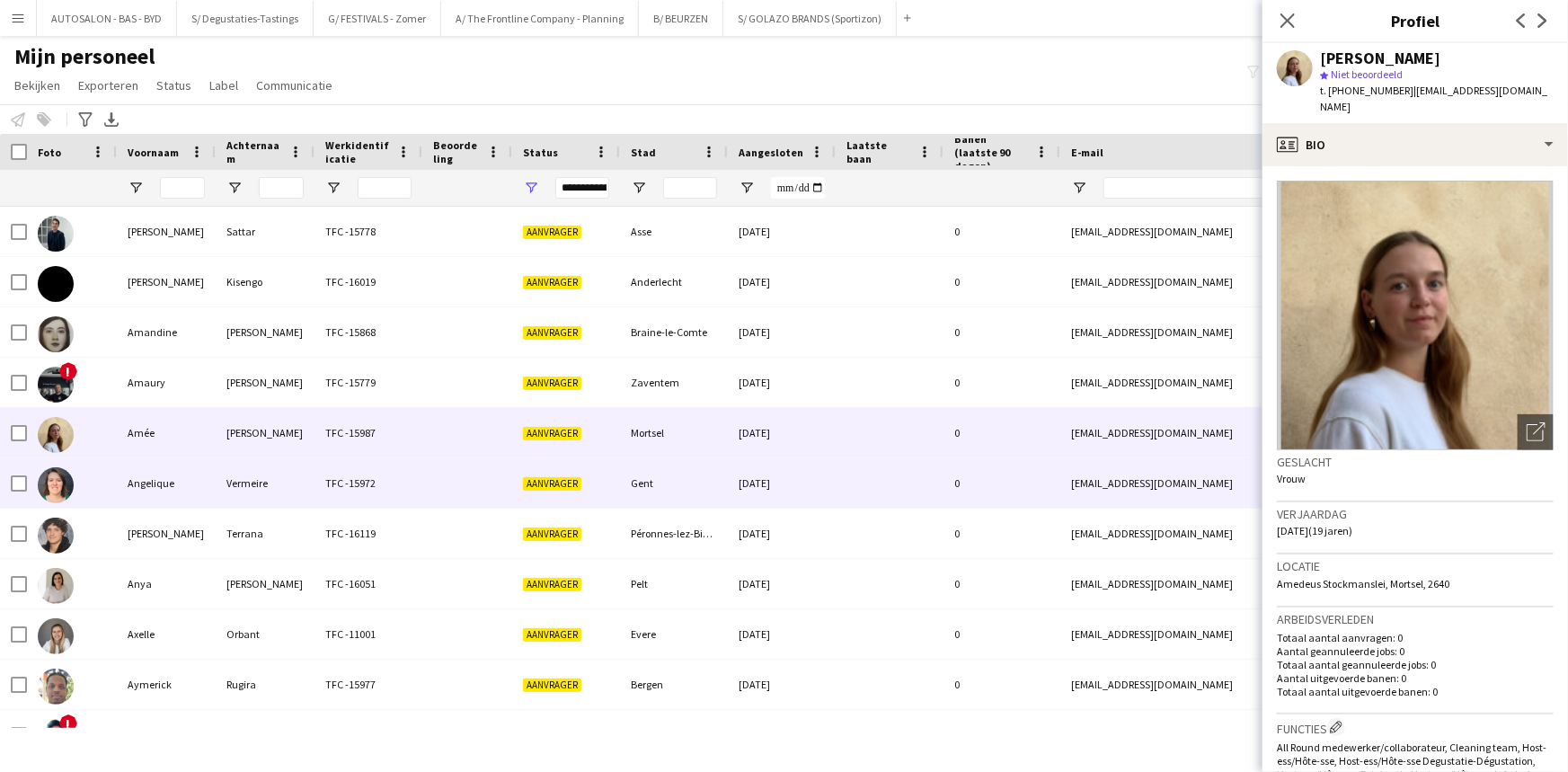
click at [413, 475] on div "TFC -15972" at bounding box center [369, 483] width 108 height 49
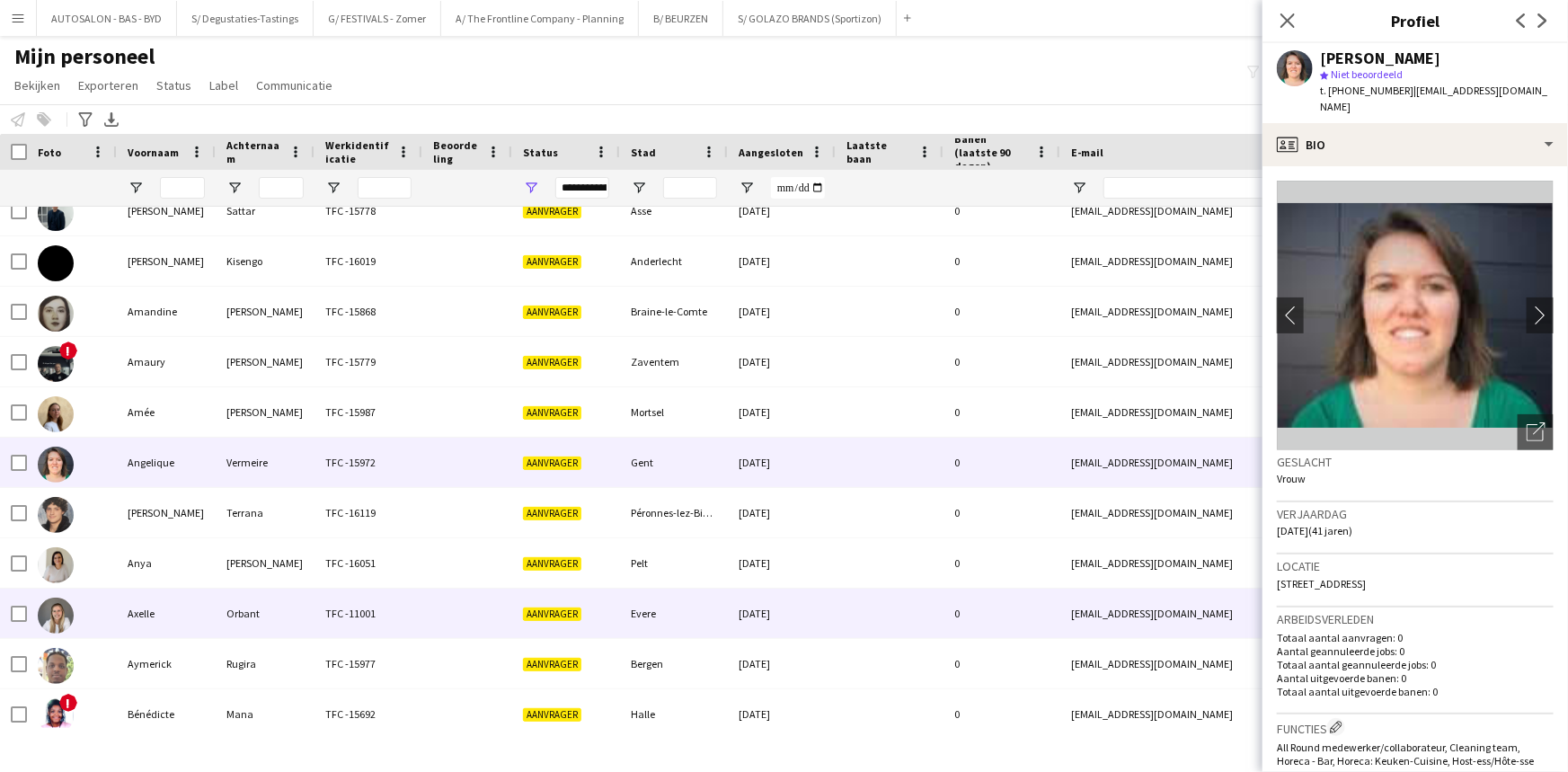
scroll to position [72, 0]
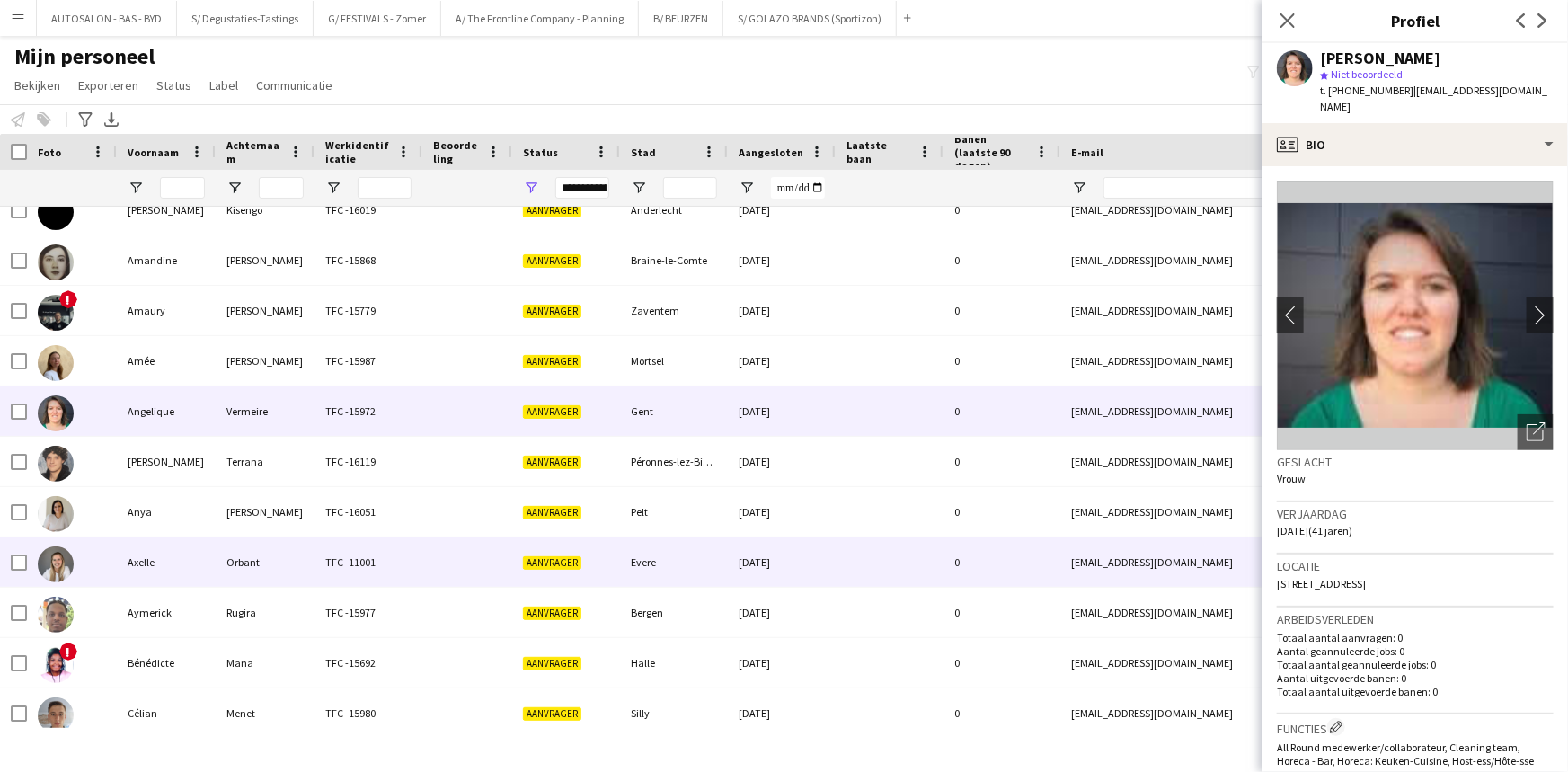
drag, startPoint x: 412, startPoint y: 485, endPoint x: 413, endPoint y: 463, distance: 22.0
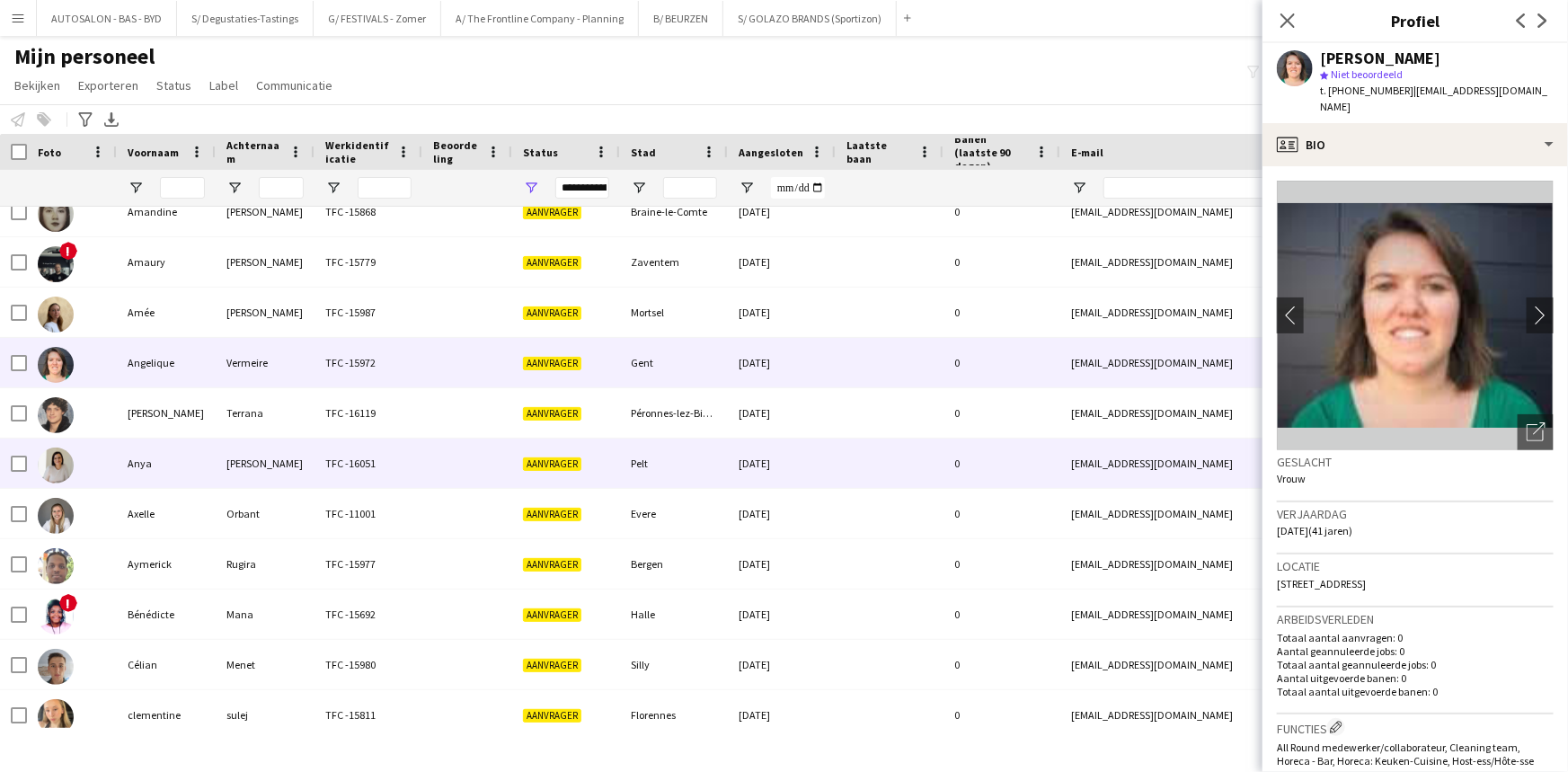
click at [402, 436] on div "TFC -16119" at bounding box center [369, 413] width 108 height 49
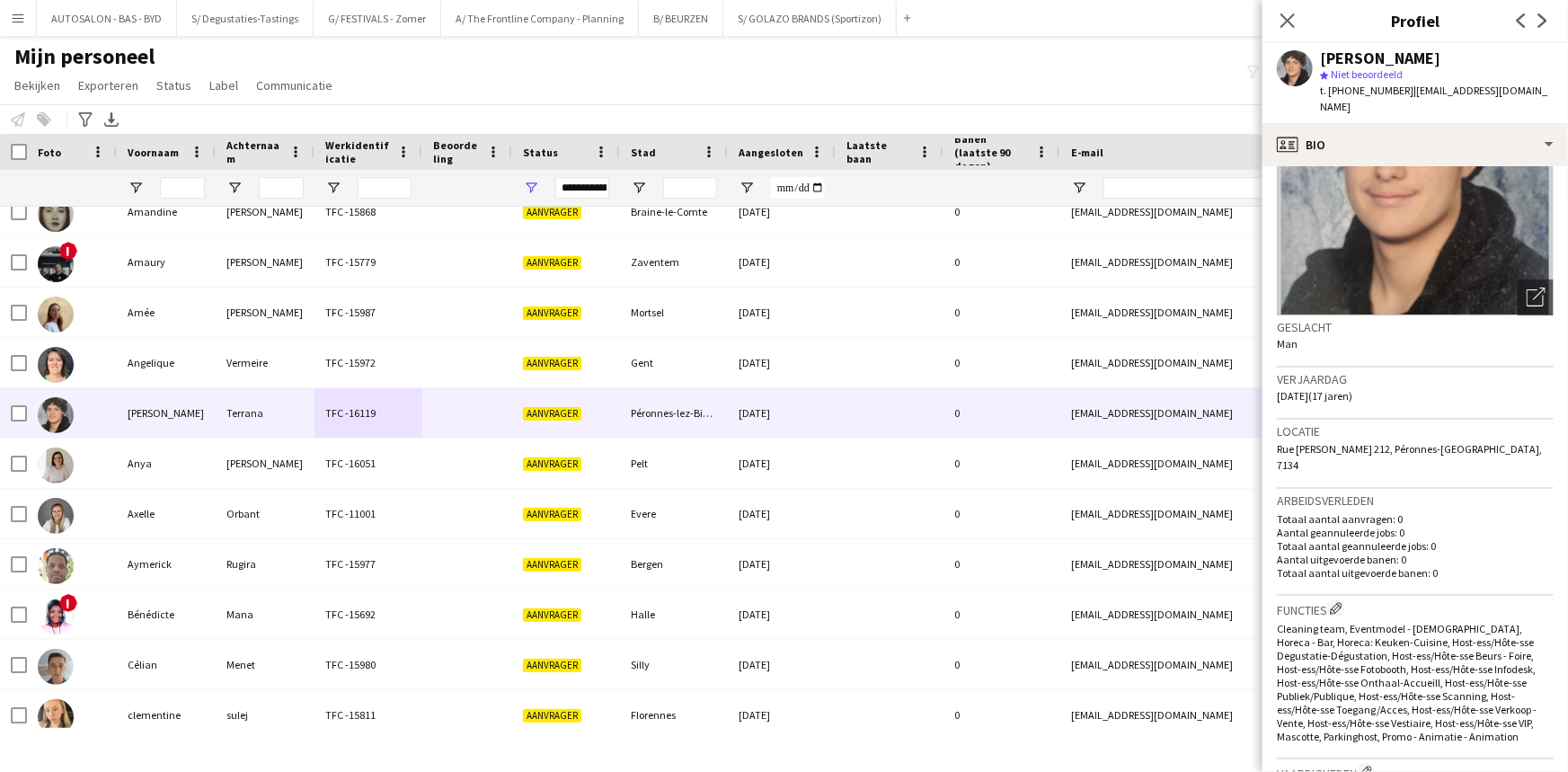
drag, startPoint x: 1467, startPoint y: 566, endPoint x: 1467, endPoint y: 591, distance: 25.0
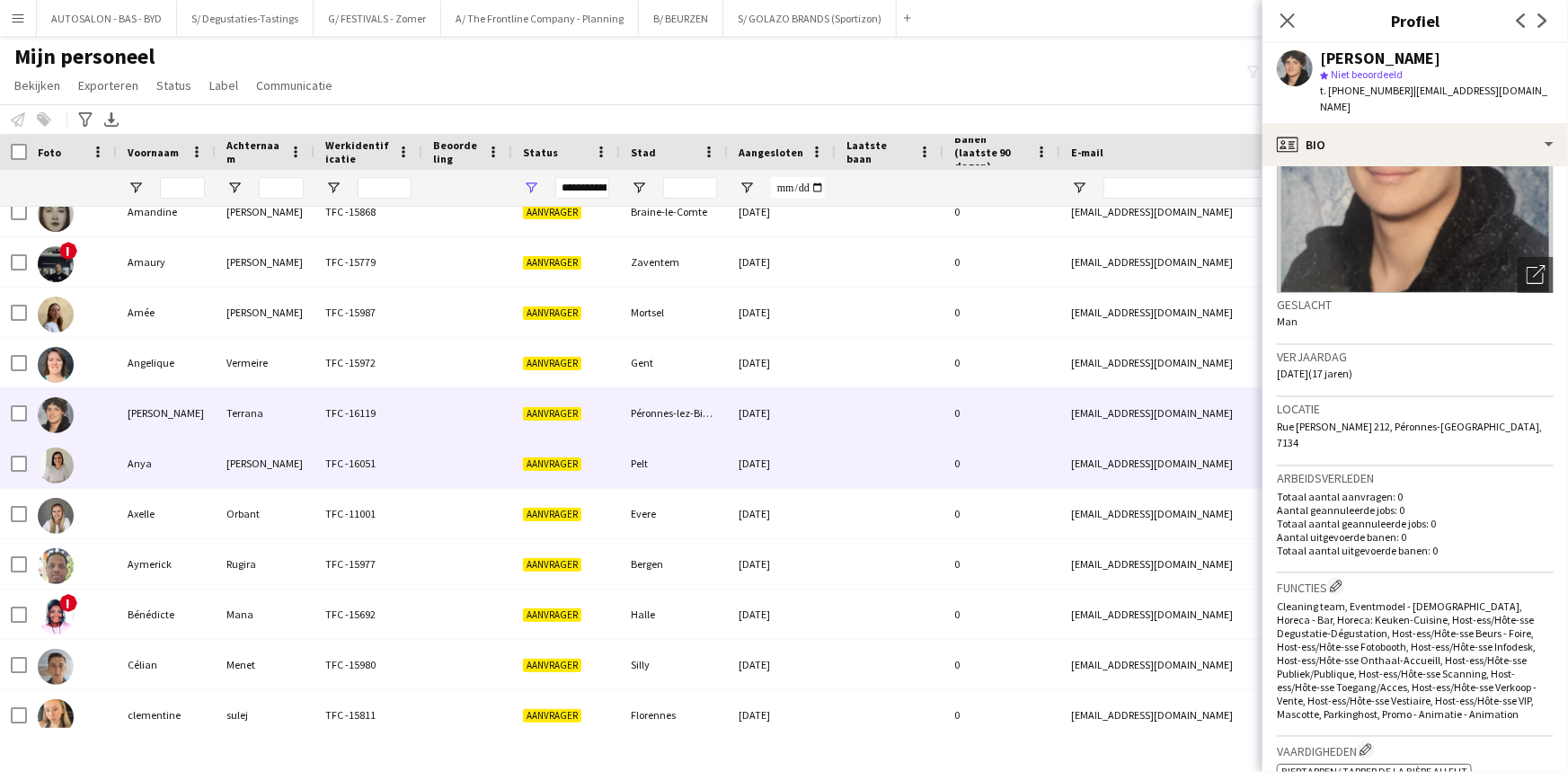
click at [388, 457] on div "TFC -16051" at bounding box center [369, 463] width 108 height 49
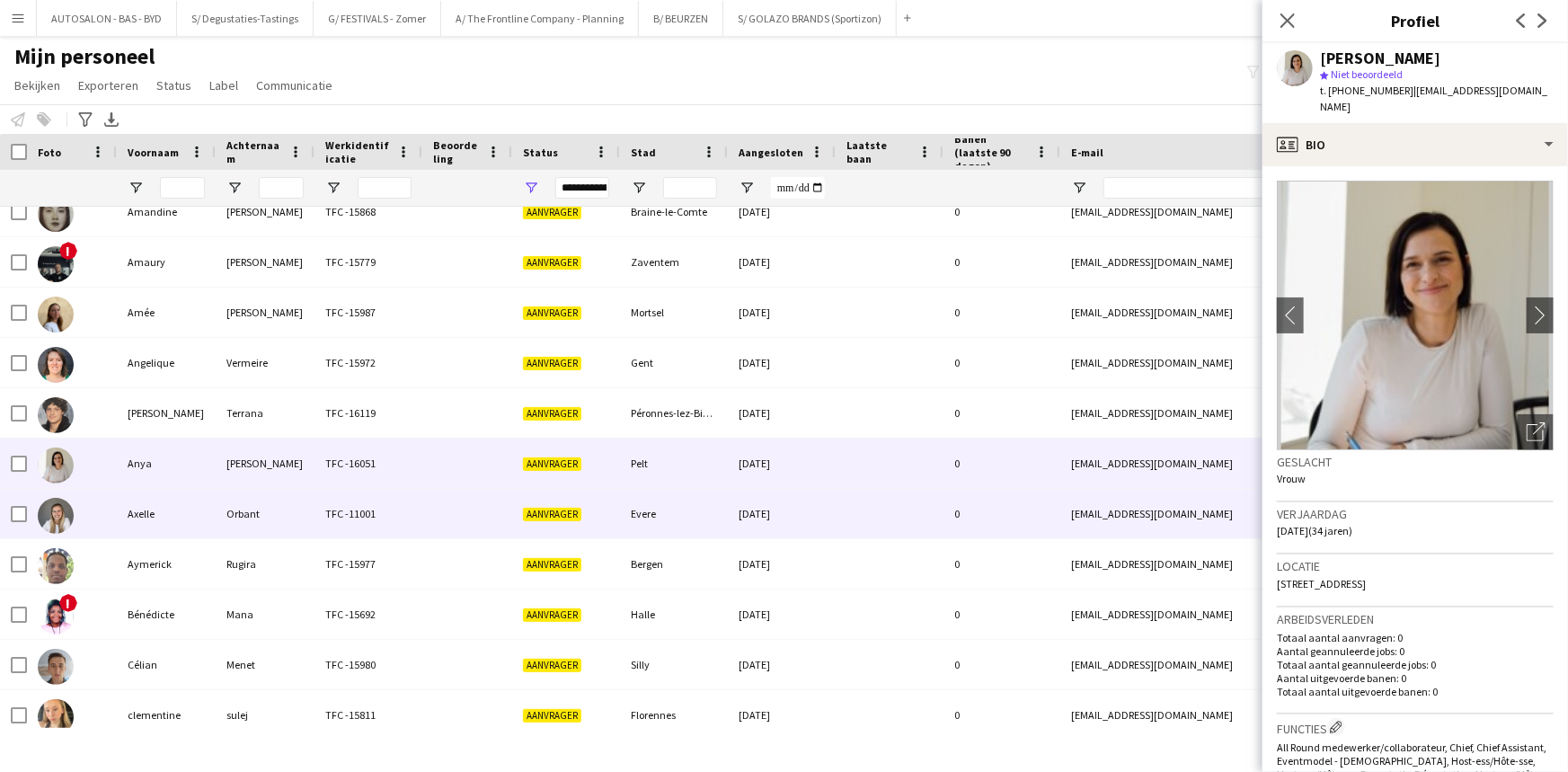
click at [343, 514] on div "TFC -11001" at bounding box center [369, 513] width 108 height 49
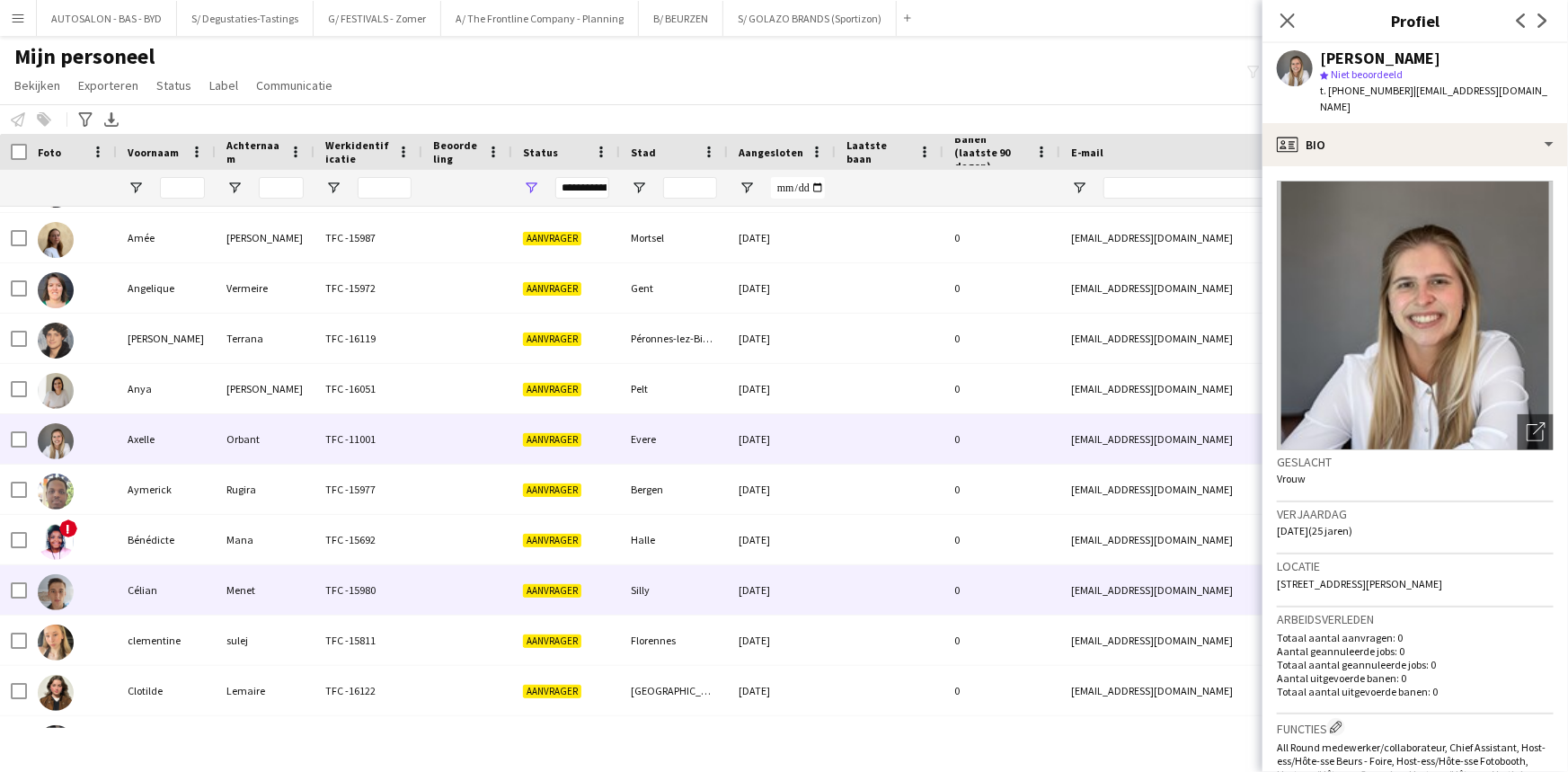
scroll to position [280, 0]
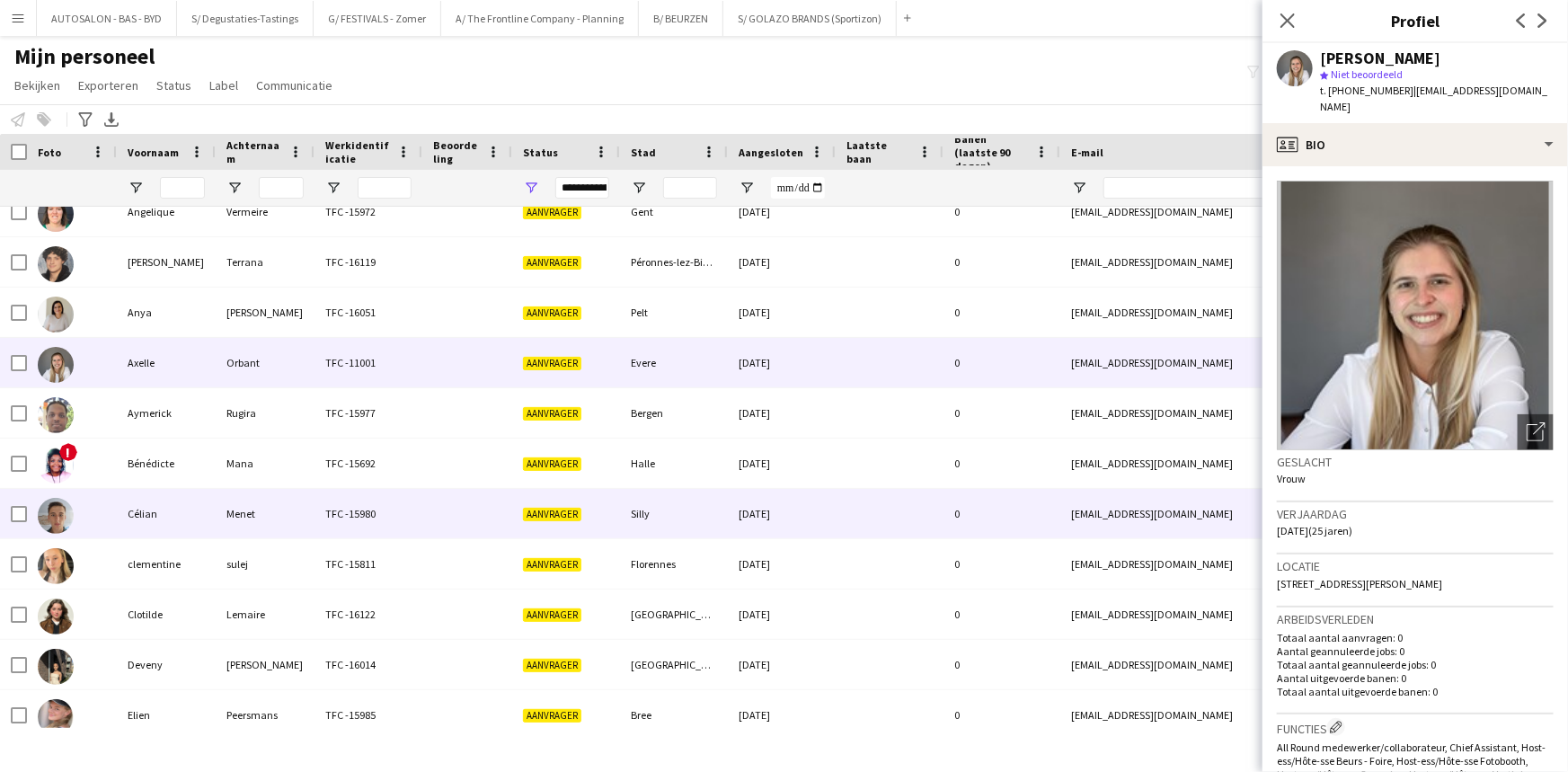
drag, startPoint x: 371, startPoint y: 513, endPoint x: 375, endPoint y: 568, distance: 55.1
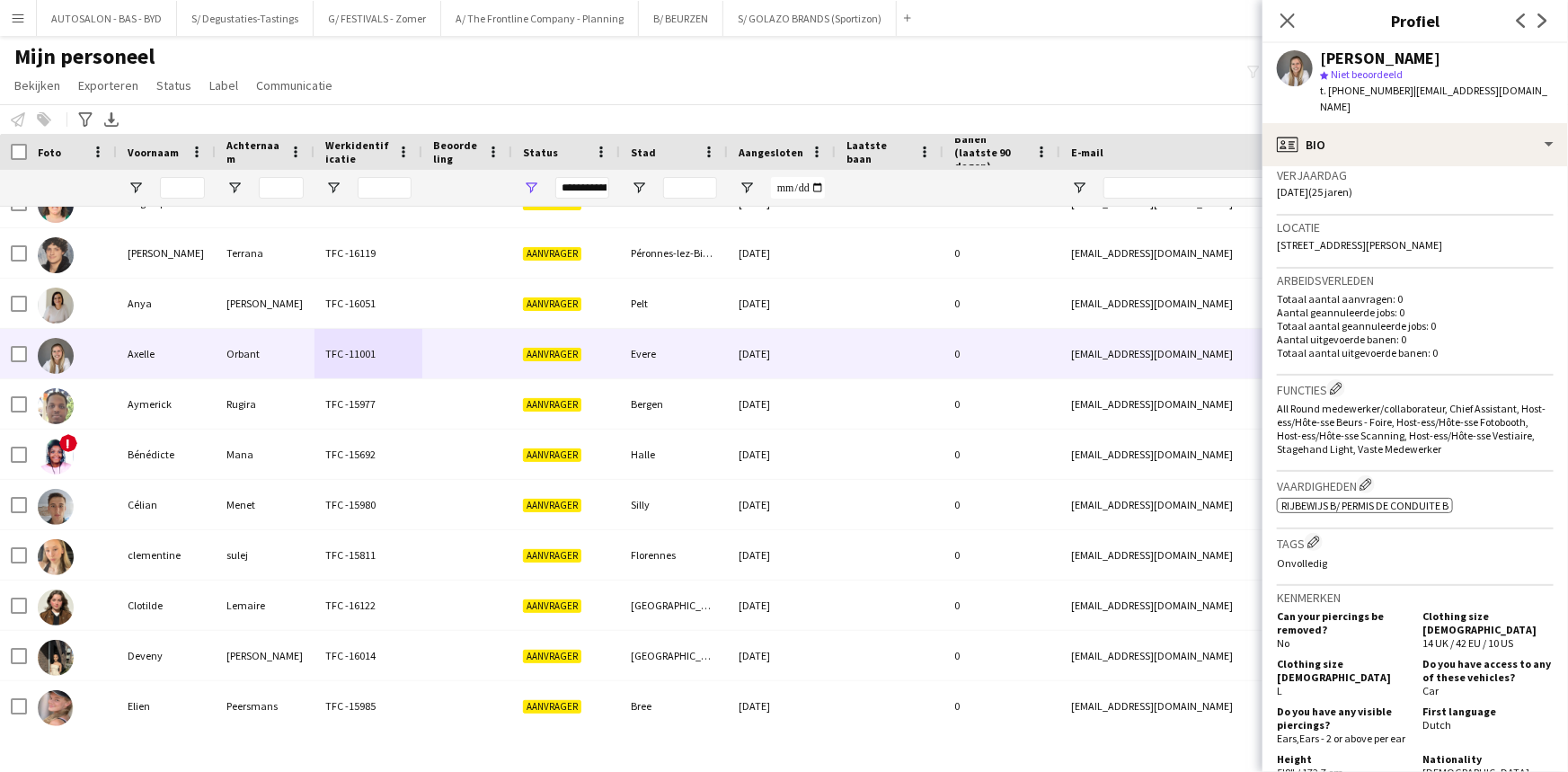
drag, startPoint x: 1397, startPoint y: 517, endPoint x: 1394, endPoint y: 581, distance: 64.1
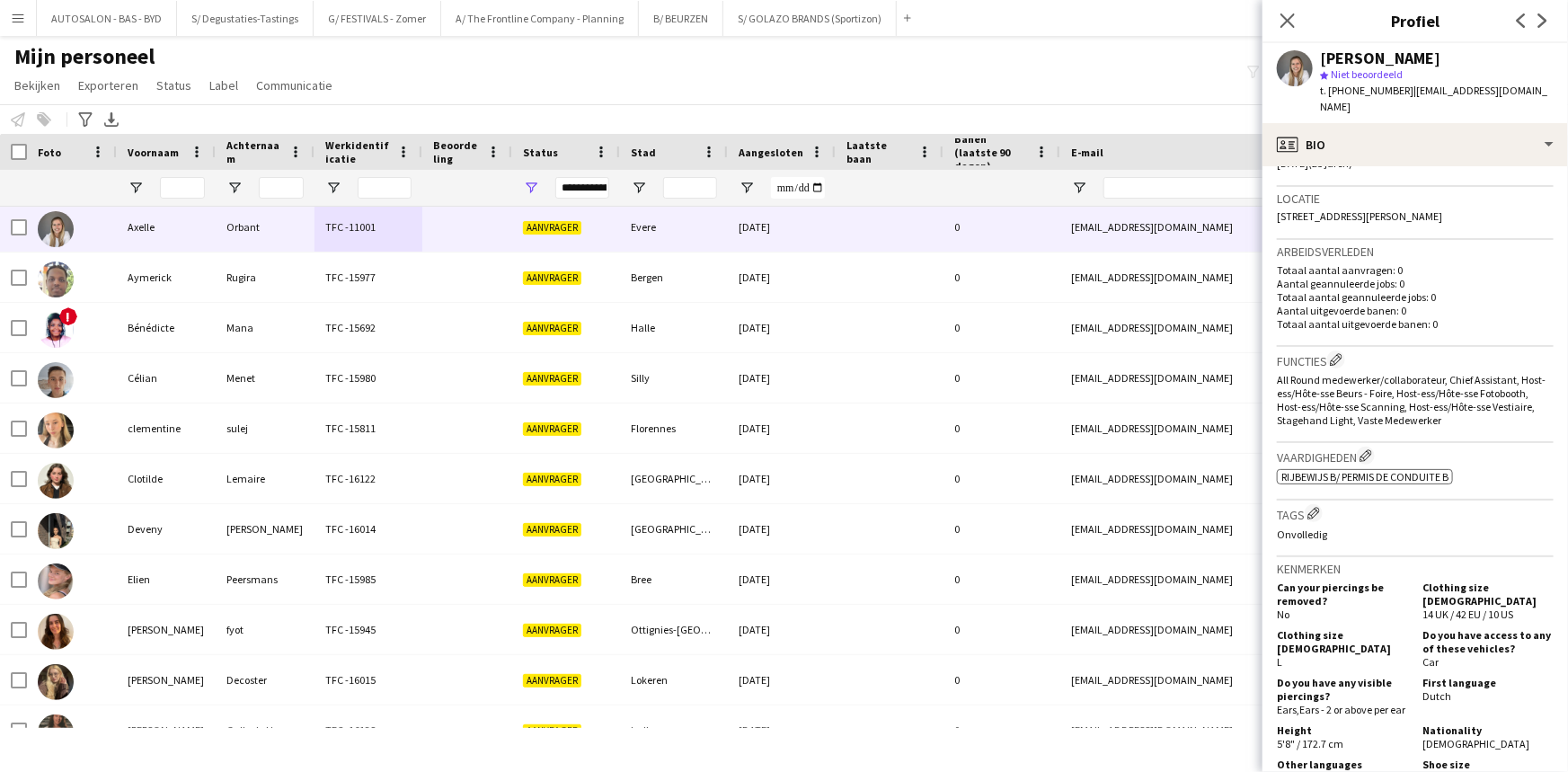
scroll to position [468, 0]
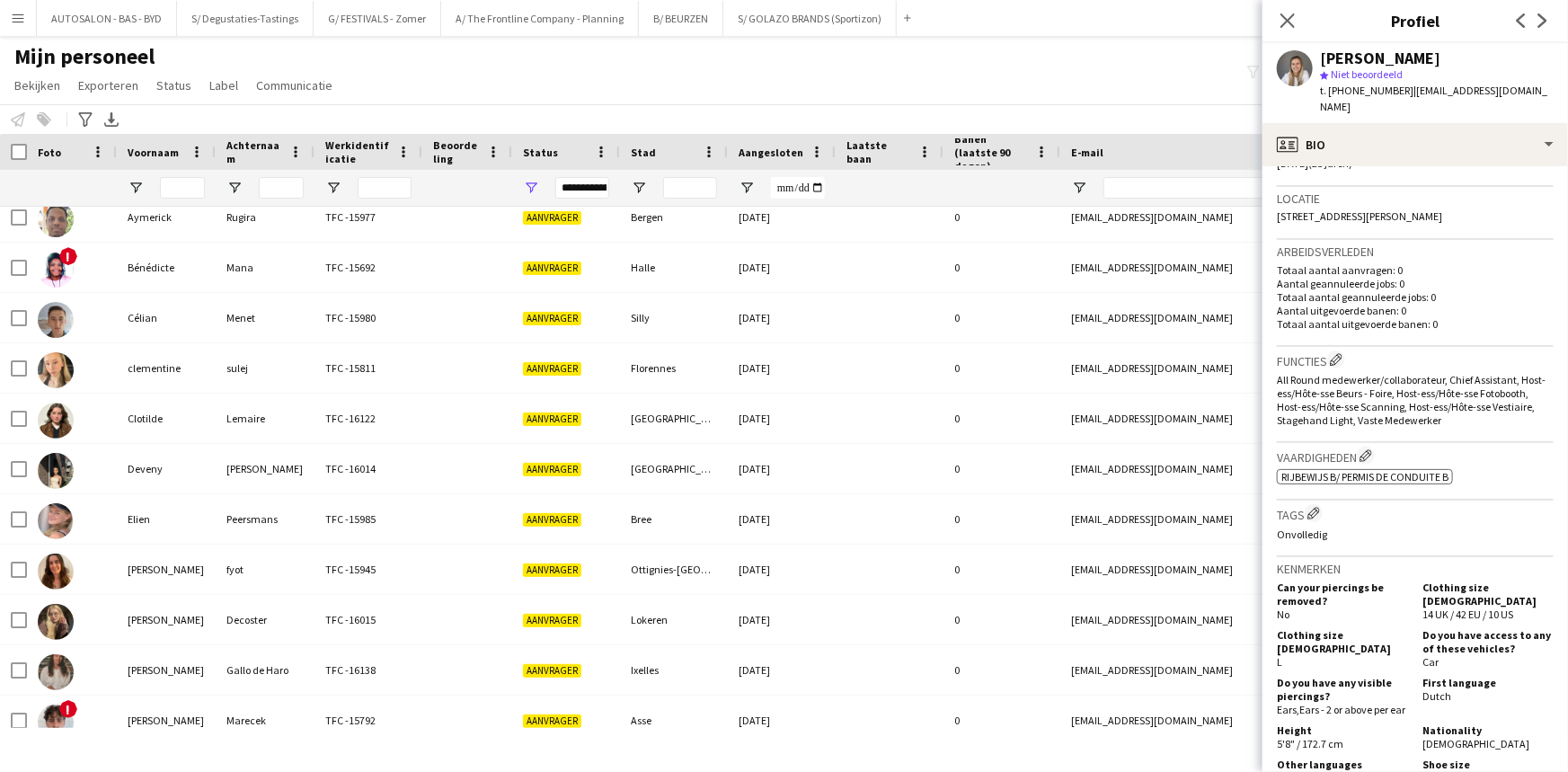
drag, startPoint x: 1387, startPoint y: 543, endPoint x: 1416, endPoint y: 625, distance: 87.0
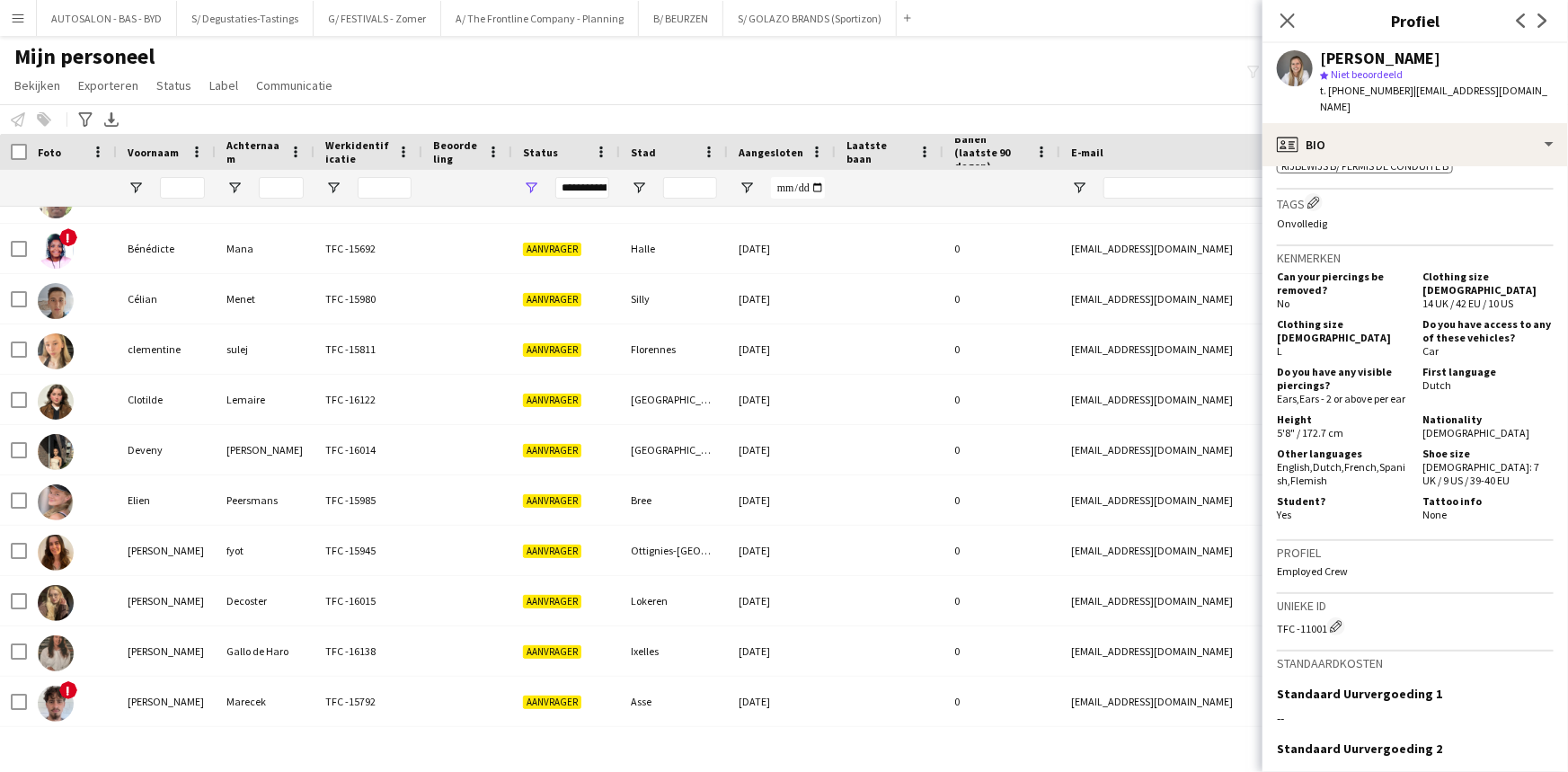
scroll to position [690, 0]
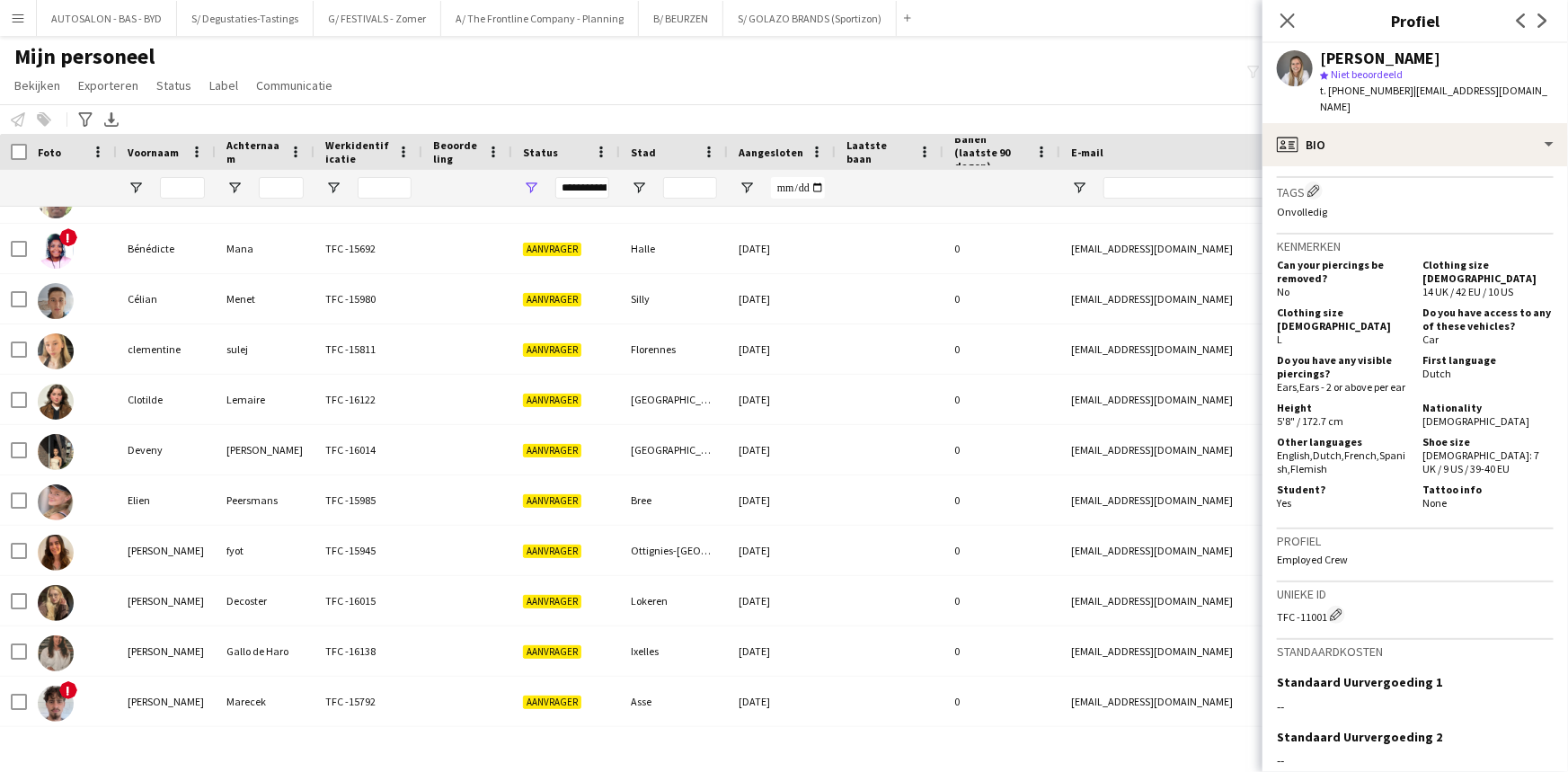
drag, startPoint x: 1471, startPoint y: 620, endPoint x: 1371, endPoint y: 483, distance: 169.6
click at [794, 487] on div "Can your piercings be removed? No Clothing size [DEMOGRAPHIC_DATA] 14 UK / 42 E…" at bounding box center [1415, 383] width 276 height 259
click at [794, 460] on div "Other languages English , Dutch , French , Spanish , Flemish" at bounding box center [1346, 455] width 138 height 40
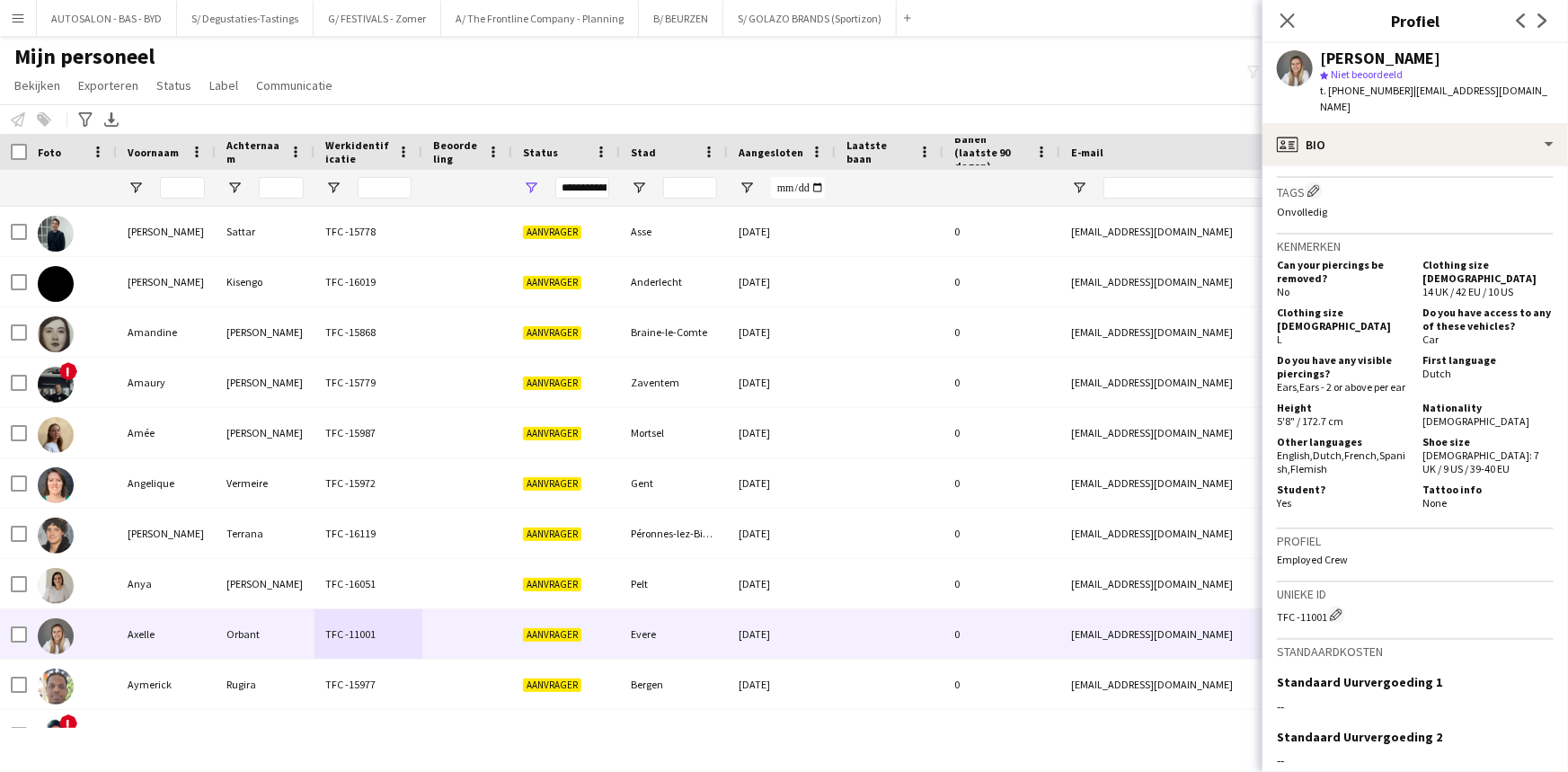
drag, startPoint x: 1376, startPoint y: 480, endPoint x: 1388, endPoint y: 357, distance: 123.6
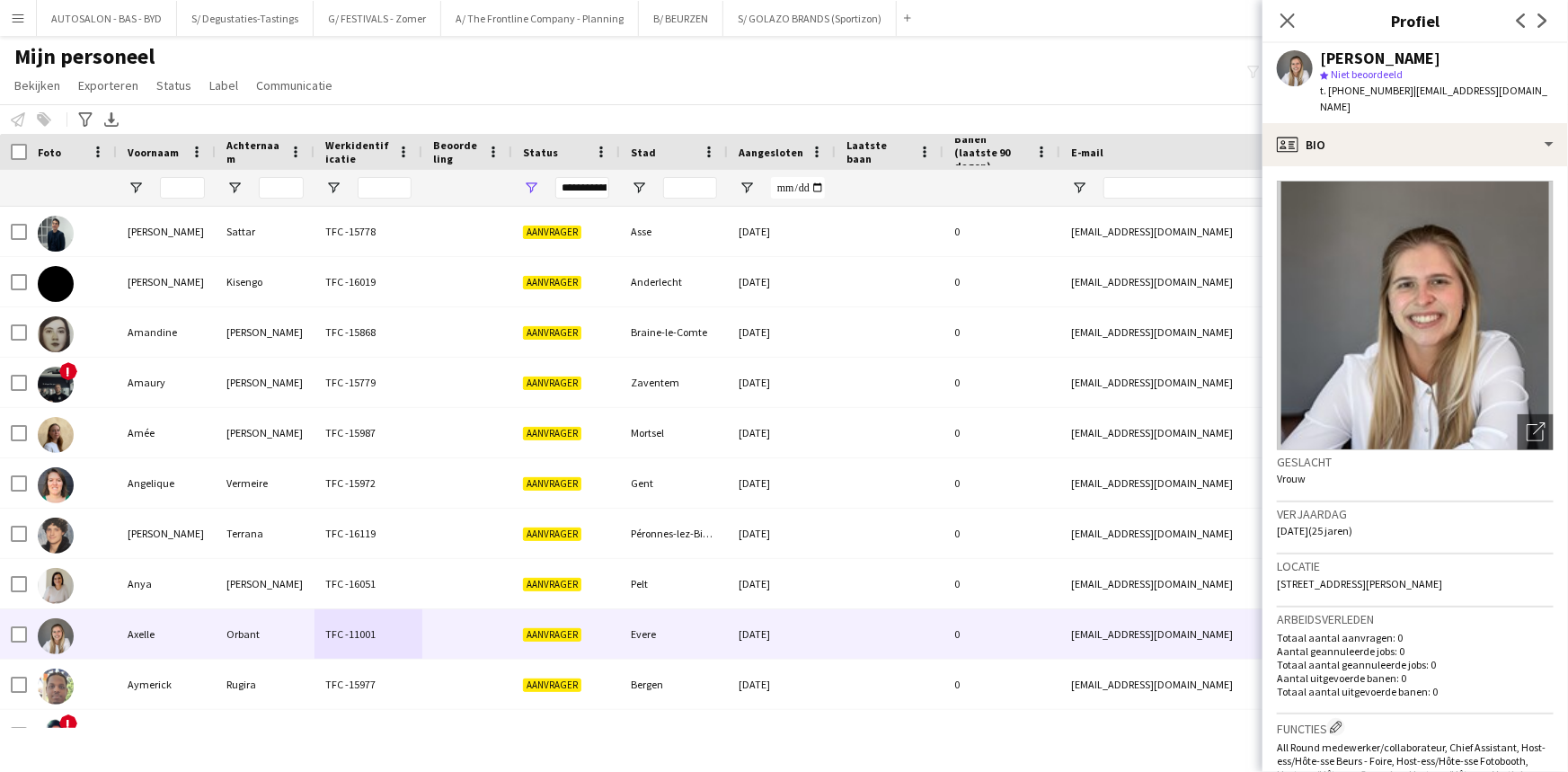
click at [794, 103] on div "Axelle Orbant star Niet beoordeeld t. [PHONE_NUMBER] | [EMAIL_ADDRESS][DOMAIN_N…" at bounding box center [1414, 83] width 305 height 80
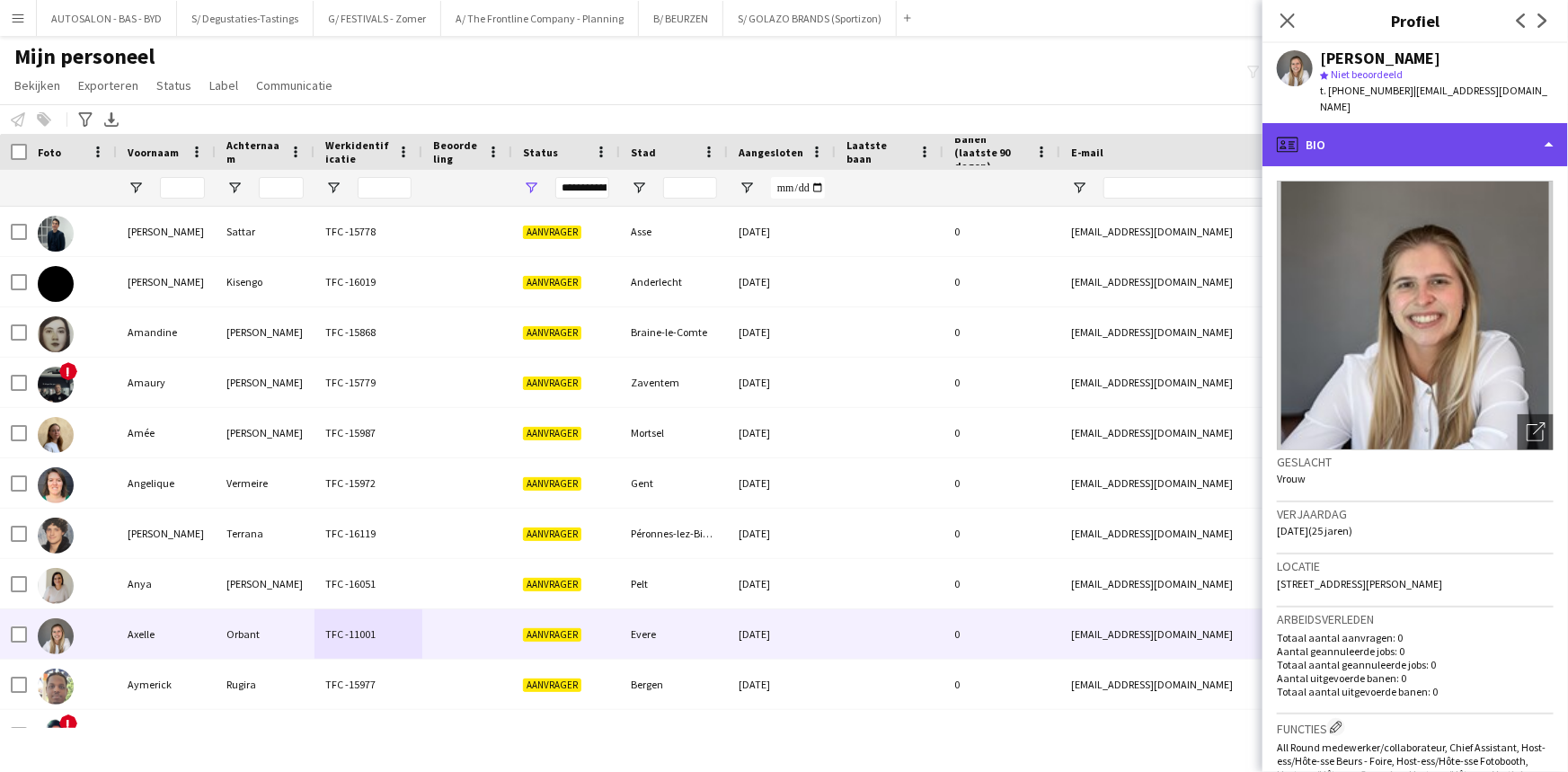
drag, startPoint x: 1320, startPoint y: 117, endPoint x: 1370, endPoint y: 182, distance: 82.0
click at [794, 123] on div "profile Bio" at bounding box center [1414, 145] width 305 height 43
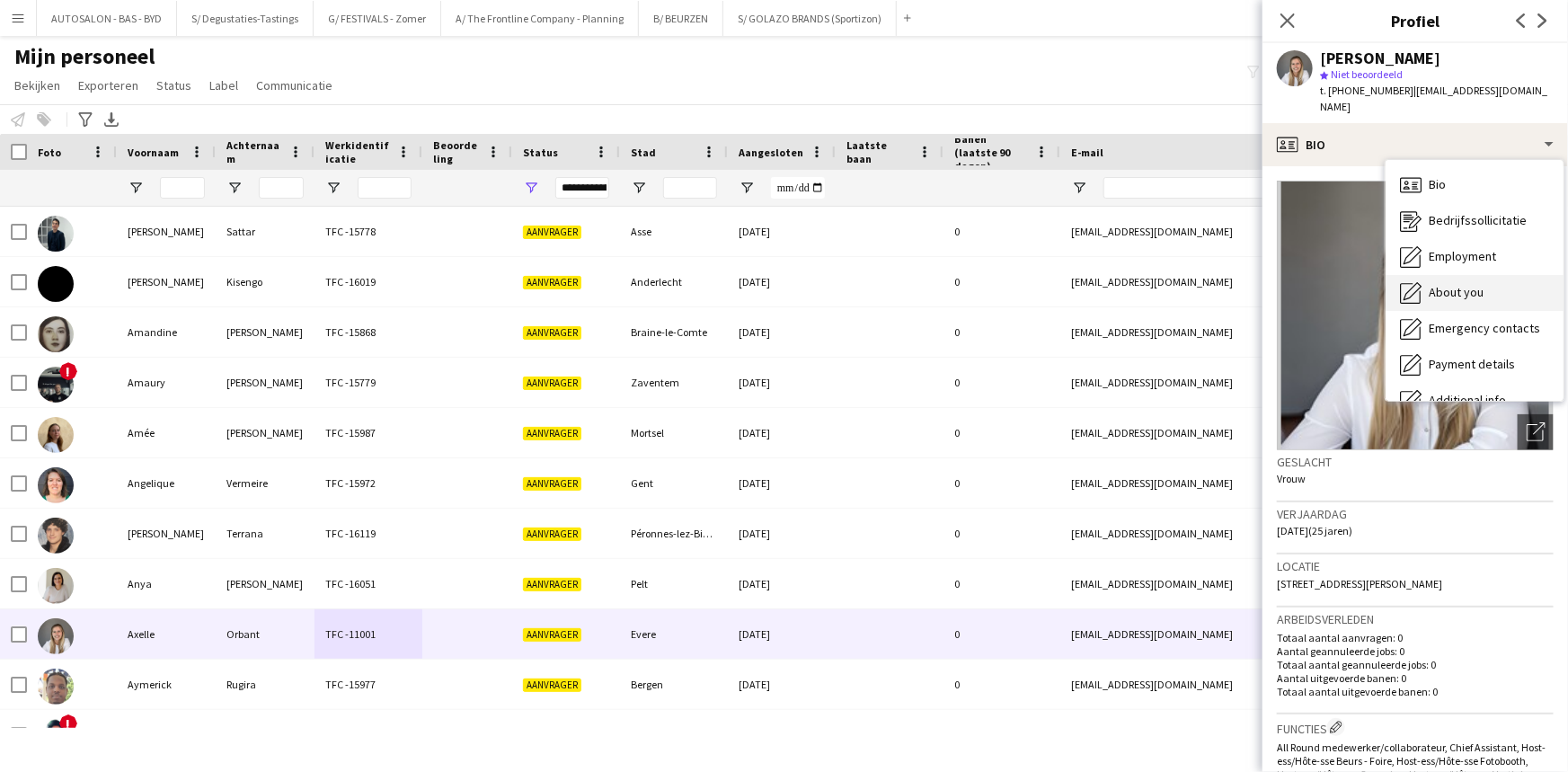
click at [794, 284] on span "About you" at bounding box center [1456, 291] width 55 height 16
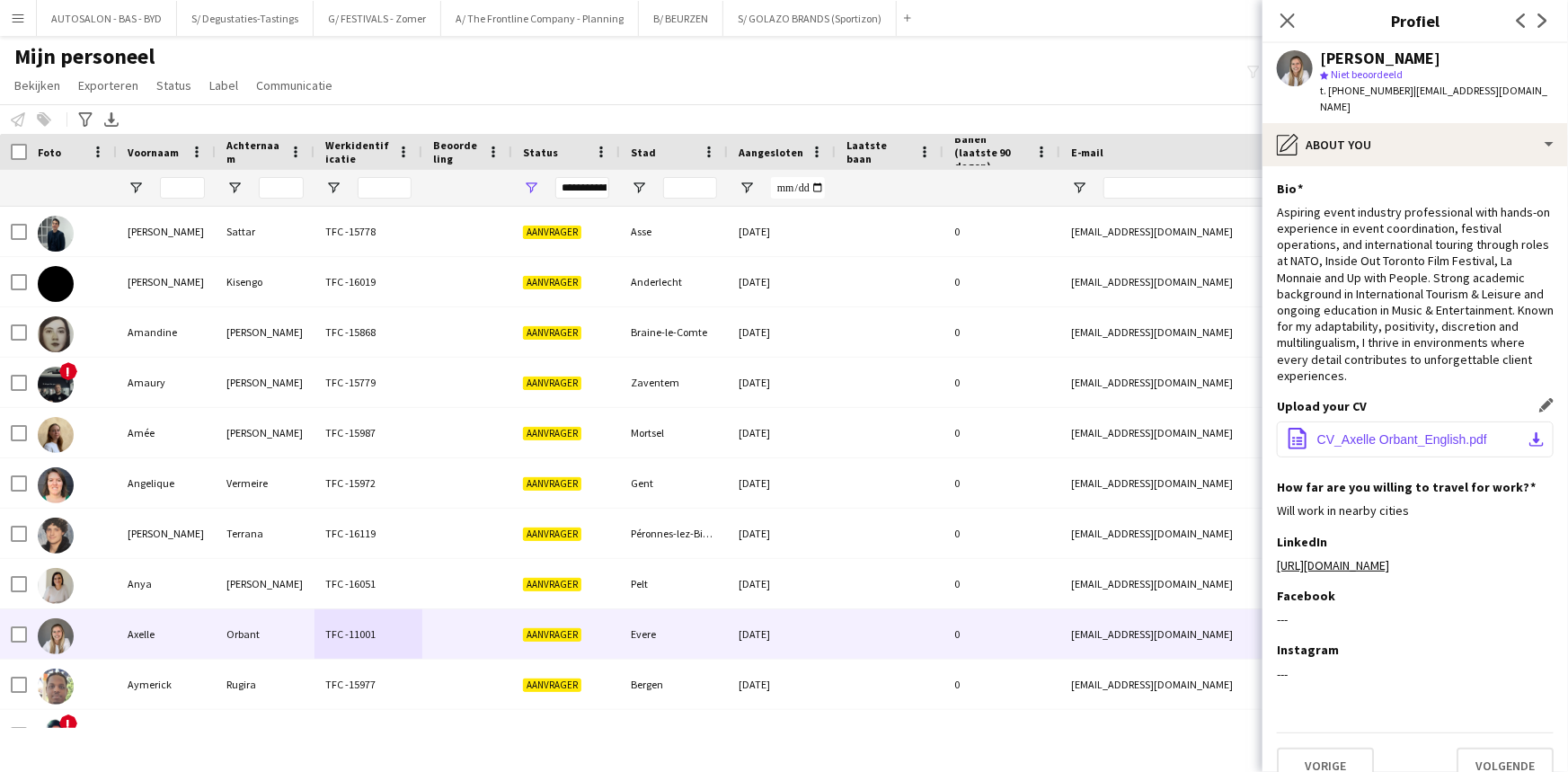
click at [794, 432] on span "CV_Axelle Orbant_English.pdf" at bounding box center [1402, 439] width 170 height 14
click at [794, 91] on span "t. [PHONE_NUMBER]" at bounding box center [1366, 91] width 93 height 13
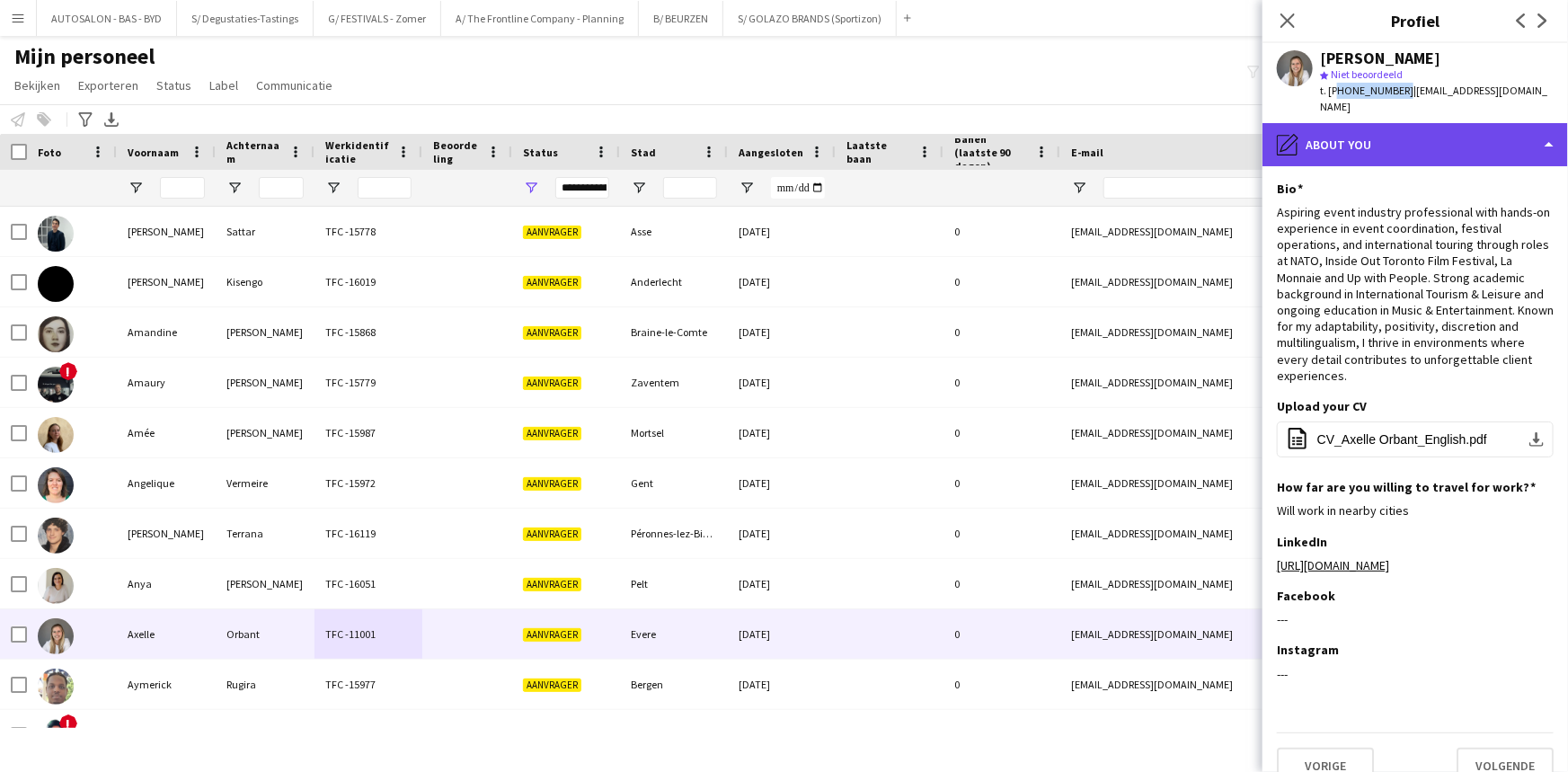
click at [794, 123] on div "pencil4 About you" at bounding box center [1414, 145] width 305 height 43
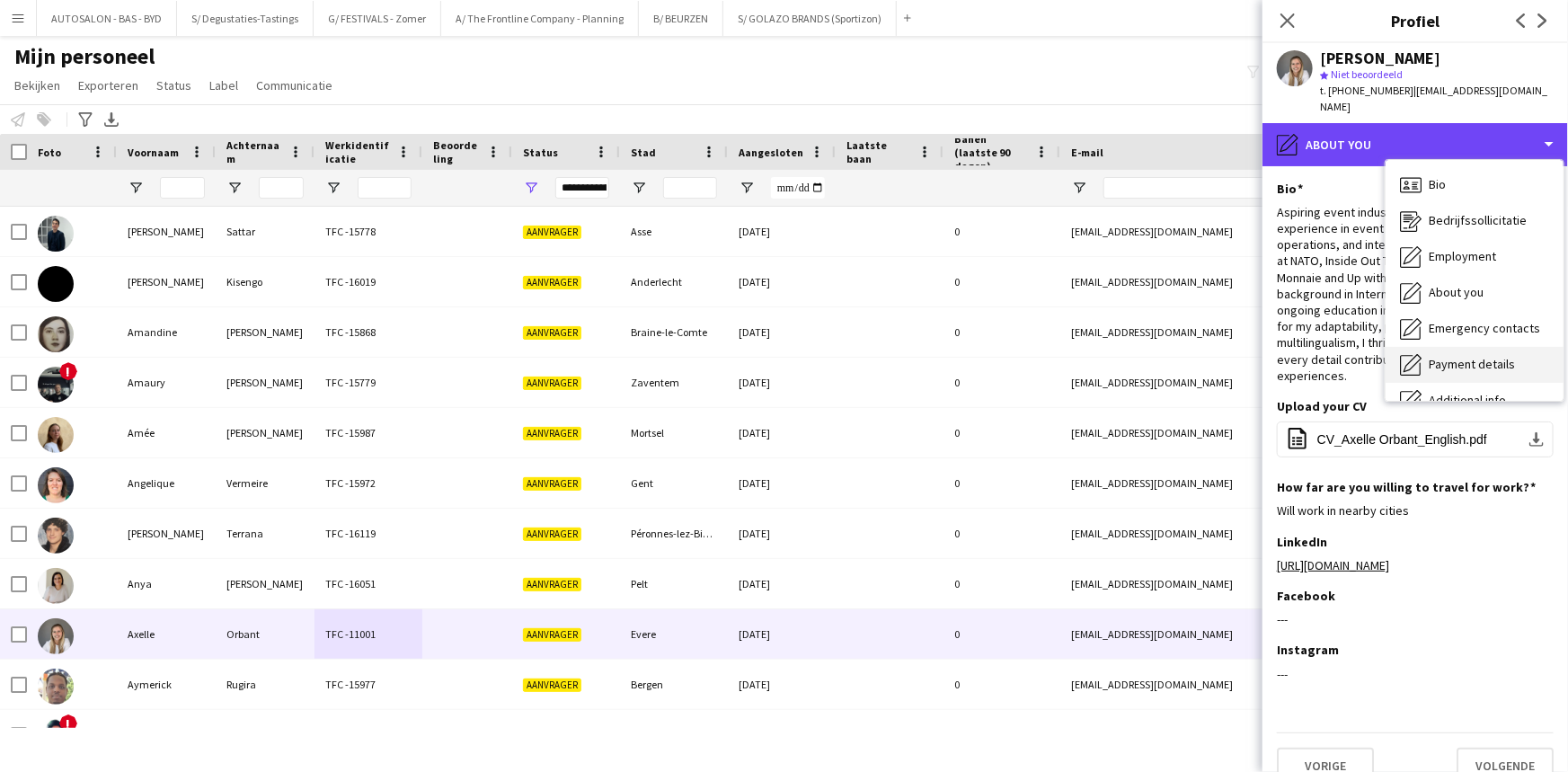
scroll to position [133, 0]
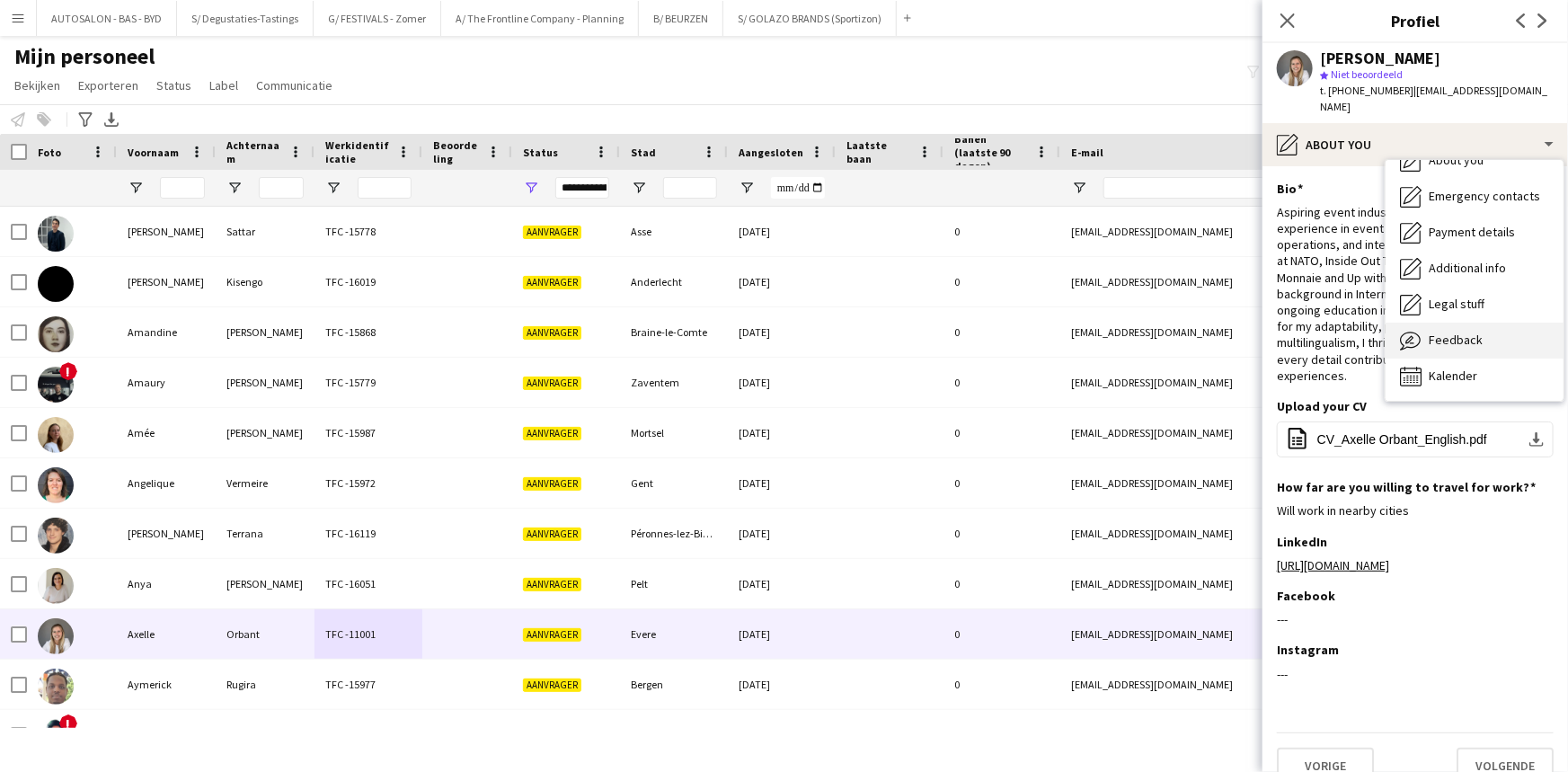
click at [794, 331] on span "Feedback" at bounding box center [1456, 339] width 54 height 16
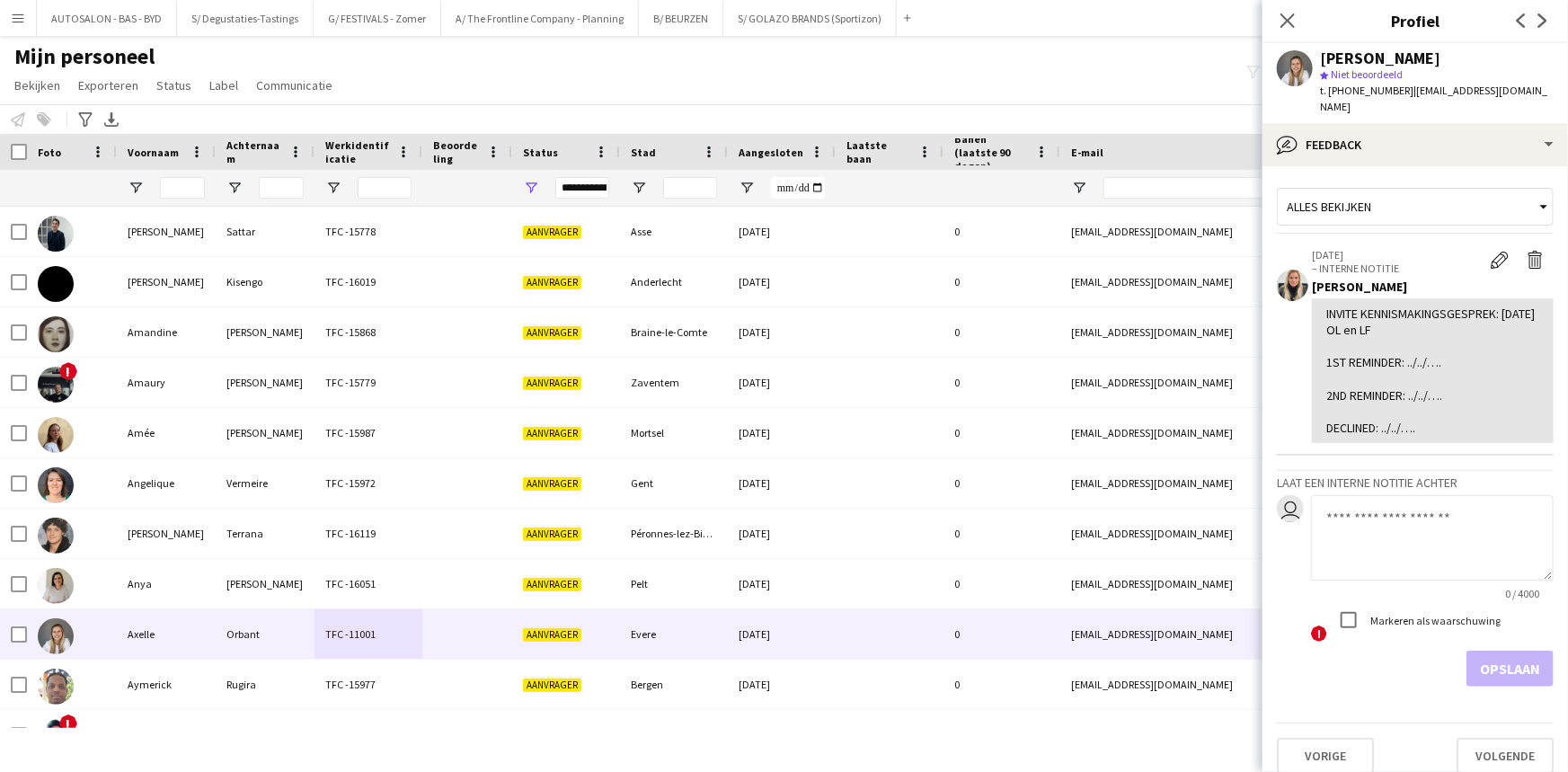
click at [794, 372] on div "INVITE KENNISMAKINGSGESPREK: [DATE] OL en LF 1ST REMINDER: ../../…. 2ND REMINDE…" at bounding box center [1433, 371] width 213 height 132
drag, startPoint x: 1321, startPoint y: 295, endPoint x: 1437, endPoint y: 374, distance: 140.3
click at [794, 411] on div "INVITE KENNISMAKINGSGESPREK: [DATE] OL en LF 1ST REMINDER: ../../…. 2ND REMINDE…" at bounding box center [1432, 372] width 242 height 146
drag, startPoint x: 1328, startPoint y: 237, endPoint x: 1381, endPoint y: 241, distance: 53.2
click at [794, 248] on p "[DATE]" at bounding box center [1396, 255] width 170 height 13
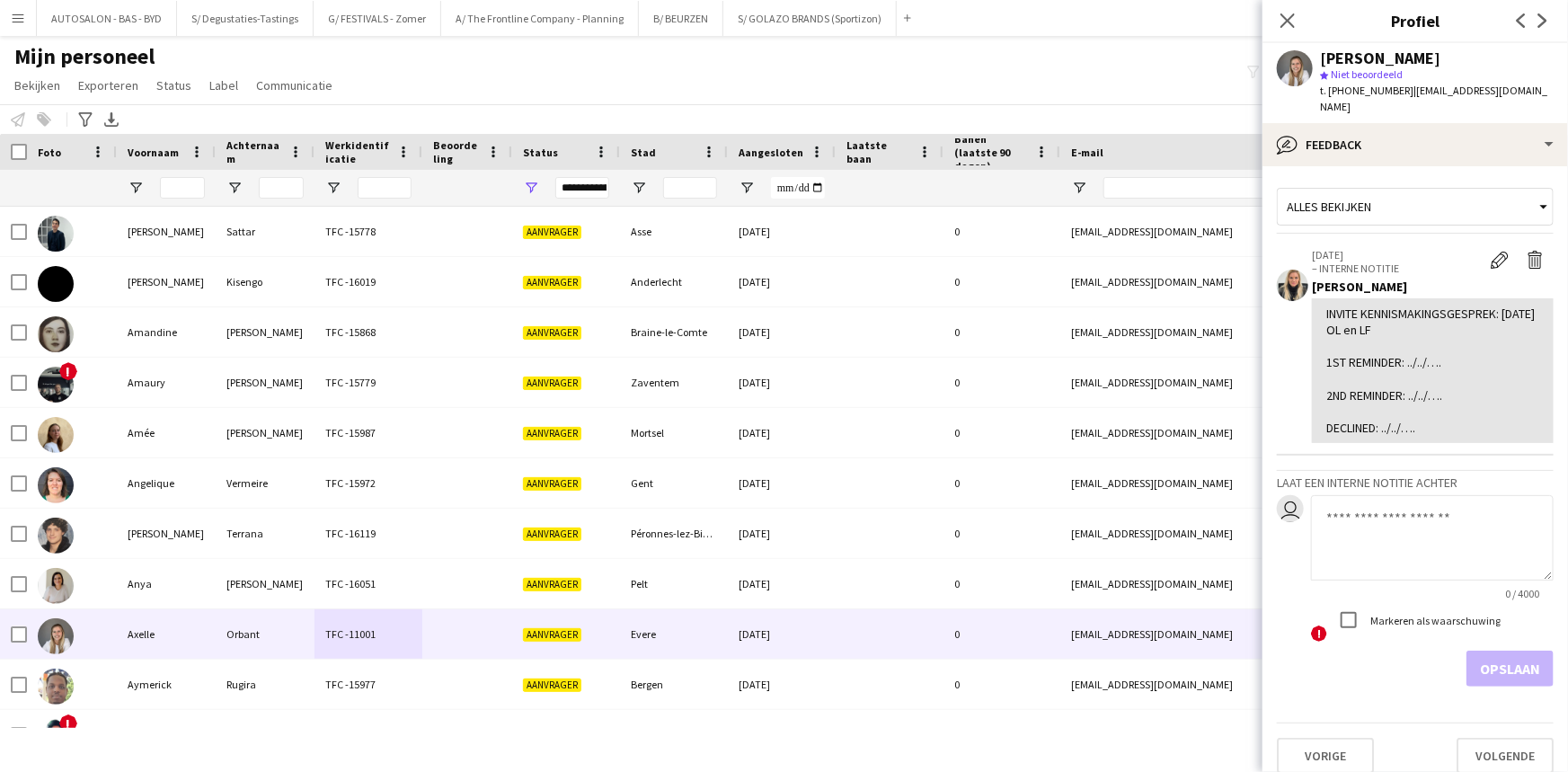
click at [794, 396] on div "INVITE KENNISMAKINGSGESPREK: [DATE] OL en LF 1ST REMINDER: ../../…. 2ND REMINDE…" at bounding box center [1433, 371] width 213 height 132
drag, startPoint x: 1420, startPoint y: 413, endPoint x: 1319, endPoint y: 298, distance: 153.1
click at [794, 299] on div "INVITE KENNISMAKINGSGESPREK: [DATE] OL en LF 1ST REMINDER: ../../…. 2ND REMINDE…" at bounding box center [1432, 372] width 242 height 146
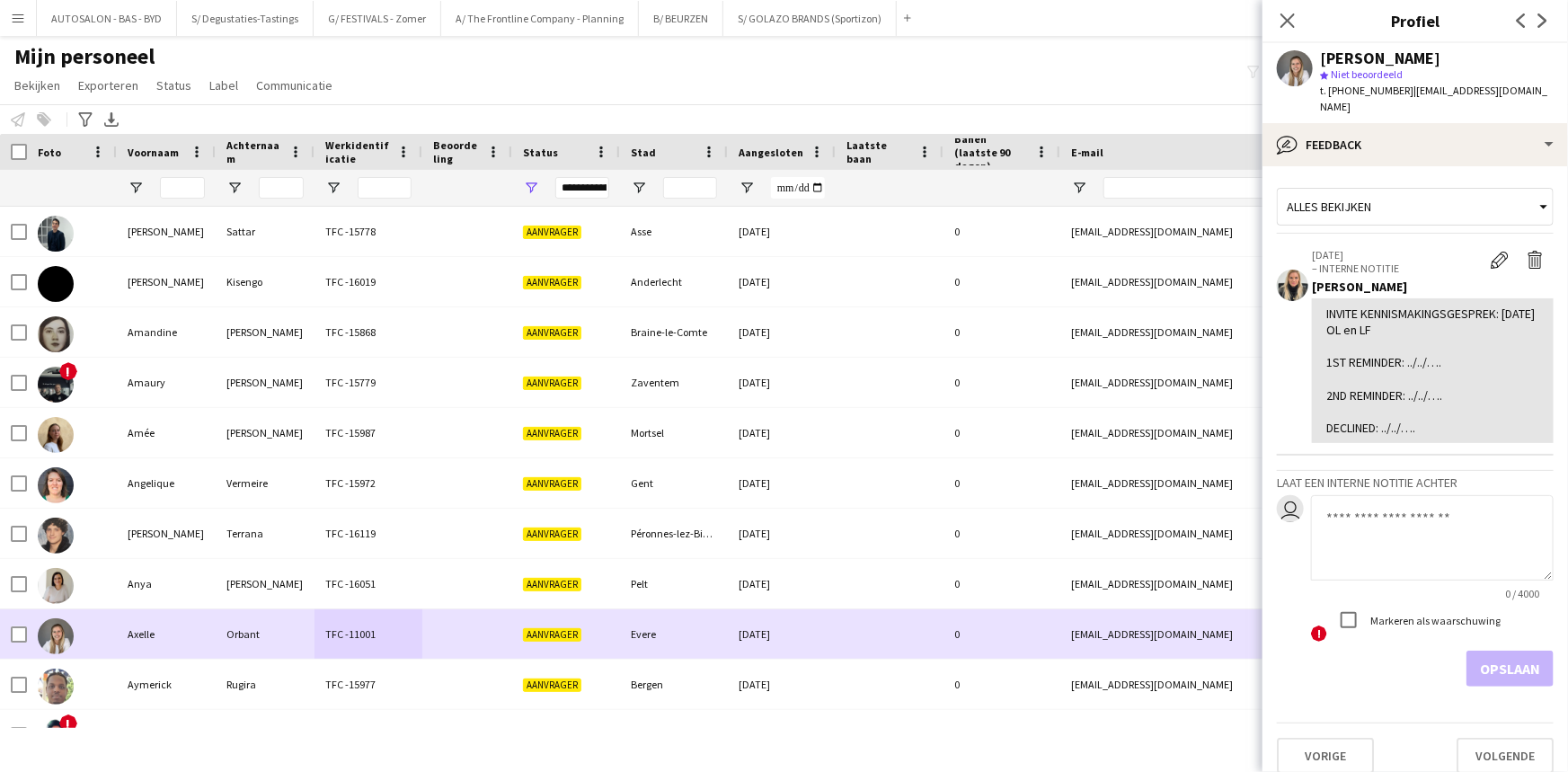
click at [191, 637] on div "Axelle" at bounding box center [166, 634] width 99 height 49
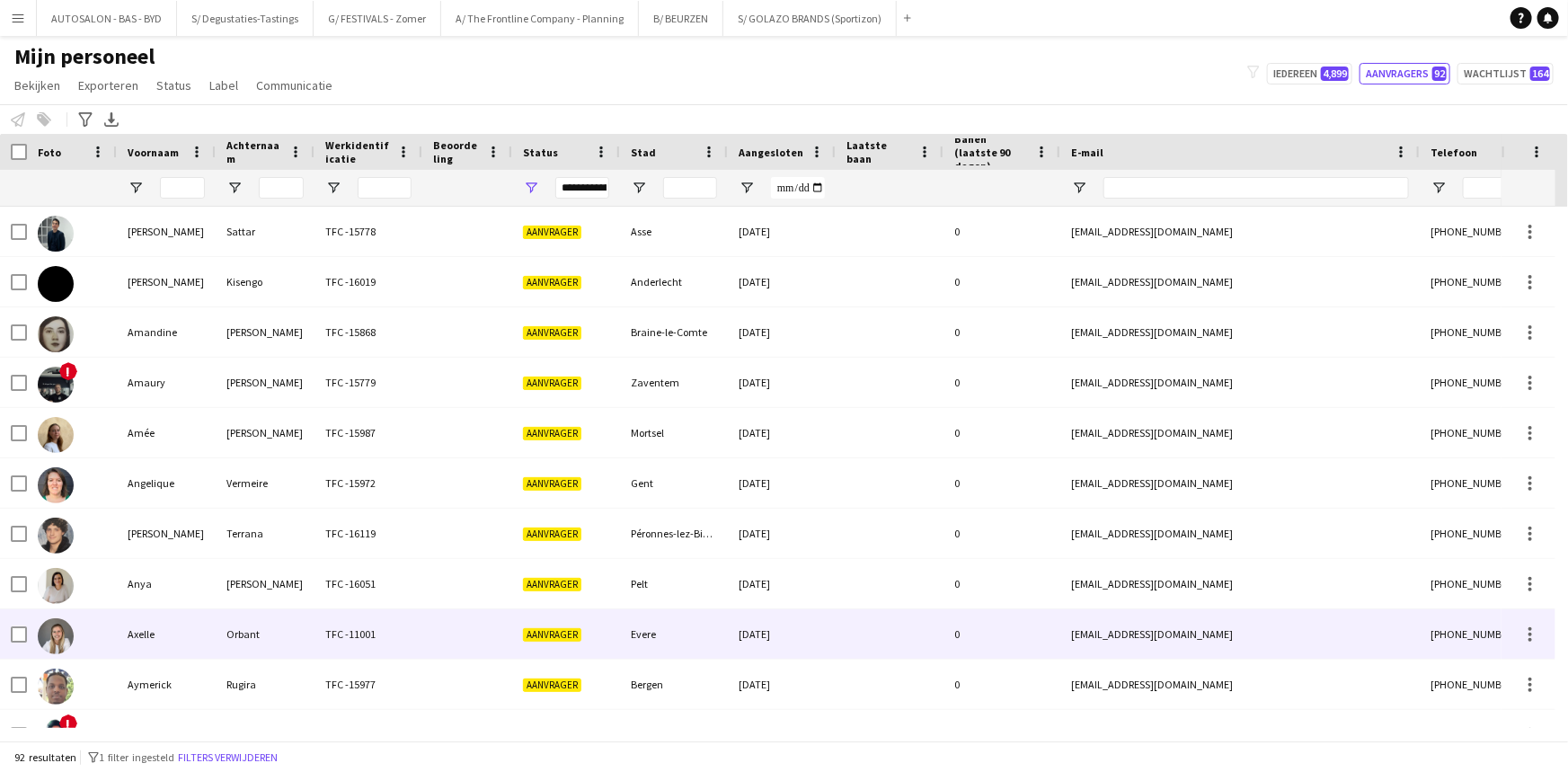
click at [221, 628] on div "Orbant" at bounding box center [265, 634] width 99 height 49
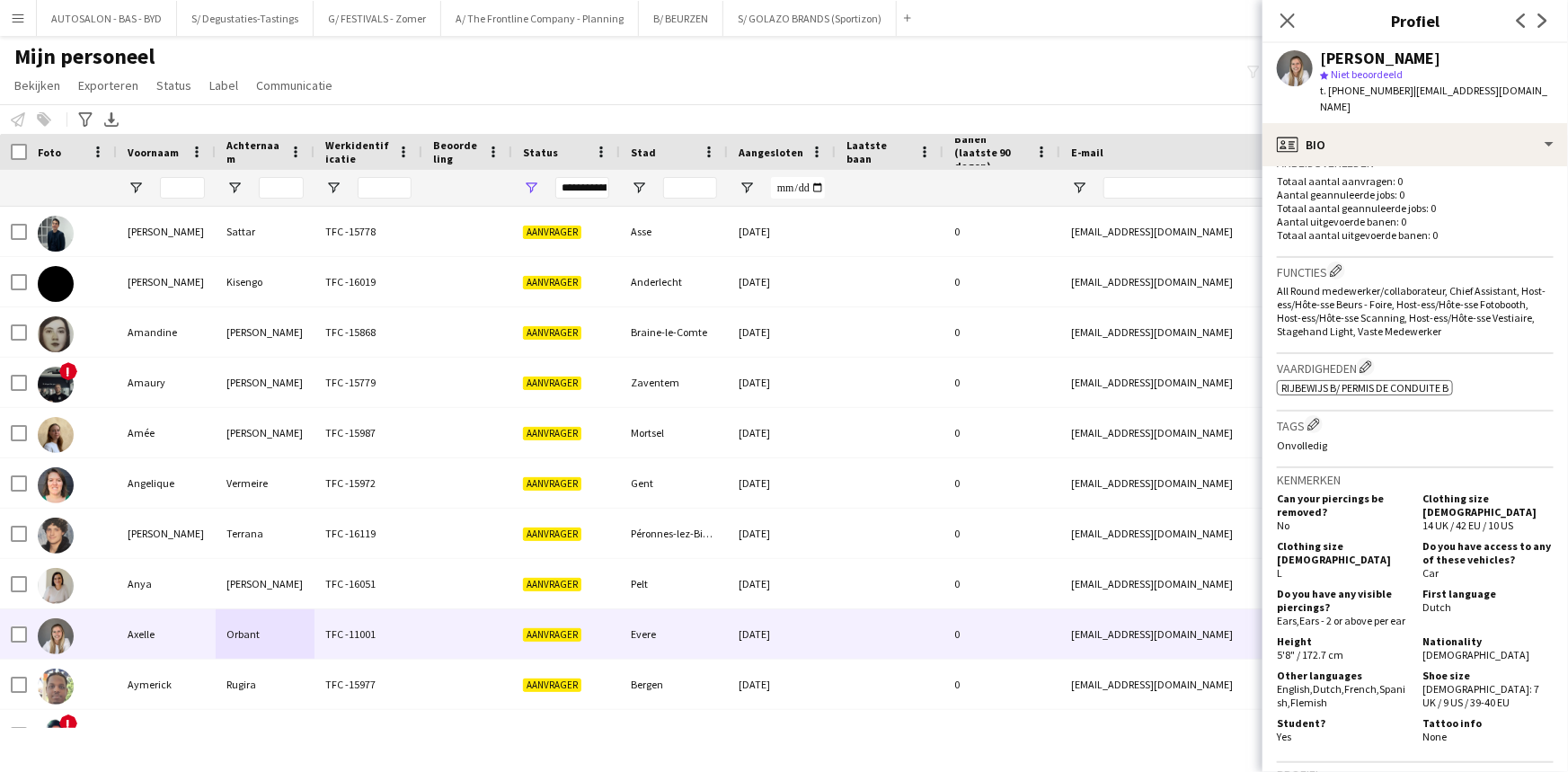
drag, startPoint x: 1453, startPoint y: 526, endPoint x: 1457, endPoint y: 575, distance: 49.2
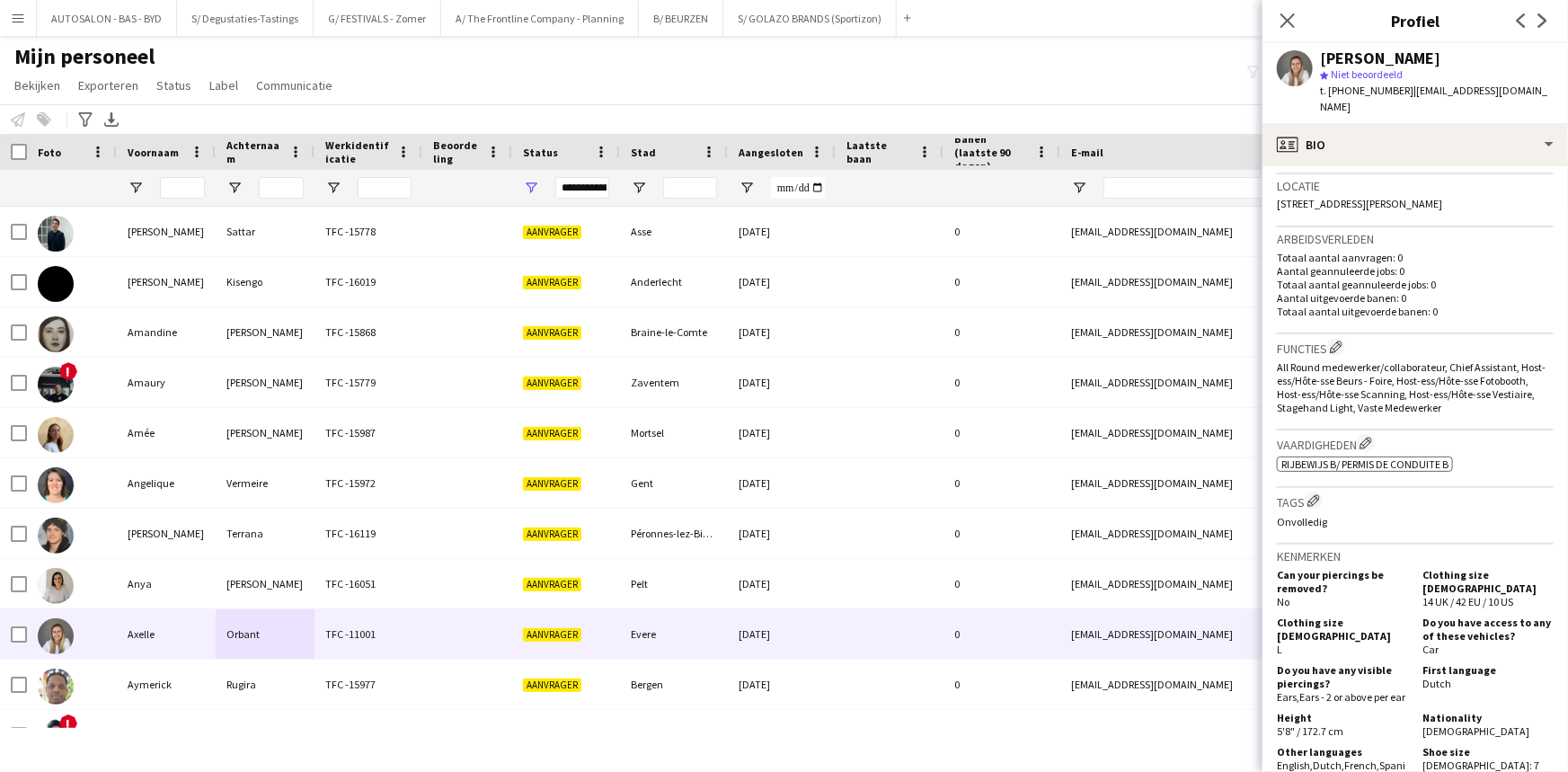
scroll to position [0, 0]
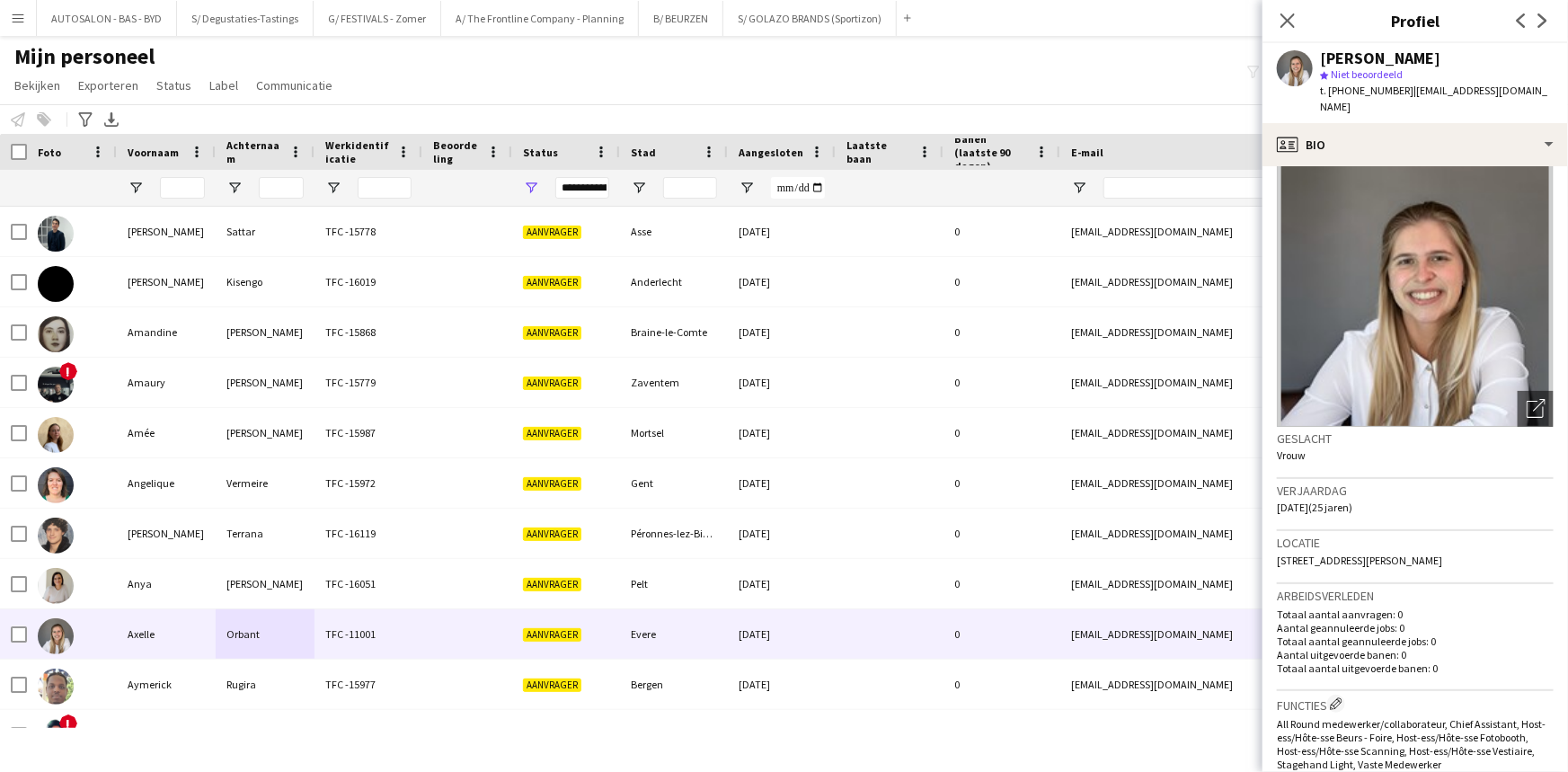
drag, startPoint x: 1440, startPoint y: 412, endPoint x: 1446, endPoint y: 239, distance: 173.1
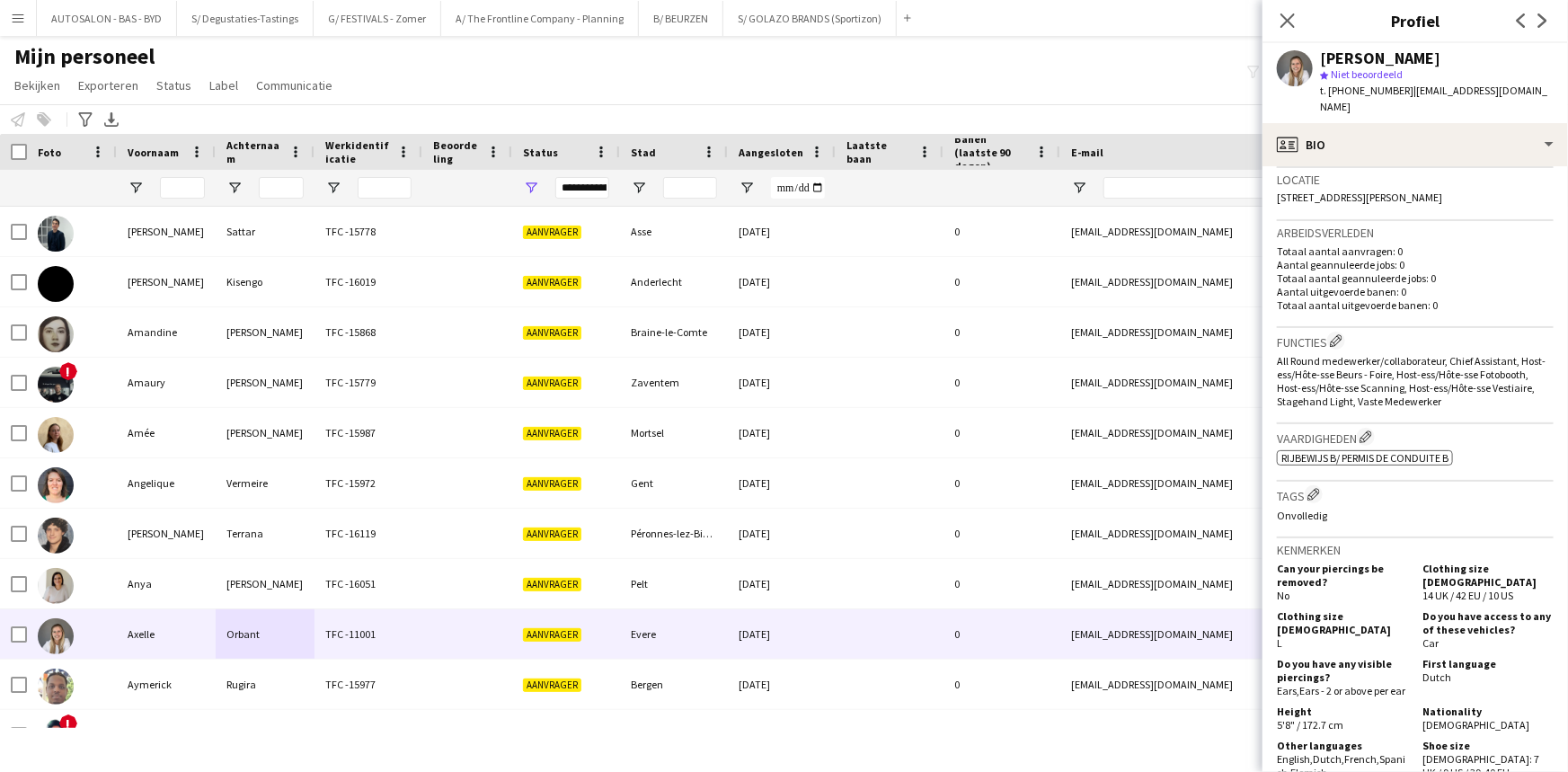
scroll to position [486, 0]
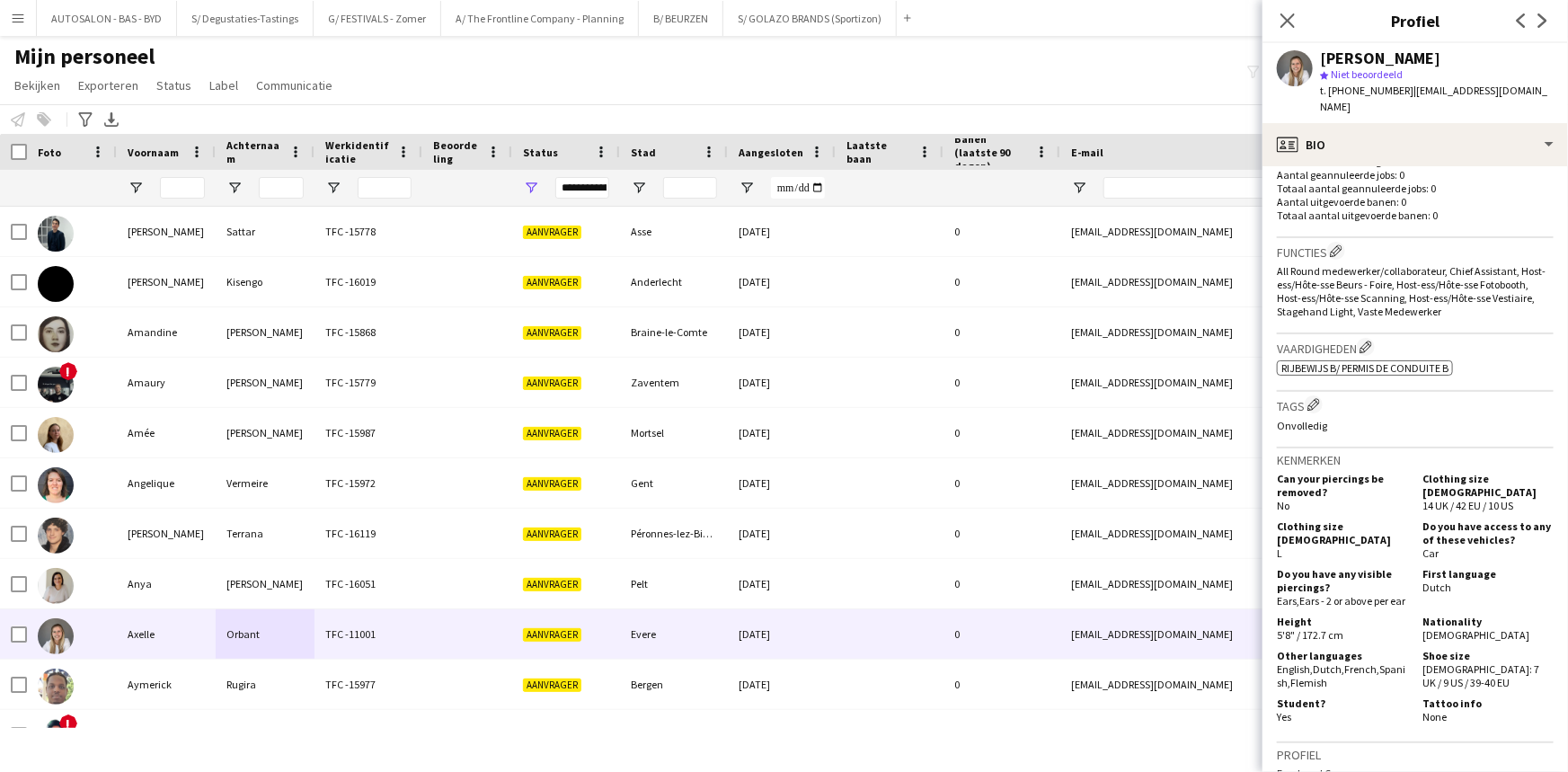
drag, startPoint x: 1405, startPoint y: 508, endPoint x: 1393, endPoint y: 541, distance: 35.1
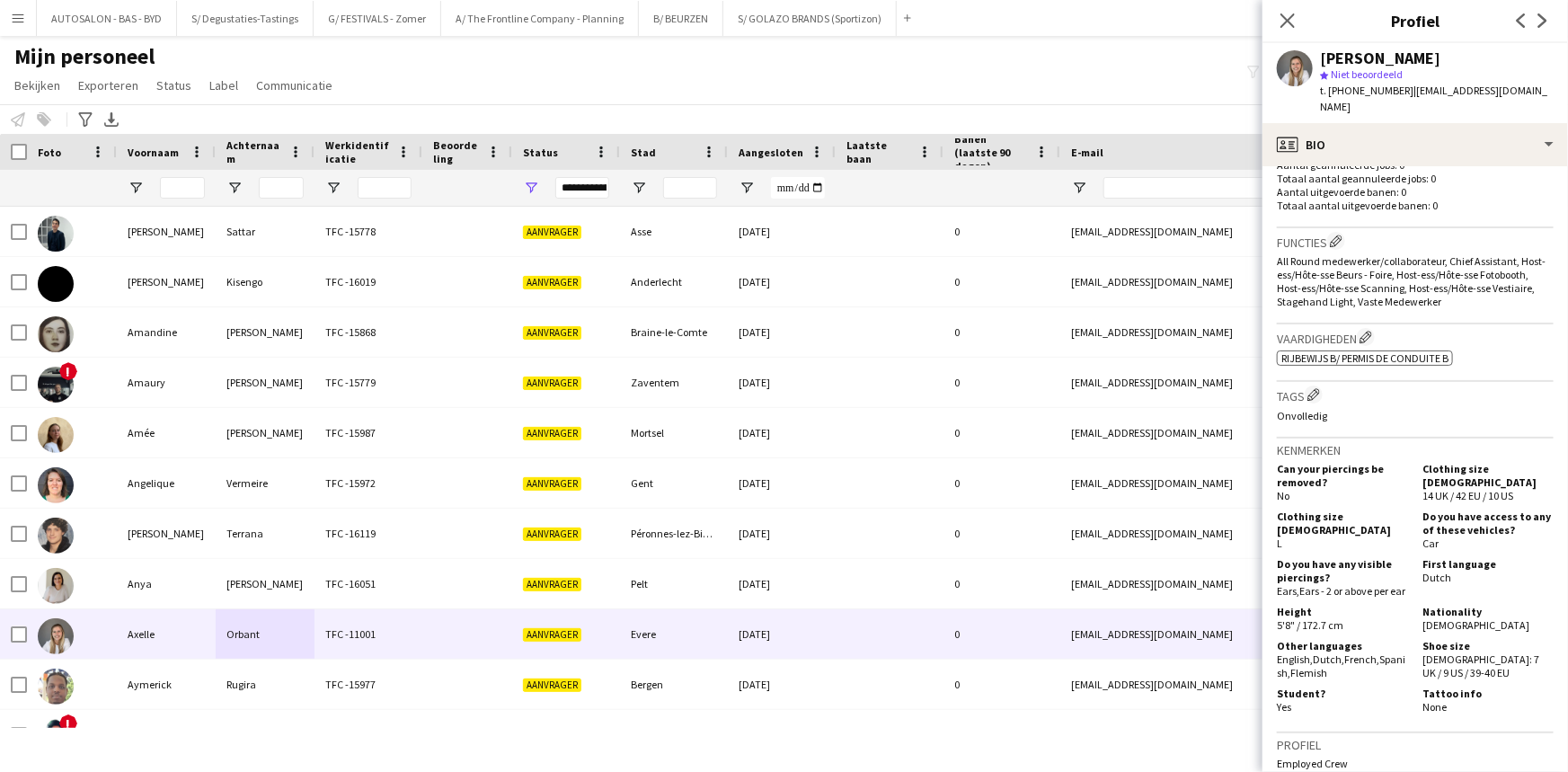
drag, startPoint x: 1467, startPoint y: 532, endPoint x: 1446, endPoint y: 571, distance: 44.3
click at [794, 537] on div "Can your piercings be removed? No Clothing size [DEMOGRAPHIC_DATA] 14 UK / 42 E…" at bounding box center [1415, 587] width 276 height 259
click at [794, 582] on div "First language Dutch" at bounding box center [1484, 577] width 138 height 40
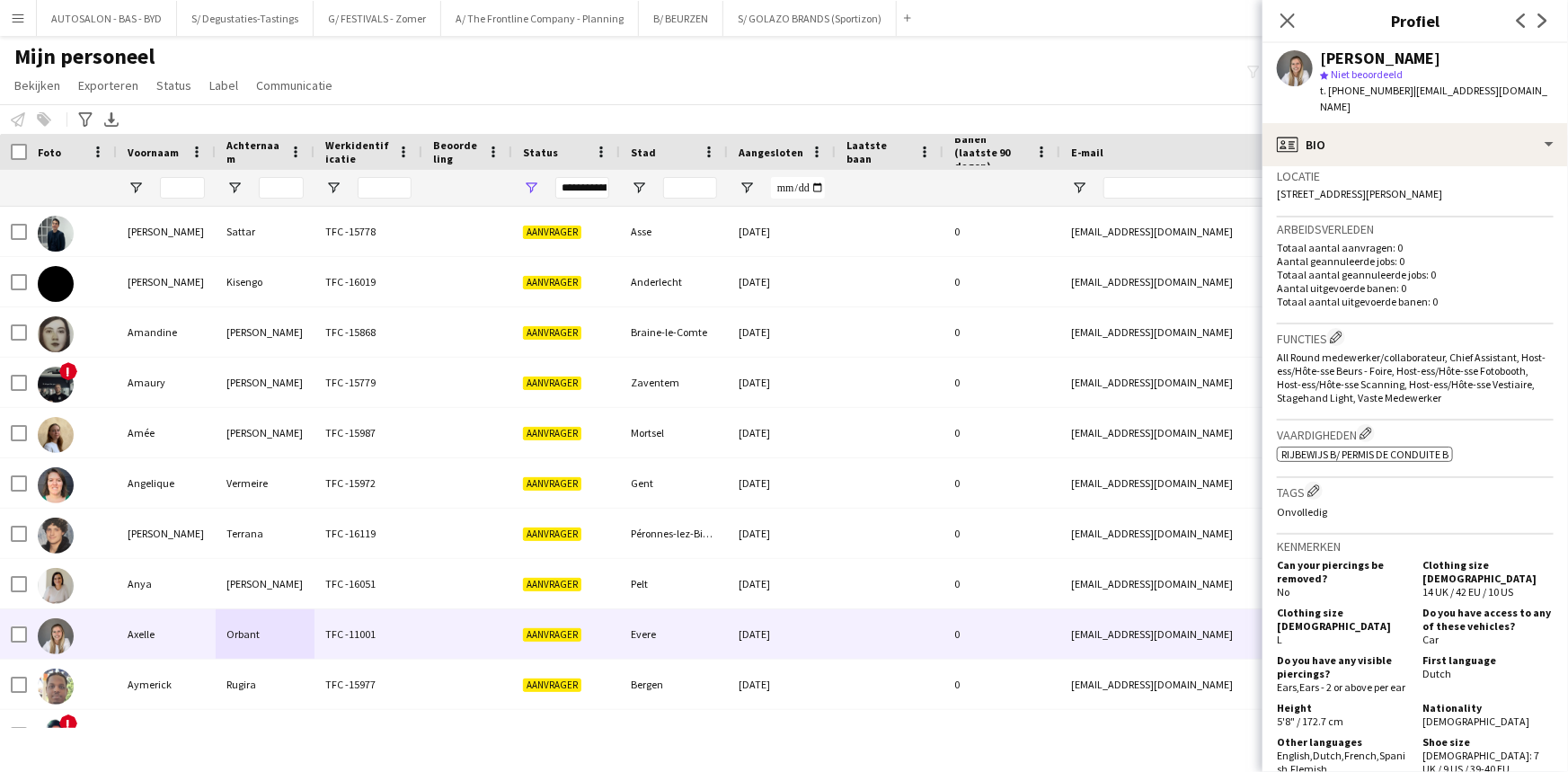
scroll to position [0, 0]
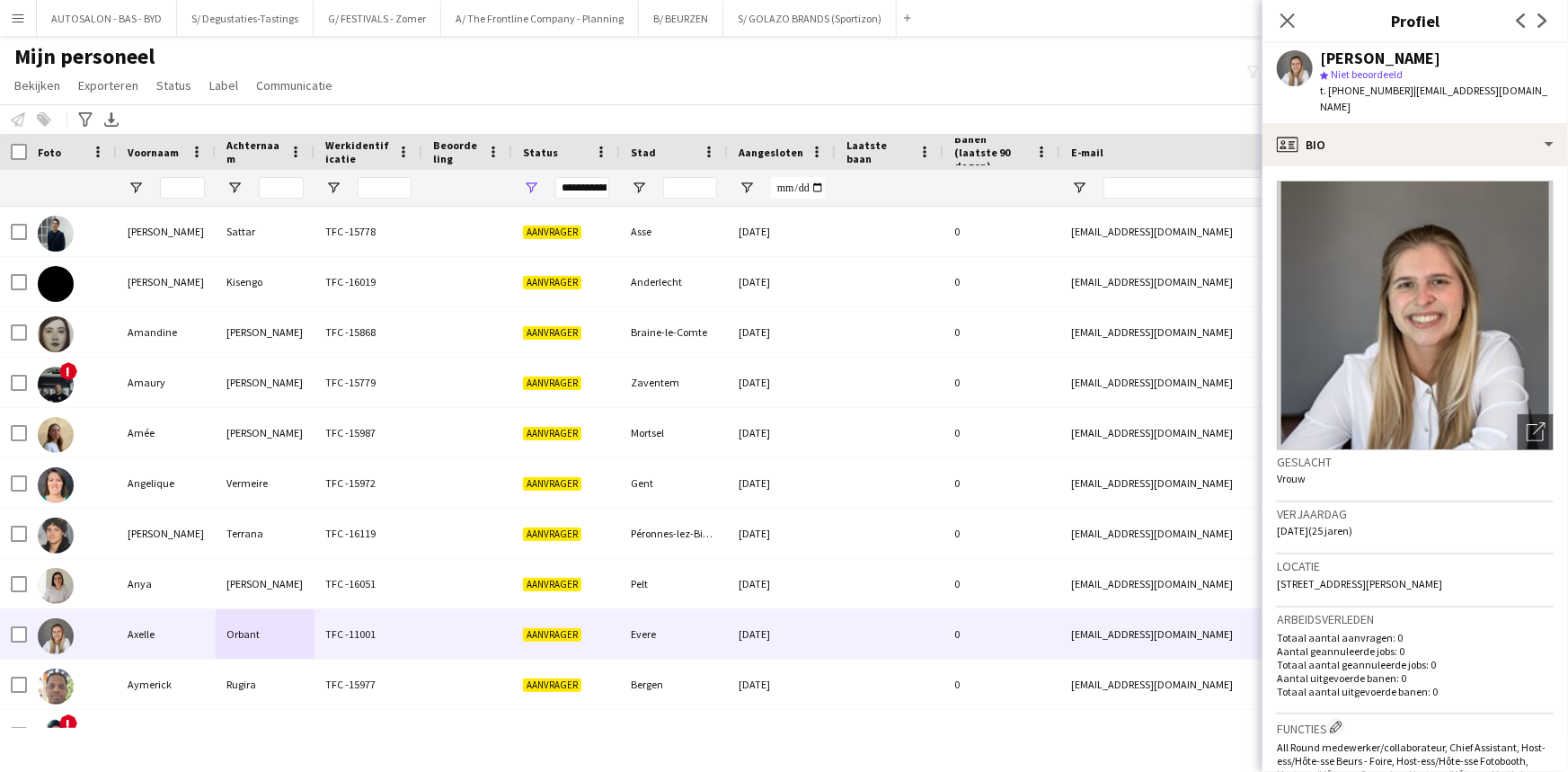
drag, startPoint x: 1404, startPoint y: 428, endPoint x: 1403, endPoint y: 244, distance: 184.0
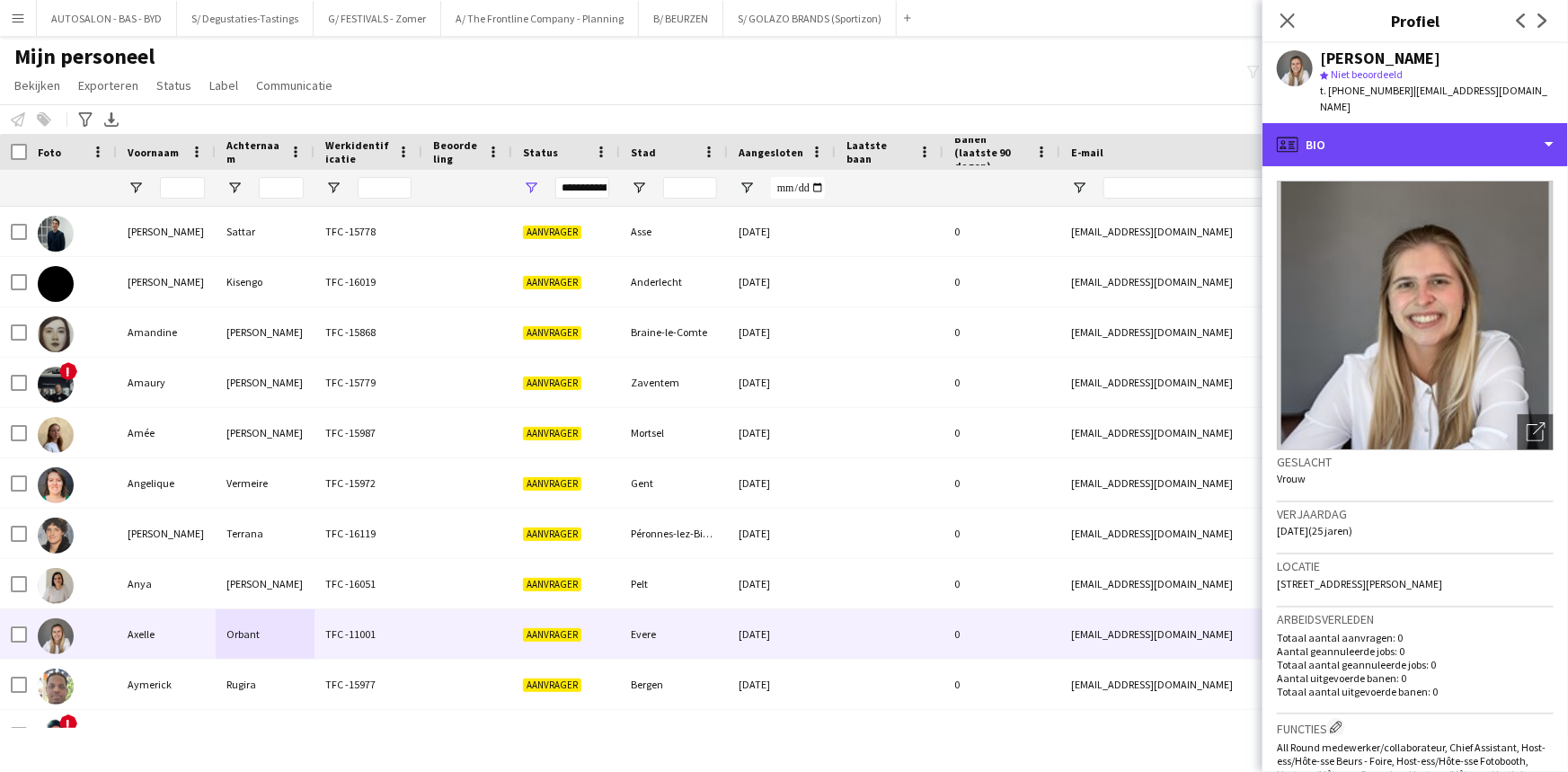
drag, startPoint x: 1388, startPoint y: 131, endPoint x: 1392, endPoint y: 145, distance: 14.6
click at [794, 131] on div "profile Bio" at bounding box center [1414, 145] width 305 height 43
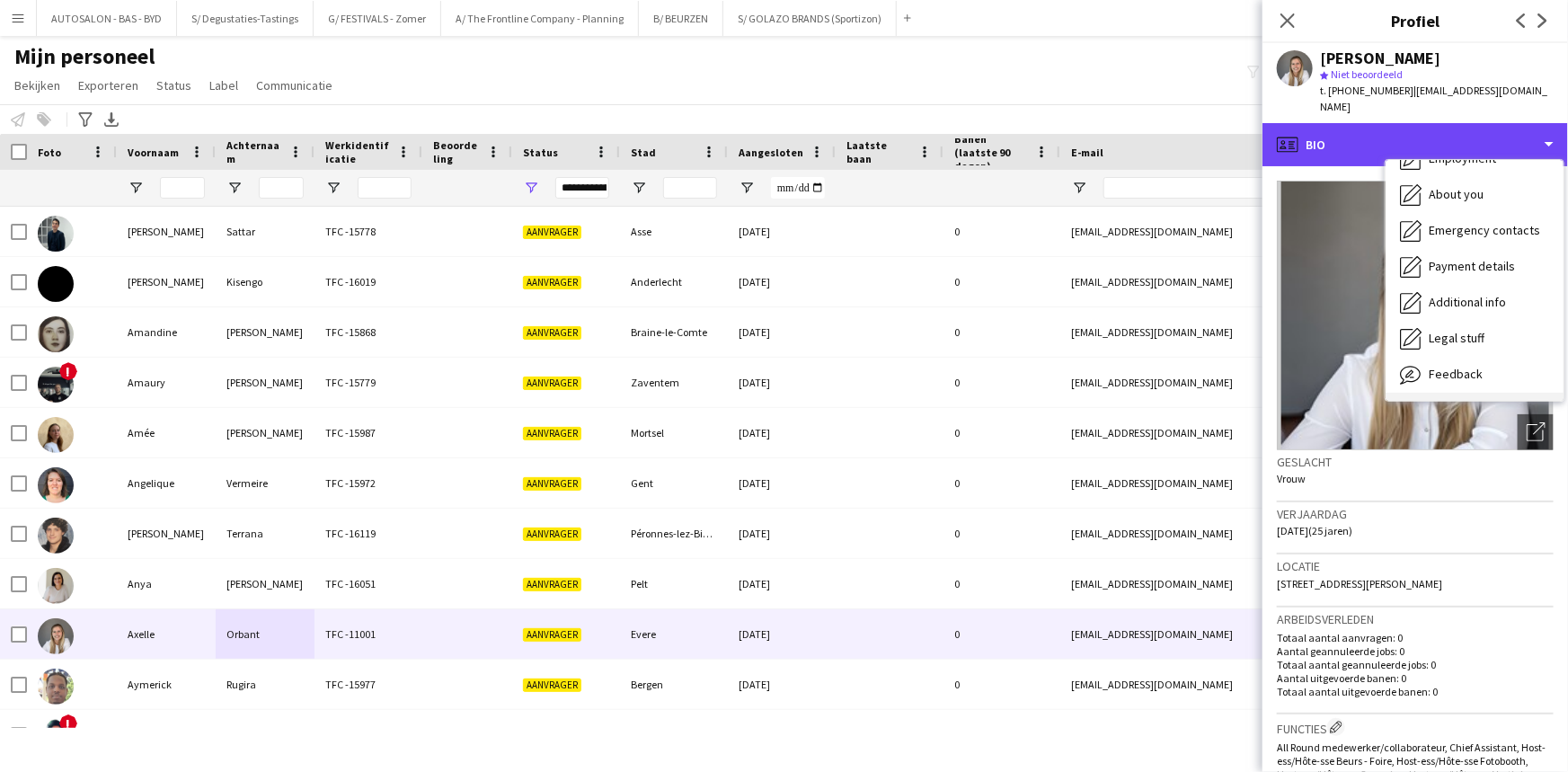
scroll to position [133, 0]
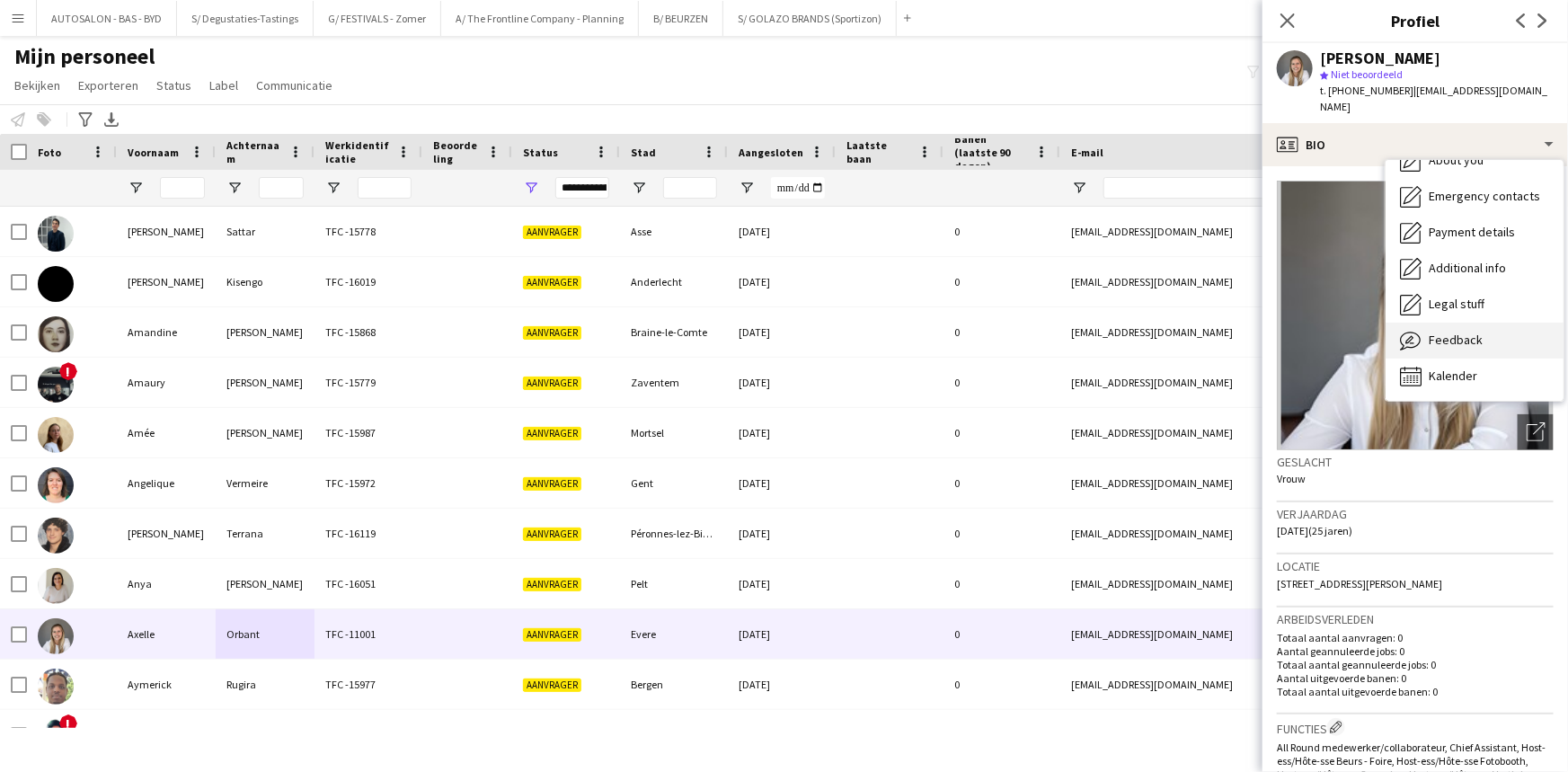
click at [794, 333] on div "Feedback Feedback" at bounding box center [1474, 341] width 178 height 36
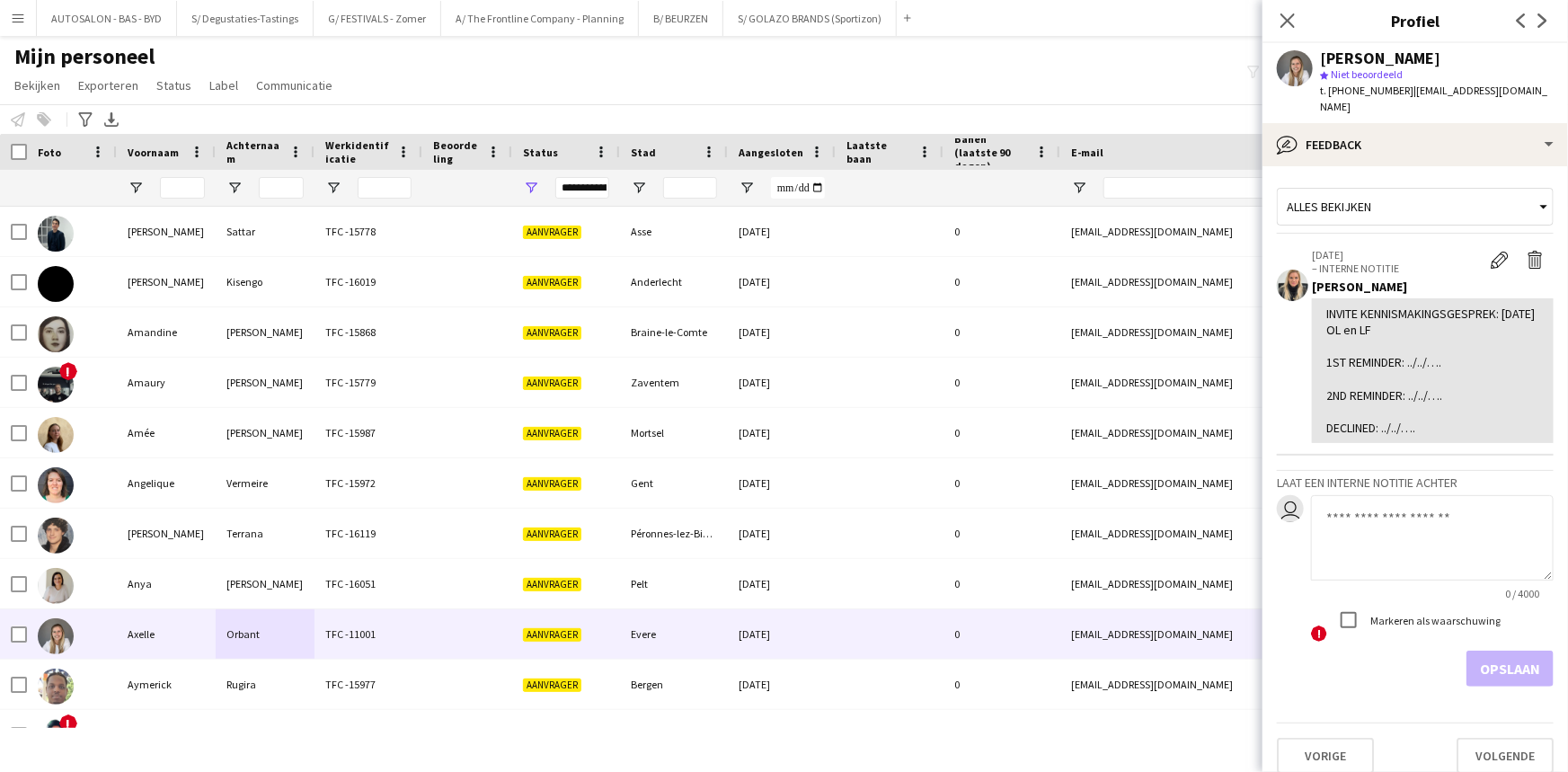
drag, startPoint x: 1323, startPoint y: 293, endPoint x: 1437, endPoint y: 423, distance: 172.9
click at [794, 423] on div "INVITE KENNISMAKINGSGESPREK: [DATE] OL en LF 1ST REMINDER: ../../…. 2ND REMINDE…" at bounding box center [1432, 372] width 242 height 146
click at [794, 312] on div "INVITE KENNISMAKINGSGESPREK: [DATE] OL en LF 1ST REMINDER: ../../…. 2ND REMINDE…" at bounding box center [1433, 371] width 213 height 132
click at [794, 375] on div "INVITE KENNISMAKINGSGESPREK: [DATE] OL en LF 1ST REMINDER: ../../…. 2ND REMINDE…" at bounding box center [1433, 371] width 213 height 132
click at [794, 497] on textarea at bounding box center [1432, 537] width 243 height 85
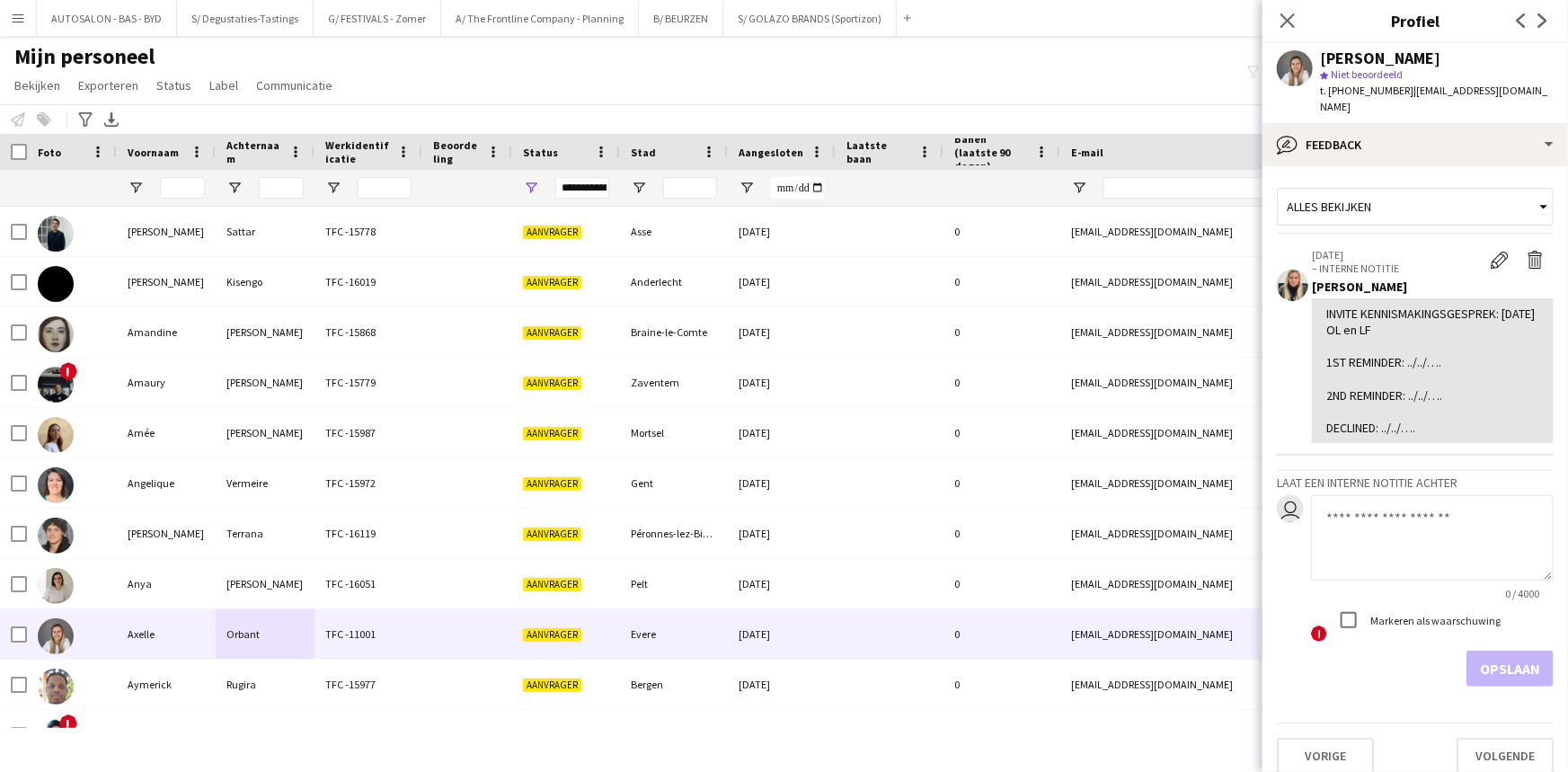
paste textarea "**********"
drag, startPoint x: 1461, startPoint y: 512, endPoint x: 1261, endPoint y: 500, distance: 200.4
click at [794, 500] on body "Menu [GEOGRAPHIC_DATA] Borden Borden Alle taken Status Werkforce Werkforce [PER…" at bounding box center [784, 386] width 1568 height 772
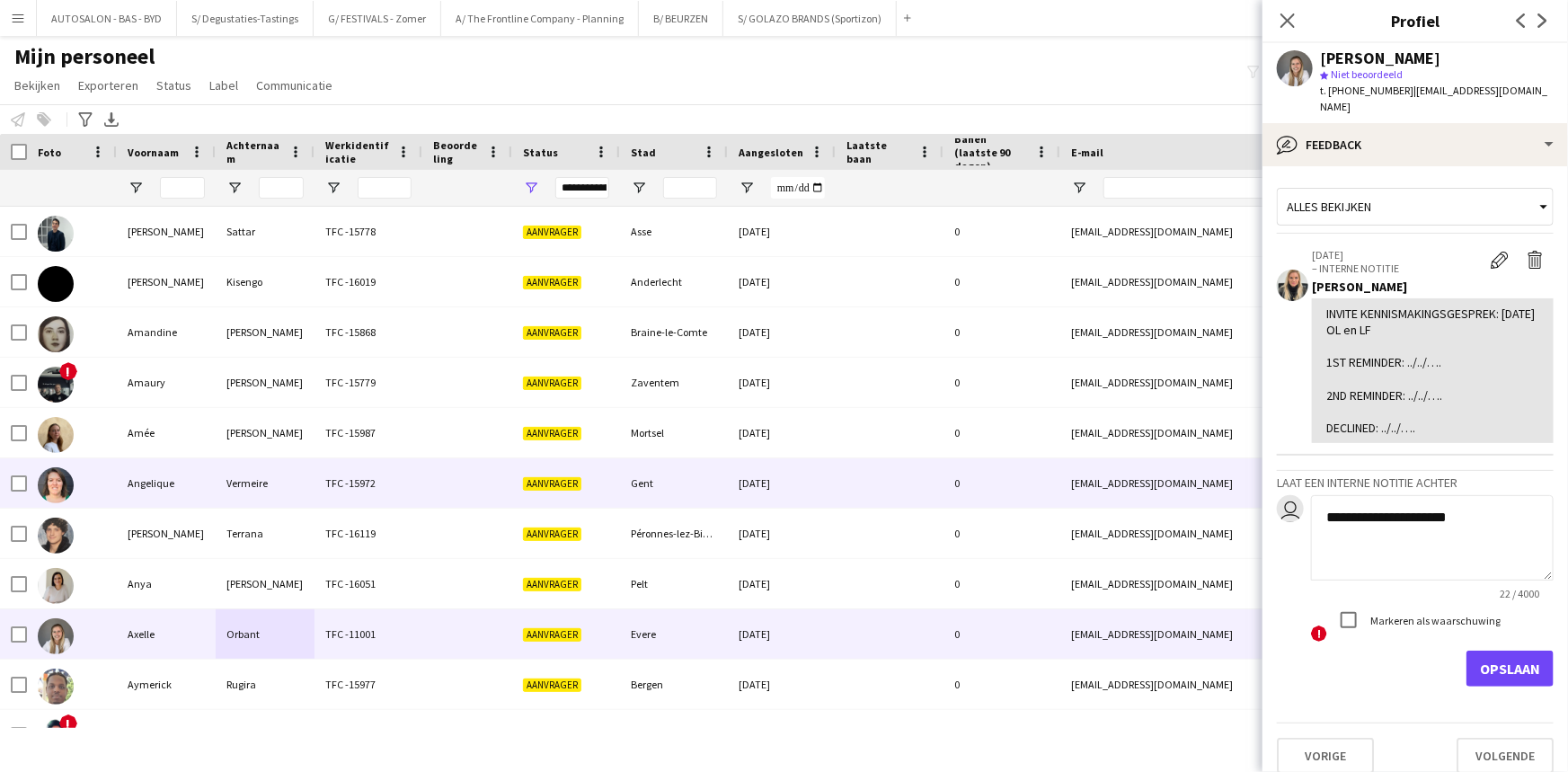
type textarea "*"
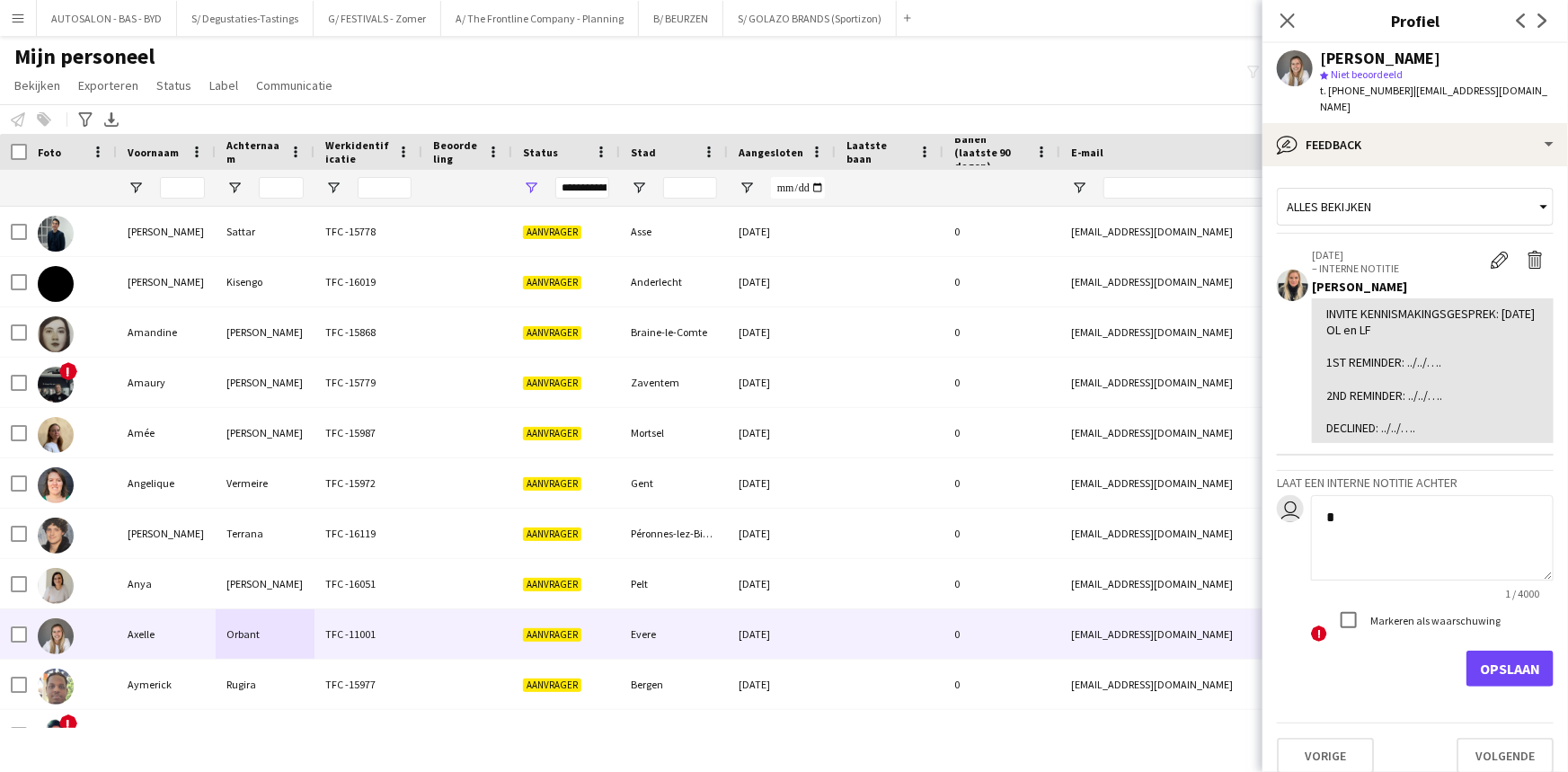
drag, startPoint x: 1477, startPoint y: 508, endPoint x: 1285, endPoint y: 523, distance: 192.6
click at [794, 510] on div "user * 1 / 4000 ! Markeren als waarschuwing" at bounding box center [1415, 569] width 276 height 149
drag, startPoint x: 1425, startPoint y: 413, endPoint x: 1321, endPoint y: 300, distance: 153.6
click at [794, 300] on div "INVITE KENNISMAKINGSGESPREK: [DATE] OL en LF 1ST REMINDER: ../../…. 2ND REMINDE…" at bounding box center [1432, 372] width 242 height 146
copy div "INVITE KENNISMAKINGSGESPREK: [DATE] OL en LF 1ST REMINDER: ../../…. 2ND REMINDE…"
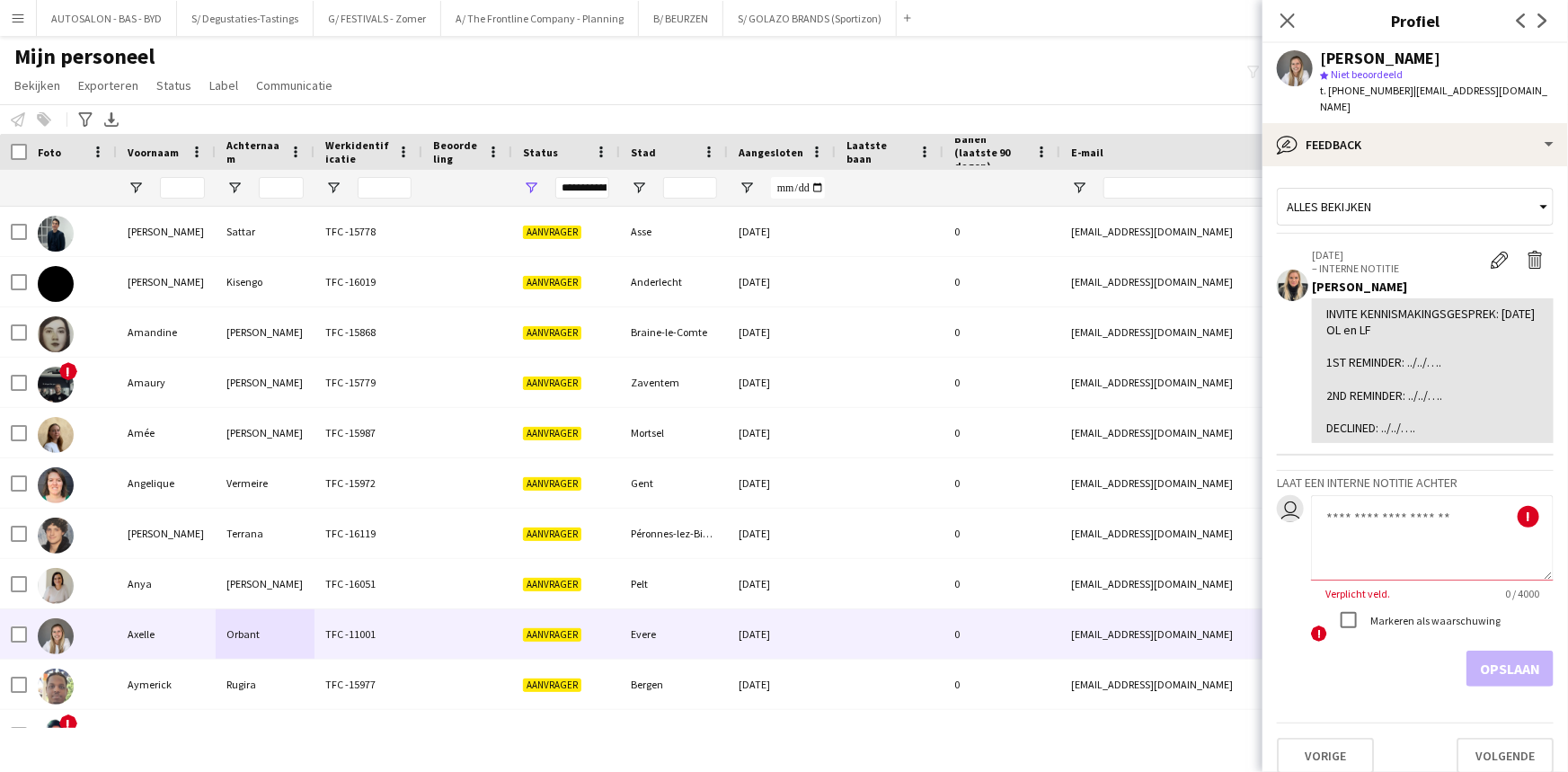
click at [794, 502] on textarea at bounding box center [1432, 537] width 243 height 85
paste textarea "**********"
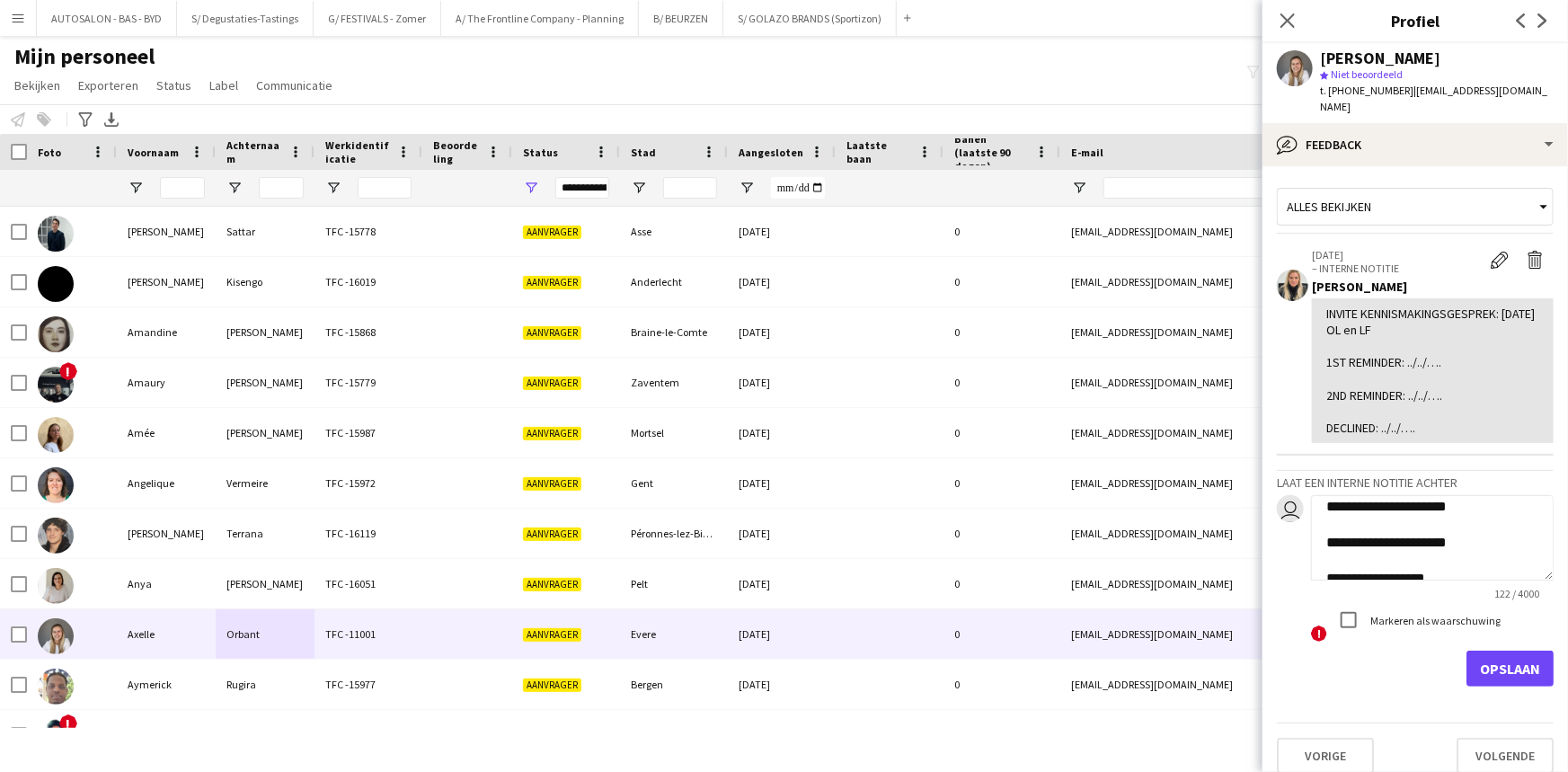
scroll to position [15, 0]
drag, startPoint x: 1459, startPoint y: 540, endPoint x: 1335, endPoint y: 570, distance: 127.6
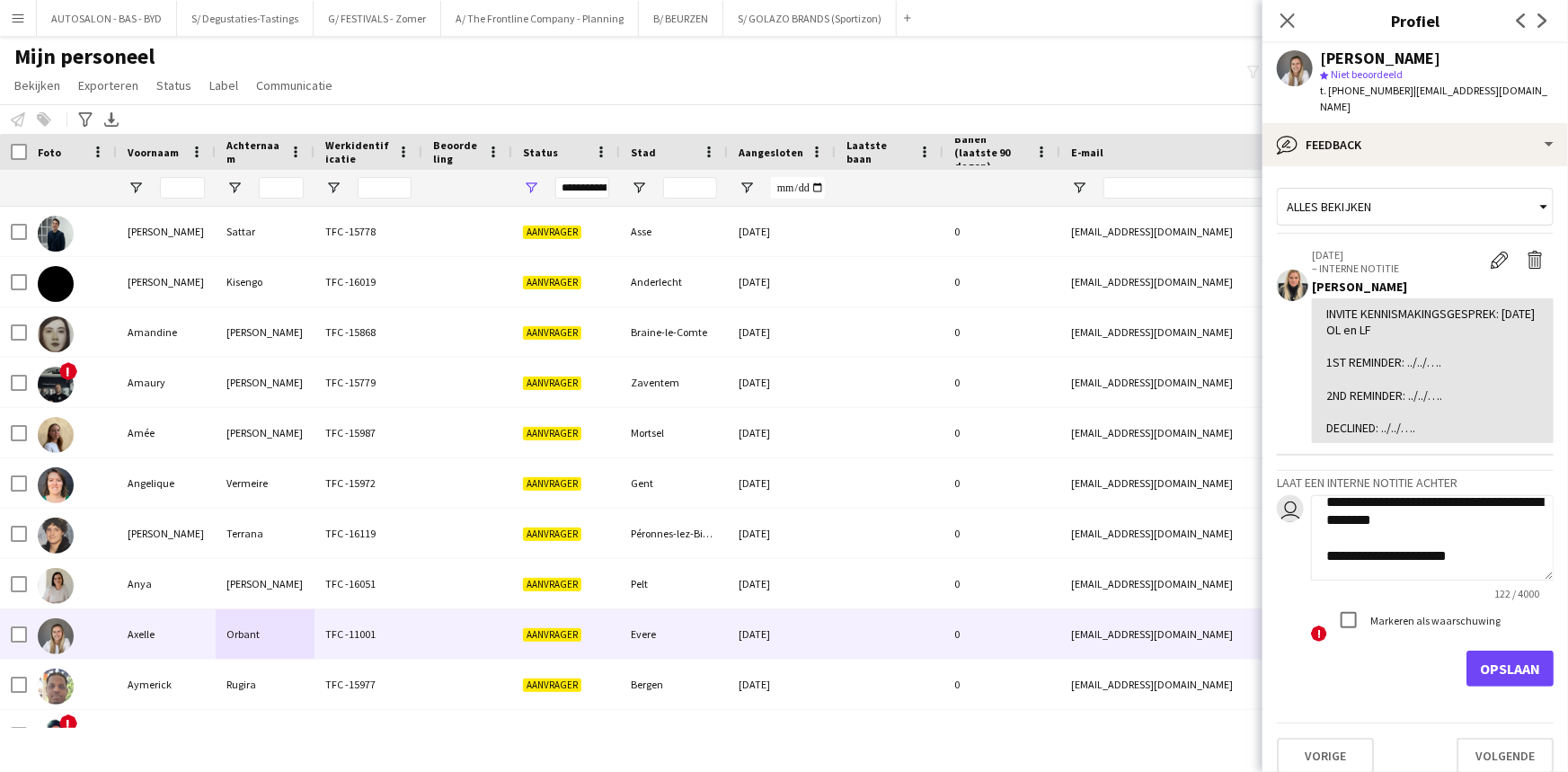
drag, startPoint x: 1338, startPoint y: 521, endPoint x: 1276, endPoint y: 523, distance: 62.0
click at [794, 523] on div "**********" at bounding box center [1415, 569] width 276 height 149
click at [794, 521] on textarea "**********" at bounding box center [1432, 537] width 243 height 85
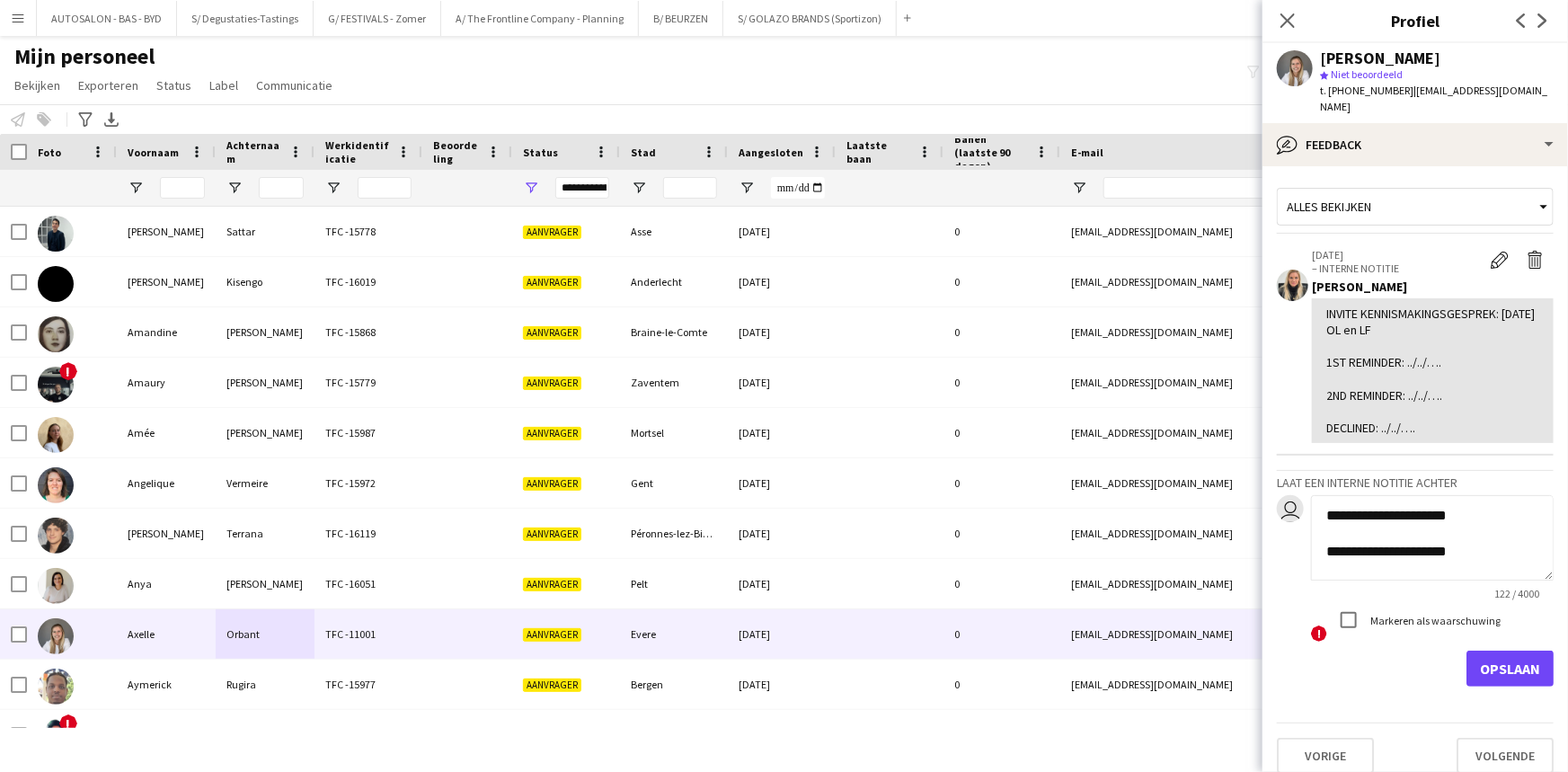
scroll to position [49, 0]
type textarea "**********"
click at [794, 653] on button "Opslaan" at bounding box center [1509, 668] width 87 height 36
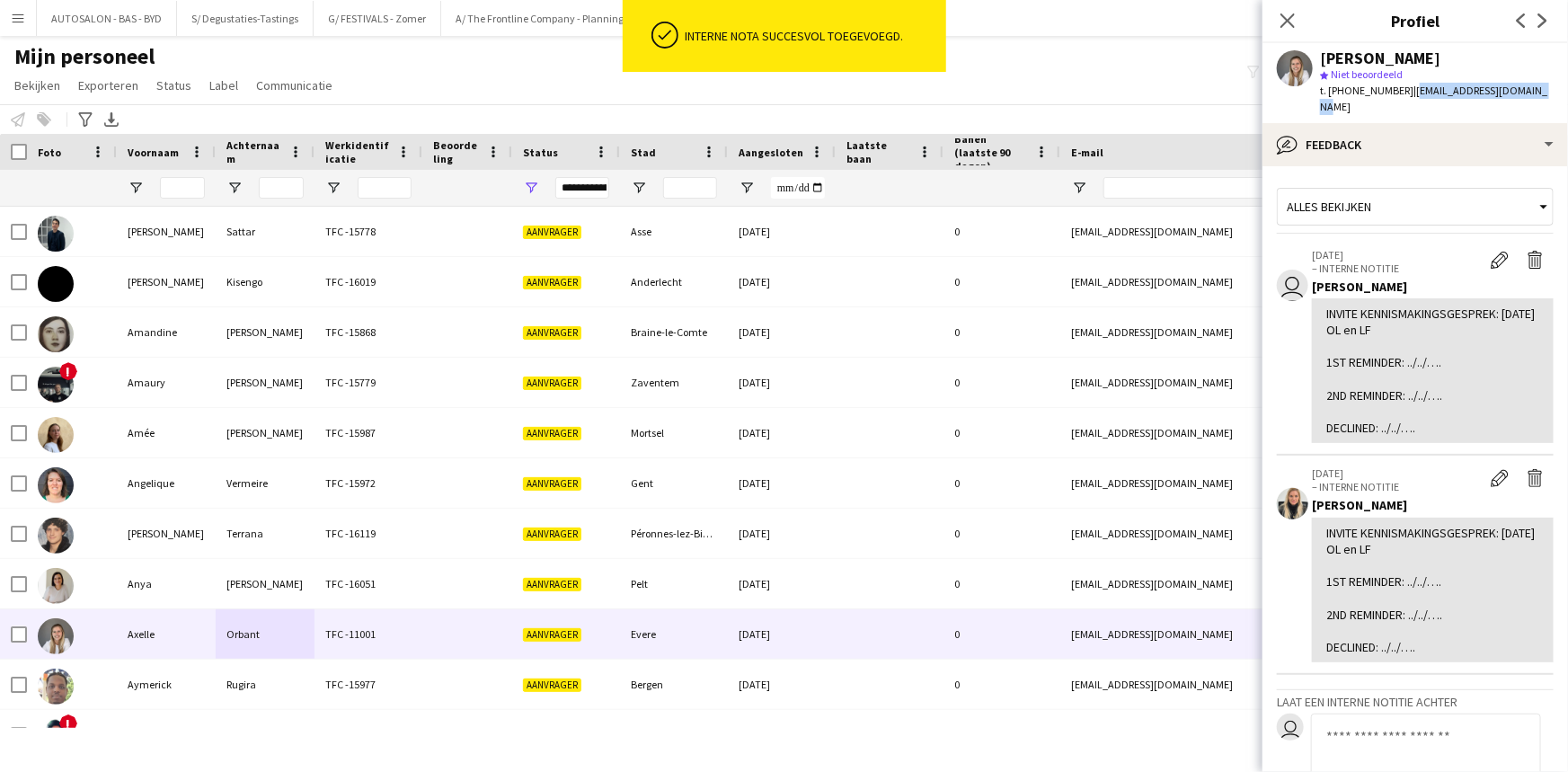
drag, startPoint x: 1527, startPoint y: 91, endPoint x: 1401, endPoint y: 92, distance: 126.0
click at [794, 92] on div "Axelle Orbant star Niet beoordeeld t. [PHONE_NUMBER] | [EMAIL_ADDRESS][DOMAIN_N…" at bounding box center [1414, 83] width 305 height 80
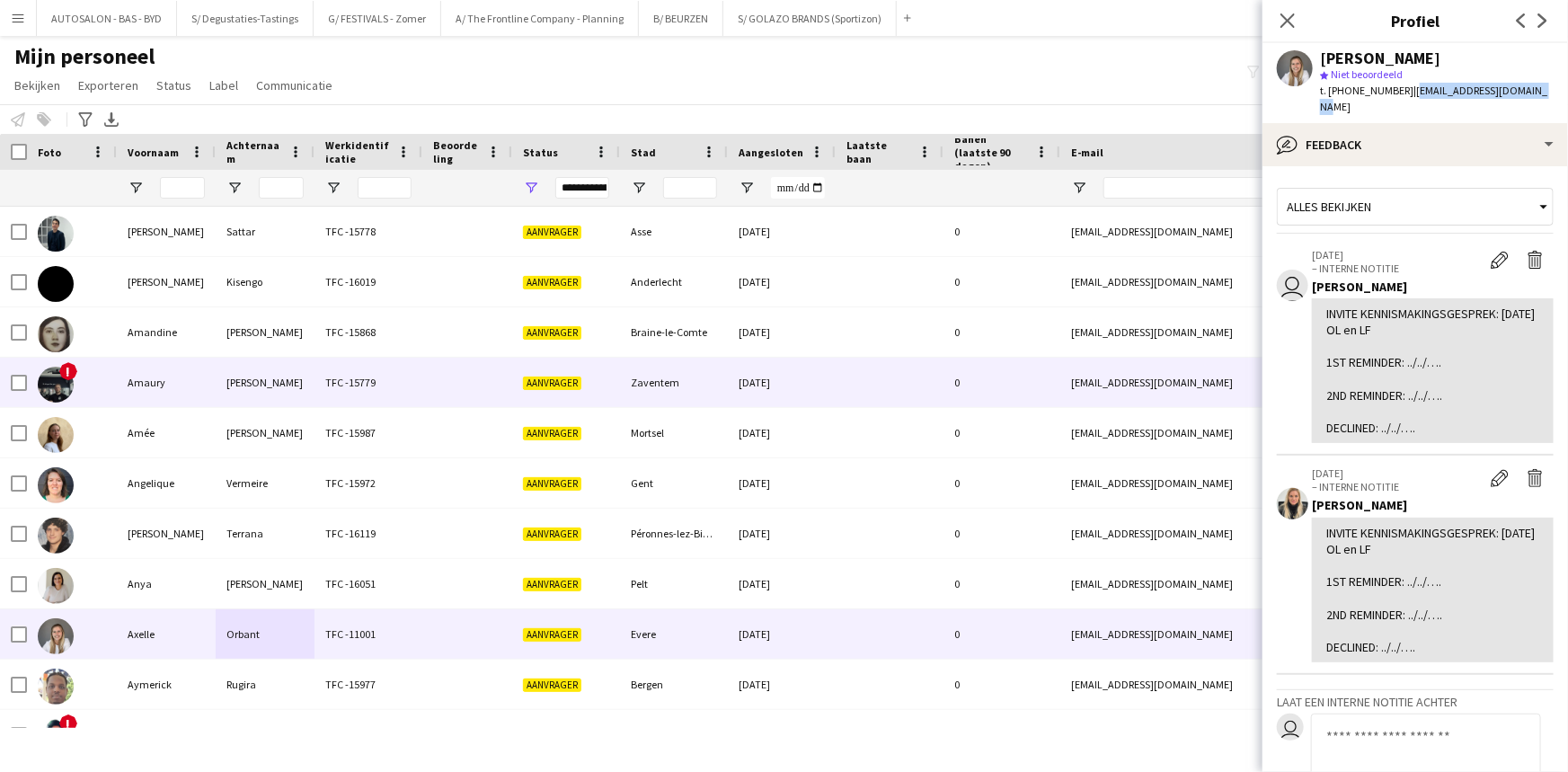
copy span "[EMAIL_ADDRESS][DOMAIN_NAME]"
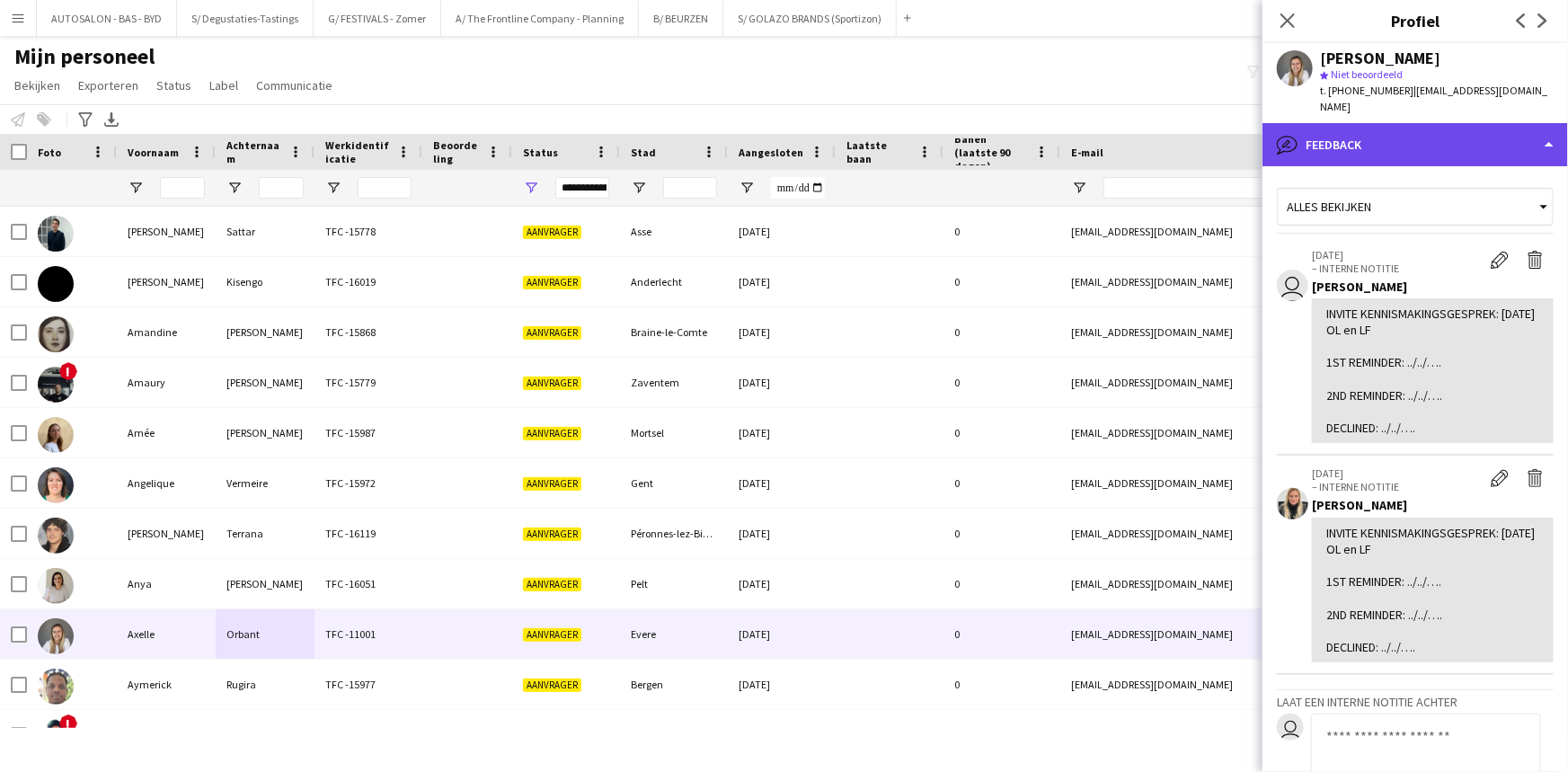
click at [794, 129] on div "bubble-pencil Feedback" at bounding box center [1414, 145] width 305 height 43
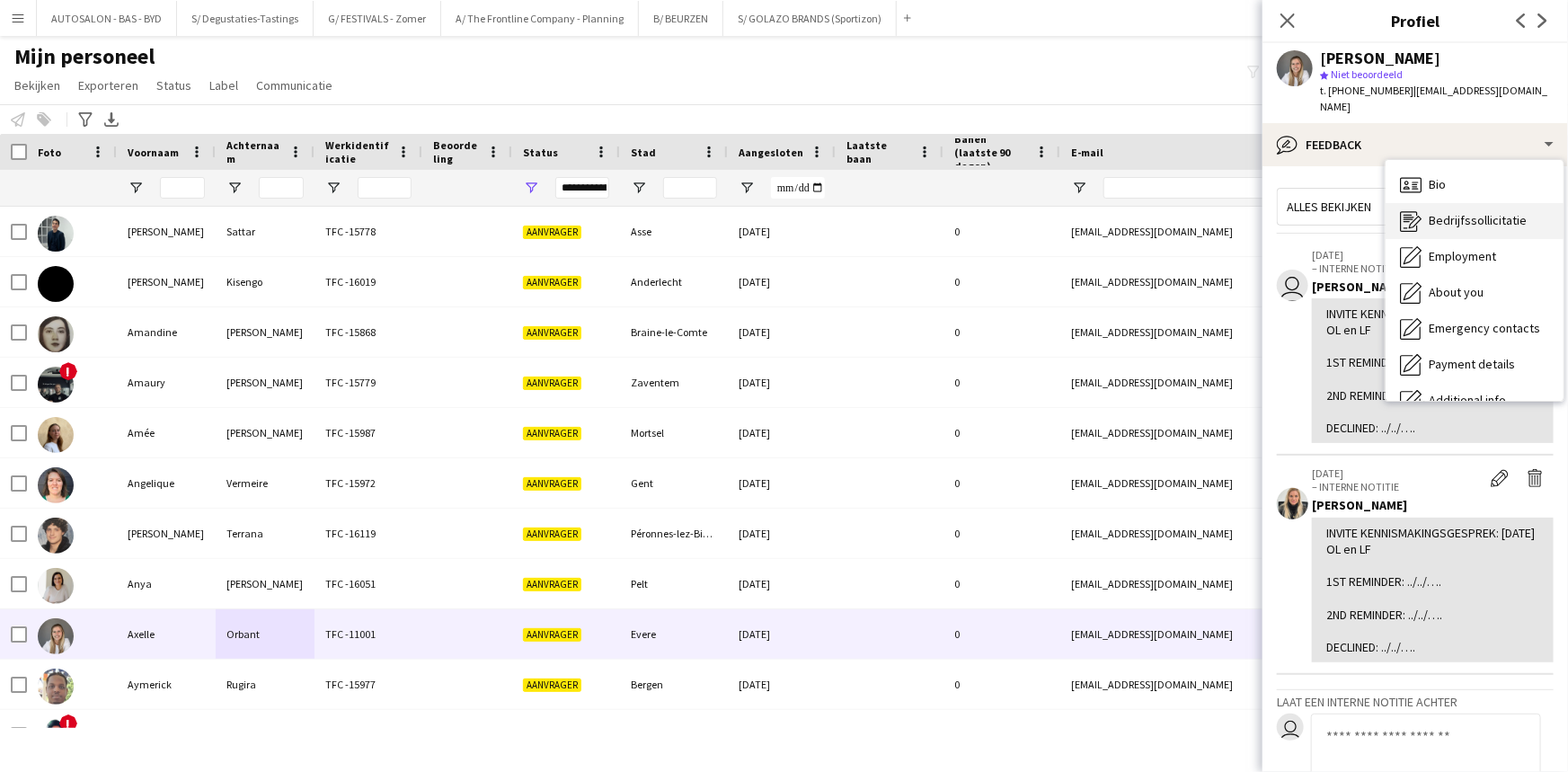
click at [794, 212] on span "Bedrijfssollicitatie" at bounding box center [1477, 219] width 98 height 16
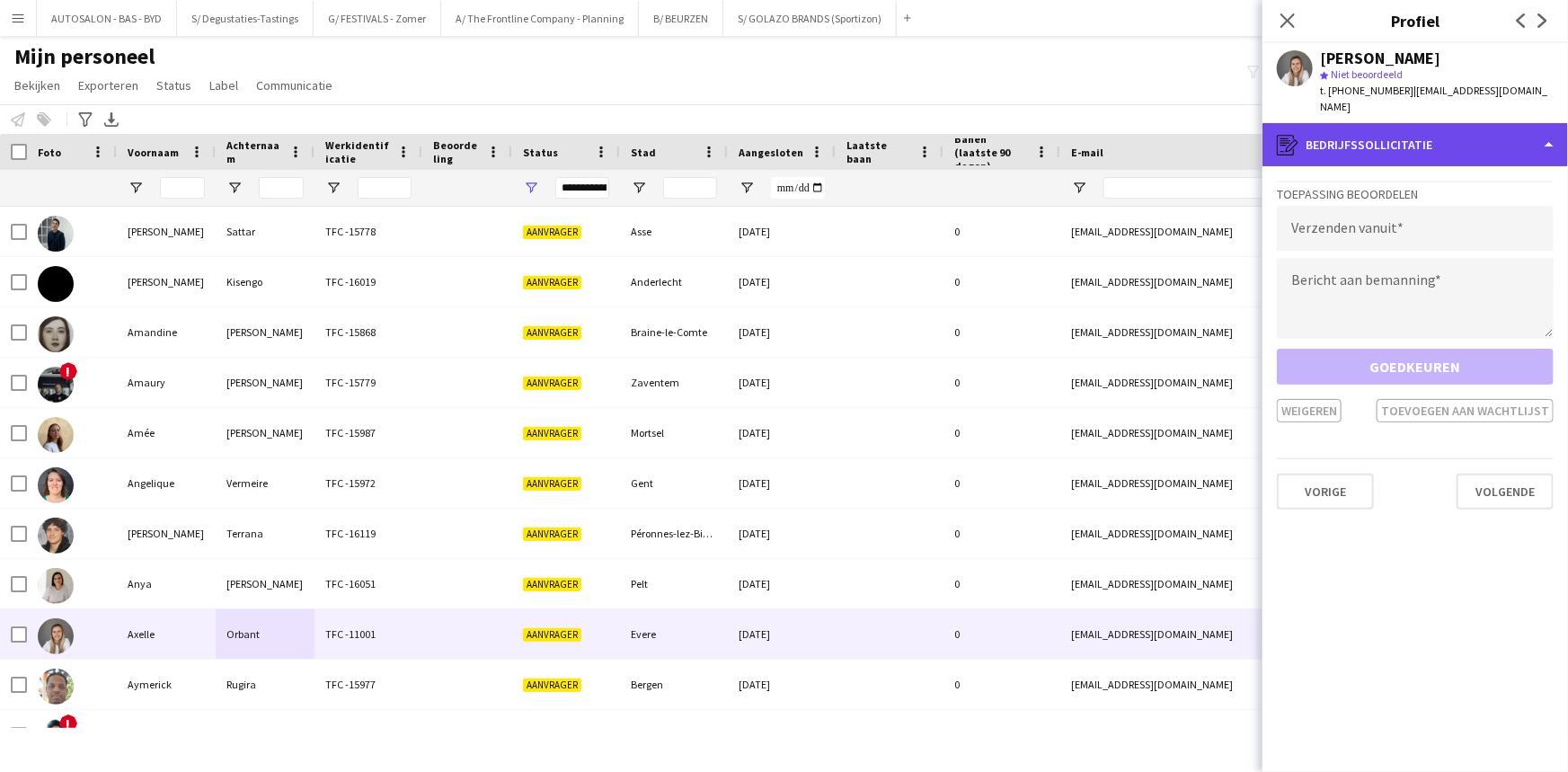
click at [794, 133] on div "register Bedrijfssollicitatie" at bounding box center [1414, 145] width 305 height 43
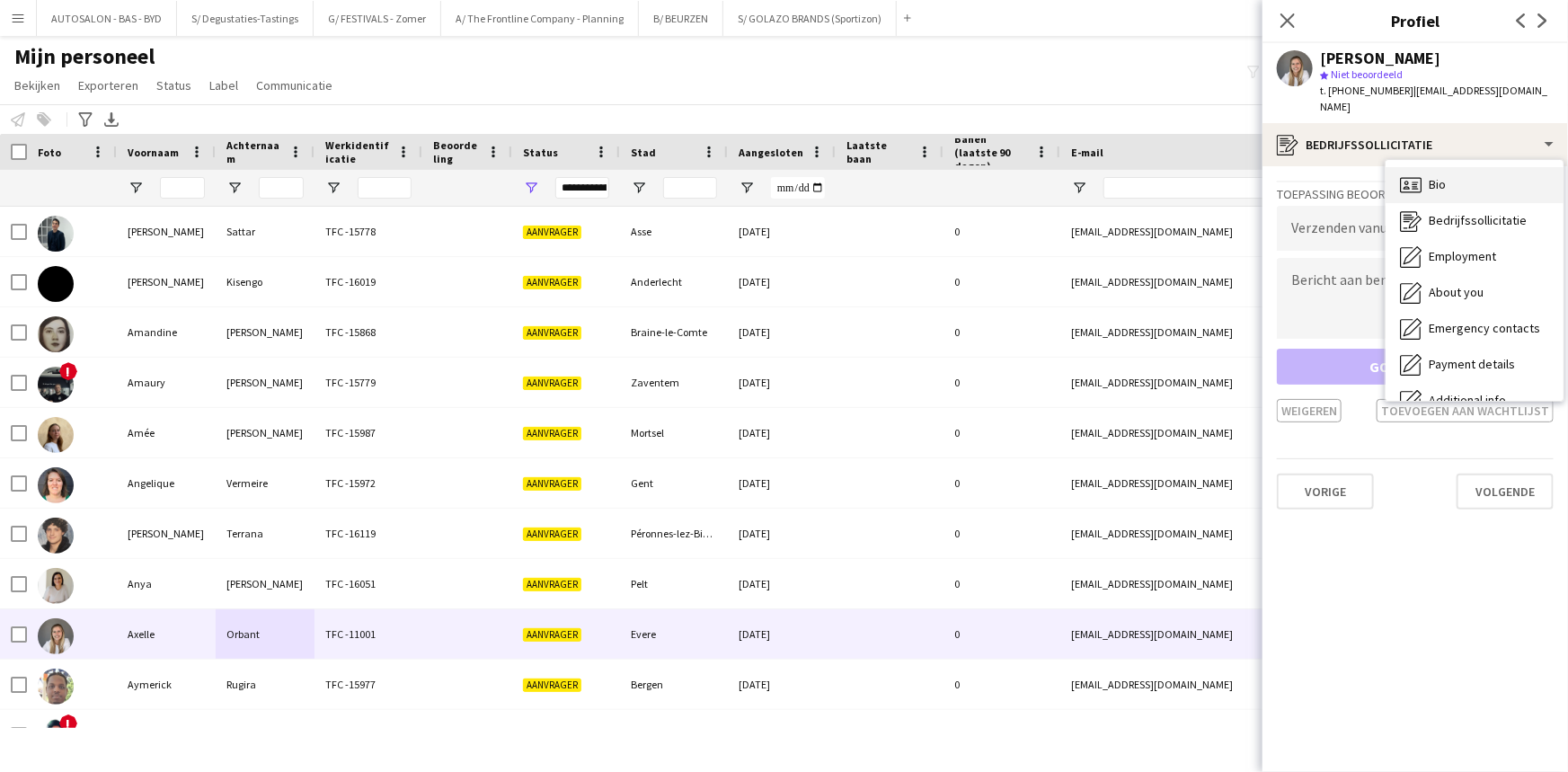
click at [794, 176] on span "Bio" at bounding box center [1437, 184] width 17 height 16
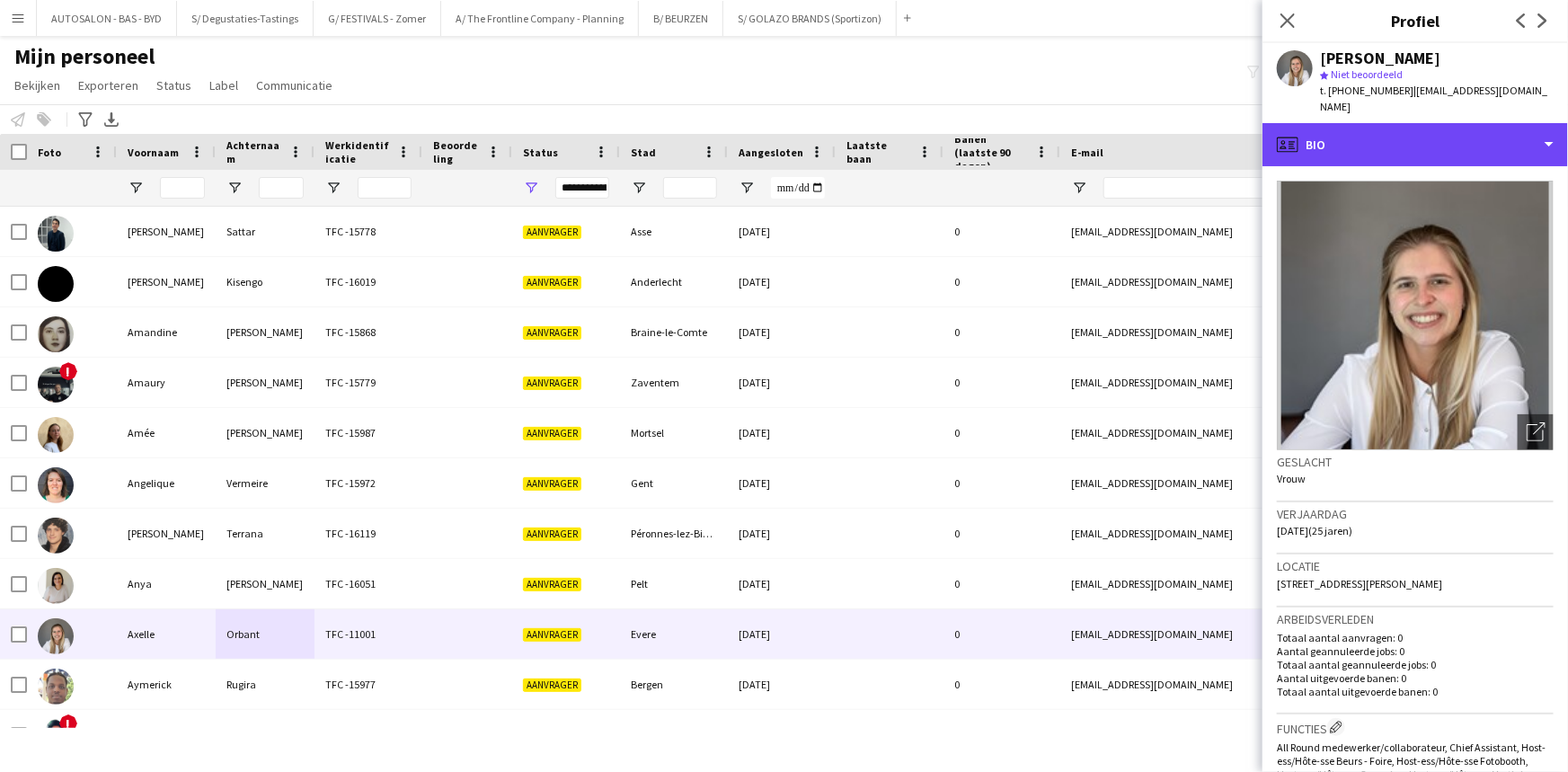
drag, startPoint x: 1342, startPoint y: 140, endPoint x: 1356, endPoint y: 163, distance: 26.9
click at [794, 140] on div "profile Bio" at bounding box center [1414, 145] width 305 height 43
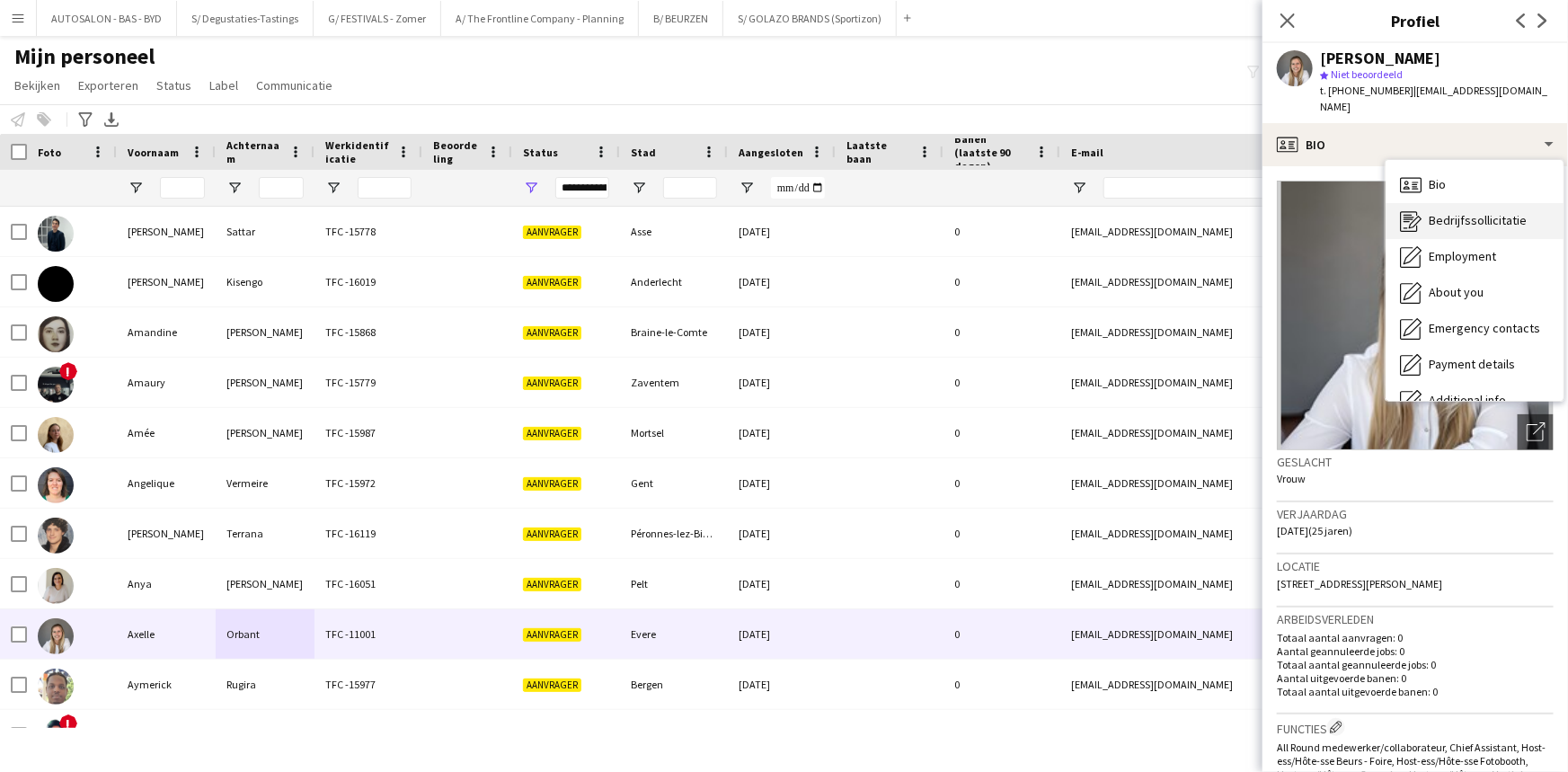
click at [794, 212] on span "Bedrijfssollicitatie" at bounding box center [1477, 219] width 98 height 16
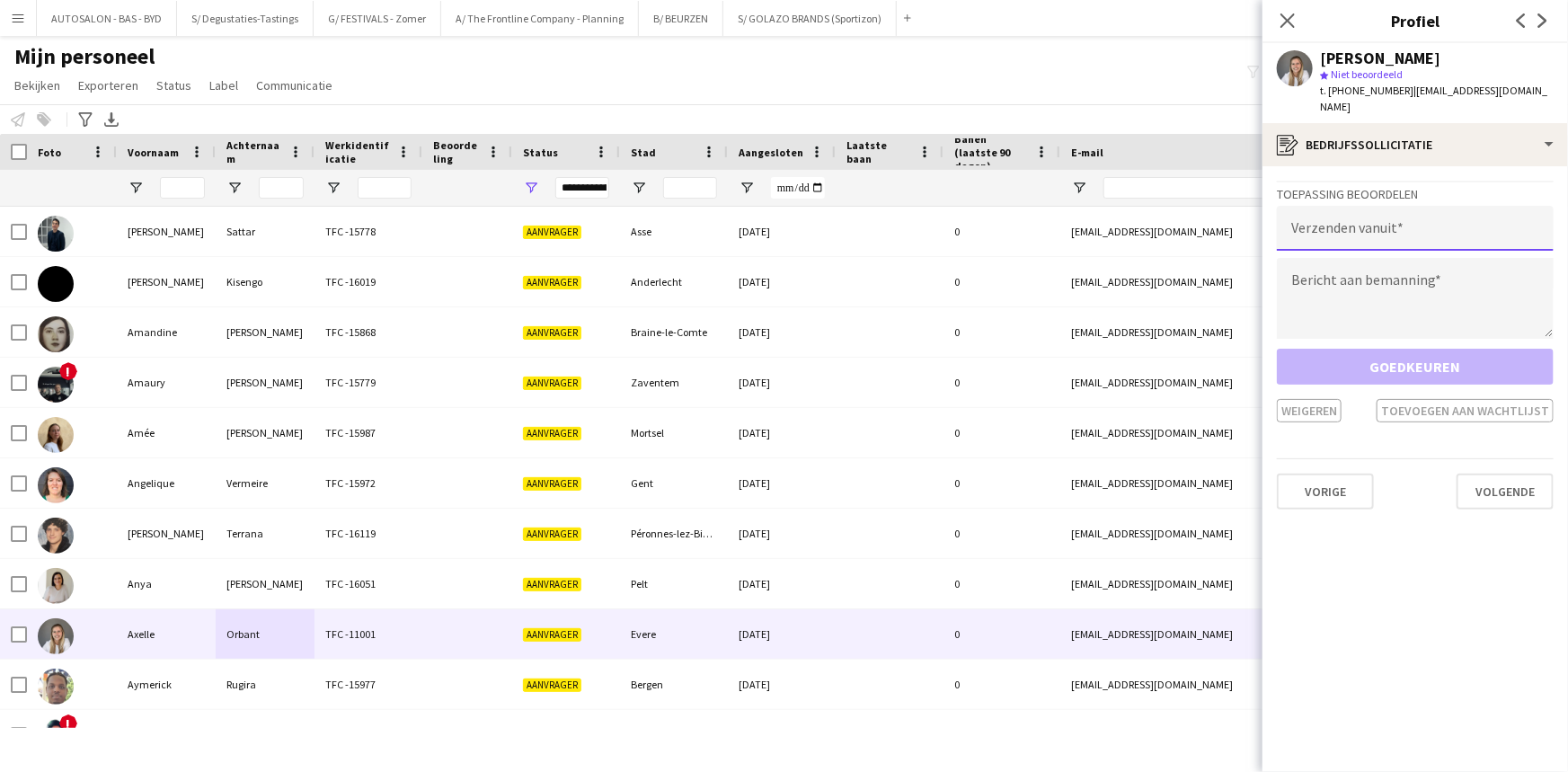
click at [794, 228] on input "email" at bounding box center [1415, 228] width 276 height 45
type input "**********"
click at [794, 272] on textarea at bounding box center [1415, 298] width 276 height 81
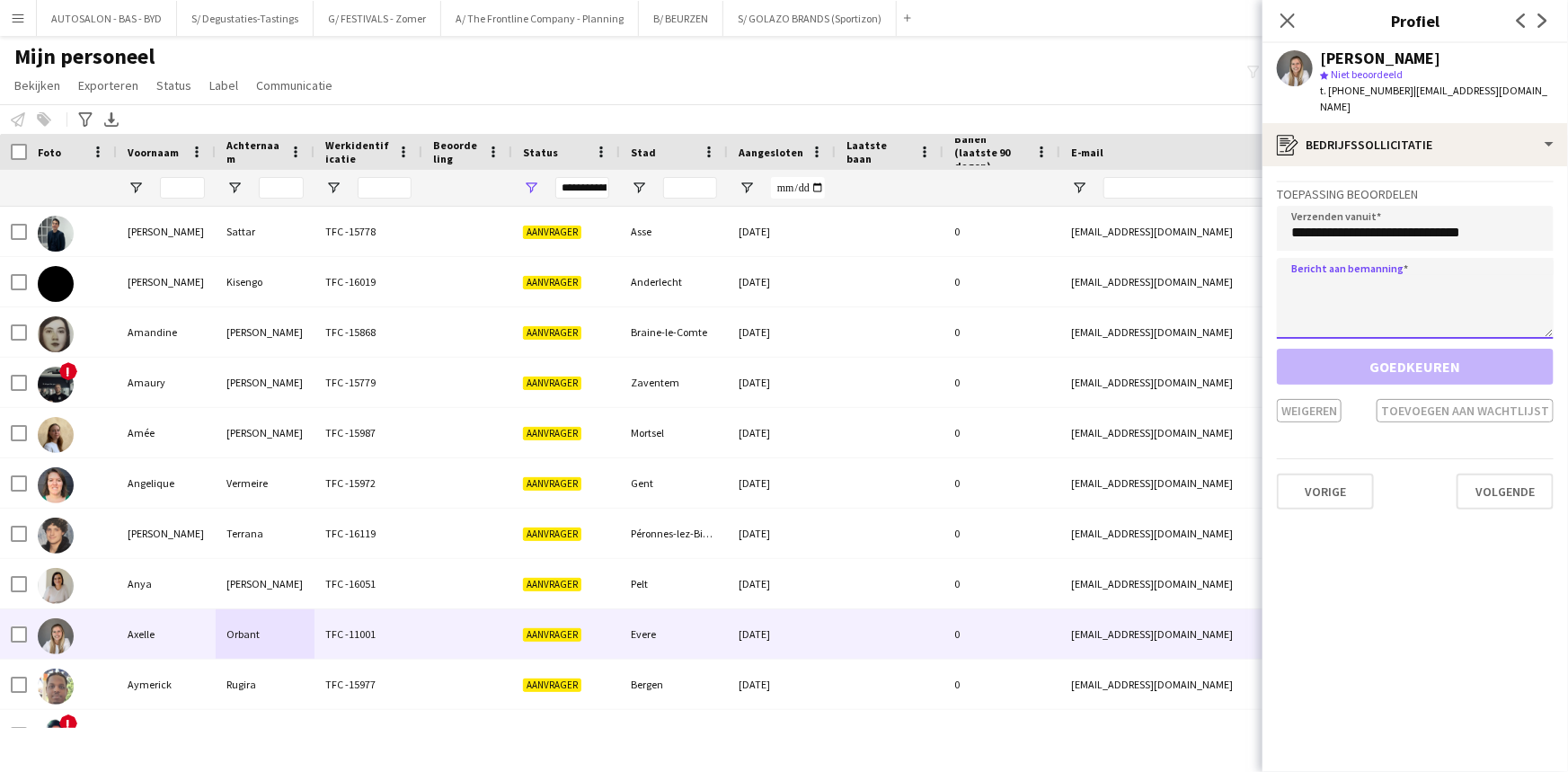
paste textarea "**********"
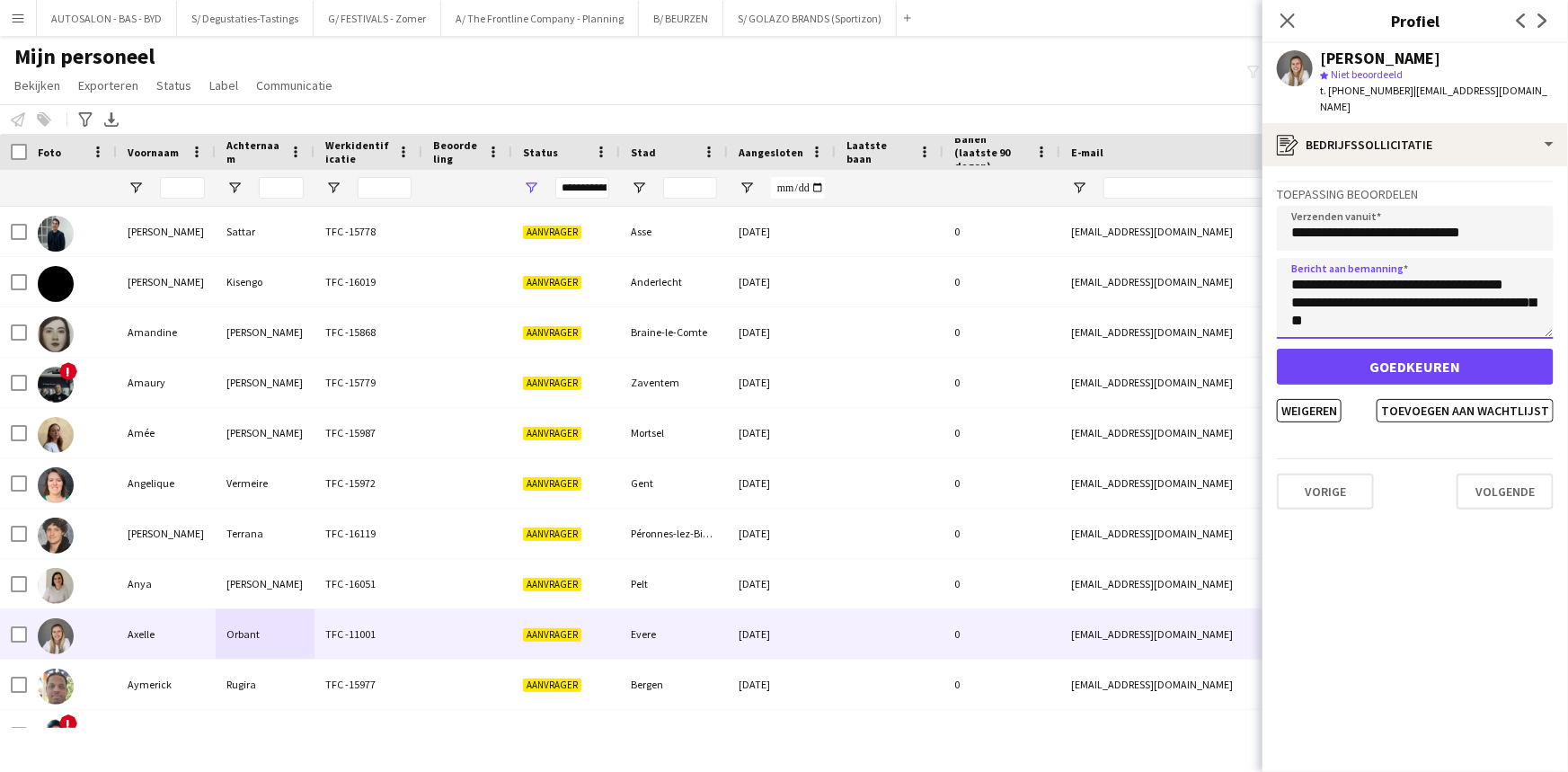
scroll to position [1222, 0]
drag, startPoint x: 1365, startPoint y: 308, endPoint x: 1279, endPoint y: 280, distance: 90.4
click at [794, 280] on textarea at bounding box center [1415, 298] width 276 height 81
drag, startPoint x: 1394, startPoint y: 269, endPoint x: 1278, endPoint y: 283, distance: 116.8
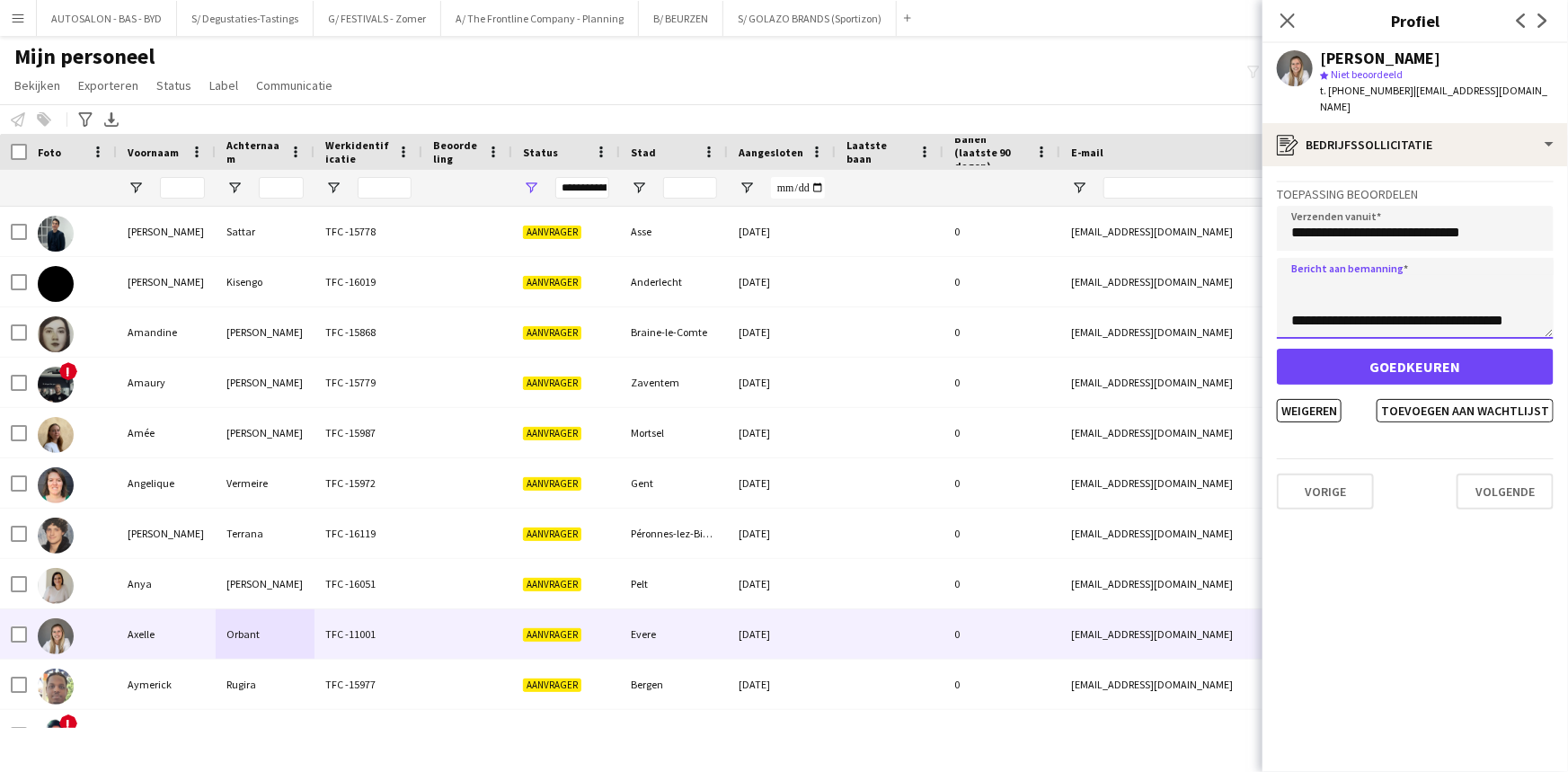
click at [794, 283] on textarea at bounding box center [1415, 298] width 276 height 81
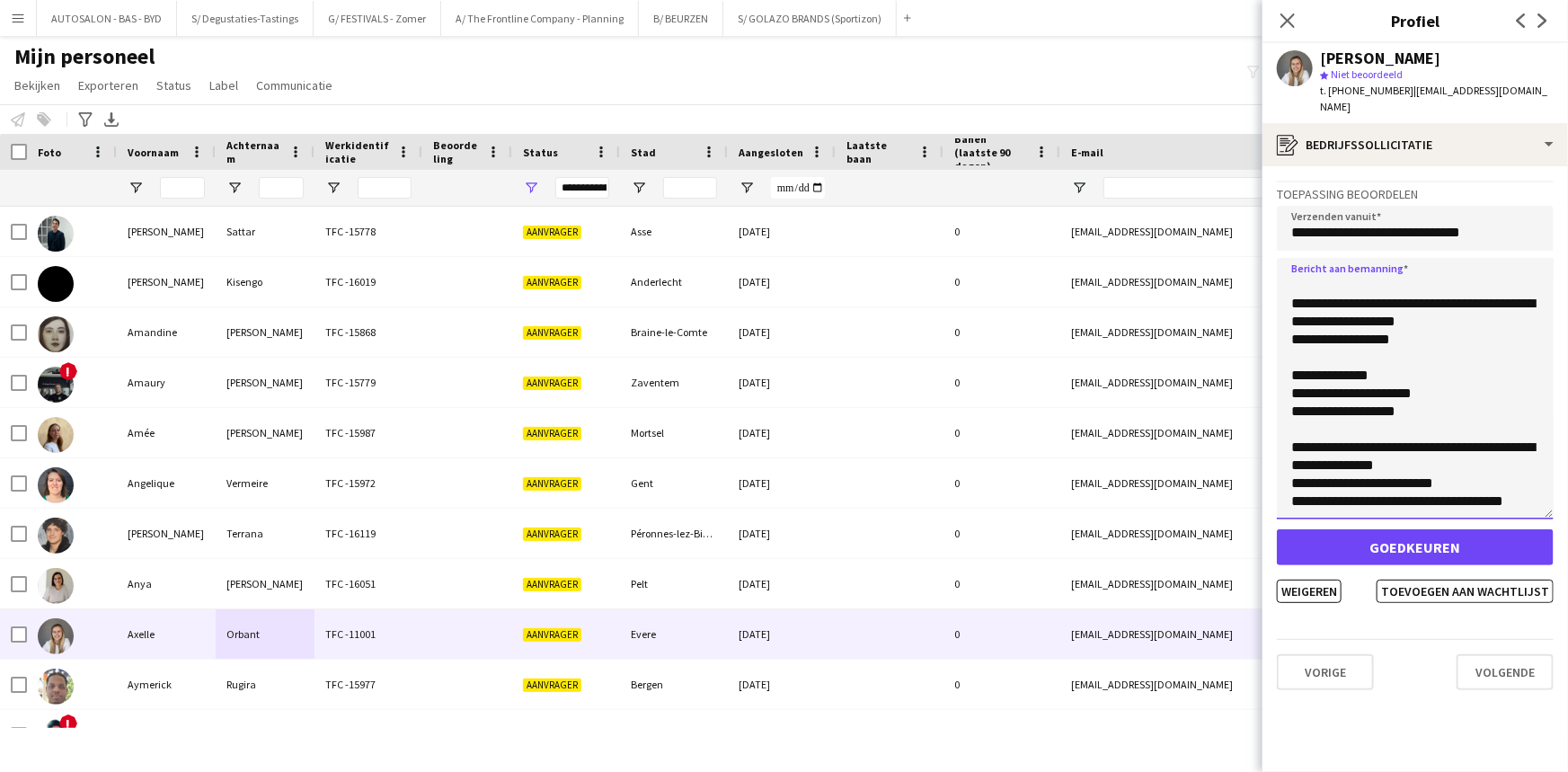
drag, startPoint x: 1548, startPoint y: 309, endPoint x: 1542, endPoint y: 512, distance: 203.1
click at [794, 512] on textarea at bounding box center [1415, 388] width 276 height 261
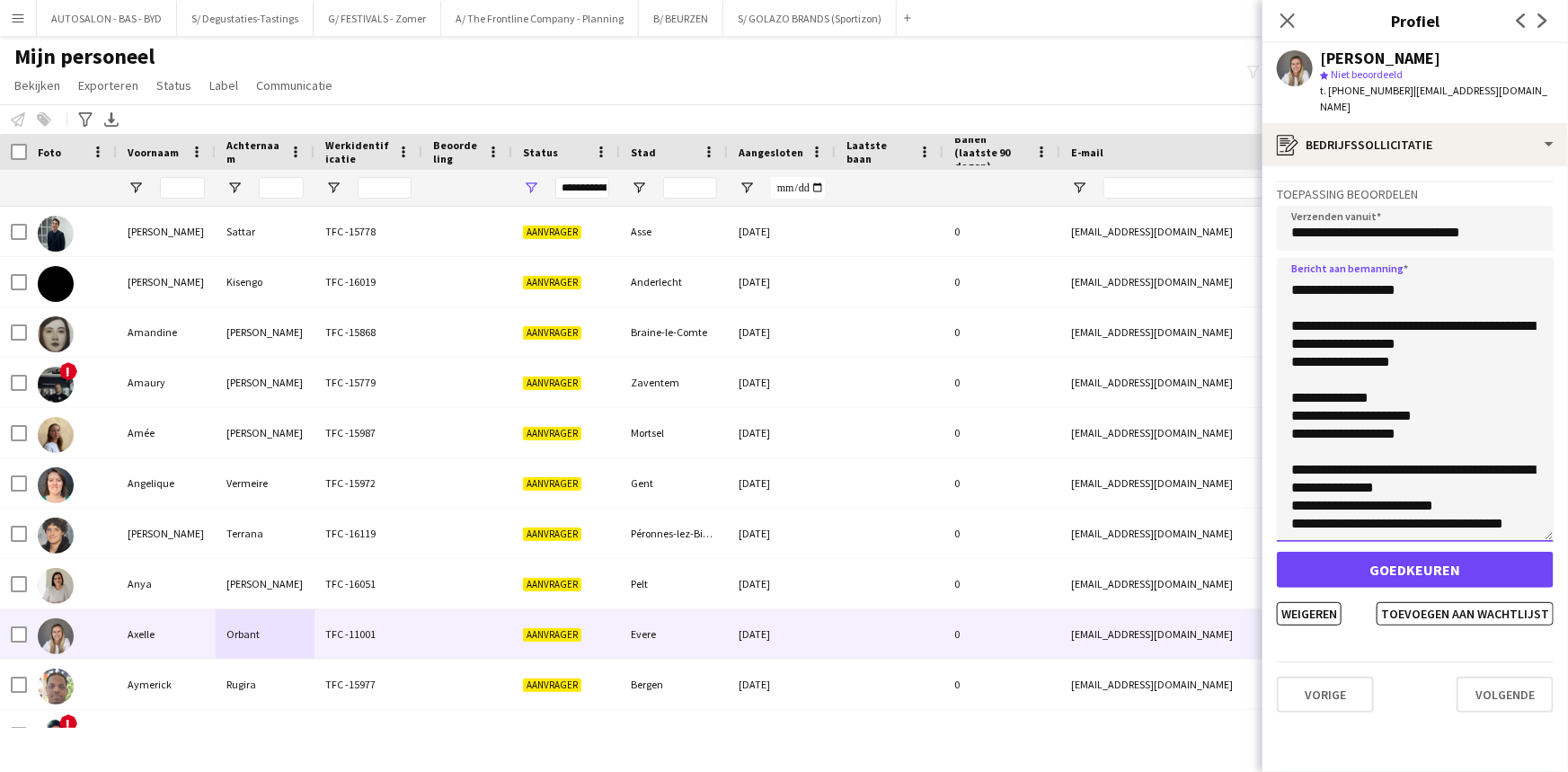
drag, startPoint x: 1497, startPoint y: 441, endPoint x: 1309, endPoint y: 442, distance: 188.0
click at [794, 442] on textarea at bounding box center [1415, 400] width 276 height 284
click at [794, 436] on textarea at bounding box center [1415, 400] width 276 height 284
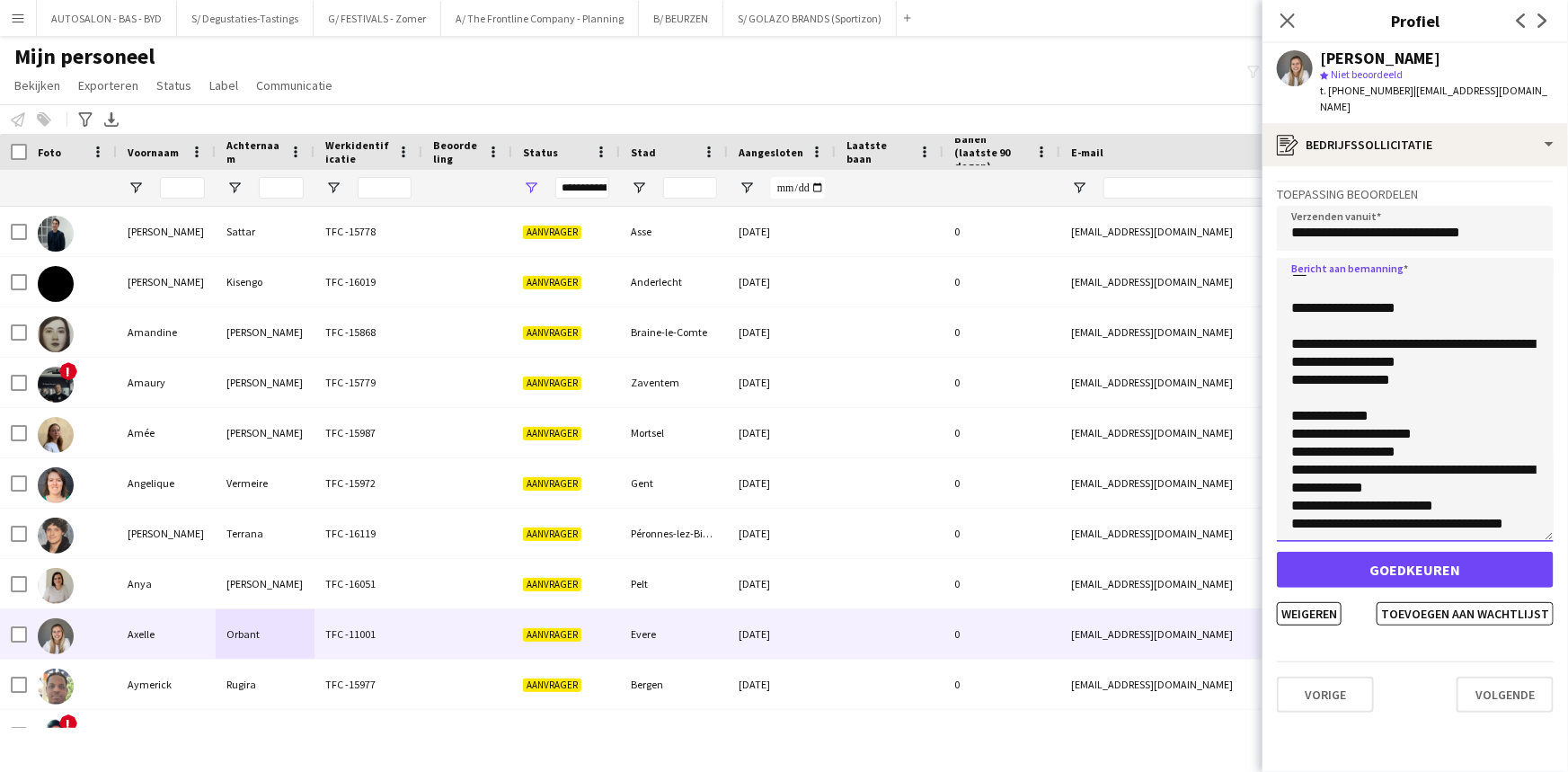
scroll to position [863, 0]
drag, startPoint x: 1449, startPoint y: 413, endPoint x: 1461, endPoint y: 380, distance: 35.1
drag, startPoint x: 1376, startPoint y: 369, endPoint x: 1282, endPoint y: 320, distance: 106.0
click at [794, 320] on textarea at bounding box center [1415, 400] width 276 height 284
click at [794, 377] on textarea at bounding box center [1415, 400] width 276 height 284
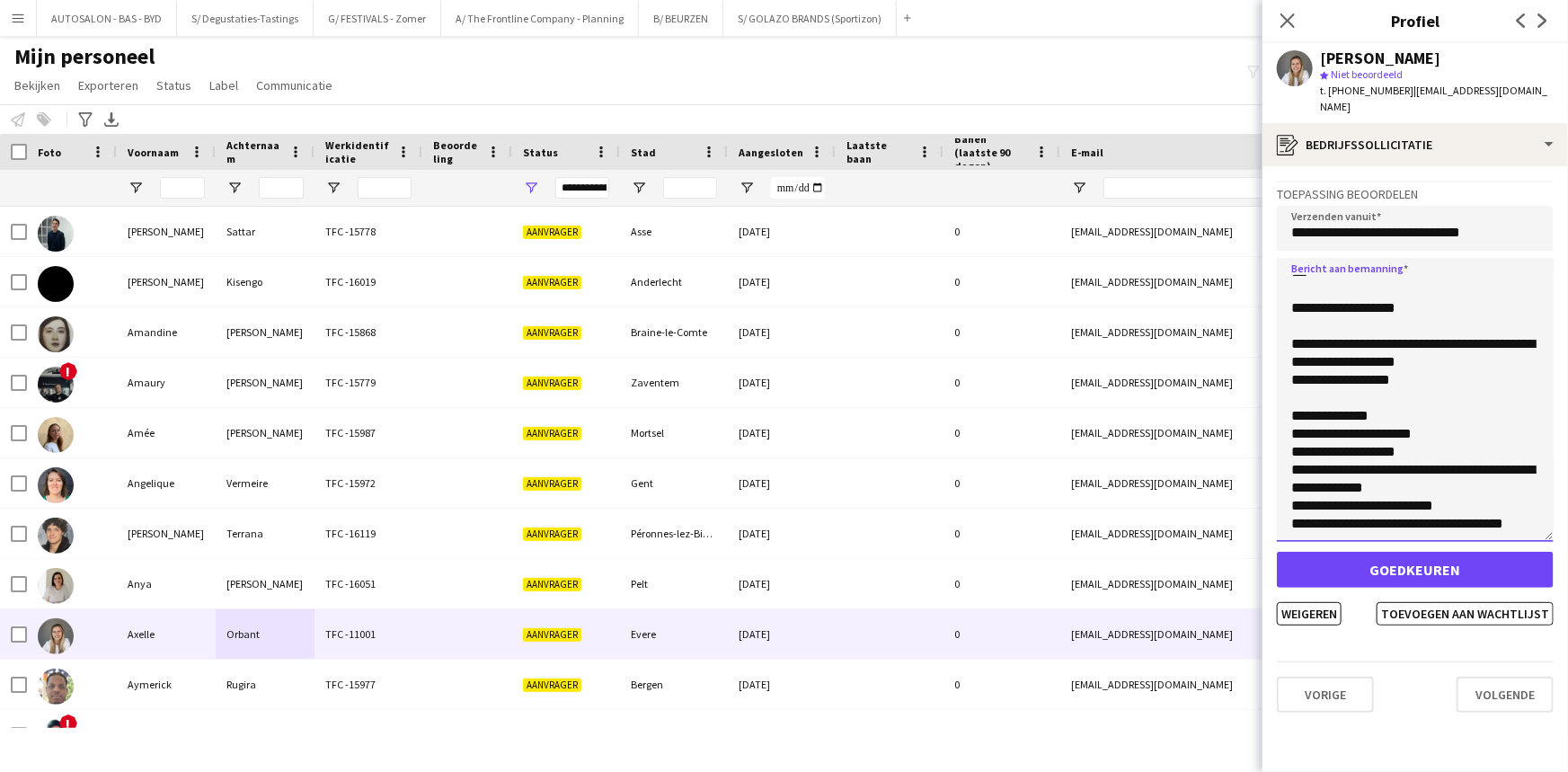
drag, startPoint x: 1445, startPoint y: 363, endPoint x: 1277, endPoint y: 317, distance: 174.2
click at [794, 318] on textarea at bounding box center [1415, 400] width 276 height 284
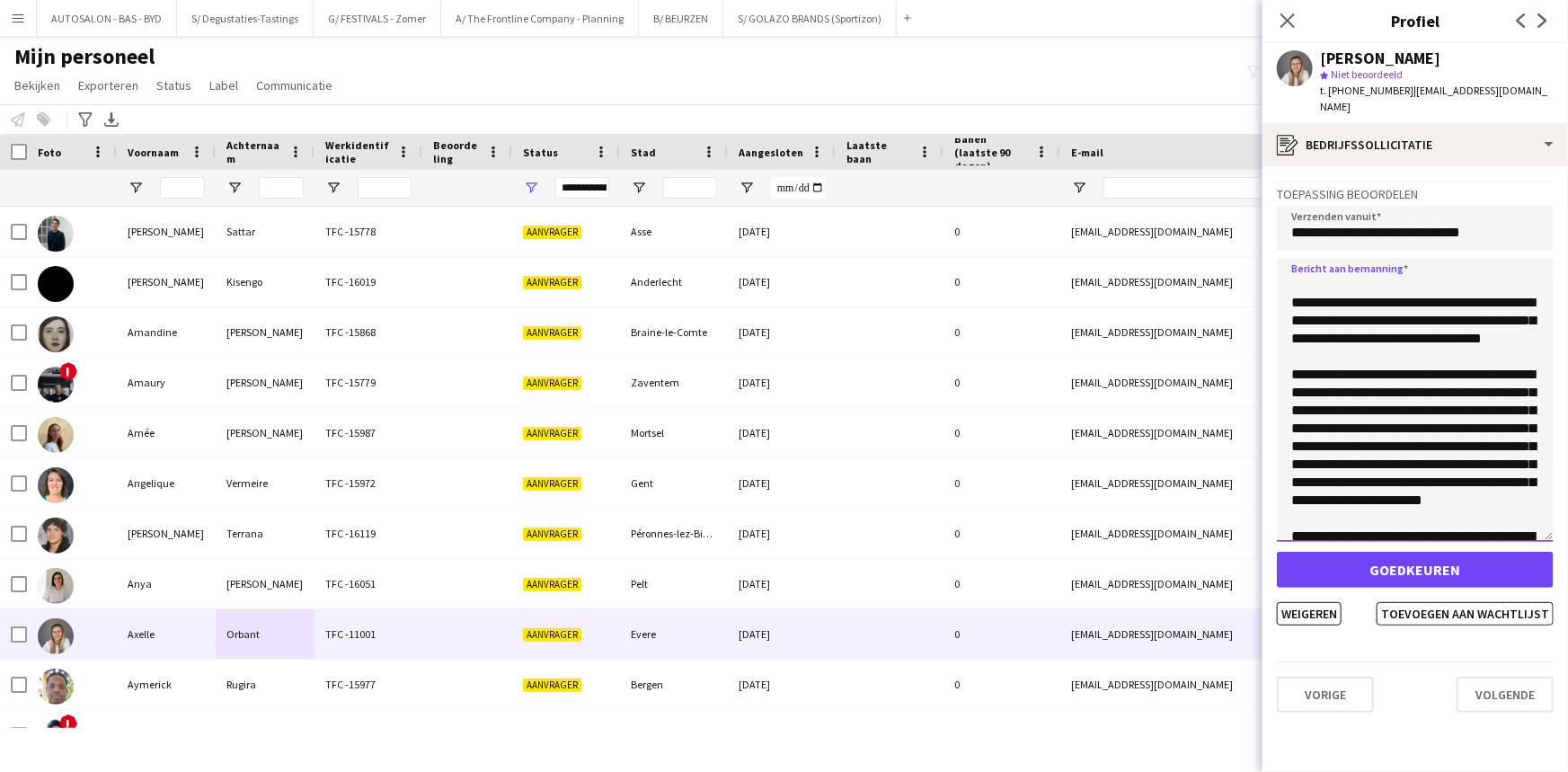
scroll to position [0, 0]
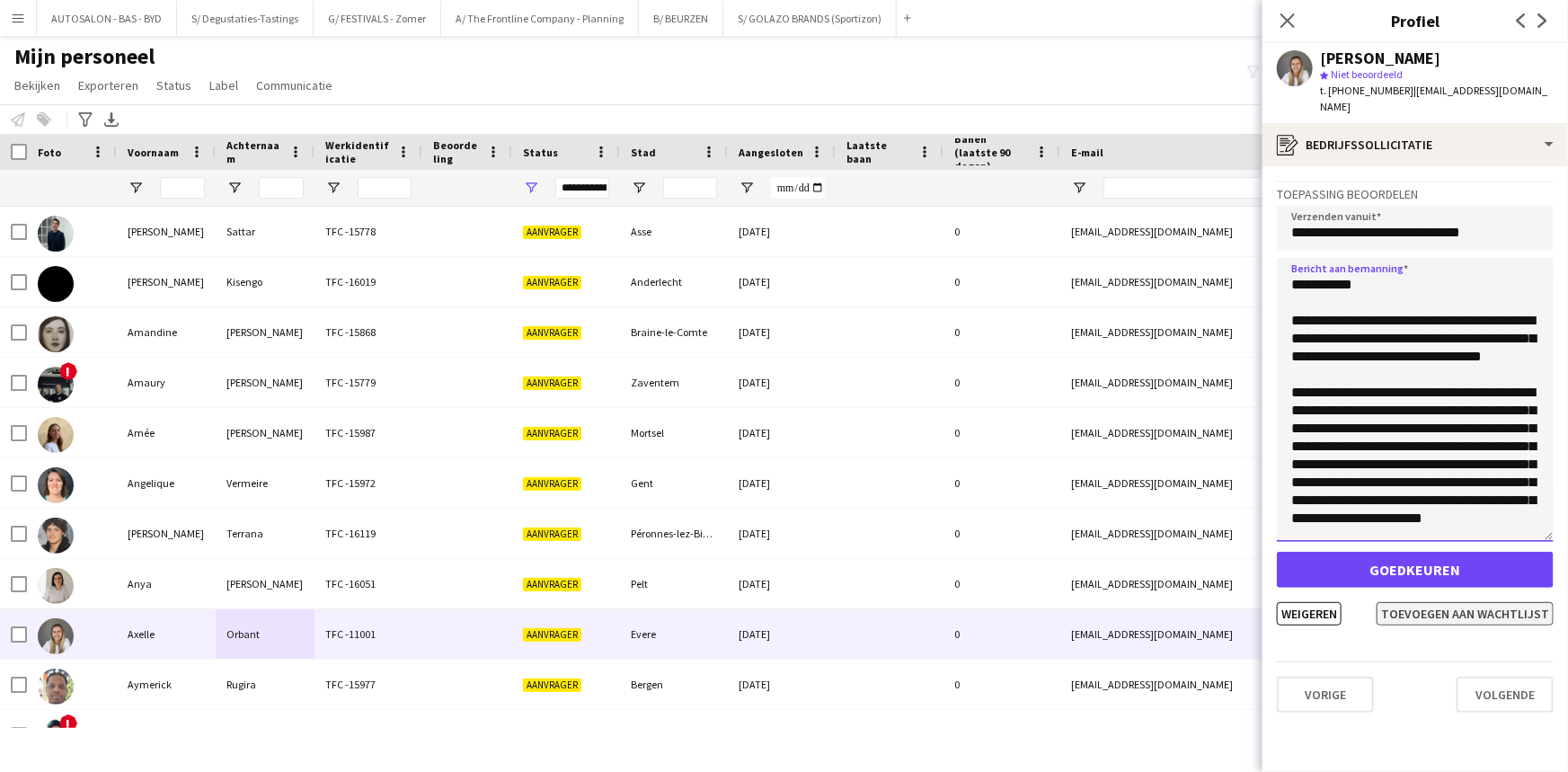
type textarea "**********"
click at [794, 602] on button "Toevoegen aan wachtlijst" at bounding box center [1465, 613] width 177 height 23
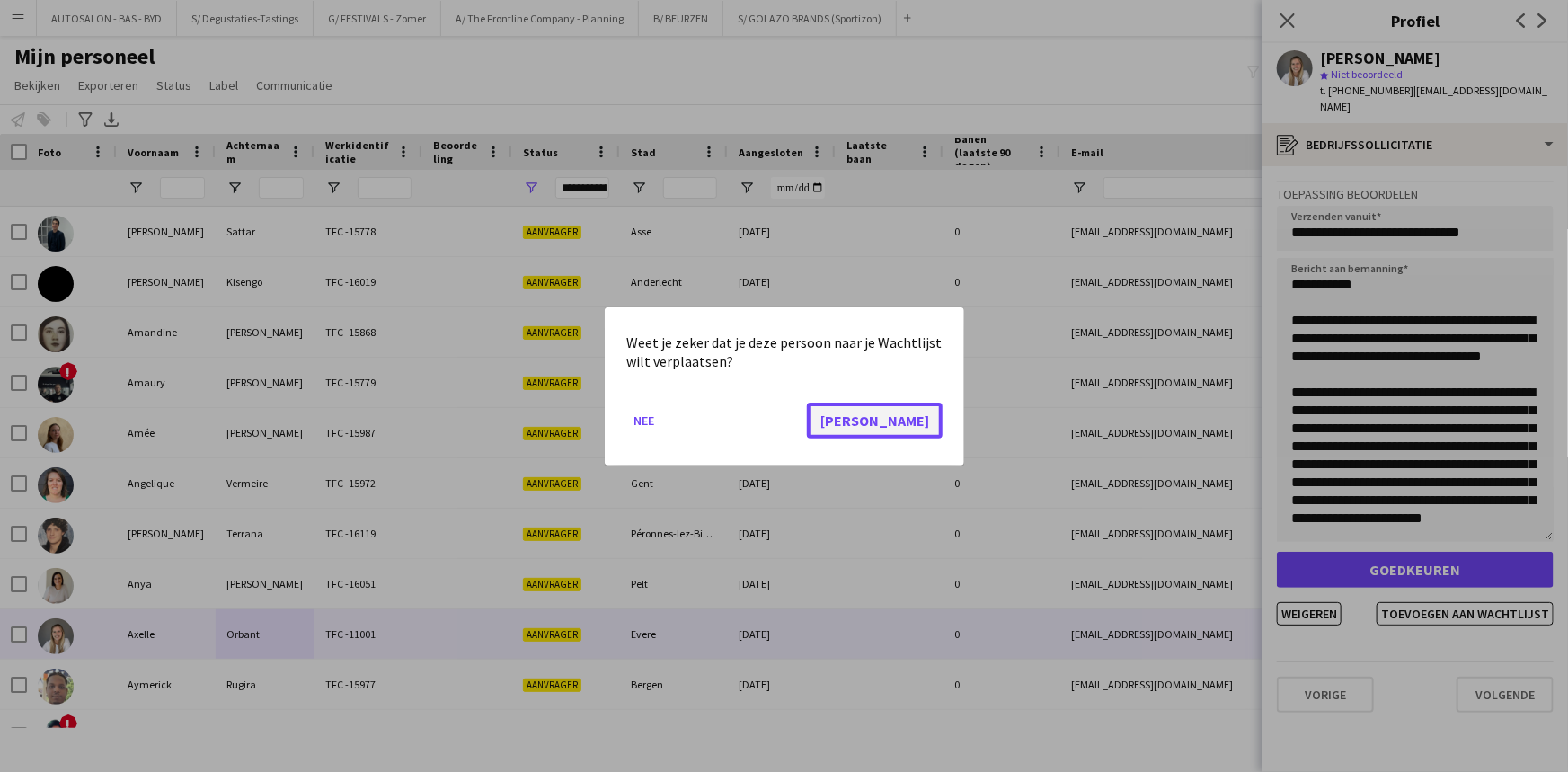
click at [794, 415] on button "[PERSON_NAME]" at bounding box center [874, 419] width 135 height 36
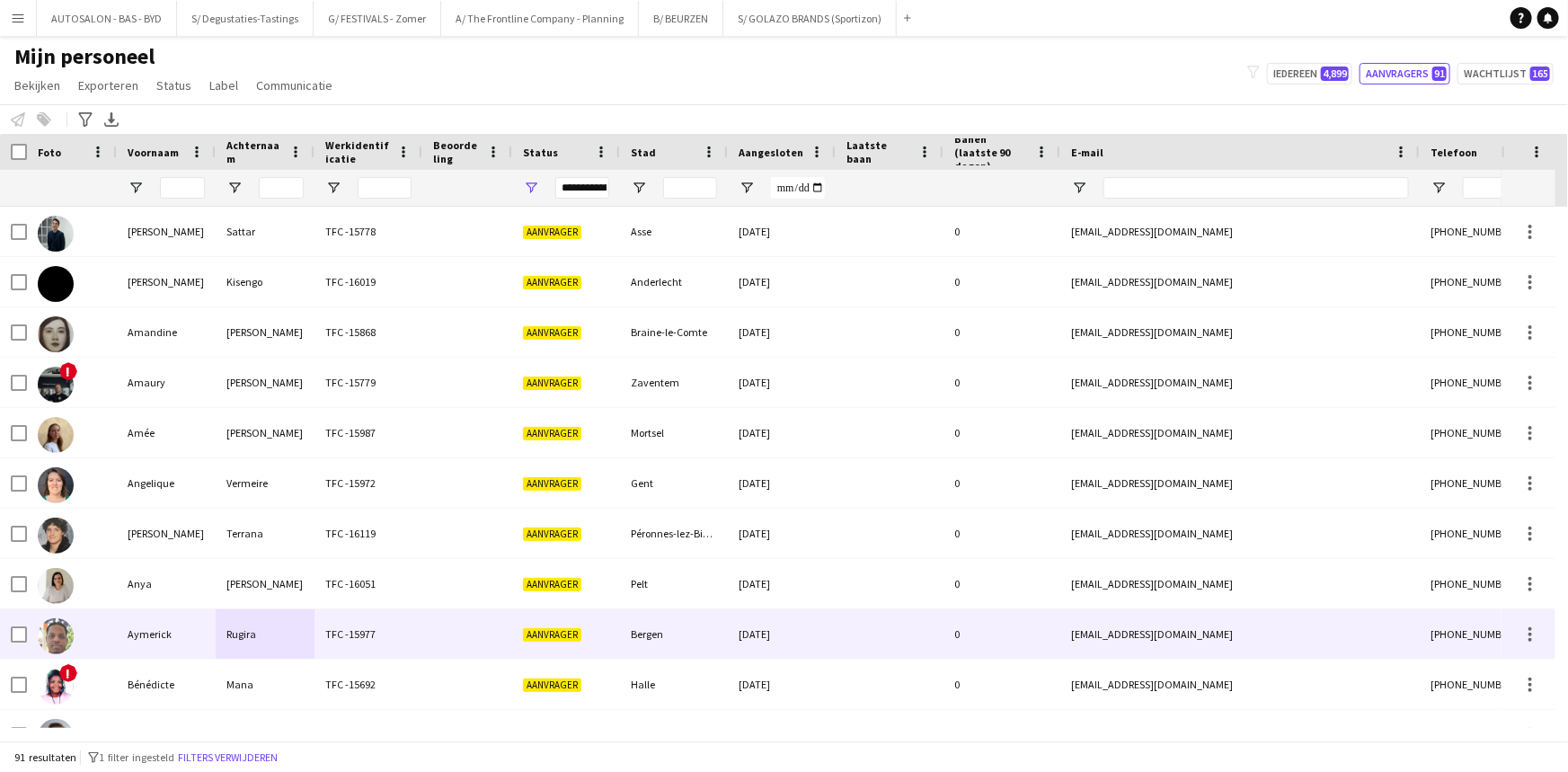
click at [403, 623] on div "TFC -15977" at bounding box center [369, 634] width 108 height 49
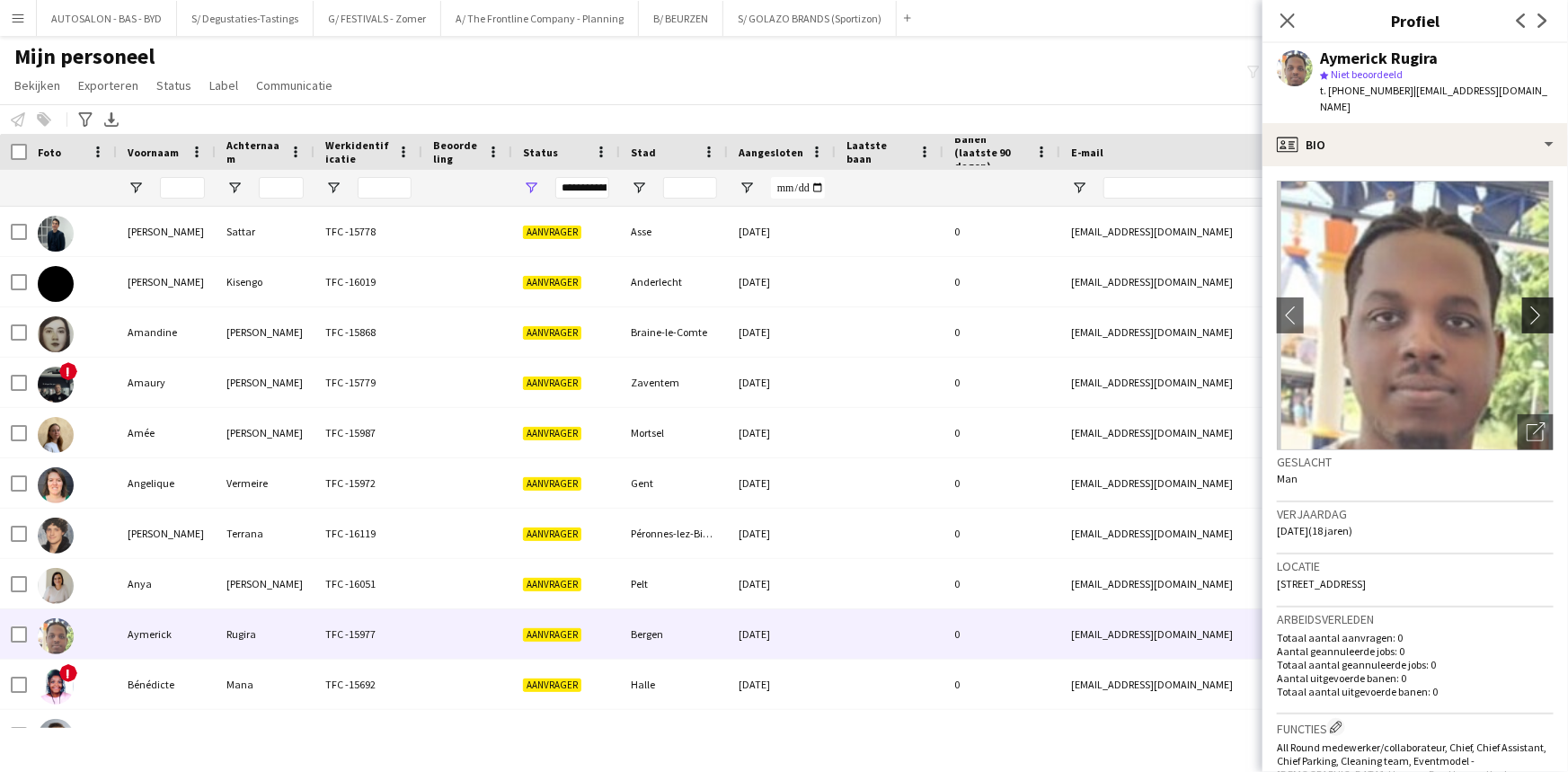
click at [794, 306] on app-icon "chevron-right" at bounding box center [1540, 315] width 28 height 19
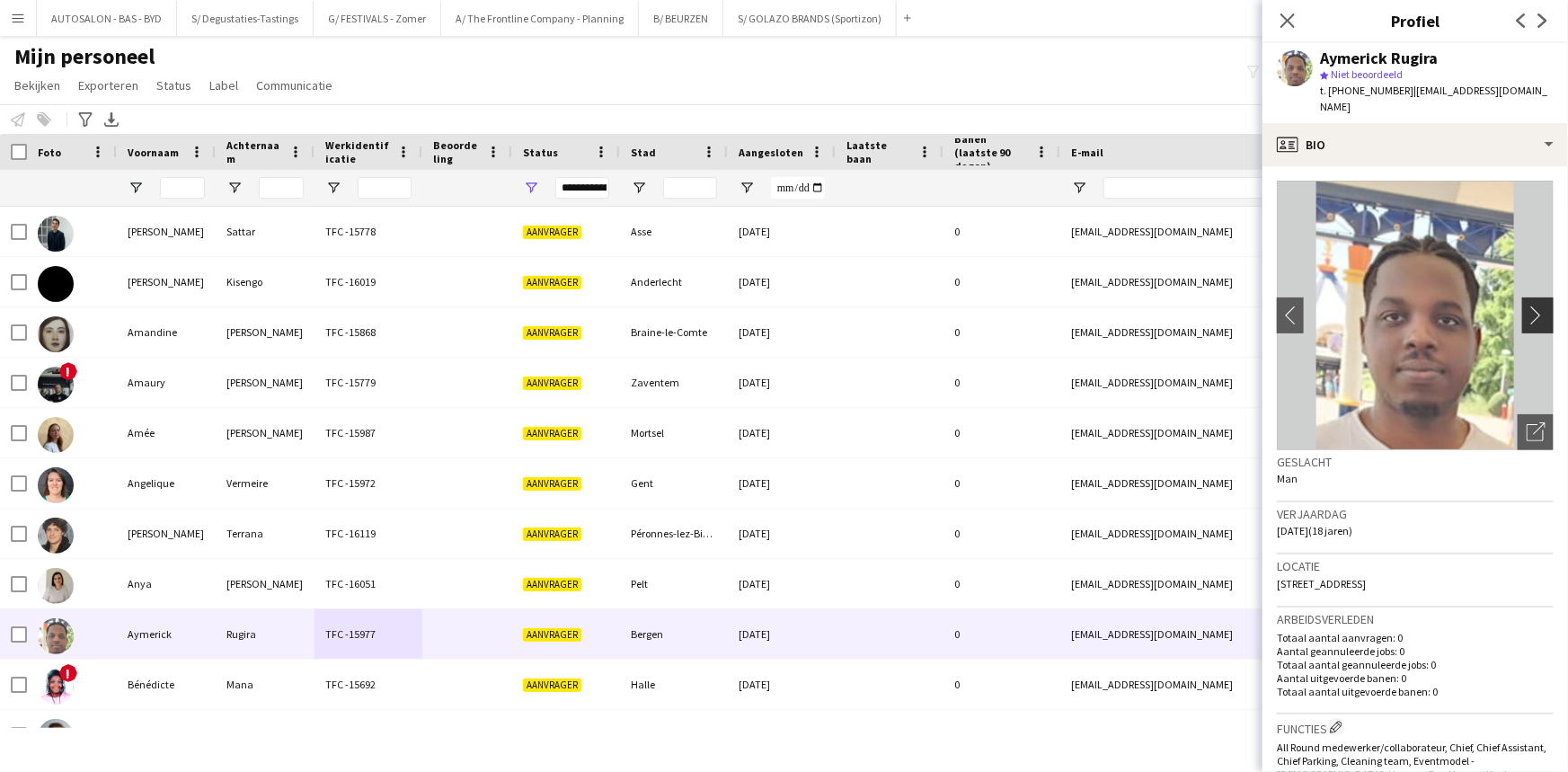
click at [794, 305] on app-icon "chevron-right" at bounding box center [1540, 315] width 28 height 19
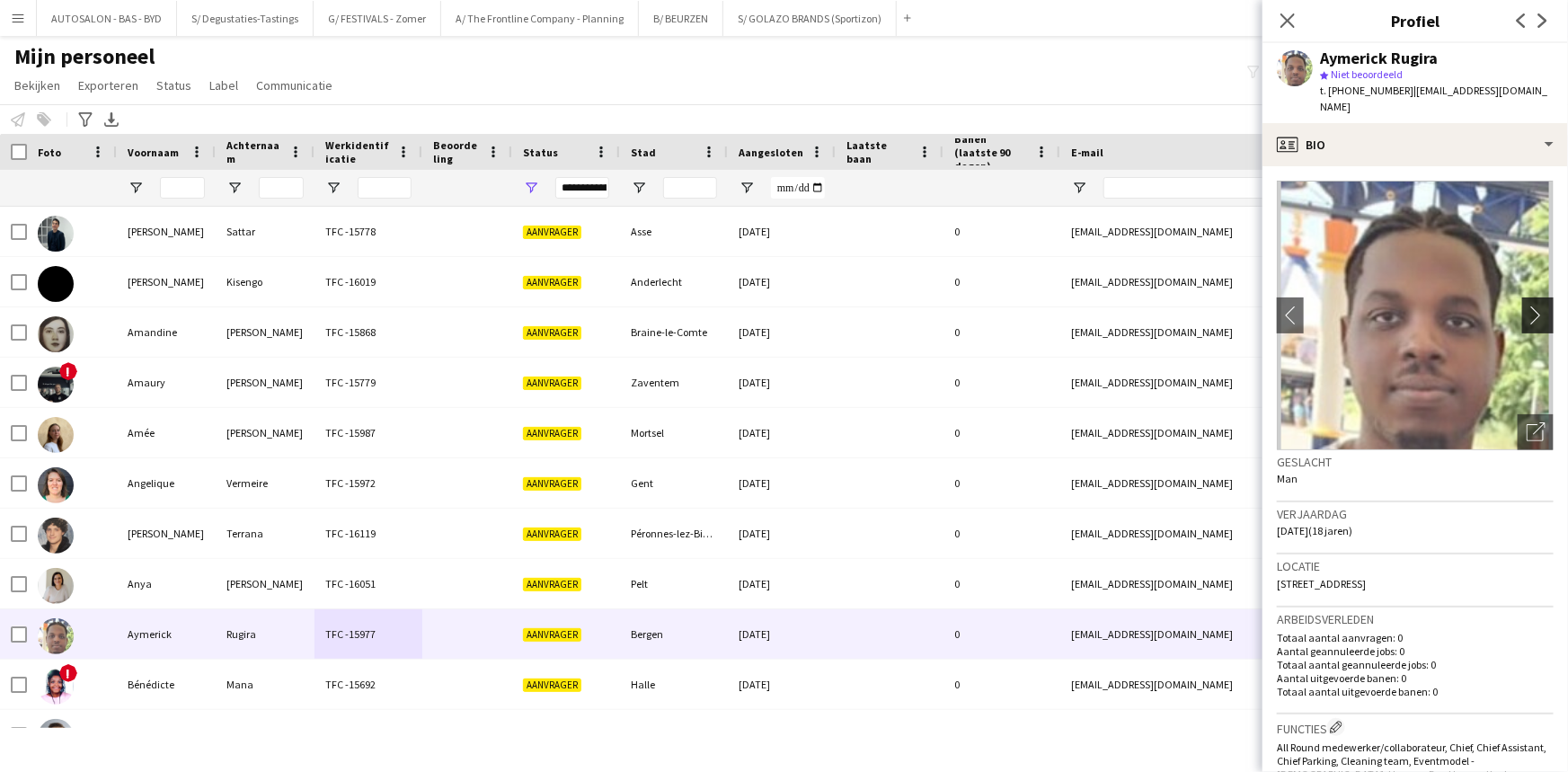
click at [794, 305] on app-icon "chevron-right" at bounding box center [1540, 315] width 28 height 19
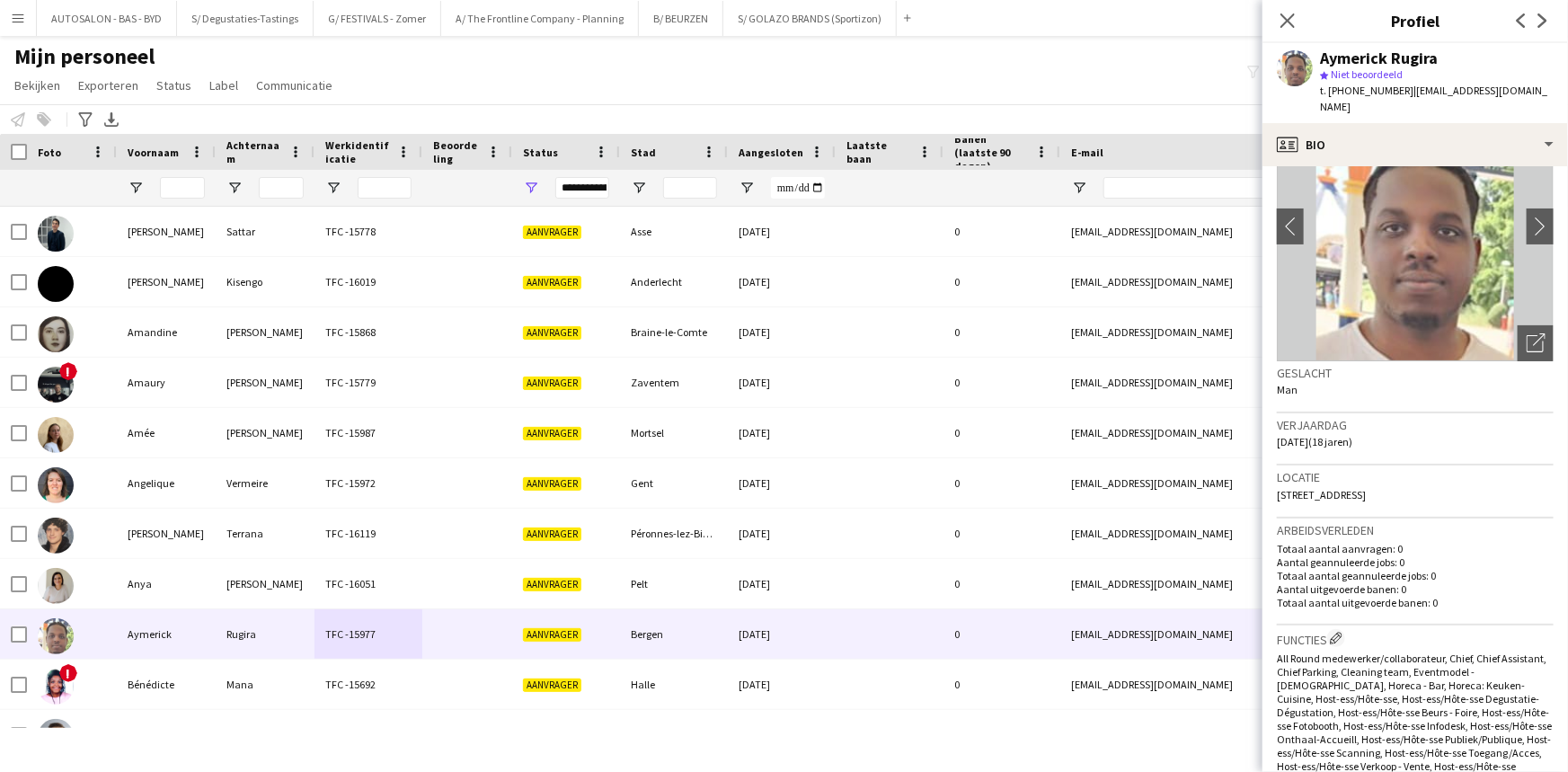
scroll to position [180, 0]
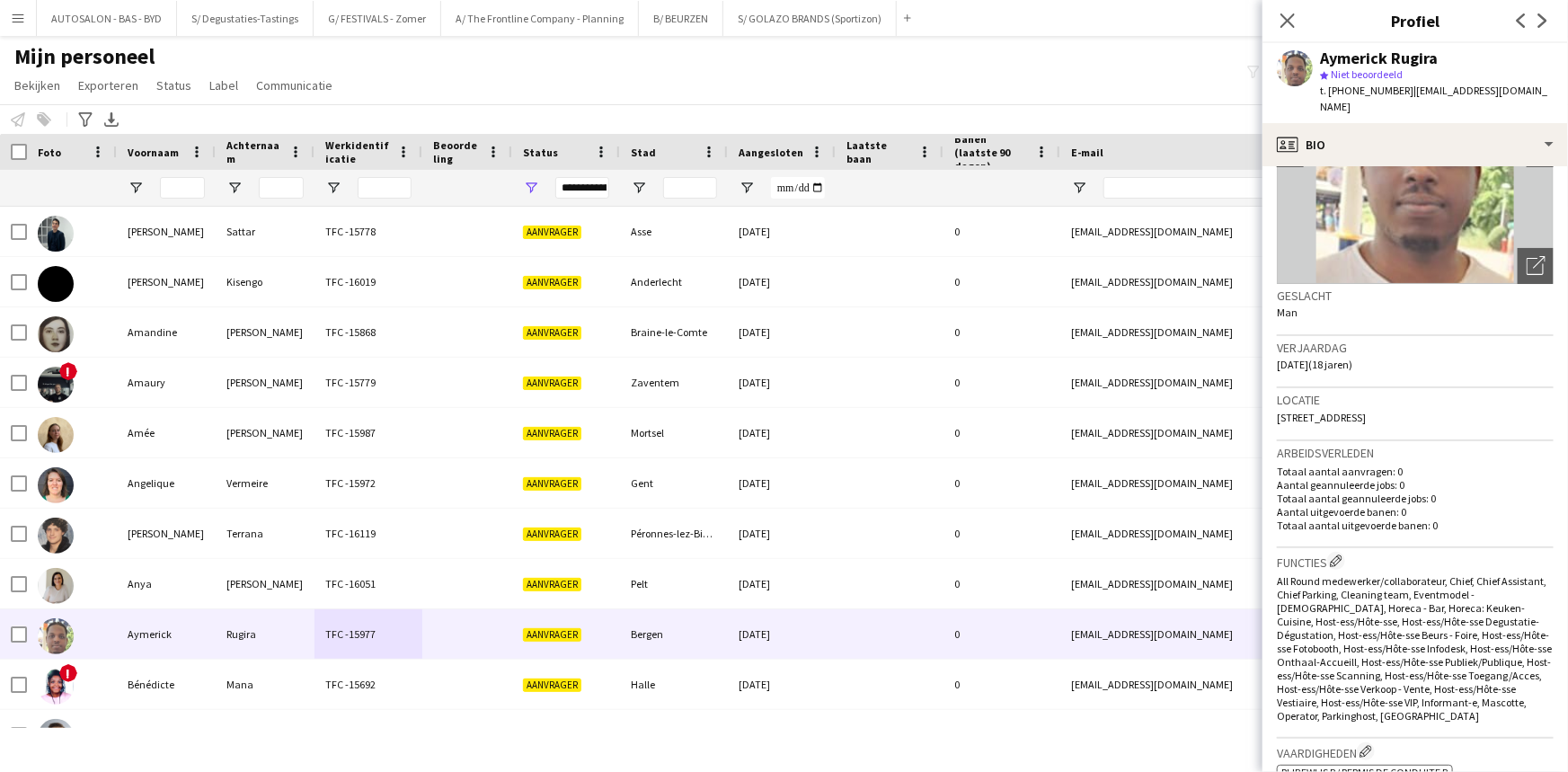
drag, startPoint x: 1463, startPoint y: 515, endPoint x: 1461, endPoint y: 462, distance: 53.0
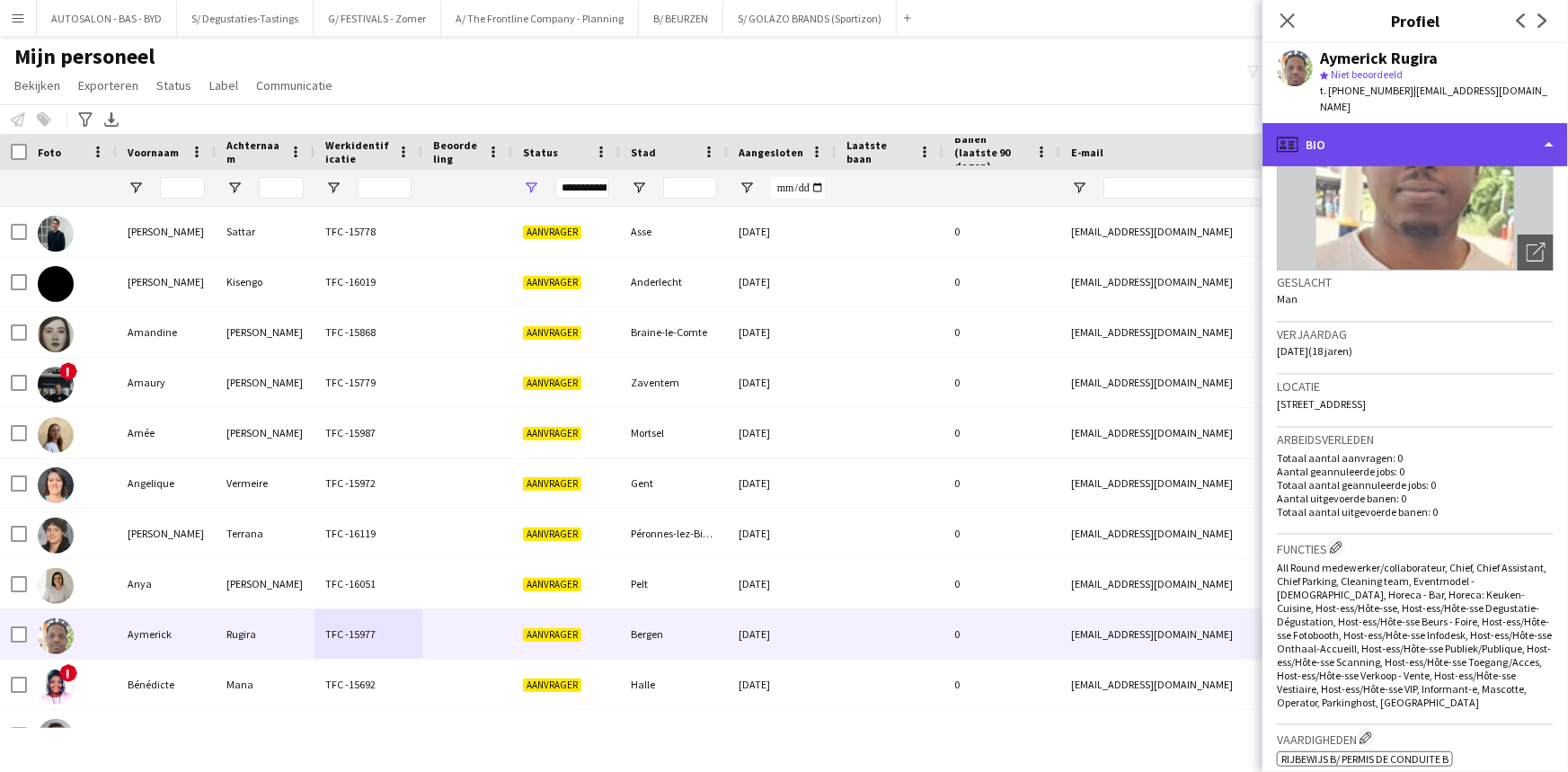
click at [794, 123] on div "profile Bio" at bounding box center [1414, 145] width 305 height 43
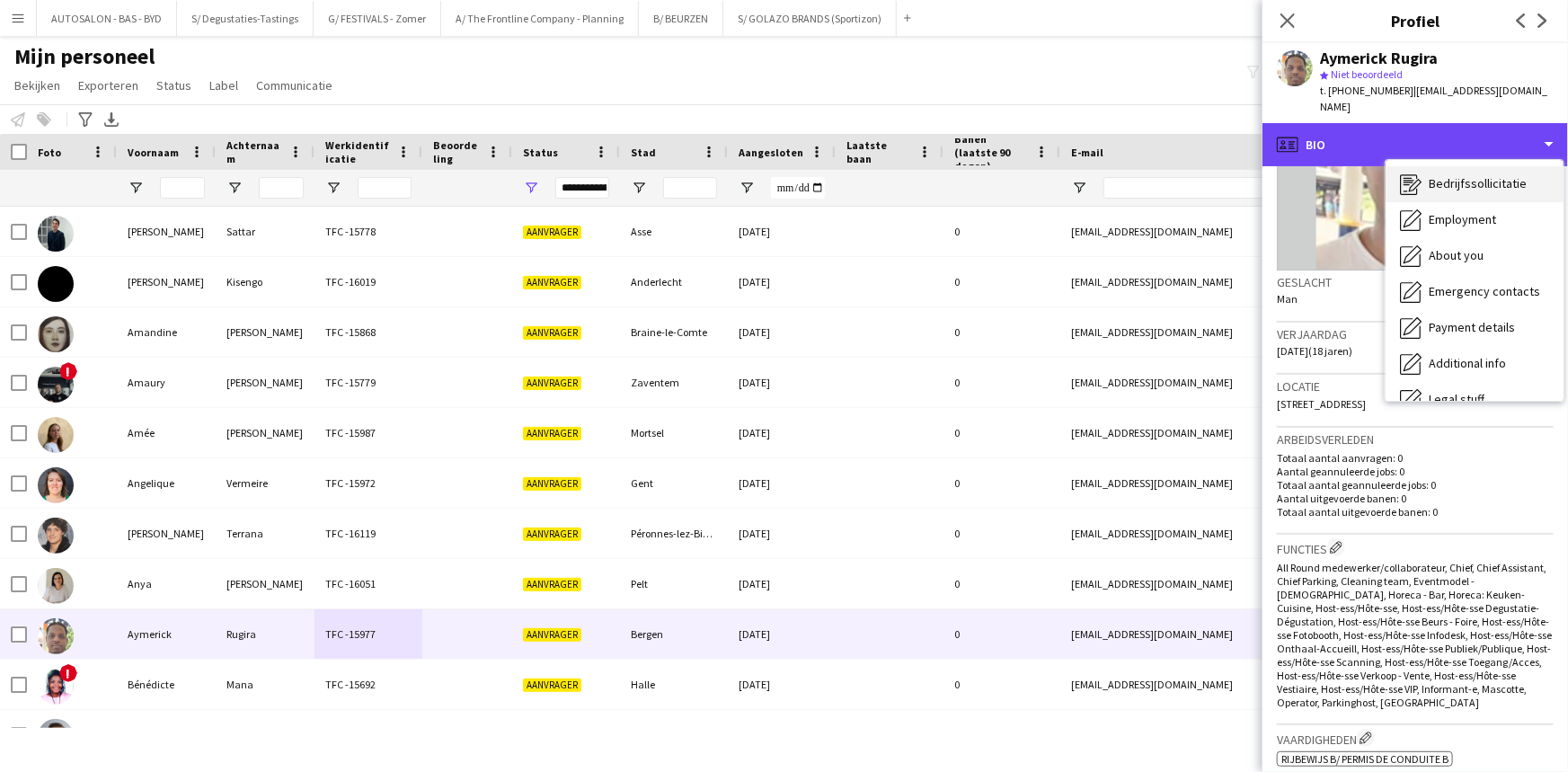
scroll to position [0, 0]
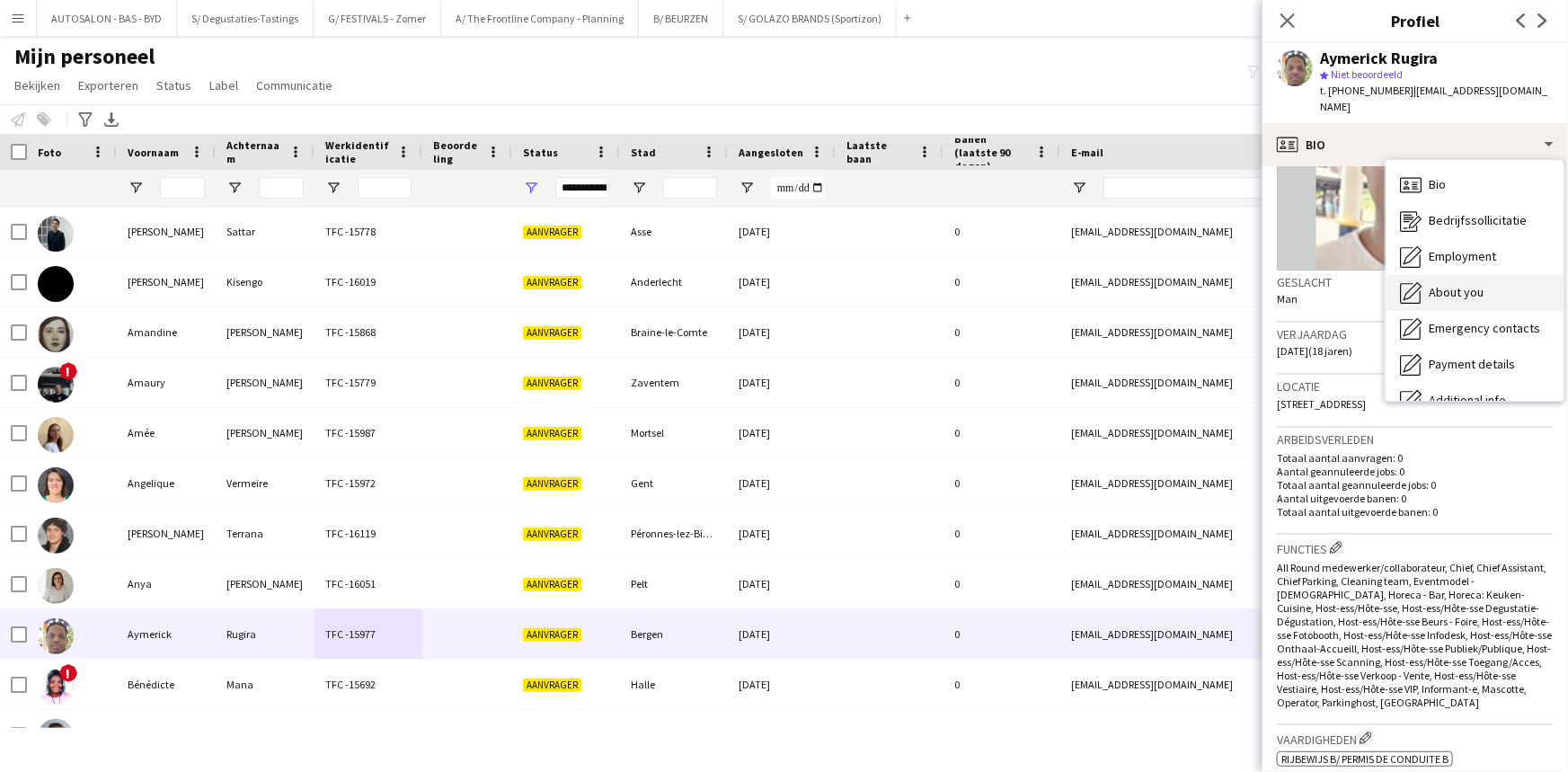
click at [794, 275] on div "About you About you" at bounding box center [1474, 293] width 178 height 36
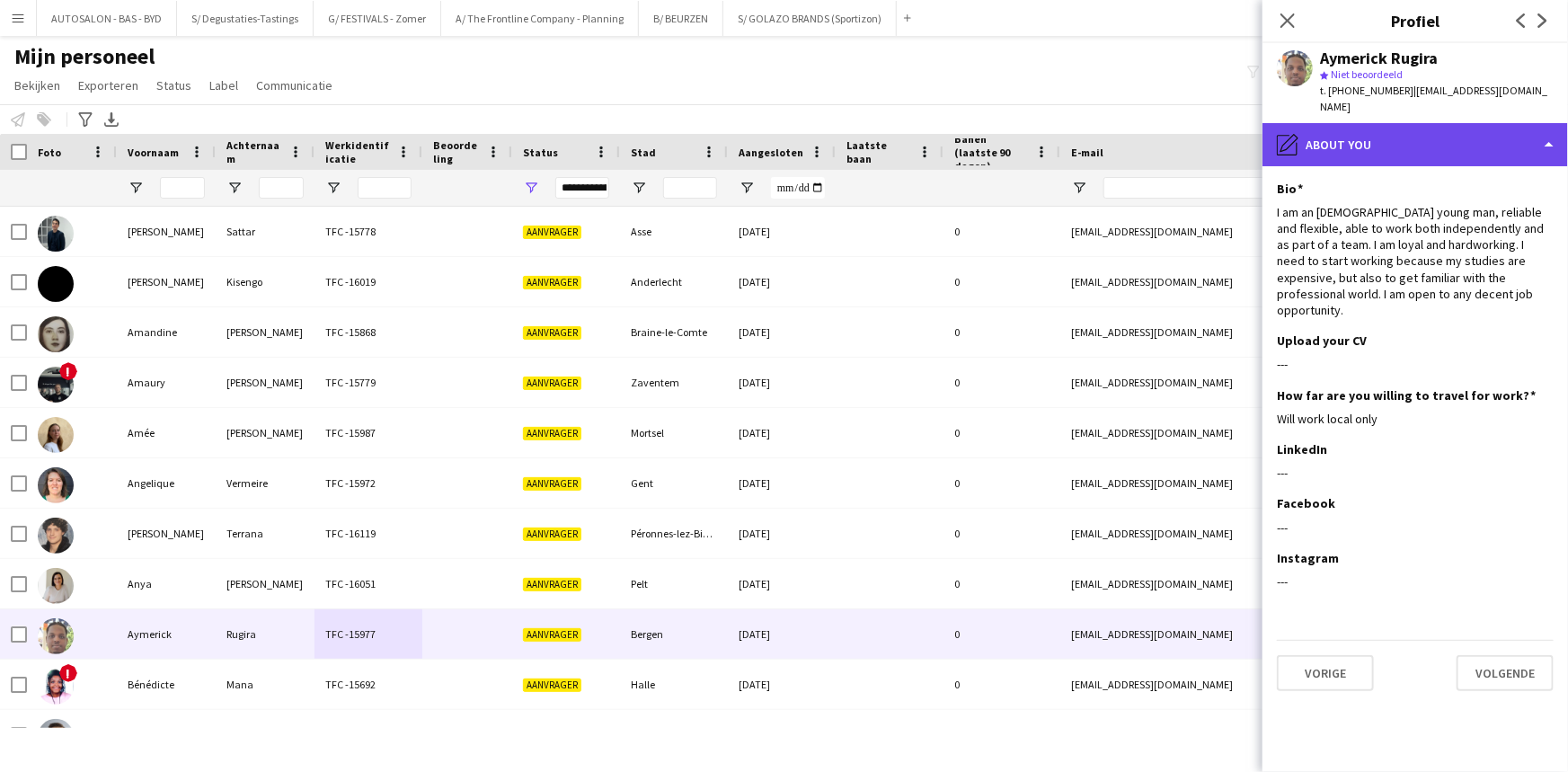
click at [794, 136] on div "pencil4 About you" at bounding box center [1414, 145] width 305 height 43
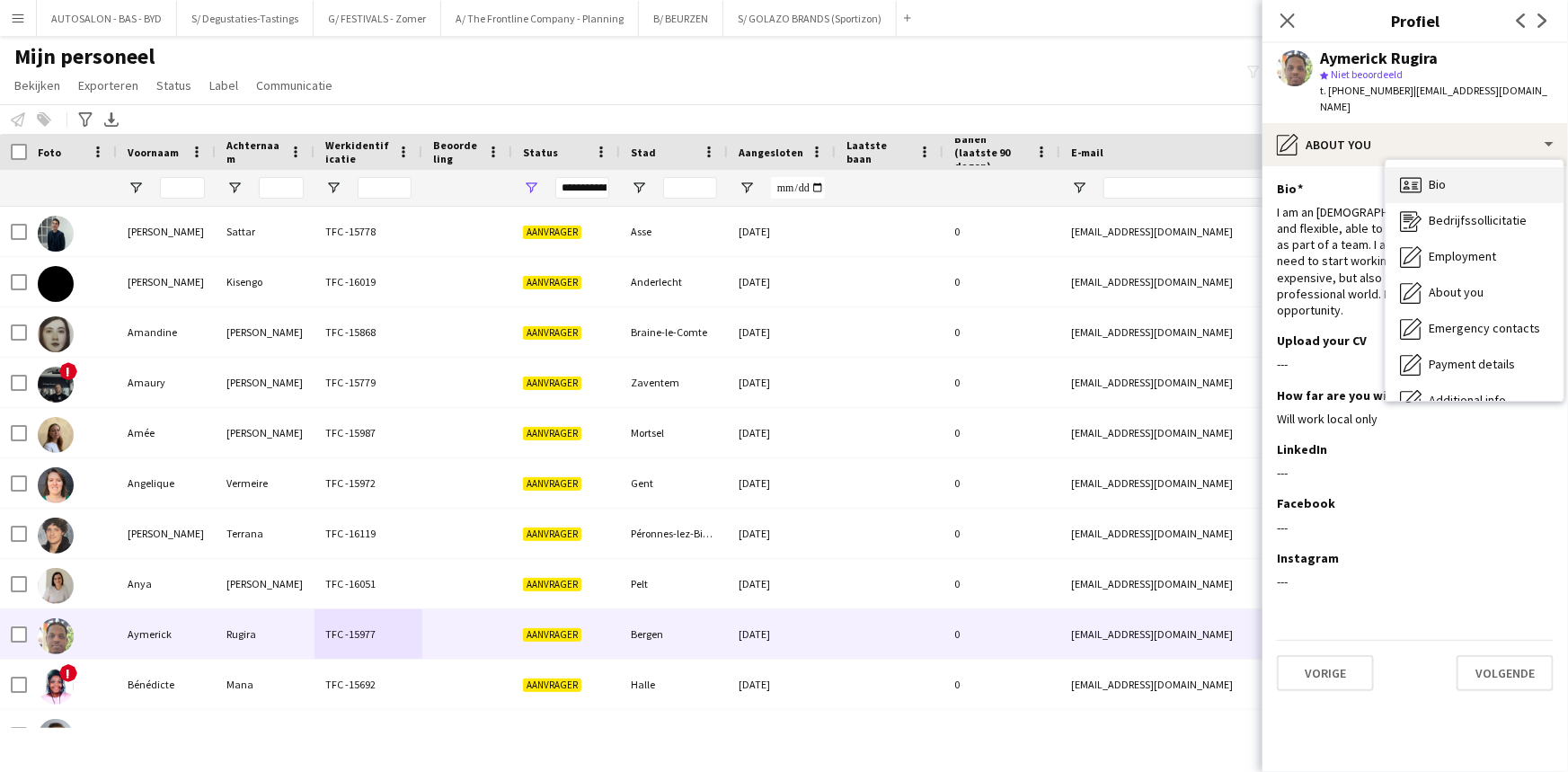
click at [794, 176] on span "Bio" at bounding box center [1437, 184] width 17 height 16
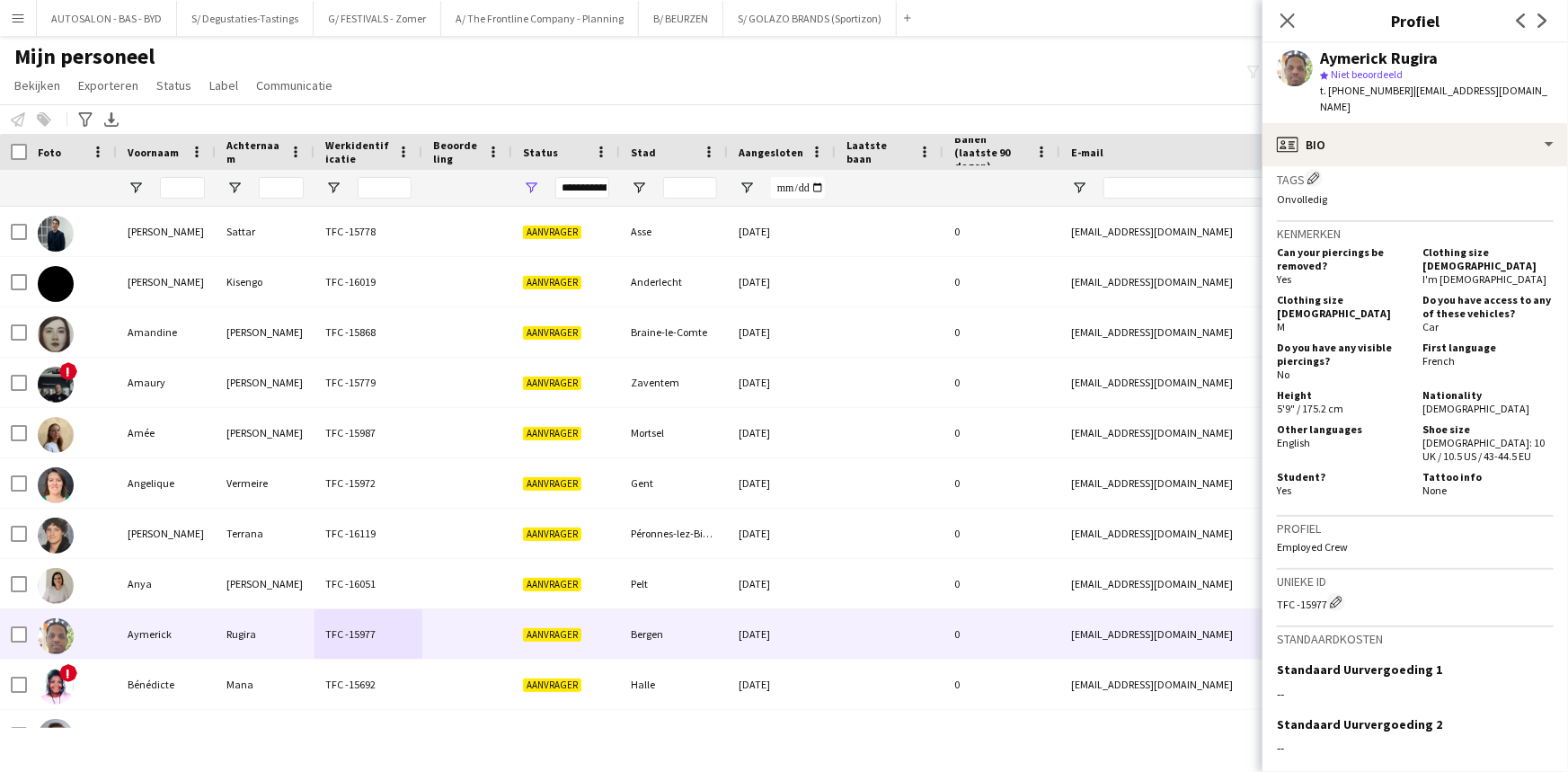
scroll to position [727, 0]
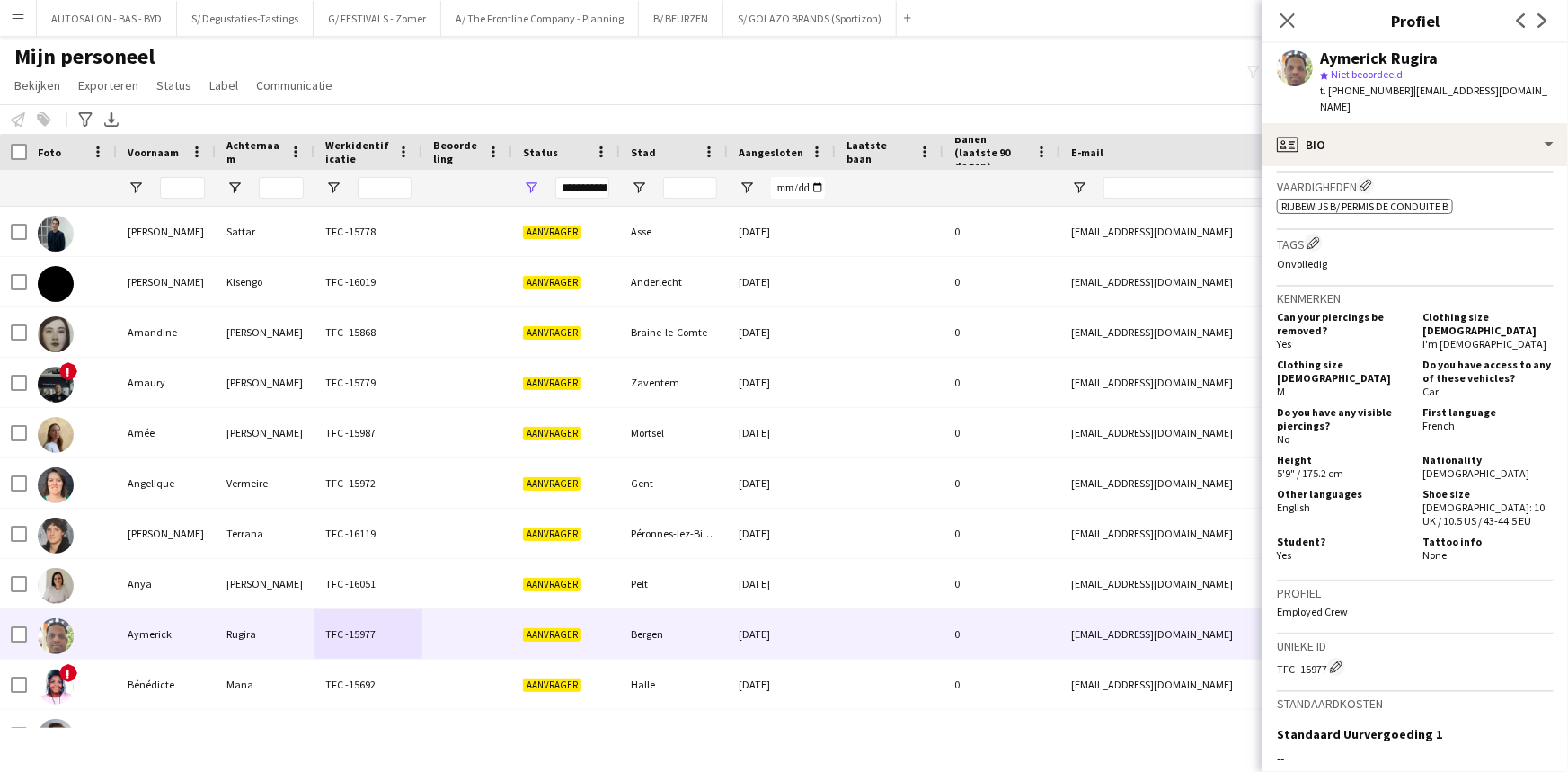
drag, startPoint x: 1468, startPoint y: 306, endPoint x: 1463, endPoint y: 294, distance: 13.0
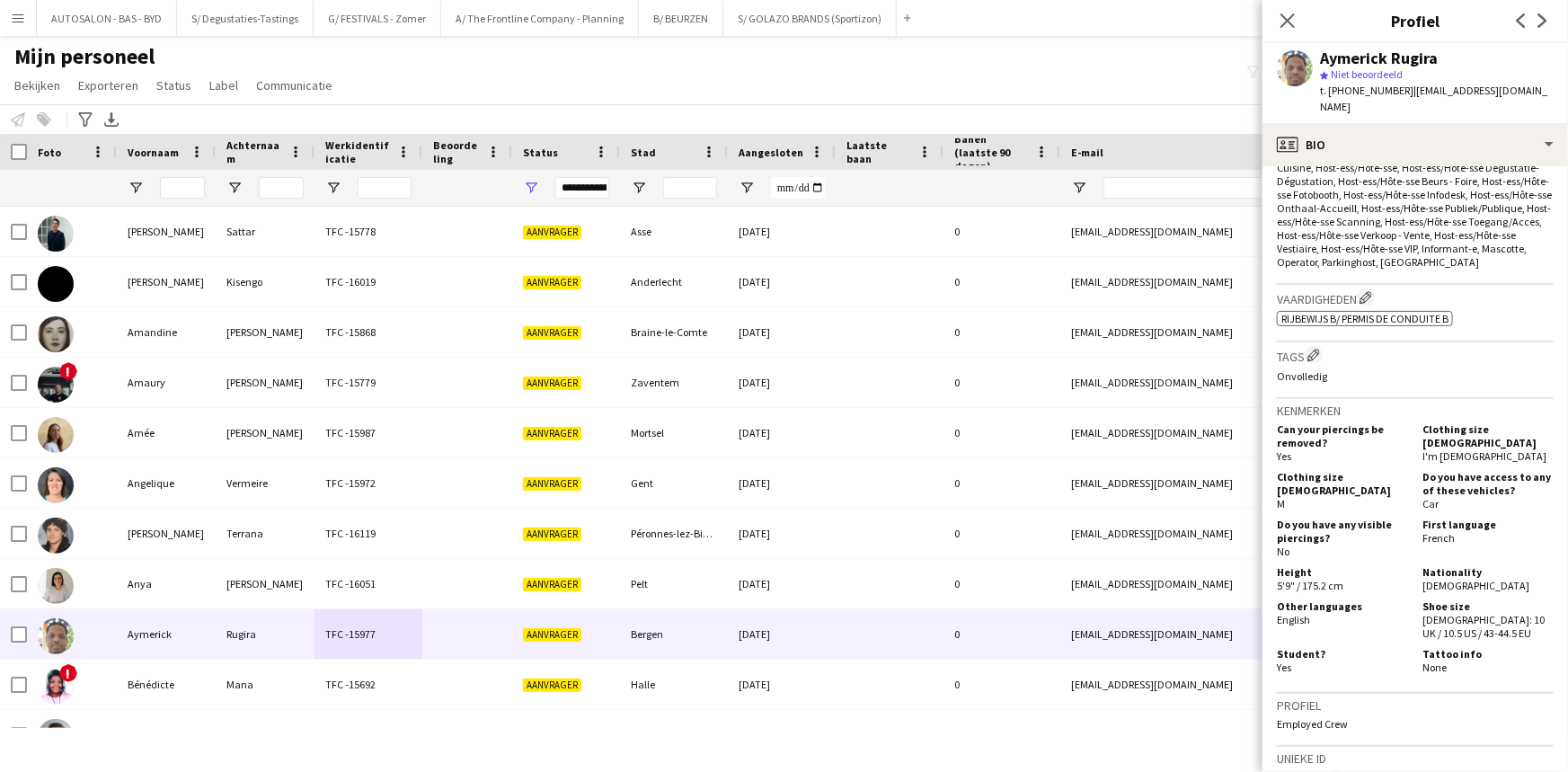
scroll to position [0, 0]
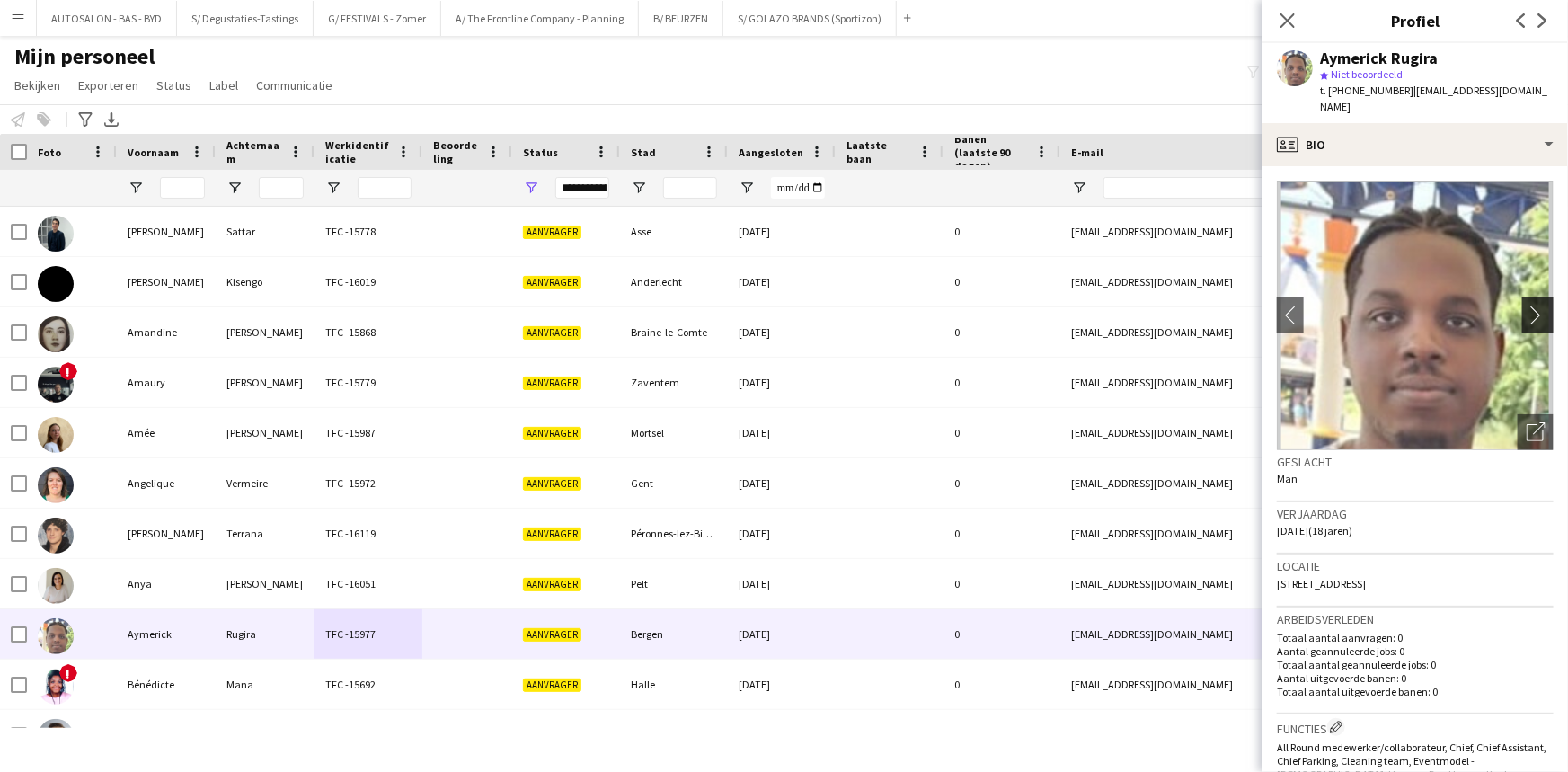
click at [794, 298] on button "chevron-right" at bounding box center [1540, 316] width 36 height 36
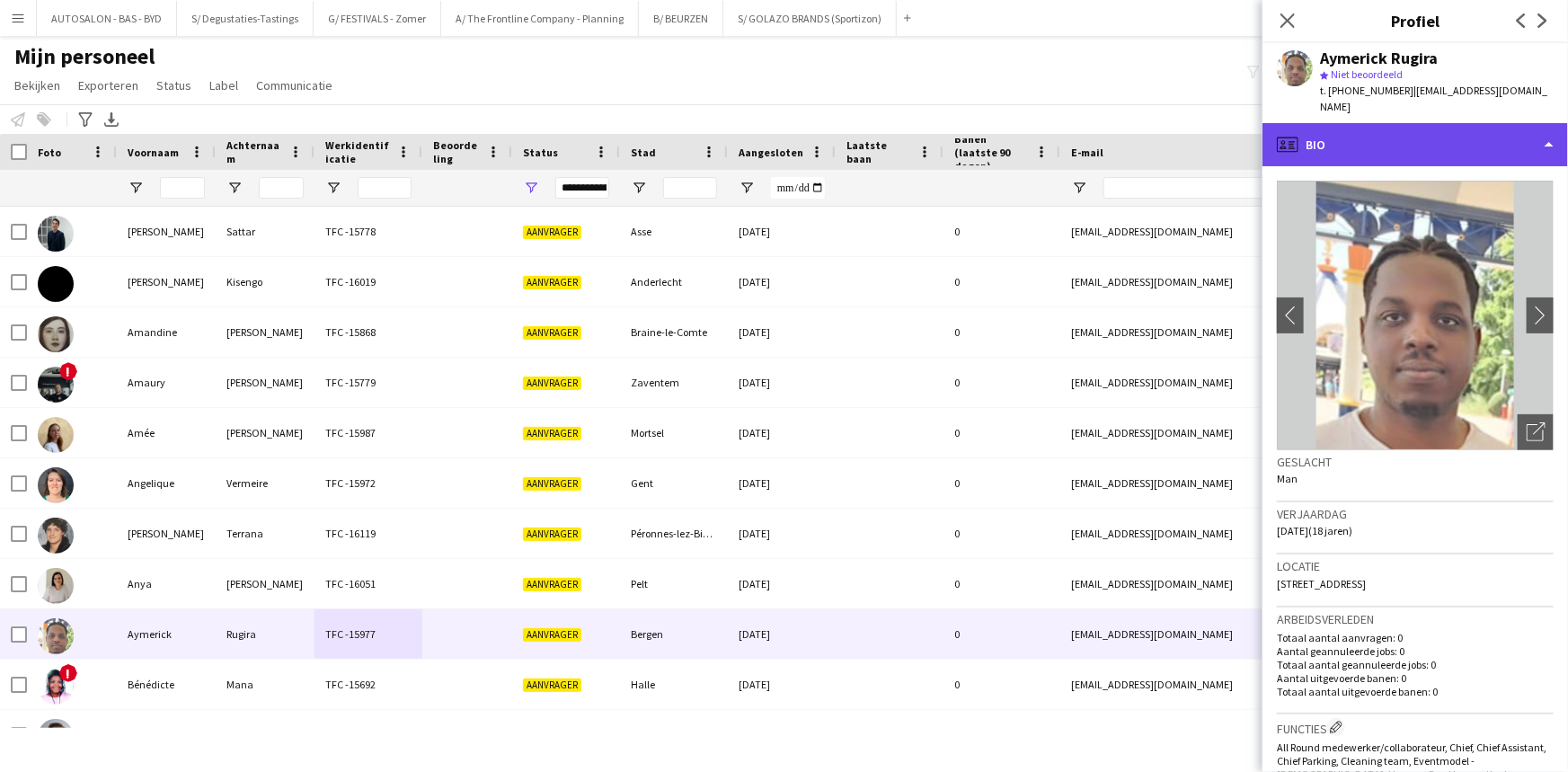
click at [794, 123] on div "profile Bio" at bounding box center [1414, 145] width 305 height 43
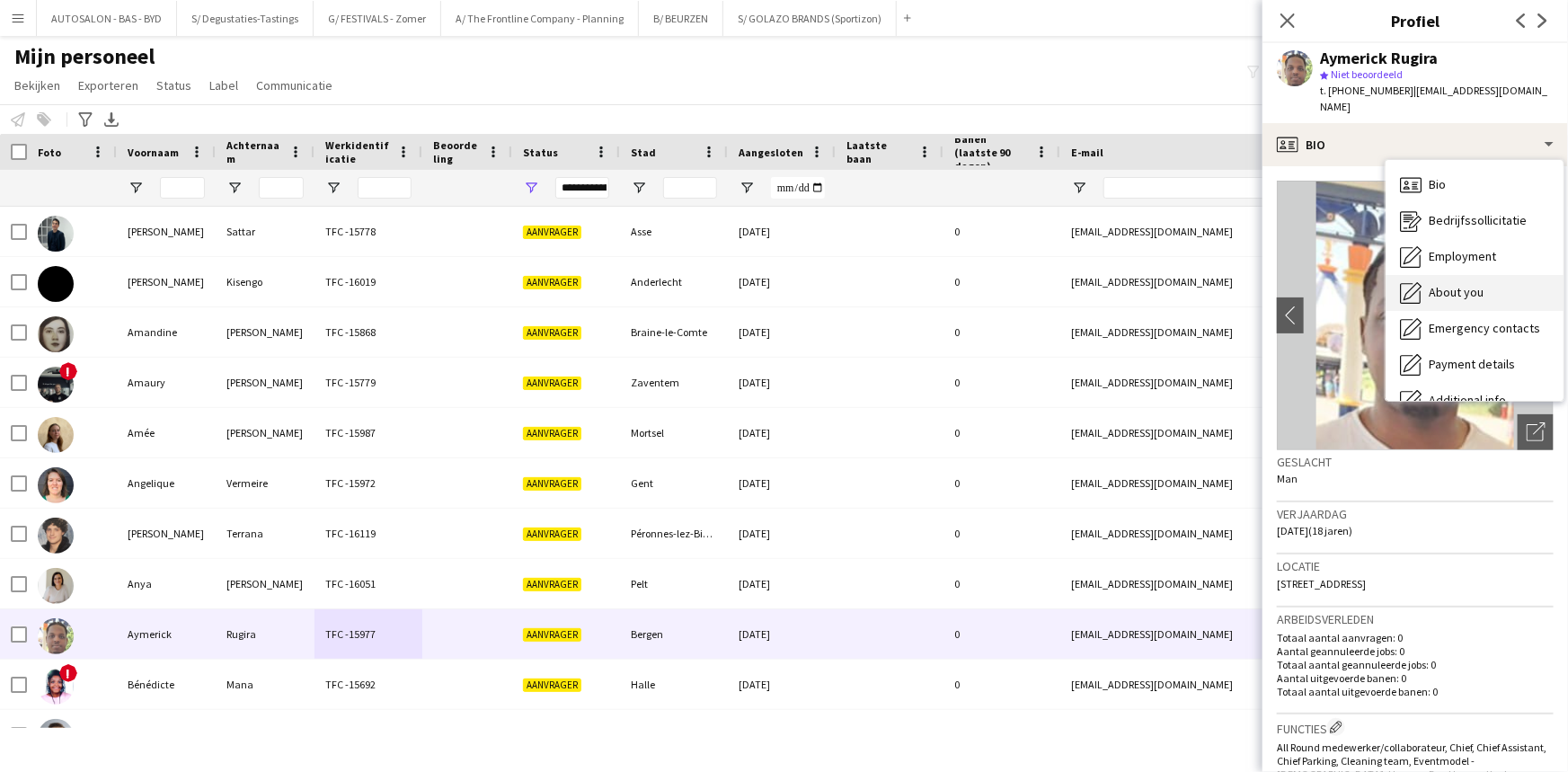
click at [794, 284] on span "About you" at bounding box center [1456, 291] width 55 height 16
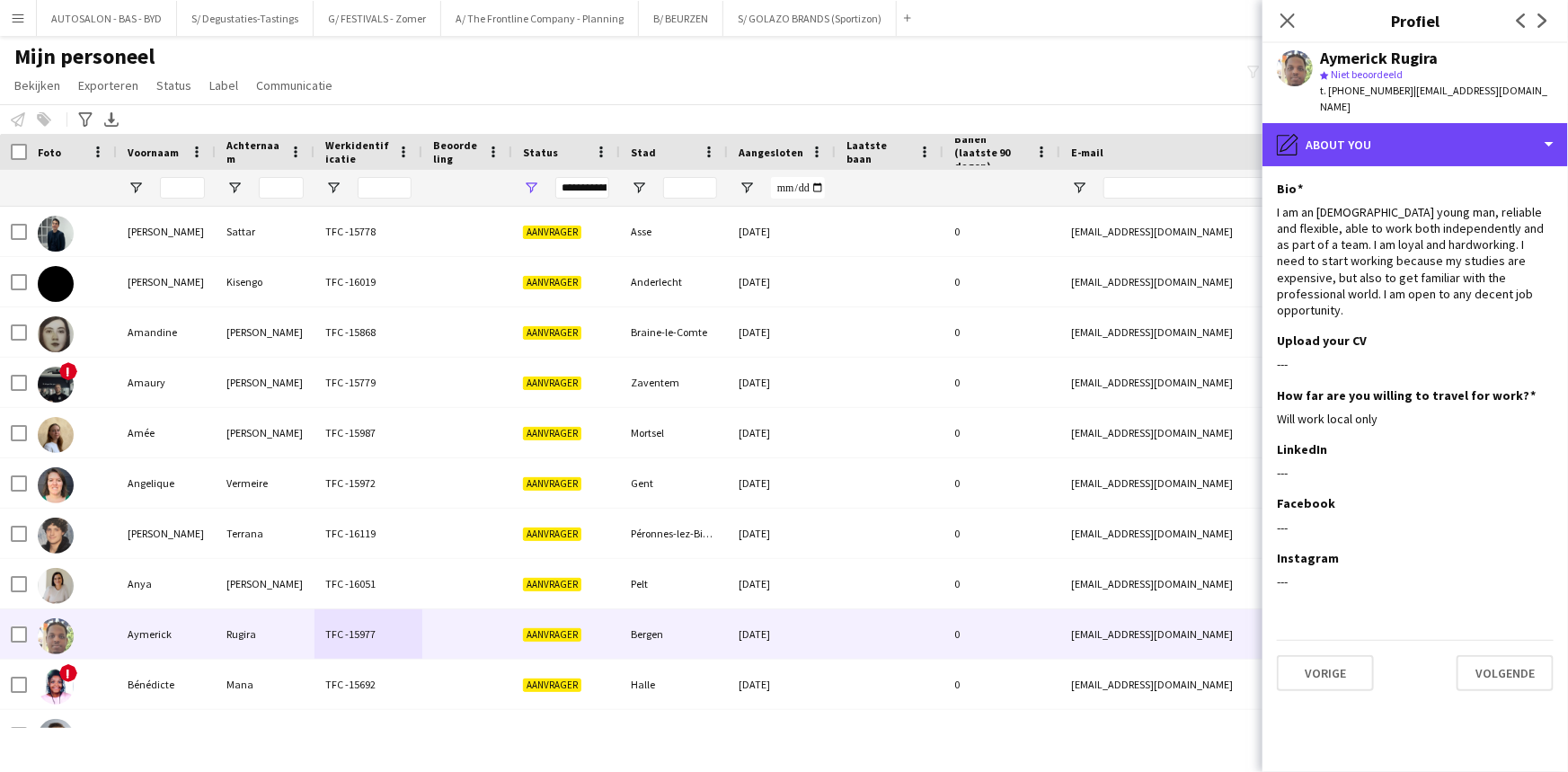
drag, startPoint x: 1421, startPoint y: 119, endPoint x: 1415, endPoint y: 172, distance: 53.3
click at [794, 123] on div "pencil4 About you" at bounding box center [1414, 145] width 305 height 43
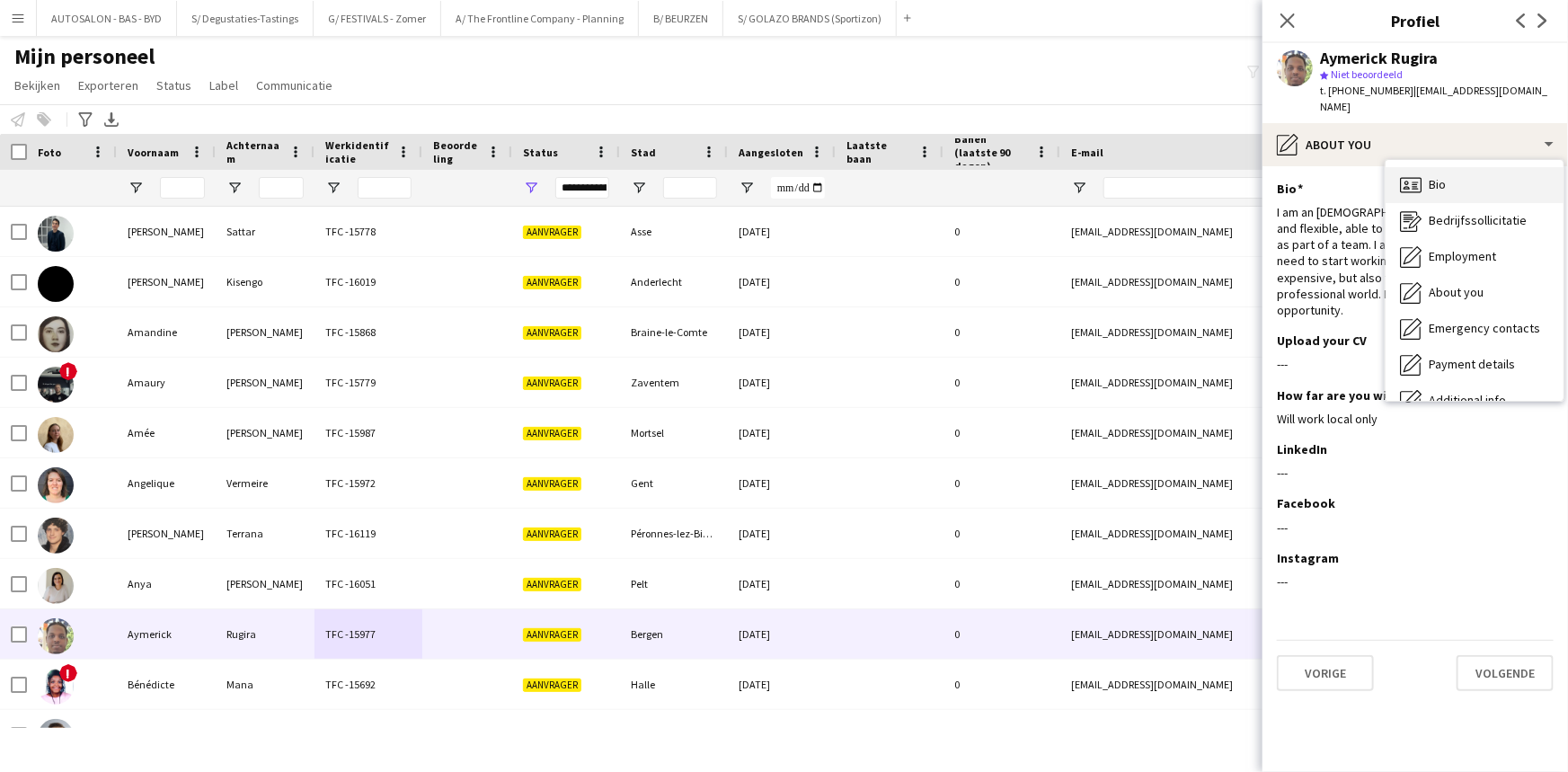
click at [794, 170] on div "Bio Bio" at bounding box center [1474, 185] width 178 height 36
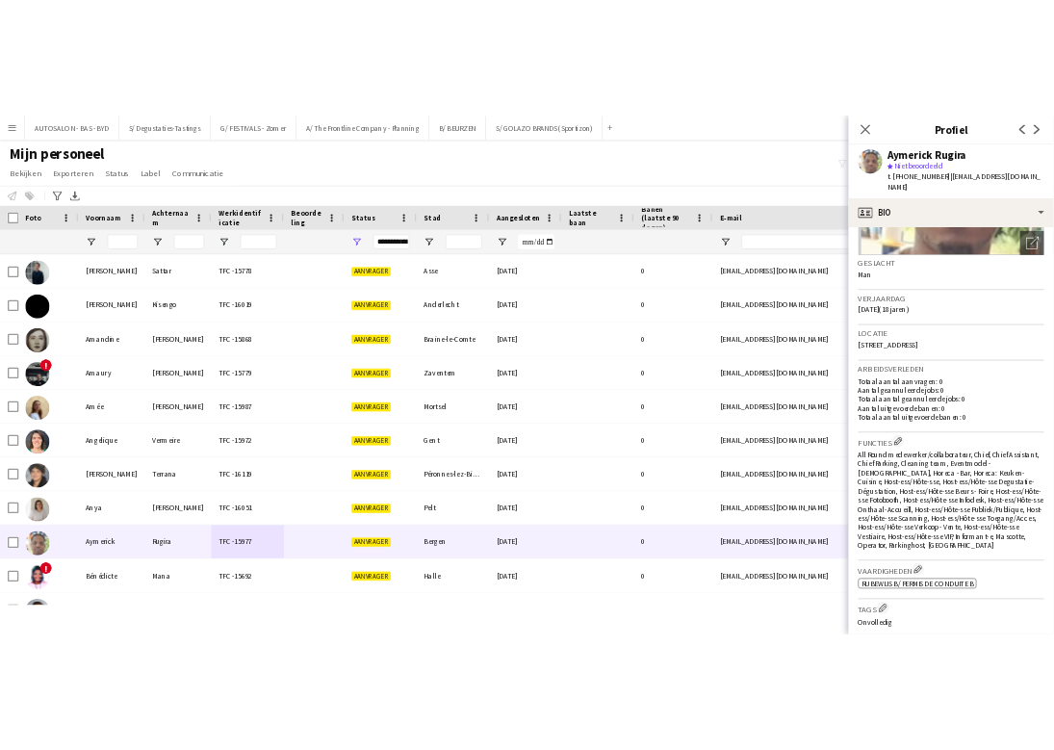
scroll to position [237, 0]
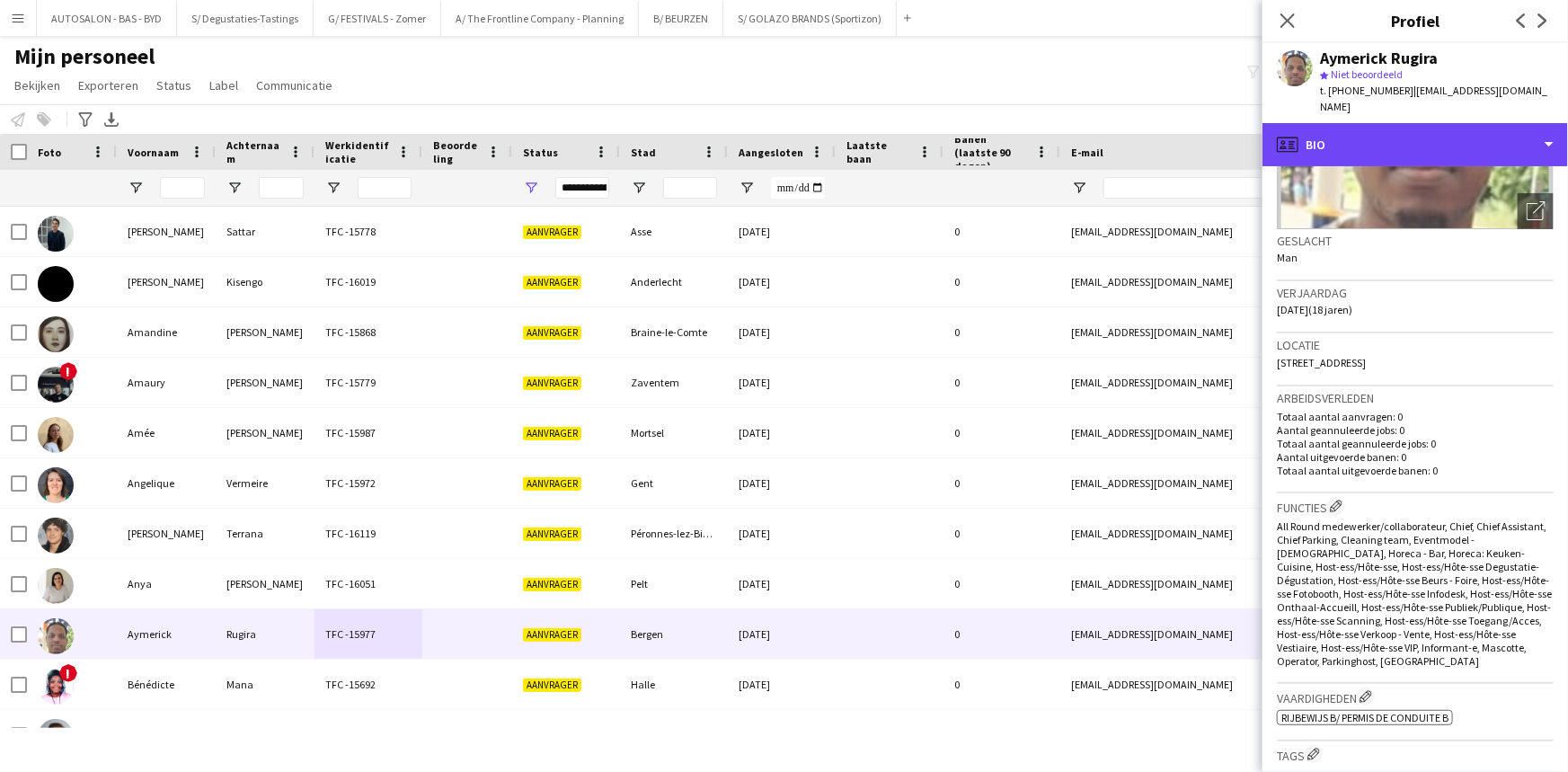
click at [794, 134] on div "profile Bio" at bounding box center [1414, 145] width 305 height 43
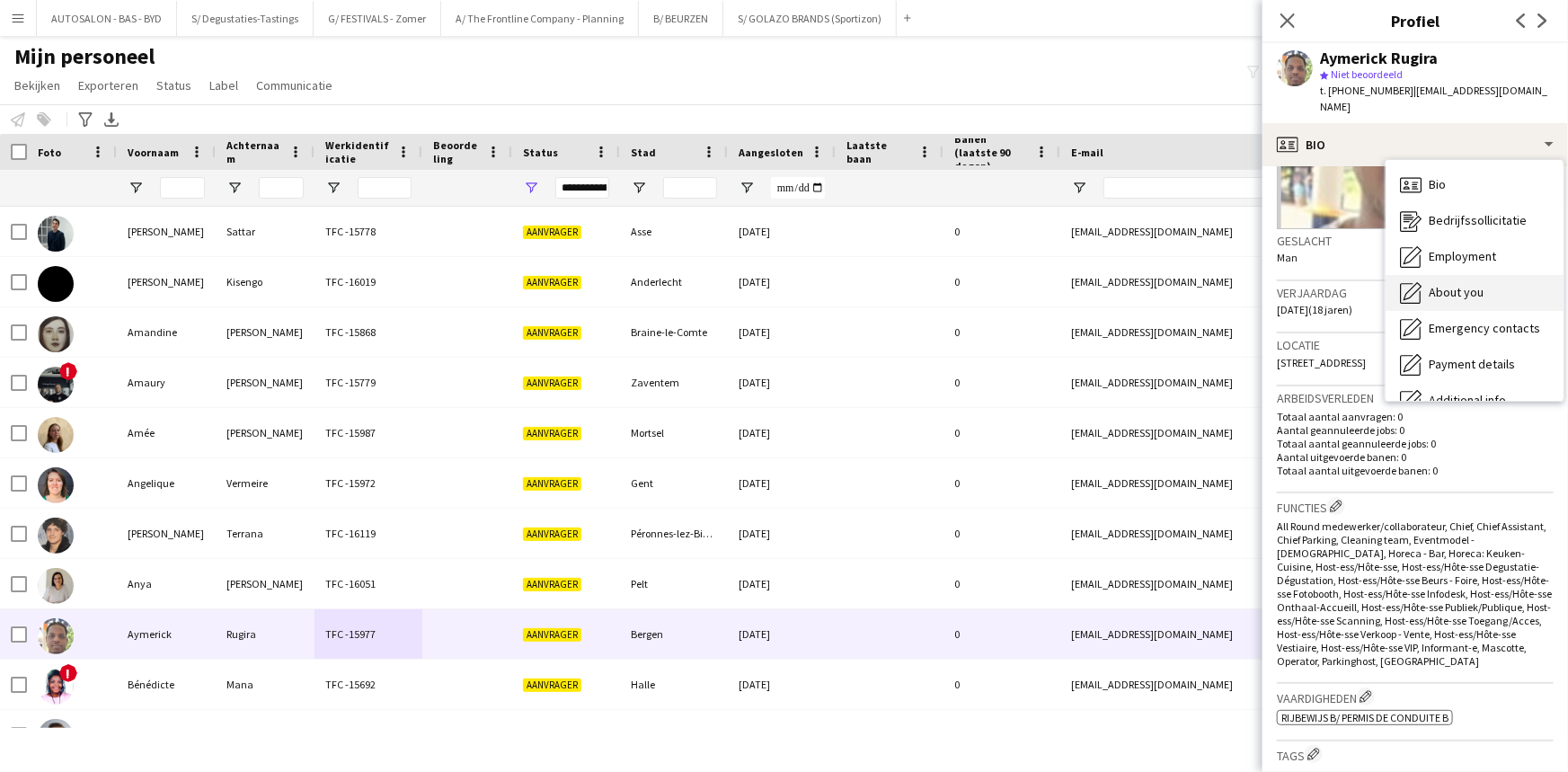
click at [794, 284] on span "About you" at bounding box center [1456, 291] width 55 height 16
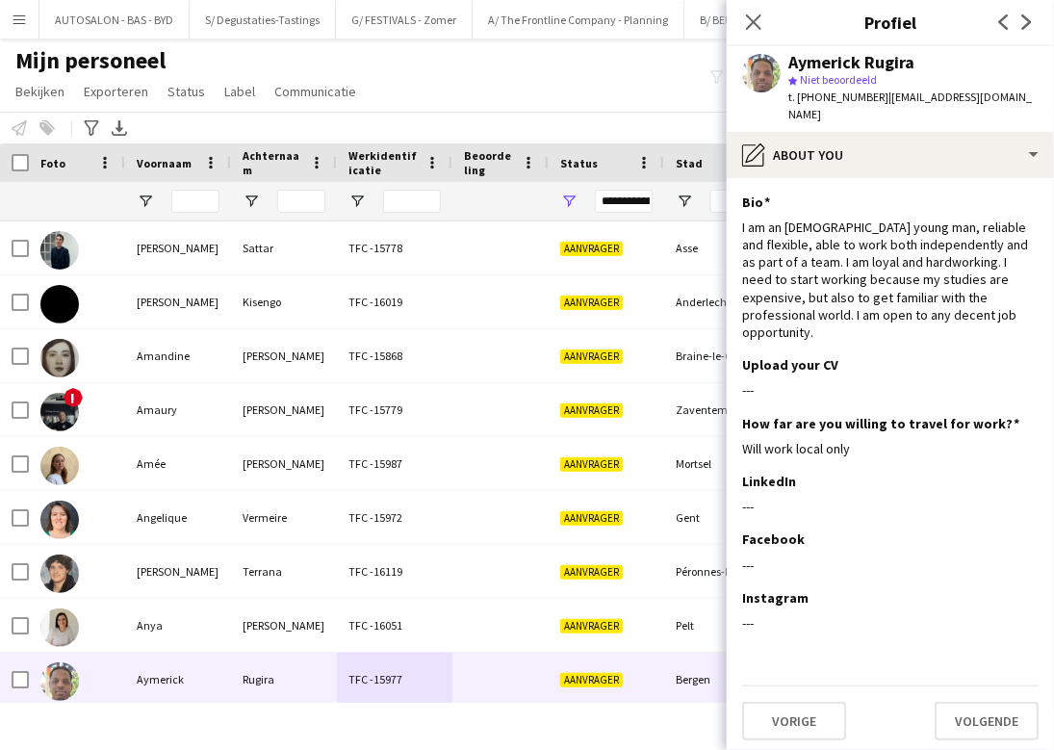
click at [756, 76] on app-user-avatar at bounding box center [761, 73] width 39 height 39
click at [751, 28] on icon "Sluit pop-in" at bounding box center [753, 22] width 18 height 18
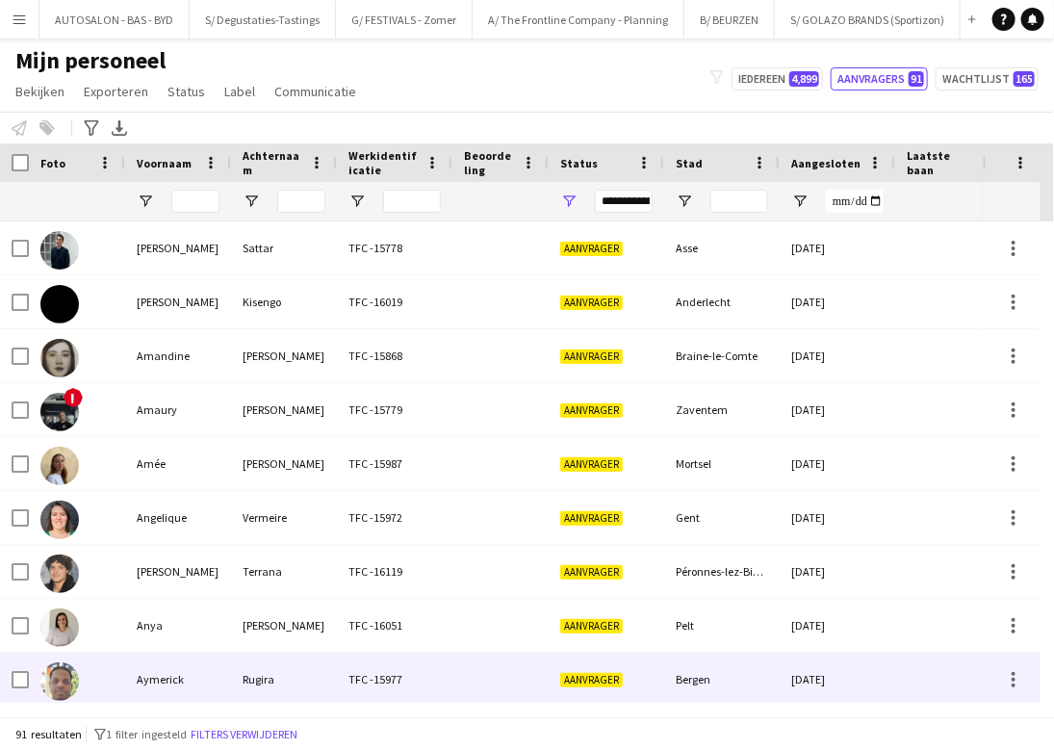
click at [214, 674] on div "Aymerick" at bounding box center [178, 679] width 106 height 53
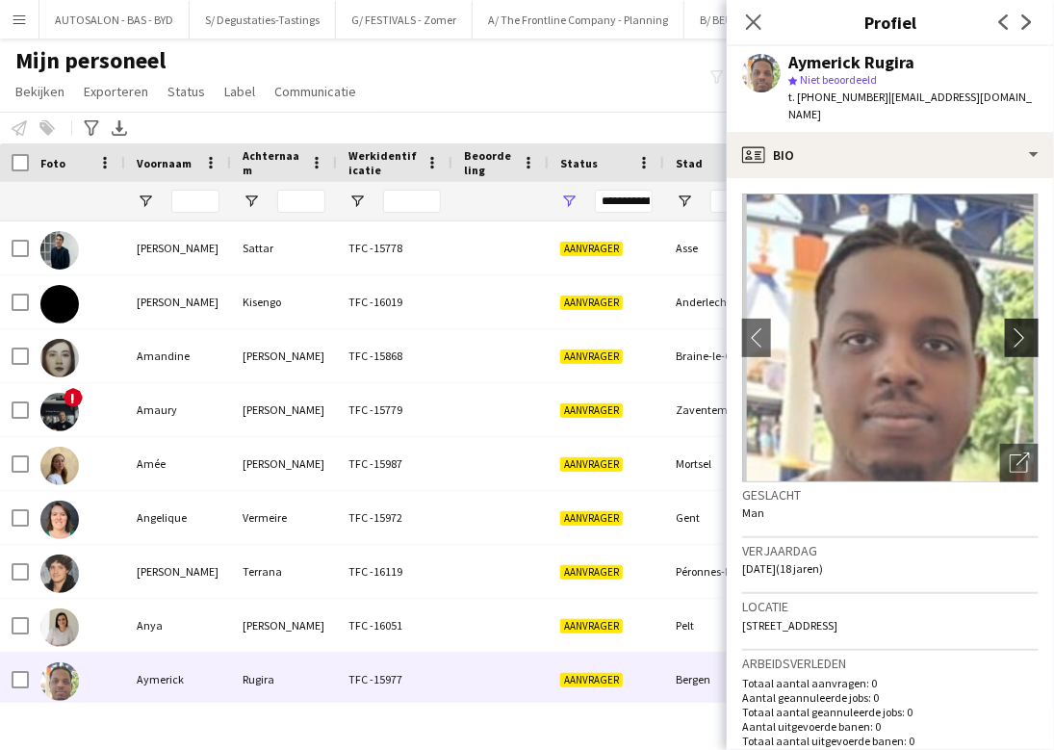
click at [851, 327] on app-icon "chevron-right" at bounding box center [1025, 337] width 30 height 20
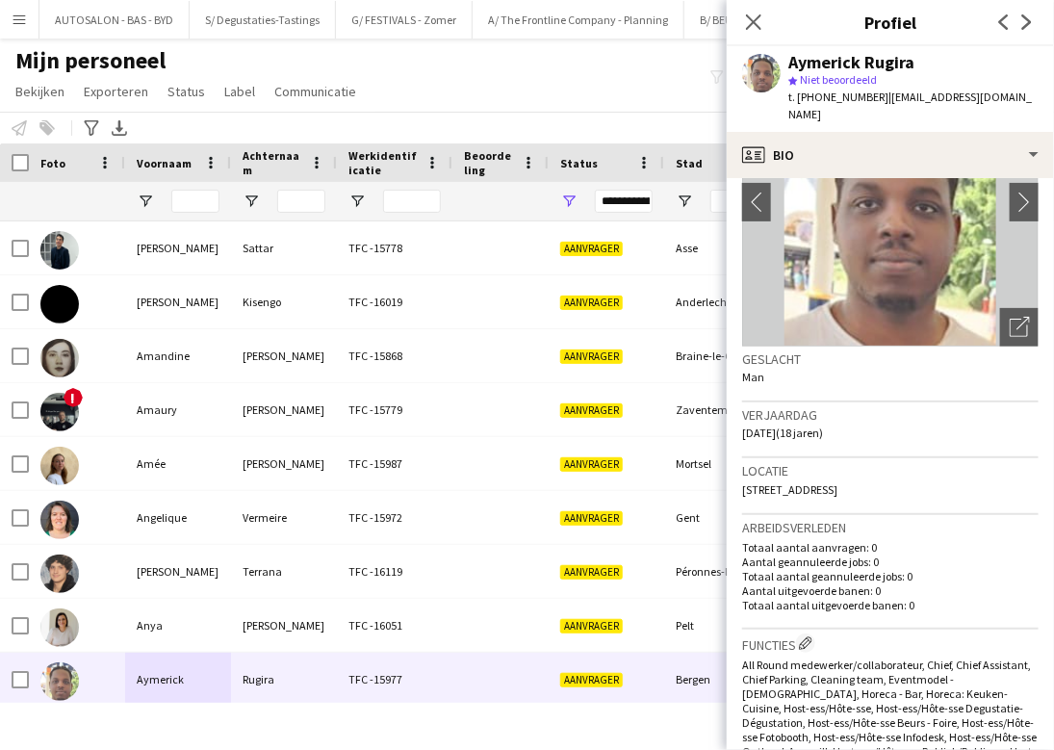
drag, startPoint x: 954, startPoint y: 567, endPoint x: 948, endPoint y: 629, distance: 61.9
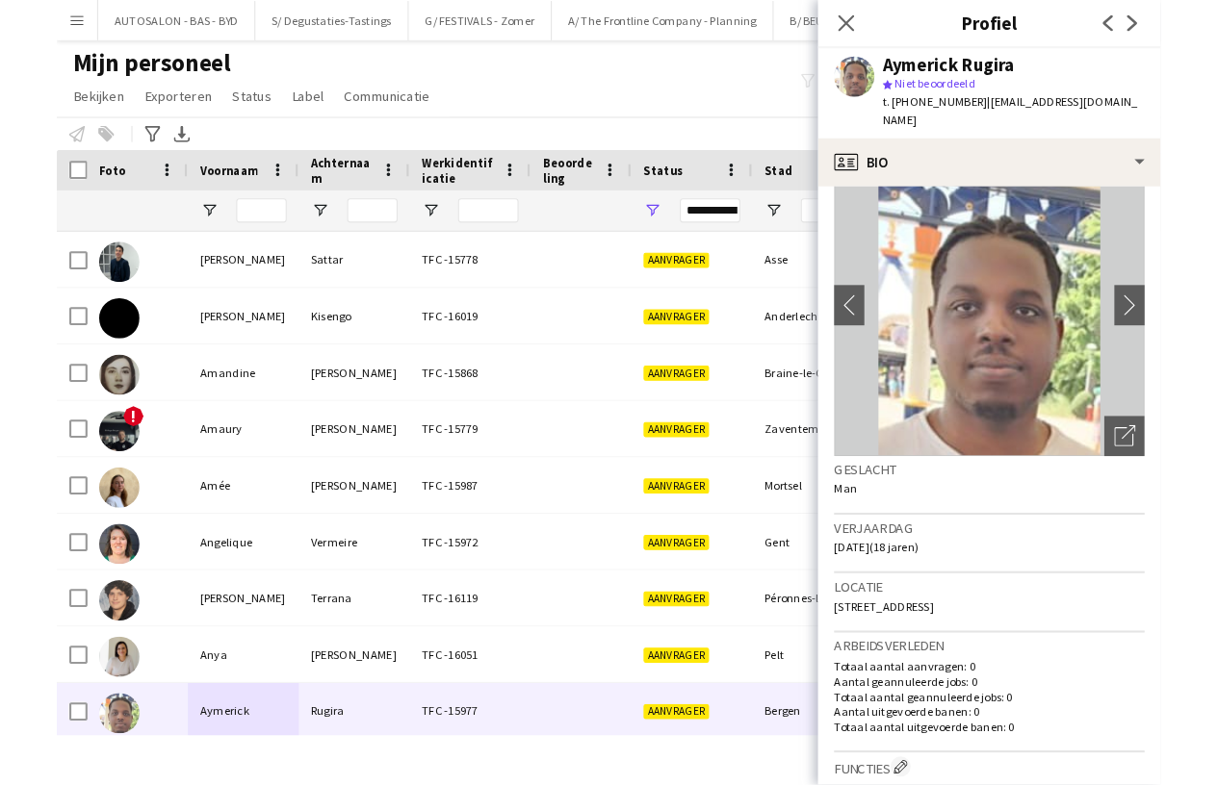
scroll to position [0, 0]
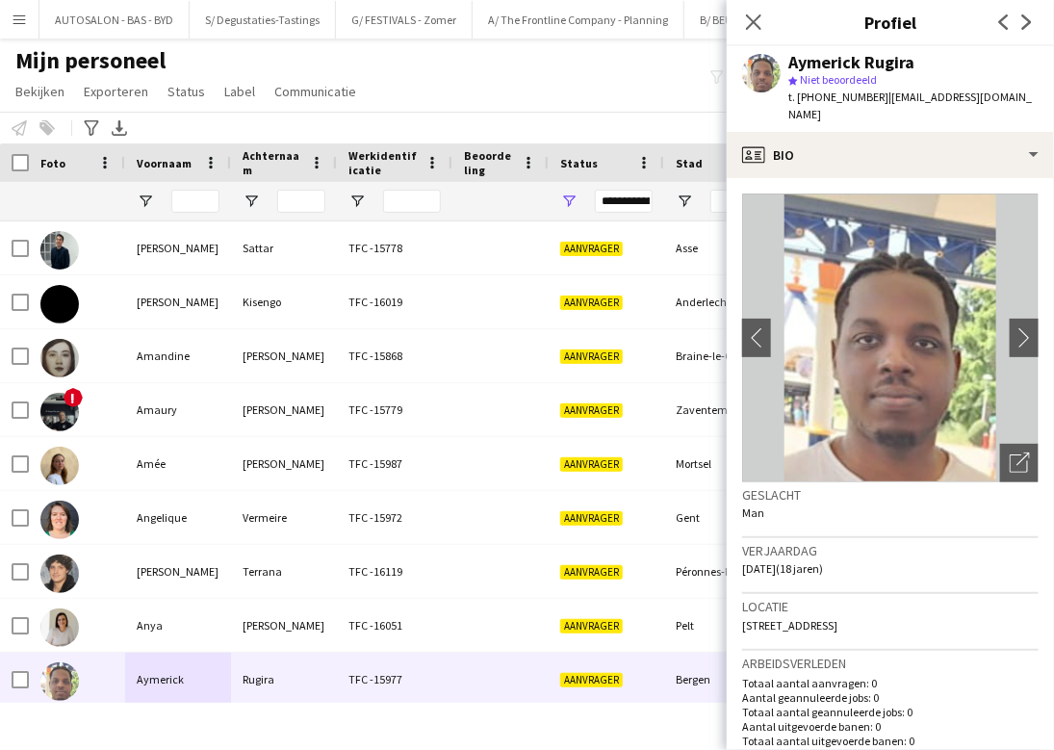
drag, startPoint x: 963, startPoint y: 600, endPoint x: 965, endPoint y: 477, distance: 122.3
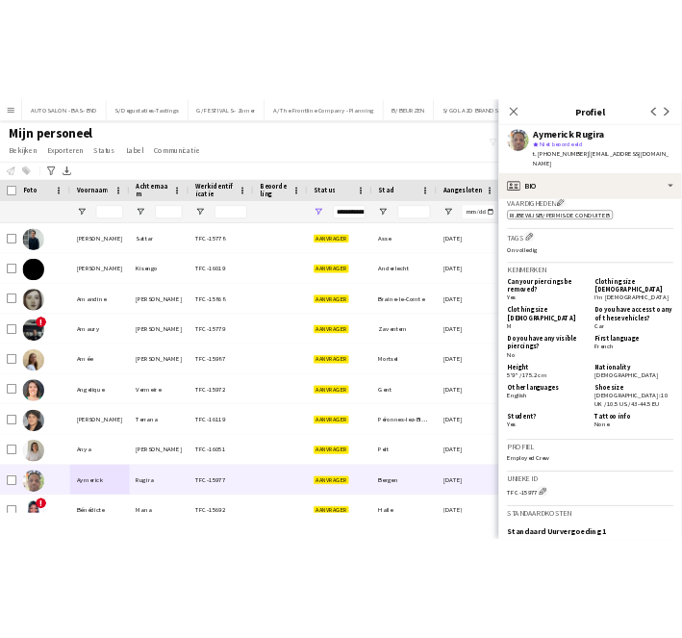
scroll to position [769, 0]
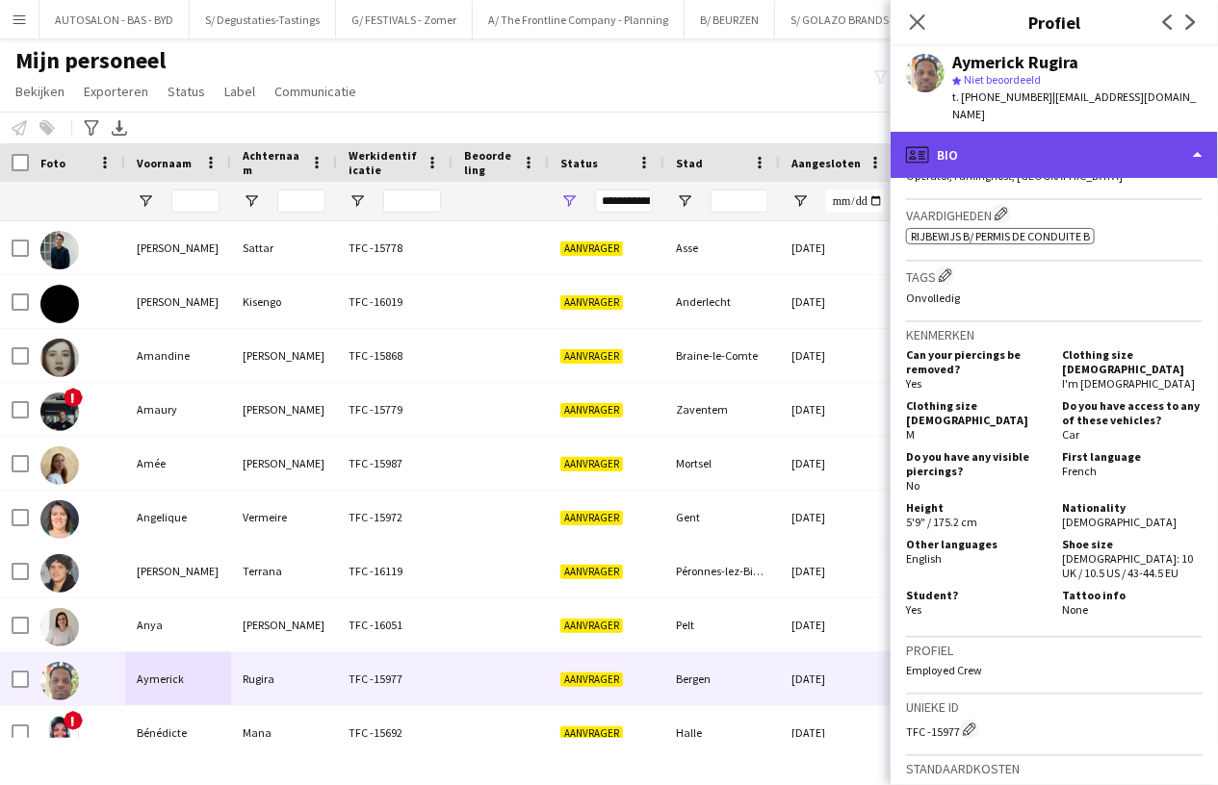
click at [851, 133] on div "profile Bio" at bounding box center [1053, 155] width 327 height 46
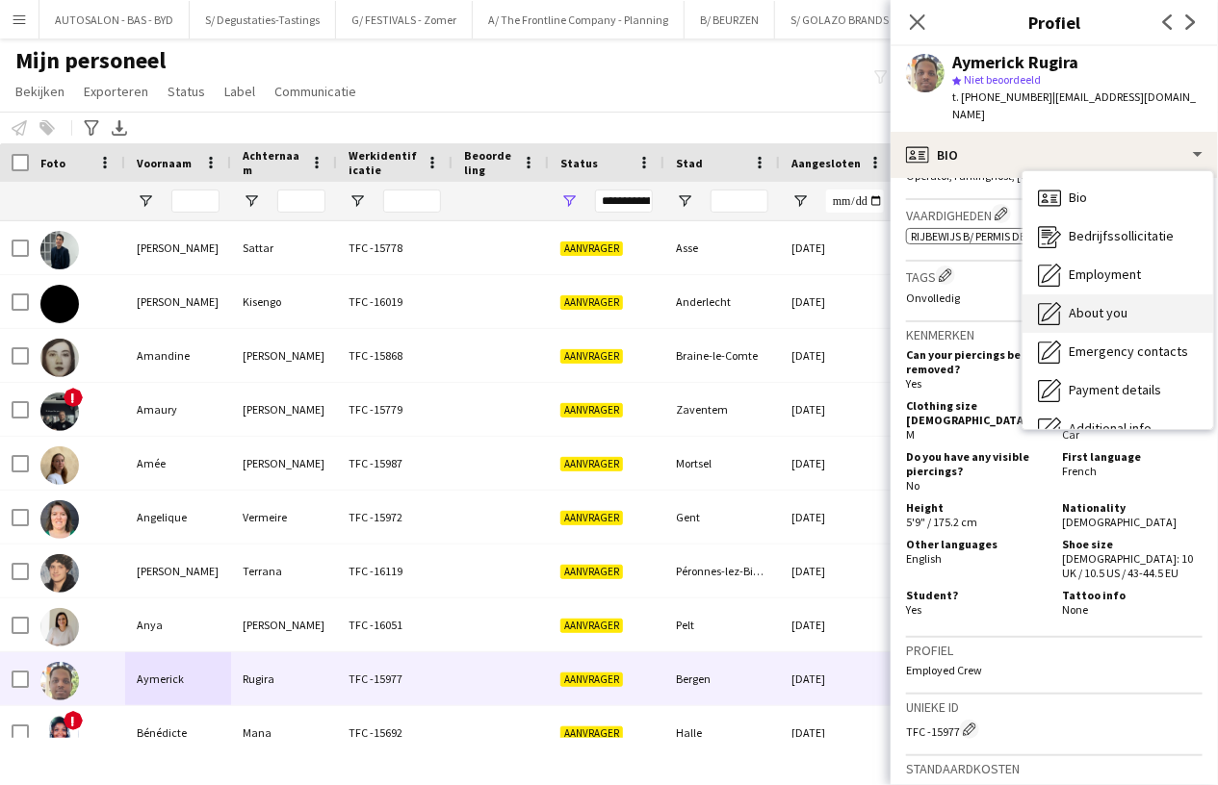
click at [851, 304] on span "About you" at bounding box center [1097, 312] width 59 height 17
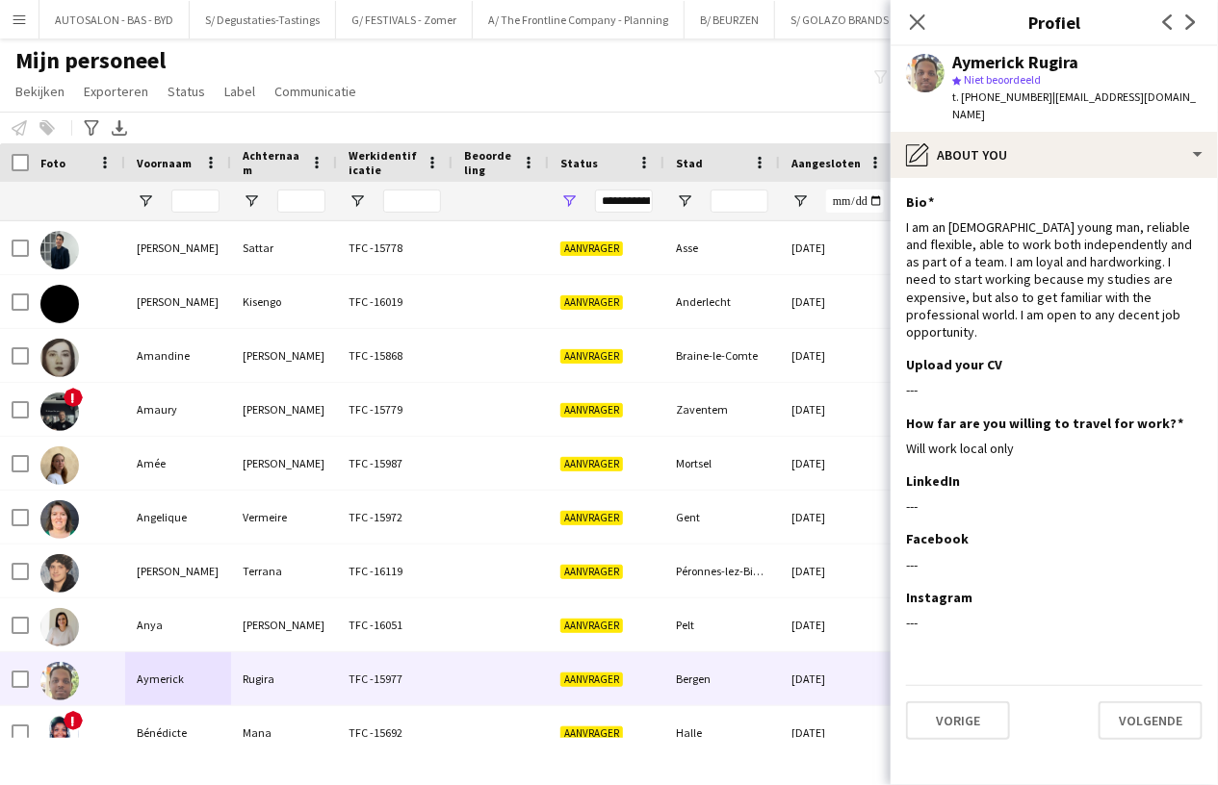
click at [851, 99] on span "t. [PHONE_NUMBER]" at bounding box center [1002, 97] width 100 height 14
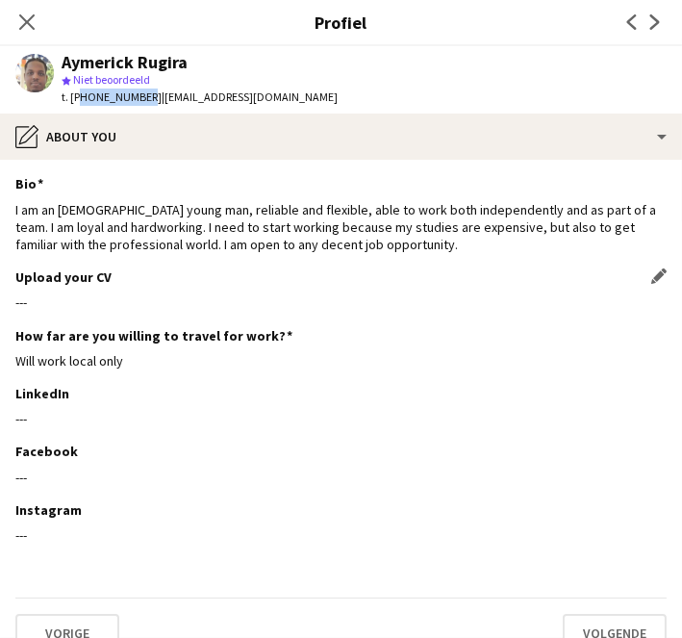
click at [116, 303] on div "---" at bounding box center [341, 302] width 652 height 17
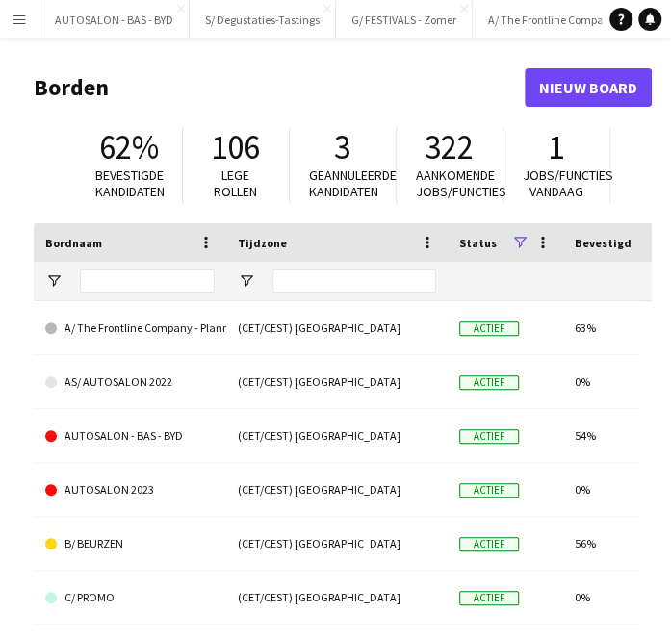
click at [5, 443] on main "Borden Nieuw board 62% Bevestigde kandidaten 106 Lege rollen 3 Geannuleerde kan…" at bounding box center [335, 386] width 671 height 695
click at [16, 25] on app-icon "Menu" at bounding box center [19, 19] width 15 height 15
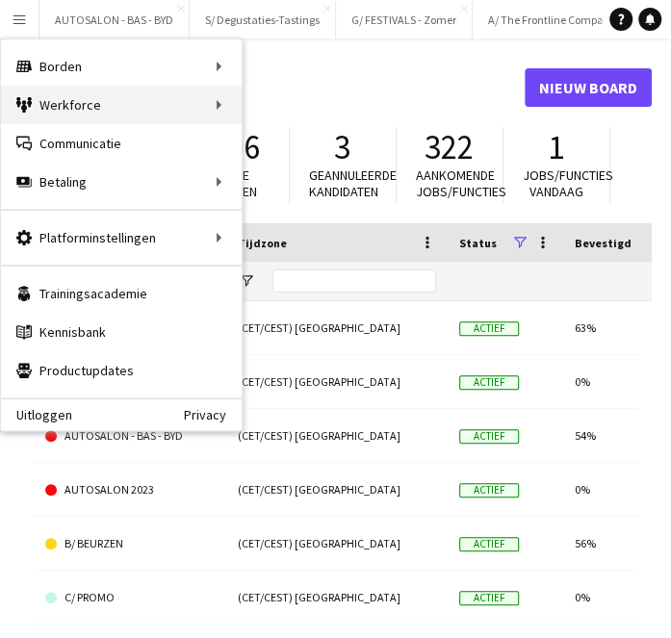
click at [178, 108] on div "Werkforce Werkforce" at bounding box center [121, 105] width 241 height 39
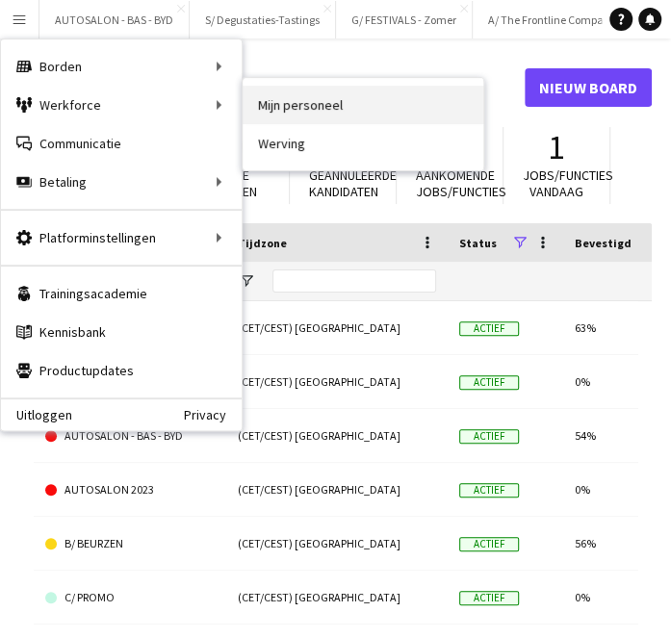
click at [300, 103] on link "Mijn personeel" at bounding box center [363, 105] width 241 height 39
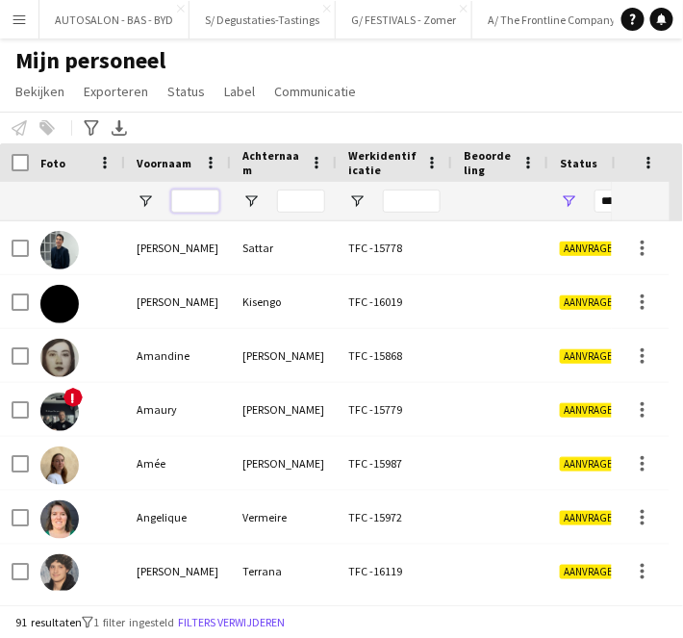
click at [204, 201] on input "Voornaam Filter Invoer" at bounding box center [195, 201] width 48 height 23
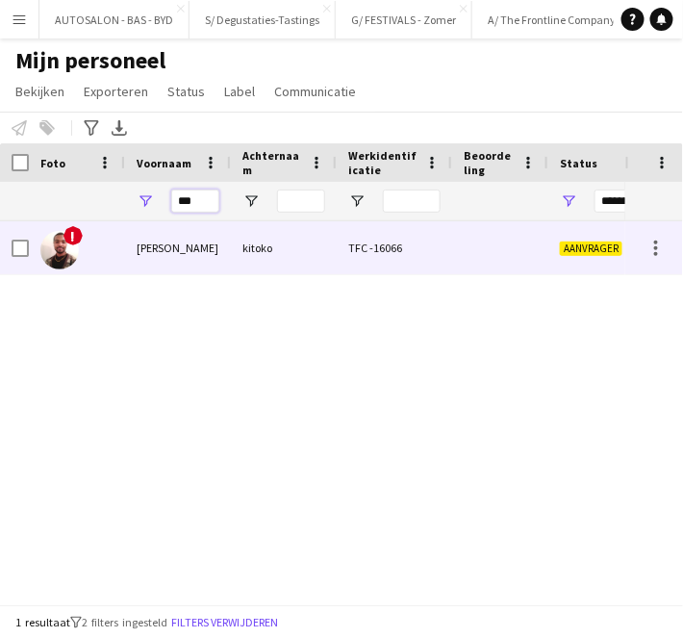
type input "***"
click at [197, 243] on div "[PERSON_NAME]" at bounding box center [178, 247] width 106 height 53
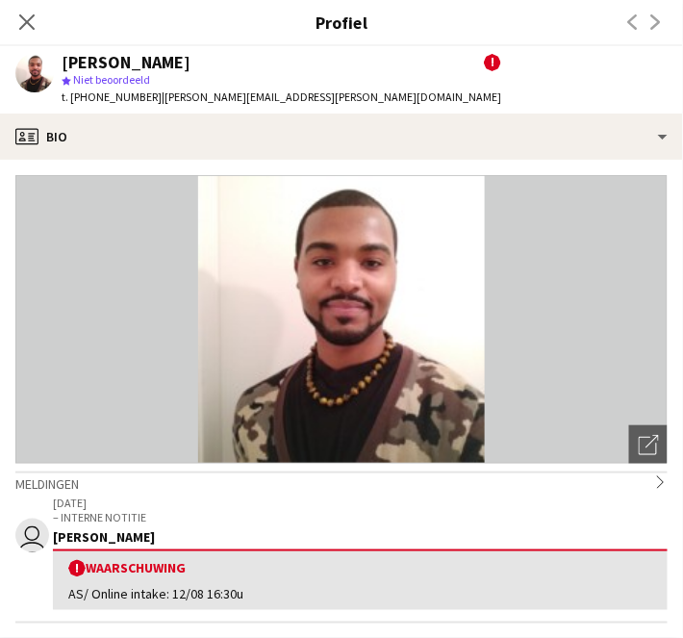
click at [175, 98] on span "| jean.c.kitoko@gmail.com" at bounding box center [332, 97] width 340 height 14
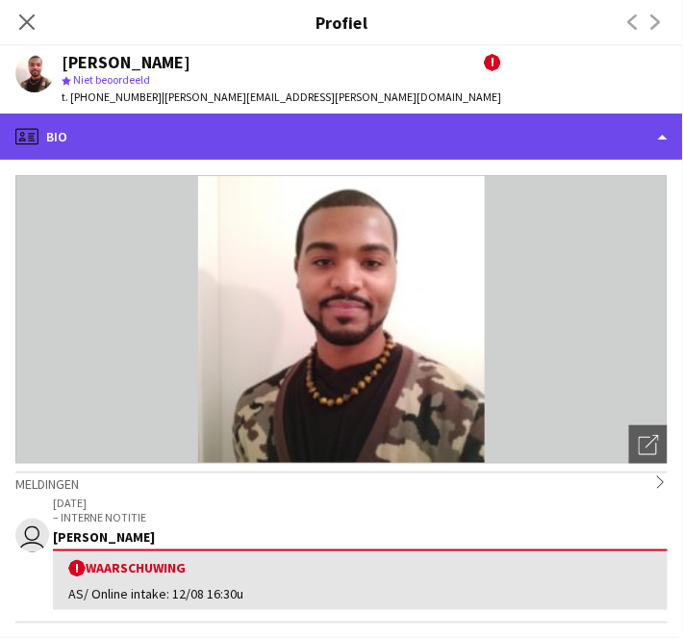
click at [382, 135] on div "profile Bio" at bounding box center [341, 137] width 683 height 46
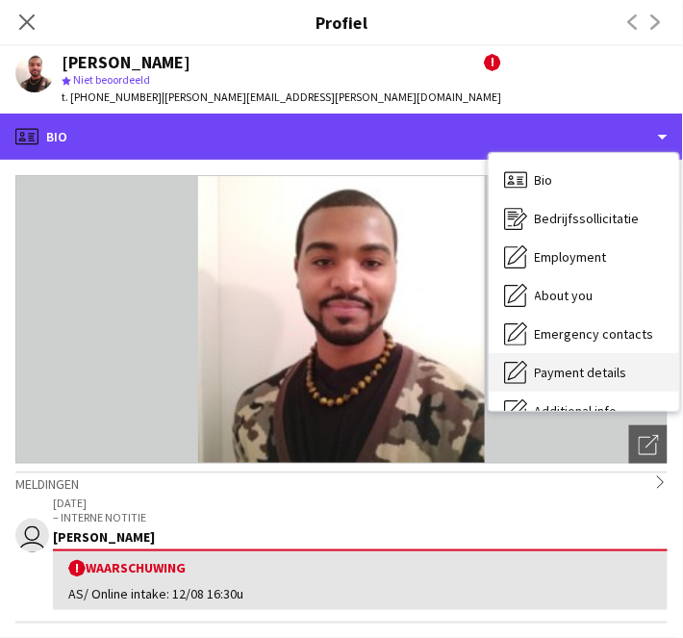
scroll to position [142, 0]
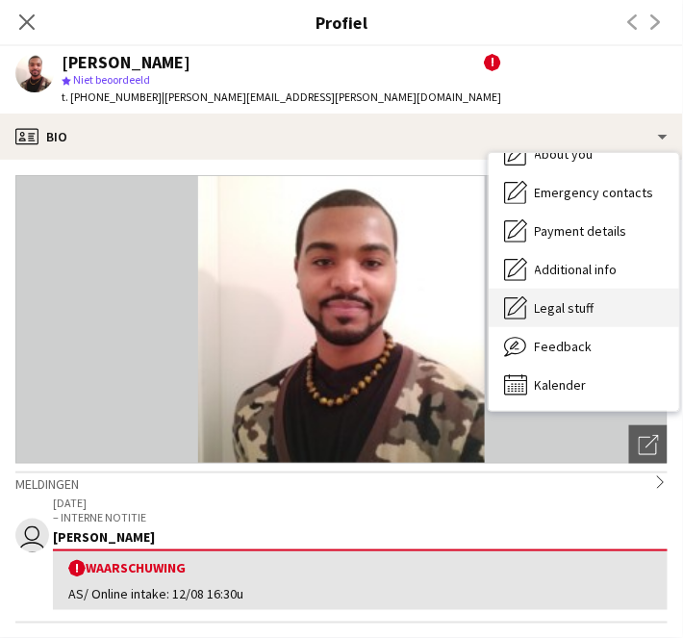
click at [565, 318] on div "Legal stuff Legal stuff" at bounding box center [584, 308] width 191 height 39
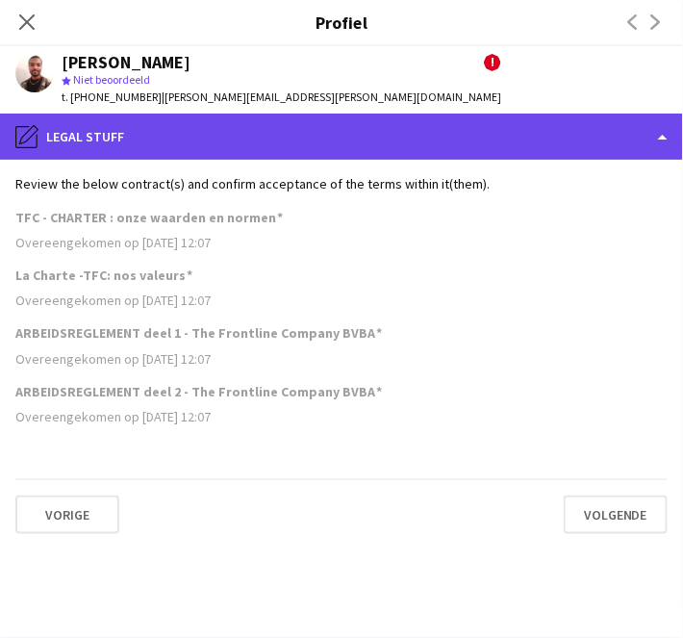
click at [418, 151] on div "pencil4 Legal stuff" at bounding box center [341, 137] width 683 height 46
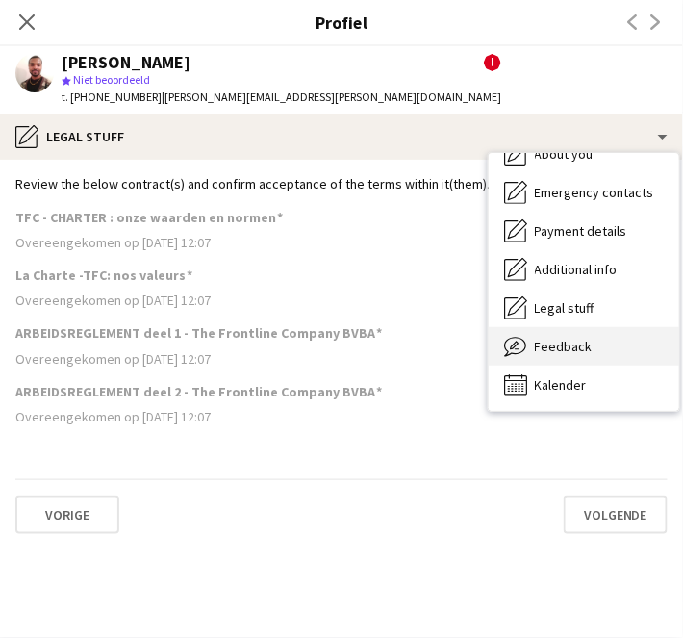
click at [593, 335] on div "Feedback Feedback" at bounding box center [584, 346] width 191 height 39
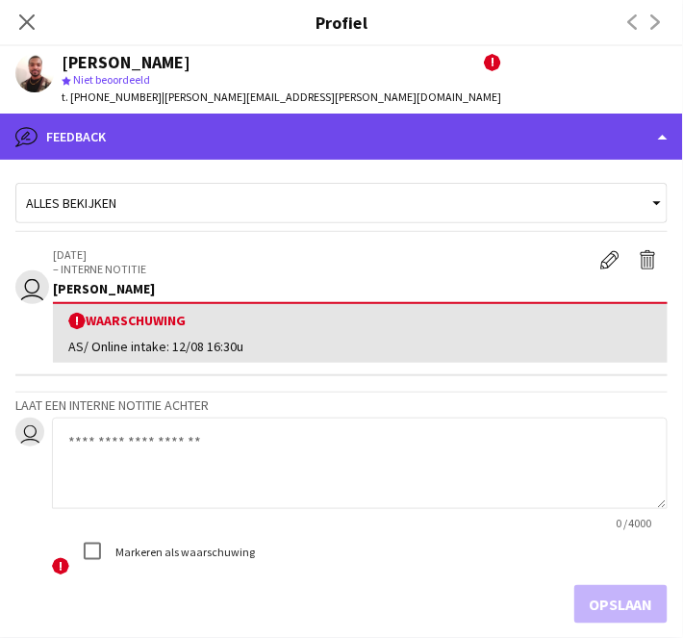
click at [197, 132] on div "bubble-pencil Feedback" at bounding box center [341, 137] width 683 height 46
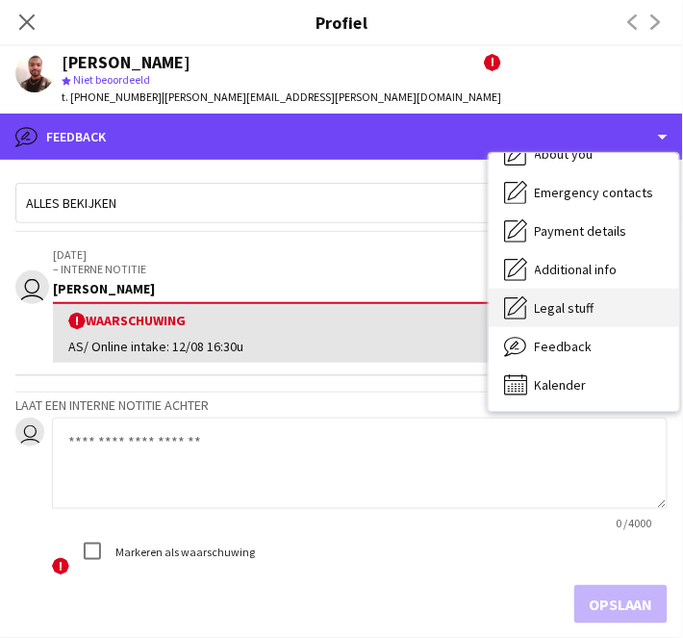
scroll to position [0, 0]
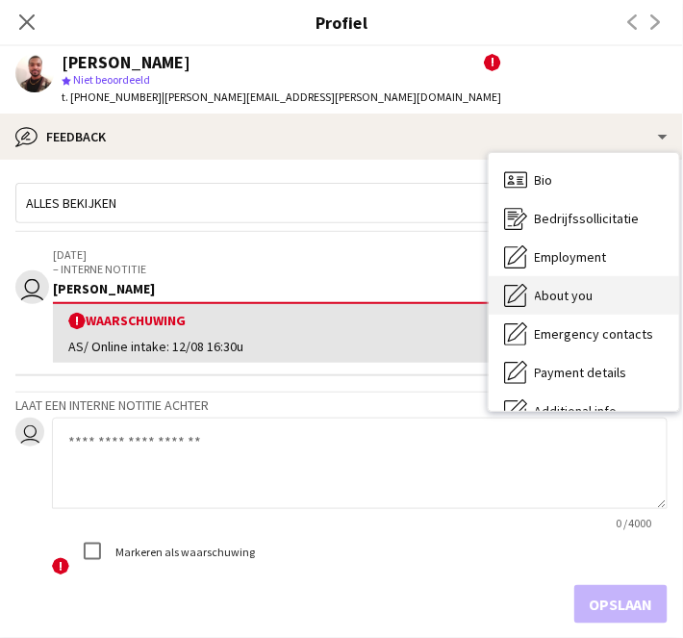
click at [585, 295] on span "About you" at bounding box center [564, 295] width 59 height 17
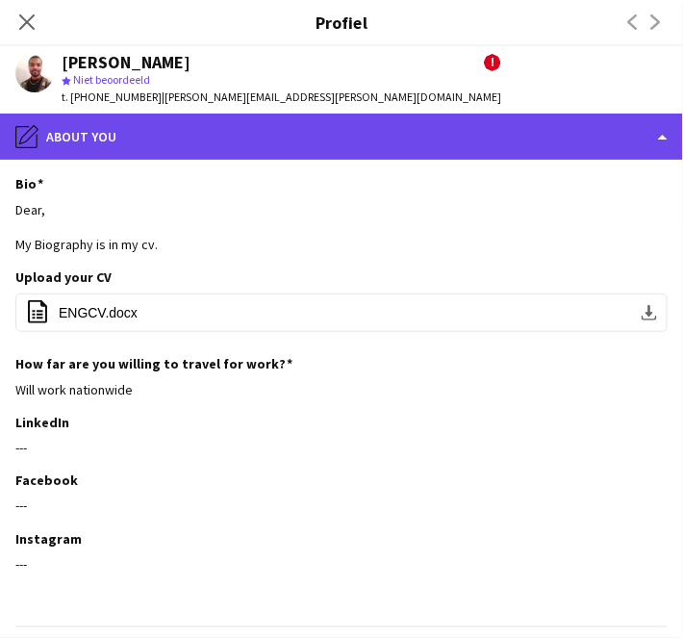
click at [525, 137] on div "pencil4 About you" at bounding box center [341, 137] width 683 height 46
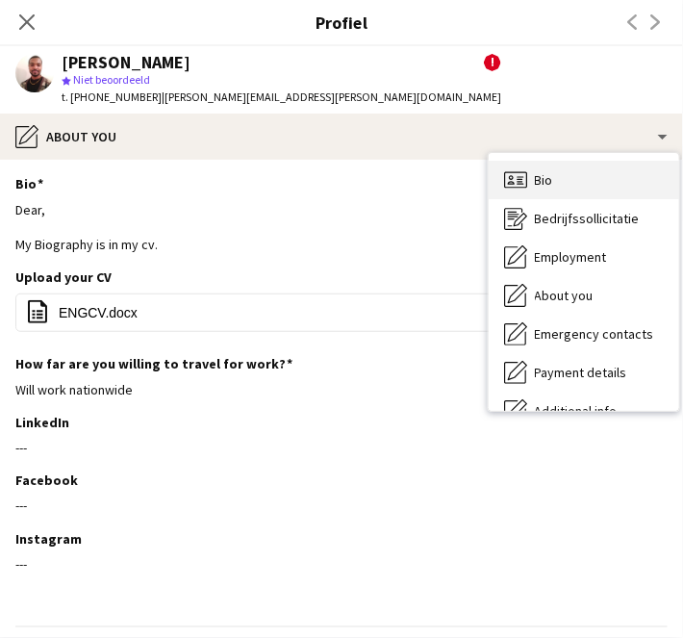
click at [541, 188] on span "Bio" at bounding box center [544, 179] width 18 height 17
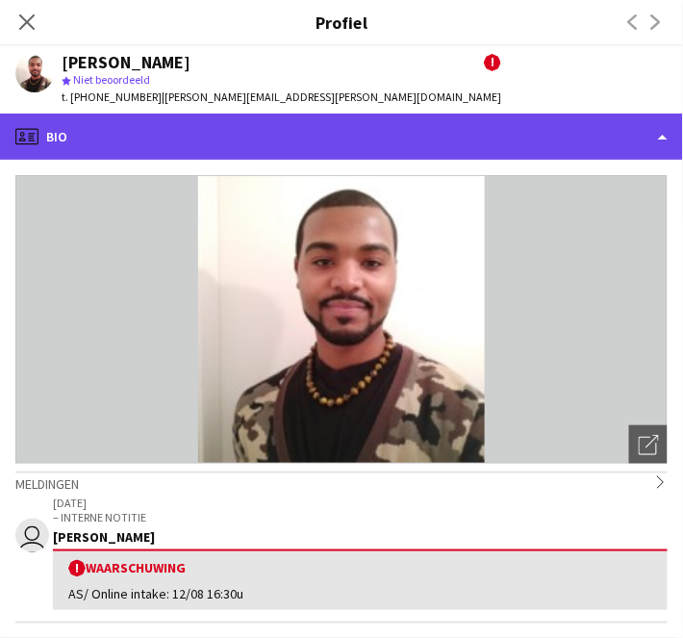
click at [445, 138] on div "profile Bio" at bounding box center [341, 137] width 683 height 46
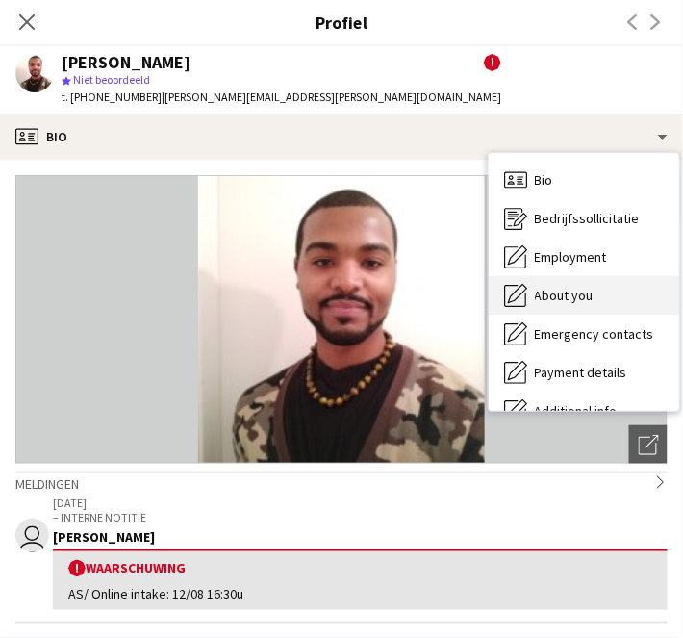
click at [617, 308] on div "About you About you" at bounding box center [584, 295] width 191 height 39
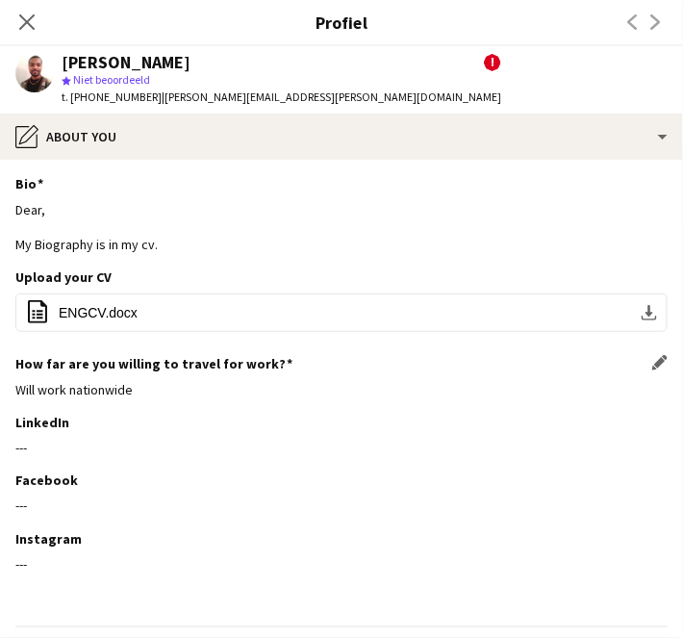
scroll to position [13, 0]
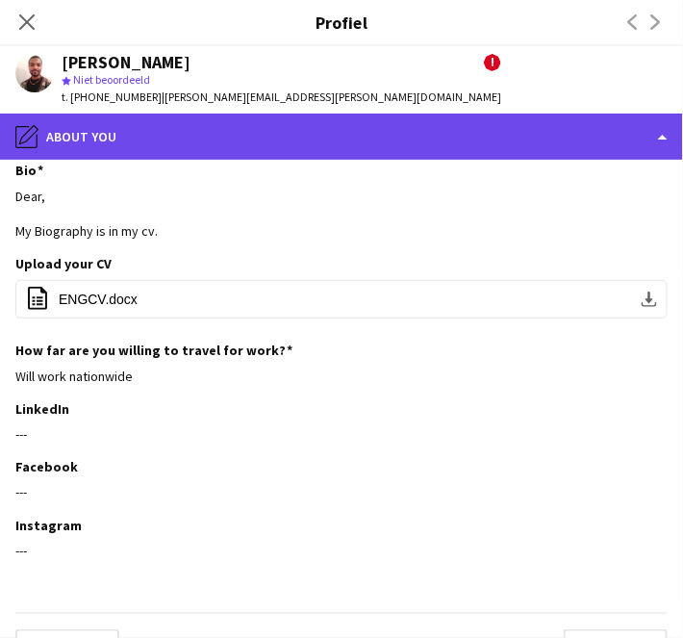
click at [234, 133] on div "pencil4 About you" at bounding box center [341, 137] width 683 height 46
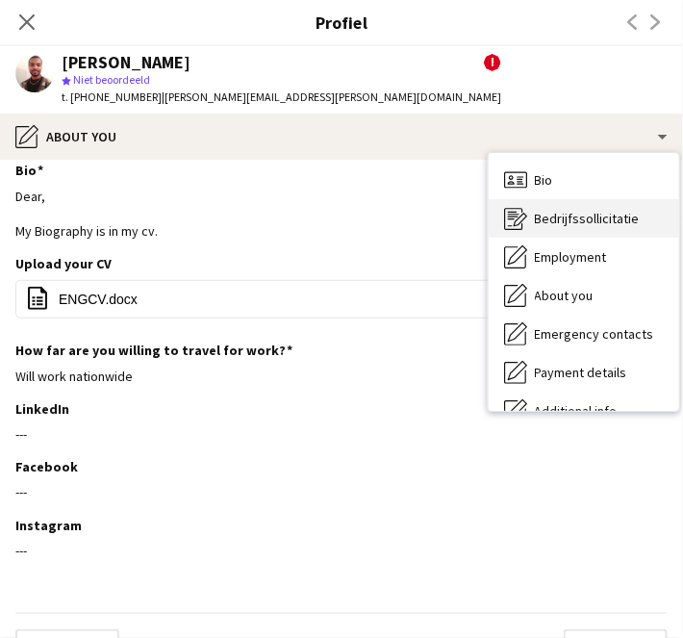
click at [554, 225] on span "Bedrijfssollicitatie" at bounding box center [587, 218] width 105 height 17
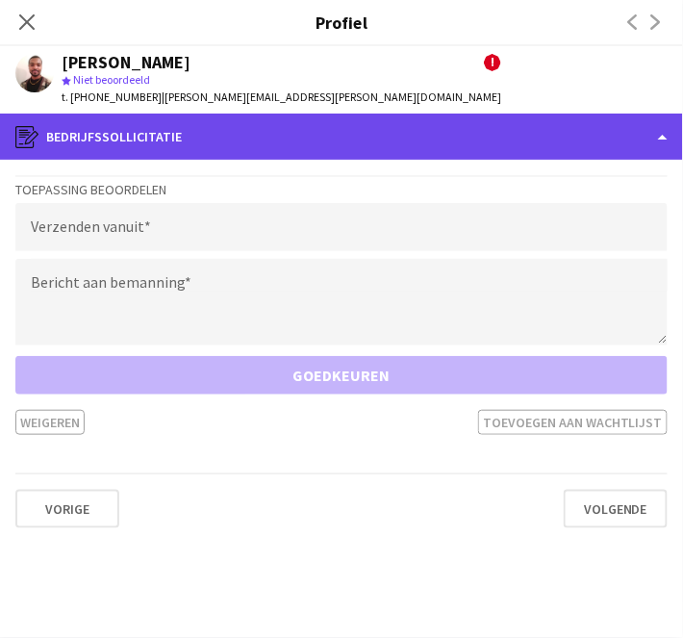
click at [306, 138] on div "register Bedrijfssollicitatie" at bounding box center [341, 137] width 683 height 46
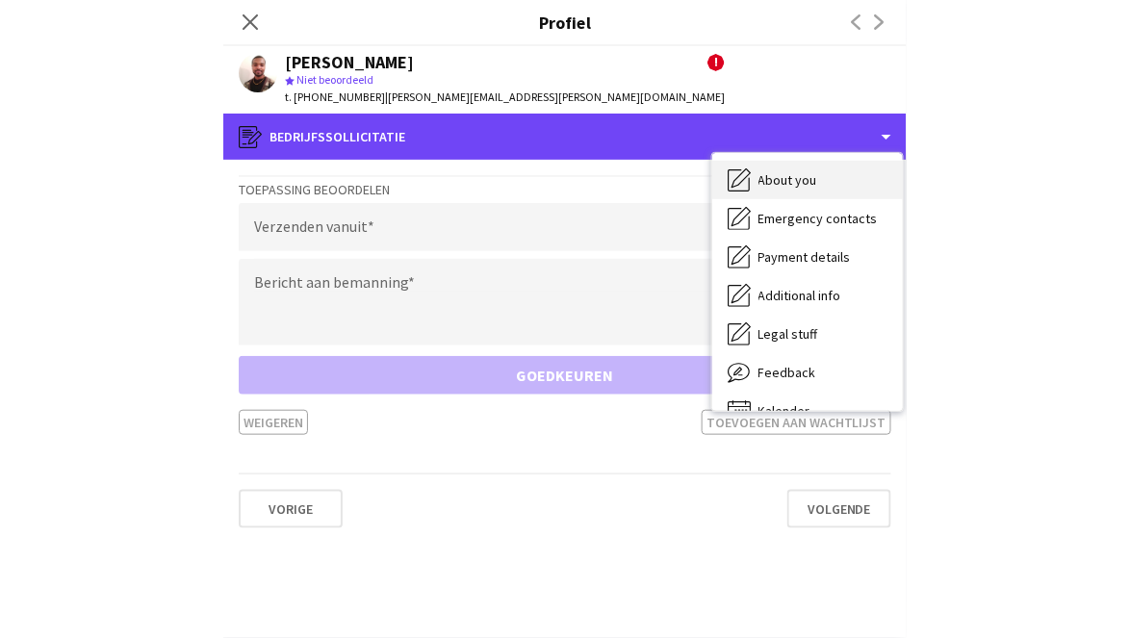
scroll to position [0, 0]
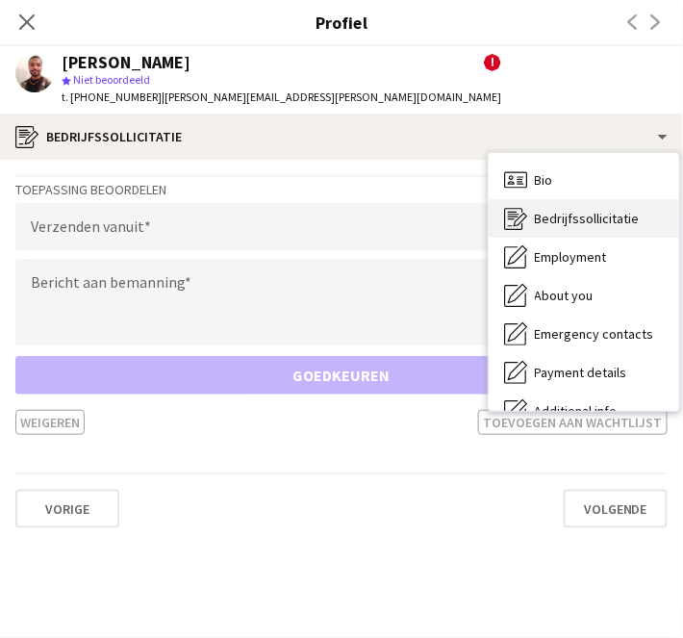
click at [577, 216] on span "Bedrijfssollicitatie" at bounding box center [587, 218] width 105 height 17
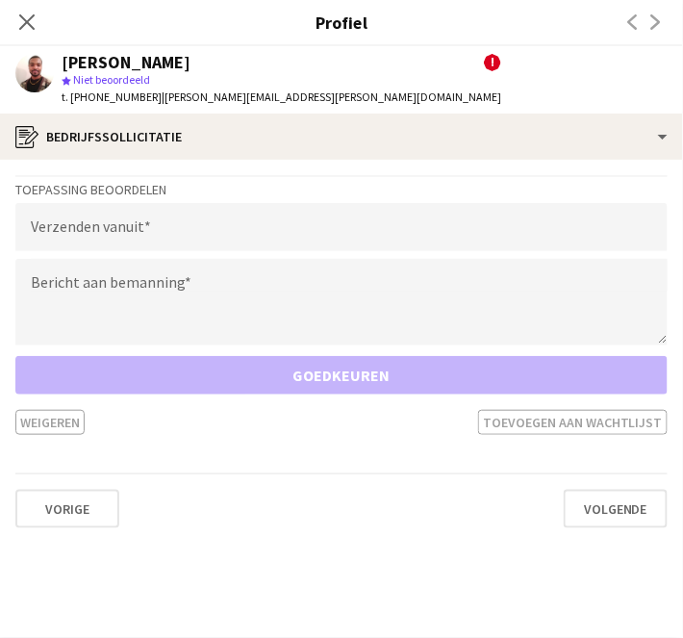
click at [256, 173] on app-crew-profile-application "Toepassing beoordelen Verzenden vanuit Bericht aan bemanning Goedkeuren Weigere…" at bounding box center [341, 399] width 683 height 478
click at [28, 17] on icon "Sluit pop-in" at bounding box center [26, 22] width 18 height 18
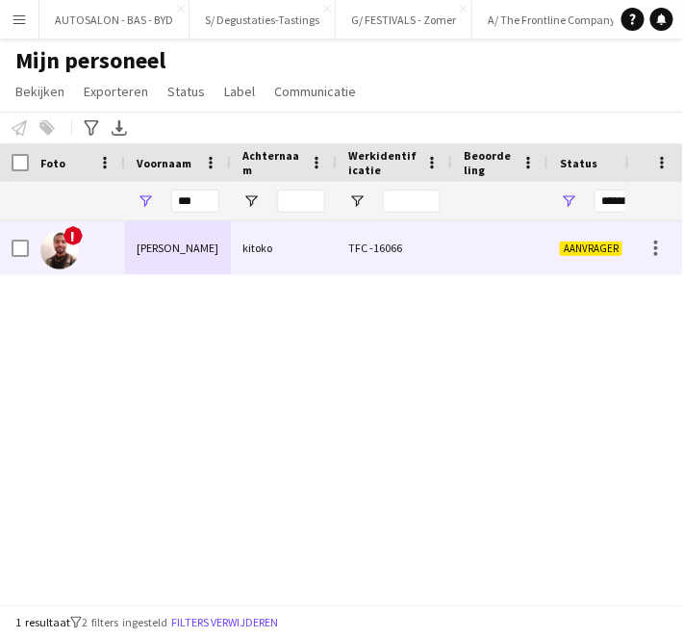
click at [320, 251] on div "kitoko" at bounding box center [284, 247] width 106 height 53
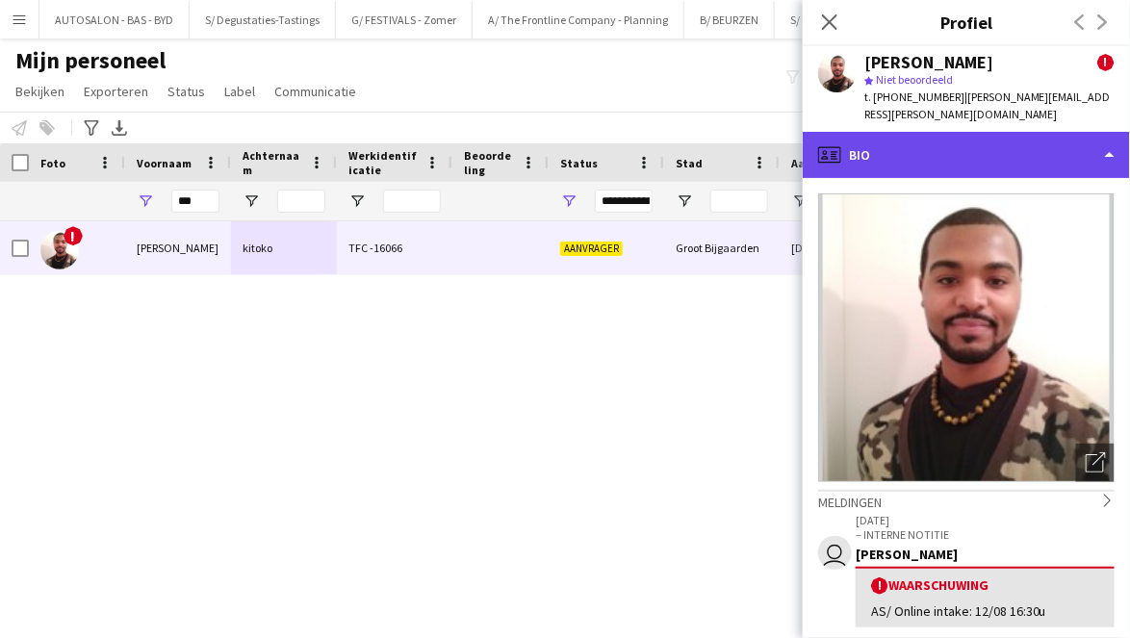
click at [682, 139] on div "profile Bio" at bounding box center [966, 155] width 327 height 46
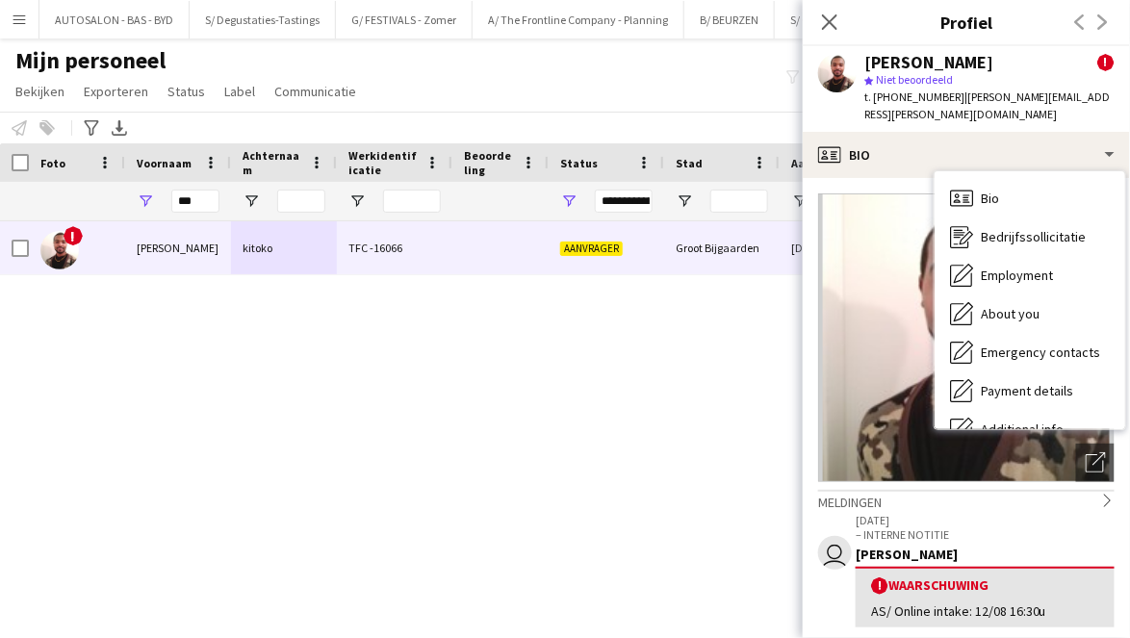
drag, startPoint x: 1062, startPoint y: 468, endPoint x: 1098, endPoint y: 421, distance: 59.7
click at [682, 421] on img at bounding box center [966, 337] width 296 height 289
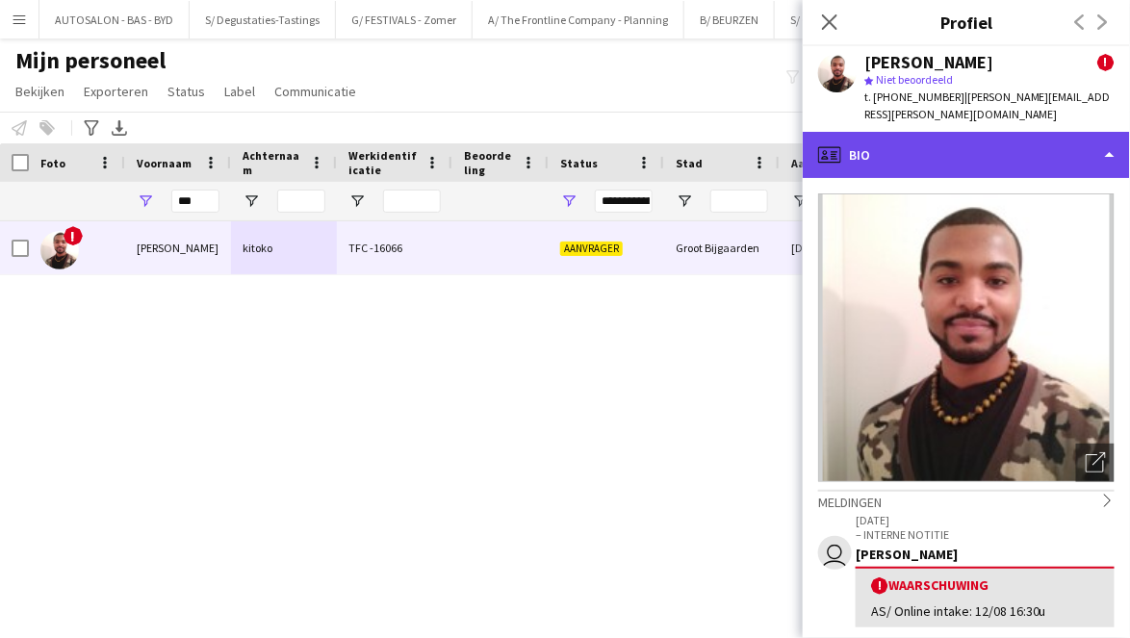
click at [682, 132] on div "profile Bio" at bounding box center [966, 155] width 327 height 46
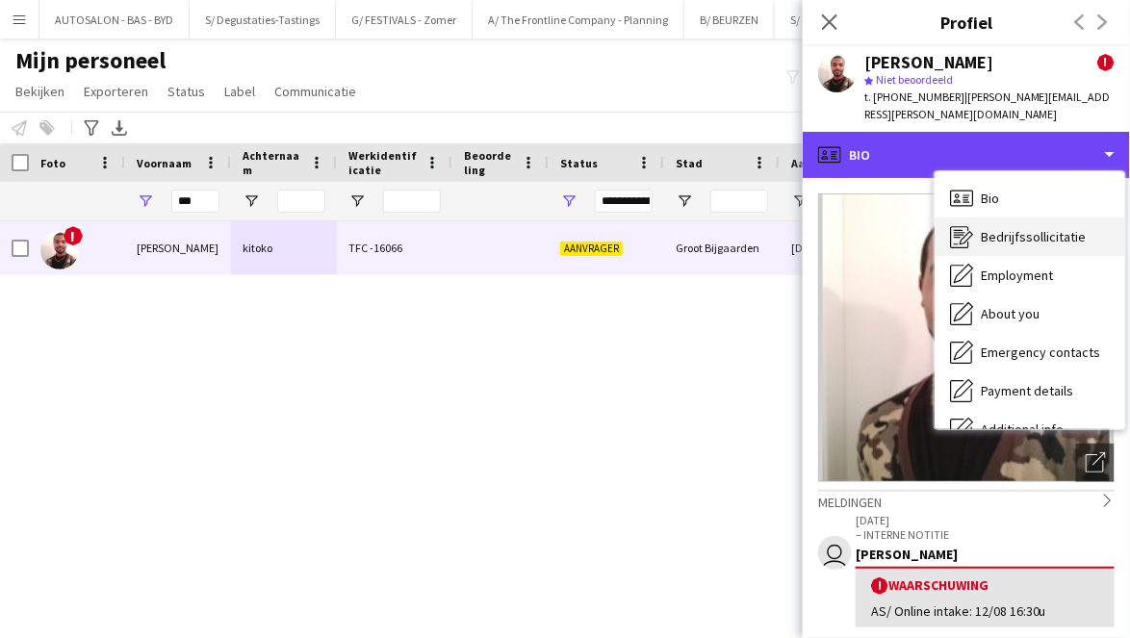
scroll to position [142, 0]
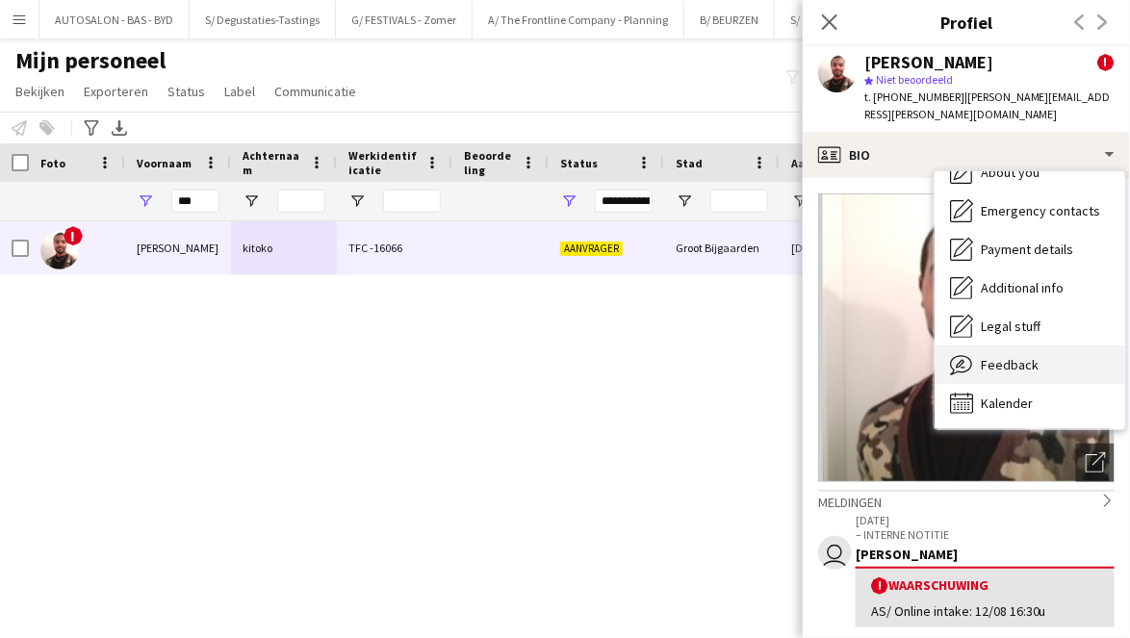
drag, startPoint x: 1040, startPoint y: 343, endPoint x: 1086, endPoint y: 331, distance: 47.6
click at [682, 346] on div "Feedback Feedback" at bounding box center [1030, 365] width 191 height 39
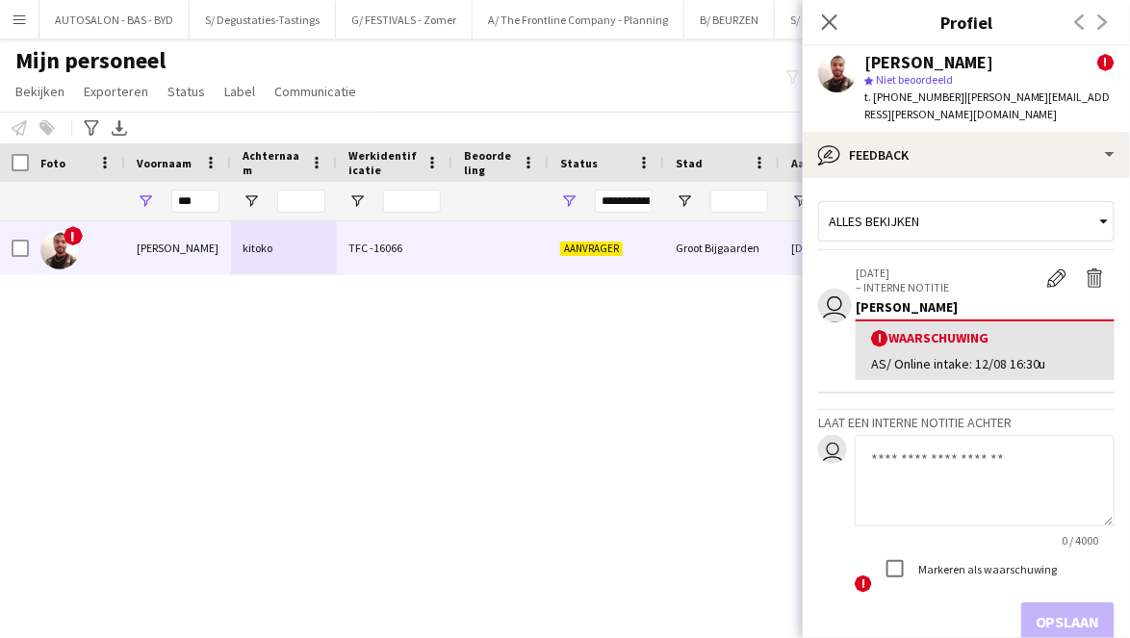
click at [682, 413] on app-internal-note-form "Laat een interne notitie achter user 0 / 4000 ! Markeren als waarschuwing Opsla…" at bounding box center [966, 525] width 296 height 232
click at [682, 269] on app-icon "Waarschuwing bewerken" at bounding box center [1056, 278] width 19 height 19
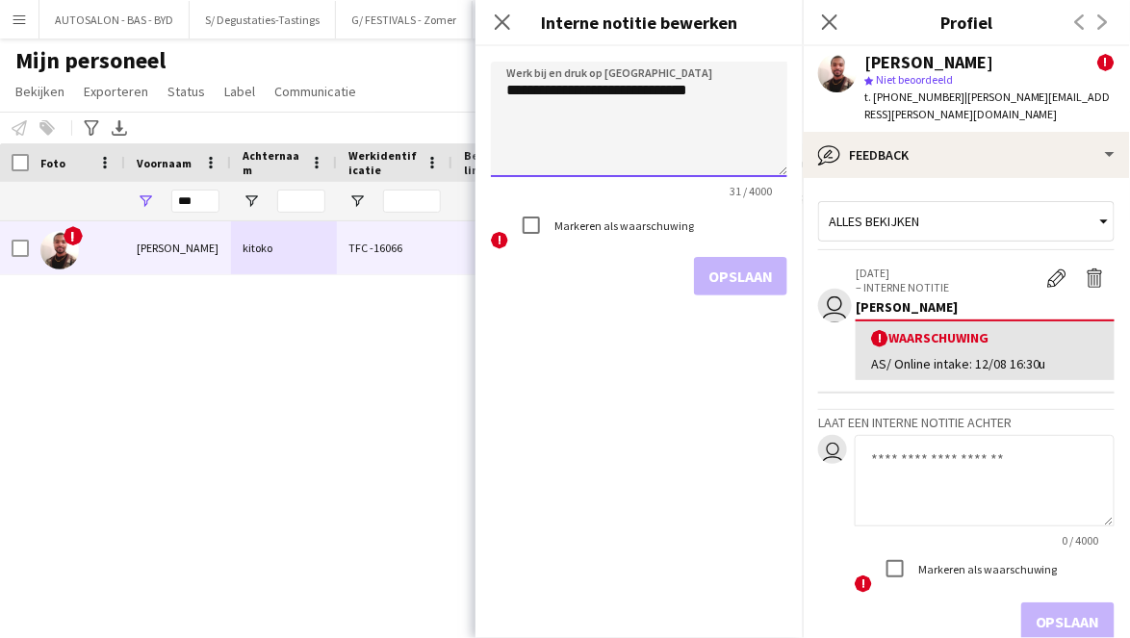
click at [681, 118] on textarea "**********" at bounding box center [639, 120] width 296 height 116
click at [682, 107] on textarea "**********" at bounding box center [639, 120] width 296 height 116
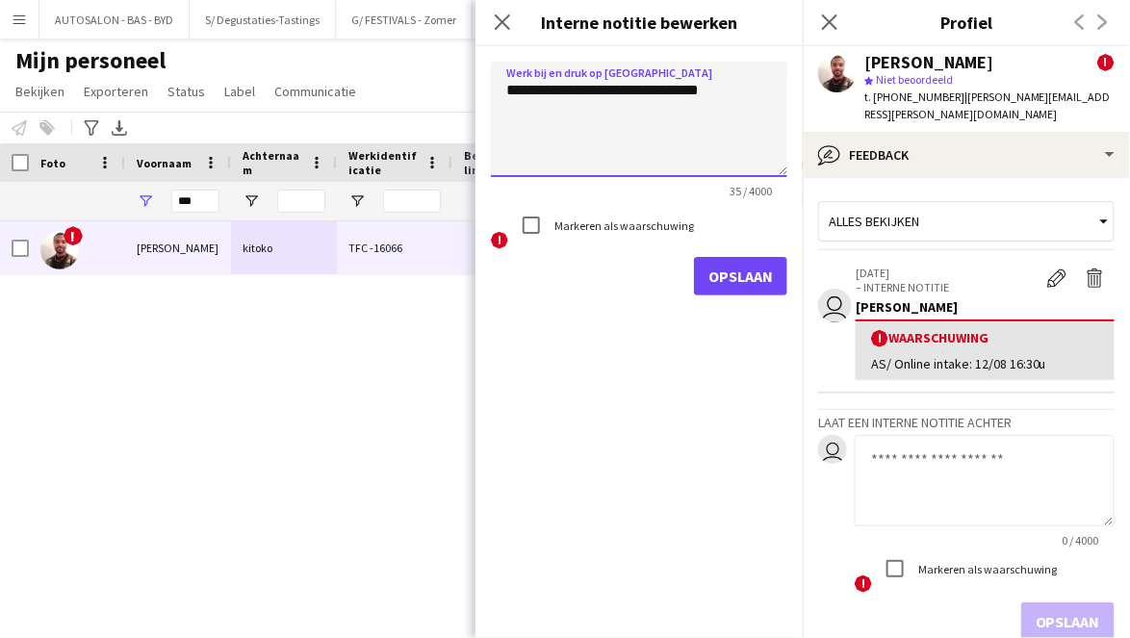
paste textarea "**********"
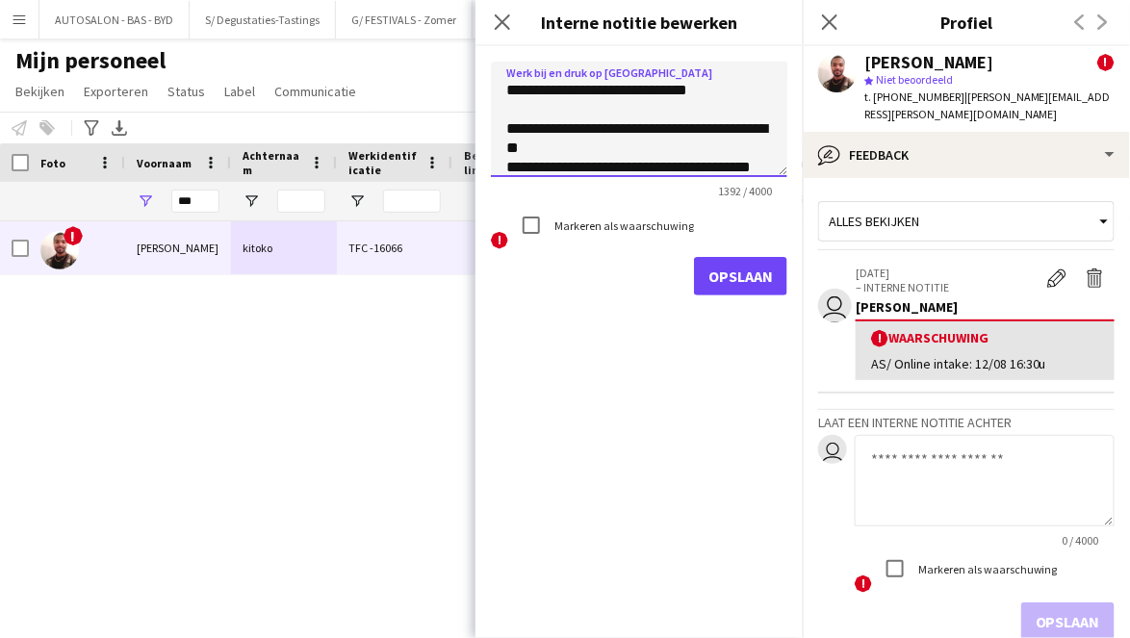
drag, startPoint x: 554, startPoint y: 145, endPoint x: 496, endPoint y: 131, distance: 60.5
click at [496, 131] on textarea at bounding box center [639, 120] width 296 height 116
click at [513, 130] on textarea at bounding box center [639, 120] width 296 height 116
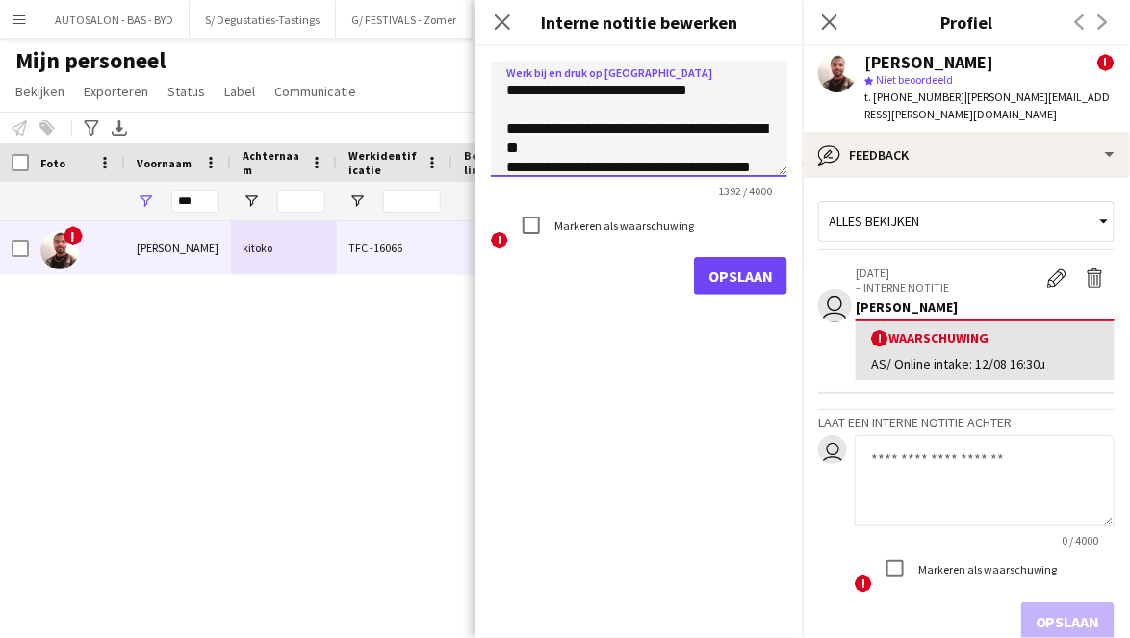
click at [513, 130] on textarea at bounding box center [639, 120] width 296 height 116
drag, startPoint x: 506, startPoint y: 127, endPoint x: 698, endPoint y: 128, distance: 191.6
click at [682, 128] on textarea at bounding box center [639, 120] width 296 height 116
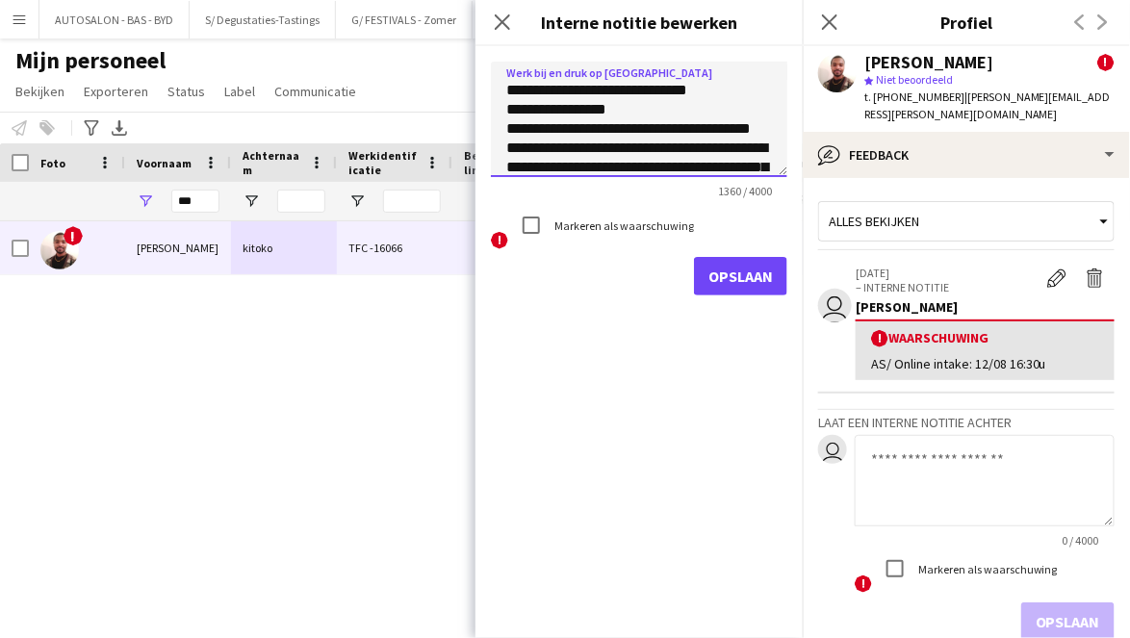
click at [547, 103] on textarea at bounding box center [639, 120] width 296 height 116
type textarea "**********"
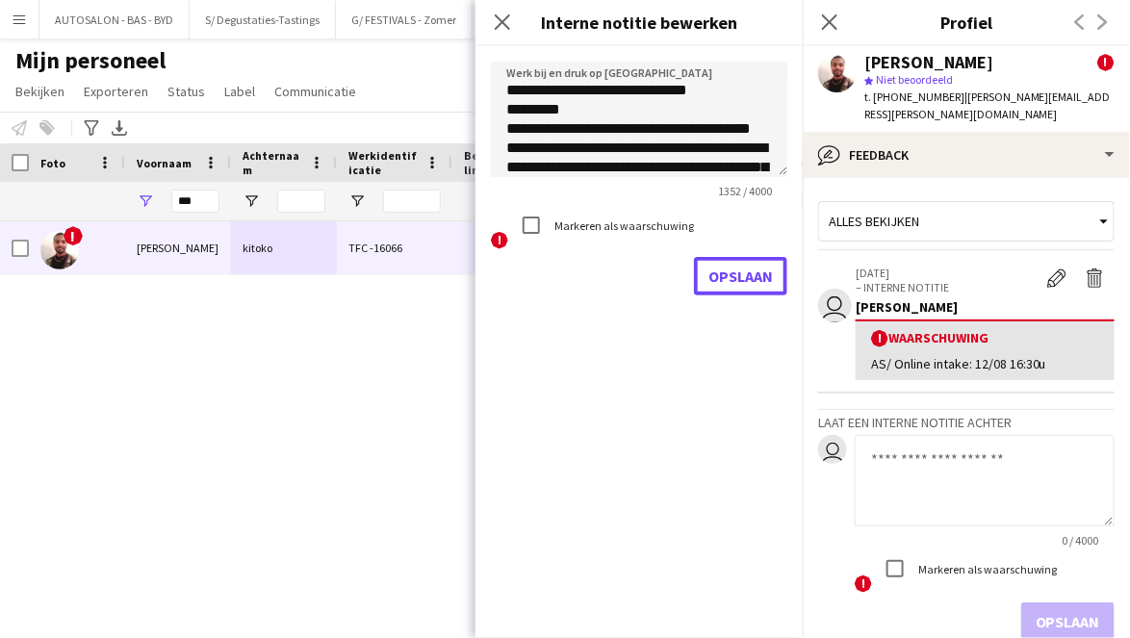
drag, startPoint x: 748, startPoint y: 288, endPoint x: 605, endPoint y: 332, distance: 149.2
click at [605, 332] on div "Werk bij en druk op Opslaan 1352 / 4000 ! Markeren als waarschuwing Opslaan" at bounding box center [639, 342] width 327 height 592
click at [682, 287] on button "Opslaan" at bounding box center [740, 276] width 93 height 39
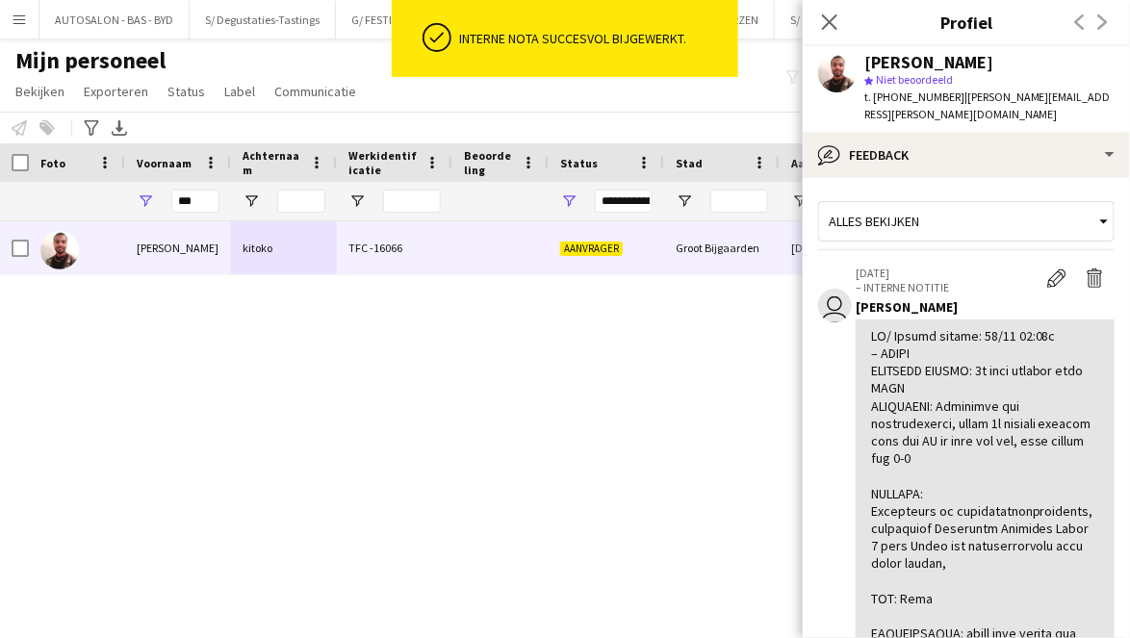
click at [655, 328] on div "jean christophe kitoko TFC -16066 Aanvrager Groot Bijgaarden 06-08-2025 0 jean.…" at bounding box center [536, 406] width 1072 height 370
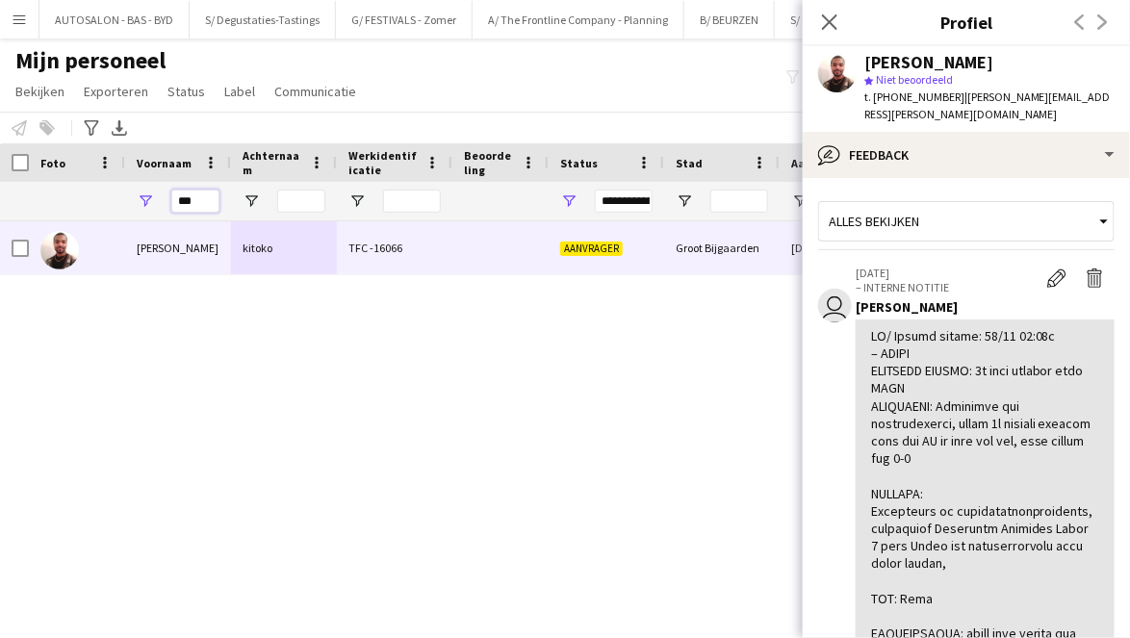
click at [196, 201] on input "***" at bounding box center [195, 201] width 48 height 23
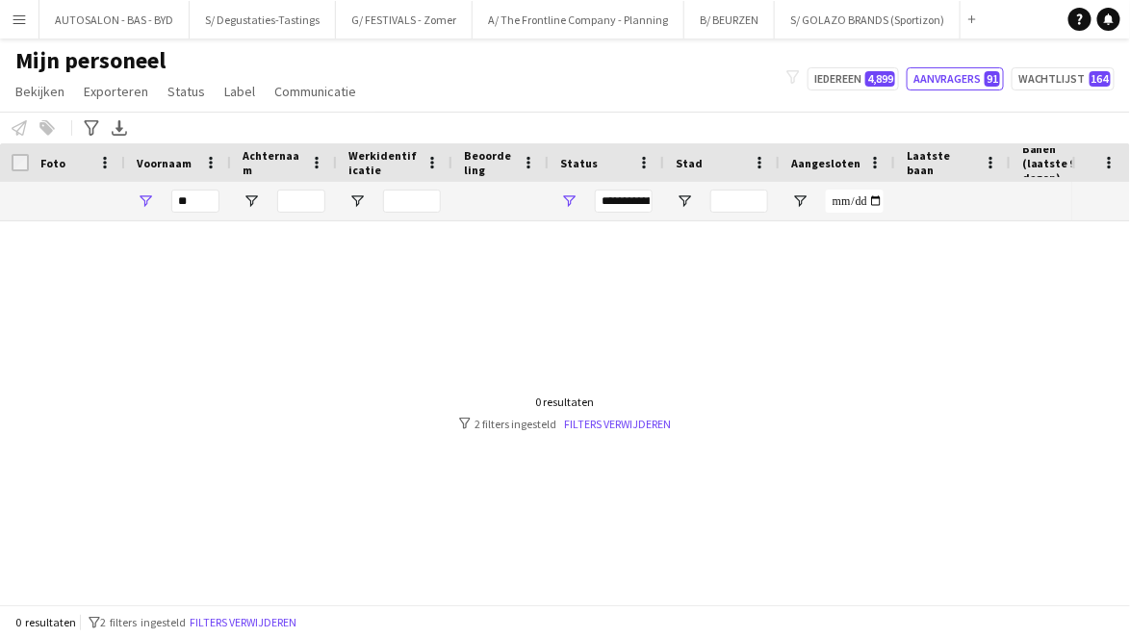
click at [608, 202] on div "**********" at bounding box center [624, 201] width 58 height 23
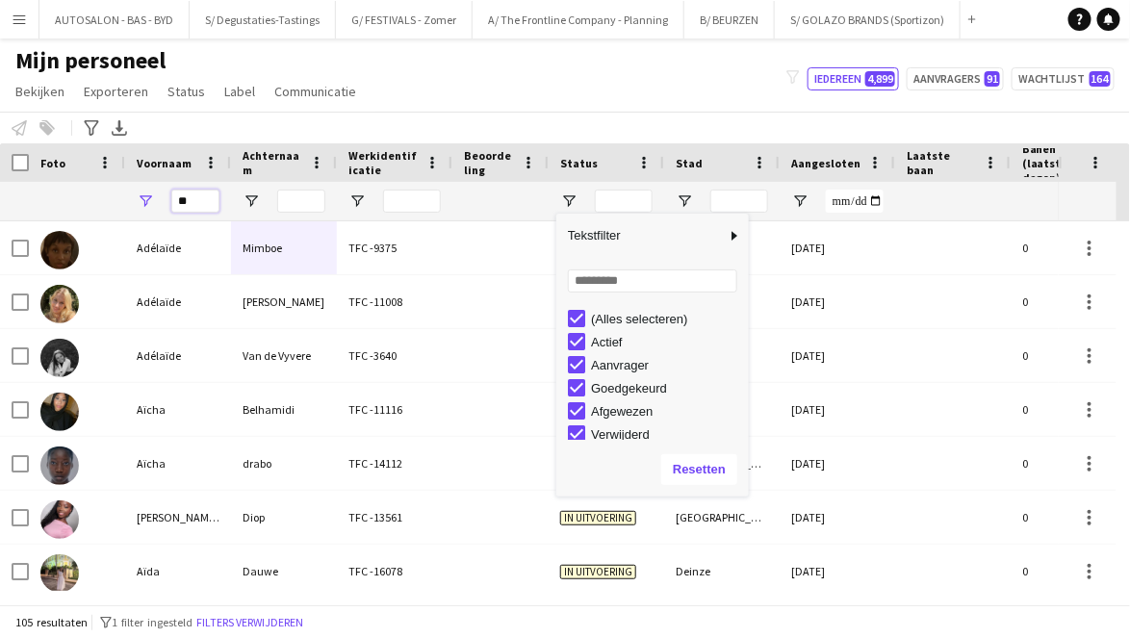
click at [200, 199] on input "**" at bounding box center [195, 201] width 48 height 23
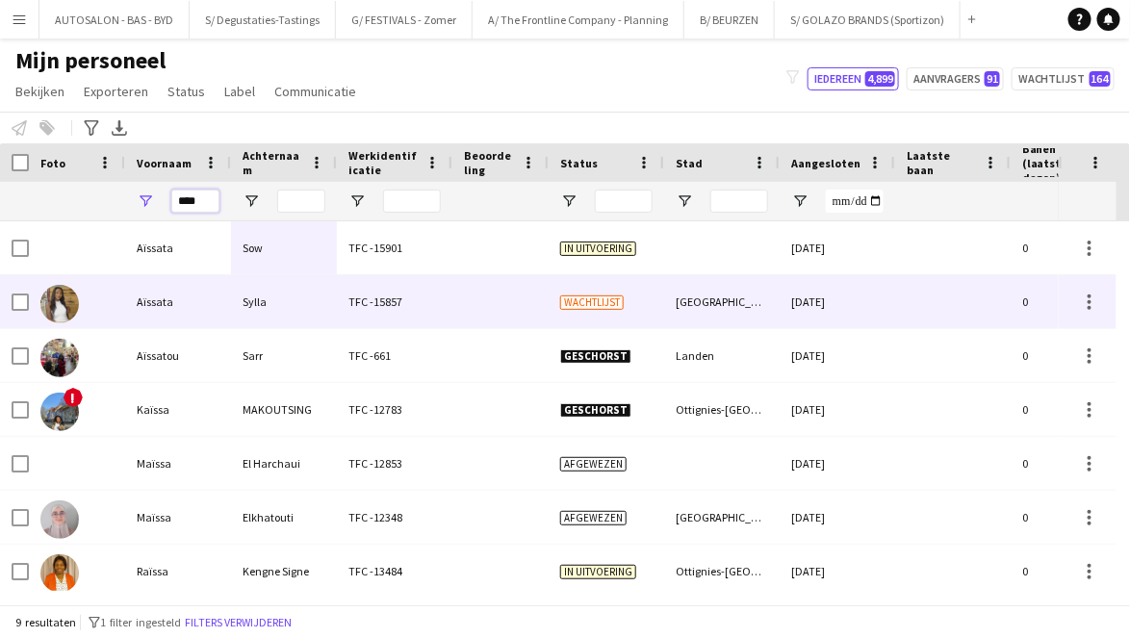
type input "****"
click at [210, 303] on div "Aïssata" at bounding box center [178, 301] width 106 height 53
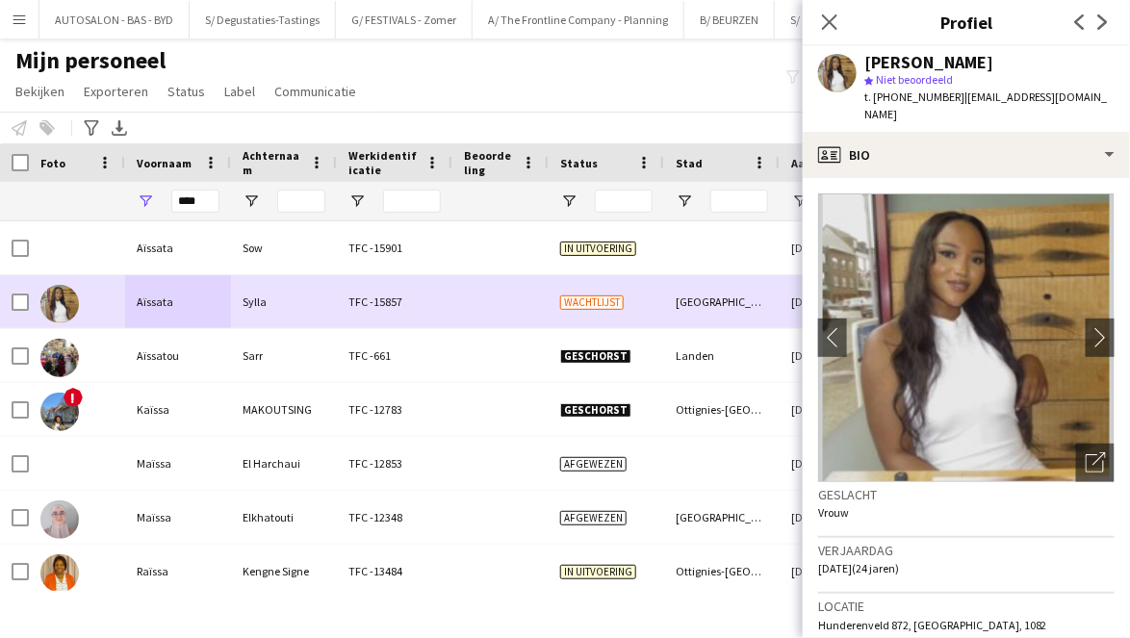
click at [169, 303] on div "Aïssata" at bounding box center [178, 301] width 106 height 53
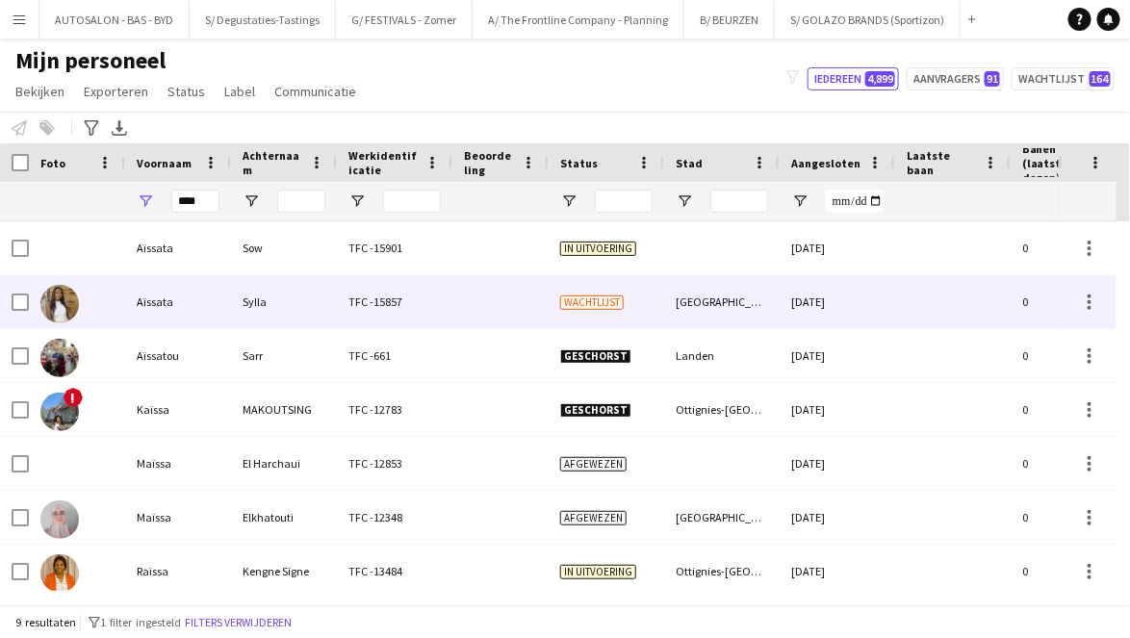
click at [450, 307] on div "TFC -15857" at bounding box center [395, 301] width 116 height 53
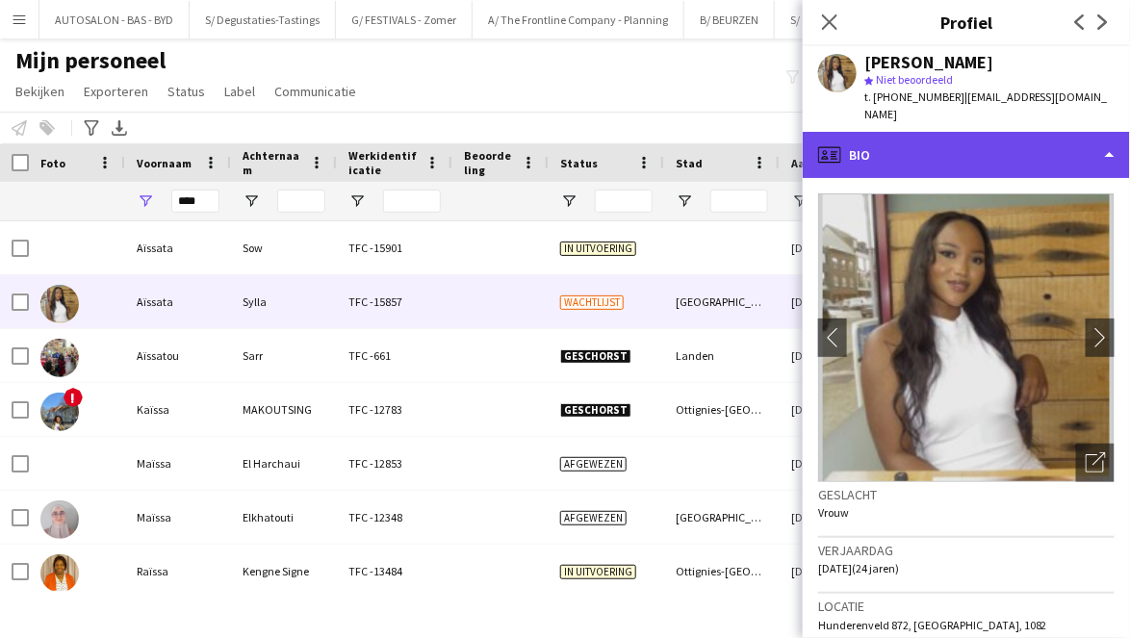
click at [682, 132] on div "profile Bio" at bounding box center [966, 155] width 327 height 46
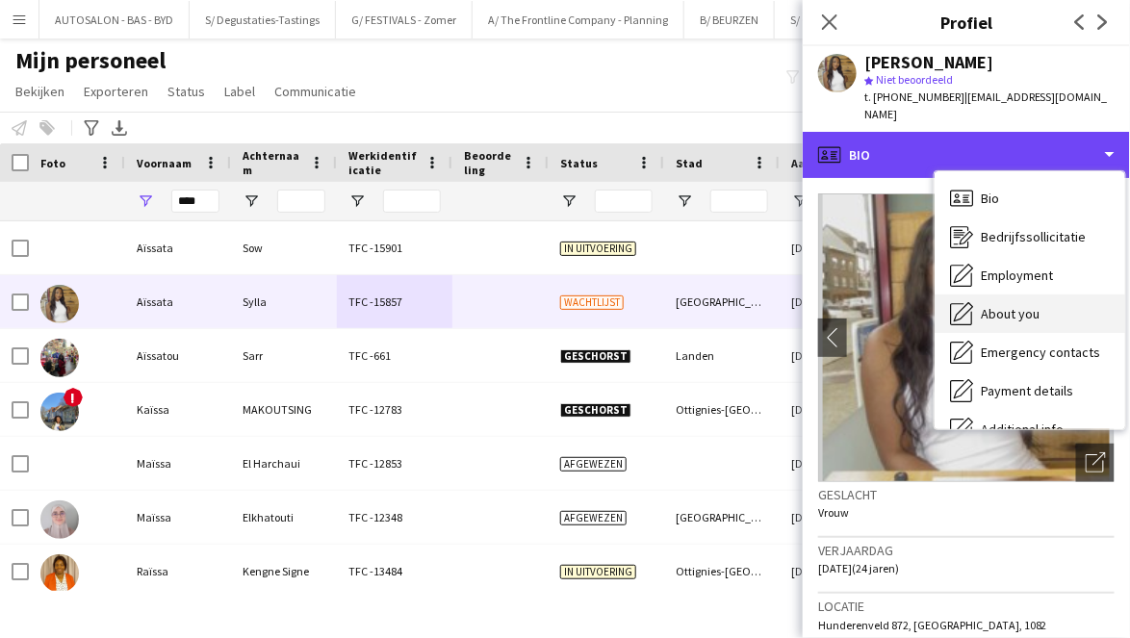
scroll to position [0, 0]
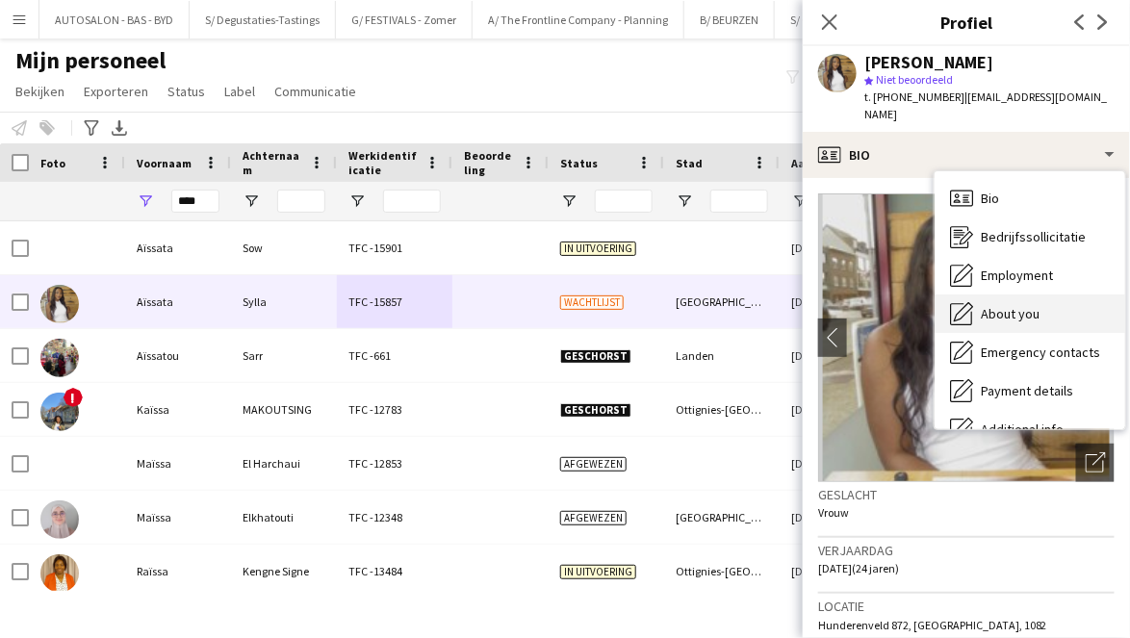
click at [682, 305] on span "About you" at bounding box center [1010, 313] width 59 height 17
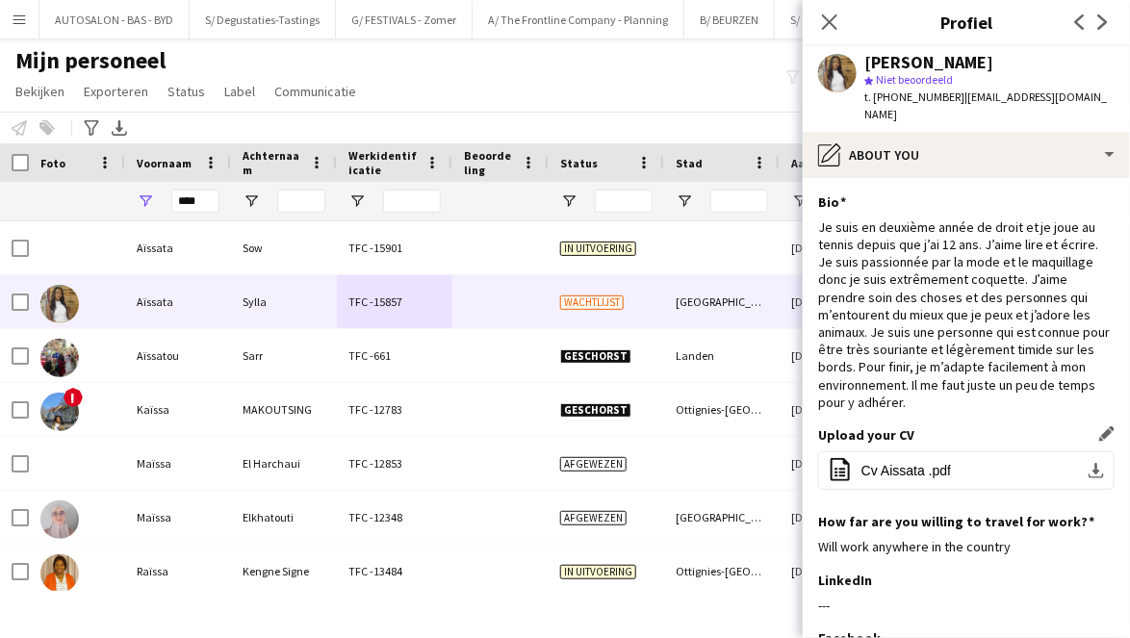
click at [682, 478] on div "Upload your CV Dit veld bewerken office-file-sheet Cv Aissata .pdf download-bot…" at bounding box center [966, 469] width 296 height 87
click at [682, 463] on span "Cv Aissata .pdf" at bounding box center [907, 470] width 90 height 15
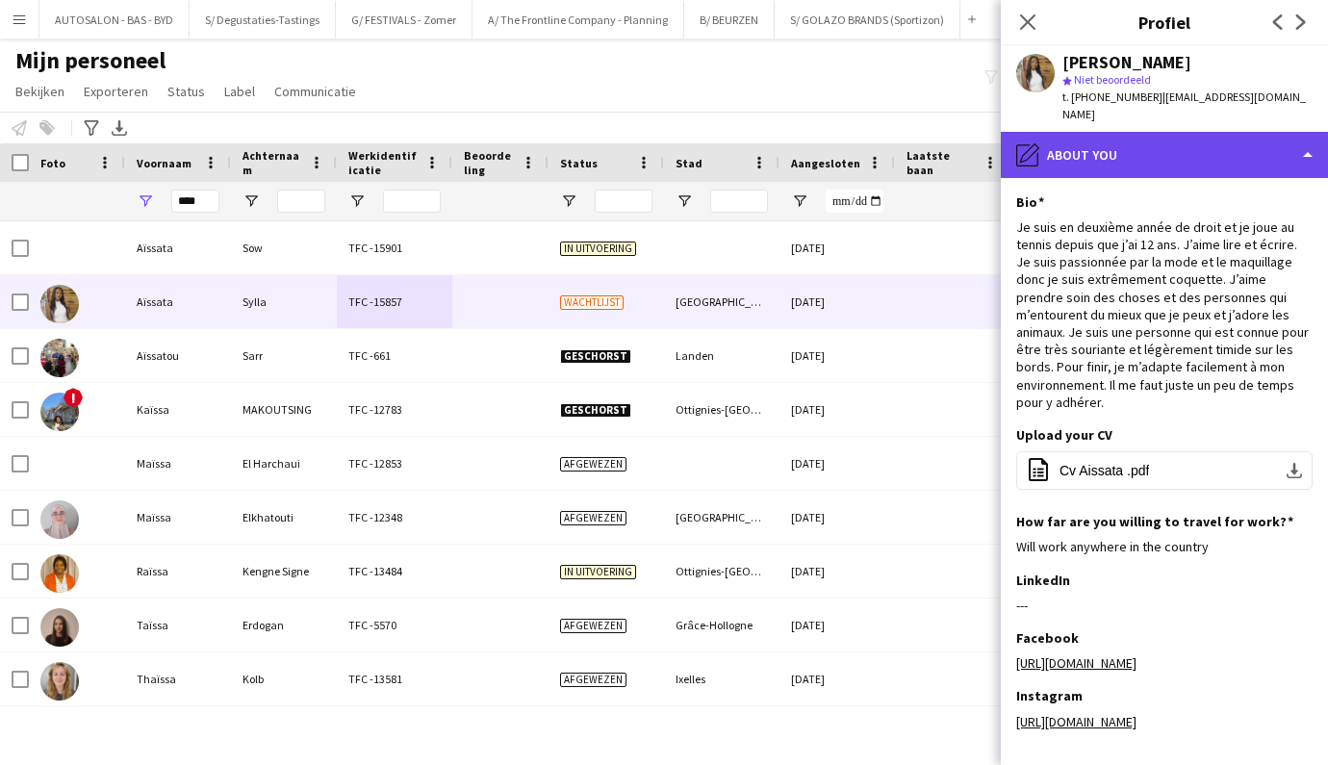
click at [1193, 132] on div "pencil4 About you" at bounding box center [1164, 155] width 327 height 46
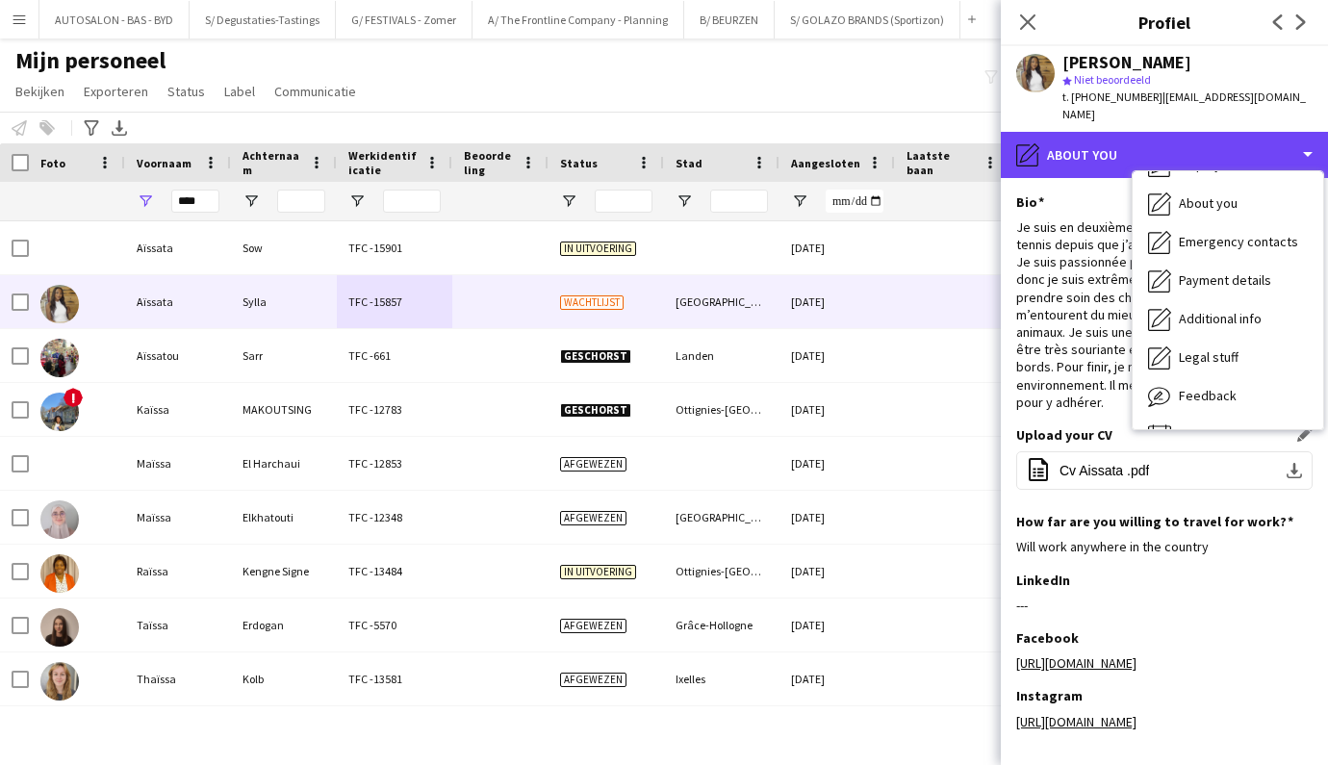
scroll to position [142, 0]
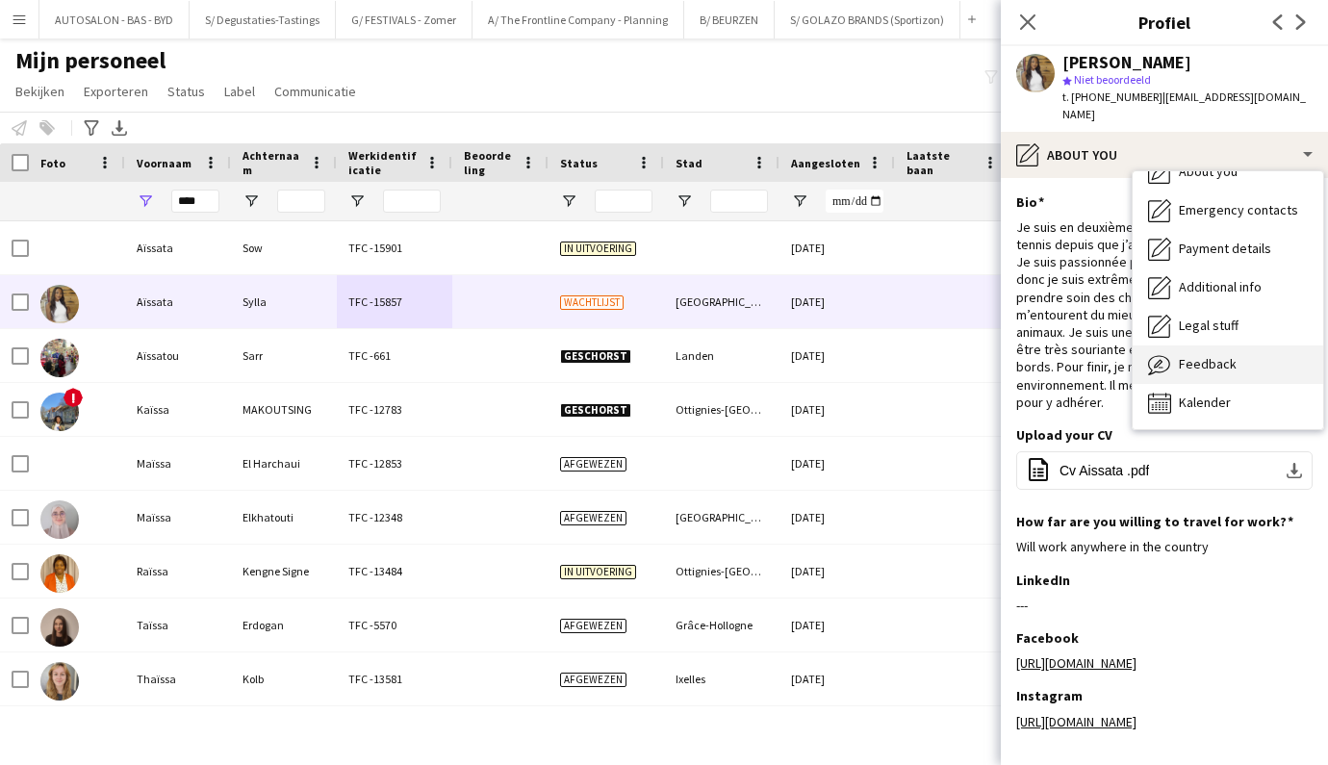
click at [1213, 355] on span "Feedback" at bounding box center [1208, 363] width 58 height 17
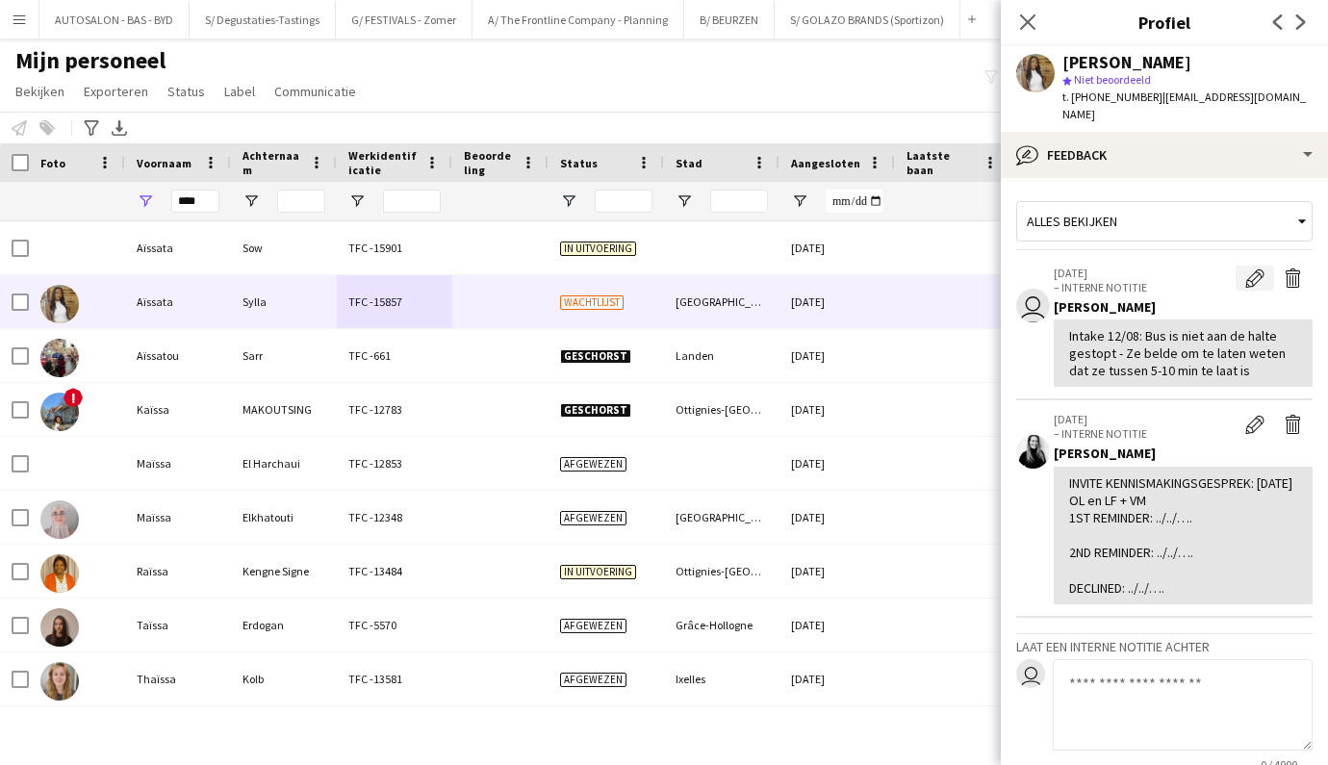
click at [1246, 269] on app-icon "Bewerk interne notitie" at bounding box center [1255, 278] width 19 height 19
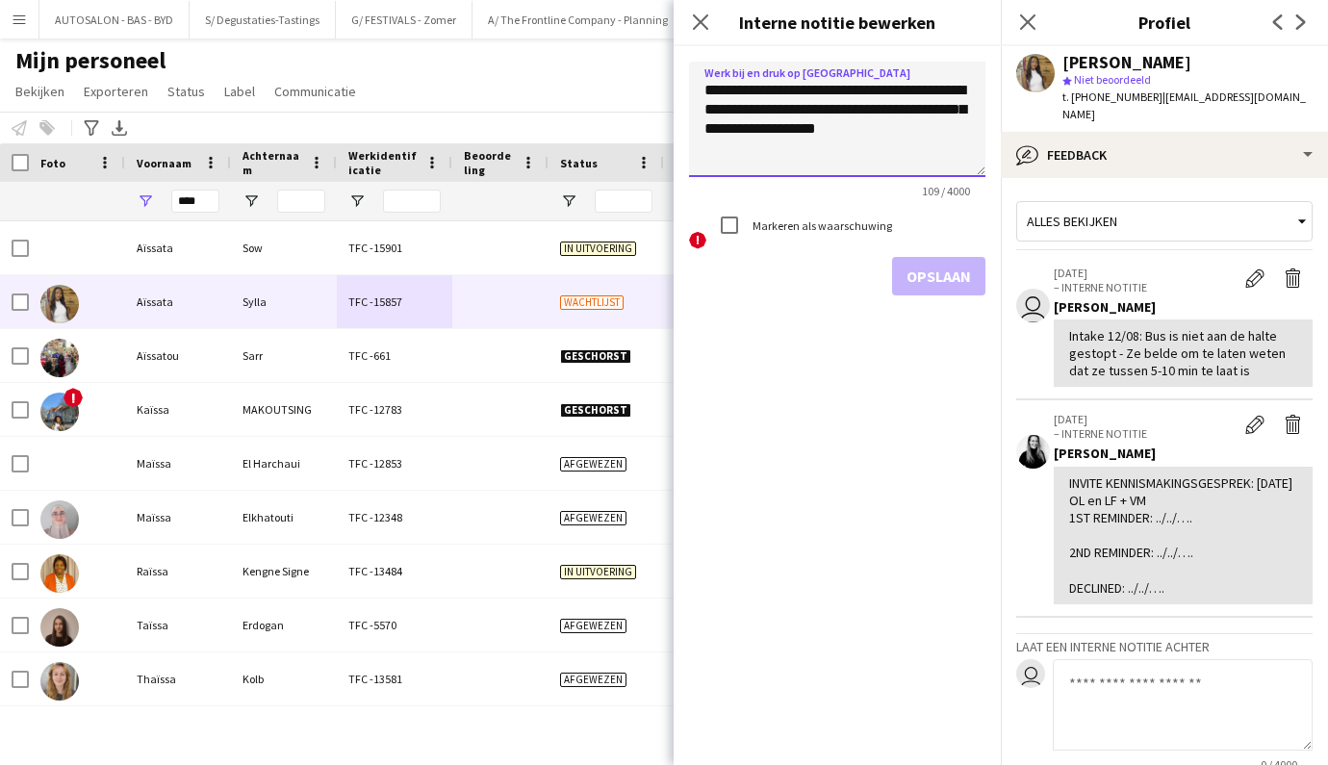
drag, startPoint x: 699, startPoint y: 90, endPoint x: 965, endPoint y: 164, distance: 276.7
click at [965, 164] on textarea "**********" at bounding box center [837, 120] width 296 height 116
paste textarea "**********"
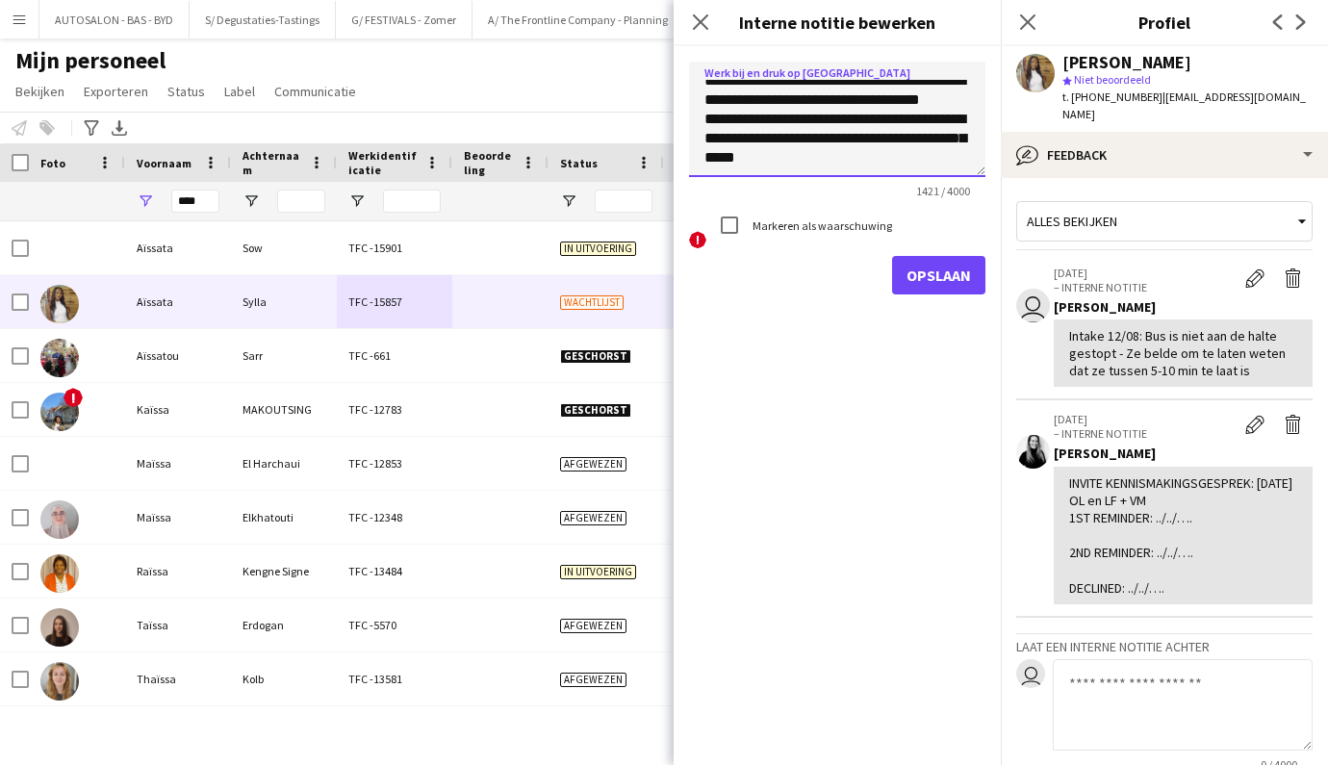
type textarea "**********"
